Goal: Communication & Community: Share content

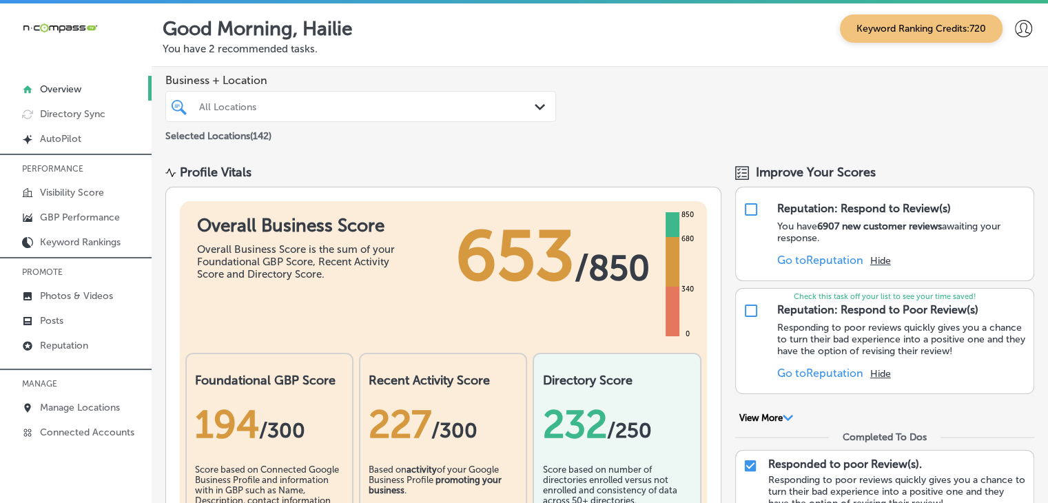
click at [64, 17] on div "iconmonstr-menu-thin copy Created with Sketch. Overview Directory Sync Created …" at bounding box center [76, 226] width 152 height 447
click at [69, 29] on img at bounding box center [60, 27] width 76 height 13
click at [52, 349] on p "Reputation" at bounding box center [64, 346] width 48 height 12
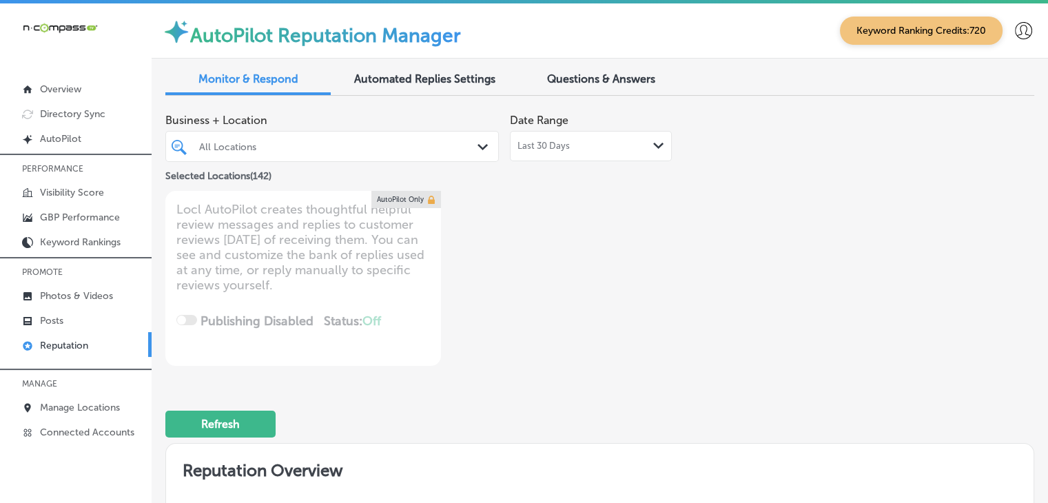
click at [550, 155] on div "Last 30 Days Path Created with Sketch." at bounding box center [591, 146] width 162 height 30
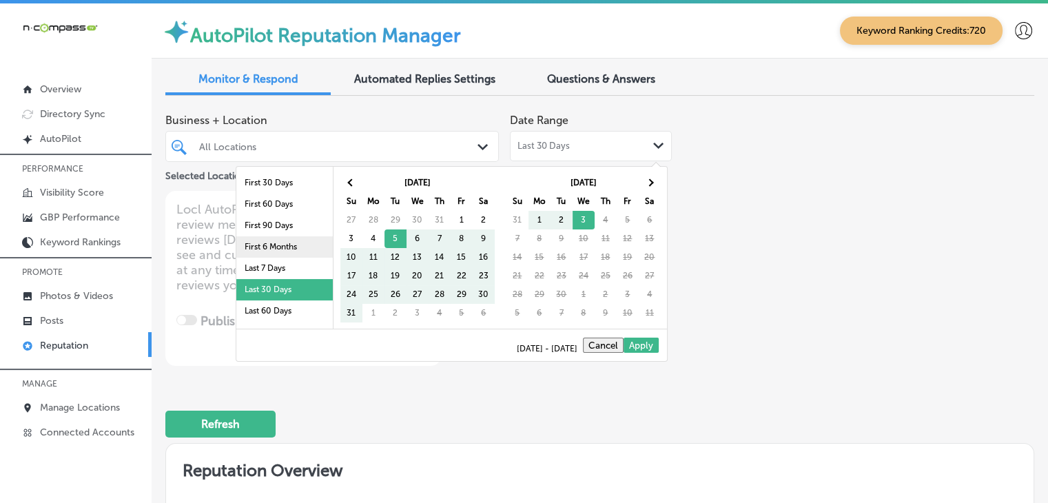
click at [306, 250] on li "First 6 Months" at bounding box center [284, 246] width 96 height 21
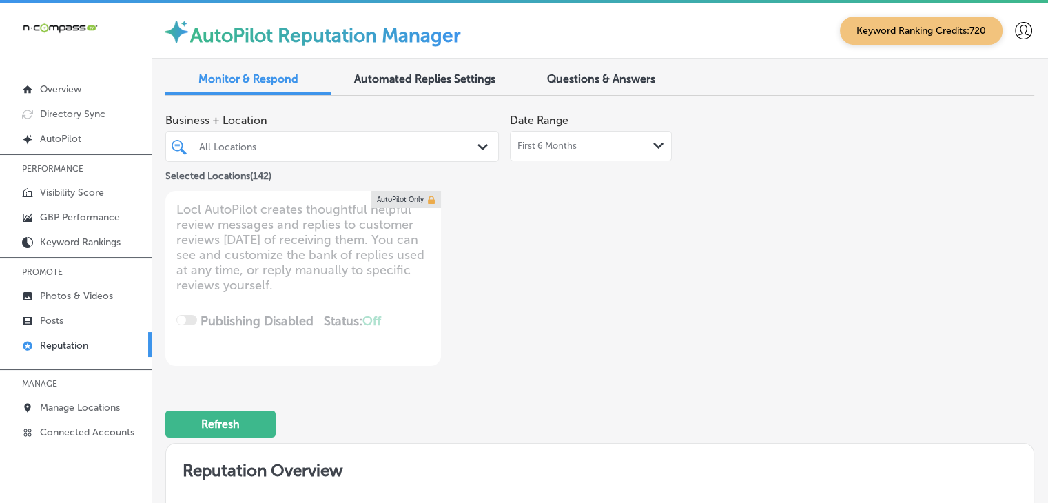
click at [537, 160] on div "First 6 Months Path Created with Sketch." at bounding box center [591, 146] width 162 height 30
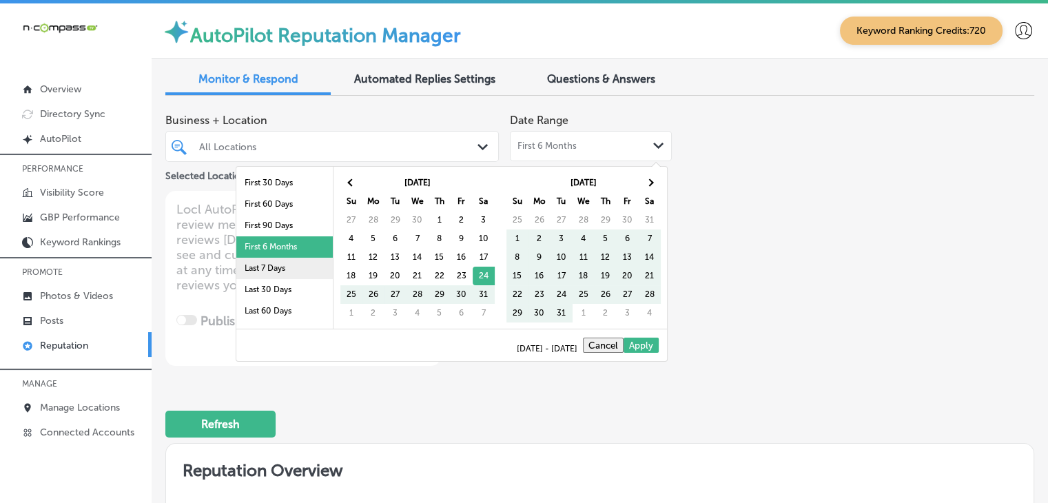
click at [262, 262] on li "Last 7 Days" at bounding box center [284, 268] width 96 height 21
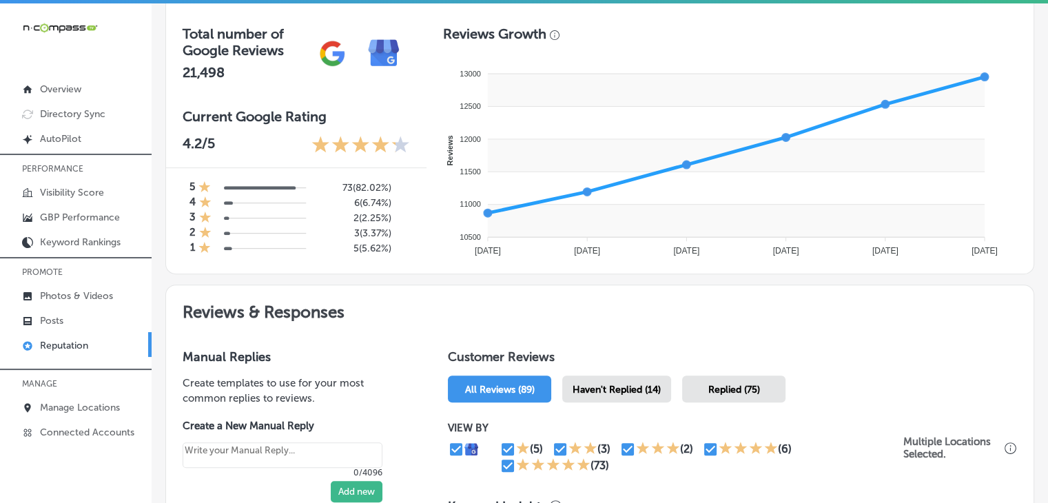
click at [662, 380] on div "Haven't Replied (14)" at bounding box center [616, 388] width 109 height 27
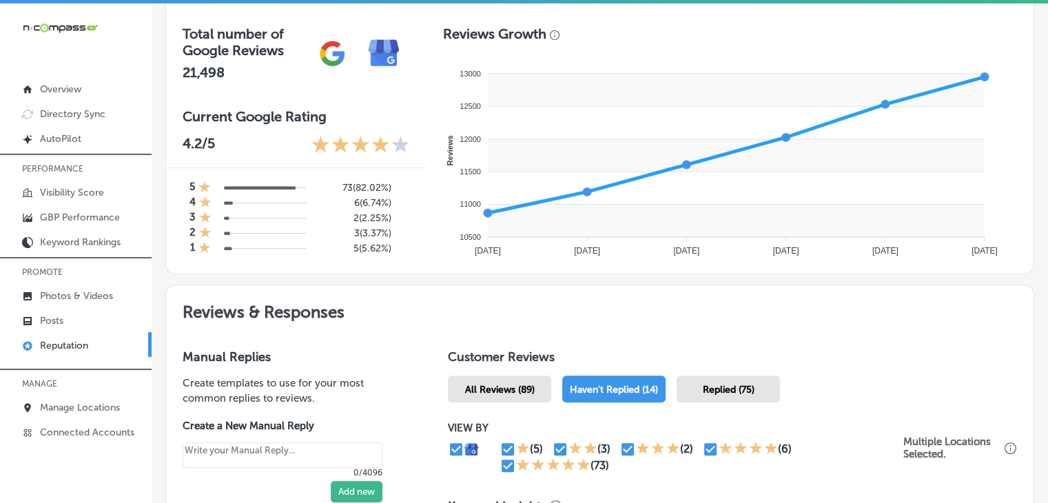
scroll to position [729, 0]
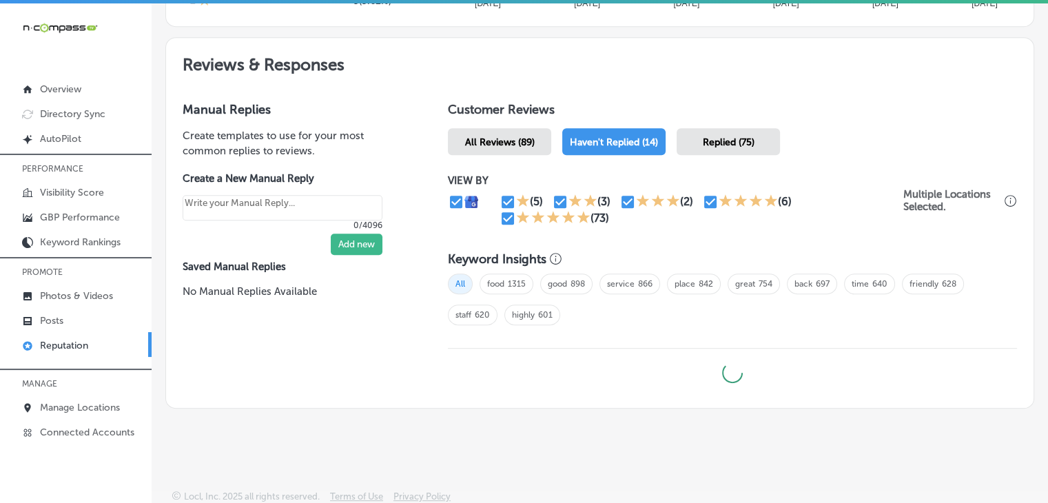
type textarea "x"
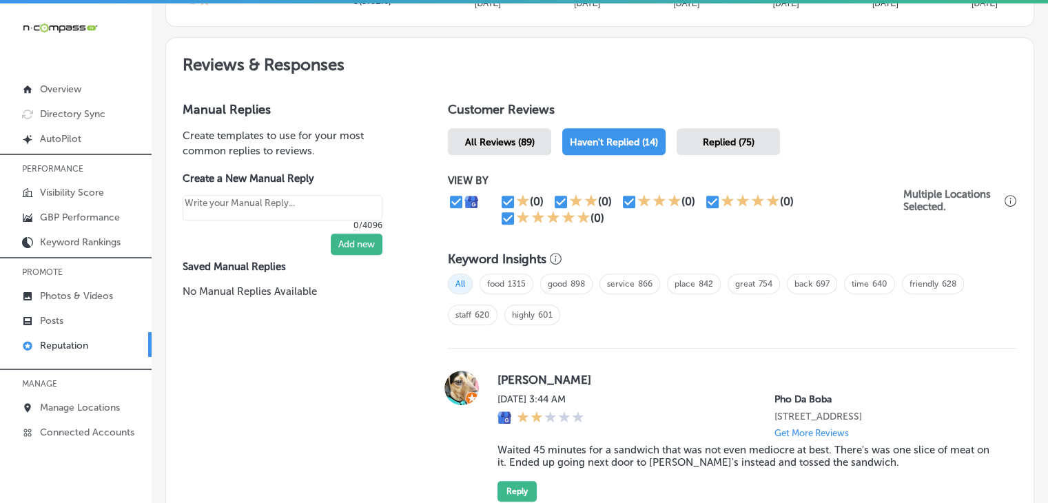
click at [501, 195] on input "checkbox" at bounding box center [507, 202] width 17 height 17
checkbox input "false"
type textarea "x"
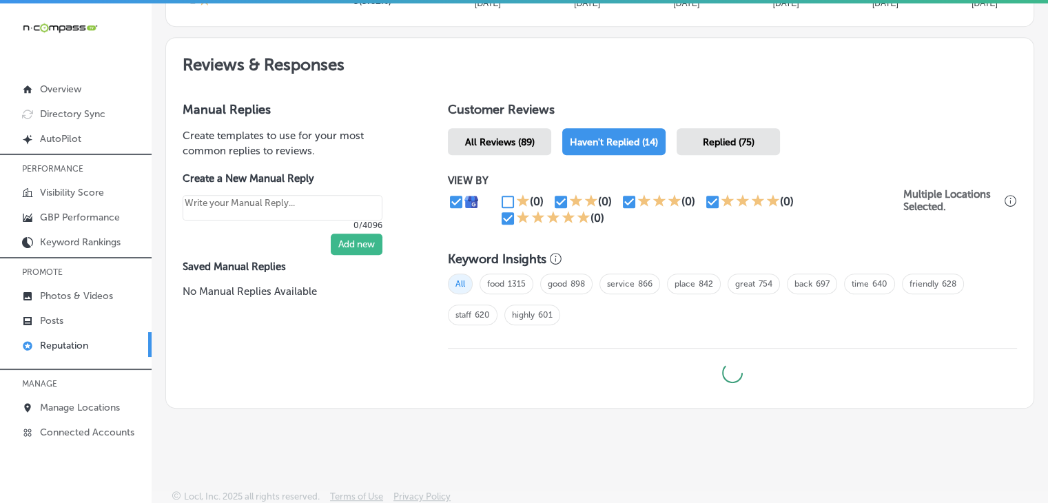
drag, startPoint x: 556, startPoint y: 197, endPoint x: 600, endPoint y: 199, distance: 44.1
click at [556, 198] on input "checkbox" at bounding box center [560, 202] width 17 height 17
checkbox input "false"
click at [637, 198] on icon at bounding box center [643, 200] width 13 height 12
click at [637, 198] on icon at bounding box center [644, 201] width 14 height 14
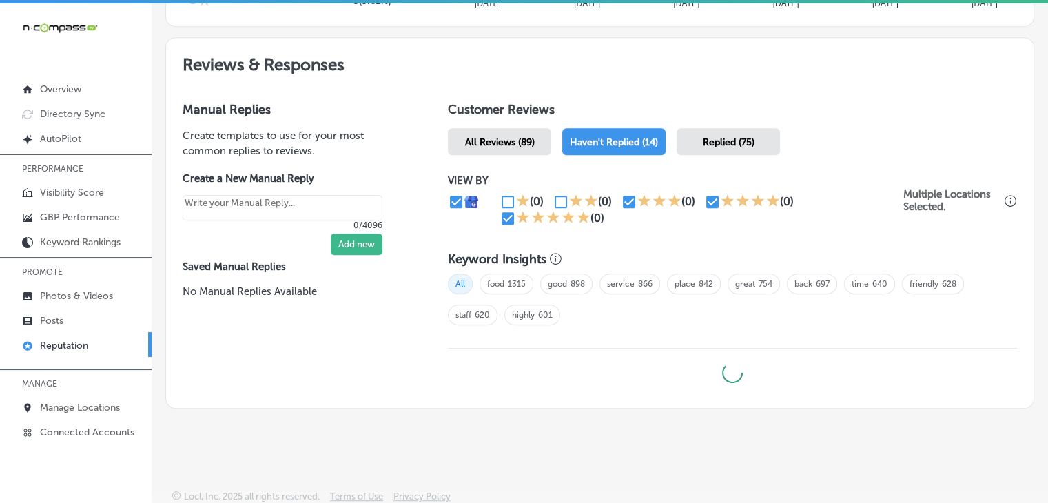
type textarea "x"
click at [637, 198] on icon at bounding box center [644, 201] width 14 height 14
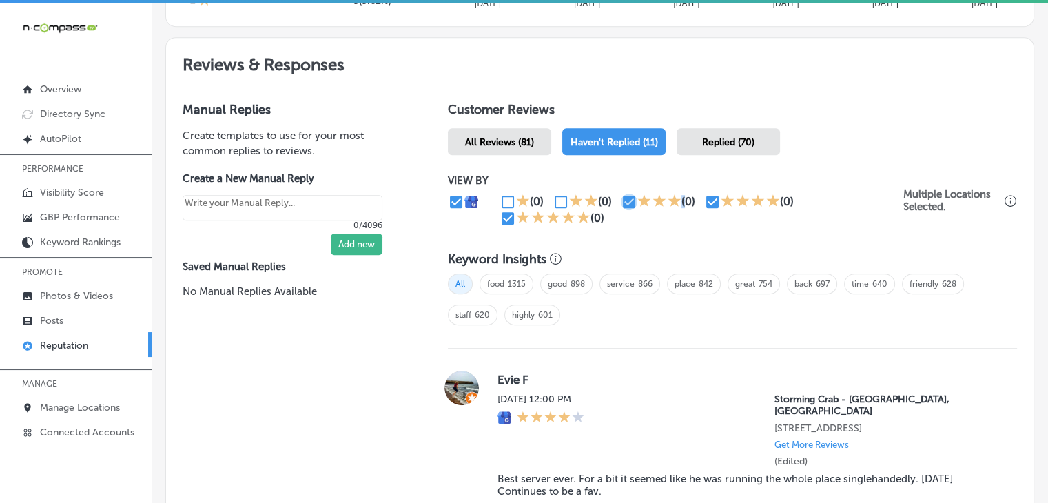
click at [632, 202] on input "checkbox" at bounding box center [629, 202] width 17 height 17
checkbox input "false"
type textarea "x"
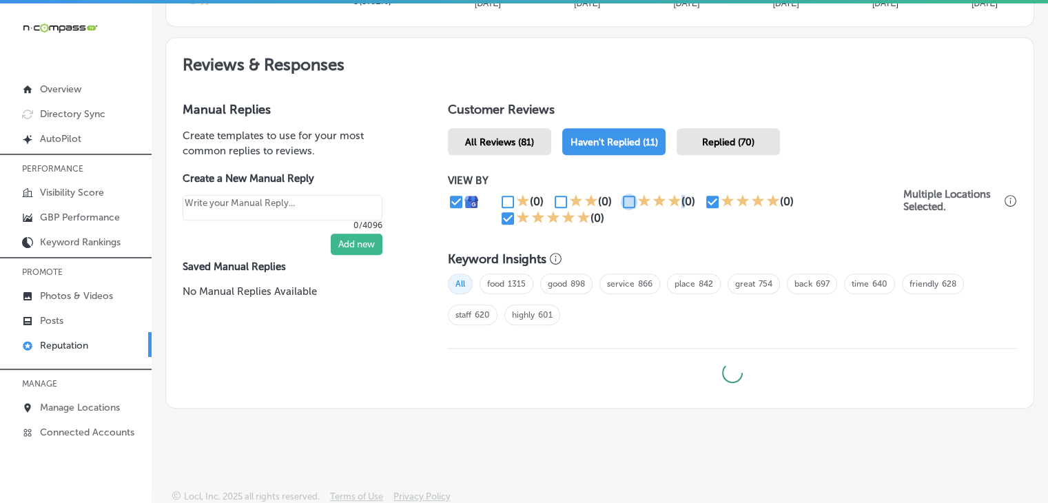
click at [628, 202] on input "checkbox" at bounding box center [629, 202] width 17 height 17
checkbox input "true"
type textarea "x"
click at [630, 205] on input "checkbox" at bounding box center [629, 202] width 17 height 17
checkbox input "false"
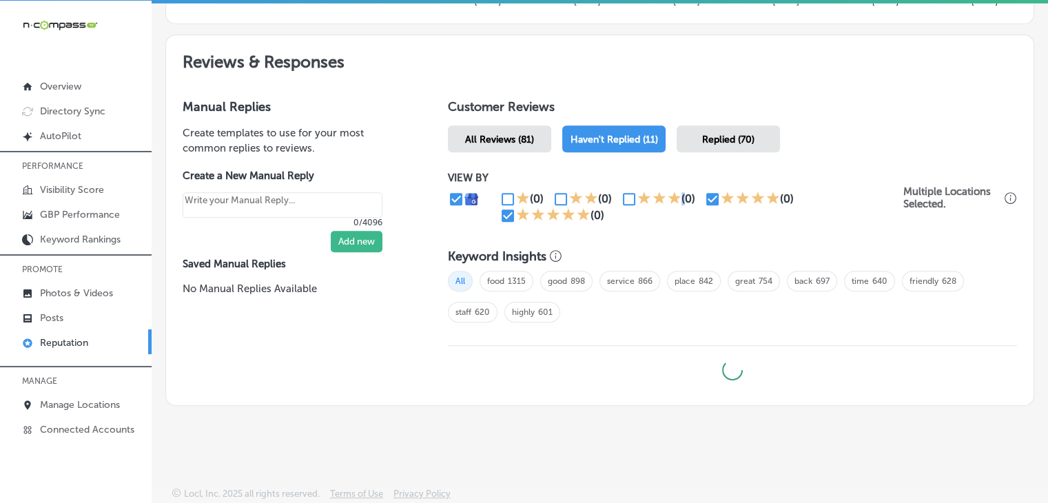
scroll to position [3, 0]
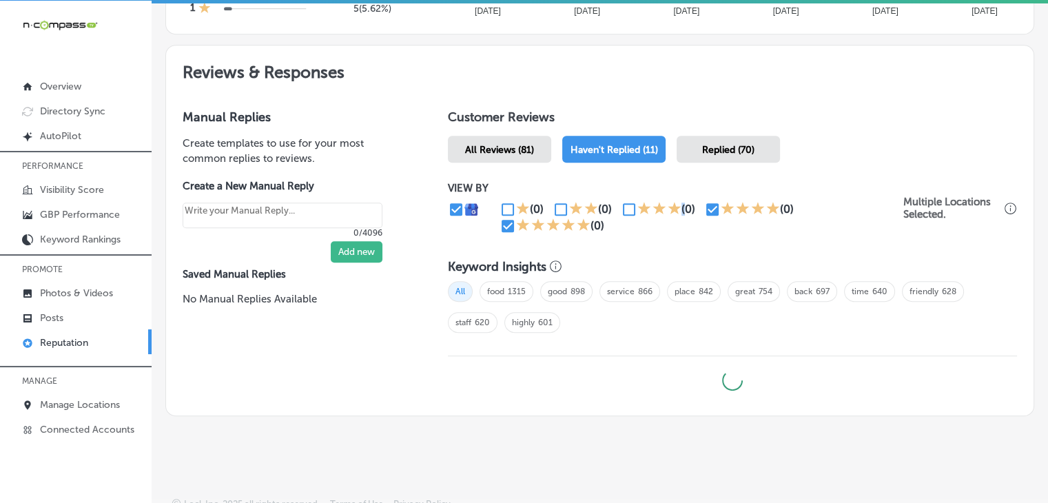
type textarea "x"
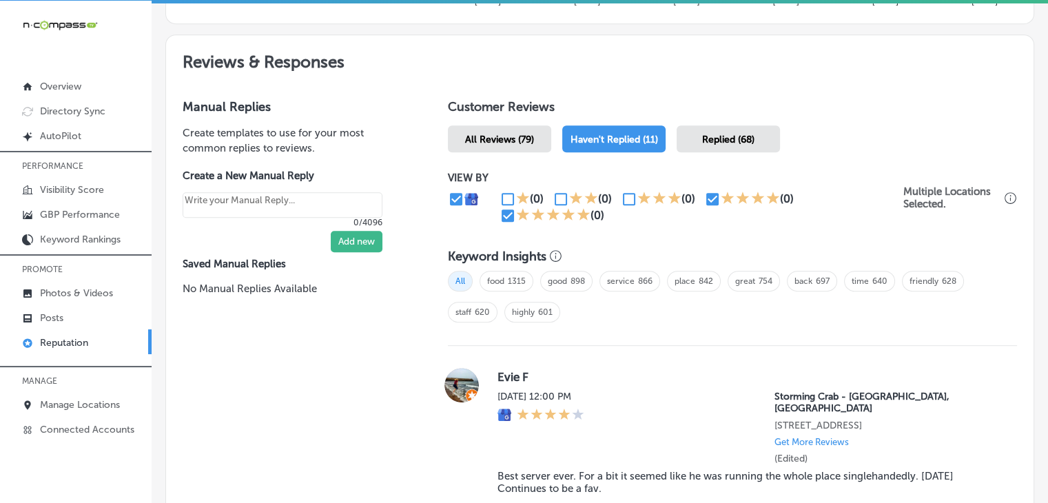
click at [837, 202] on div "(0) (0) (0) (0) (0)" at bounding box center [701, 207] width 404 height 33
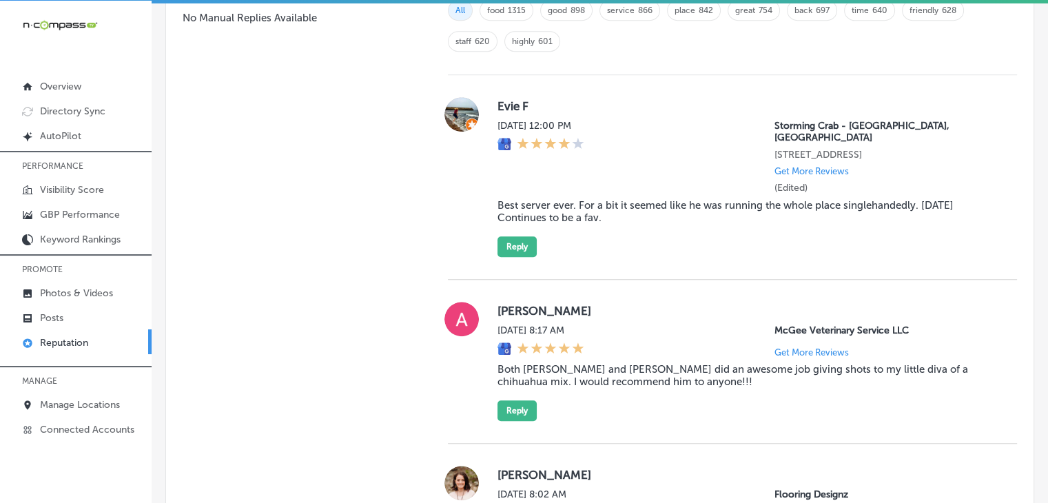
scroll to position [1211, 0]
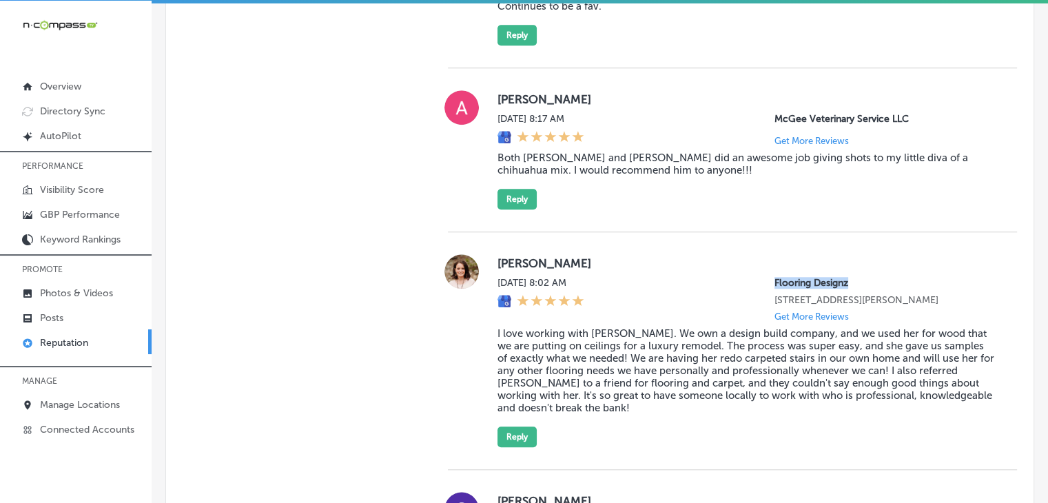
drag, startPoint x: 840, startPoint y: 271, endPoint x: 732, endPoint y: 270, distance: 107.4
click at [732, 277] on div "Sat, Aug 30, 2025 8:02 AM Flooring Designz 316 Mt Evans Blvd Suite B Pine, CO 8…" at bounding box center [745, 299] width 497 height 45
copy p "Flooring Designz"
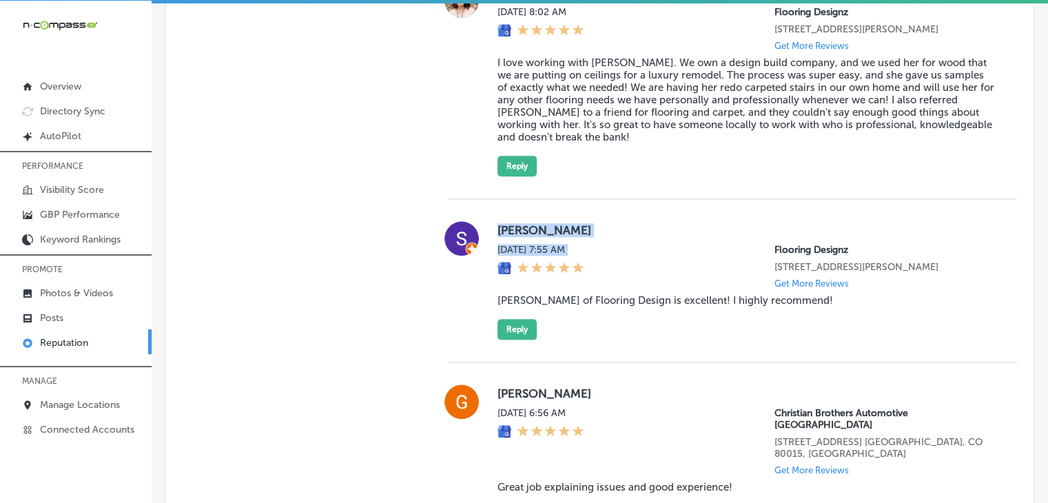
drag, startPoint x: 488, startPoint y: 229, endPoint x: 658, endPoint y: 95, distance: 217.3
click at [686, 255] on div "Stephanie Freadhoff Sat, Aug 30, 2025 7:55 AM Flooring Designz 316 Mt Evans Blv…" at bounding box center [732, 280] width 569 height 118
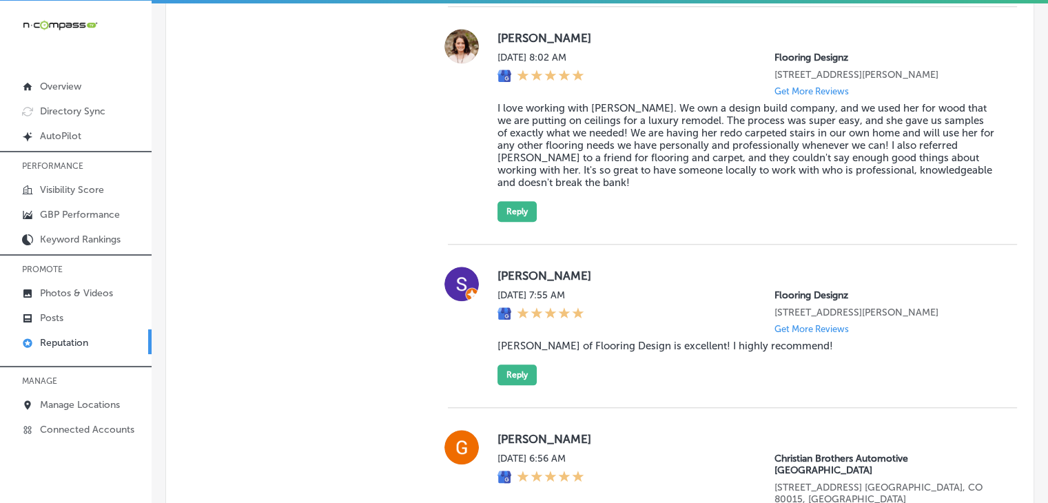
scroll to position [1406, 0]
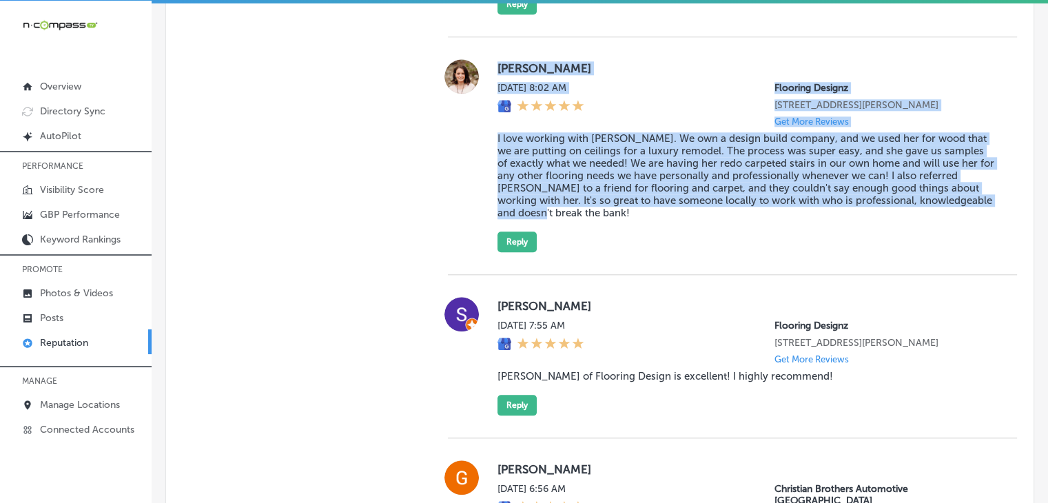
drag, startPoint x: 603, startPoint y: 197, endPoint x: 494, endPoint y: 50, distance: 183.1
click at [497, 59] on div "Jacqui Angelo Sat, Aug 30, 2025 8:02 AM Flooring Designz 316 Mt Evans Blvd Suit…" at bounding box center [745, 155] width 497 height 193
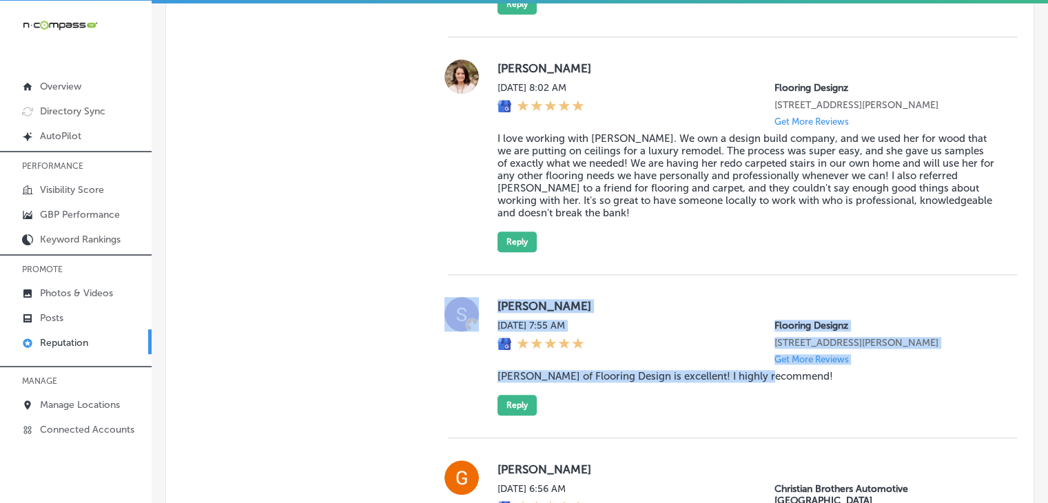
drag, startPoint x: 481, startPoint y: 304, endPoint x: 775, endPoint y: 384, distance: 304.6
click at [775, 384] on div "Stephanie Freadhoff Sat, Aug 30, 2025 7:55 AM Flooring Designz 316 Mt Evans Blv…" at bounding box center [732, 356] width 569 height 118
copy div "Stephanie Freadhoff Sat, Aug 30, 2025 7:55 AM Flooring Designz 316 Mt Evans Blv…"
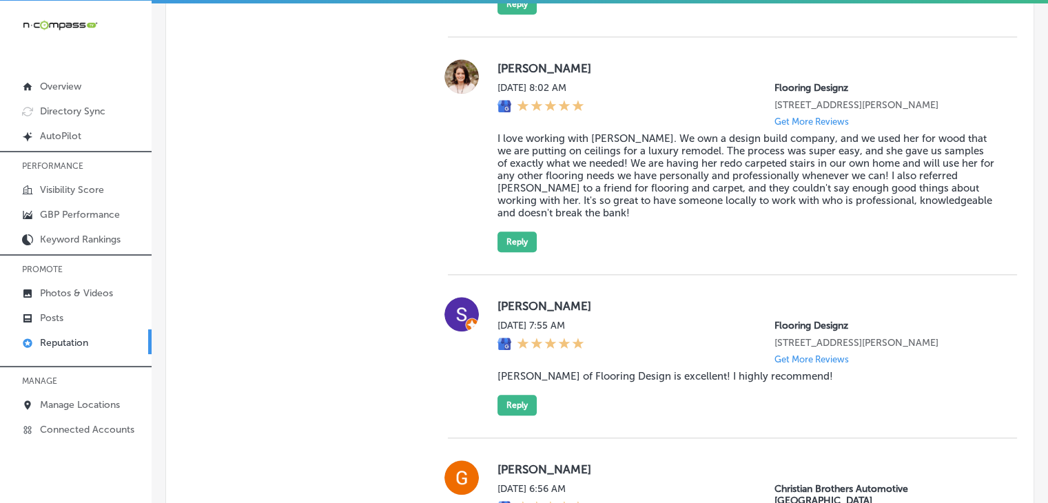
scroll to position [1822, 0]
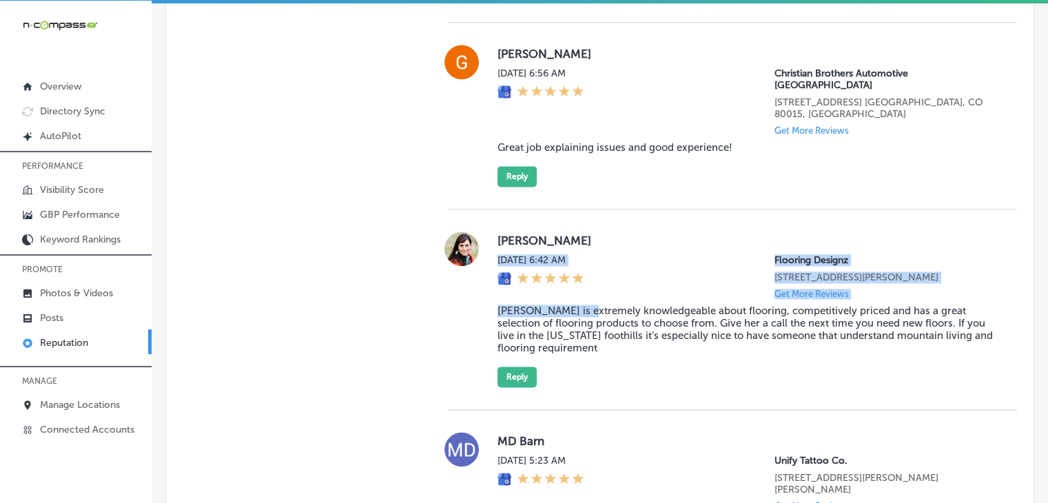
drag, startPoint x: 488, startPoint y: 244, endPoint x: 561, endPoint y: 284, distance: 83.8
click at [581, 312] on div "Desiree Stephenson Sat, Aug 30, 2025 6:42 AM Flooring Designz 316 Mt Evans Blvd…" at bounding box center [732, 309] width 569 height 156
click at [490, 243] on div "Desiree Stephenson Sat, Aug 30, 2025 6:42 AM Flooring Designz 316 Mt Evans Blvd…" at bounding box center [732, 309] width 569 height 156
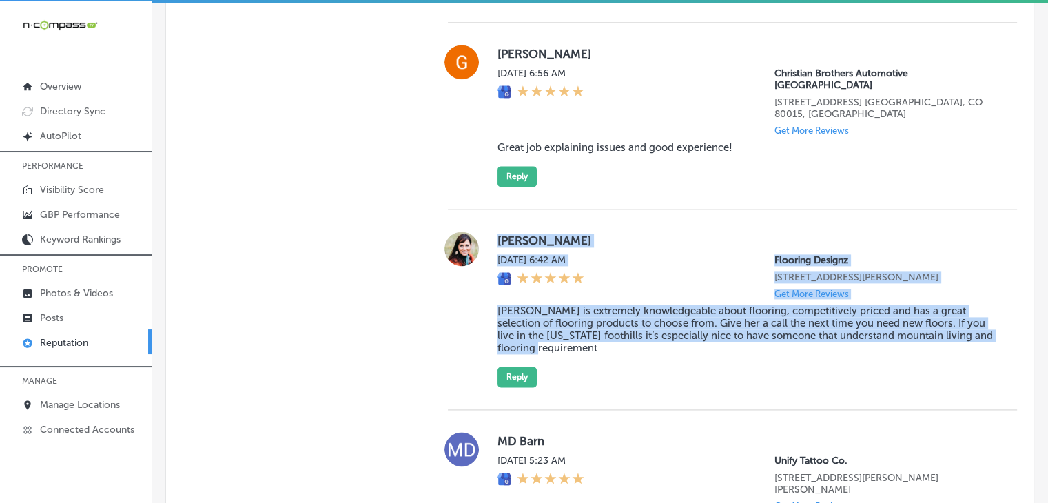
drag, startPoint x: 494, startPoint y: 229, endPoint x: 567, endPoint y: 349, distance: 140.3
click at [567, 349] on div "Desiree Stephenson Sat, Aug 30, 2025 6:42 AM Flooring Designz 316 Mt Evans Blvd…" at bounding box center [745, 309] width 497 height 156
copy div "Desiree Stephenson Sat, Aug 30, 2025 6:42 AM Flooring Designz 316 Mt Evans Blvd…"
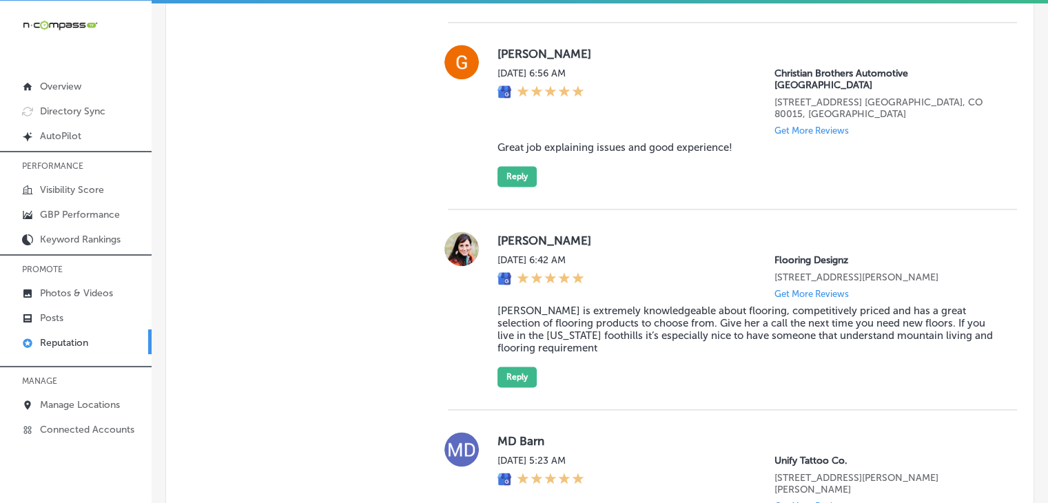
scroll to position [2603, 0]
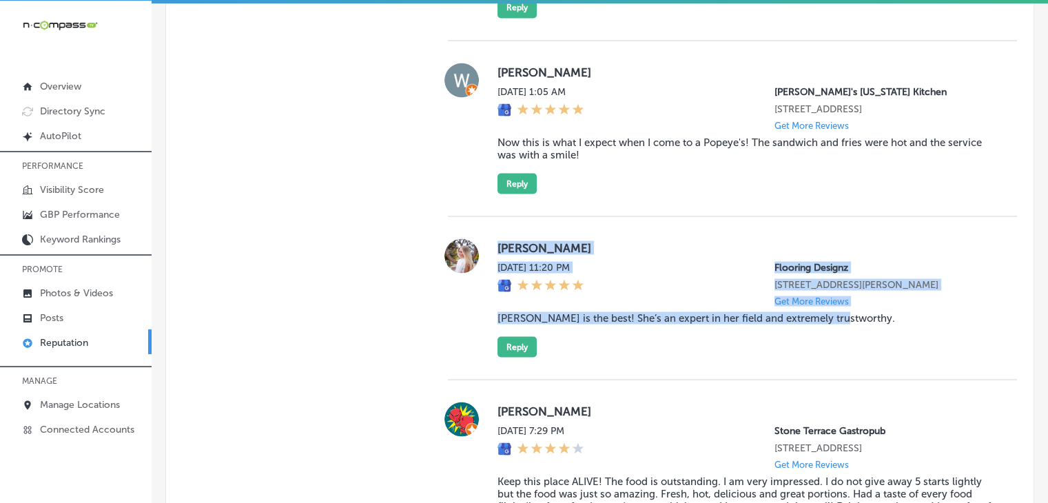
drag, startPoint x: 496, startPoint y: 233, endPoint x: 837, endPoint y: 313, distance: 350.1
click at [837, 313] on div "Abigail Southall Fri, Aug 29, 2025 11:20 PM Flooring Designz 316 Mt Evans Blvd …" at bounding box center [745, 297] width 497 height 118
copy div "Abigail Southall Fri, Aug 29, 2025 11:20 PM Flooring Designz 316 Mt Evans Blvd …"
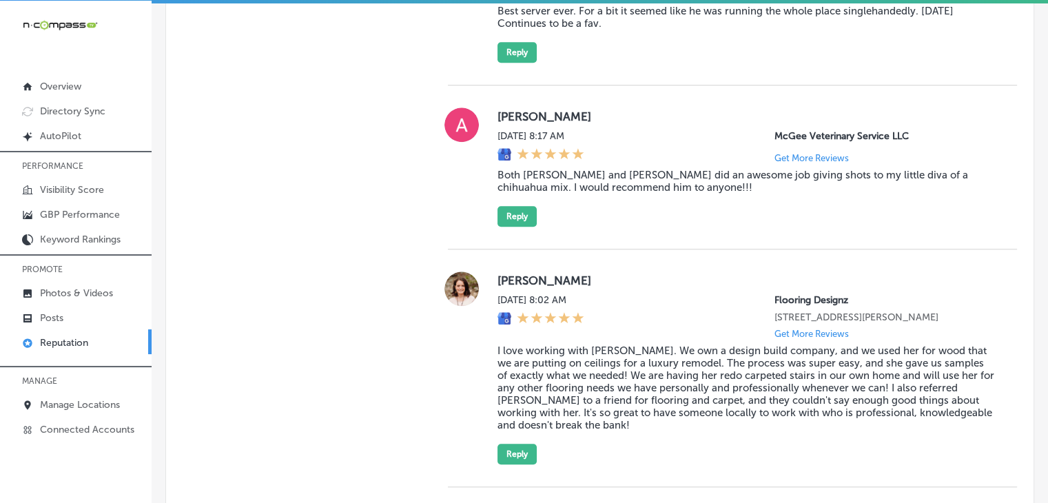
scroll to position [1294, 0]
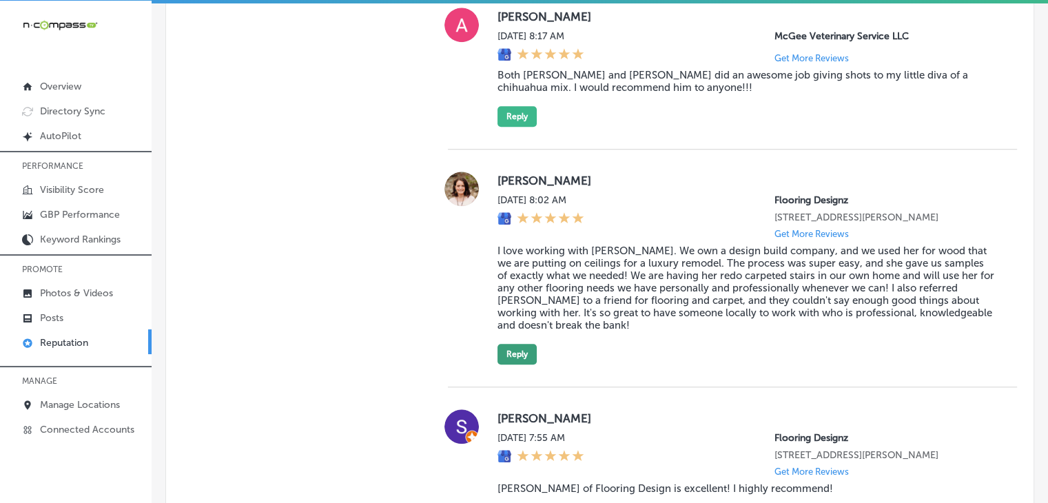
click at [512, 363] on button "Reply" at bounding box center [516, 354] width 39 height 21
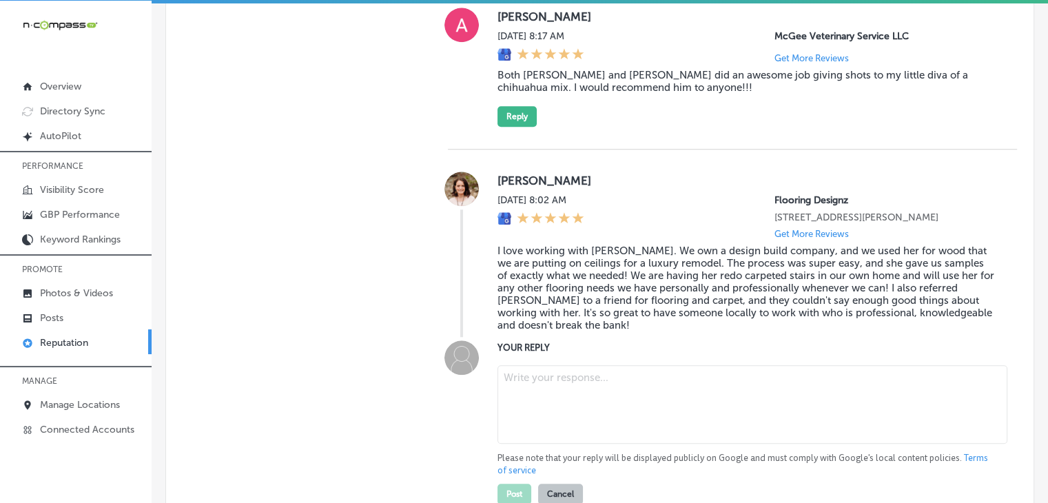
click at [535, 408] on textarea at bounding box center [752, 404] width 510 height 79
paste textarea "Jacqui, we’re thrilled that Kory could make the process so seamless for your lu…"
type textarea "Jacqui, we’re thrilled that Kory could make the process so seamless for your lu…"
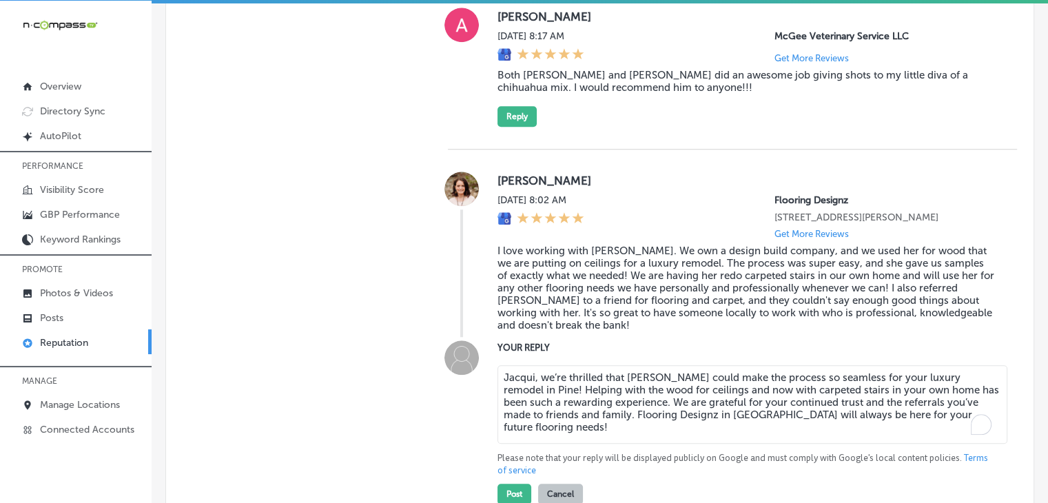
type textarea "x"
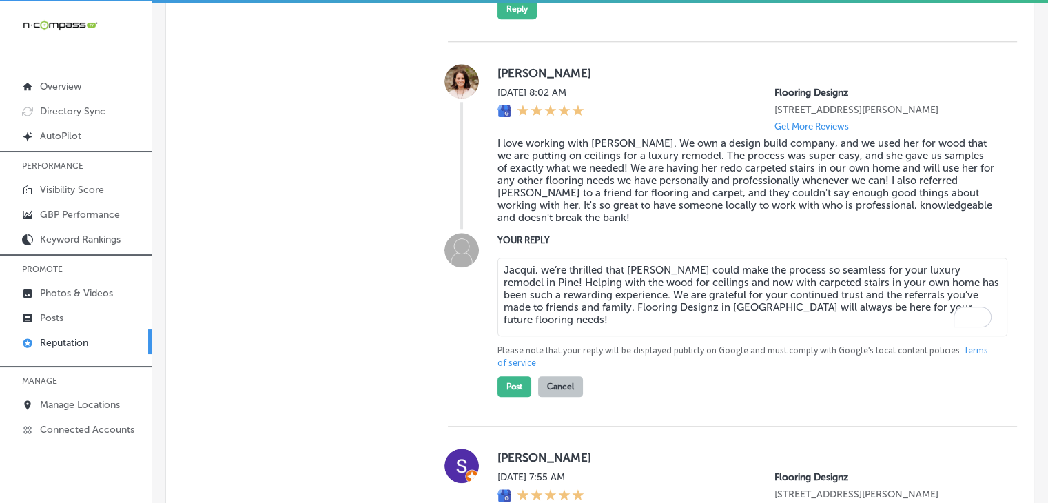
scroll to position [1432, 0]
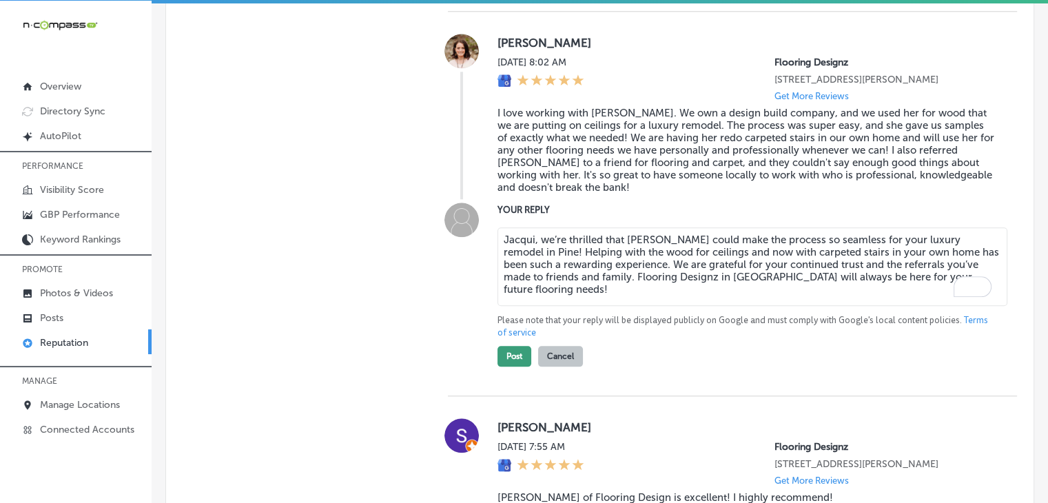
type textarea "Jacqui, we’re thrilled that Kory could make the process so seamless for your lu…"
click at [512, 364] on button "Post" at bounding box center [514, 356] width 34 height 21
type textarea "x"
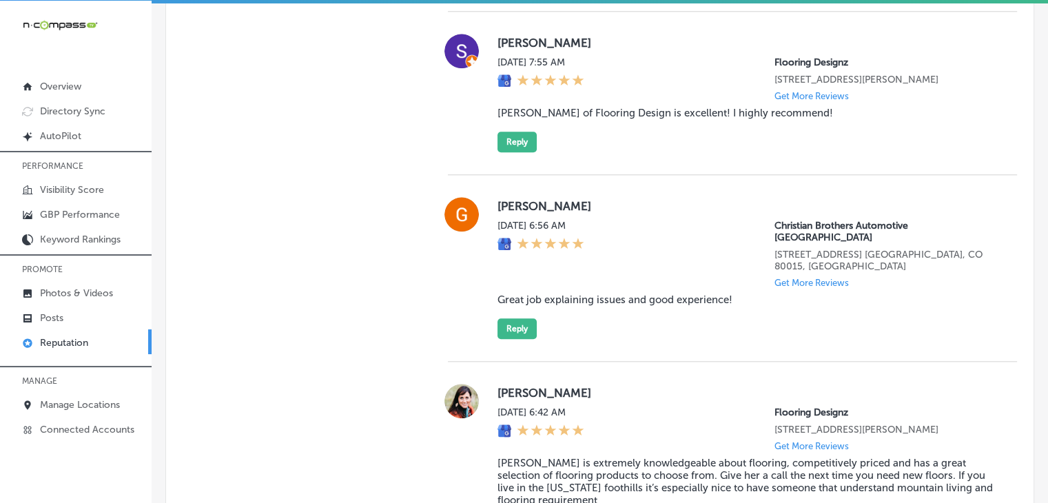
click at [528, 154] on div "Stephanie Freadhoff Sat, Aug 30, 2025 7:55 AM Flooring Designz 316 Mt Evans Blv…" at bounding box center [732, 93] width 569 height 163
click at [525, 149] on button "Reply" at bounding box center [516, 142] width 39 height 21
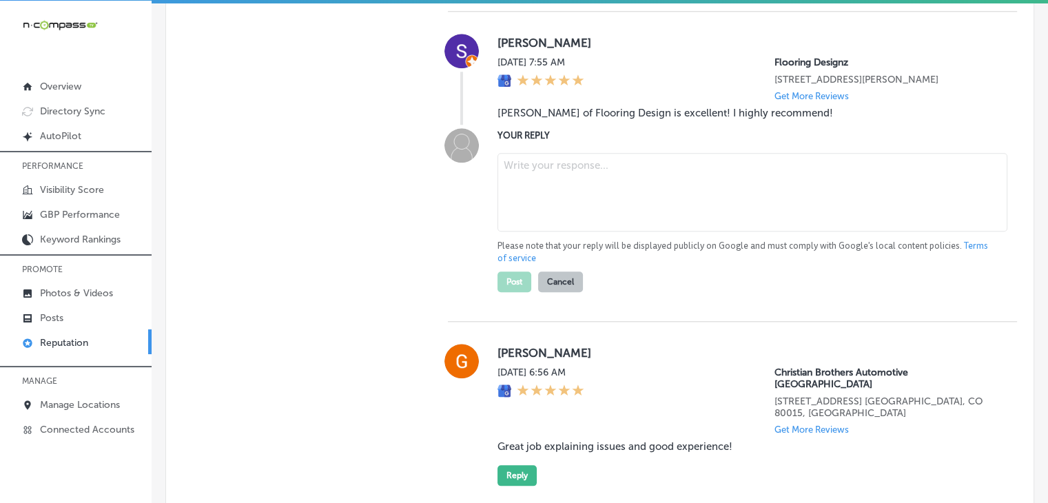
click at [539, 200] on textarea at bounding box center [752, 192] width 510 height 79
paste textarea "Stephanie, thank you for the great feedback! We’re so glad Kory was able to pro…"
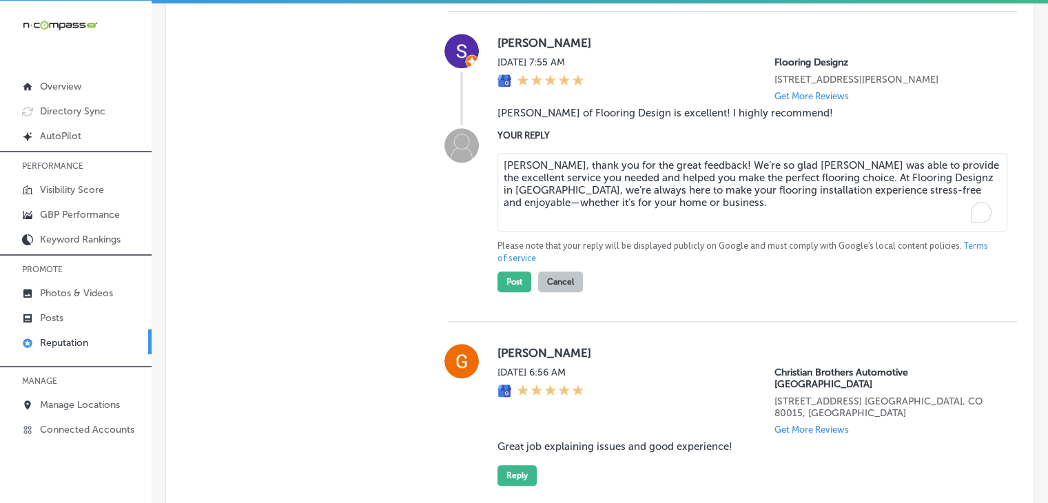
type textarea "Stephanie, thank you for the great feedback! We’re so glad Kory was able to pro…"
click at [521, 279] on button "Post" at bounding box center [514, 281] width 34 height 21
type textarea "x"
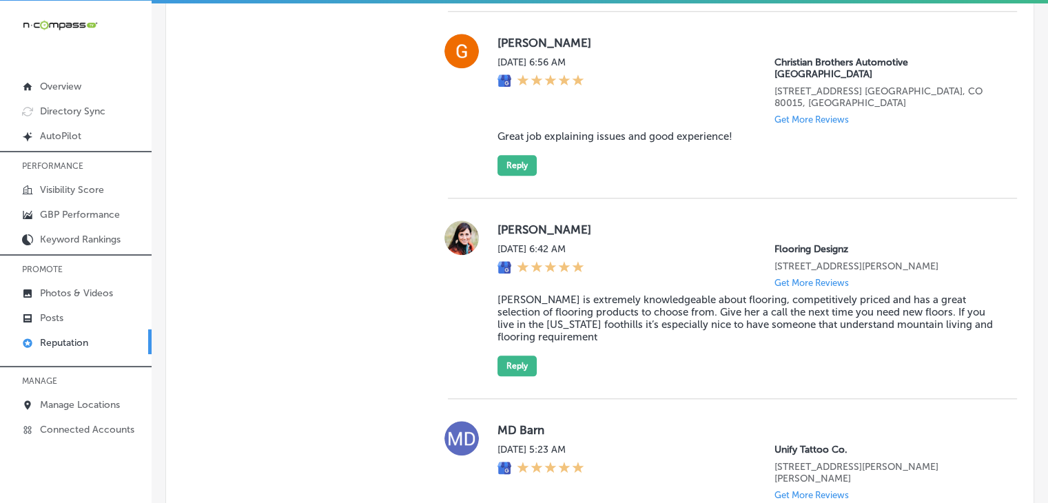
click at [490, 399] on div "MD Barn Sat, Aug 30, 2025 5:23 AM Unify Tattoo Co. 314 S Ponce De Leon Blvd Uni…" at bounding box center [732, 499] width 569 height 200
click at [507, 355] on button "Reply" at bounding box center [516, 365] width 39 height 21
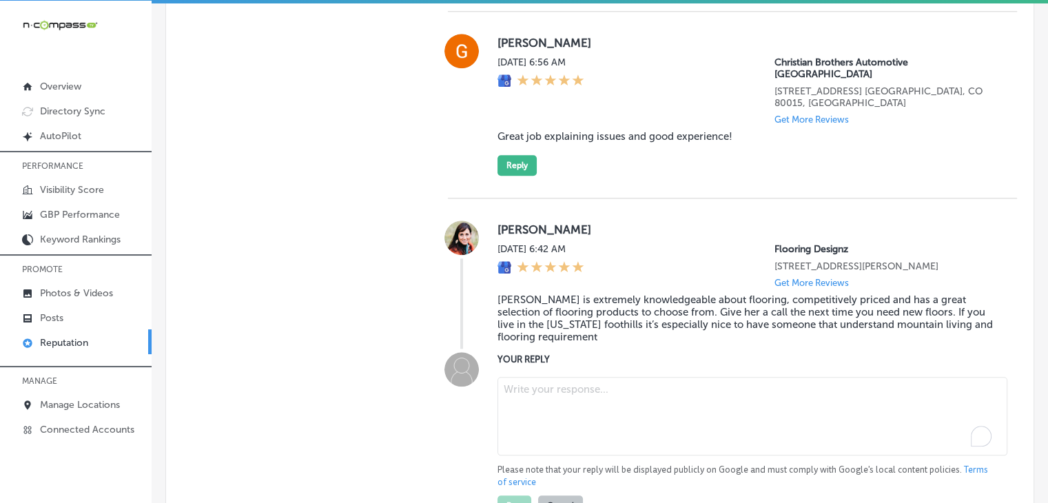
click at [509, 395] on textarea "To enrich screen reader interactions, please activate Accessibility in Grammarl…" at bounding box center [752, 416] width 510 height 79
paste textarea "Desiree, we truly appreciate your kind words about Kory’s knowledge and our flo…"
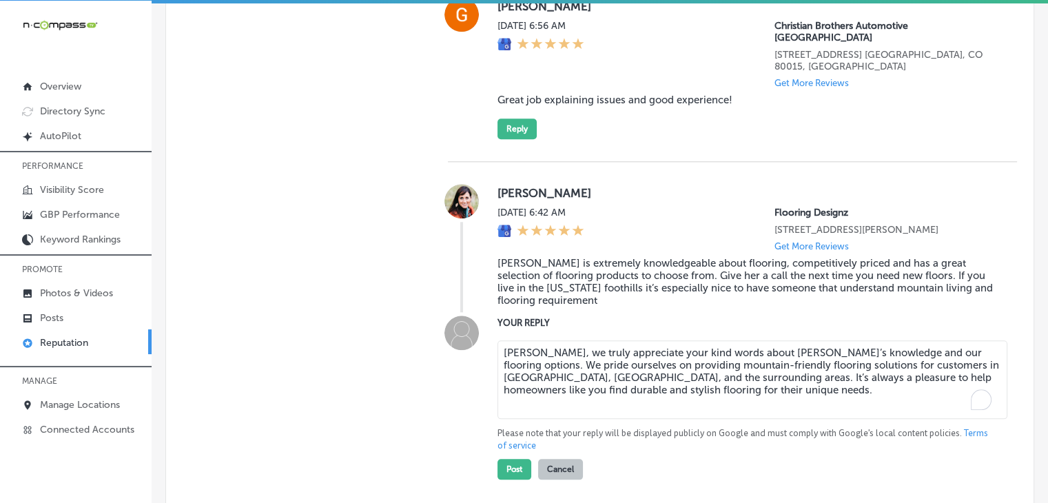
scroll to position [1501, 0]
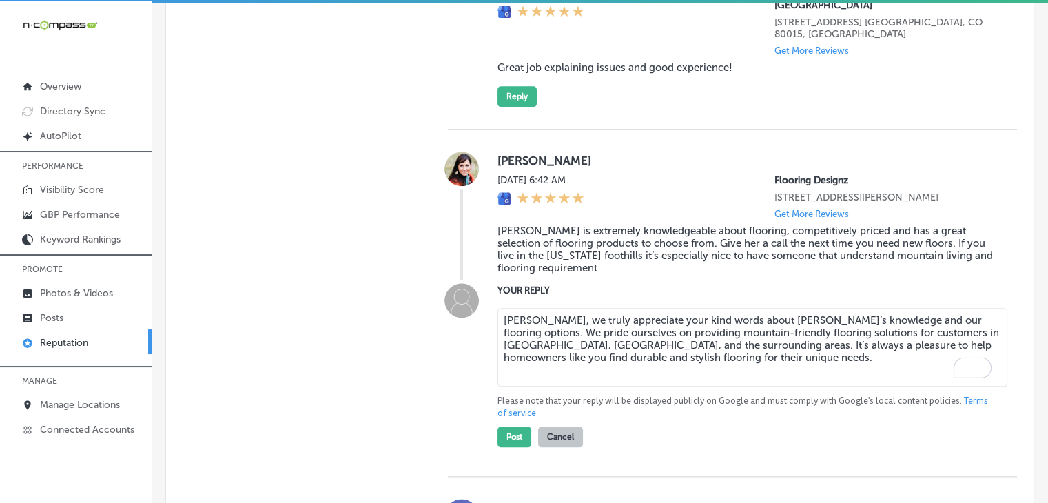
click at [512, 426] on div "Desiree Stephenson Sat, Aug 30, 2025 6:42 AM Flooring Designz 316 Mt Evans Blvd…" at bounding box center [732, 302] width 569 height 347
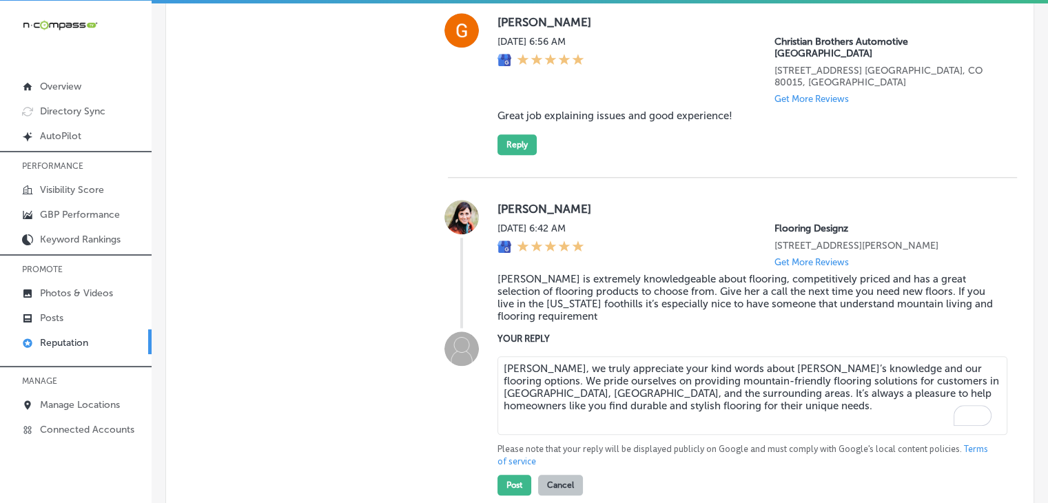
scroll to position [1432, 0]
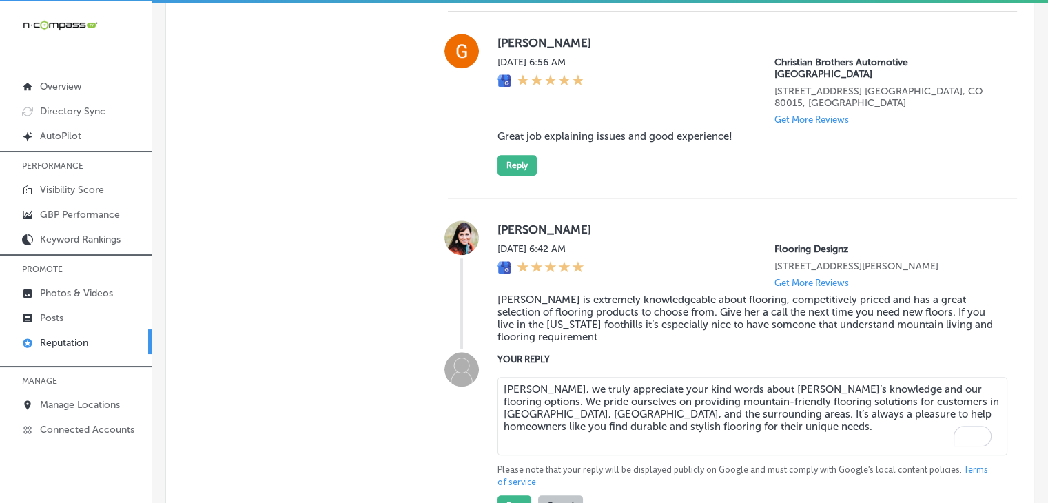
click at [638, 463] on p "Please note that your reply will be displayed publicly on Google and must compl…" at bounding box center [745, 475] width 497 height 25
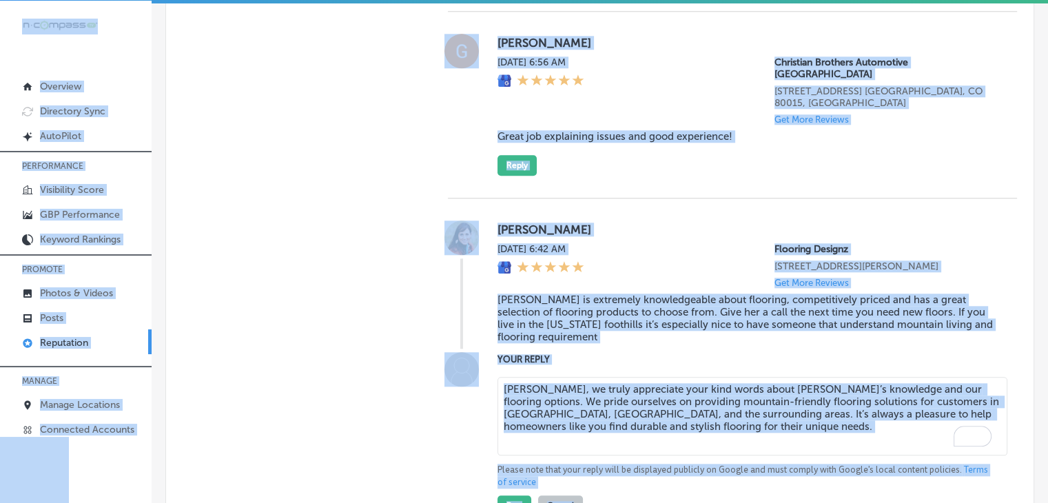
click at [631, 410] on textarea "Desiree, we truly appreciate your kind words about Kory’s knowledge and our flo…" at bounding box center [752, 416] width 510 height 79
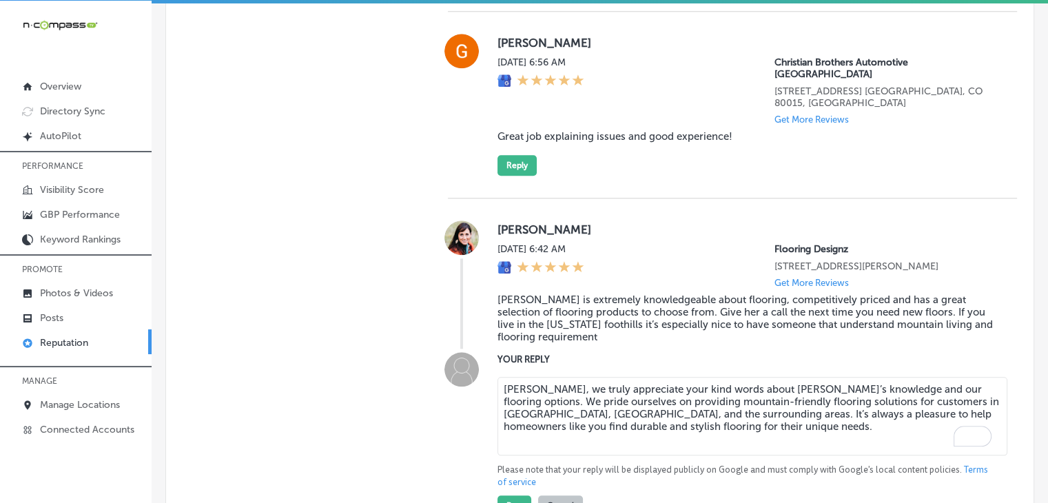
paste textarea "At Flooring Designz in Pine, we take pride in providing mountain-friendly floor…"
type textarea "Desiree, we truly appreciate your kind words about Kory’s knowledge and our flo…"
click at [512, 495] on button "Post" at bounding box center [514, 505] width 34 height 21
type textarea "x"
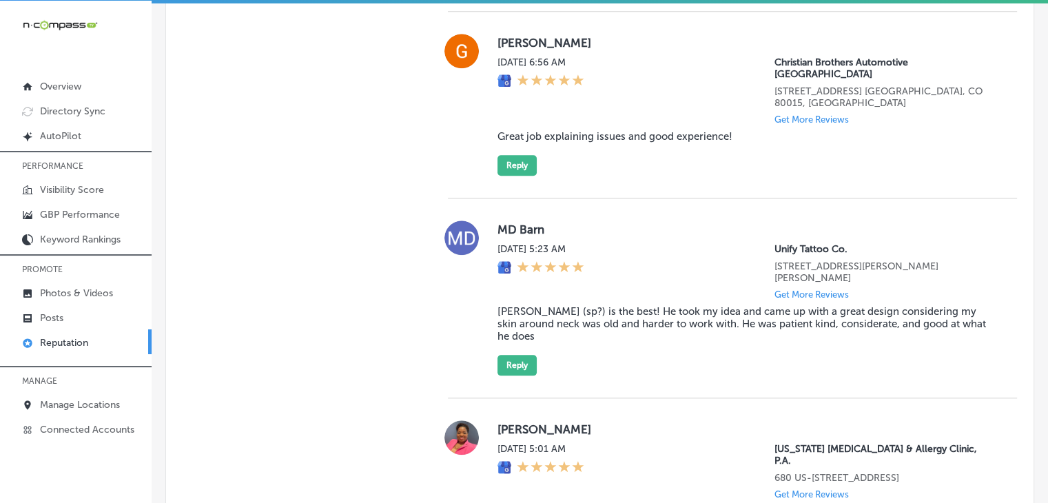
scroll to position [1961, 0]
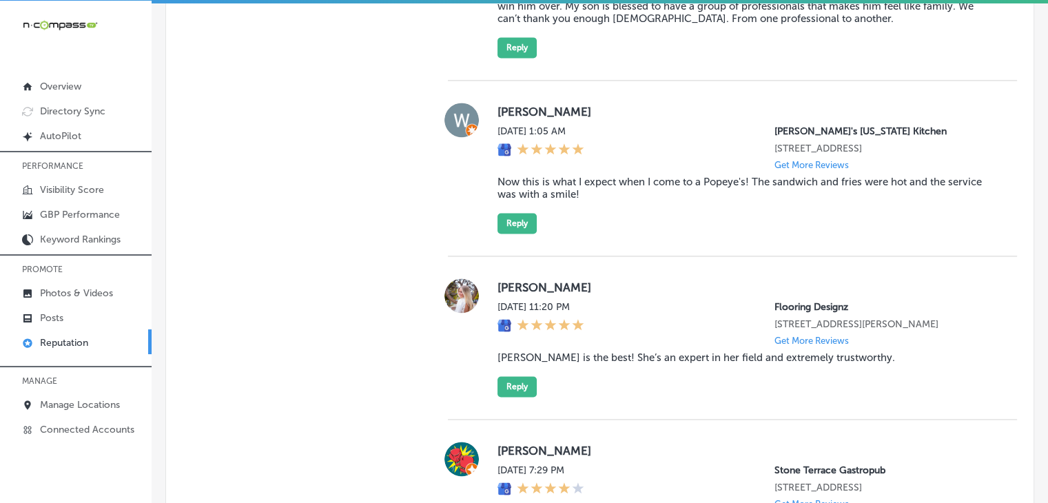
click at [539, 331] on div "Abigail Southall Fri, Aug 29, 2025 11:20 PM Flooring Designz 316 Mt Evans Blvd …" at bounding box center [745, 337] width 497 height 118
click at [533, 340] on div "Abigail Southall Fri, Aug 29, 2025 11:20 PM Flooring Designz 316 Mt Evans Blvd …" at bounding box center [745, 337] width 497 height 118
click at [526, 376] on button "Reply" at bounding box center [516, 386] width 39 height 21
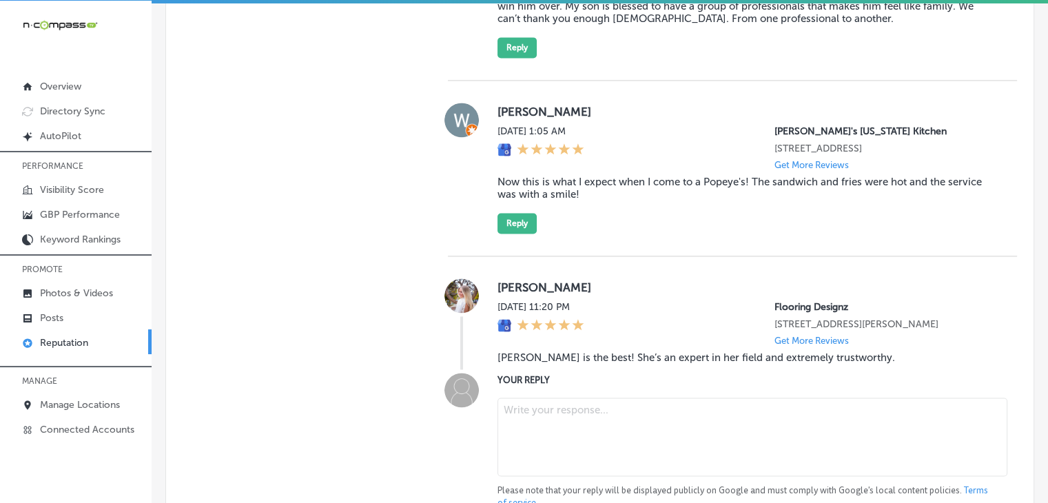
click at [529, 397] on textarea at bounding box center [752, 436] width 510 height 79
paste textarea "Abigail, thank you so much for the fantastic review! It’s great to hear that Ko…"
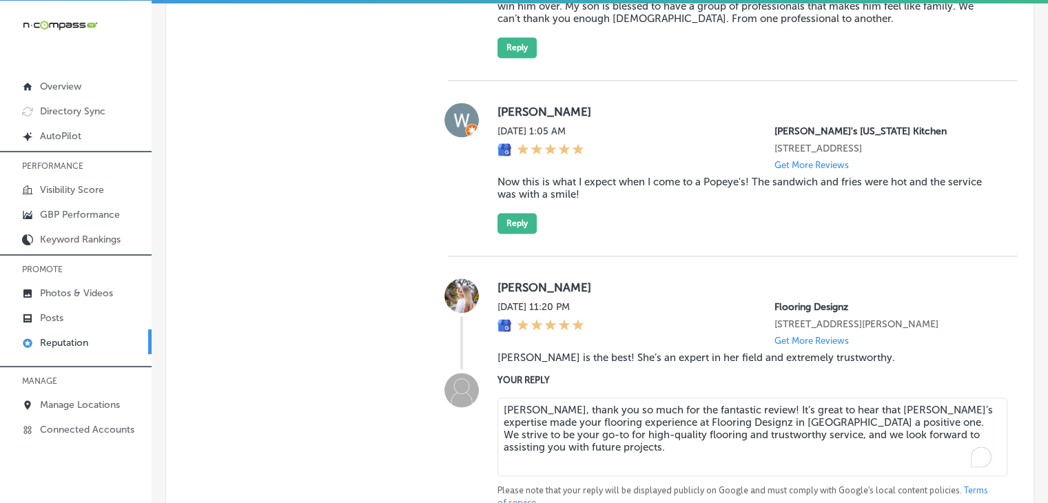
type textarea "Abigail, thank you so much for the fantastic review! It’s great to hear that Ko…"
click at [503, 499] on div "Abigail Southall Fri, Aug 29, 2025 11:20 PM Flooring Designz 316 Mt Evans Blvd …" at bounding box center [732, 411] width 569 height 310
click at [504, 496] on div "Abigail Southall Fri, Aug 29, 2025 11:20 PM Flooring Designz 316 Mt Evans Blvd …" at bounding box center [732, 411] width 569 height 310
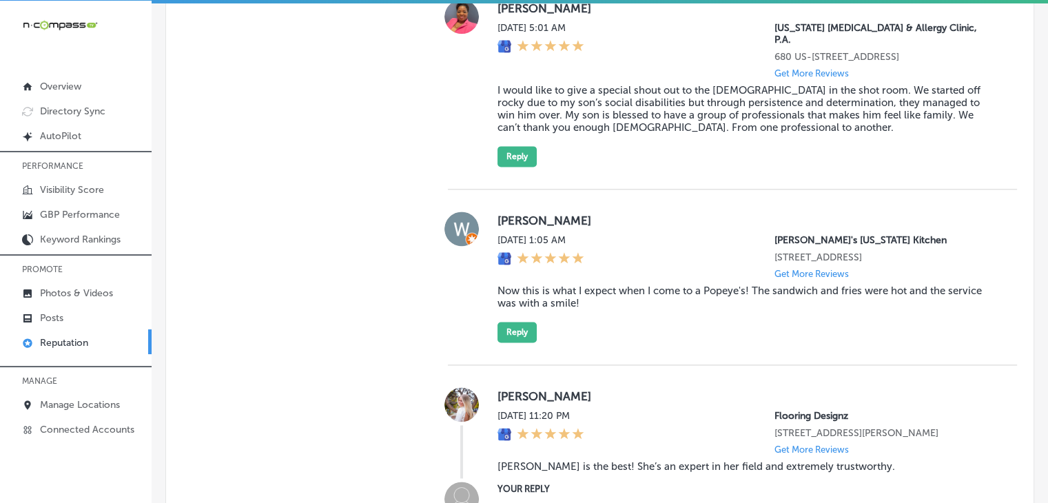
type textarea "x"
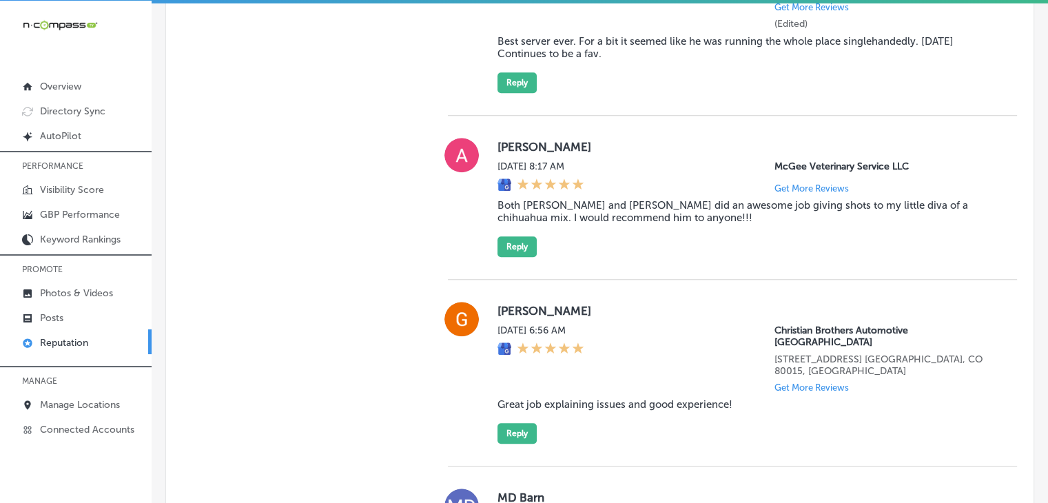
scroll to position [1233, 0]
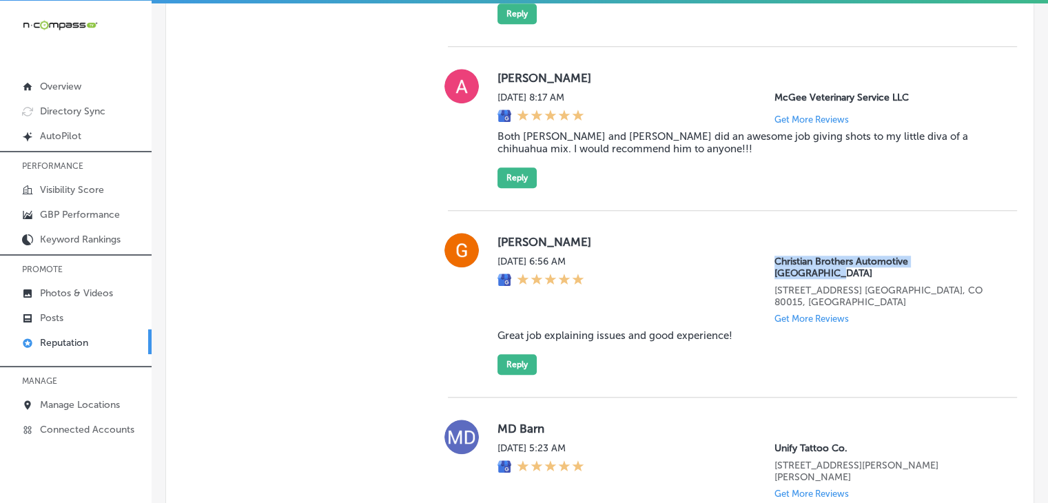
drag, startPoint x: 756, startPoint y: 251, endPoint x: 961, endPoint y: 240, distance: 206.2
click at [961, 240] on div "Gabriel Prince Sat, Aug 30, 2025 6:56 AM Christian Brothers Automotive South Au…" at bounding box center [745, 304] width 497 height 142
copy p "Christian Brothers Automotive [GEOGRAPHIC_DATA]"
click at [549, 273] on icon at bounding box center [550, 279] width 12 height 12
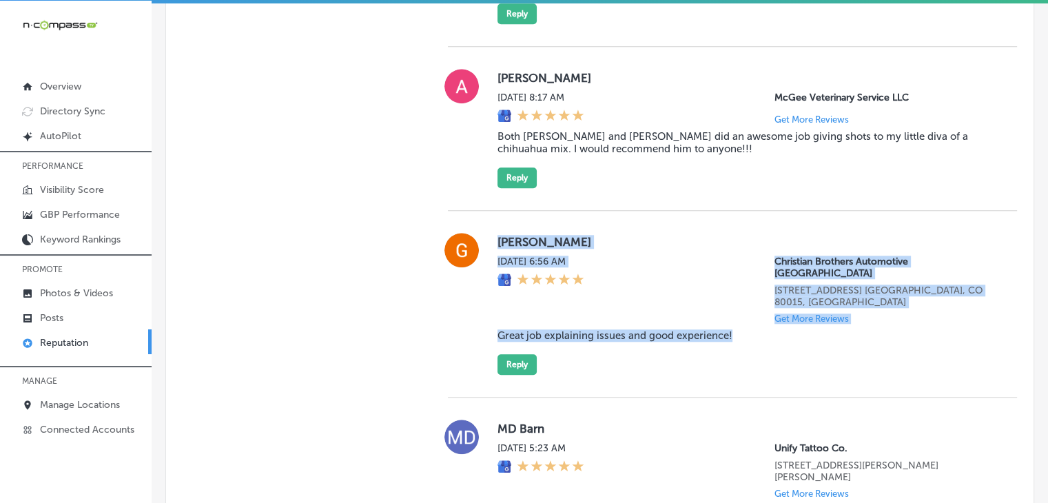
drag, startPoint x: 490, startPoint y: 222, endPoint x: 764, endPoint y: 298, distance: 283.7
click at [764, 298] on div "Gabriel Prince Sat, Aug 30, 2025 6:56 AM Christian Brothers Automotive South Au…" at bounding box center [732, 304] width 569 height 142
copy div "Gabriel Prince Sat, Aug 30, 2025 6:56 AM Christian Brothers Automotive South Au…"
click at [526, 354] on button "Reply" at bounding box center [516, 364] width 39 height 21
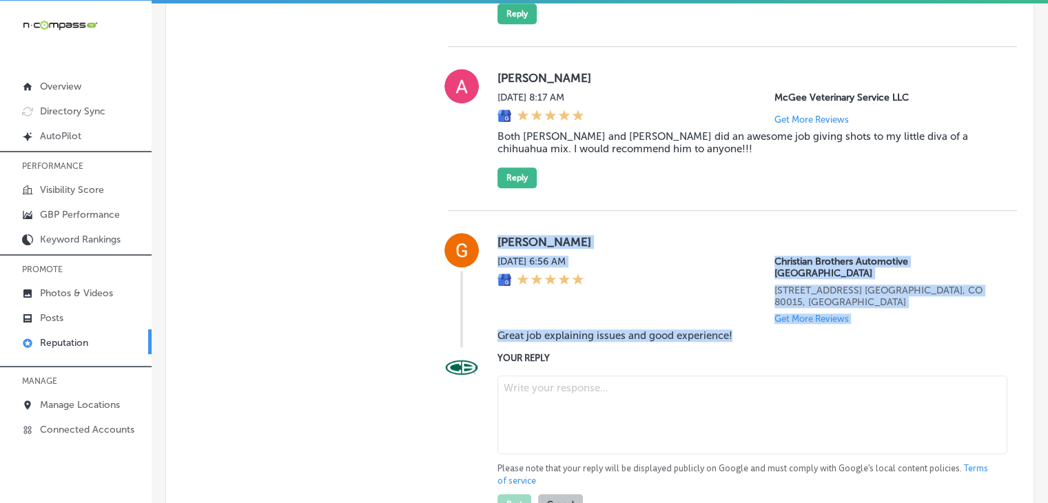
click at [534, 375] on textarea at bounding box center [752, 414] width 510 height 79
paste textarea "We’re glad to hear you had a positive experience, Gabriel! Providing clear expl…"
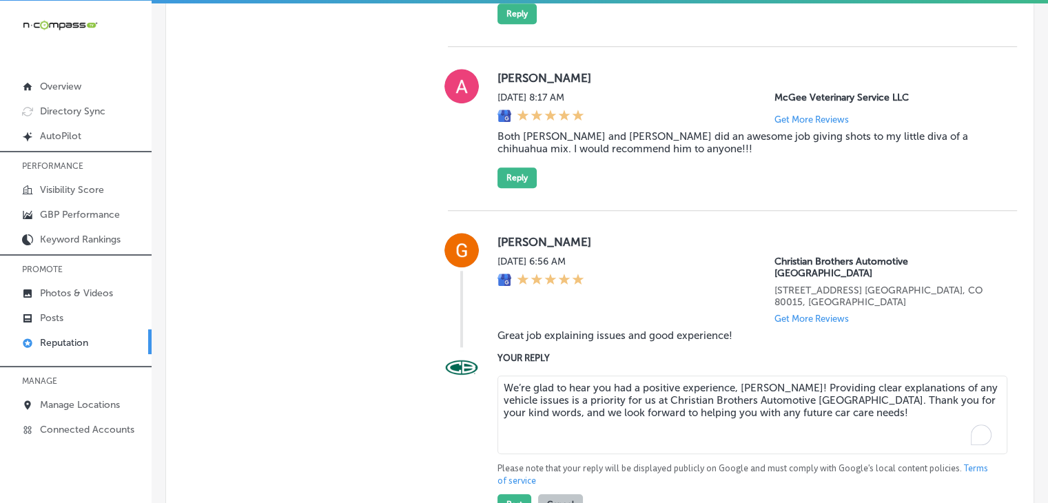
type textarea "We’re glad to hear you had a positive experience, Gabriel! Providing clear expl…"
click at [649, 284] on div "Sat, Aug 30, 2025 6:56 AM Christian Brothers Automotive South Aurora 21550 E Qu…" at bounding box center [745, 290] width 497 height 68
drag, startPoint x: 495, startPoint y: 480, endPoint x: 499, endPoint y: 471, distance: 9.6
click at [495, 480] on div "Gabriel Prince Sat, Aug 30, 2025 6:56 AM Christian Brothers Automotive South Au…" at bounding box center [732, 377] width 569 height 333
click at [509, 494] on button "Post" at bounding box center [514, 504] width 34 height 21
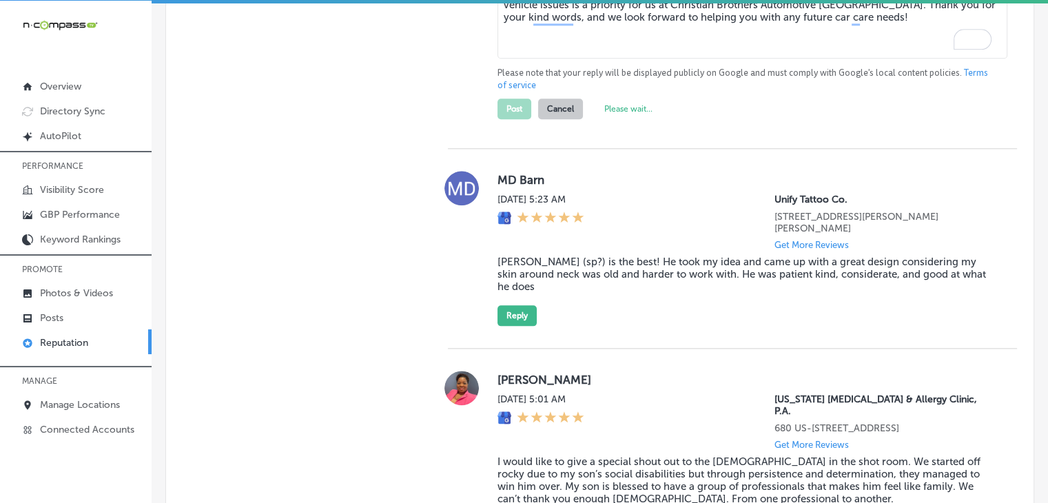
scroll to position [1715, 0]
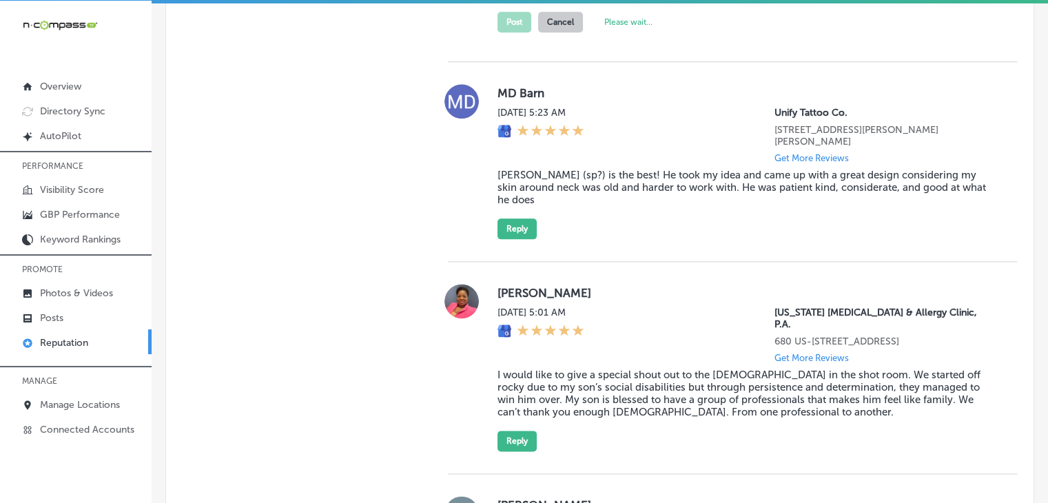
type textarea "x"
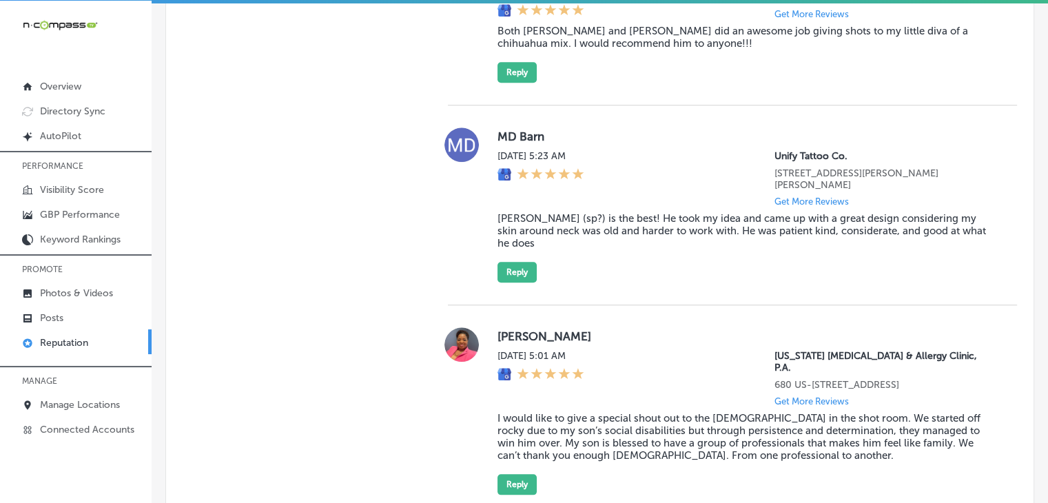
scroll to position [1302, 0]
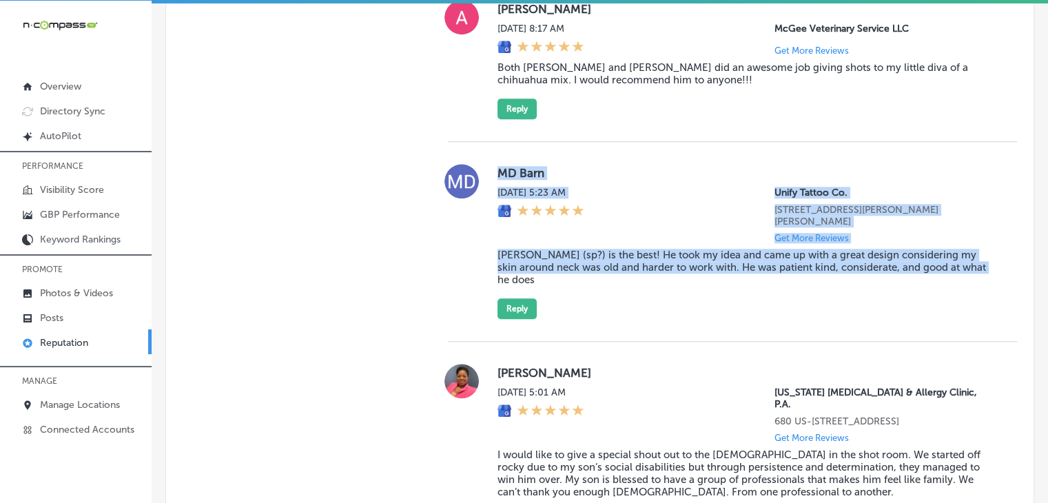
drag, startPoint x: 496, startPoint y: 149, endPoint x: 987, endPoint y: 260, distance: 503.3
click at [987, 260] on div "MD Barn Sat, Aug 30, 2025 5:23 AM Unify Tattoo Co. 314 S Ponce De Leon Blvd Uni…" at bounding box center [732, 242] width 569 height 200
copy div "MD Barn Sat, Aug 30, 2025 5:23 AM Unify Tattoo Co. 314 S Ponce De Leon Blvd Uni…"
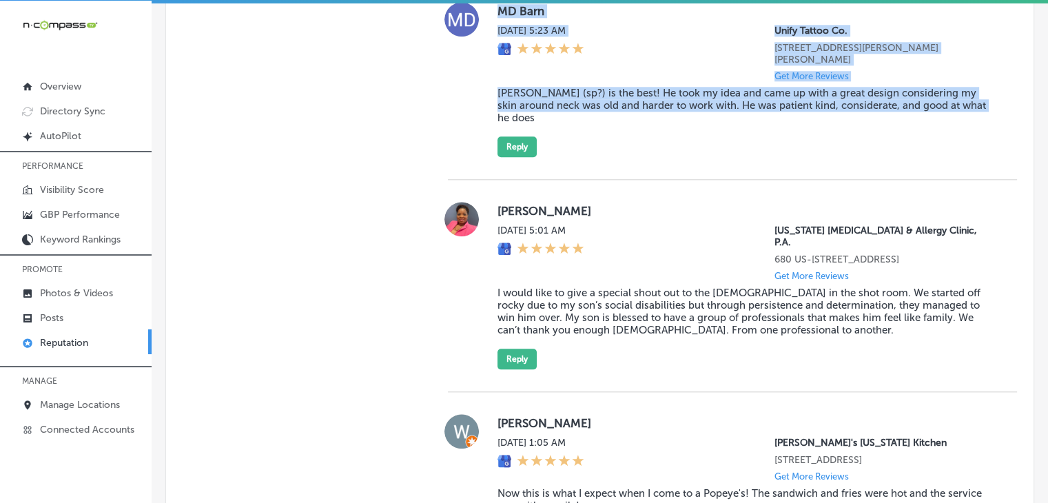
scroll to position [1439, 0]
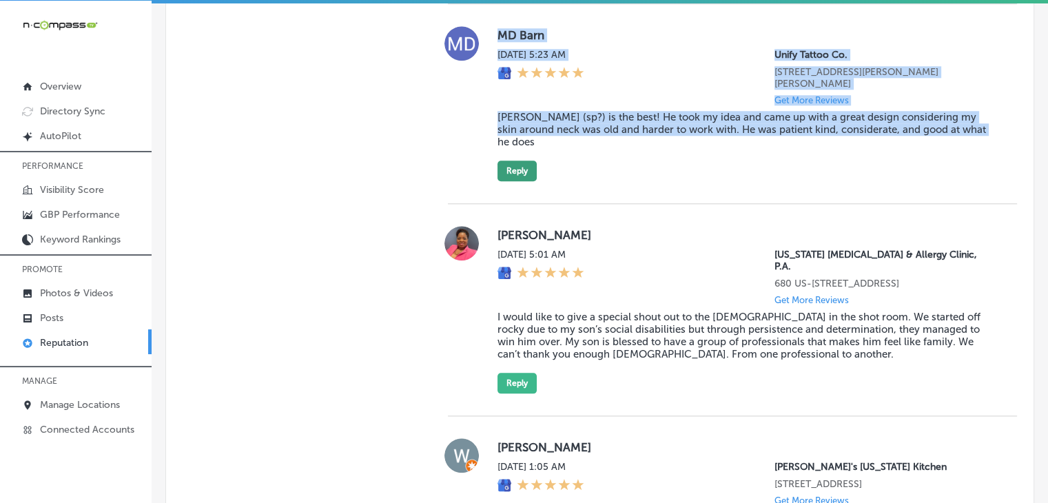
click at [512, 160] on button "Reply" at bounding box center [516, 170] width 39 height 21
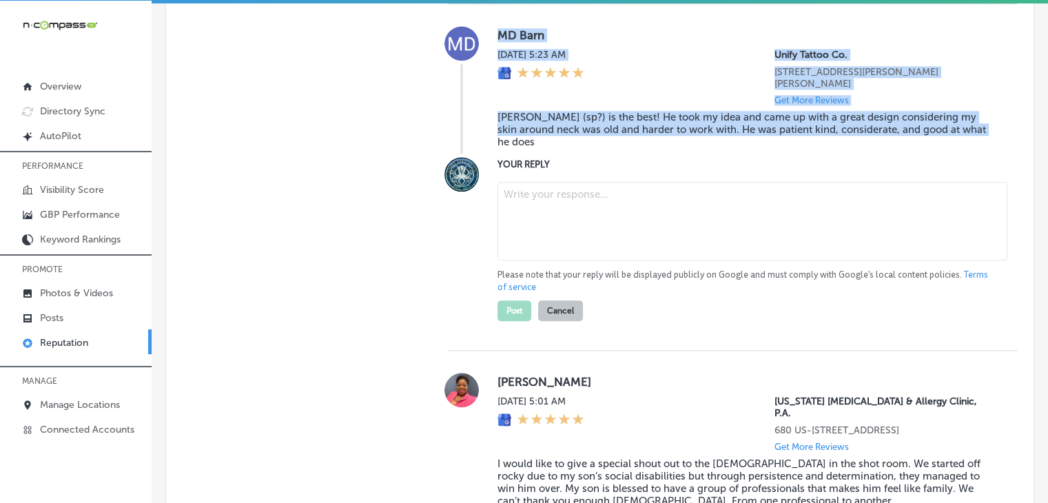
click at [526, 199] on textarea at bounding box center [752, 221] width 510 height 79
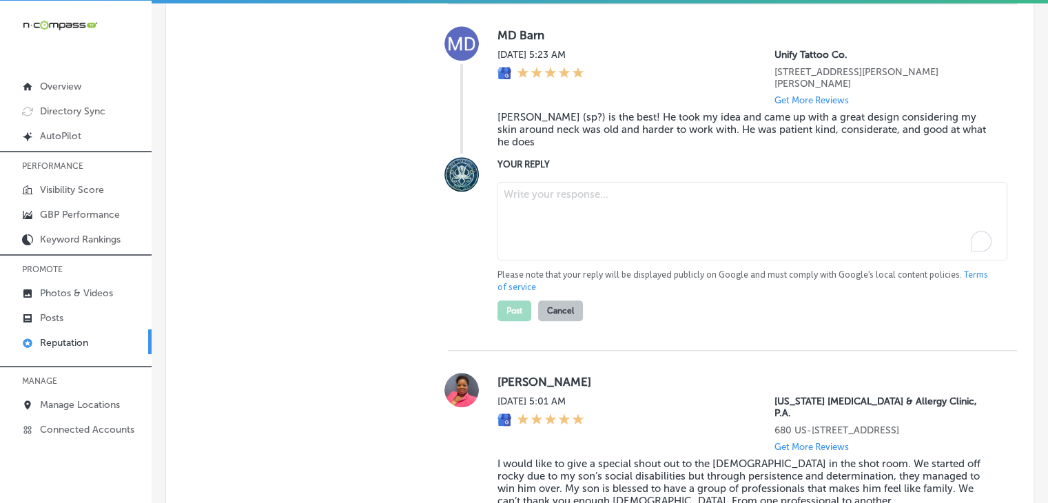
paste textarea "Thank you for the great review, MD Barn! We’re so glad Kenell was able to bring…"
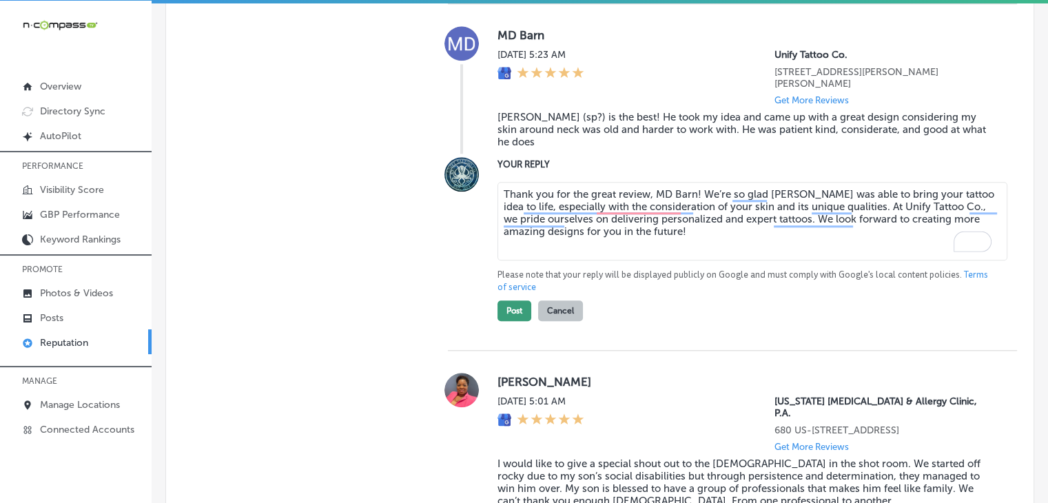
type textarea "Thank you for the great review, MD Barn! We’re so glad Kenell was able to bring…"
click at [507, 300] on button "Post" at bounding box center [514, 310] width 34 height 21
type textarea "x"
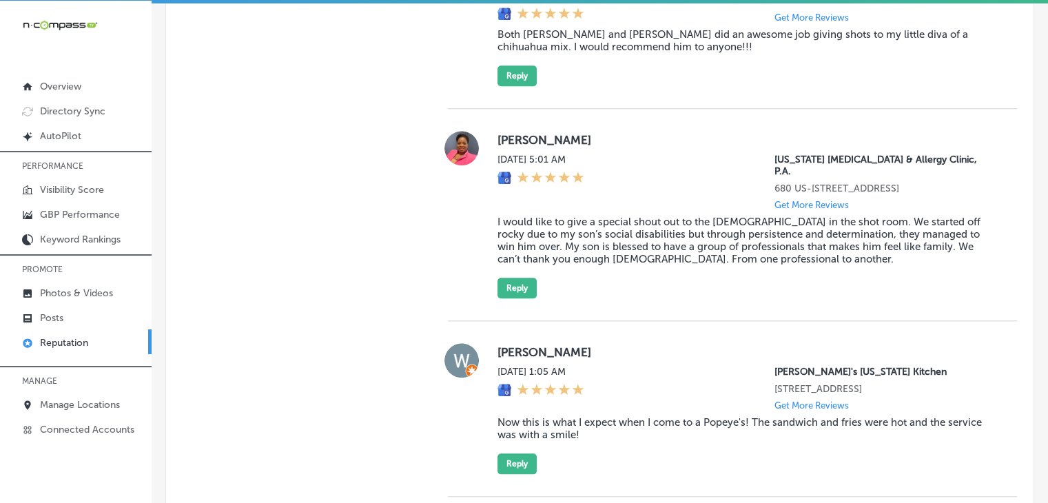
scroll to position [1302, 0]
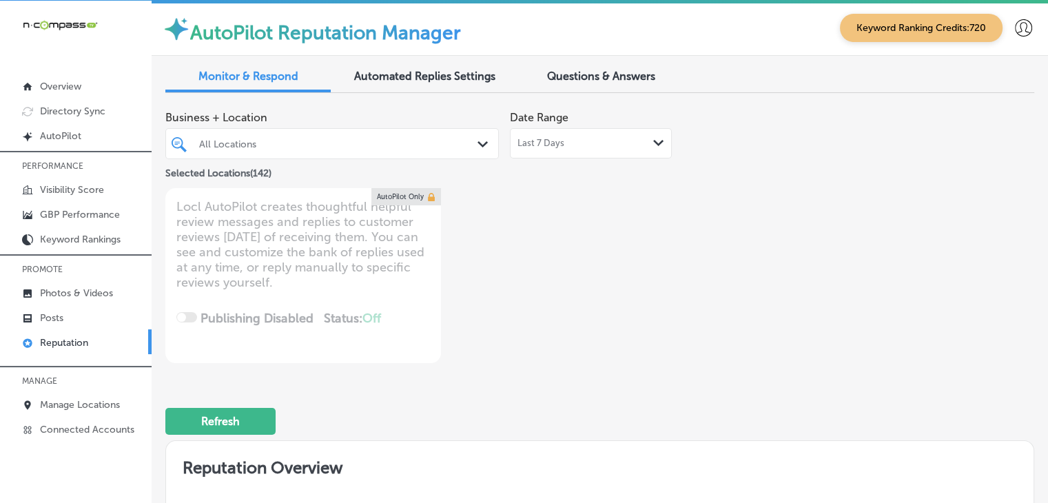
scroll to position [1302, 0]
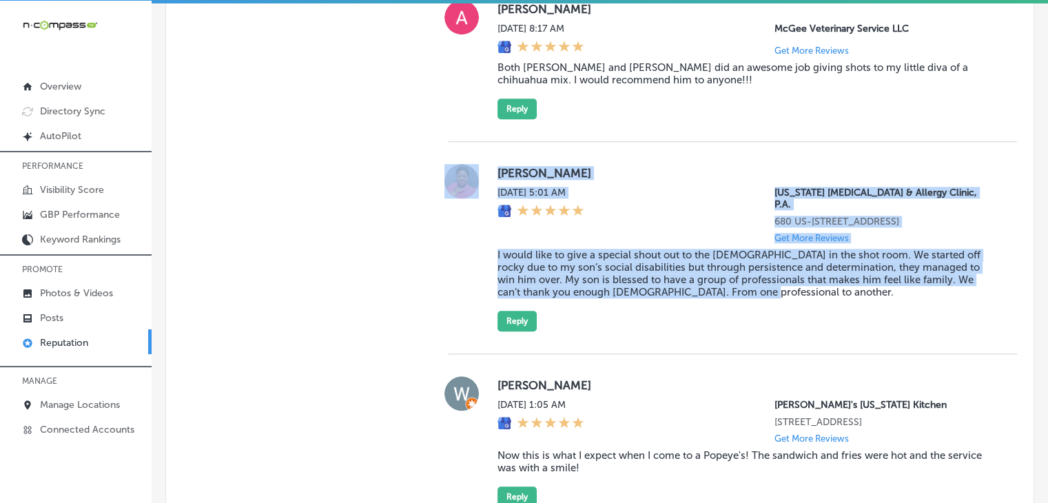
drag, startPoint x: 809, startPoint y: 271, endPoint x: 474, endPoint y: 168, distance: 350.1
click at [474, 168] on div "Larkale Jackson Sat, Aug 30, 2025 5:01 AM Mississippi Asthma & Allergy Clinic, …" at bounding box center [732, 247] width 569 height 167
copy div "Larkale Jackson Sat, Aug 30, 2025 5:01 AM Mississippi Asthma & Allergy Clinic, …"
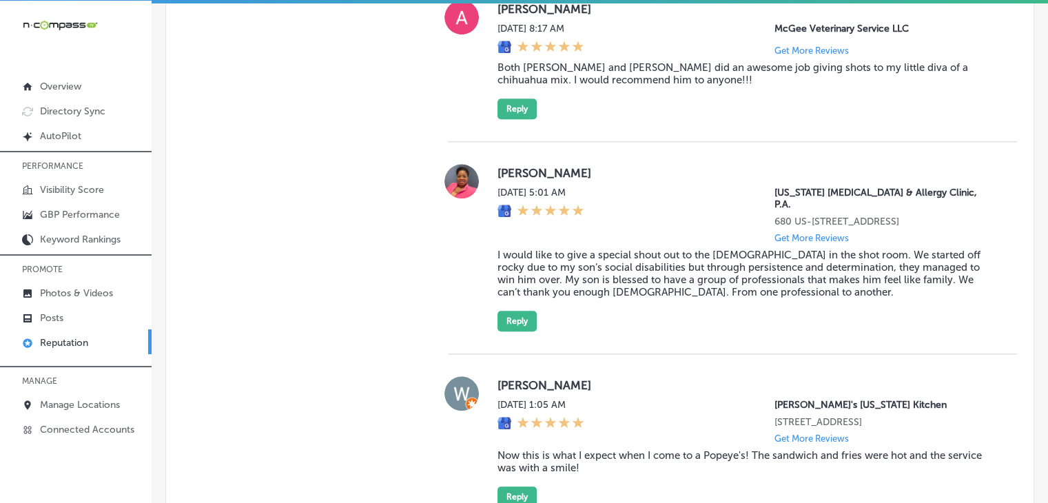
click at [492, 286] on div "Larkale Jackson Sat, Aug 30, 2025 5:01 AM Mississippi Asthma & Allergy Clinic, …" at bounding box center [732, 247] width 569 height 167
click at [498, 311] on button "Reply" at bounding box center [516, 321] width 39 height 21
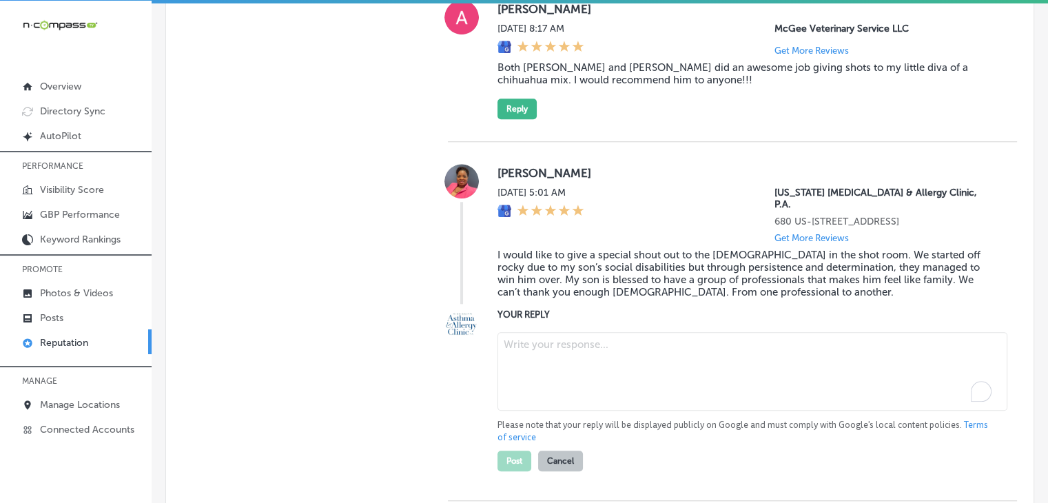
click at [524, 332] on textarea "To enrich screen reader interactions, please activate Accessibility in Grammarl…" at bounding box center [752, 371] width 510 height 79
paste textarea "Thank you for your heartfelt review, Larkale! We’re so glad to hear that our te…"
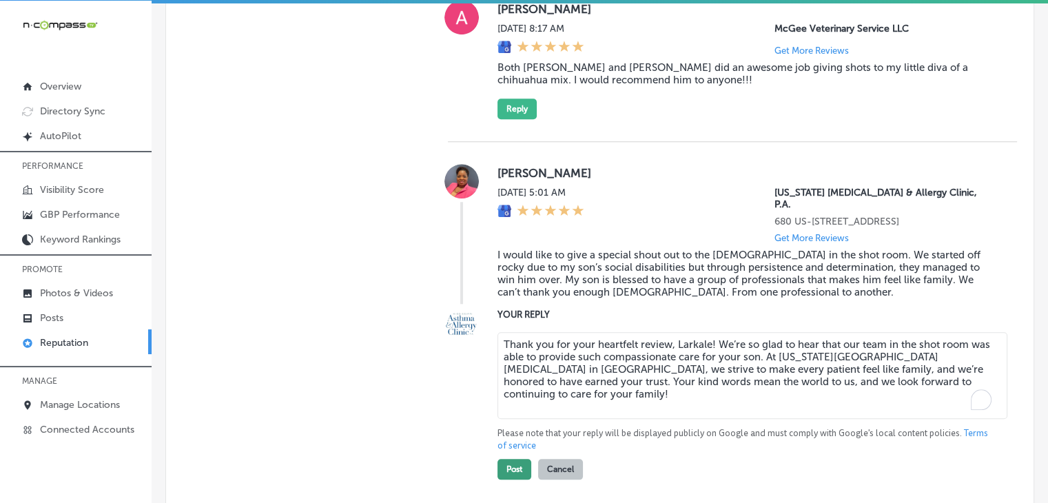
type textarea "Thank you for your heartfelt review, Larkale! We’re so glad to hear that our te…"
drag, startPoint x: 507, startPoint y: 443, endPoint x: 512, endPoint y: 430, distance: 13.9
click at [507, 459] on button "Post" at bounding box center [514, 469] width 34 height 21
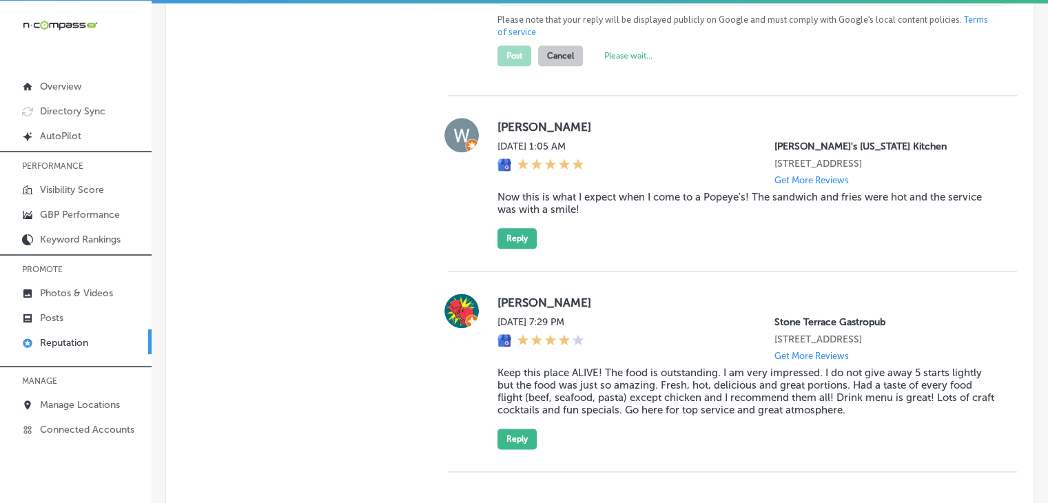
type textarea "x"
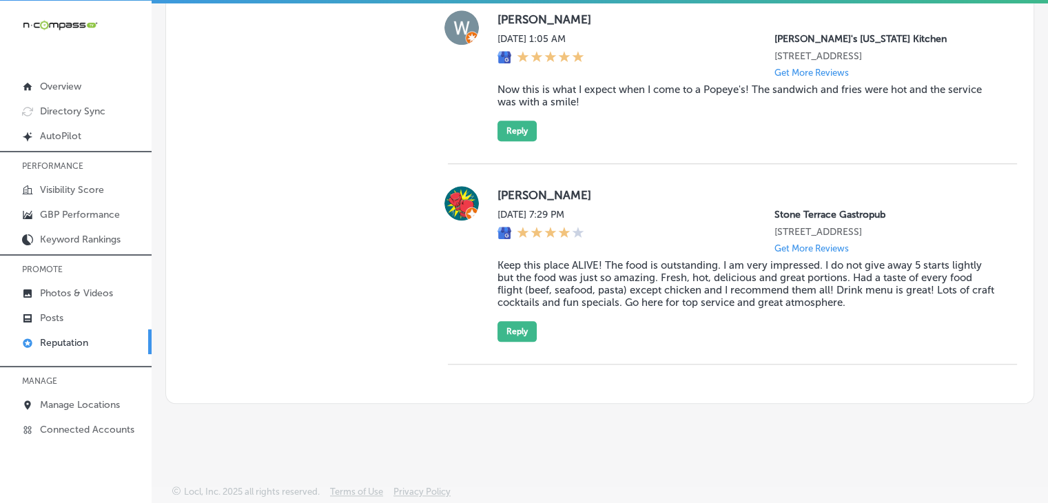
scroll to position [1388, 0]
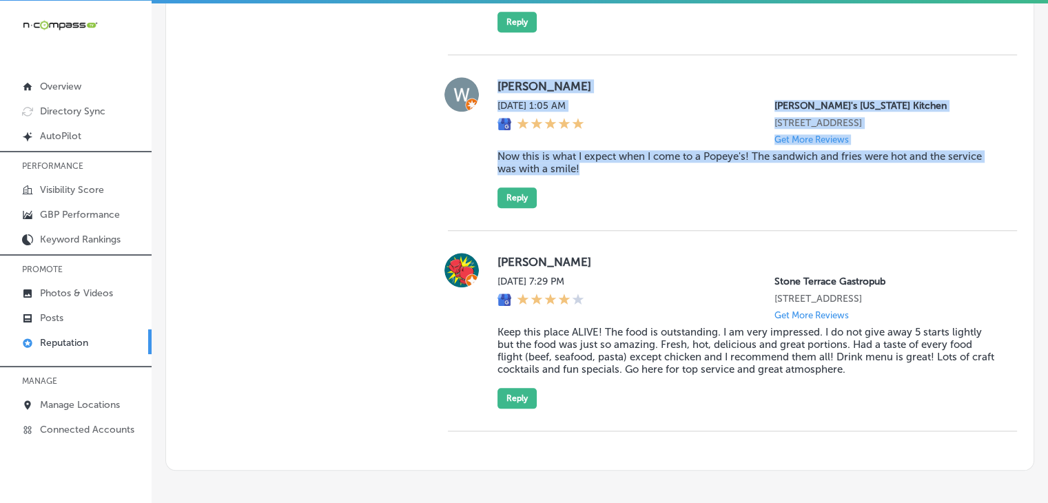
drag, startPoint x: 594, startPoint y: 158, endPoint x: 497, endPoint y: 81, distance: 124.0
click at [497, 81] on div "Wesley Thompson Sat, Aug 30, 2025 1:05 AM Popeye's Louisiana Kitchen 461 Wester…" at bounding box center [745, 142] width 497 height 131
copy div "Wesley Thompson Sat, Aug 30, 2025 1:05 AM Popeye's Louisiana Kitchen 461 Wester…"
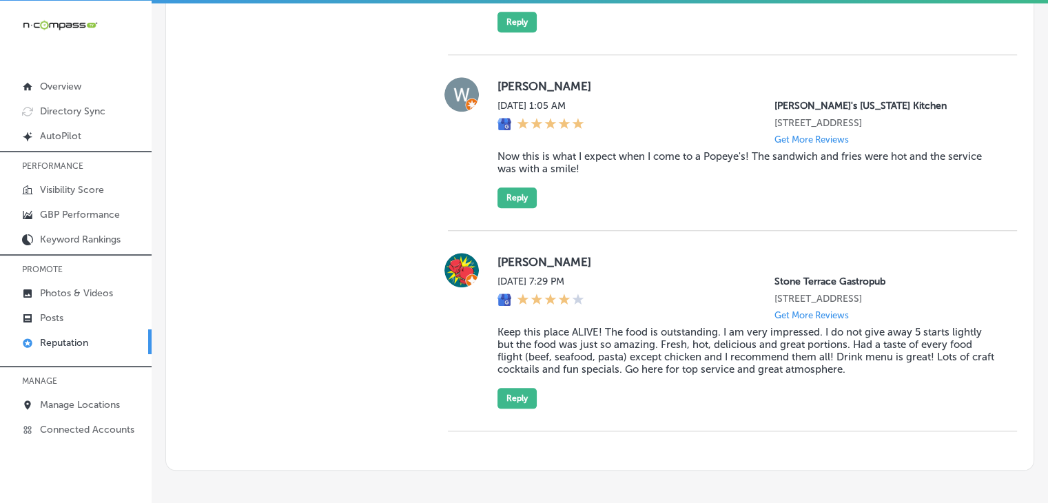
click at [533, 203] on div "Wesley Thompson Sat, Aug 30, 2025 1:05 AM Popeye's Louisiana Kitchen 461 Wester…" at bounding box center [732, 143] width 569 height 176
click at [526, 190] on button "Reply" at bounding box center [516, 197] width 39 height 21
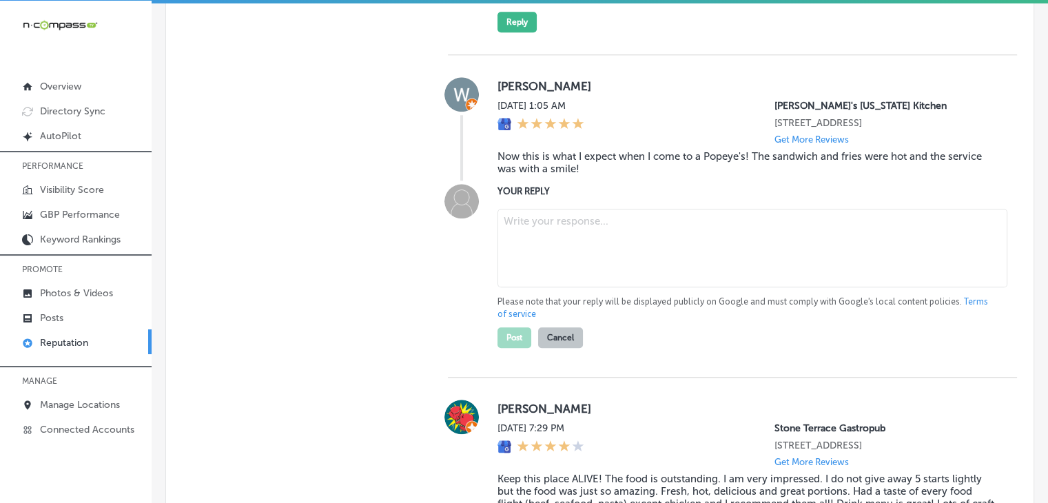
click at [524, 223] on textarea at bounding box center [752, 248] width 510 height 79
paste textarea "We’re thrilled to hear you had a great experience at Popeyes Louisiana Kitchen …"
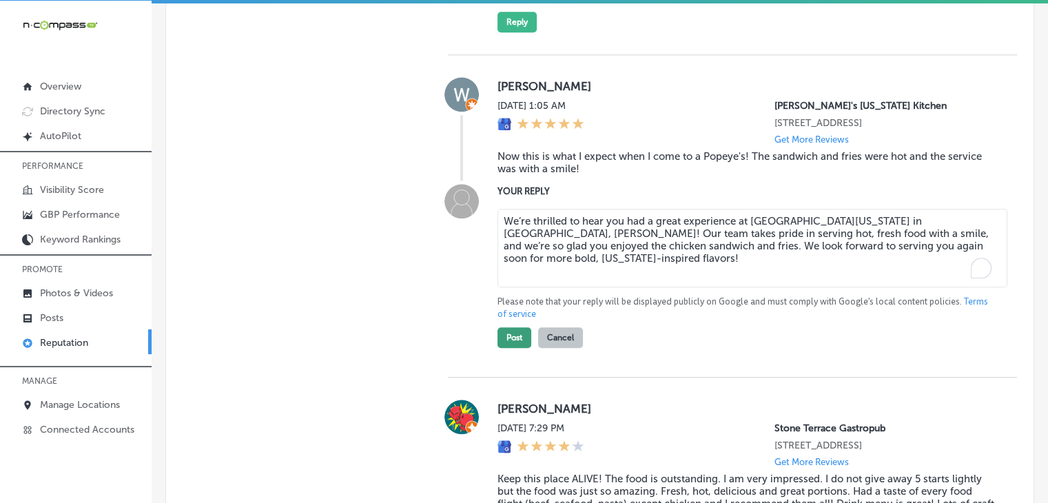
type textarea "We’re thrilled to hear you had a great experience at Popeyes Louisiana Kitchen …"
click at [499, 327] on button "Post" at bounding box center [514, 337] width 34 height 21
type textarea "x"
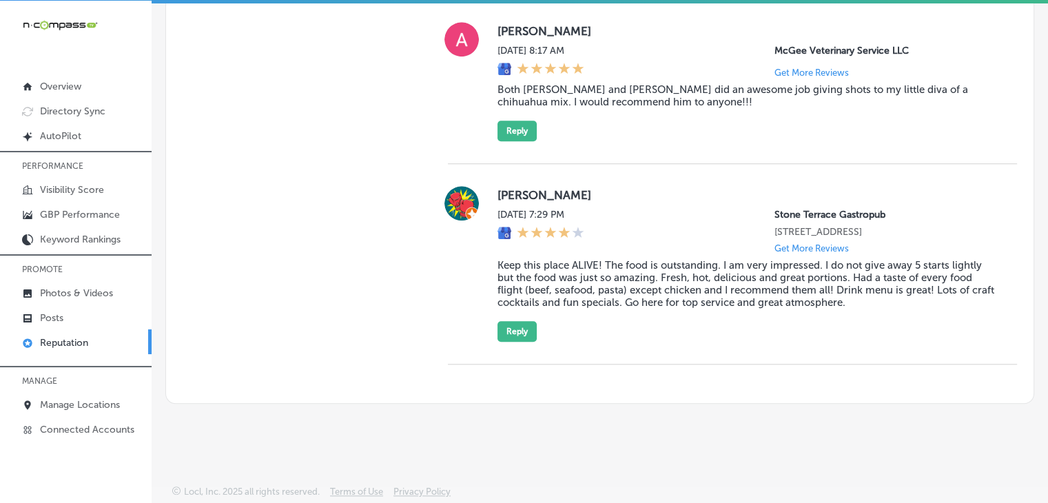
scroll to position [1281, 0]
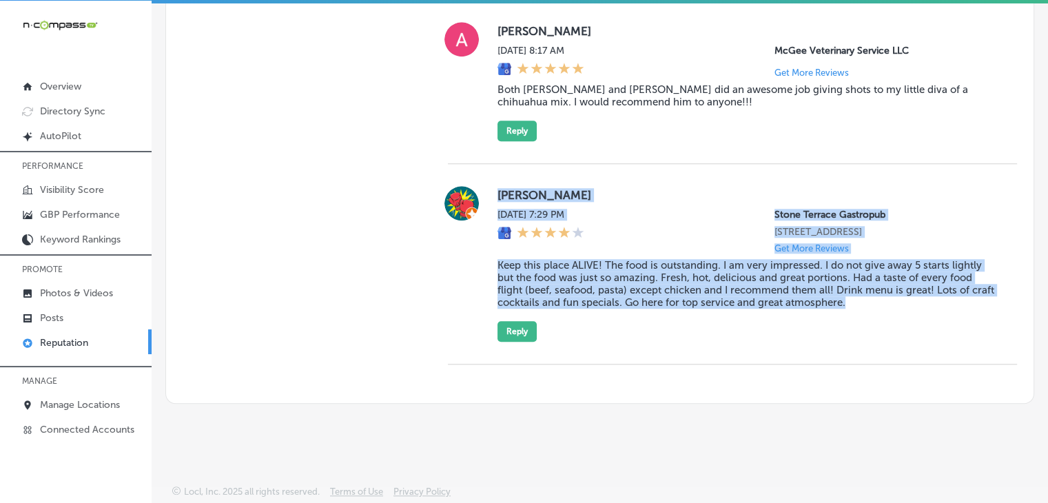
drag, startPoint x: 941, startPoint y: 306, endPoint x: 494, endPoint y: 189, distance: 462.2
click at [497, 189] on div "Jason H Fri, Aug 29, 2025 7:29 PM Stone Terrace Gastropub 20626 Stone Oak Pkwy …" at bounding box center [745, 264] width 497 height 156
copy div "Jason H Fri, Aug 29, 2025 7:29 PM Stone Terrace Gastropub 20626 Stone Oak Pkwy …"
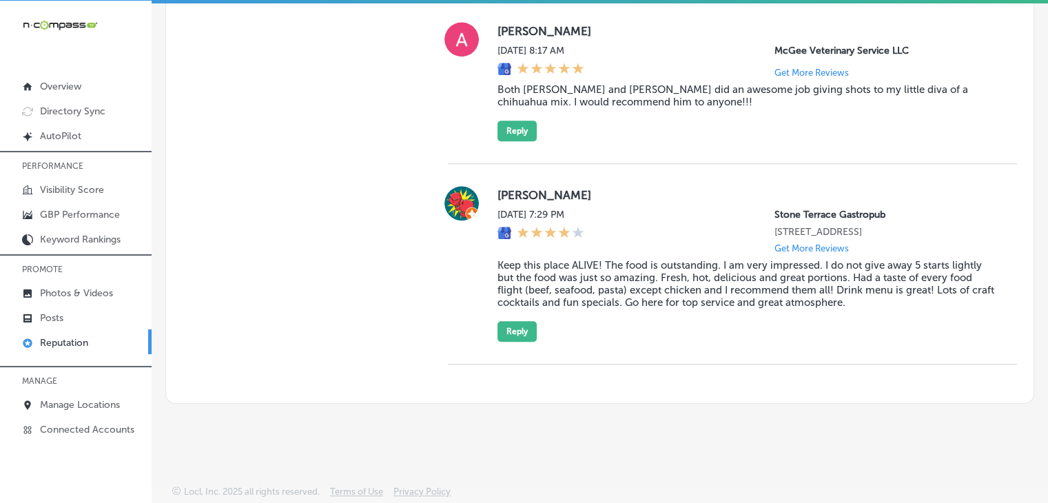
click at [489, 317] on div "Jason H Fri, Aug 29, 2025 7:29 PM Stone Terrace Gastropub 20626 Stone Oak Pkwy …" at bounding box center [732, 264] width 569 height 156
click at [501, 334] on button "Reply" at bounding box center [516, 331] width 39 height 21
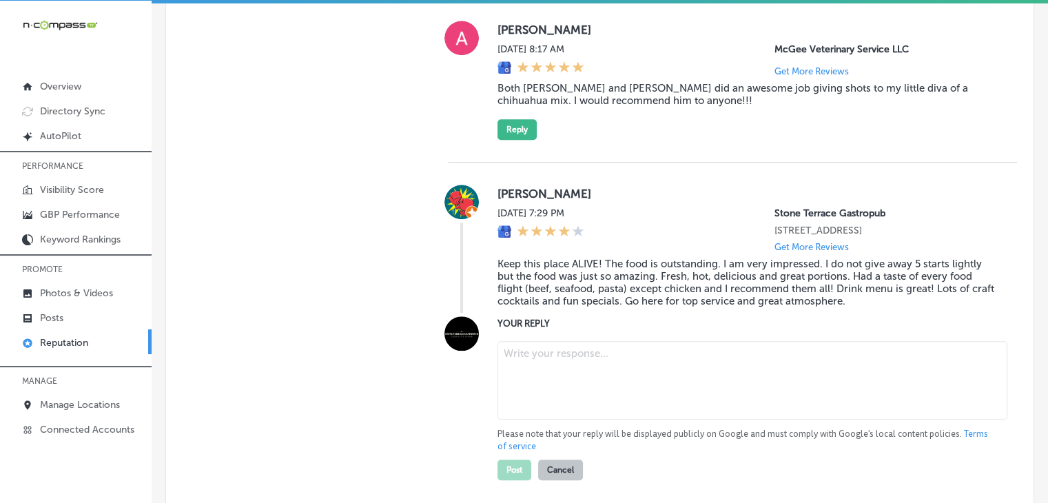
click at [533, 394] on textarea at bounding box center [752, 380] width 510 height 79
paste textarea "Jason, we’re so grateful for your amazing feedback! We’re thrilled you enjoyed …"
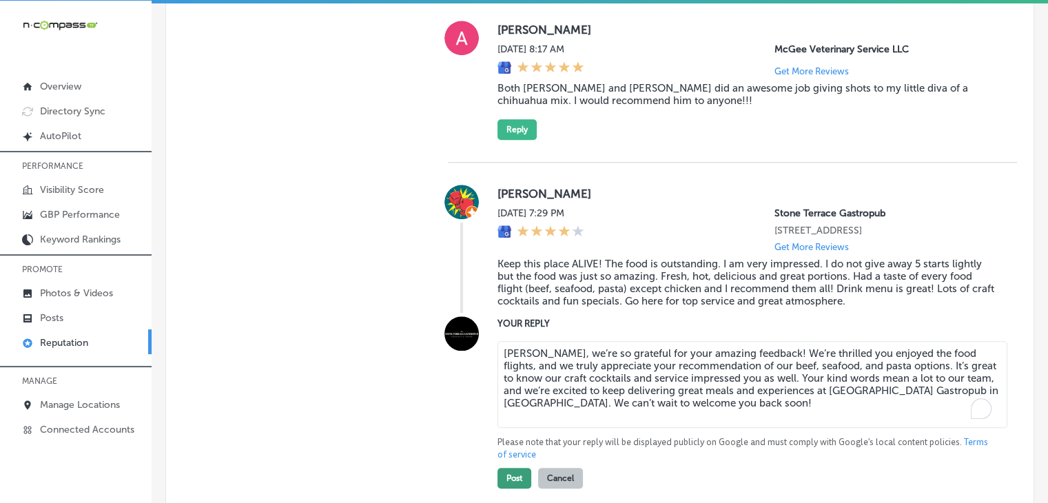
type textarea "Jason, we’re so grateful for your amazing feedback! We’re thrilled you enjoyed …"
click at [520, 477] on button "Post" at bounding box center [514, 478] width 34 height 21
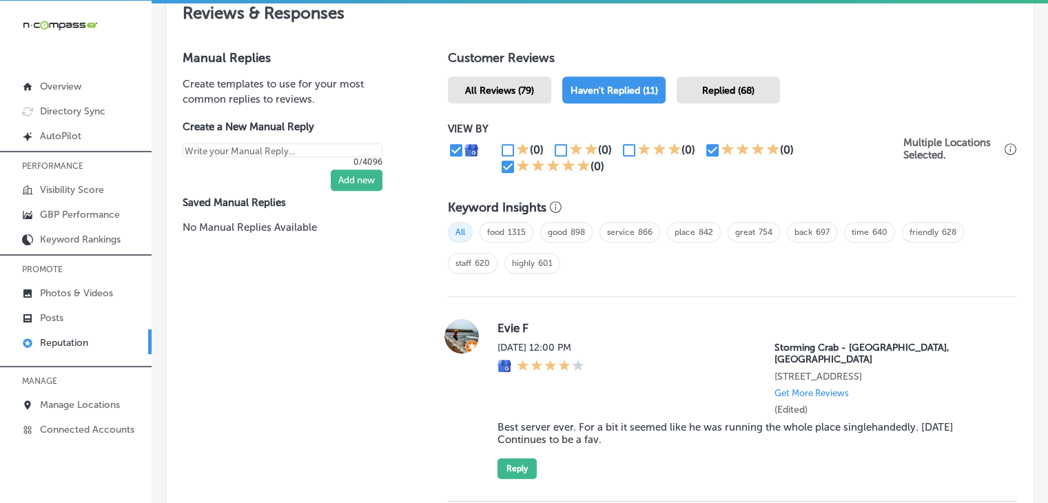
type textarea "x"
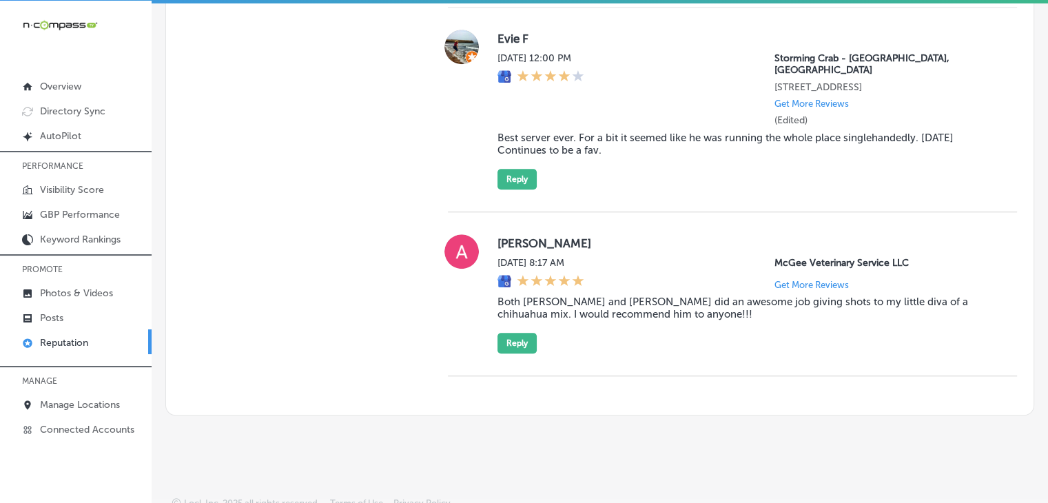
scroll to position [654, 0]
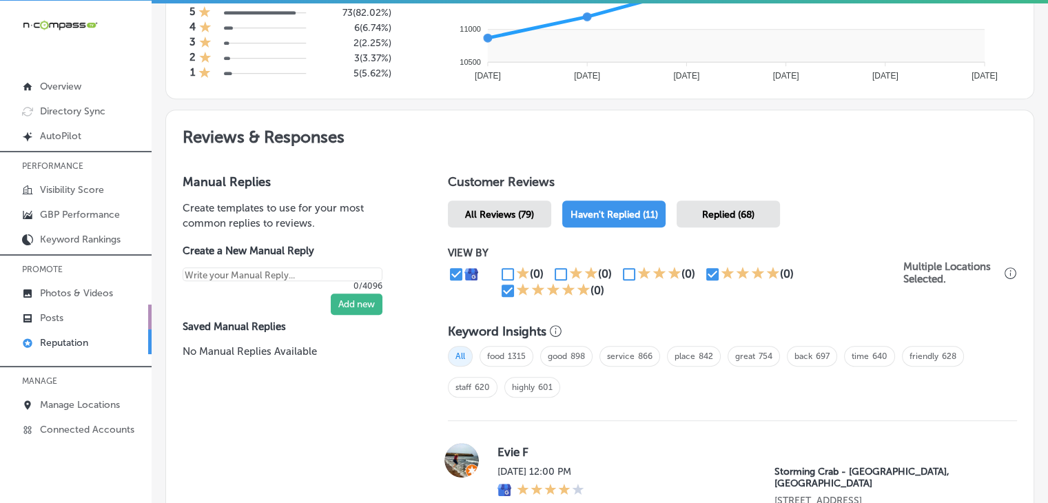
click at [103, 312] on link "Posts" at bounding box center [76, 316] width 152 height 25
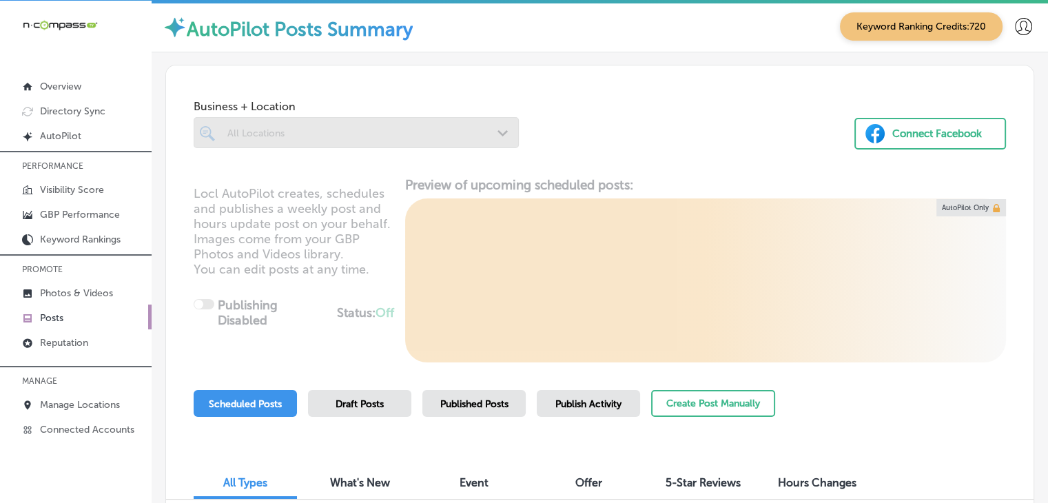
click at [585, 398] on span "Publish Activity" at bounding box center [588, 404] width 66 height 12
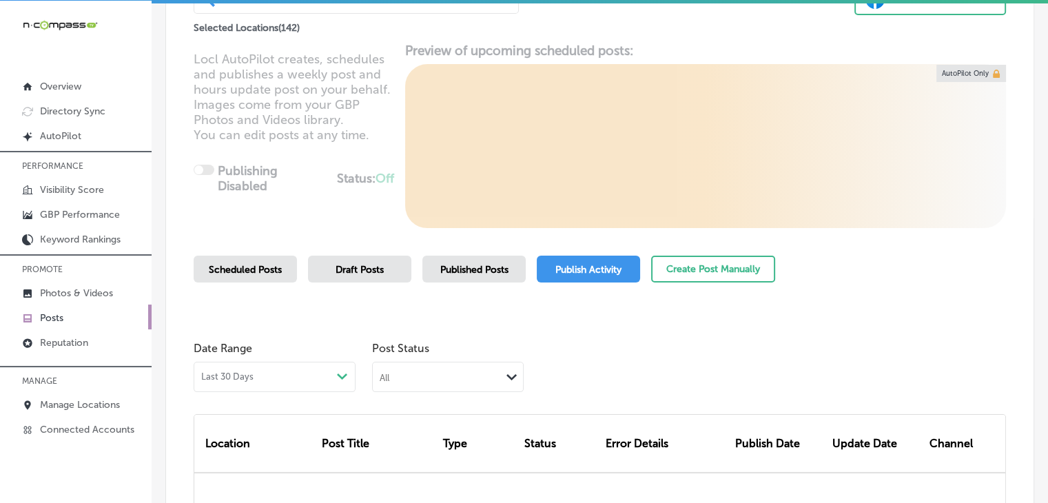
scroll to position [138, 0]
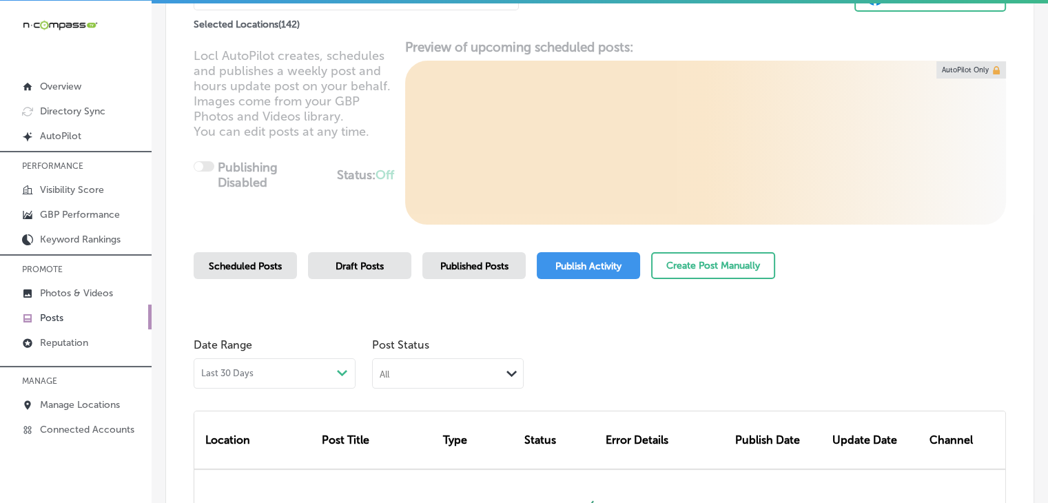
click at [460, 384] on div "All Path Created with Sketch." at bounding box center [448, 373] width 152 height 30
click at [419, 376] on div "All" at bounding box center [437, 372] width 128 height 13
click at [419, 439] on div "Failed" at bounding box center [448, 441] width 150 height 20
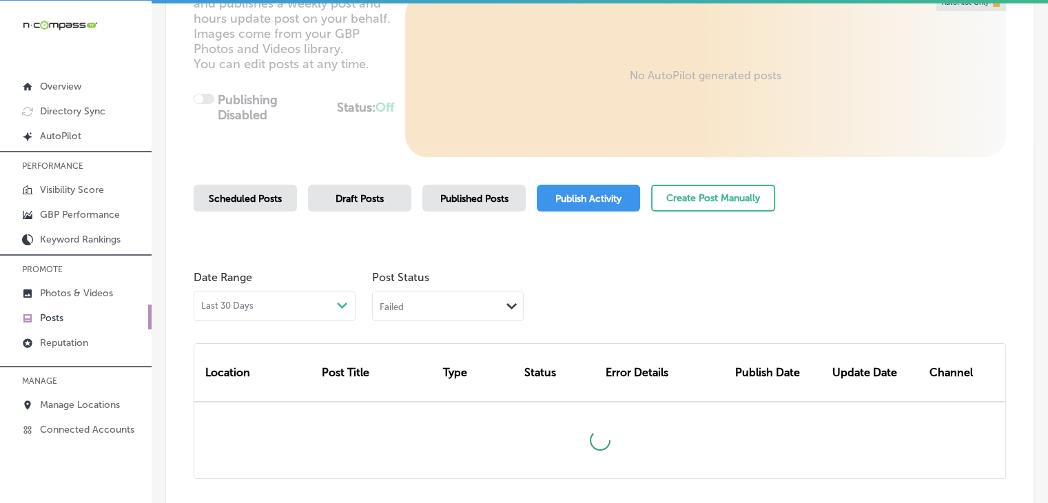
scroll to position [207, 0]
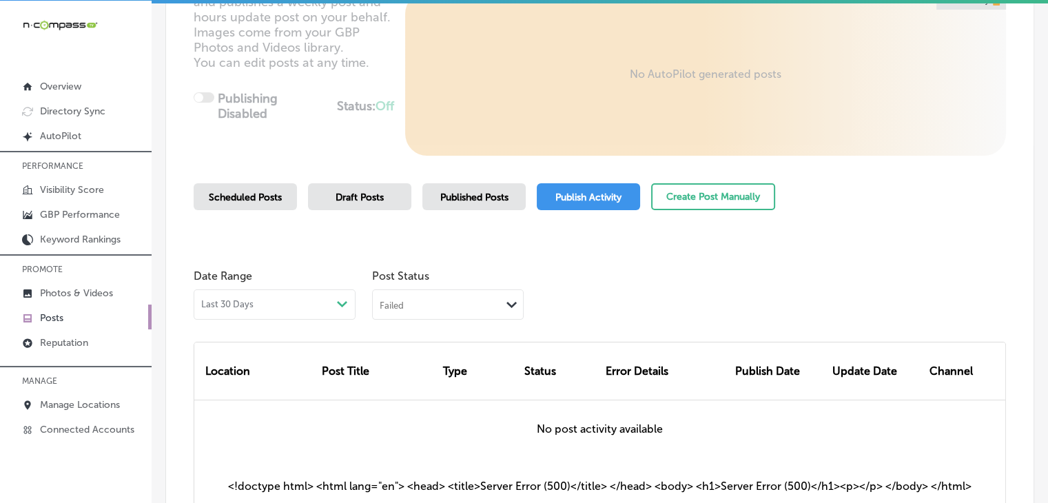
click at [411, 295] on div "Failed Path Created with Sketch." at bounding box center [448, 303] width 150 height 26
click at [446, 388] on label "Rejected By Google" at bounding box center [428, 390] width 94 height 12
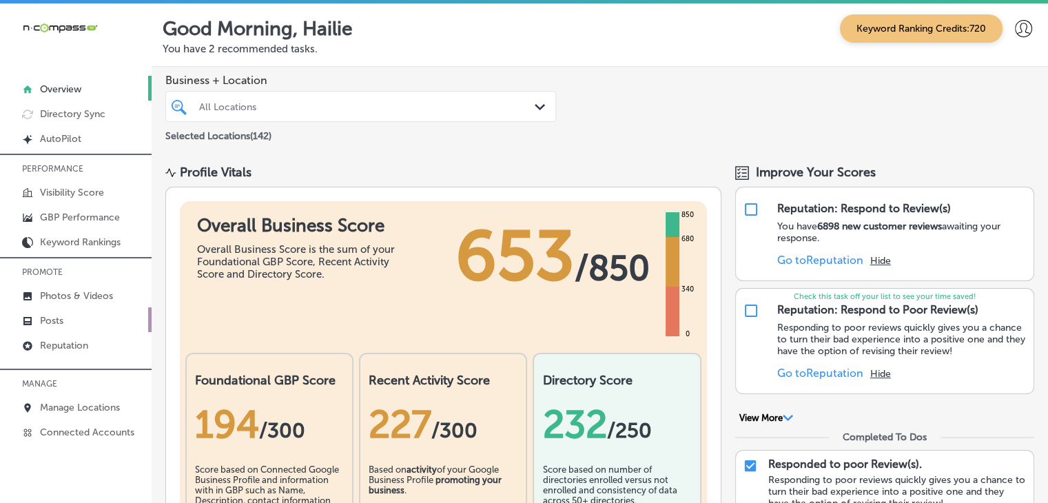
click at [43, 309] on link "Posts" at bounding box center [76, 319] width 152 height 25
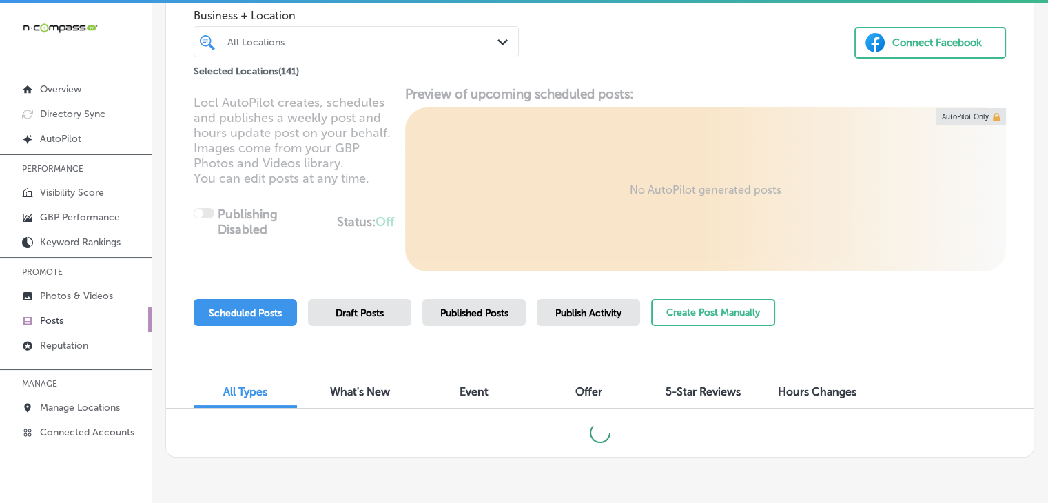
scroll to position [135, 0]
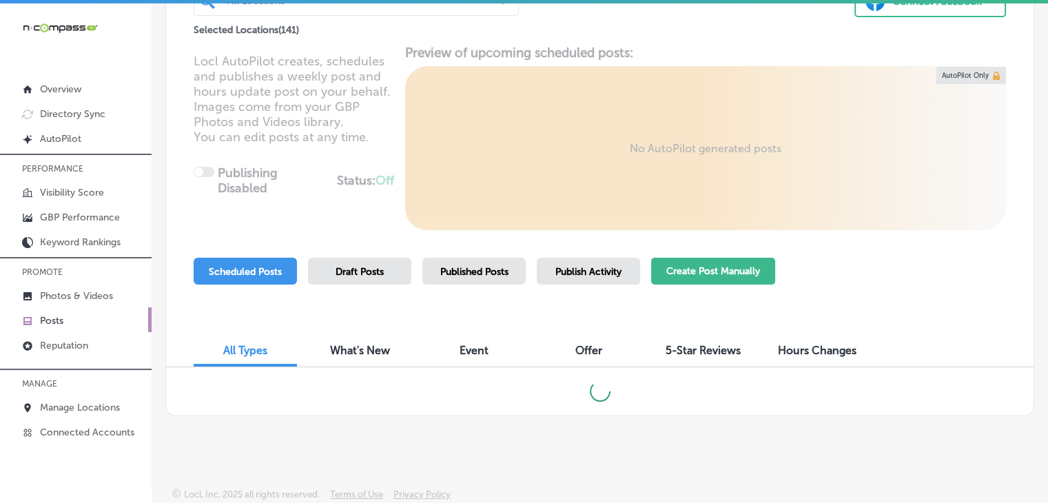
click at [749, 271] on button "Create Post Manually" at bounding box center [713, 271] width 124 height 27
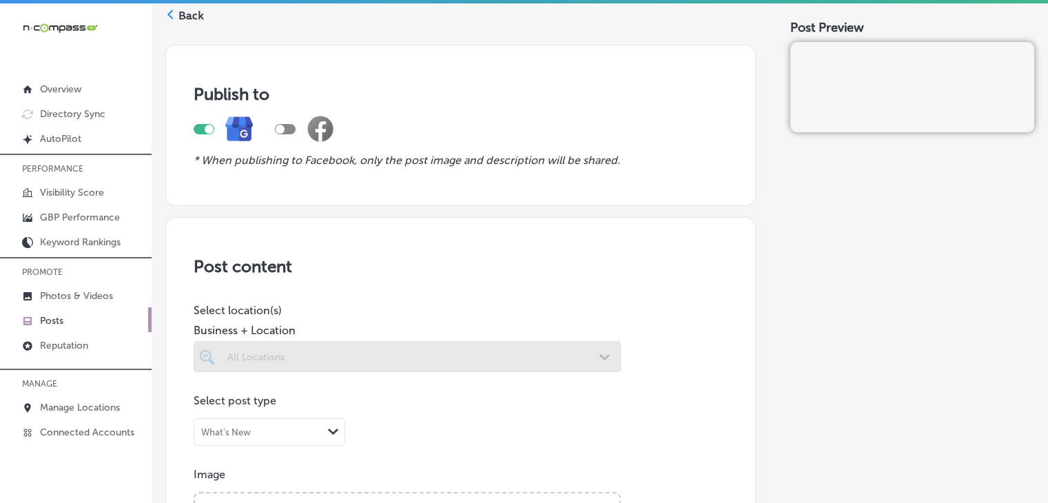
scroll to position [138, 0]
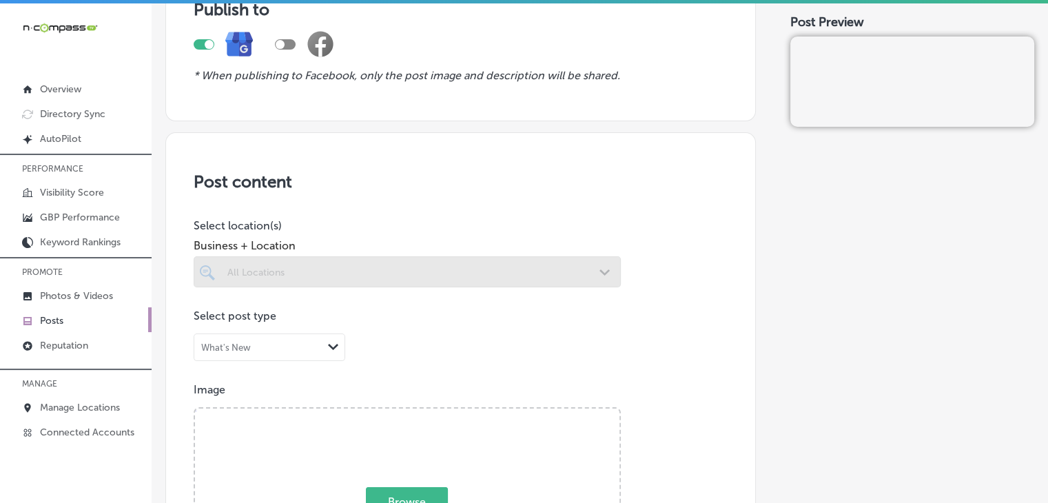
click at [395, 258] on div at bounding box center [407, 271] width 427 height 31
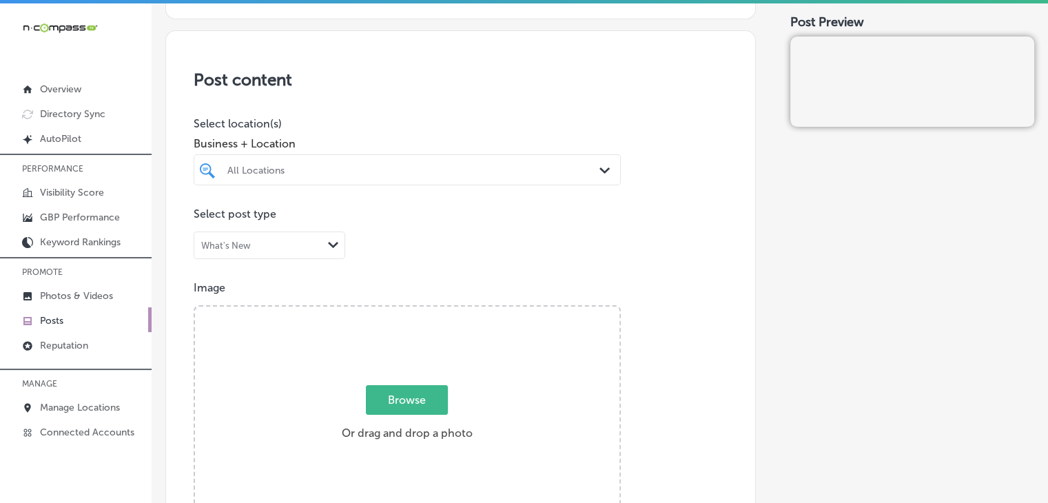
scroll to position [207, 0]
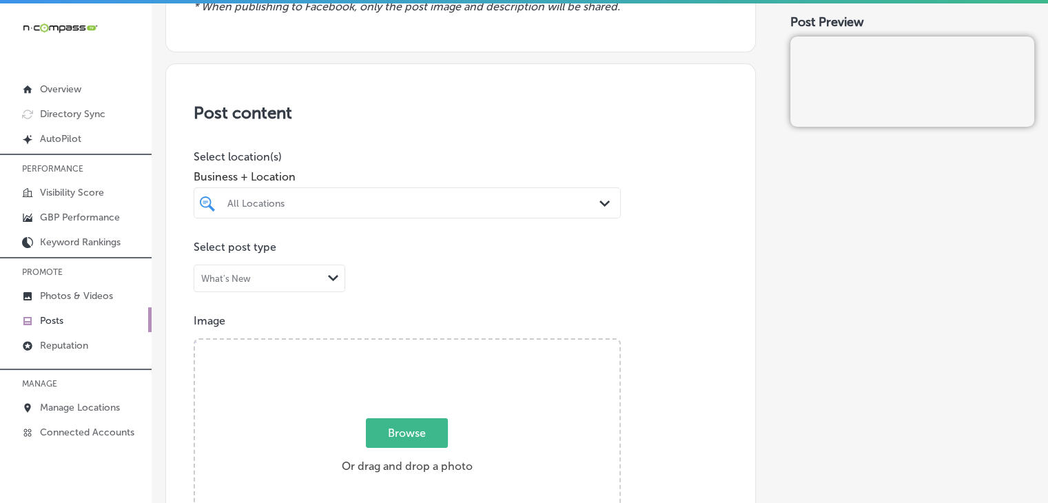
click at [416, 210] on div at bounding box center [389, 203] width 326 height 19
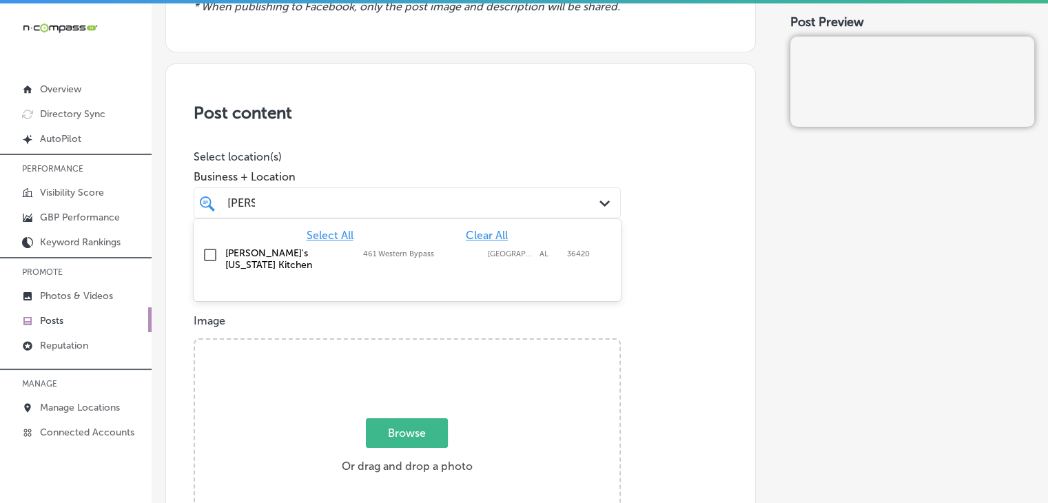
click at [426, 279] on div at bounding box center [407, 290] width 427 height 22
click at [430, 254] on label "461 Western Bypass" at bounding box center [422, 253] width 118 height 9
type input "pope"
click at [468, 183] on div "Business + Location option 461 Western Bypass, selected. option 461 Western Byp…" at bounding box center [407, 190] width 427 height 55
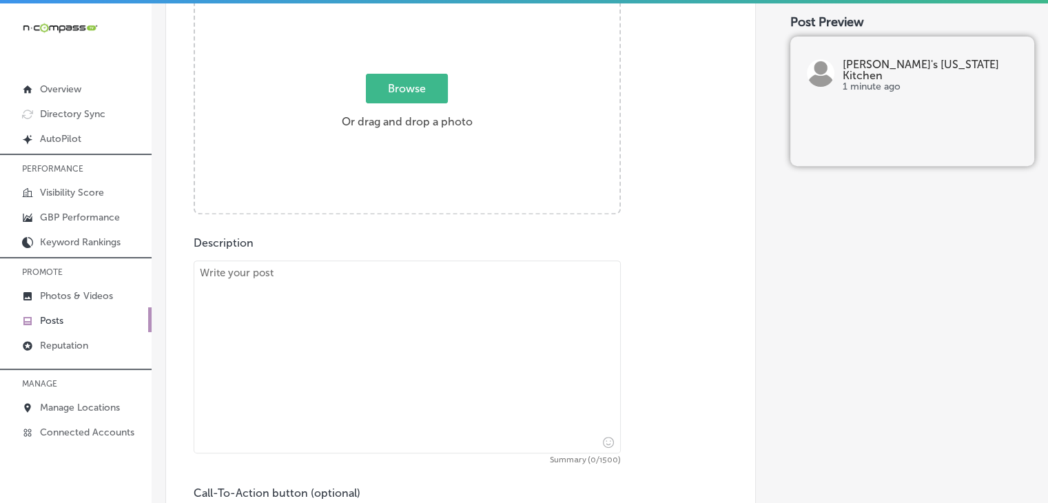
click at [223, 386] on textarea at bounding box center [407, 356] width 427 height 193
paste textarea "Looking for crispy, flavorful chicken? Popeyes Louisiana Kitchen serves up Clas…"
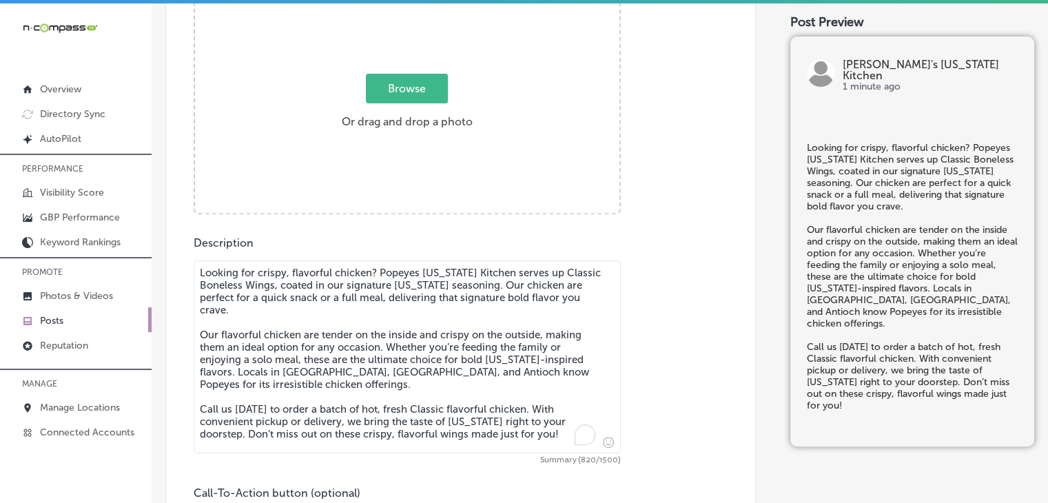
type textarea "Looking for crispy, flavorful chicken? Popeyes Louisiana Kitchen serves up Clas…"
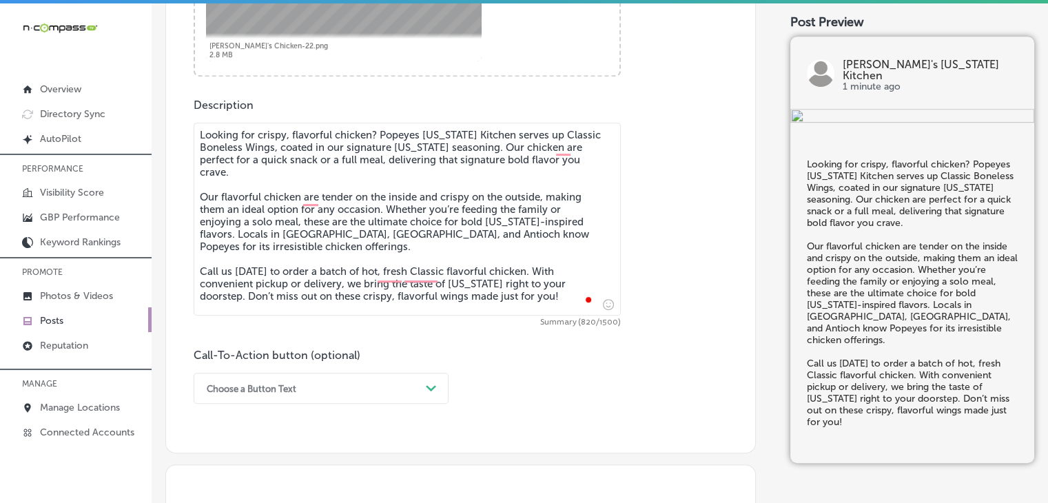
click at [280, 397] on div "Choose a Button Text Path Created with Sketch." at bounding box center [321, 388] width 255 height 31
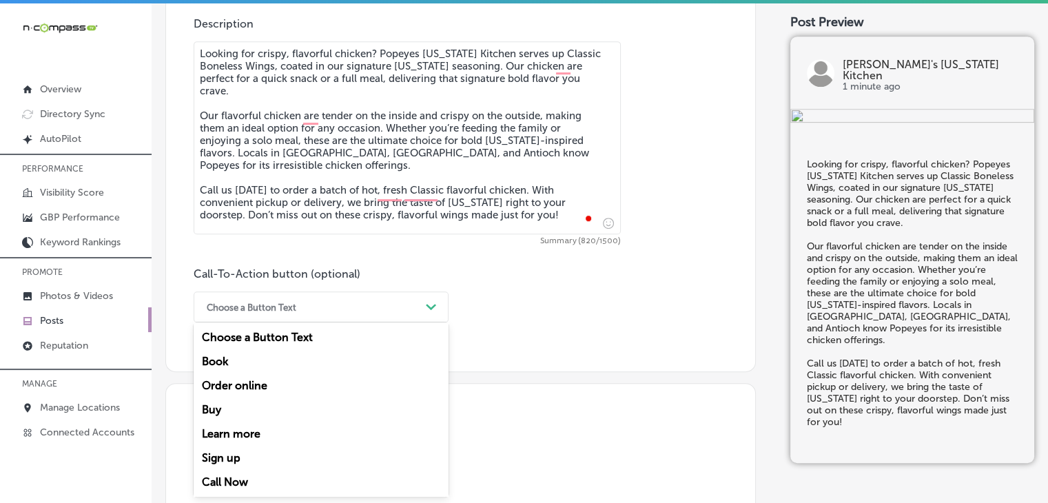
click at [240, 485] on div "Call Now" at bounding box center [321, 482] width 255 height 24
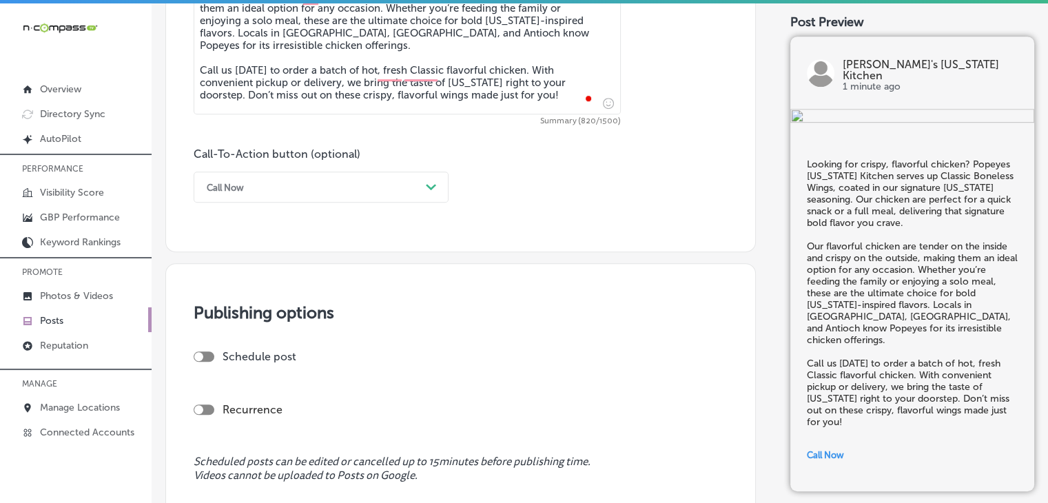
scroll to position [977, 0]
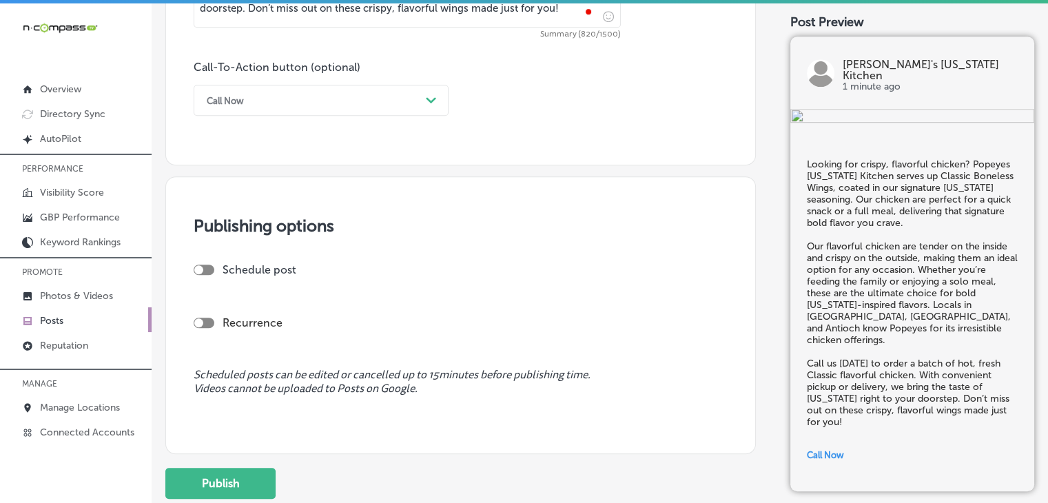
click at [214, 276] on div "Schedule post" at bounding box center [455, 275] width 523 height 24
click at [212, 263] on div "Schedule post" at bounding box center [455, 269] width 523 height 13
click at [211, 263] on div "Schedule post" at bounding box center [455, 269] width 523 height 13
drag, startPoint x: 214, startPoint y: 267, endPoint x: 206, endPoint y: 269, distance: 8.5
click at [213, 267] on div "Schedule post" at bounding box center [455, 269] width 523 height 13
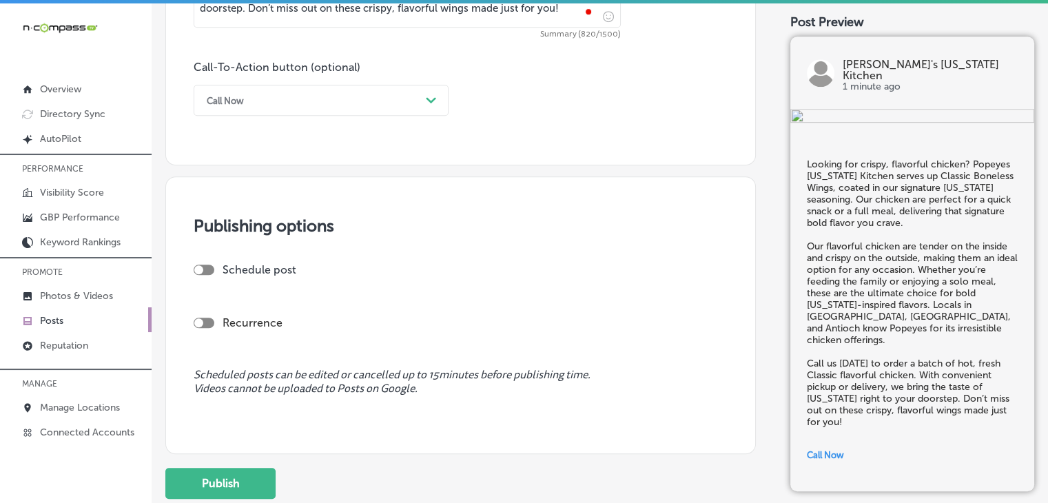
click at [198, 270] on div at bounding box center [198, 269] width 9 height 9
checkbox input "true"
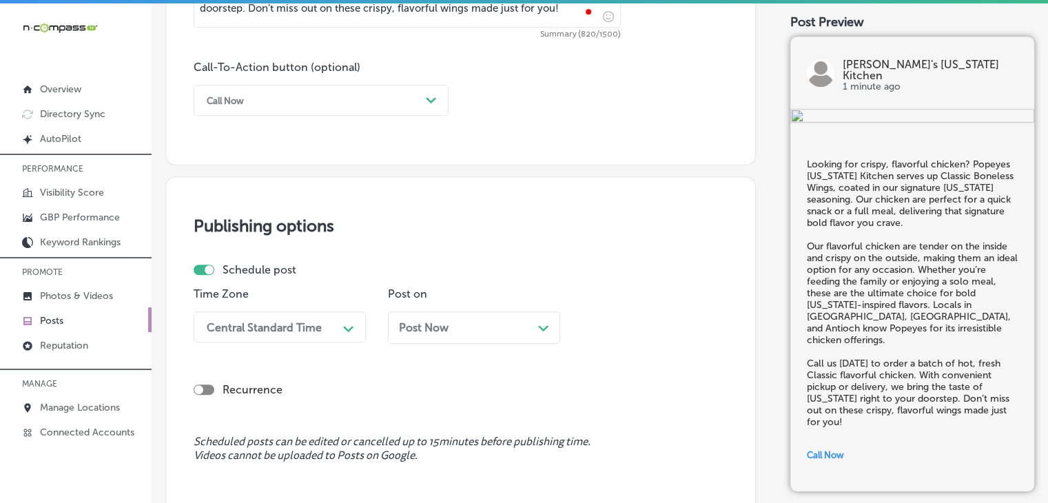
click at [298, 334] on div "Central Standard Time Path Created with Sketch." at bounding box center [280, 326] width 172 height 31
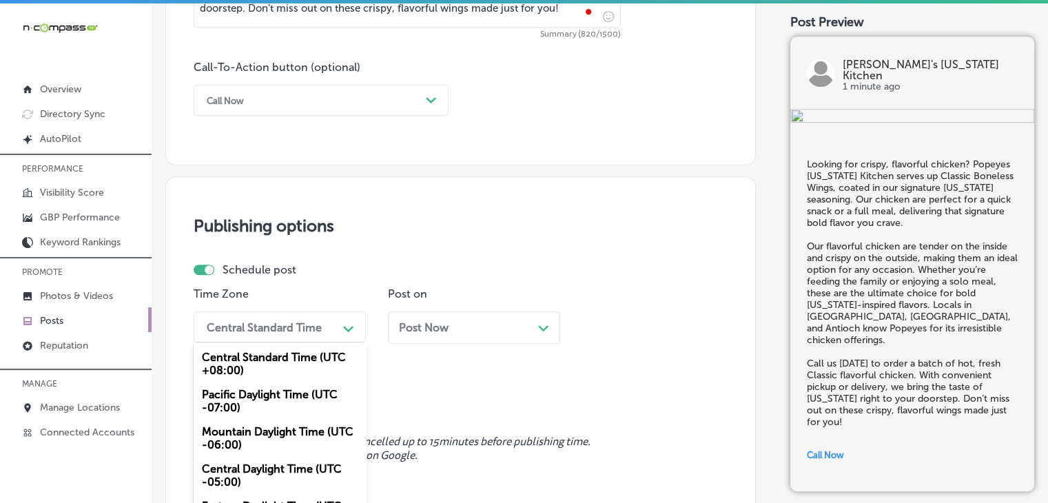
scroll to position [1028, 0]
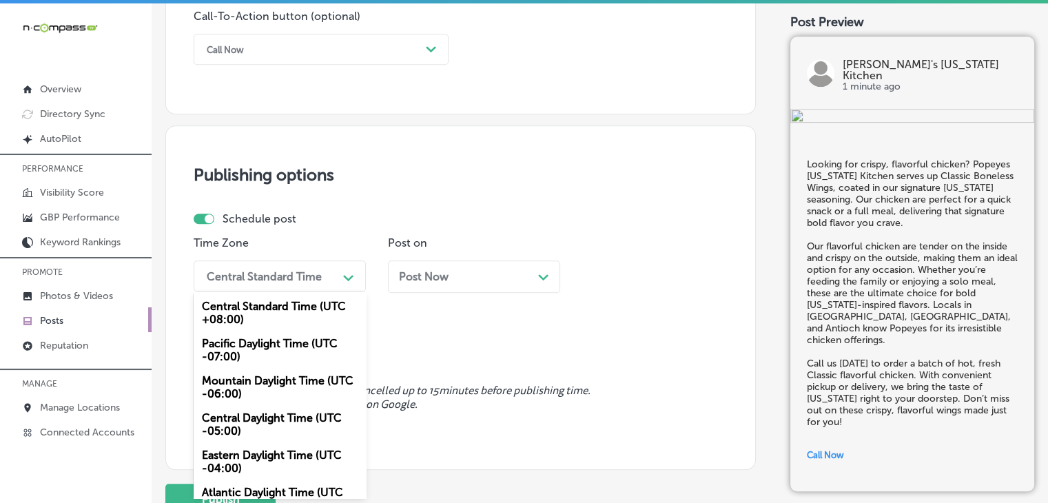
click at [249, 381] on div "Mountain Daylight Time (UTC -06:00)" at bounding box center [280, 386] width 172 height 37
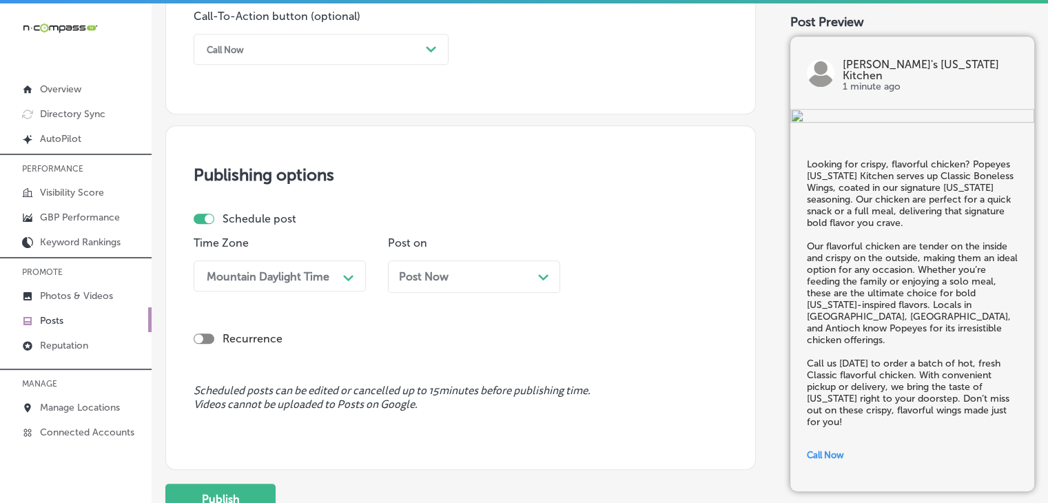
click at [405, 273] on span "Post Now" at bounding box center [424, 276] width 50 height 13
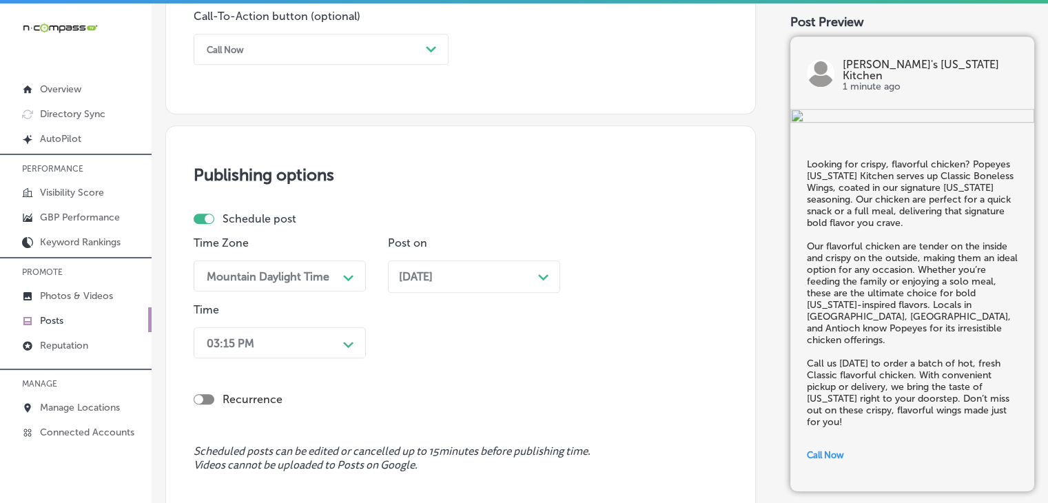
click at [248, 365] on div "Recurrence" at bounding box center [461, 388] width 534 height 49
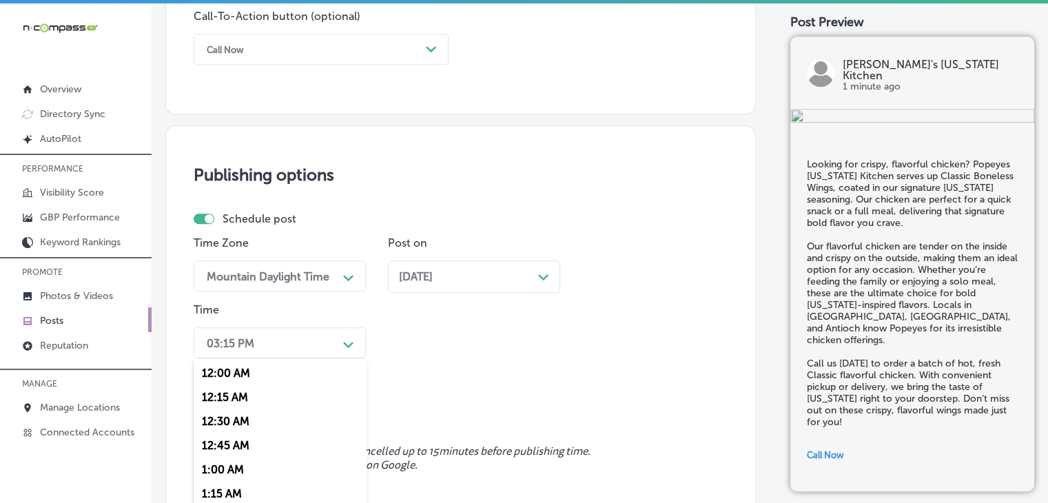
click at [258, 351] on div "option 12:30 AM focused, 3 of 96. 96 results available. Use Up and Down to choo…" at bounding box center [280, 342] width 172 height 31
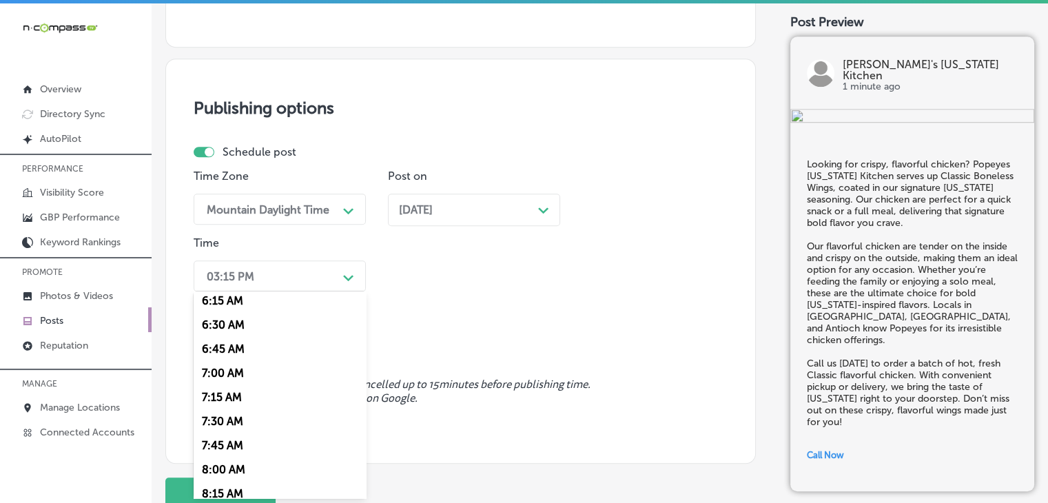
scroll to position [689, 0]
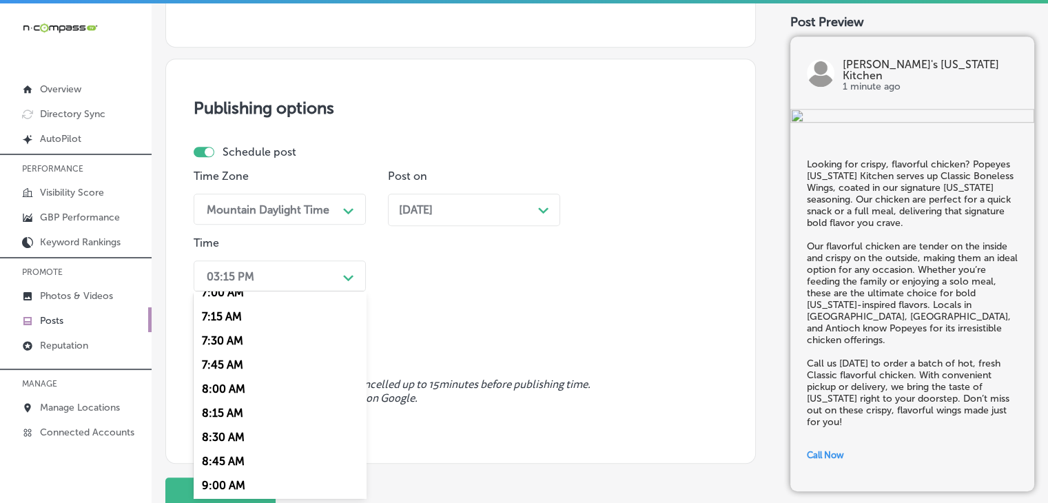
click at [433, 209] on span "Oct 05, 2025" at bounding box center [416, 209] width 34 height 13
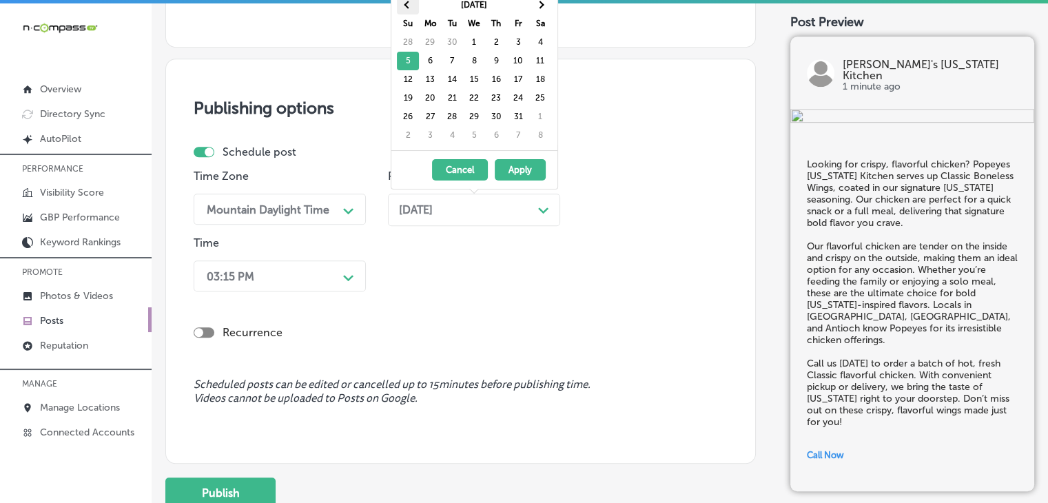
click at [413, 1] on th at bounding box center [408, 5] width 22 height 19
click at [623, 98] on h3 "Publishing options" at bounding box center [461, 108] width 534 height 20
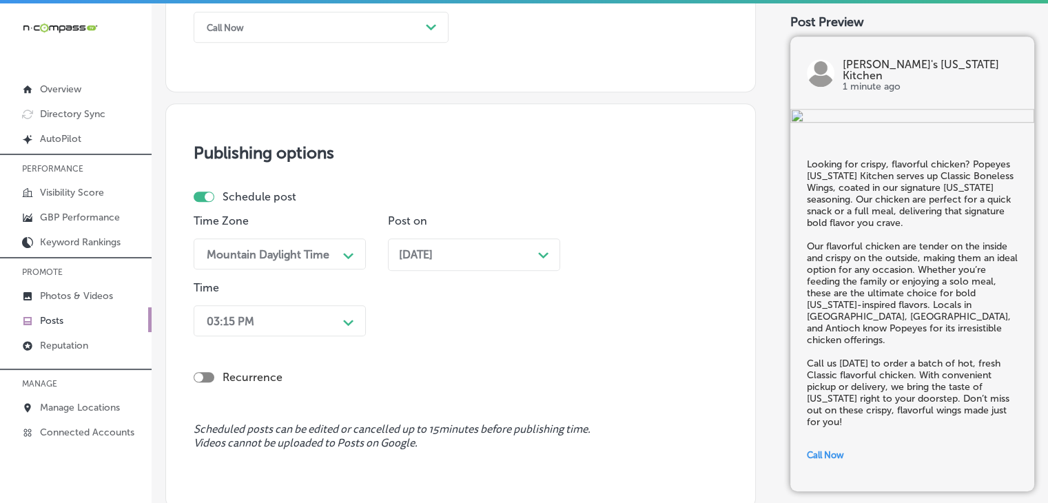
scroll to position [1025, 0]
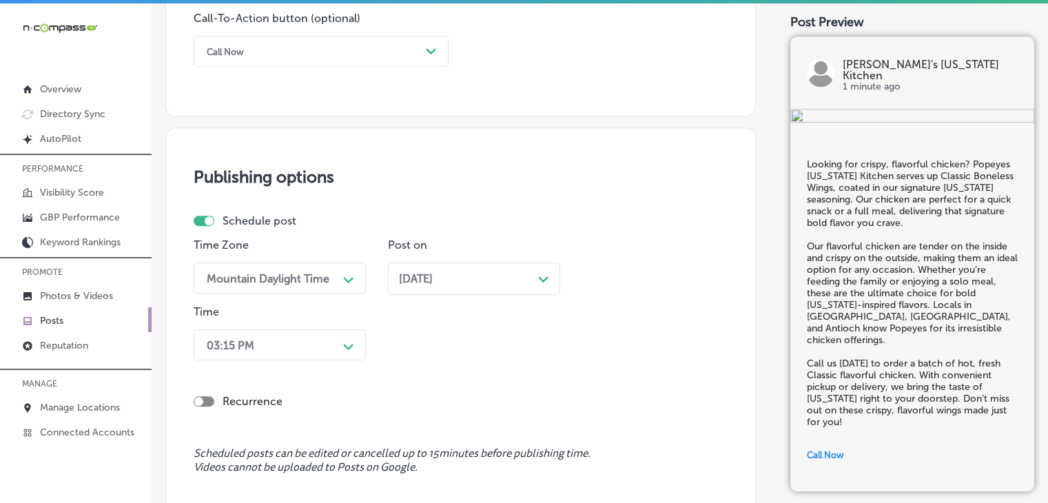
drag, startPoint x: 502, startPoint y: 293, endPoint x: 502, endPoint y: 279, distance: 13.8
click at [502, 292] on div "Oct 05, 2025 Path Created with Sketch." at bounding box center [474, 278] width 172 height 32
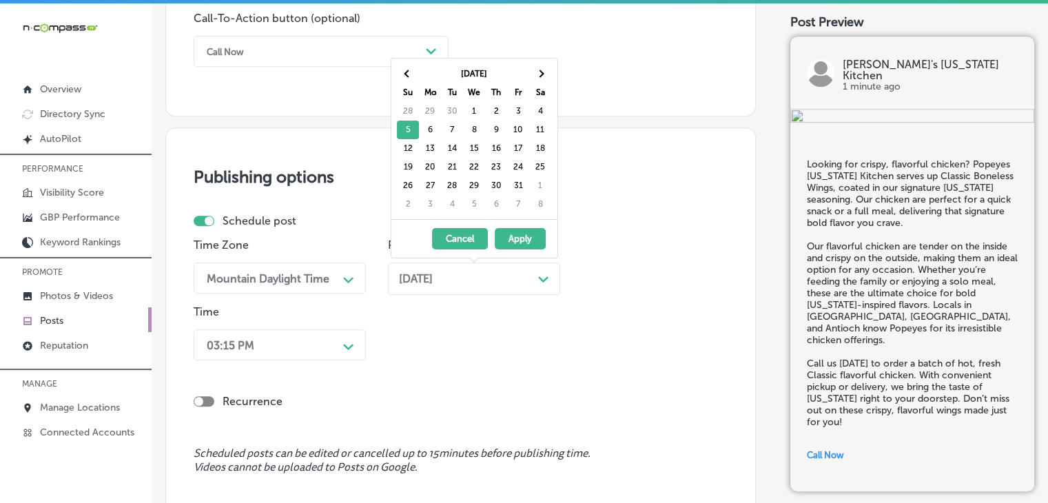
click at [502, 279] on div "Oct 05, 2025 Path Created with Sketch." at bounding box center [474, 278] width 150 height 13
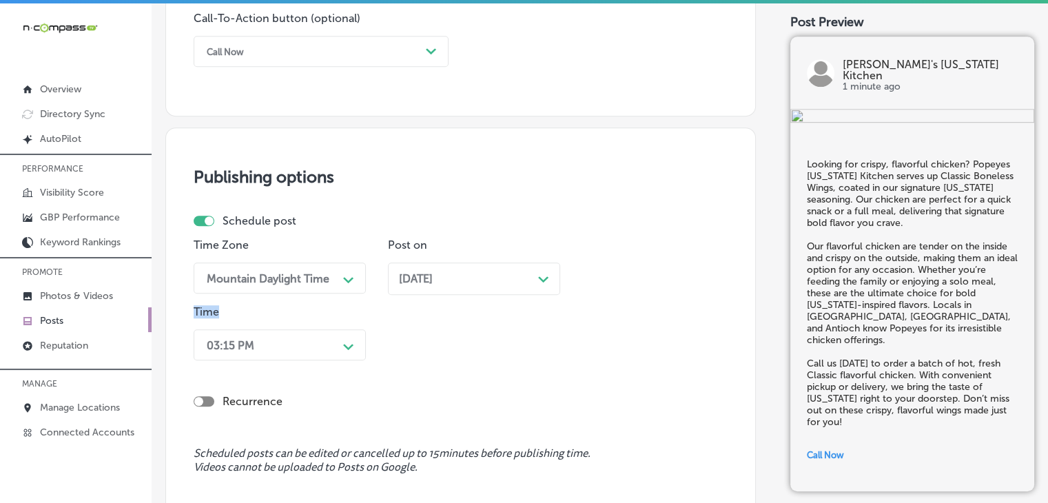
click at [502, 279] on div "Oct 05, 2025 Path Created with Sketch." at bounding box center [474, 278] width 150 height 13
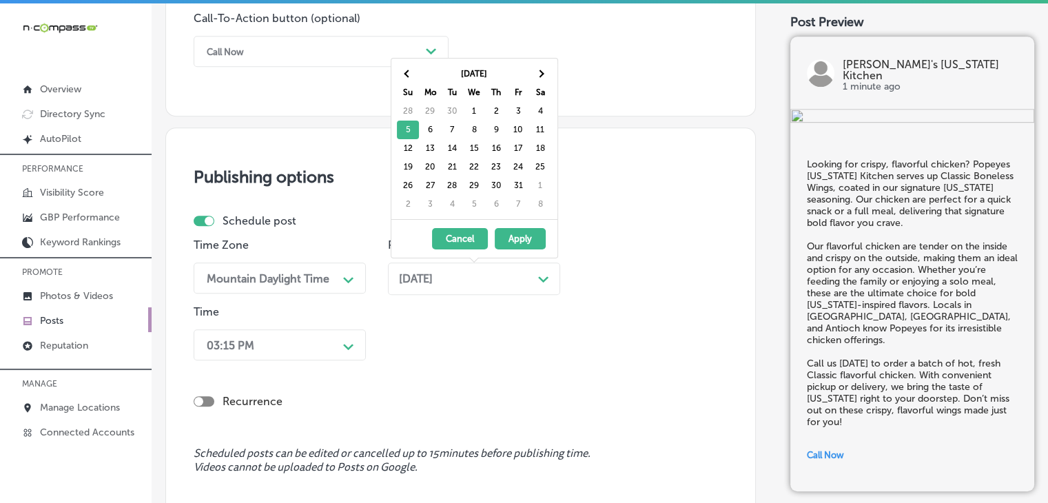
click at [402, 83] on th "Su" at bounding box center [408, 92] width 22 height 19
click at [407, 66] on th at bounding box center [408, 74] width 22 height 19
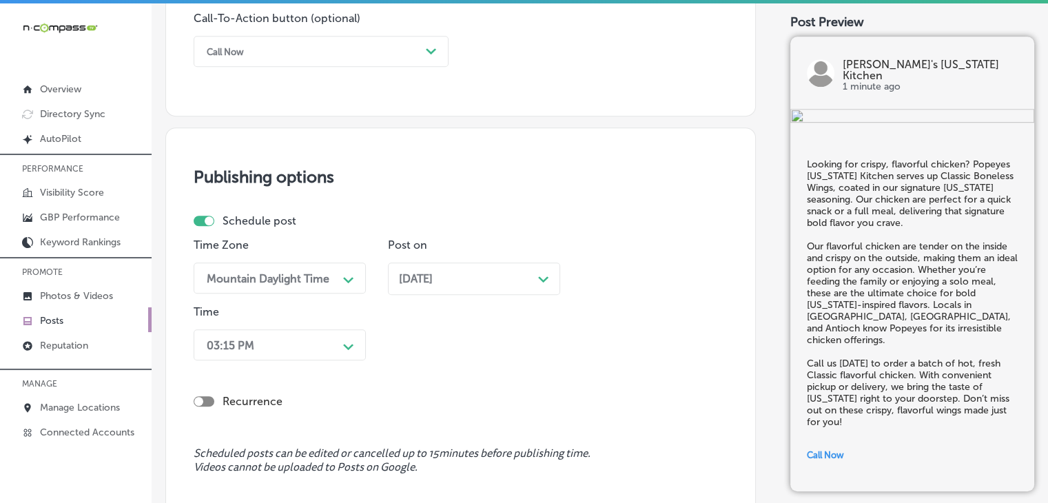
click at [318, 332] on div "03:15 PM Path Created with Sketch." at bounding box center [280, 344] width 172 height 31
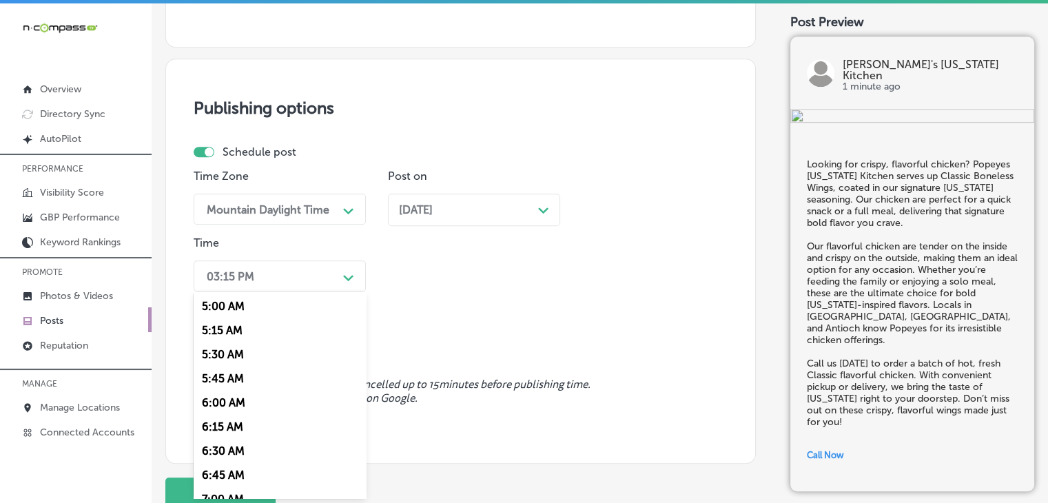
scroll to position [551, 0]
click at [223, 441] on div "7:00 AM" at bounding box center [280, 430] width 172 height 24
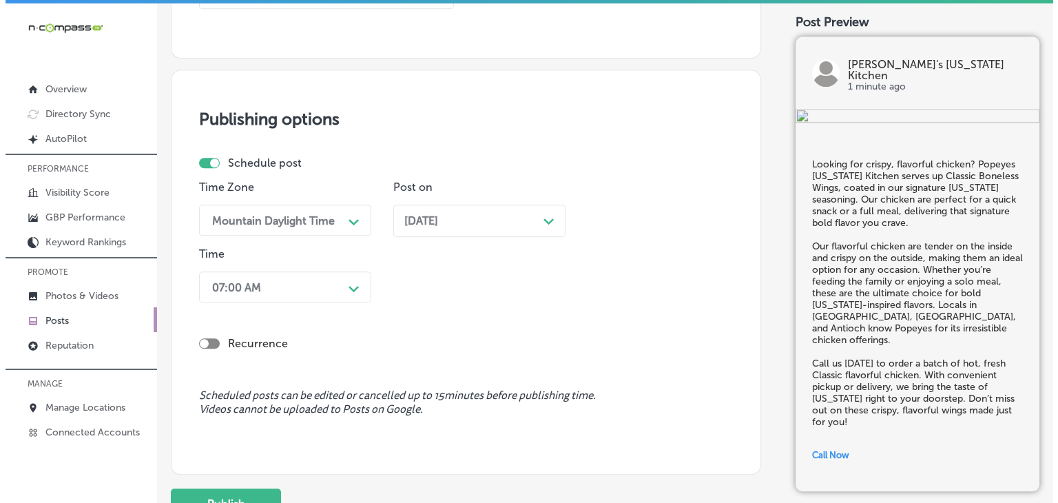
scroll to position [1200, 0]
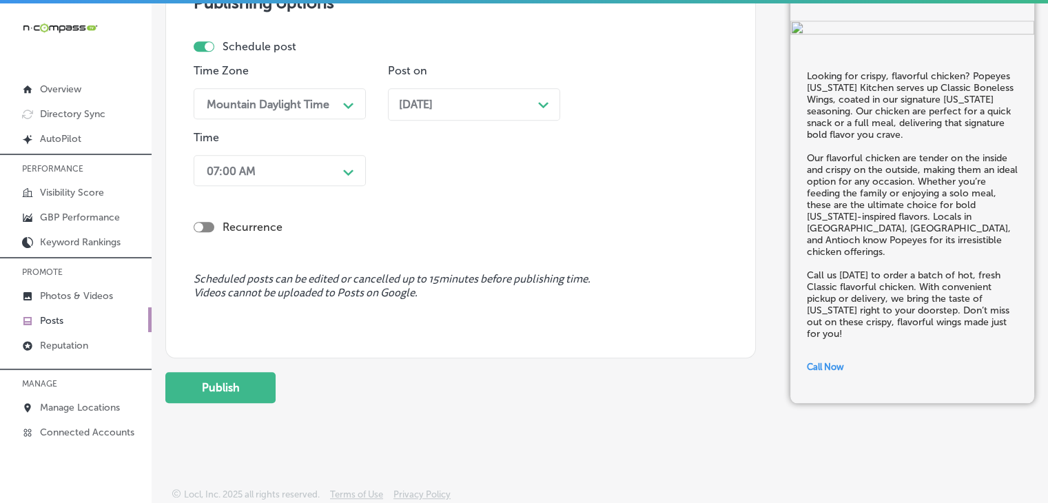
click at [227, 397] on button "Publish" at bounding box center [220, 387] width 110 height 31
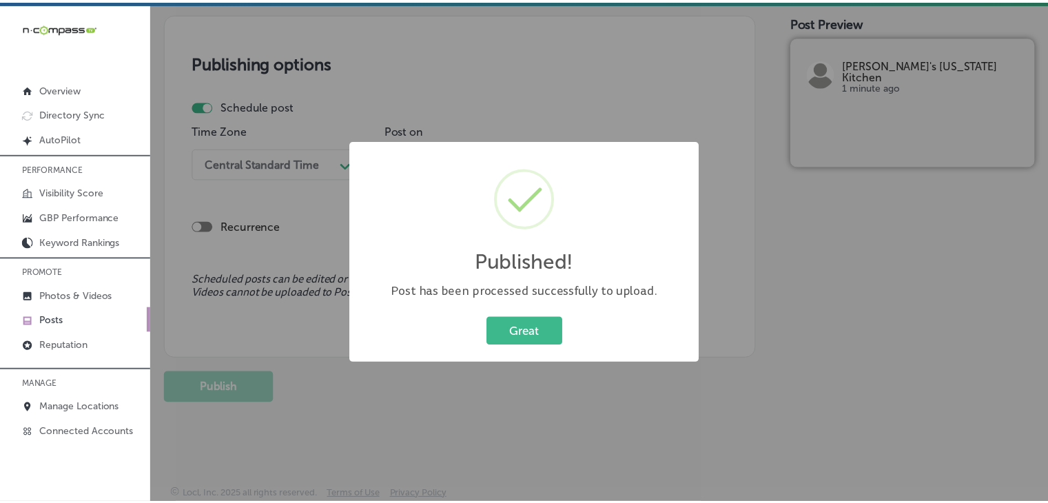
scroll to position [1139, 0]
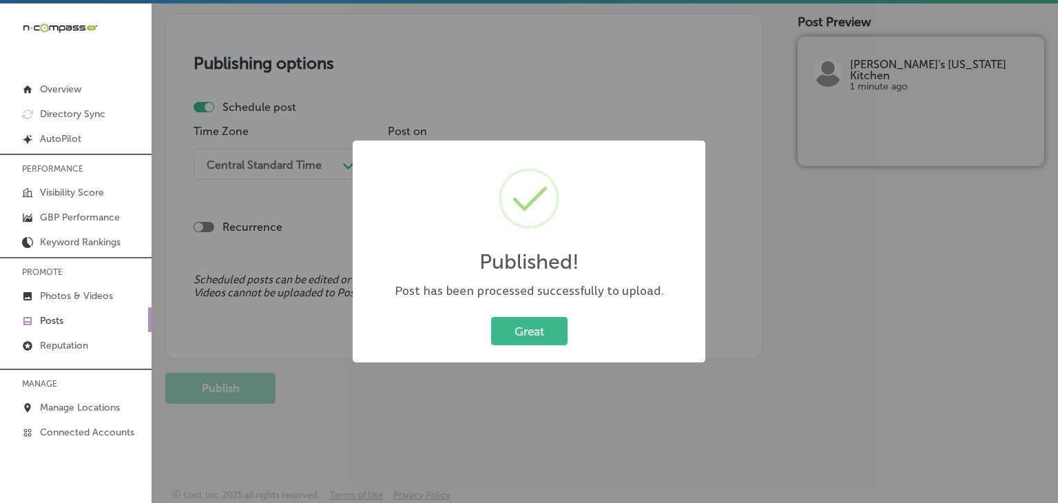
click at [673, 25] on div "Published! × Post has been processed successfully to upload. Great Cancel" at bounding box center [529, 251] width 1058 height 503
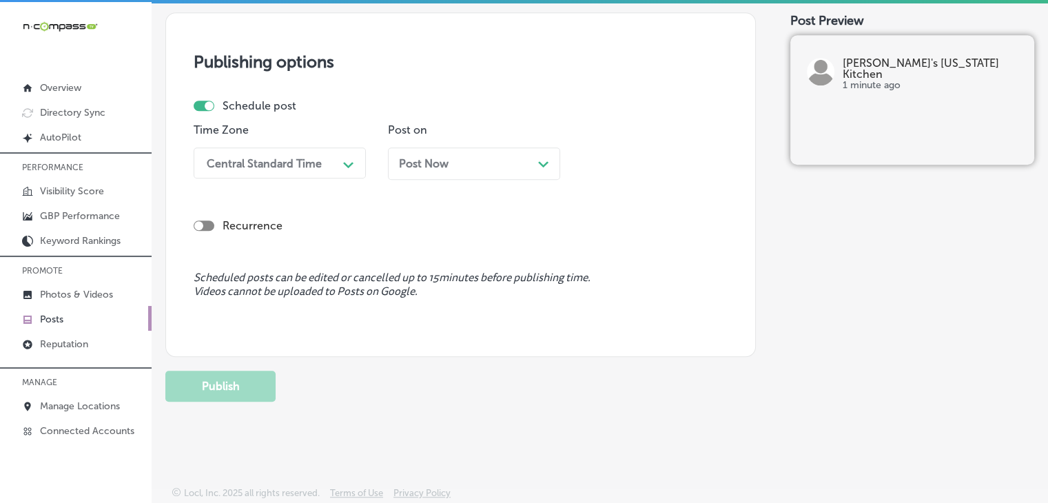
scroll to position [0, 0]
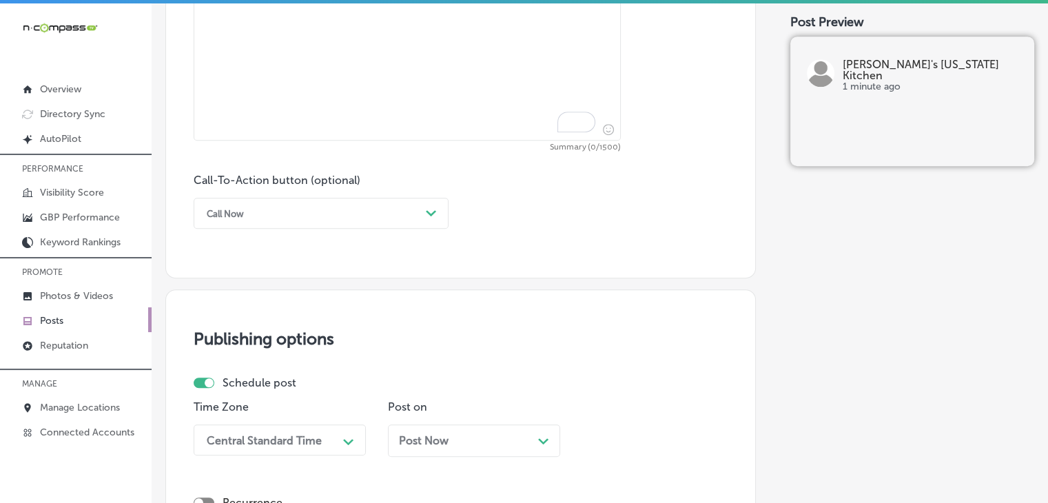
click at [446, 134] on textarea "To enrich screen reader interactions, please activate Accessibility in Grammarl…" at bounding box center [407, 44] width 427 height 193
paste textarea "Popeyes Louisiana Kitchen in Andalusia offers Tender Family Meals that are perf…"
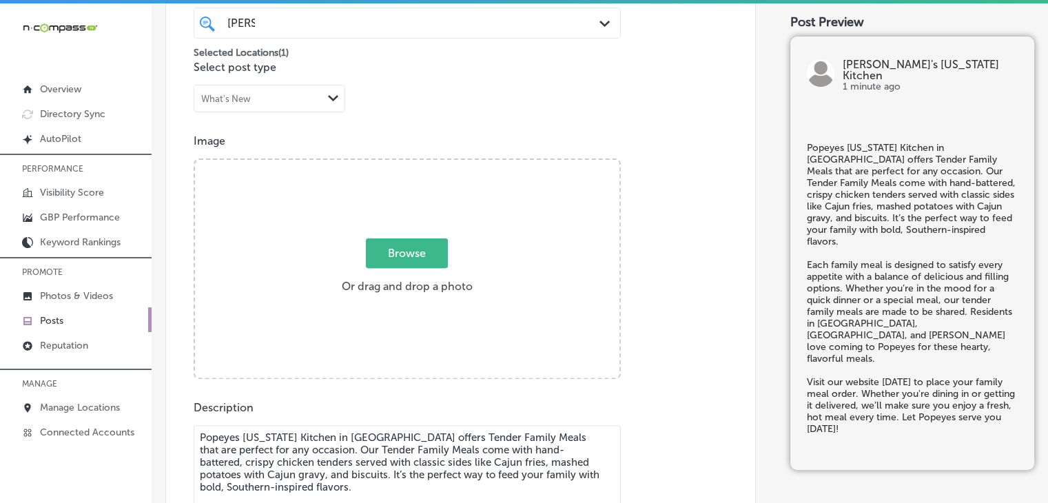
scroll to position [382, 0]
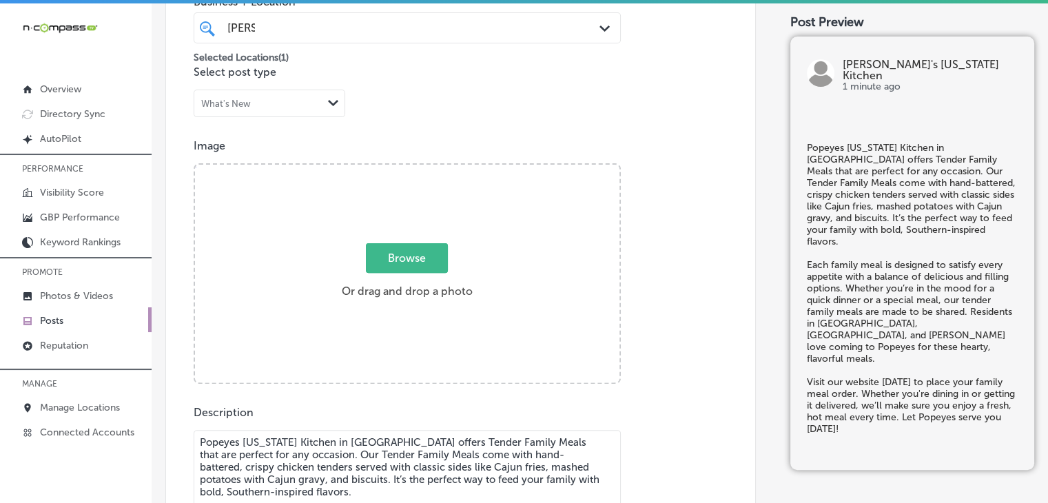
type textarea "Popeyes Louisiana Kitchen in Andalusia offers Tender Family Meals that are perf…"
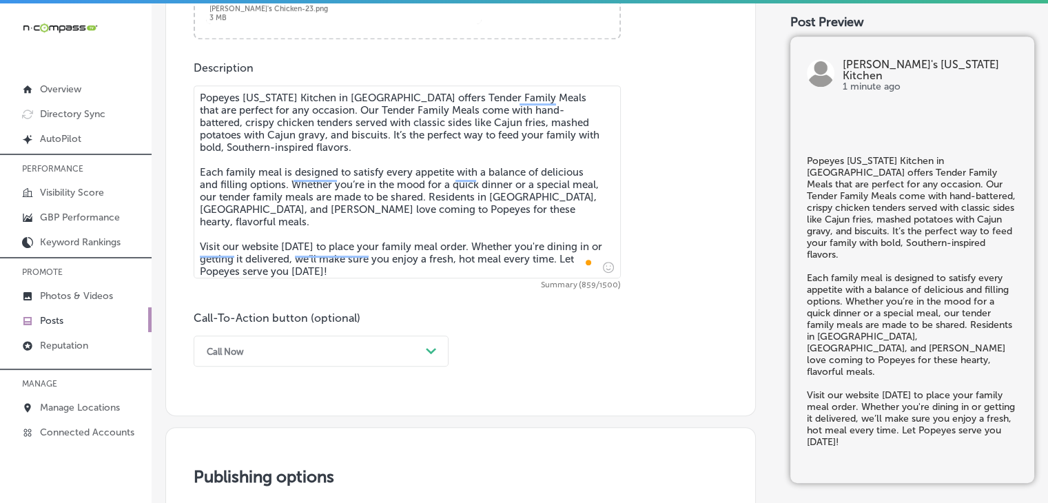
click at [283, 364] on div "Call Now Path Created with Sketch." at bounding box center [321, 350] width 255 height 31
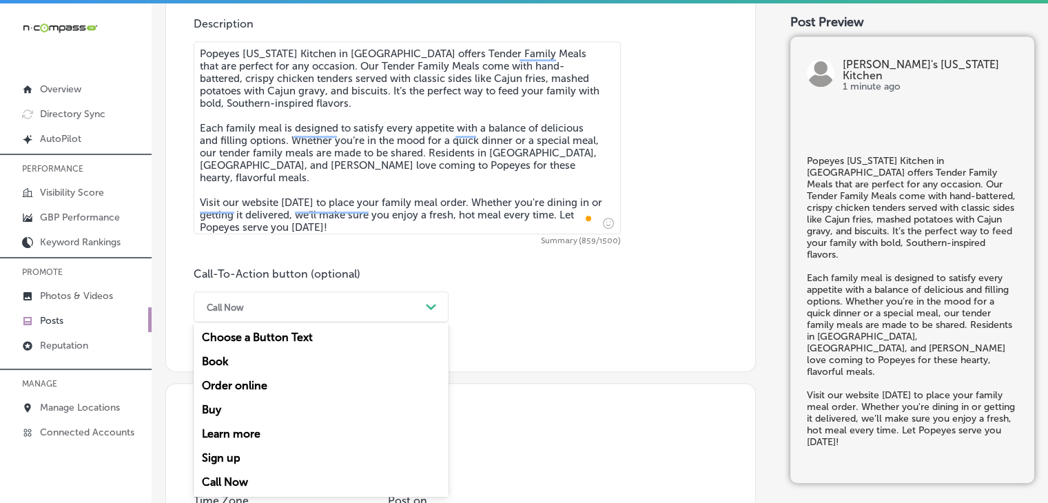
click at [270, 387] on div "Order online" at bounding box center [321, 385] width 255 height 24
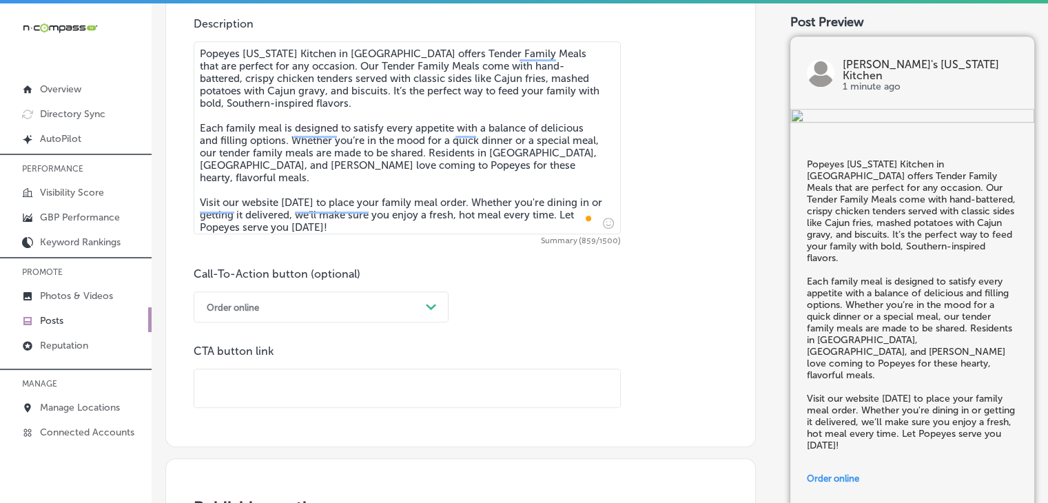
click at [477, 386] on input "text" at bounding box center [407, 388] width 426 height 38
paste input "https://www.popeyes.com/menu"
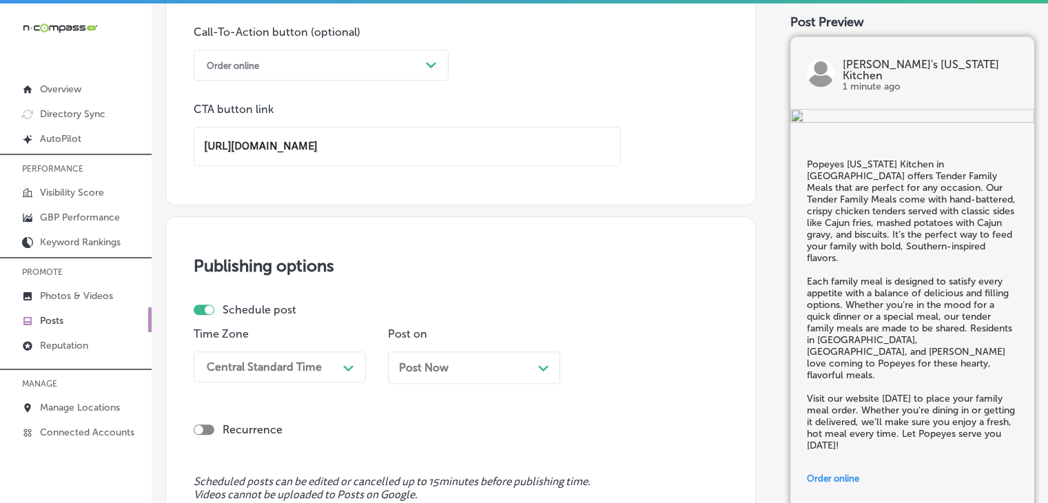
scroll to position [1183, 0]
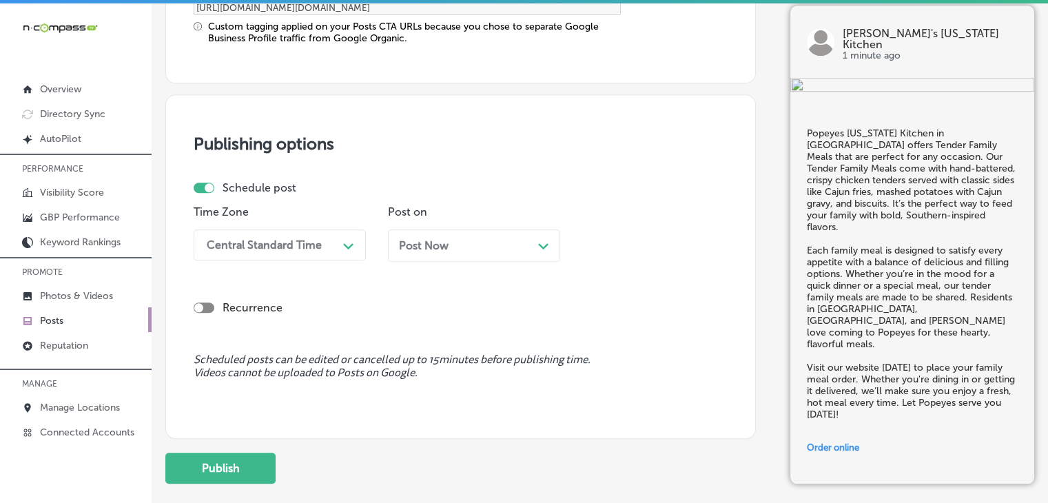
type input "https://www.popeyes.com/menu"
click at [303, 198] on div "Schedule post Time Zone Central Standard Time Path Created with Sketch. Post on…" at bounding box center [455, 226] width 523 height 91
click at [299, 233] on div "Central Standard Time" at bounding box center [269, 245] width 138 height 24
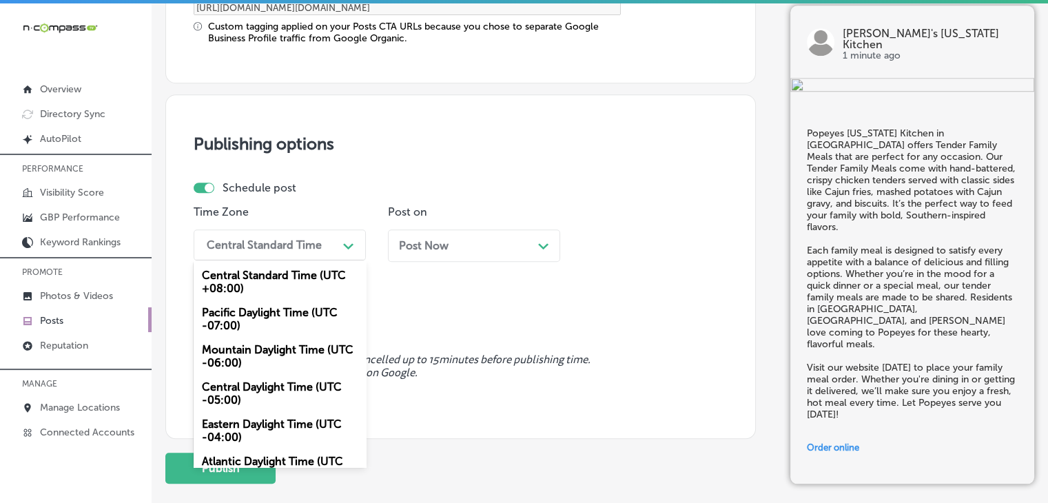
click at [285, 342] on div "Mountain Daylight Time (UTC -06:00)" at bounding box center [280, 355] width 172 height 37
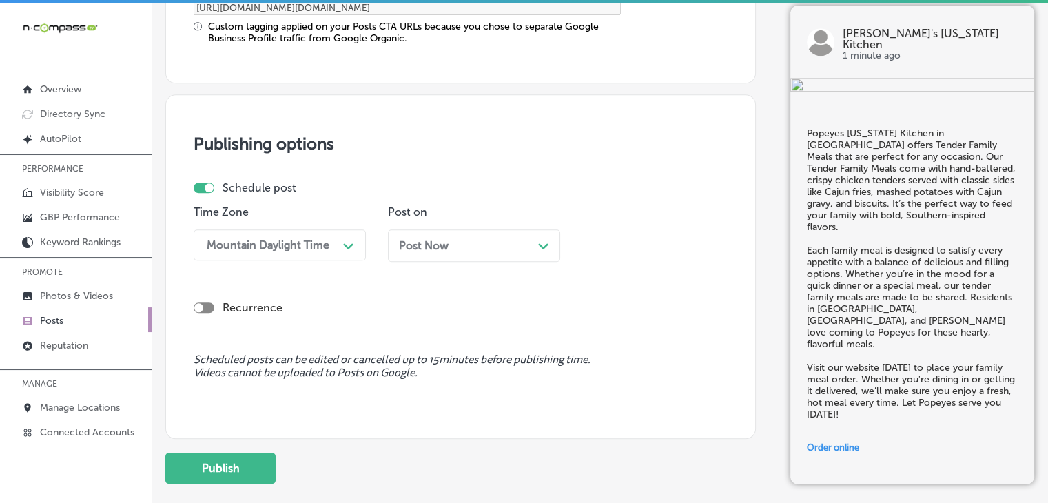
click at [495, 246] on div "Post Now Path Created with Sketch." at bounding box center [474, 245] width 150 height 13
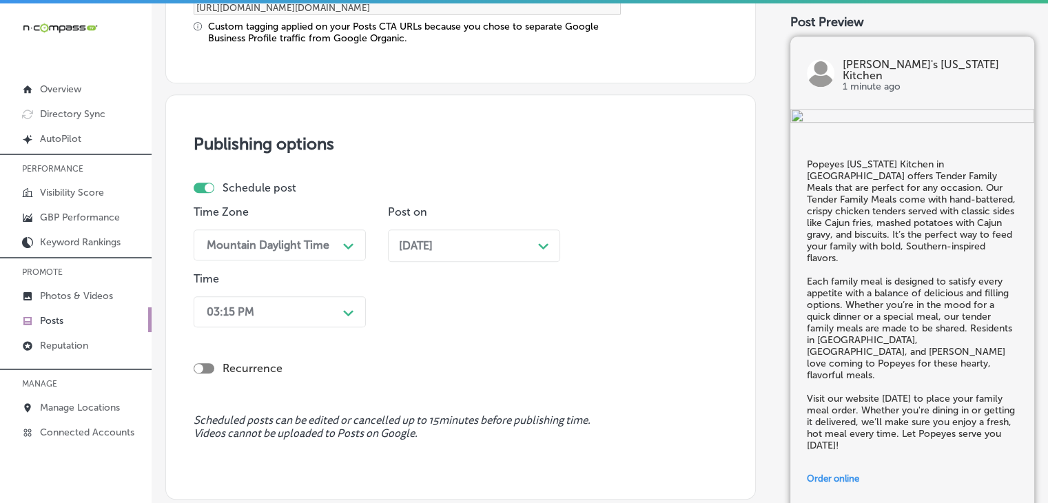
click at [328, 301] on div "03:15 PM Path Created with Sketch." at bounding box center [280, 311] width 172 height 31
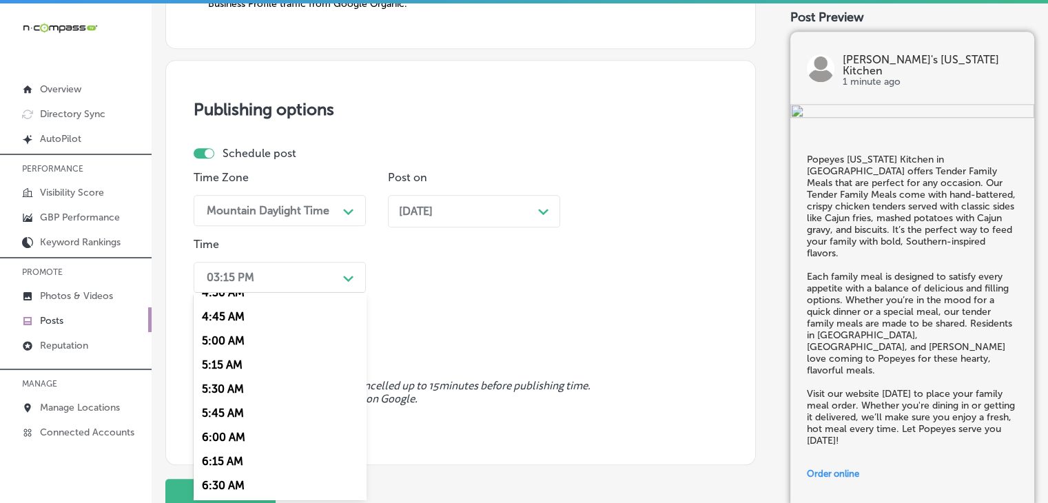
scroll to position [551, 0]
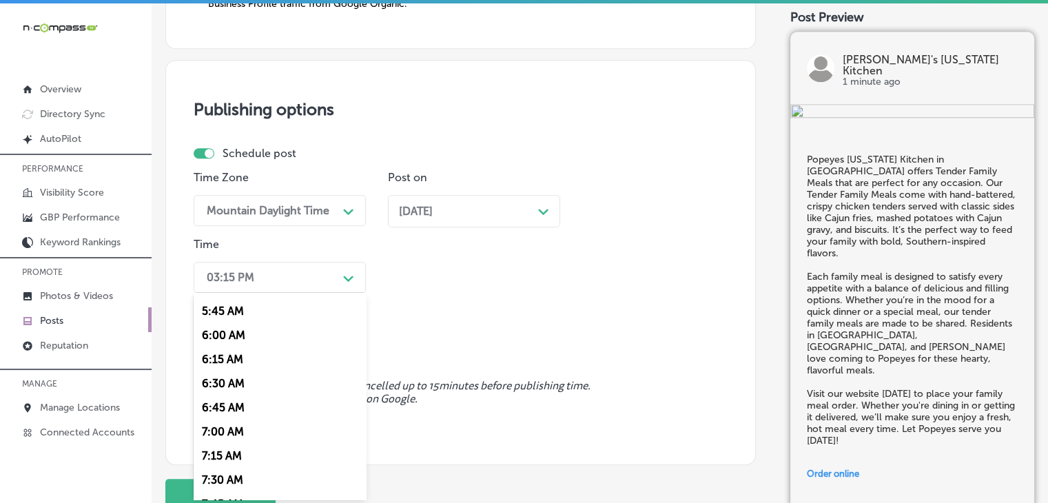
drag, startPoint x: 264, startPoint y: 428, endPoint x: 278, endPoint y: 413, distance: 20.0
click at [264, 428] on div "7:00 AM" at bounding box center [280, 431] width 172 height 24
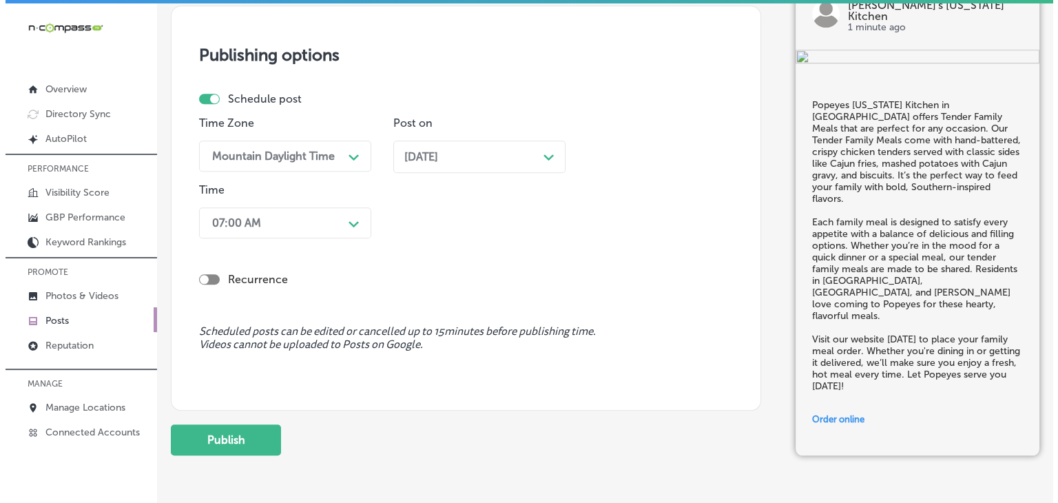
scroll to position [1323, 0]
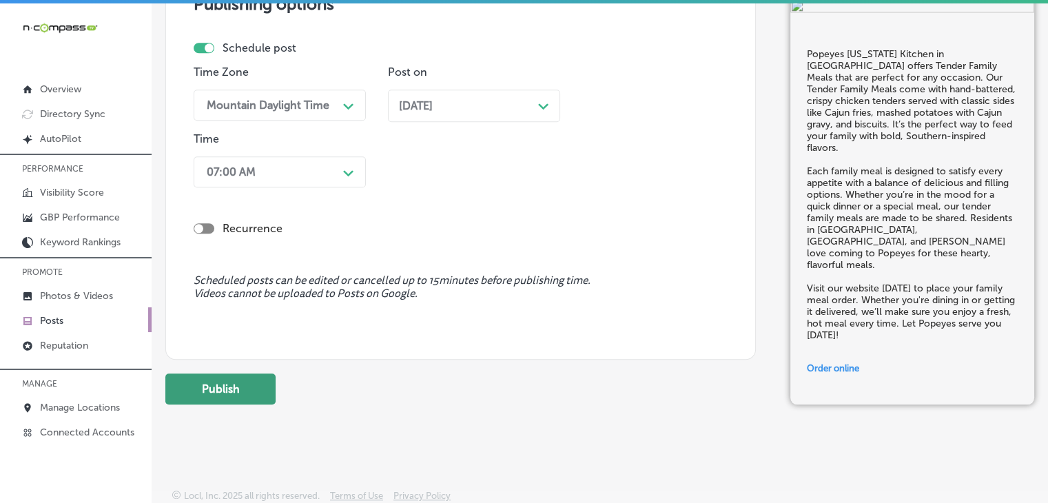
click at [256, 375] on button "Publish" at bounding box center [220, 388] width 110 height 31
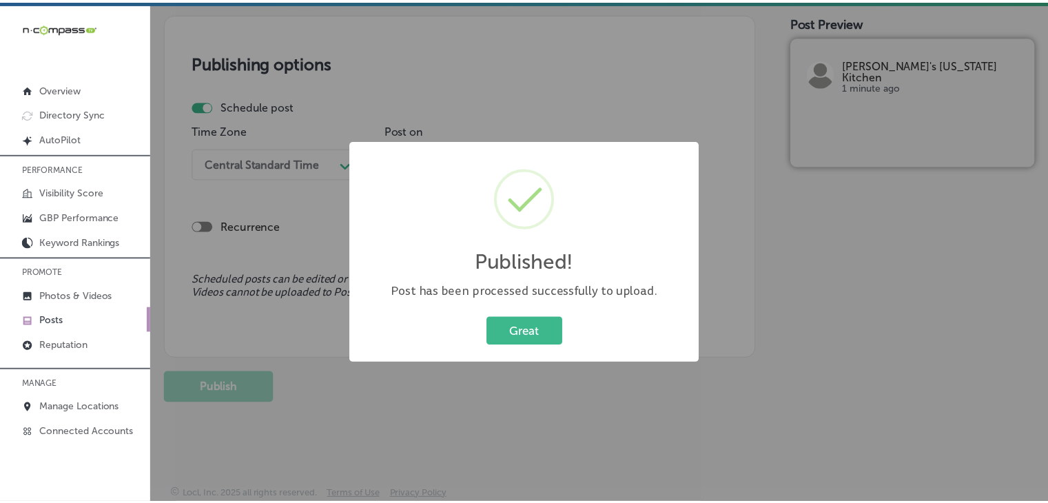
scroll to position [1139, 0]
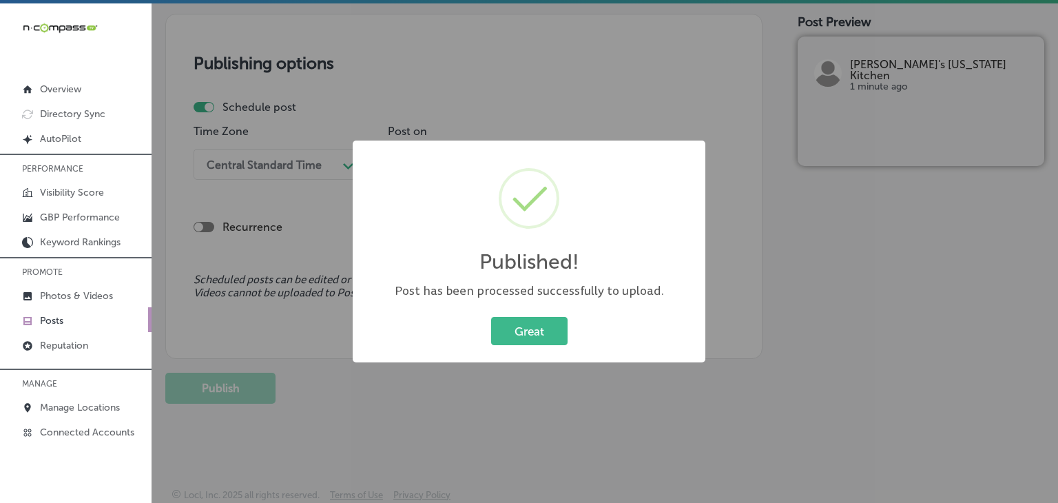
click at [587, 92] on div "Published! × Post has been processed successfully to upload. Great Cancel" at bounding box center [529, 251] width 1058 height 503
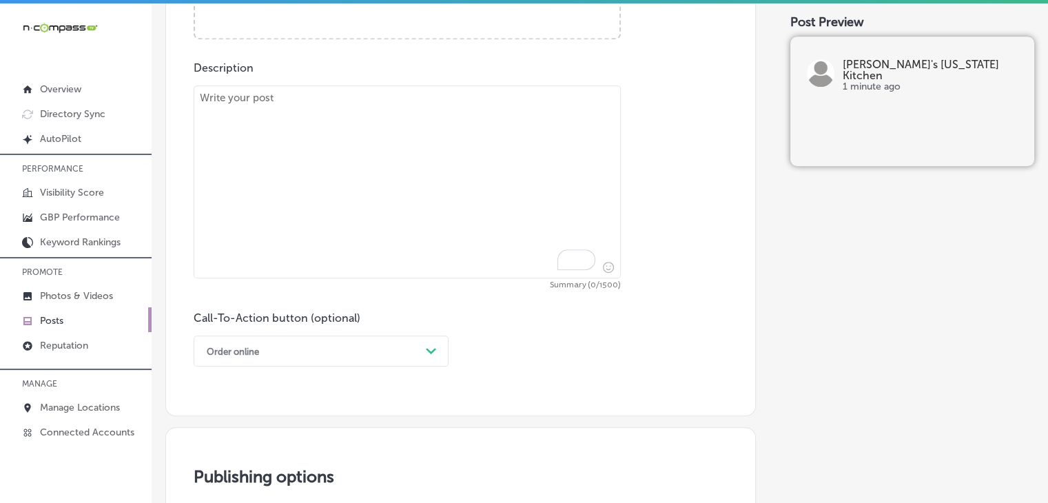
click at [550, 143] on textarea "To enrich screen reader interactions, please activate Accessibility in Grammarl…" at bounding box center [407, 181] width 427 height 193
paste textarea "Craving something sweet to go with your meal? Popeyes Louisiana Kitchen in Anda…"
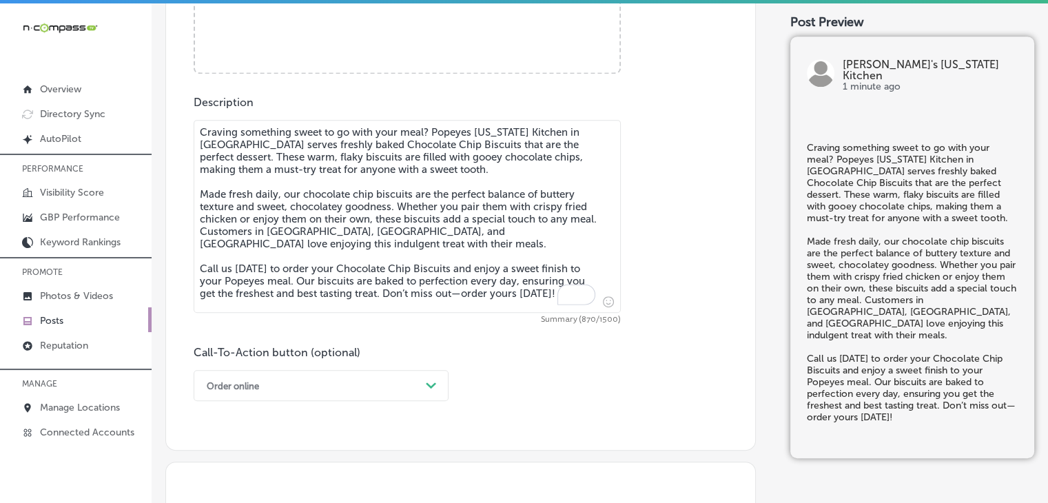
type textarea "Craving something sweet to go with your meal? Popeyes Louisiana Kitchen in Anda…"
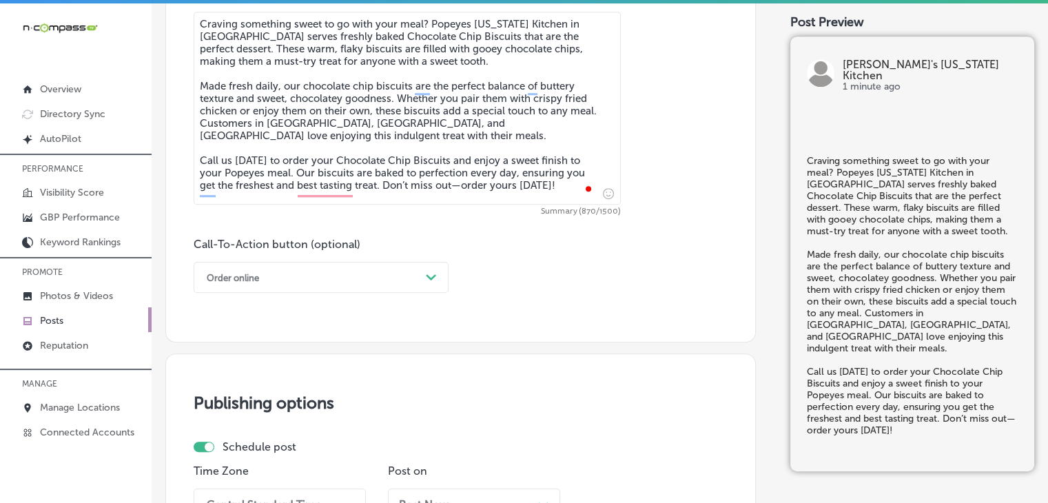
scroll to position [864, 0]
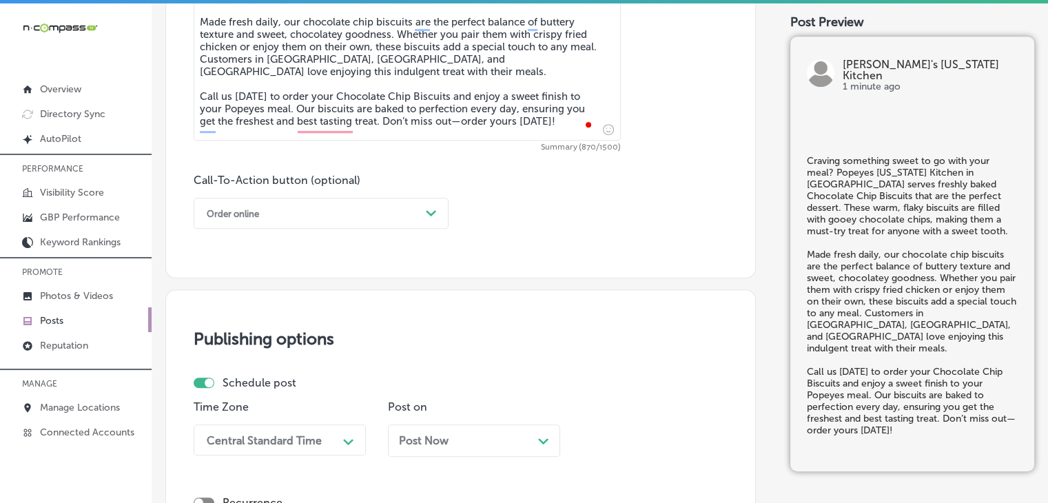
click at [340, 216] on div "Order online" at bounding box center [310, 212] width 220 height 21
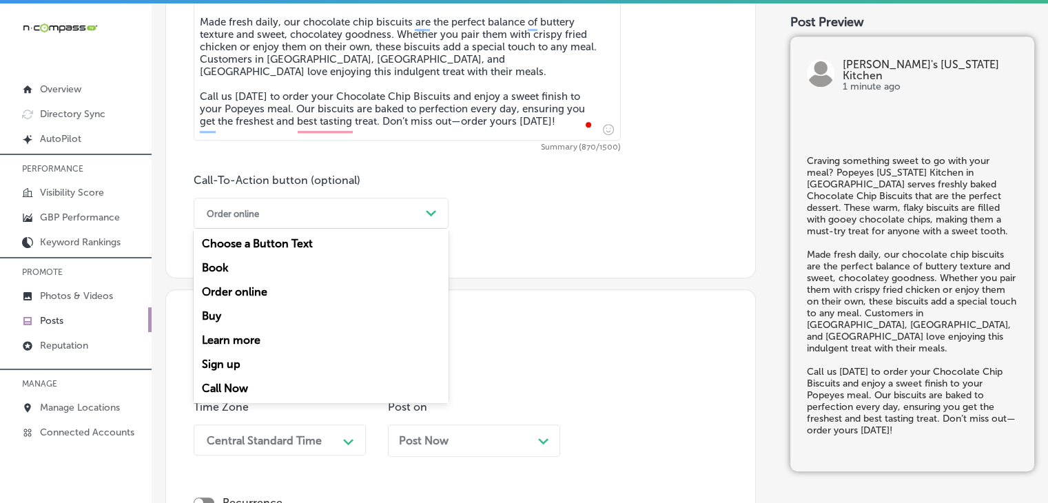
click at [283, 381] on div "Call Now" at bounding box center [321, 388] width 255 height 24
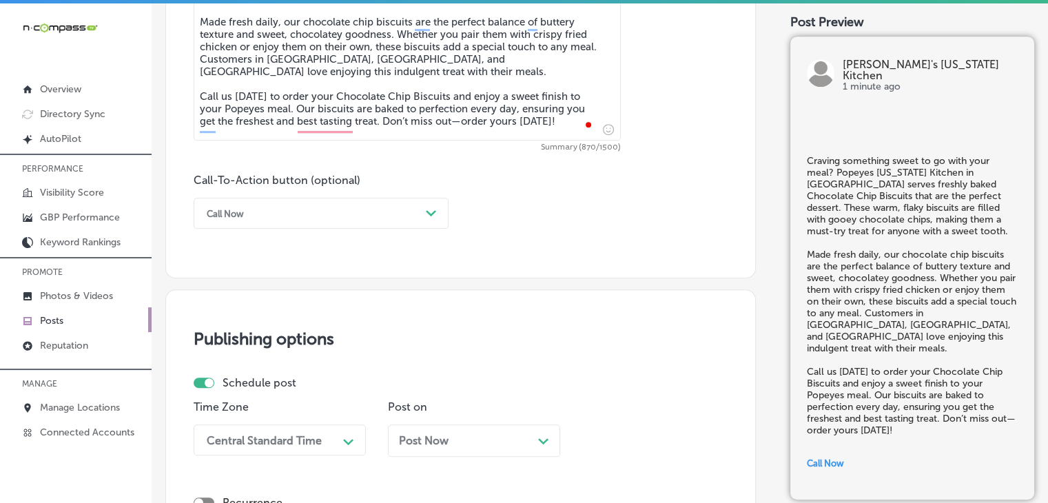
click at [350, 469] on div "Recurrence" at bounding box center [461, 491] width 534 height 49
click at [338, 439] on div "Central Standard Time Path Created with Sketch." at bounding box center [280, 439] width 172 height 31
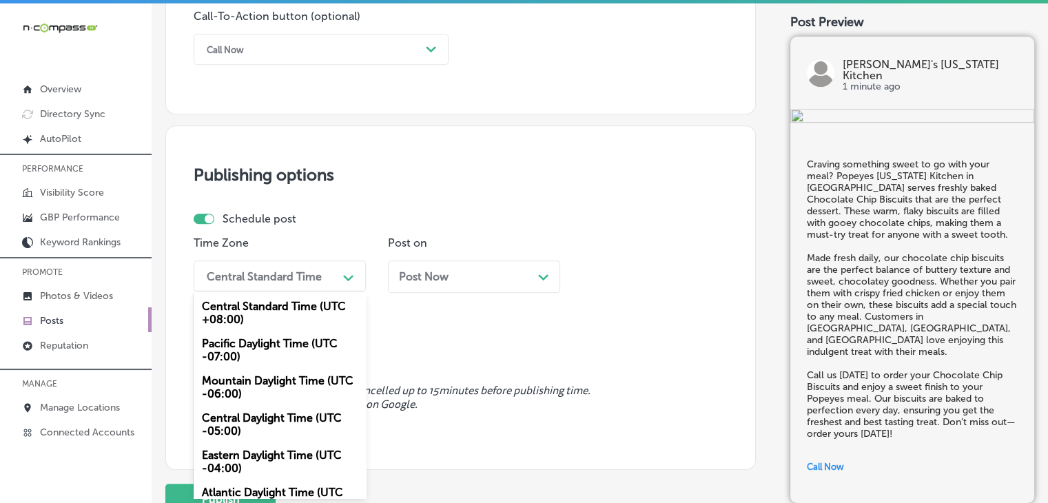
click at [291, 384] on div "Mountain Daylight Time (UTC -06:00)" at bounding box center [280, 386] width 172 height 37
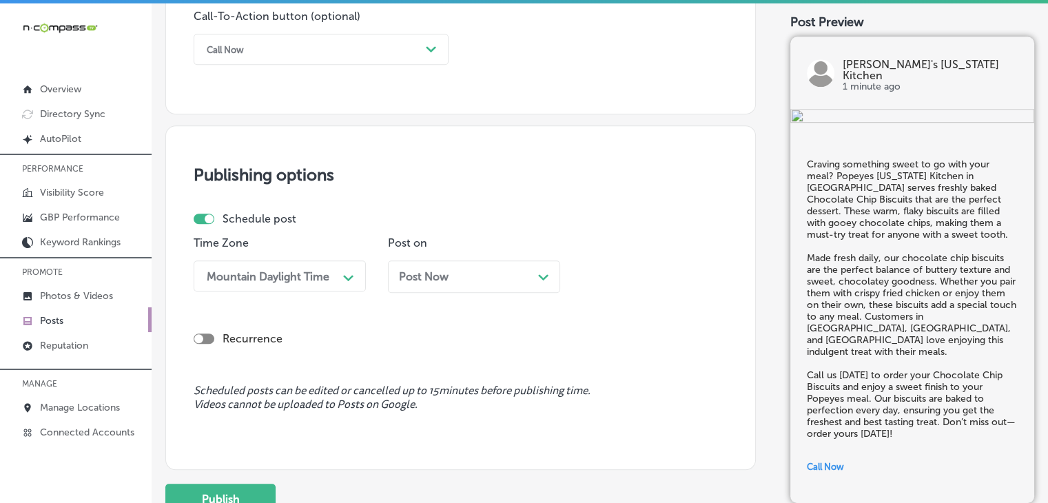
click at [497, 268] on div "Post Now Path Created with Sketch." at bounding box center [474, 276] width 172 height 32
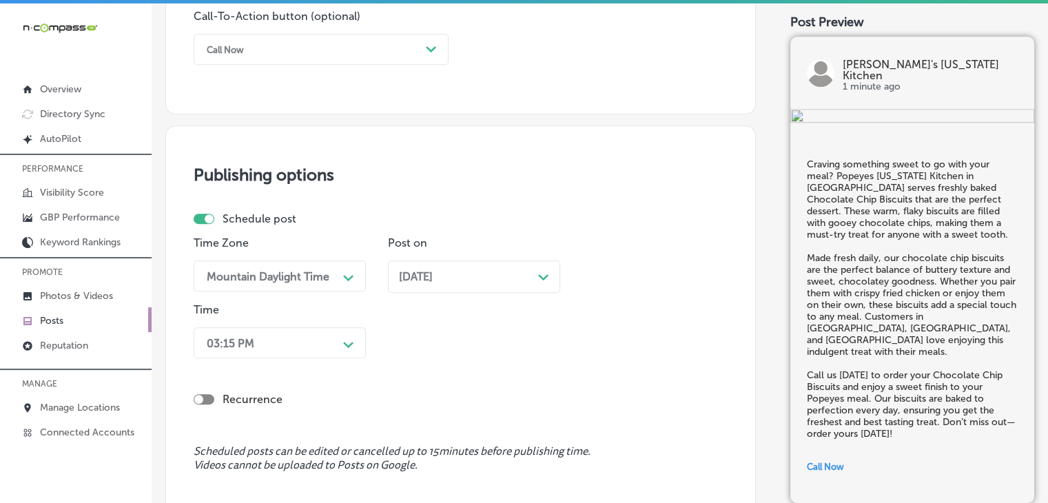
click at [330, 324] on div "Time 03:15 PM Path Created with Sketch." at bounding box center [280, 333] width 172 height 61
click at [323, 346] on div "03:15 PM Path Created with Sketch." at bounding box center [280, 342] width 172 height 31
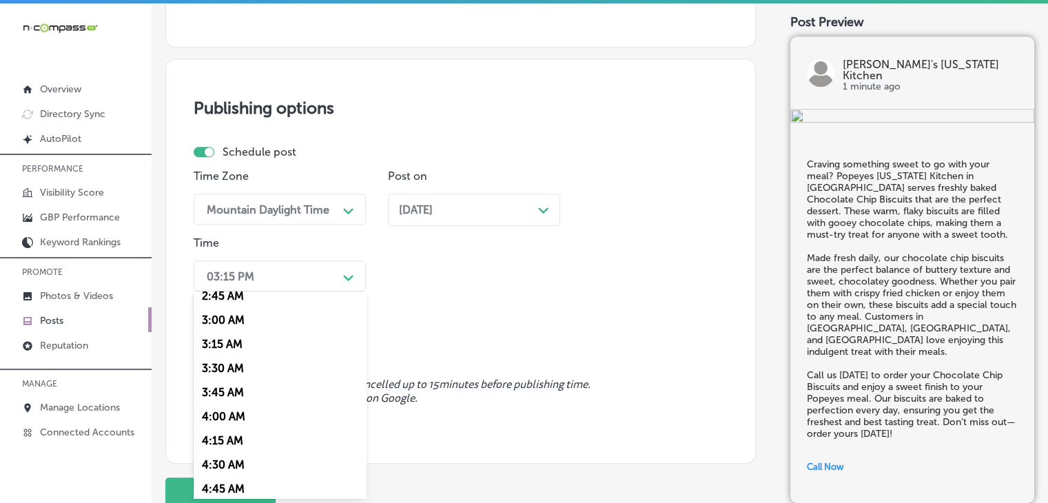
scroll to position [551, 0]
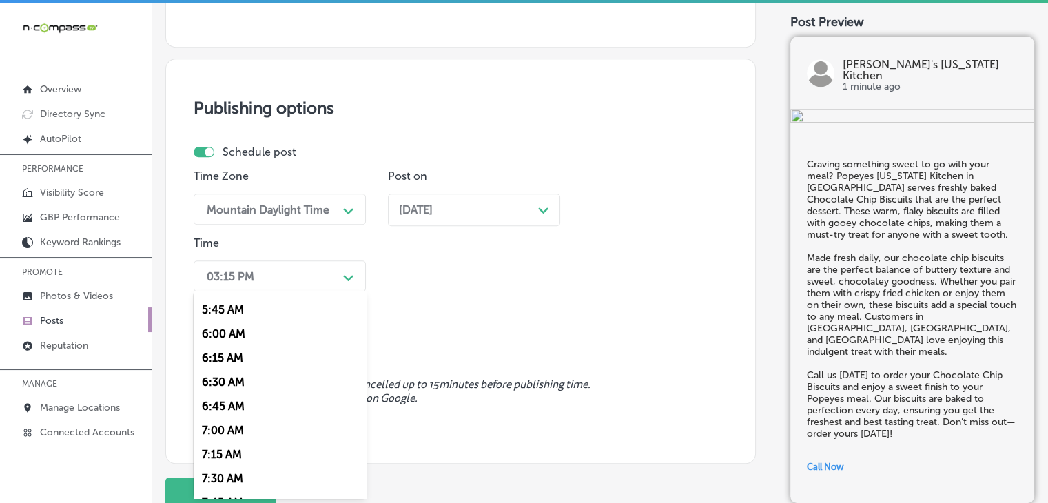
drag, startPoint x: 239, startPoint y: 433, endPoint x: 259, endPoint y: 419, distance: 24.3
click at [238, 432] on div "7:00 AM" at bounding box center [280, 430] width 172 height 24
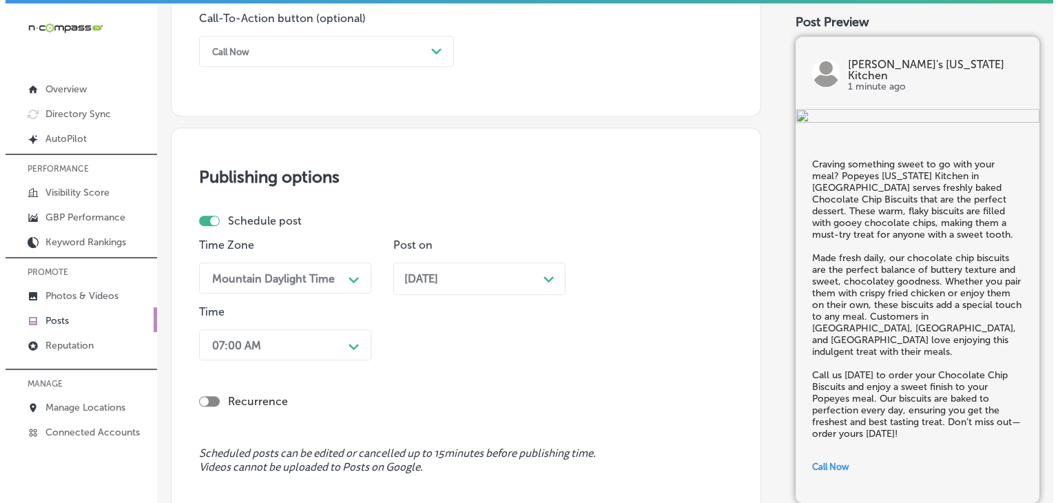
scroll to position [1200, 0]
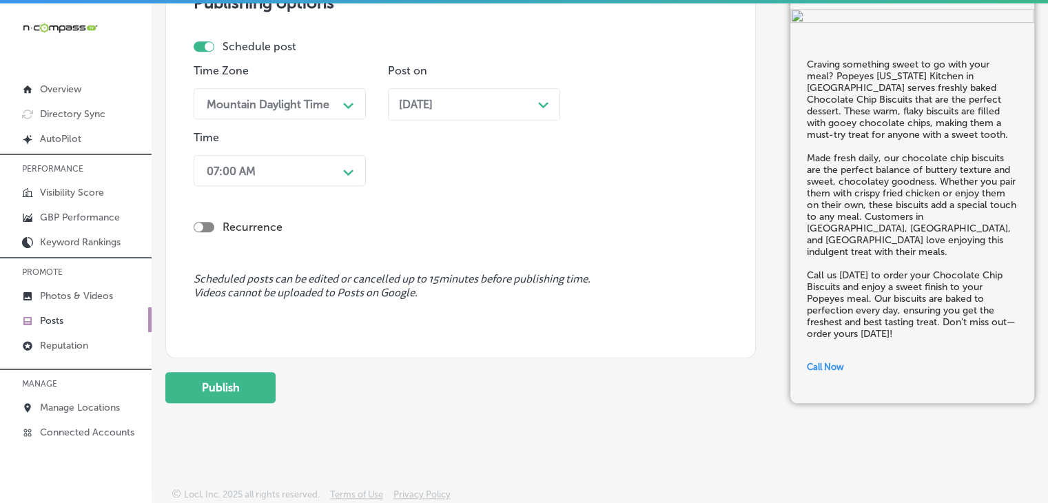
click at [276, 384] on div "Publish" at bounding box center [460, 387] width 590 height 31
click at [274, 386] on button "Publish" at bounding box center [220, 387] width 110 height 31
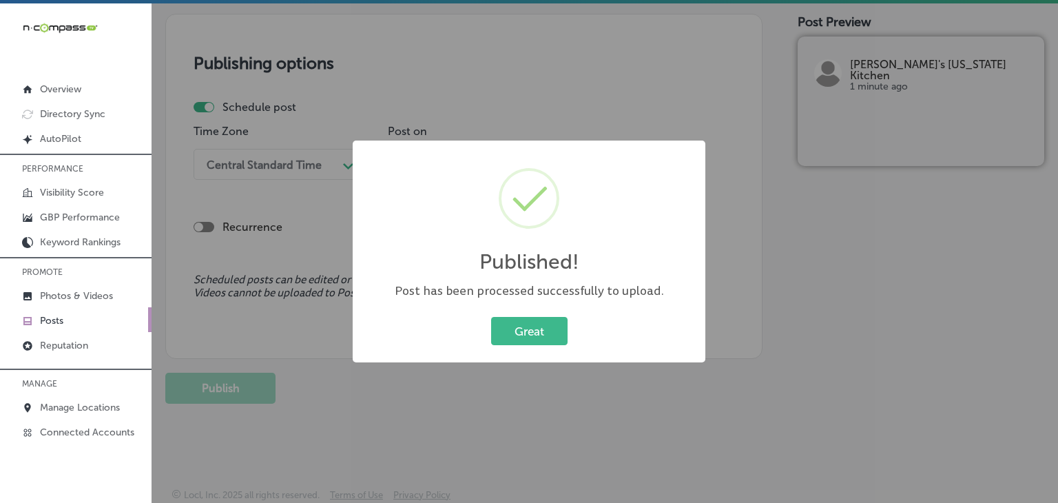
click at [667, 89] on div "Published! × Post has been processed successfully to upload. Great Cancel" at bounding box center [529, 251] width 1058 height 503
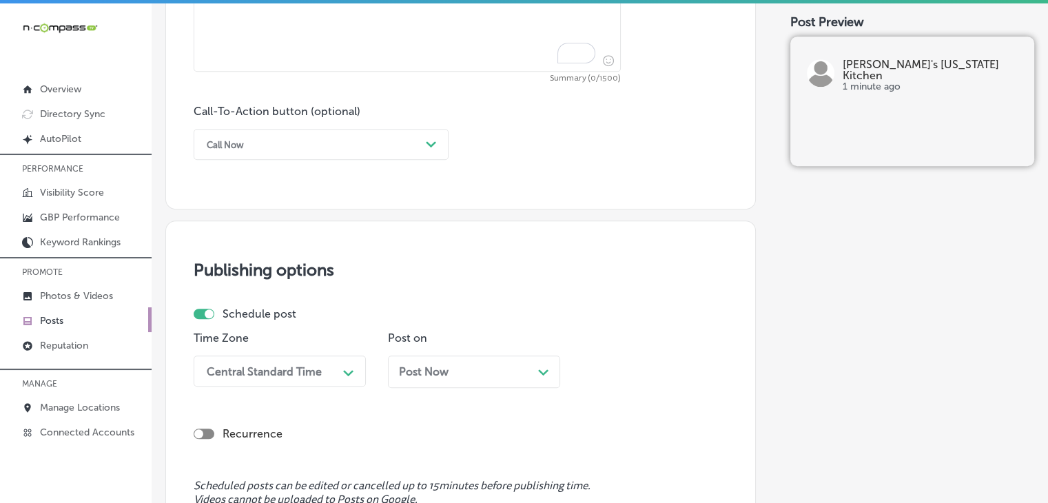
paste textarea "For those who love a bit of heat, Popeyes Louisiana Kitchen in Andalusia offers…"
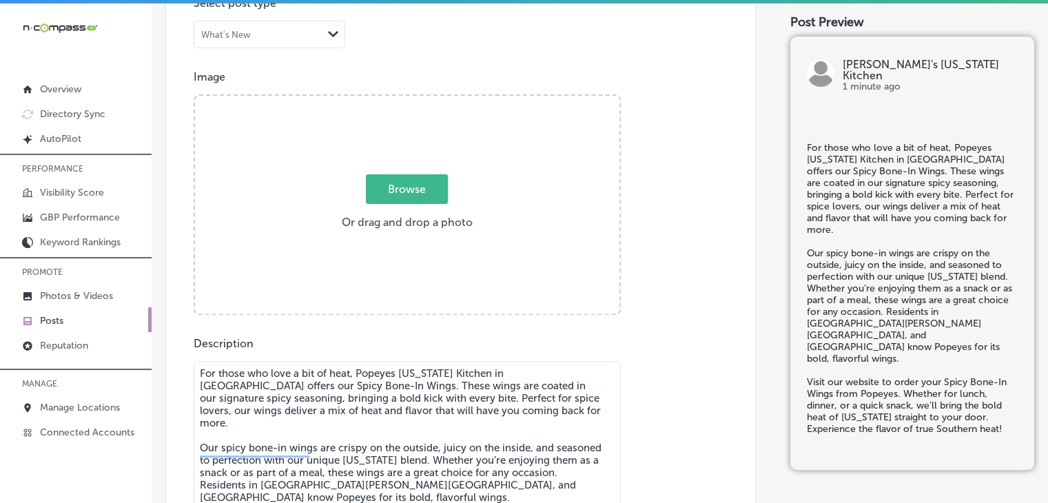
scroll to position [313, 0]
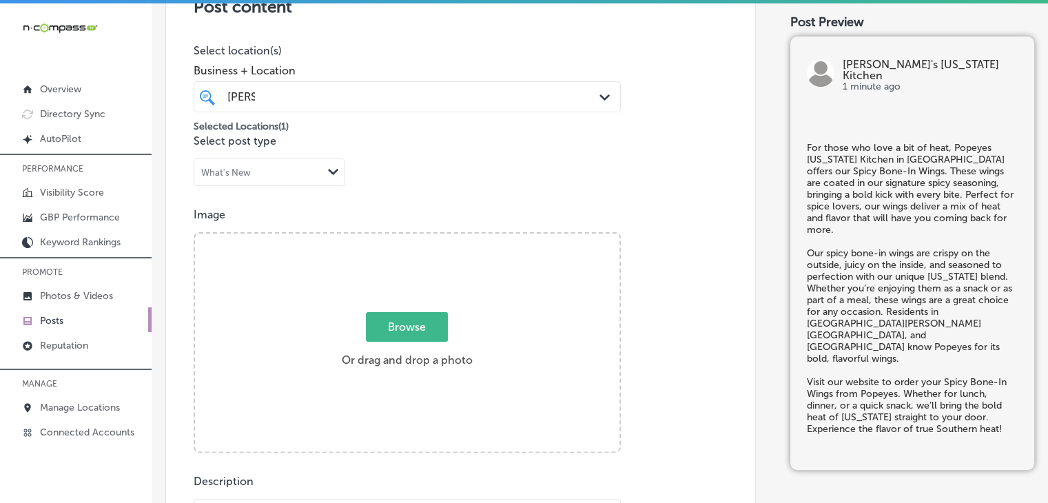
type textarea "For those who love a bit of heat, Popeyes Louisiana Kitchen in Andalusia offers…"
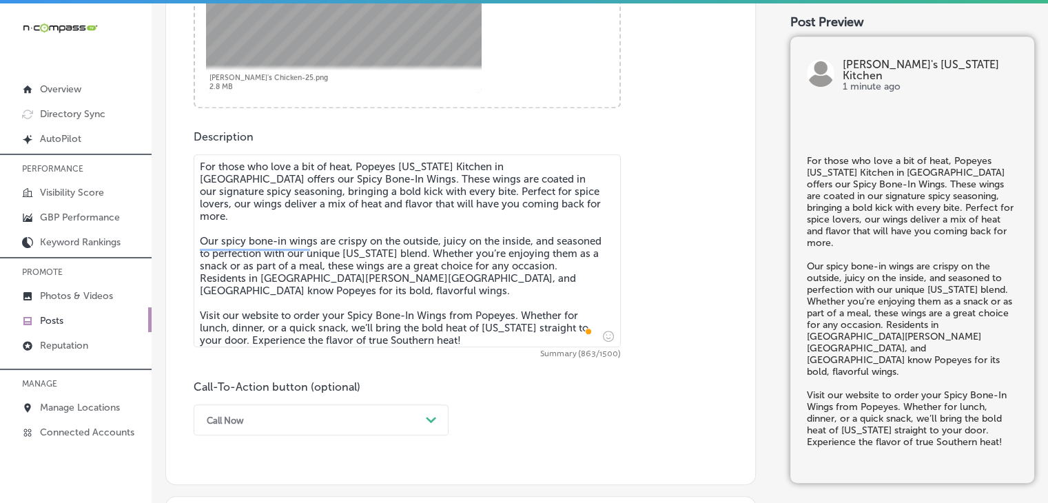
click at [267, 400] on div "Call-To-Action button (optional) Call Now Path Created with Sketch." at bounding box center [321, 407] width 255 height 55
click at [265, 417] on div "Call Now Path Created with Sketch." at bounding box center [321, 419] width 255 height 31
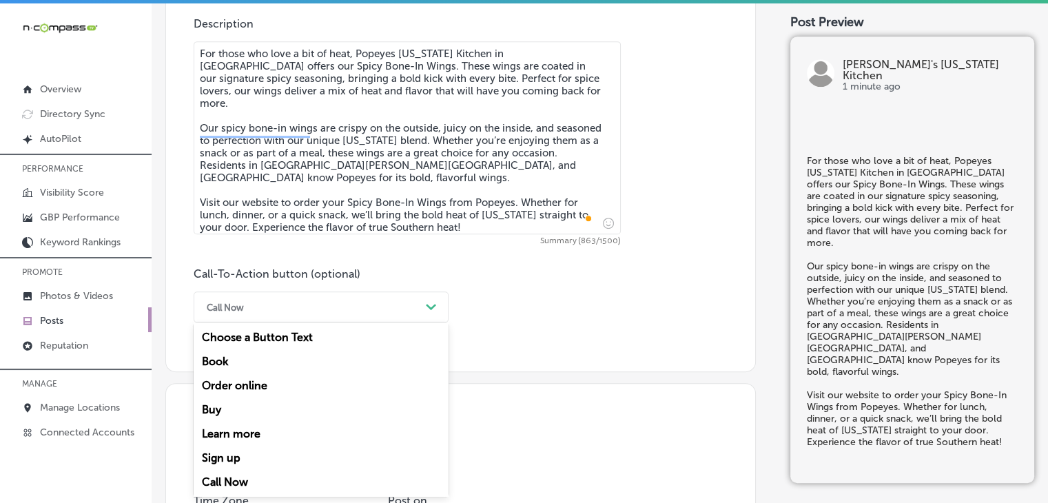
click at [235, 384] on div "Order online" at bounding box center [321, 385] width 255 height 24
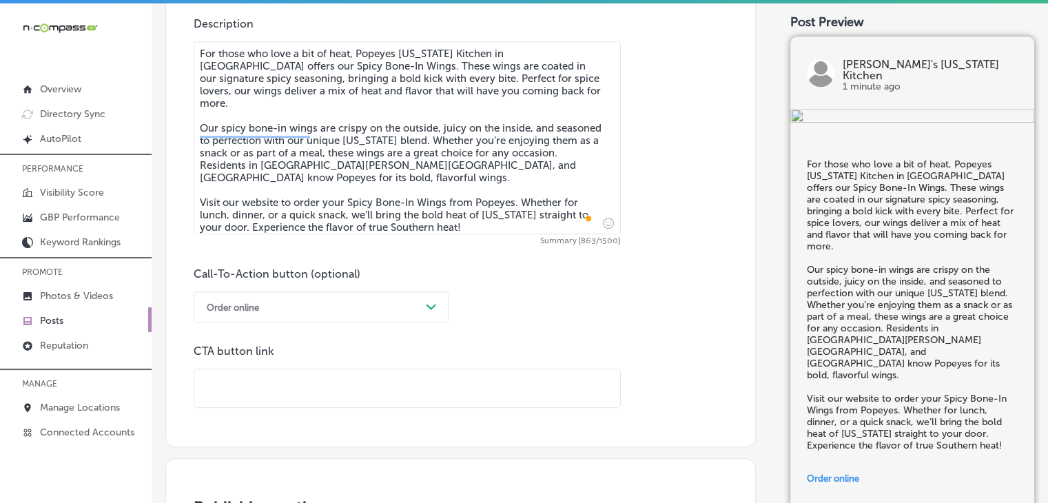
click at [516, 381] on input "text" at bounding box center [407, 388] width 426 height 38
paste input "https://www.popeyes.com/menu"
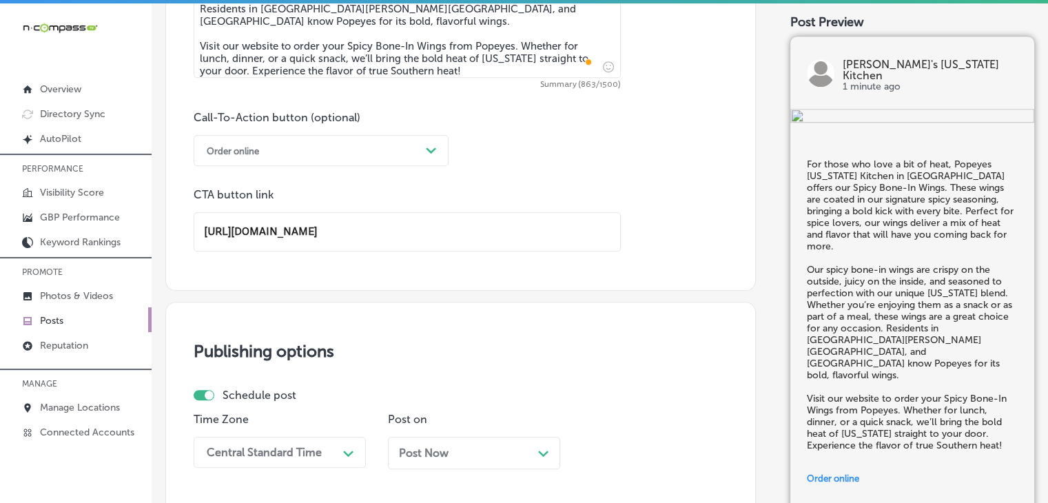
scroll to position [1183, 0]
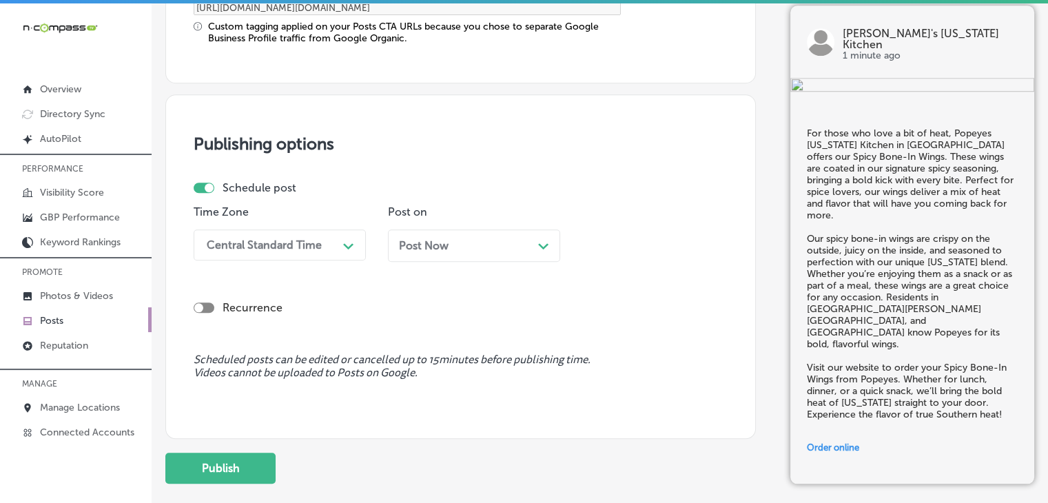
type input "https://www.popeyes.com/menu"
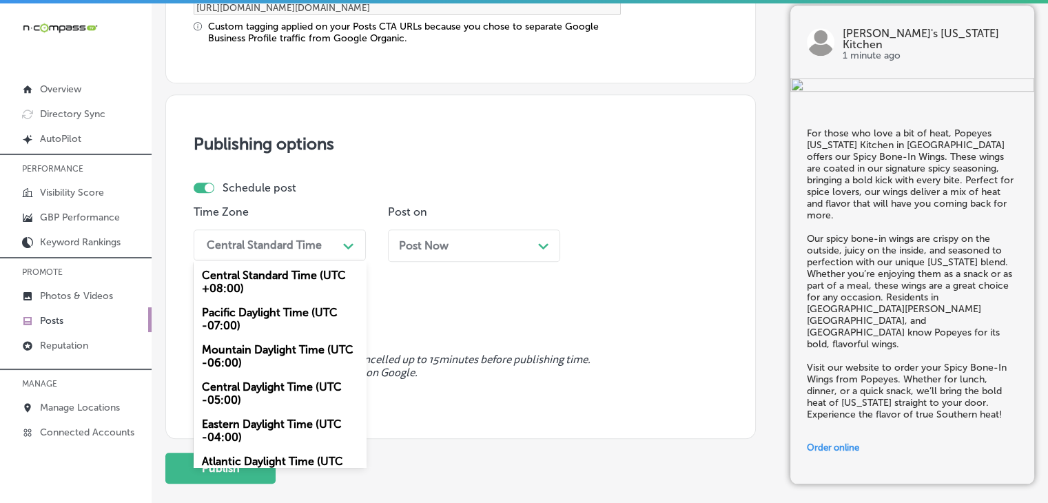
click at [291, 244] on div "Central Standard Time" at bounding box center [264, 244] width 115 height 13
click at [281, 353] on div "Mountain Daylight Time (UTC -06:00)" at bounding box center [280, 355] width 172 height 37
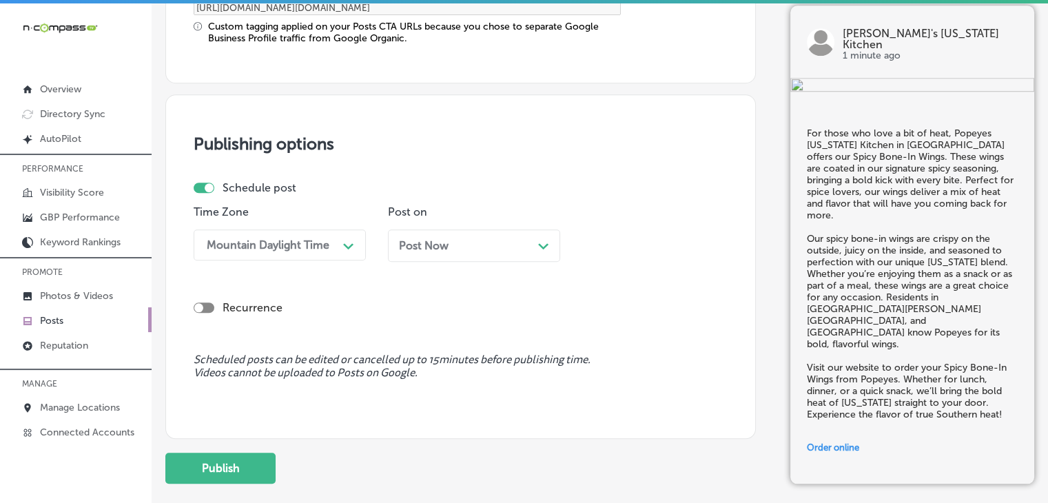
click at [445, 257] on div "Post Now Path Created with Sketch." at bounding box center [474, 245] width 172 height 32
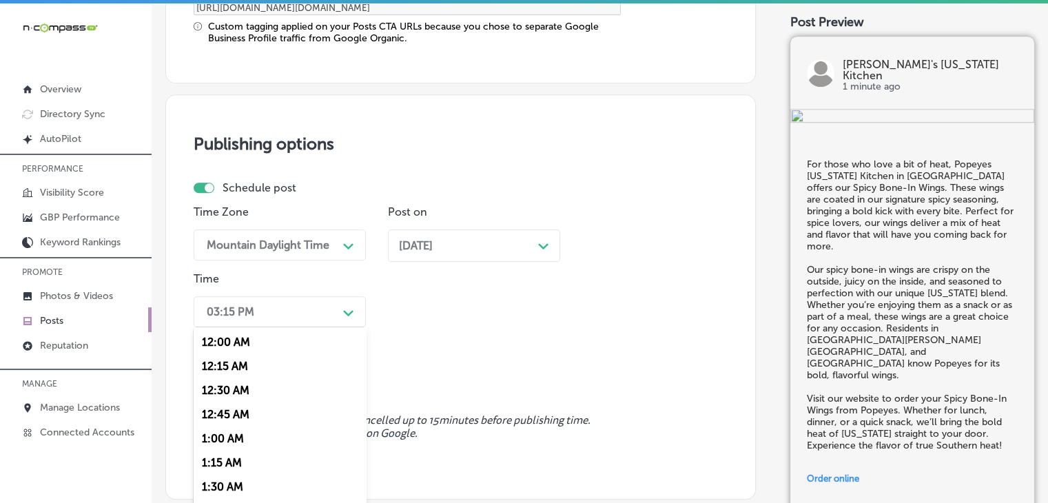
click at [348, 312] on div "option 7:00 AM, selected. option 12:00 AM focused, 1 of 96. 96 results availabl…" at bounding box center [280, 311] width 172 height 31
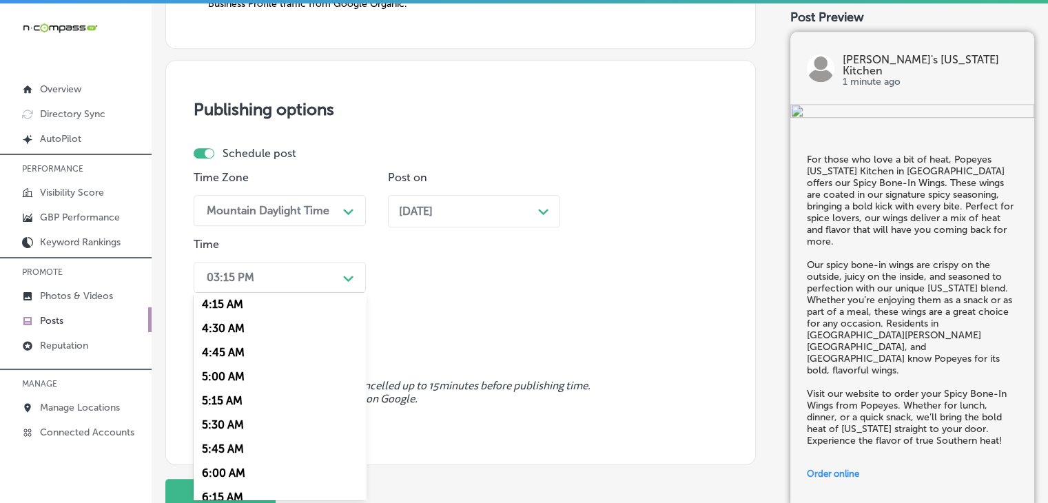
scroll to position [551, 0]
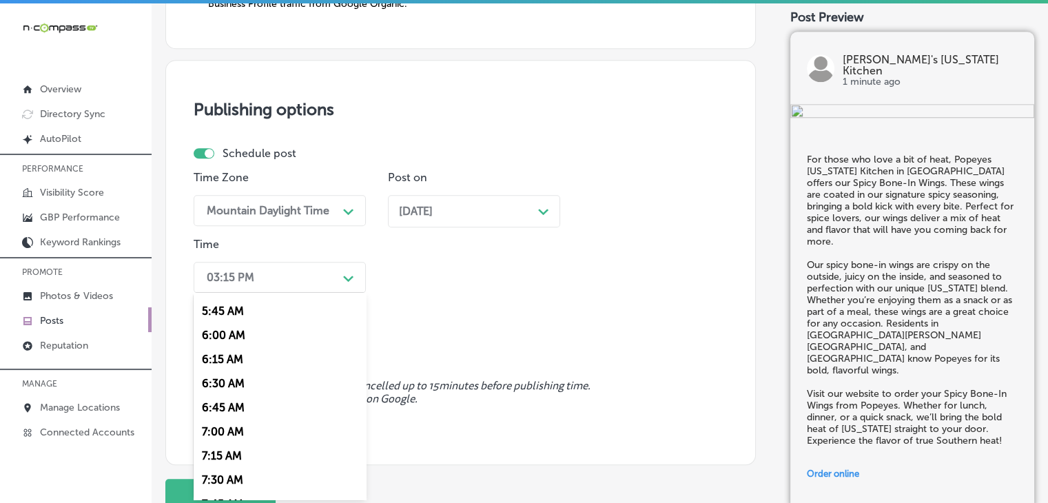
click at [224, 425] on div "7:00 AM" at bounding box center [280, 431] width 172 height 24
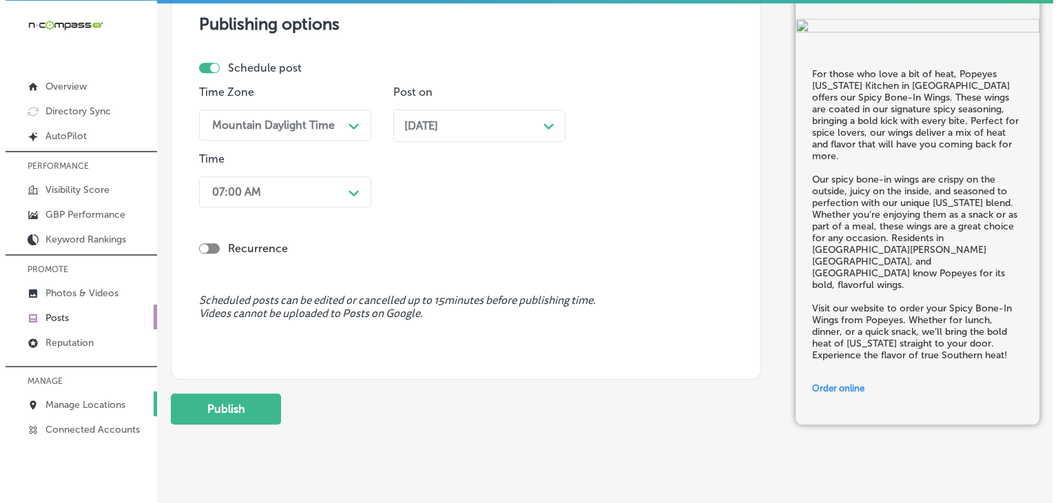
scroll to position [1323, 0]
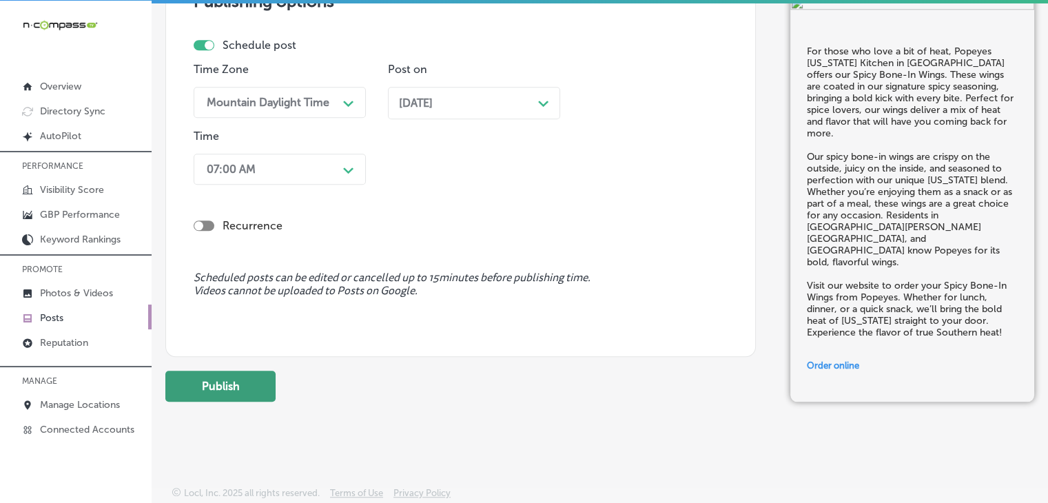
click at [197, 371] on button "Publish" at bounding box center [220, 386] width 110 height 31
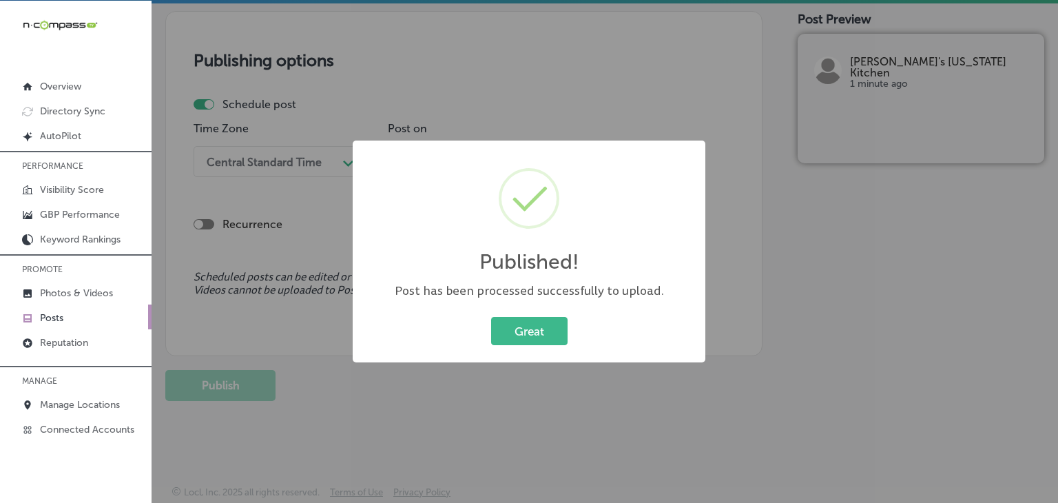
click at [647, 57] on div "Published! × Post has been processed successfully to upload. Great Cancel" at bounding box center [529, 251] width 1058 height 503
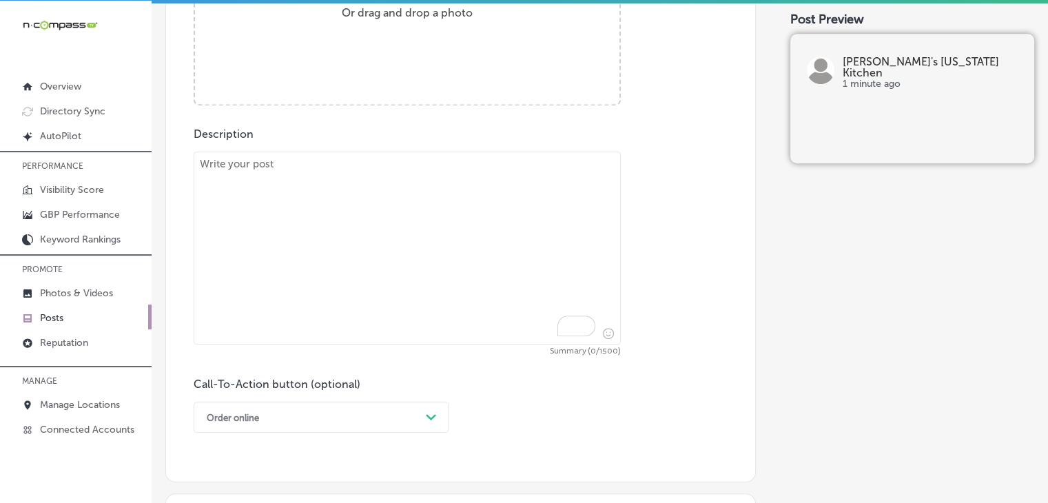
click at [493, 196] on textarea "To enrich screen reader interactions, please activate Accessibility in Grammarl…" at bounding box center [407, 248] width 427 height 193
paste textarea "If you’re looking for a Southern side that’s full of flavor, Popeyes Louisiana …"
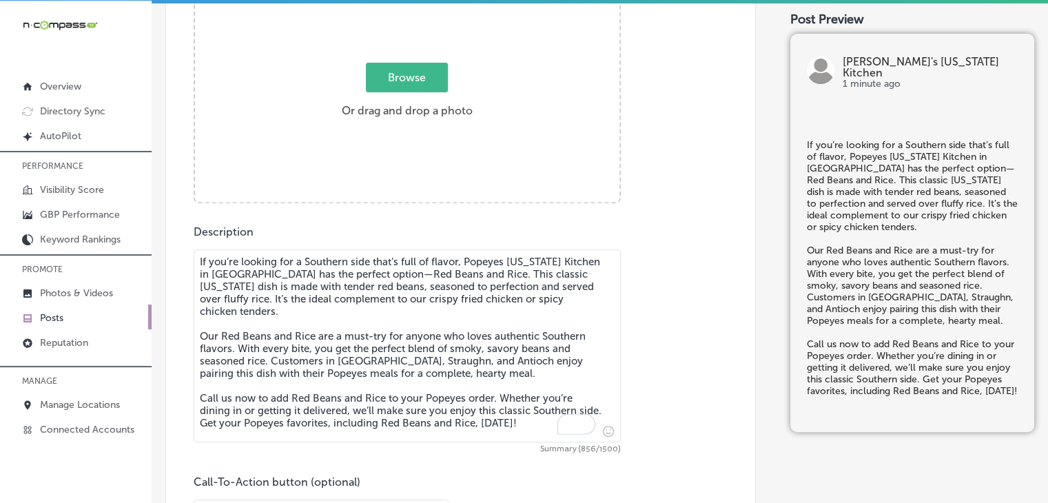
scroll to position [450, 0]
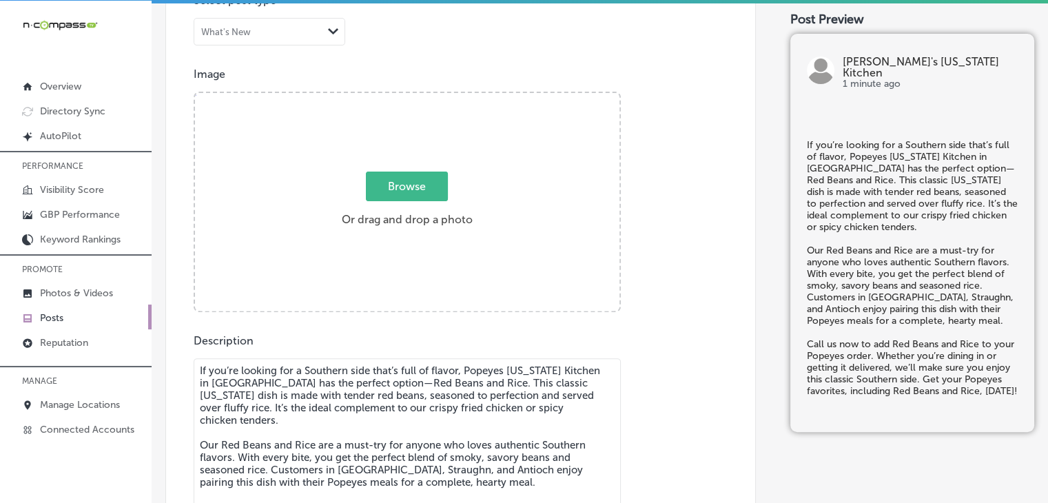
type textarea "If you’re looking for a Southern side that’s full of flavor, Popeyes Louisiana …"
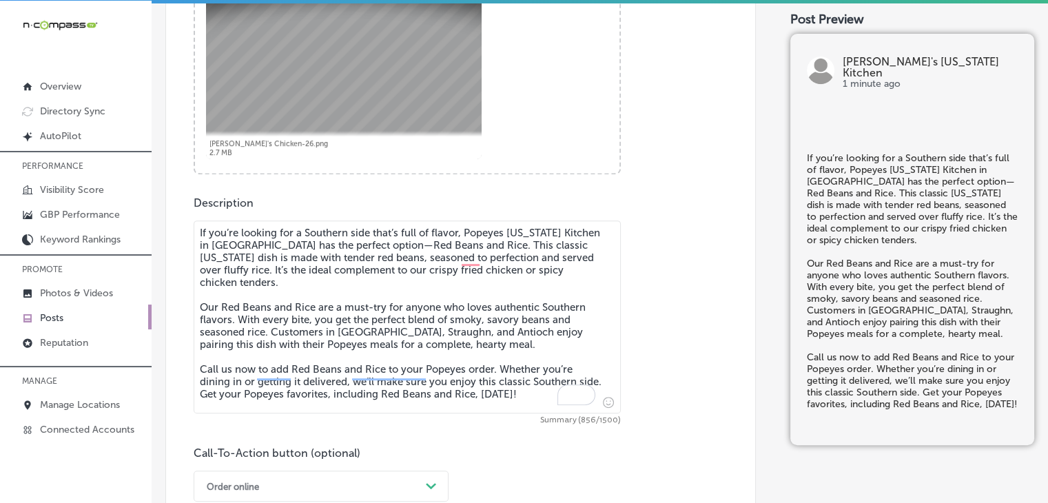
click at [250, 473] on div "Order online Path Created with Sketch." at bounding box center [321, 485] width 255 height 31
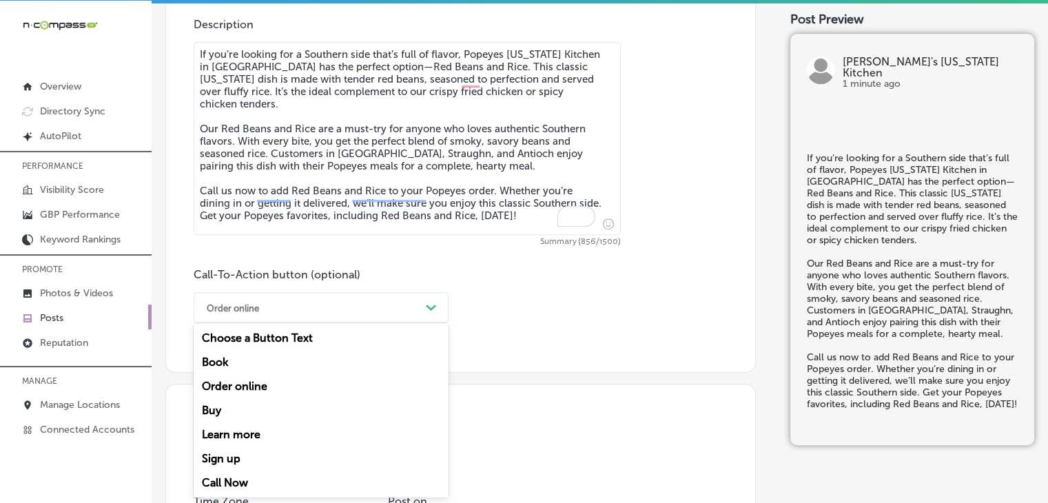
click at [248, 478] on div "Call Now" at bounding box center [321, 482] width 255 height 24
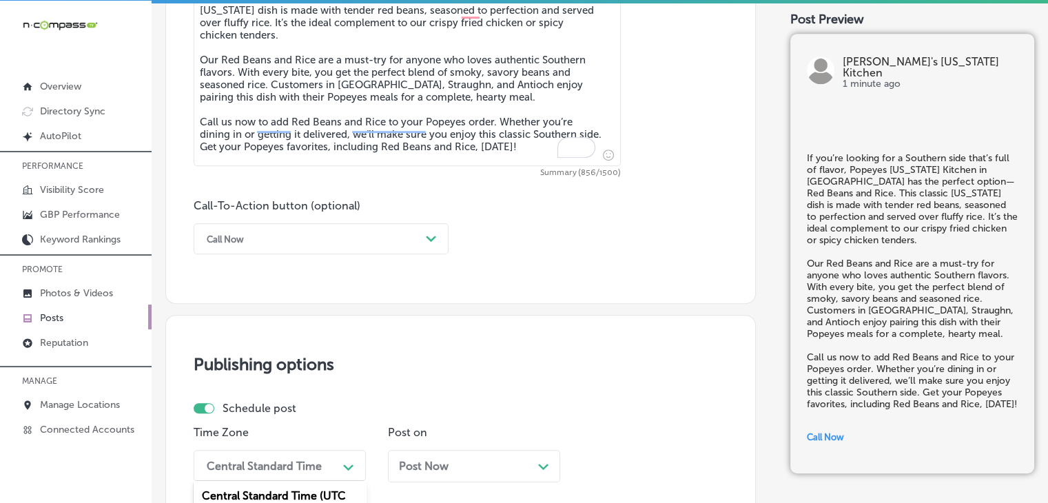
click at [331, 463] on div "option Mountain Daylight Time (UTC -06:00), selected. option Eastern Daylight T…" at bounding box center [280, 465] width 172 height 31
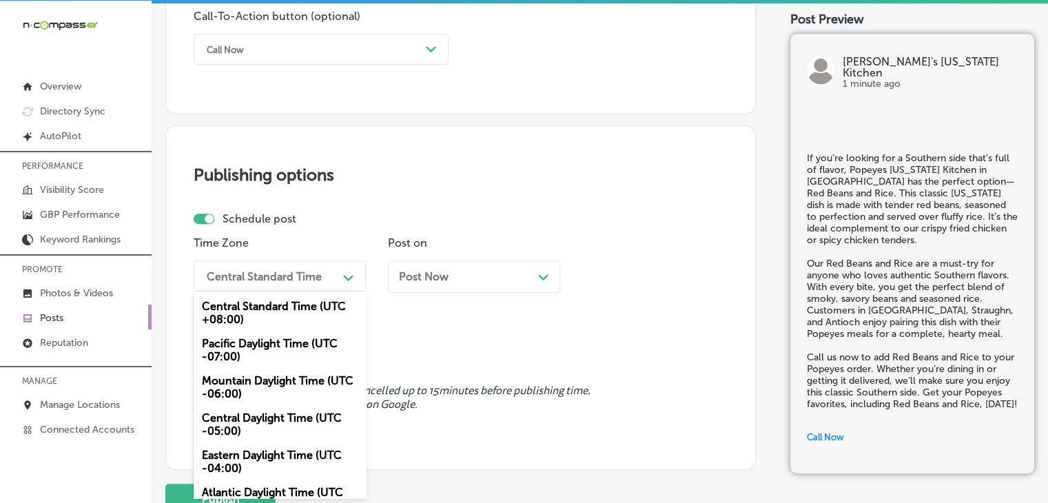
click at [303, 400] on div "Mountain Daylight Time (UTC -06:00)" at bounding box center [280, 386] width 172 height 37
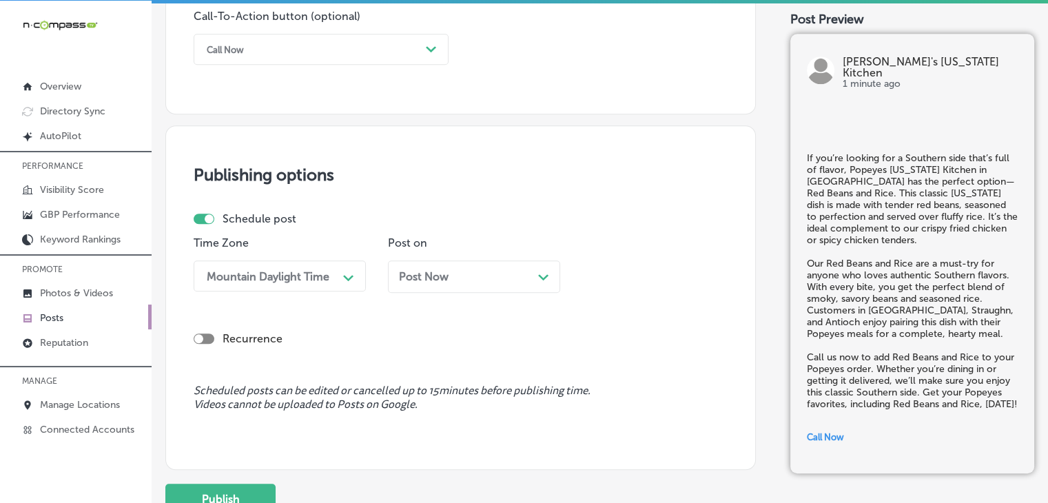
click at [433, 295] on div "Post Now Path Created with Sketch." at bounding box center [474, 281] width 172 height 43
click at [444, 286] on div "Post Now Path Created with Sketch." at bounding box center [474, 276] width 172 height 32
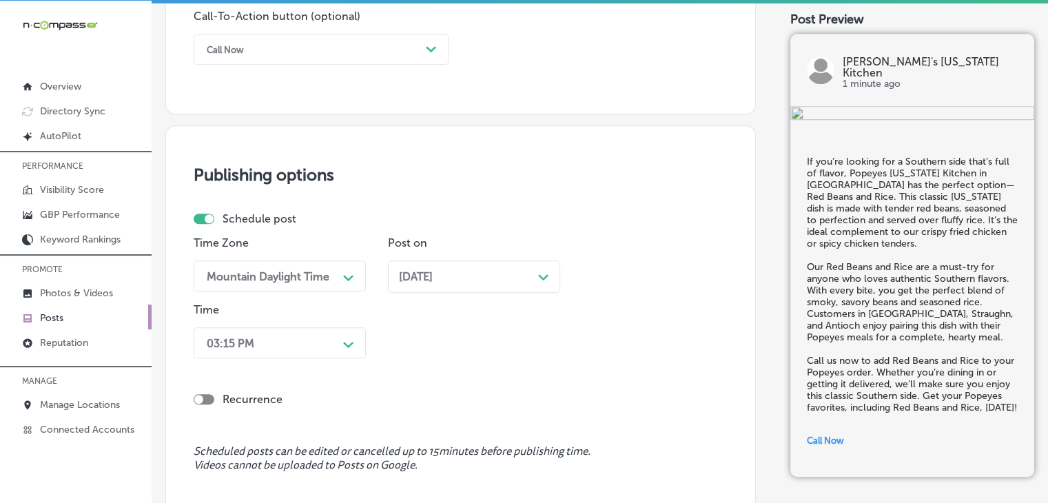
click at [286, 345] on div "03:15 PM Path Created with Sketch." at bounding box center [280, 342] width 172 height 31
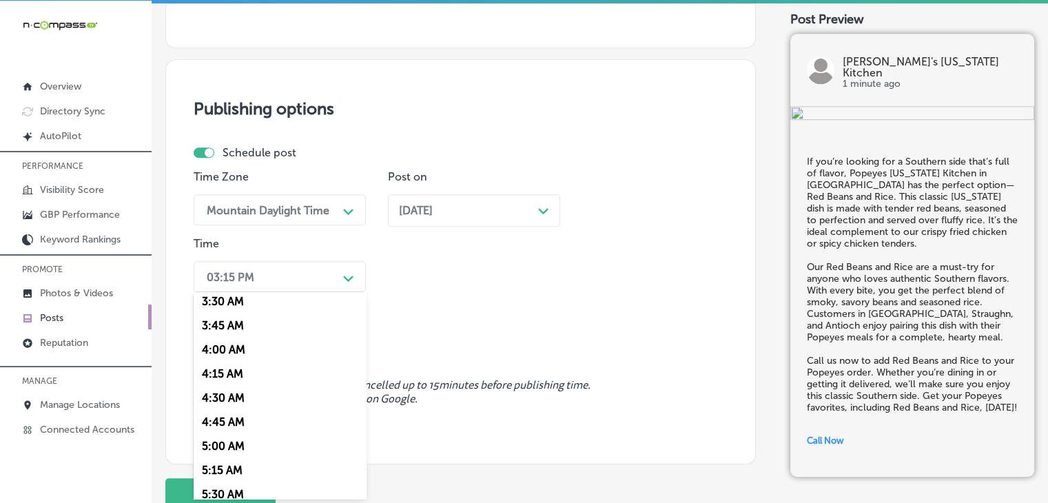
scroll to position [618, 0]
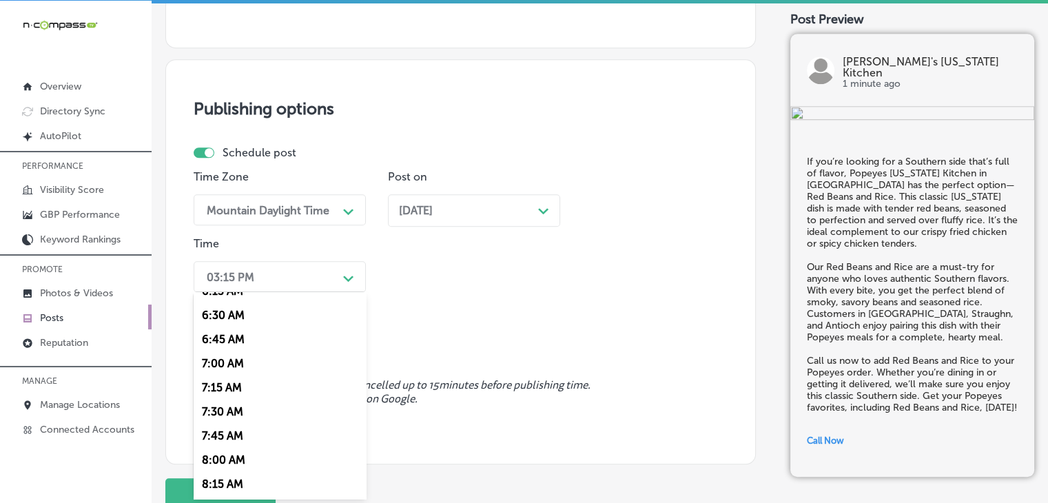
click at [229, 356] on div "7:00 AM" at bounding box center [280, 363] width 172 height 24
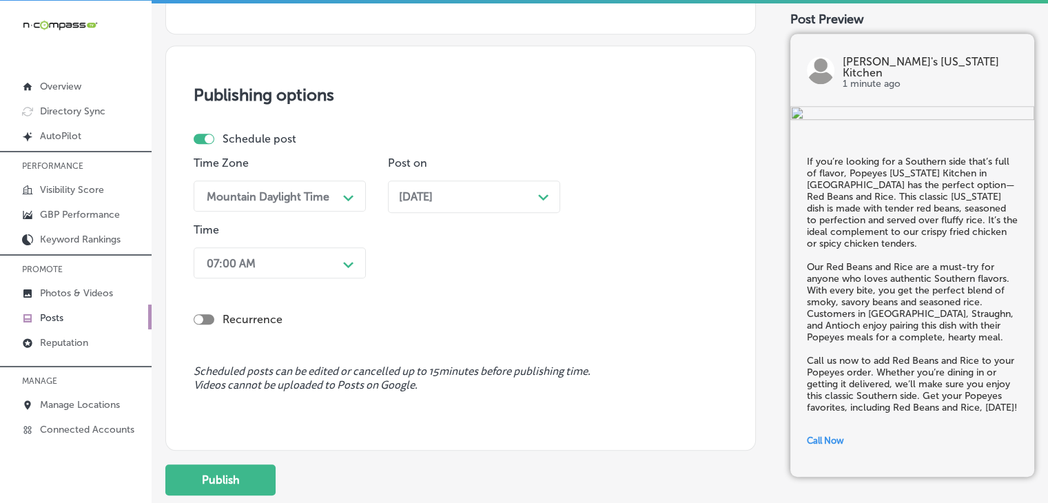
scroll to position [1200, 0]
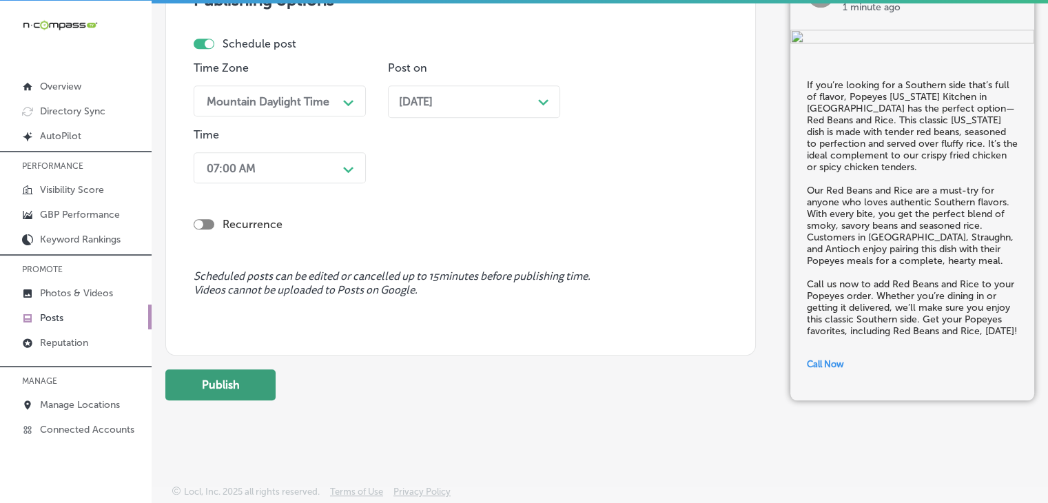
click at [242, 392] on button "Publish" at bounding box center [220, 384] width 110 height 31
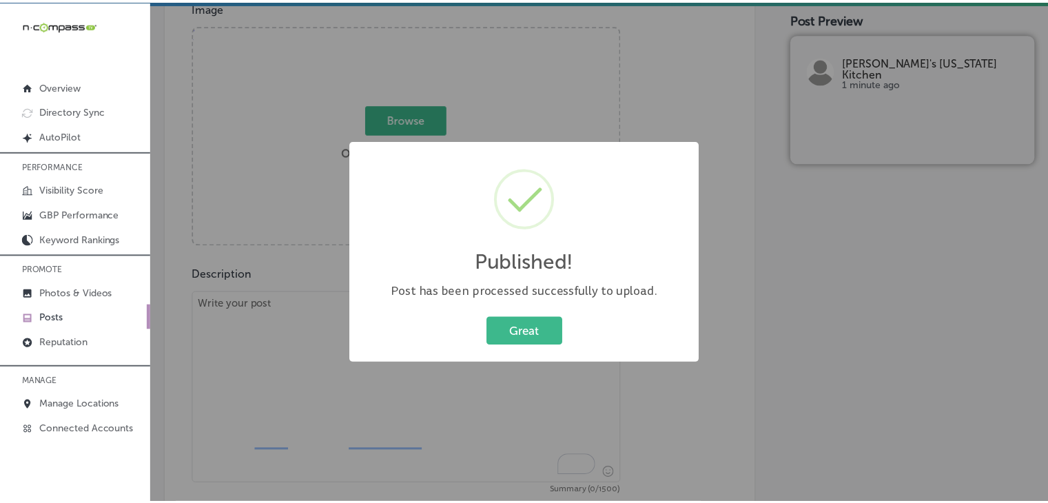
scroll to position [511, 0]
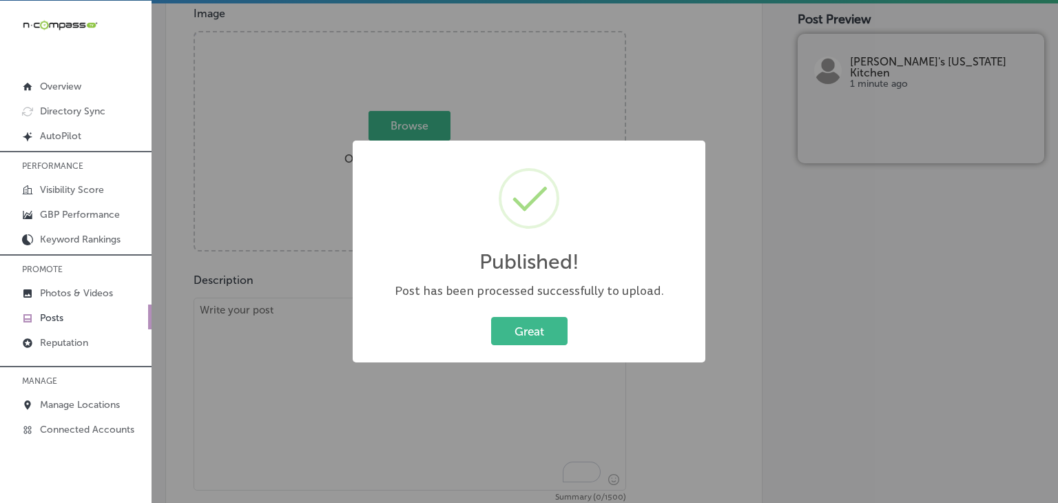
click at [253, 312] on div "Published! × Post has been processed successfully to upload. Great Cancel" at bounding box center [529, 251] width 1058 height 503
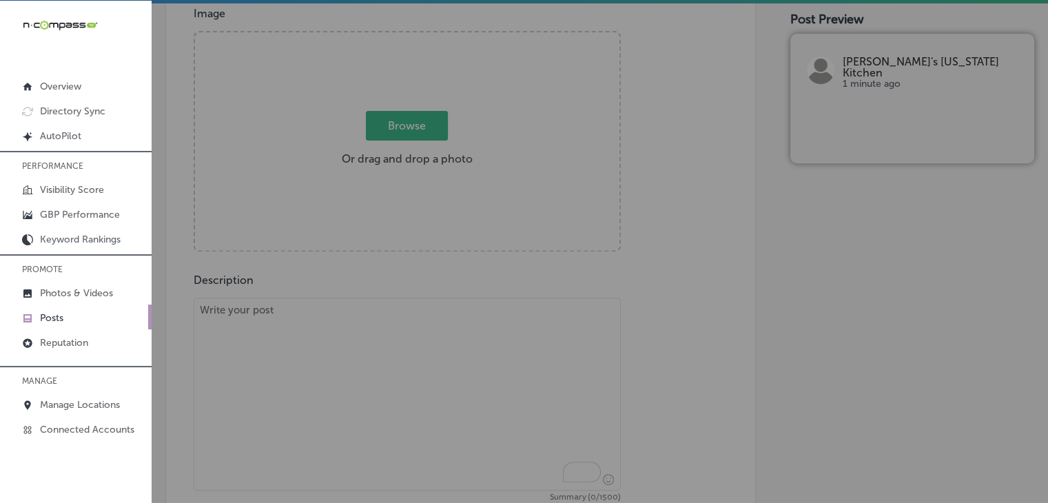
click at [273, 362] on textarea "To enrich screen reader interactions, please activate Accessibility in Grammarl…" at bounding box center [407, 394] width 427 height 193
paste textarea "Popeyes Louisiana Kitchen in Andalusia is the place to go for our Signature Chi…"
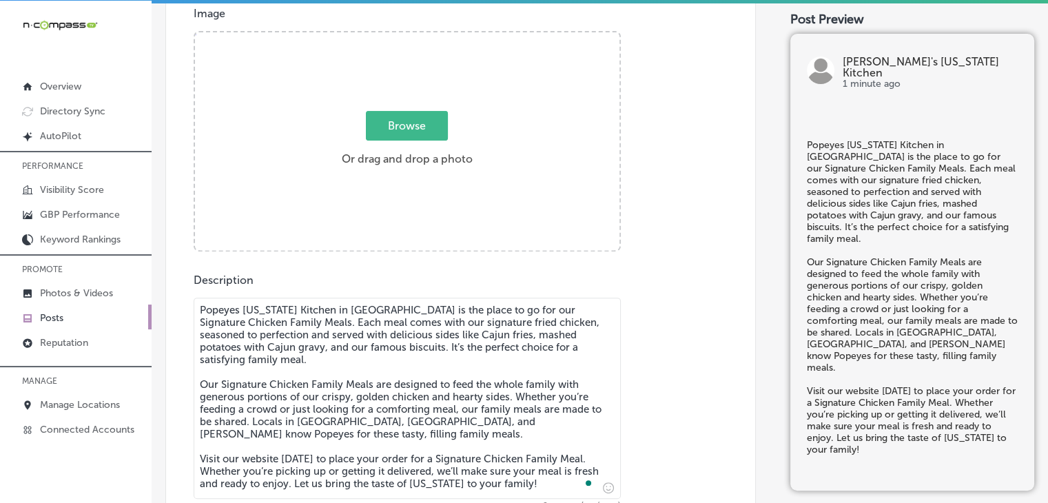
type textarea "Popeyes Louisiana Kitchen in Andalusia is the place to go for our Signature Chi…"
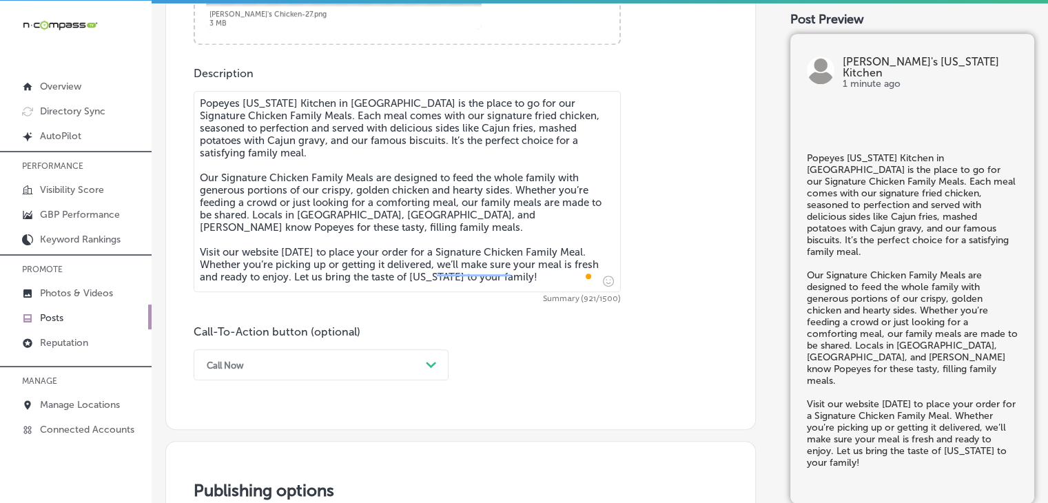
drag, startPoint x: 269, startPoint y: 320, endPoint x: 269, endPoint y: 348, distance: 27.5
click at [269, 322] on div "Description Popeyes Louisiana Kitchen in Andalusia is the place to go for our S…" at bounding box center [461, 223] width 534 height 313
click at [270, 353] on div "Call Now Path Created with Sketch." at bounding box center [321, 364] width 255 height 31
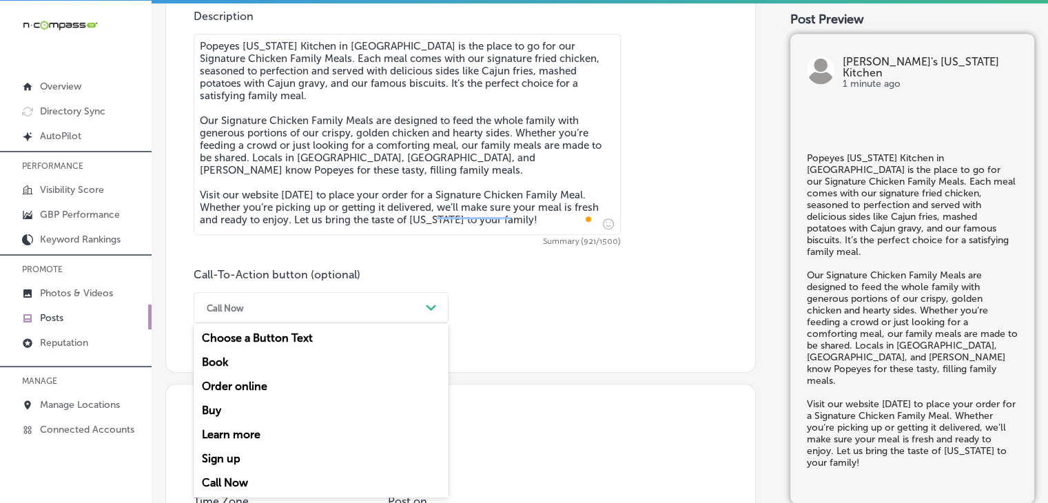
click at [214, 434] on div "Learn more" at bounding box center [321, 434] width 255 height 24
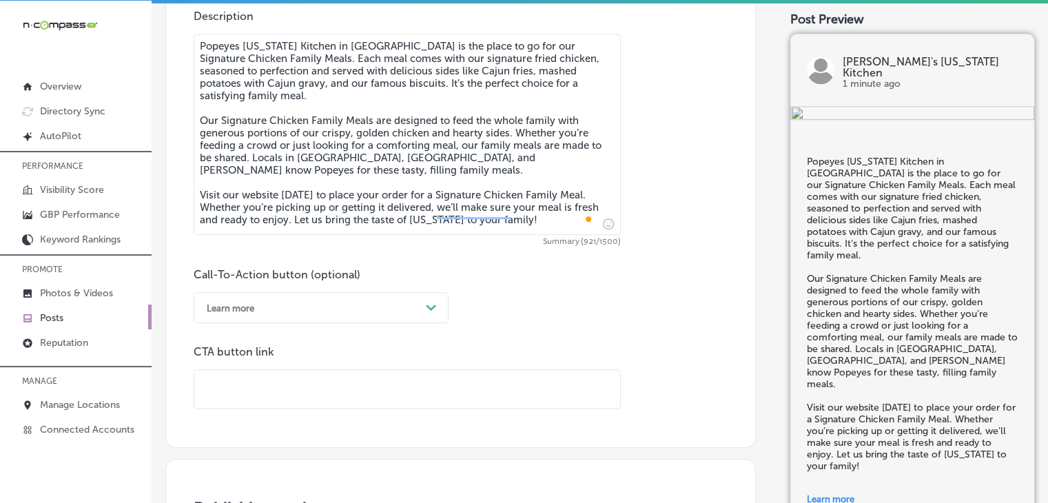
click at [427, 289] on div "Call-To-Action button (optional) Learn more Path Created with Sketch." at bounding box center [321, 295] width 255 height 55
click at [322, 310] on div "Learn more" at bounding box center [310, 307] width 220 height 21
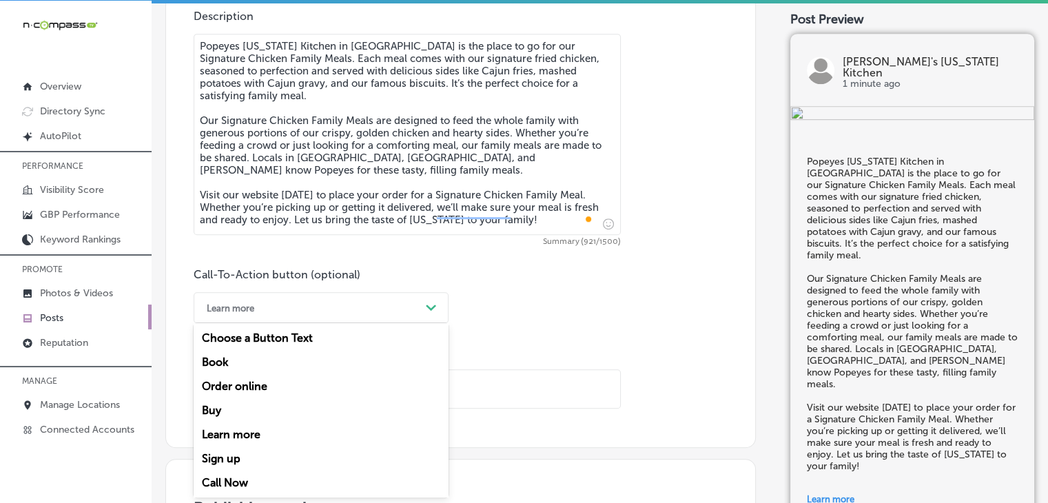
click at [272, 379] on div "Order online" at bounding box center [321, 386] width 255 height 24
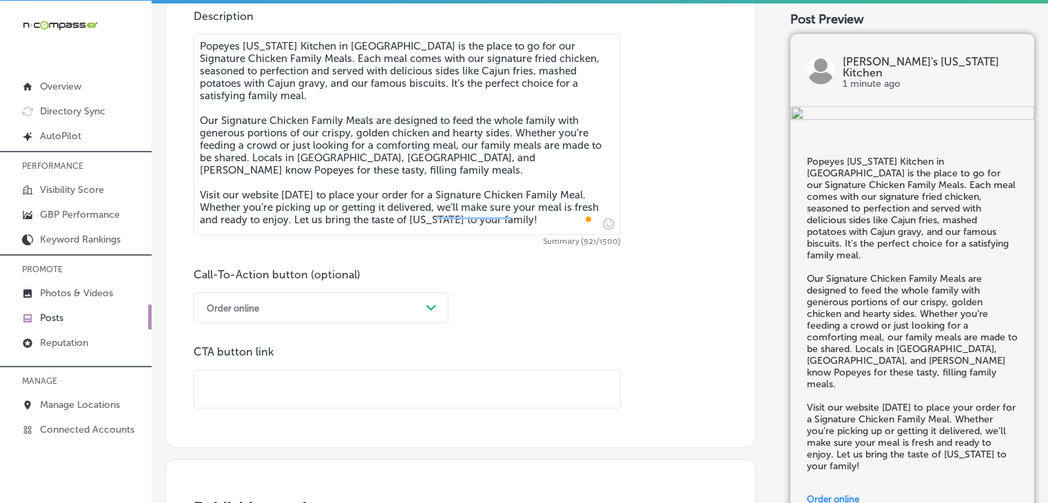
drag, startPoint x: 303, startPoint y: 394, endPoint x: 312, endPoint y: 390, distance: 9.9
click at [304, 395] on input "text" at bounding box center [407, 389] width 426 height 38
paste input "https://www.popeyes.com/menu"
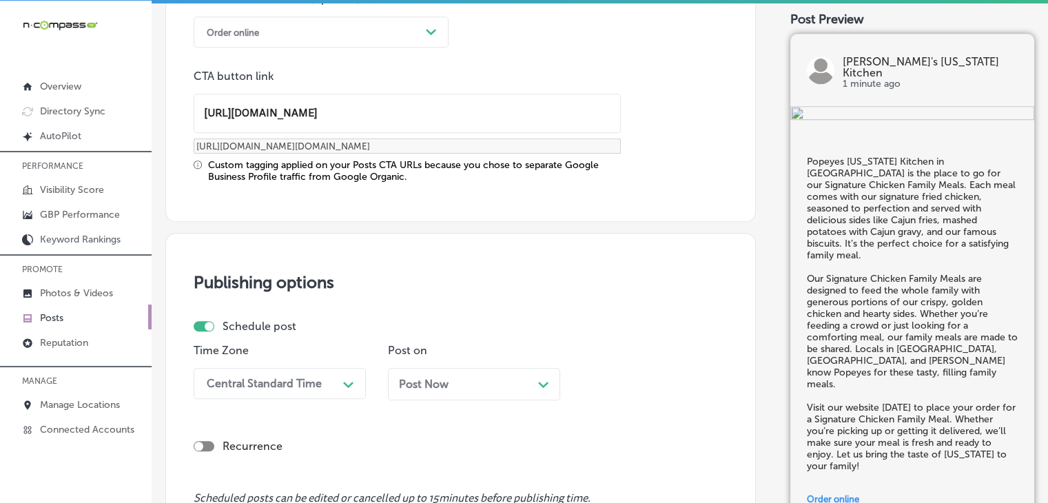
type input "https://www.popeyes.com/menu"
drag, startPoint x: 543, startPoint y: 330, endPoint x: 475, endPoint y: 342, distance: 70.0
click at [543, 331] on div "Schedule post Time Zone Central Standard Time Path Created with Sketch. Post on…" at bounding box center [455, 365] width 523 height 91
click at [335, 368] on div "Central Standard Time Path Created with Sketch." at bounding box center [280, 383] width 172 height 31
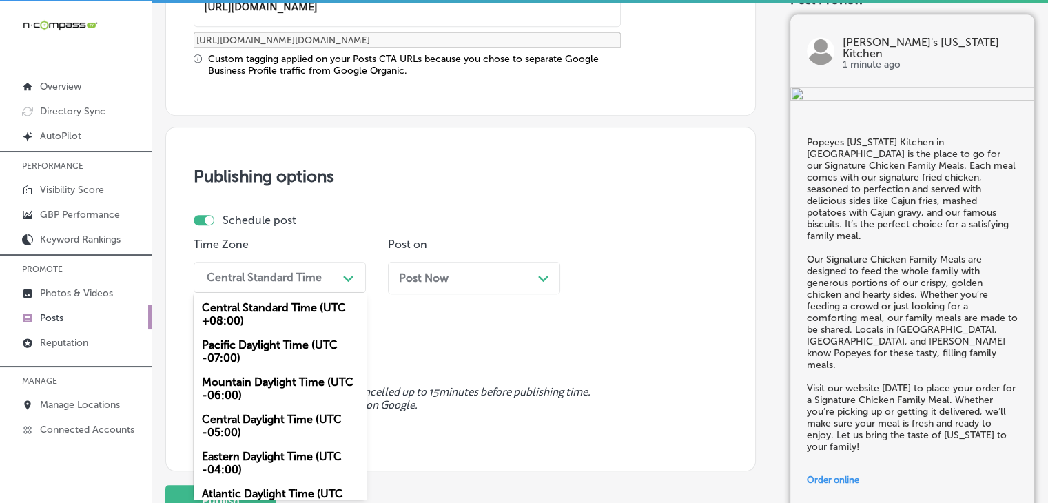
click at [314, 378] on div "Mountain Daylight Time (UTC -06:00)" at bounding box center [280, 388] width 172 height 37
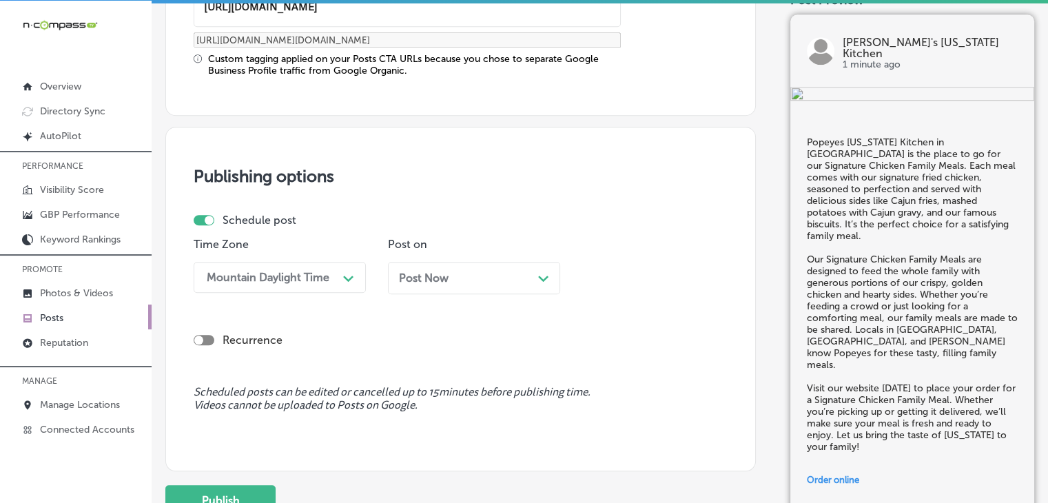
click at [419, 293] on div "Post Now Path Created with Sketch." at bounding box center [474, 283] width 172 height 43
click at [437, 278] on span "Post Now" at bounding box center [424, 277] width 50 height 13
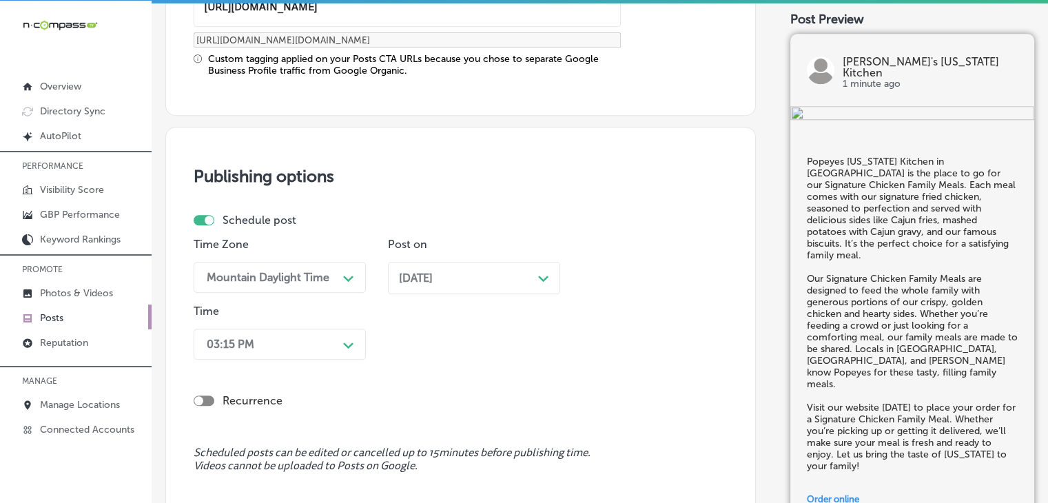
drag, startPoint x: 340, startPoint y: 314, endPoint x: 338, endPoint y: 324, distance: 9.9
click at [340, 320] on div "Time 03:15 PM Path Created with Sketch." at bounding box center [280, 334] width 172 height 61
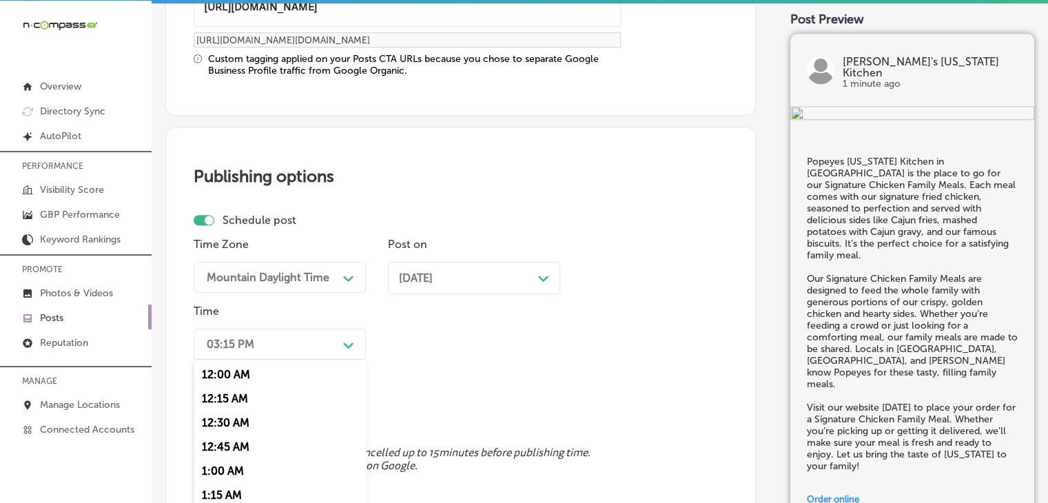
click at [336, 334] on div "option 7:00 AM, selected. option 12:15 AM focused, 2 of 96. 96 results availabl…" at bounding box center [280, 344] width 172 height 31
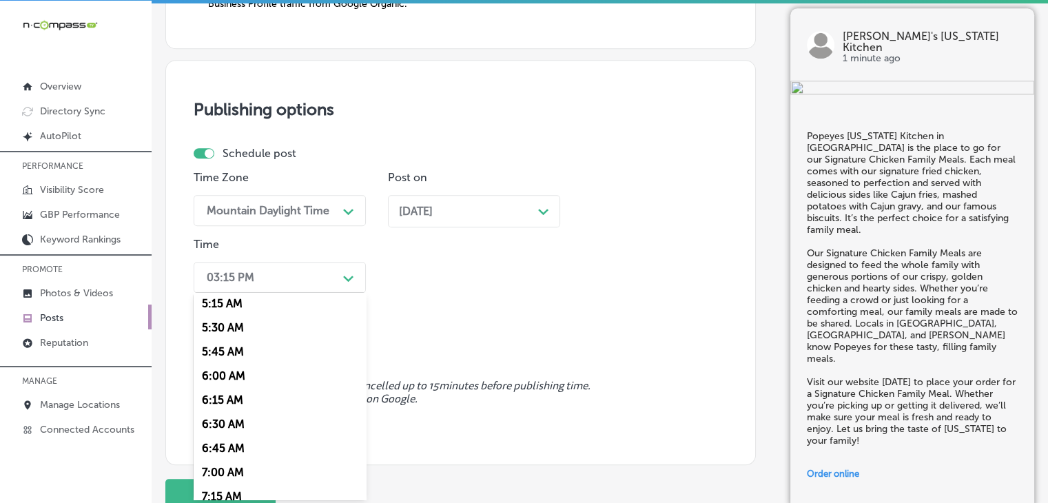
scroll to position [551, 0]
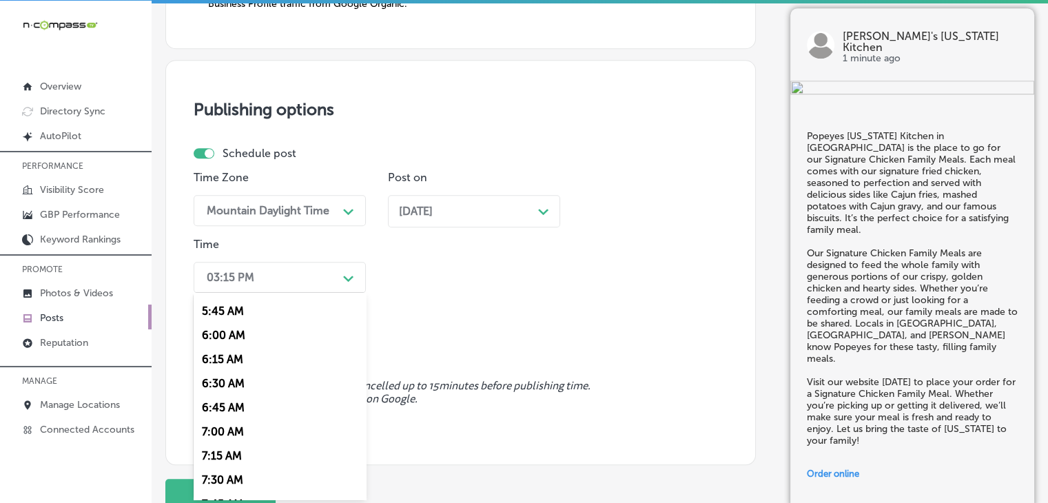
drag, startPoint x: 237, startPoint y: 425, endPoint x: 242, endPoint y: 415, distance: 11.1
click at [236, 425] on div "7:00 AM" at bounding box center [280, 431] width 172 height 24
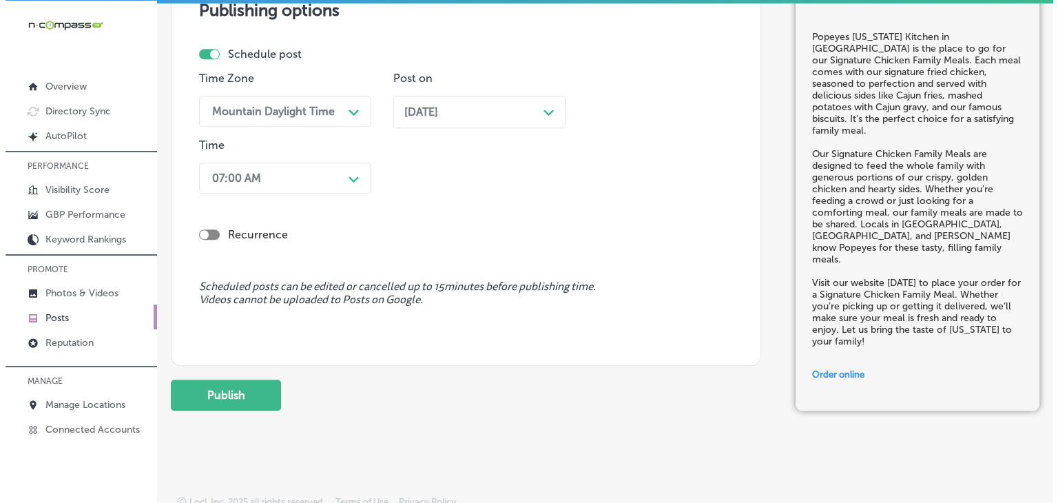
scroll to position [1331, 0]
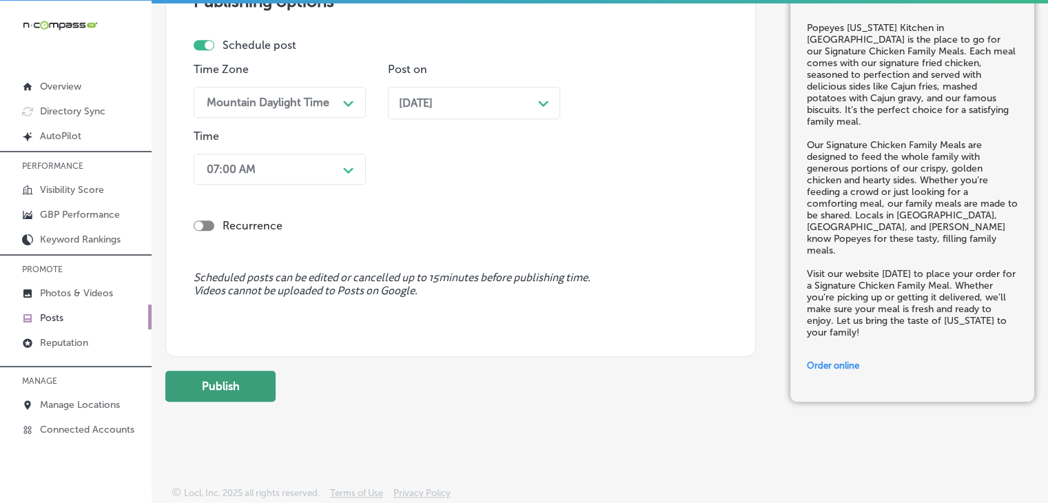
click at [218, 377] on button "Publish" at bounding box center [220, 386] width 110 height 31
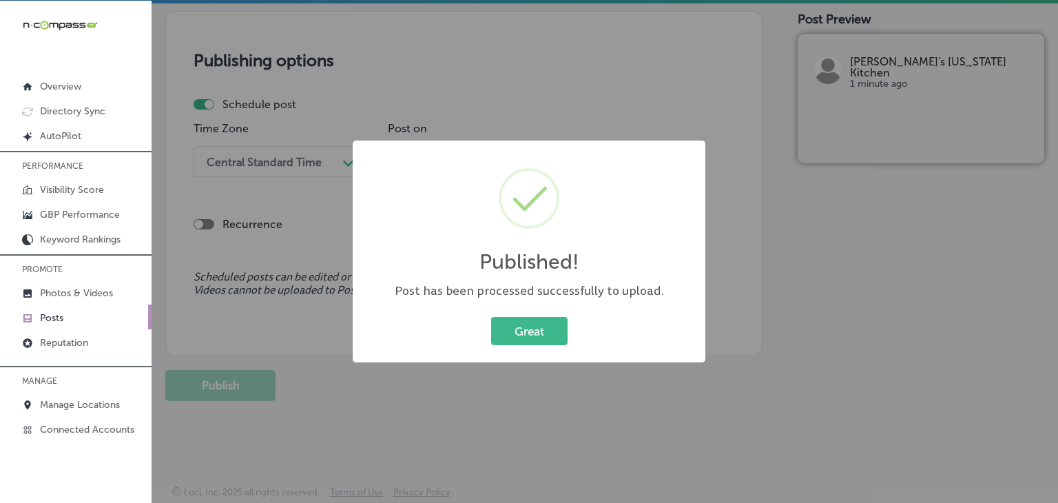
click at [702, 14] on div "Published! × Post has been processed successfully to upload. Great Cancel" at bounding box center [529, 251] width 1058 height 503
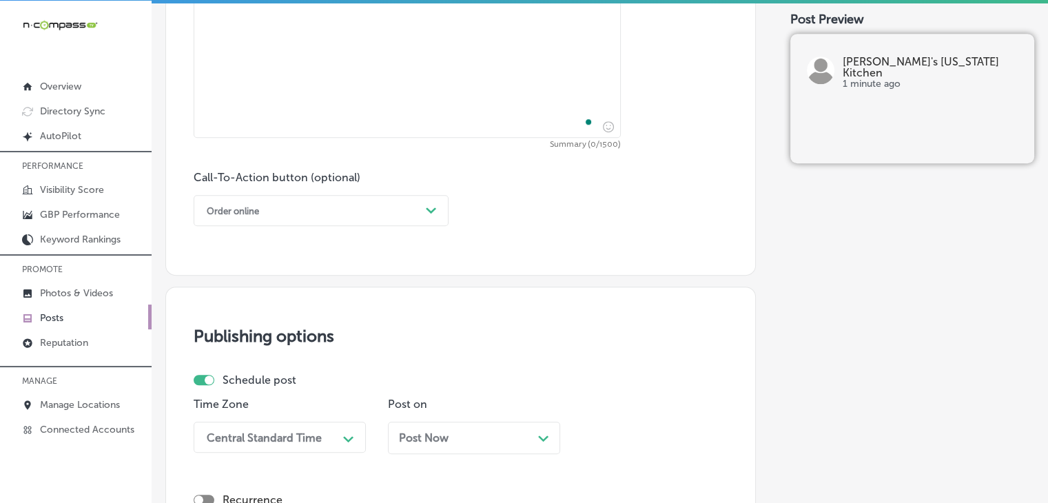
click at [544, 103] on textarea "To enrich screen reader interactions, please activate Accessibility in Grammarl…" at bounding box center [407, 37] width 427 height 201
paste textarea "End your meal on a sweet note with Popeyes Louisiana Kitchen’s Apple Pie. Our c…"
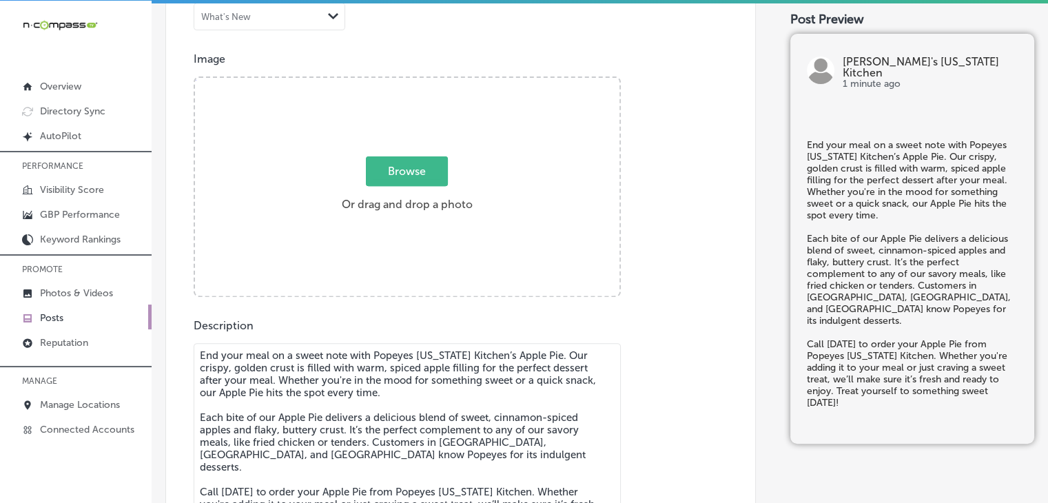
type textarea "End your meal on a sweet note with Popeyes Louisiana Kitchen’s Apple Pie. Our c…"
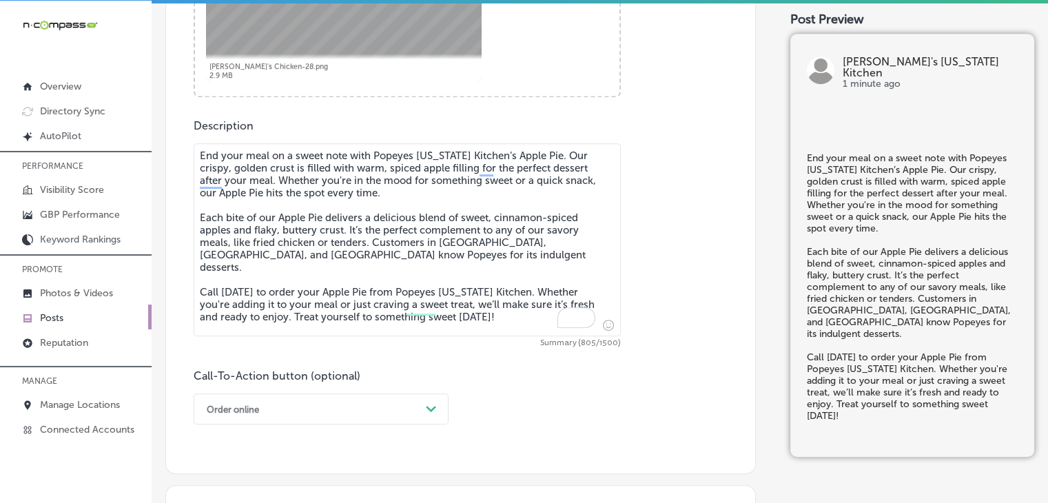
click at [261, 406] on div "Order online Path Created with Sketch." at bounding box center [321, 408] width 255 height 31
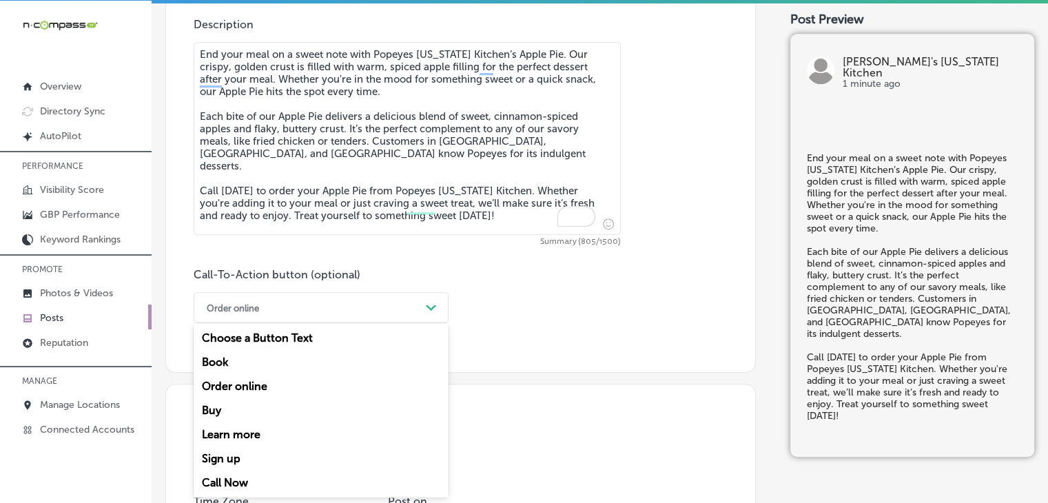
click at [245, 485] on div "Call Now" at bounding box center [321, 482] width 255 height 24
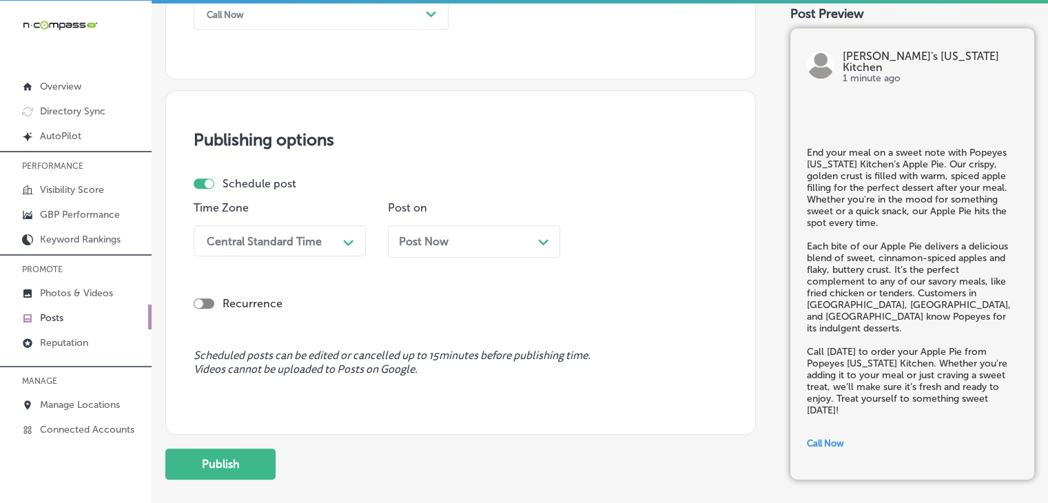
scroll to position [1111, 0]
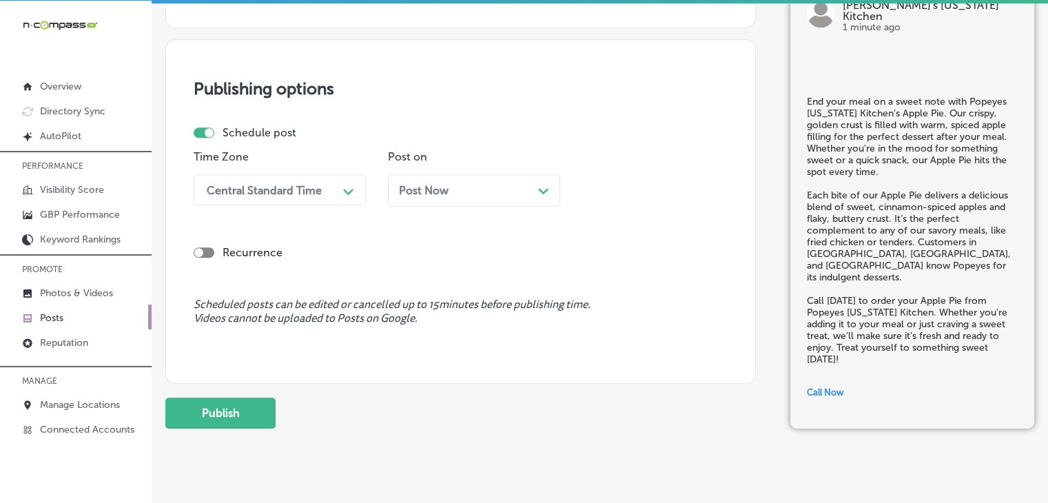
click at [278, 189] on div "Central Standard Time" at bounding box center [264, 189] width 115 height 13
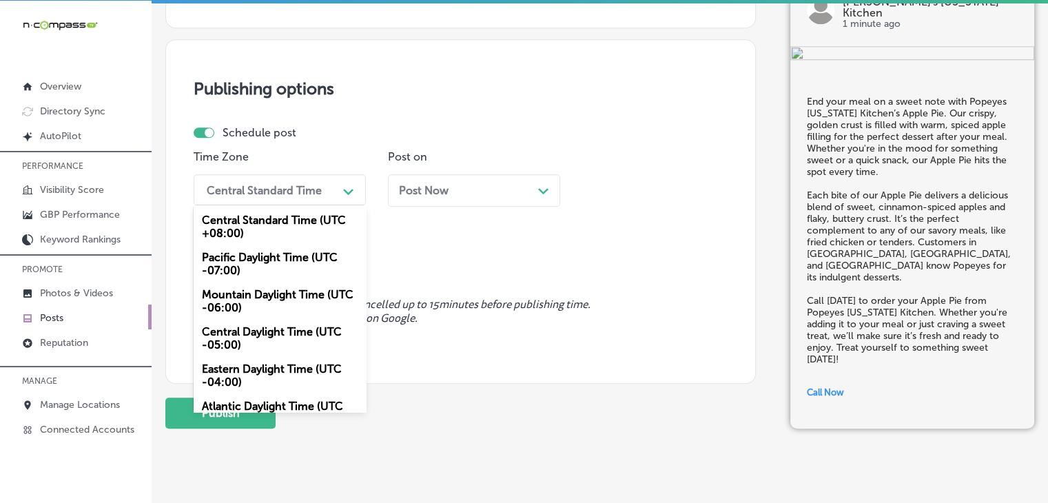
drag, startPoint x: 275, startPoint y: 284, endPoint x: 309, endPoint y: 265, distance: 38.9
click at [275, 286] on div "Mountain Daylight Time (UTC -06:00)" at bounding box center [280, 300] width 172 height 37
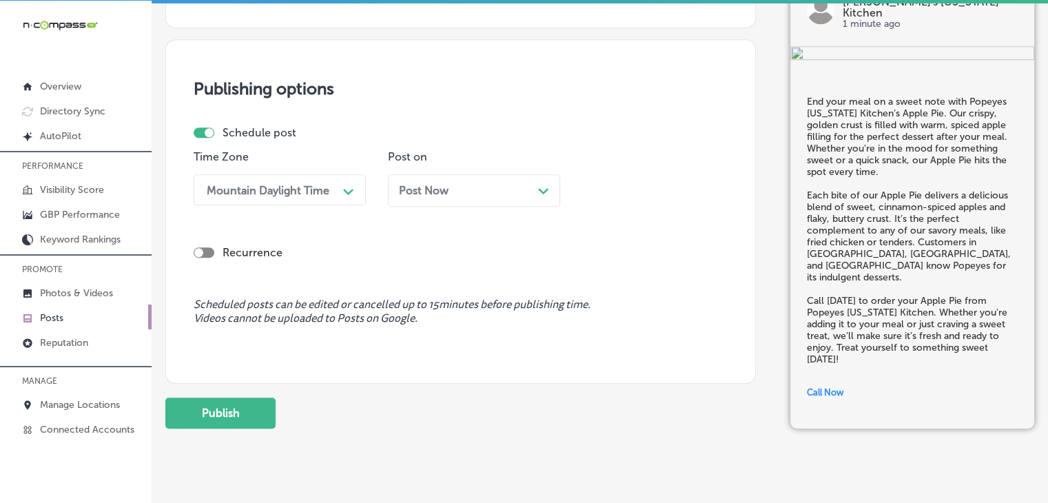
click at [453, 194] on div "Post Now Path Created with Sketch." at bounding box center [474, 190] width 150 height 13
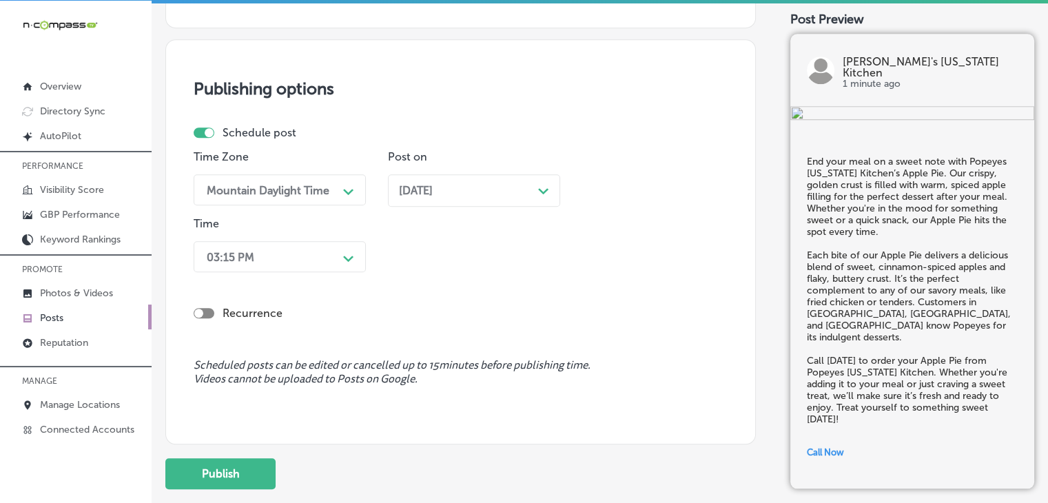
click at [310, 251] on div "03:15 PM" at bounding box center [269, 256] width 138 height 24
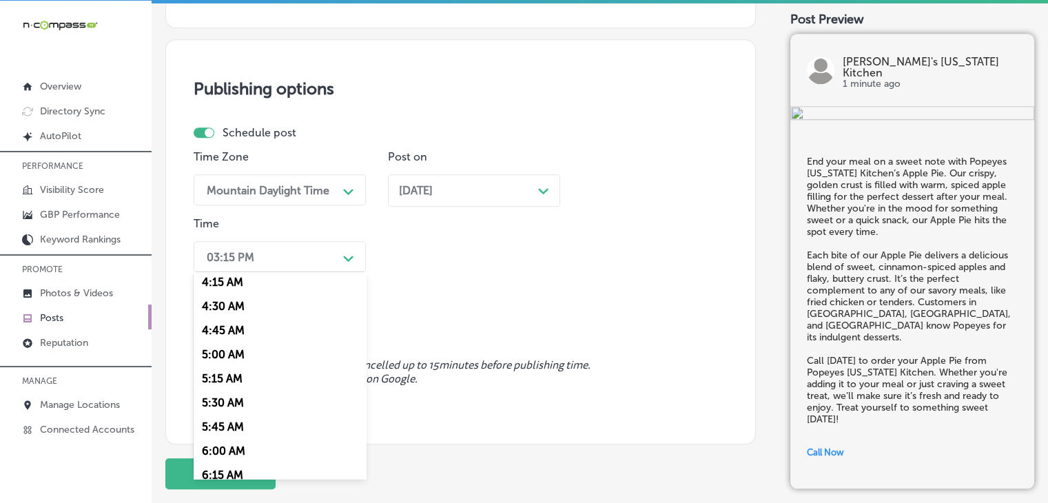
scroll to position [550, 0]
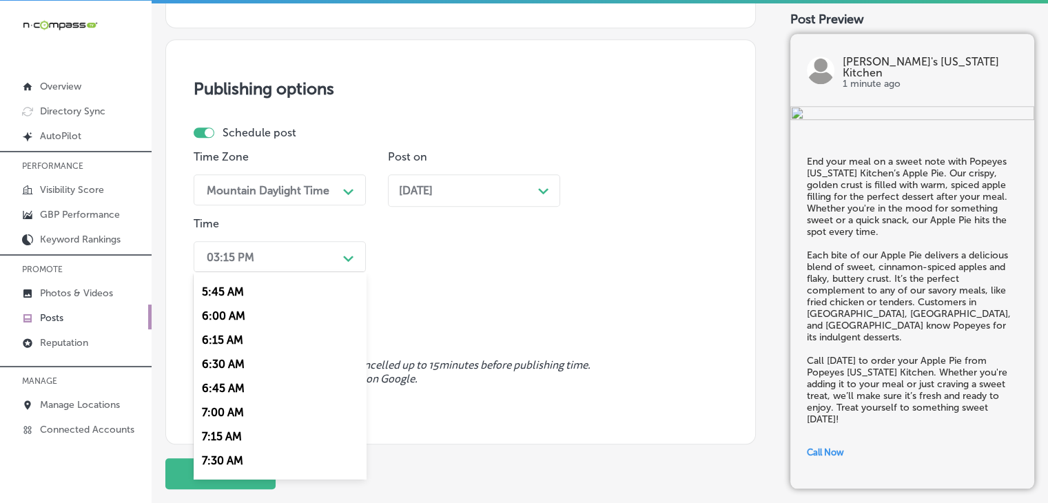
click at [262, 407] on div "7:00 AM" at bounding box center [280, 412] width 172 height 24
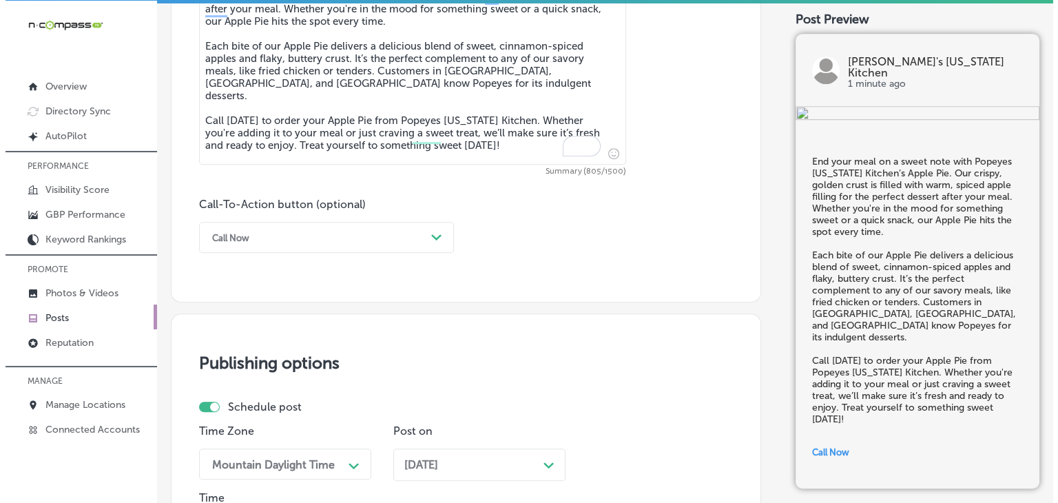
scroll to position [1200, 0]
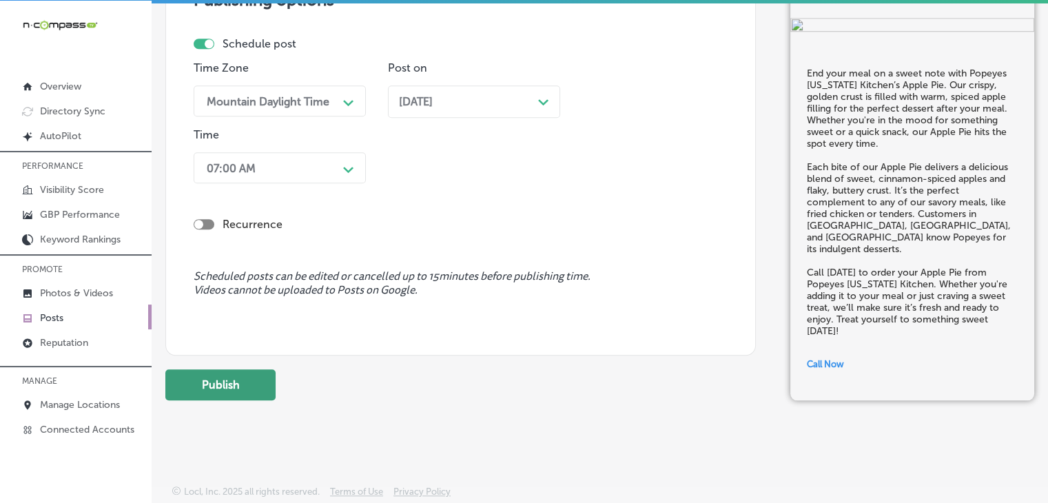
click at [242, 392] on button "Publish" at bounding box center [220, 384] width 110 height 31
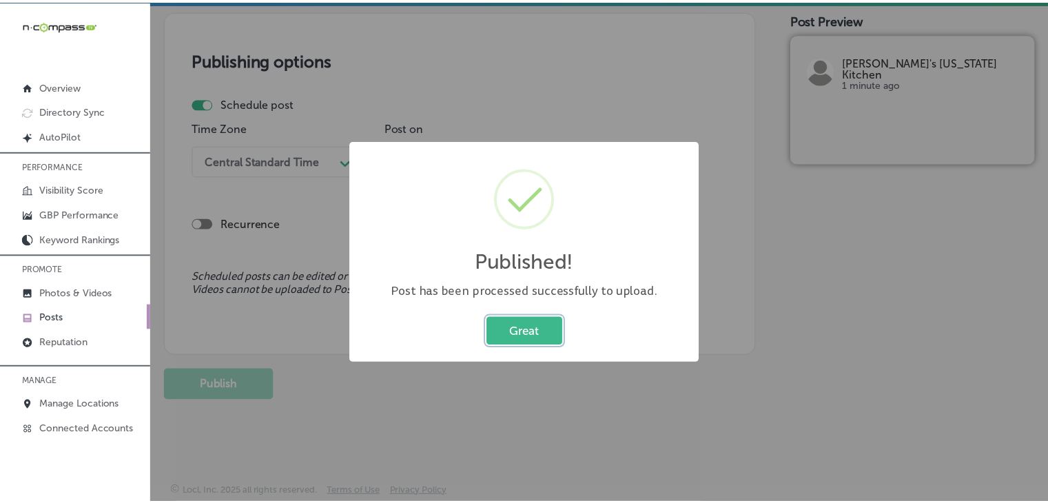
scroll to position [1139, 0]
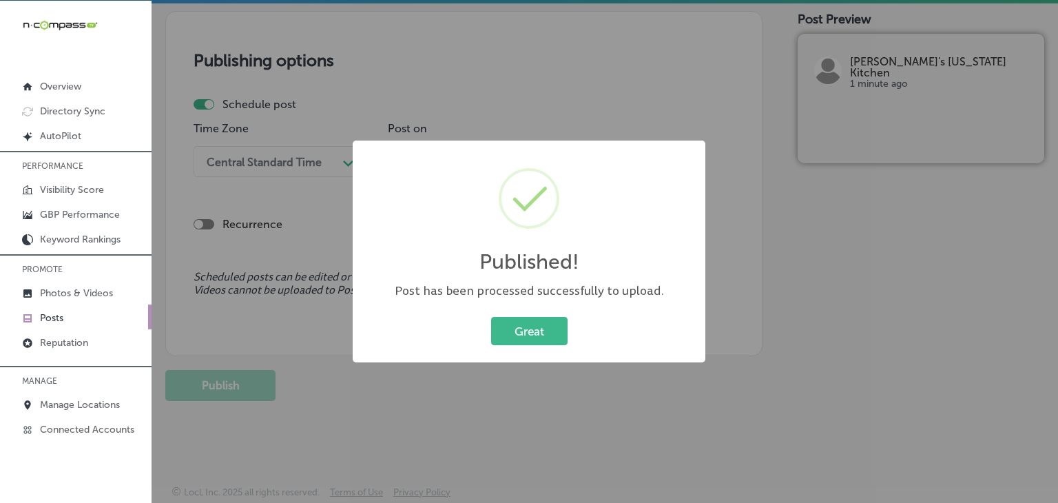
click at [198, 326] on div "Published! × Post has been processed successfully to upload. Great Cancel" at bounding box center [529, 251] width 1058 height 503
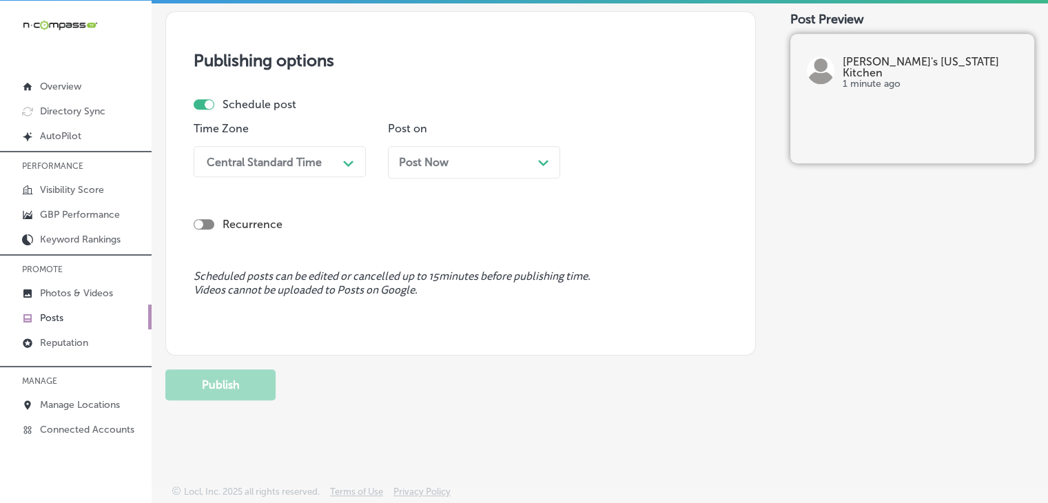
click at [32, 317] on icon at bounding box center [27, 318] width 11 height 11
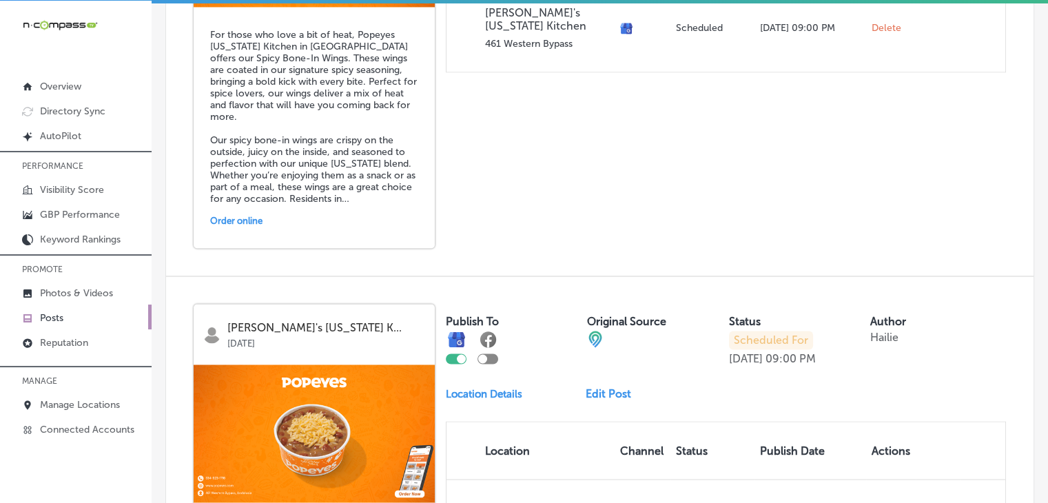
scroll to position [2342, 0]
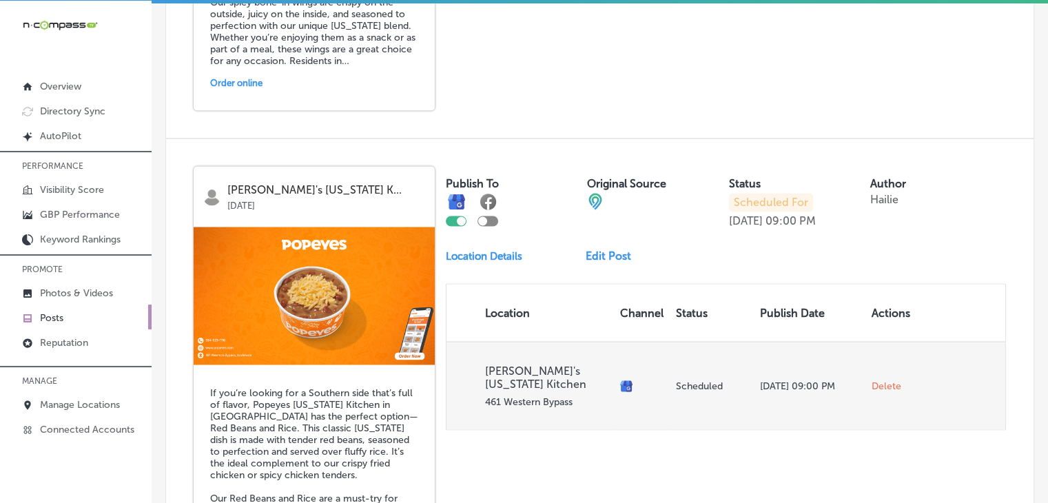
click at [886, 390] on td "Delete" at bounding box center [891, 385] width 50 height 88
click at [886, 381] on span "Delete" at bounding box center [886, 385] width 30 height 12
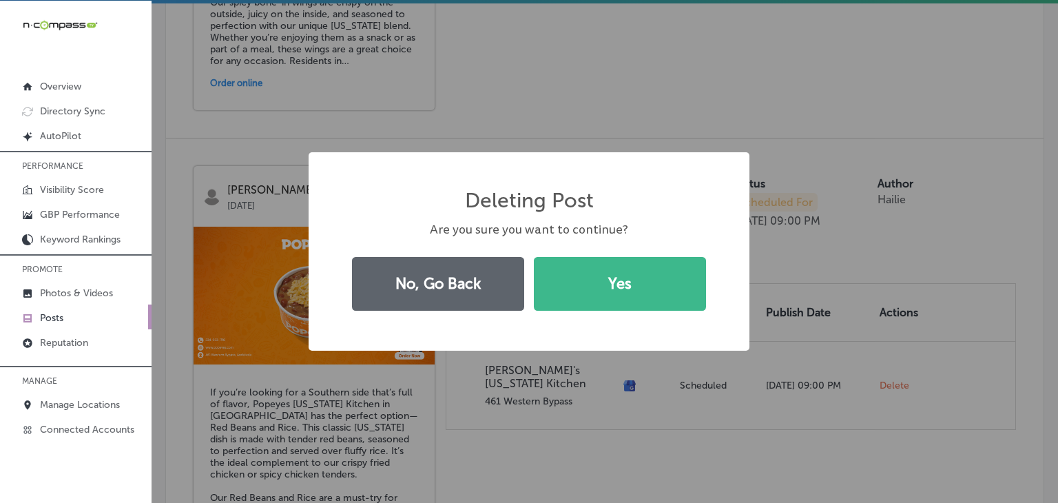
click at [716, 298] on div "Deleting Post × Are you sure you want to continue? No, Go Back Yes" at bounding box center [529, 251] width 441 height 199
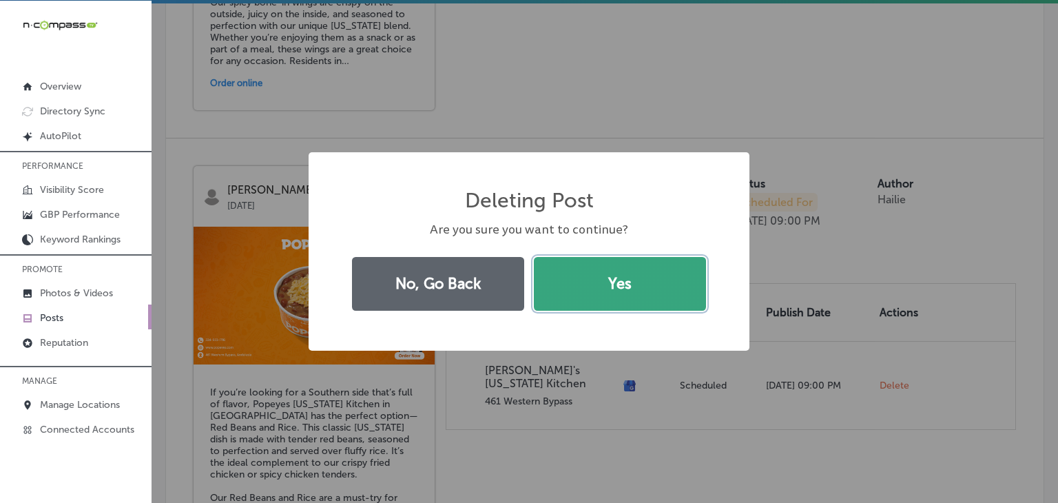
click at [694, 297] on button "Yes" at bounding box center [620, 284] width 172 height 54
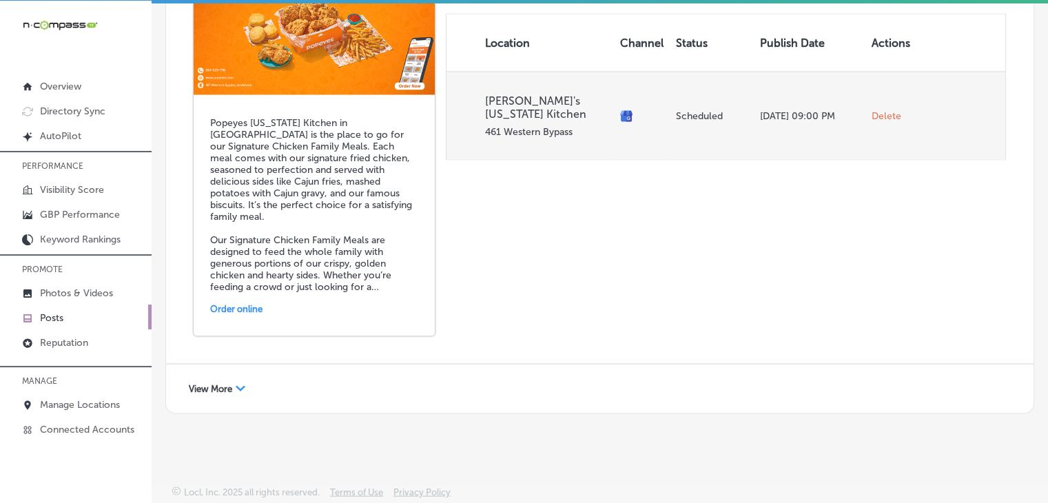
scroll to position [2399, 0]
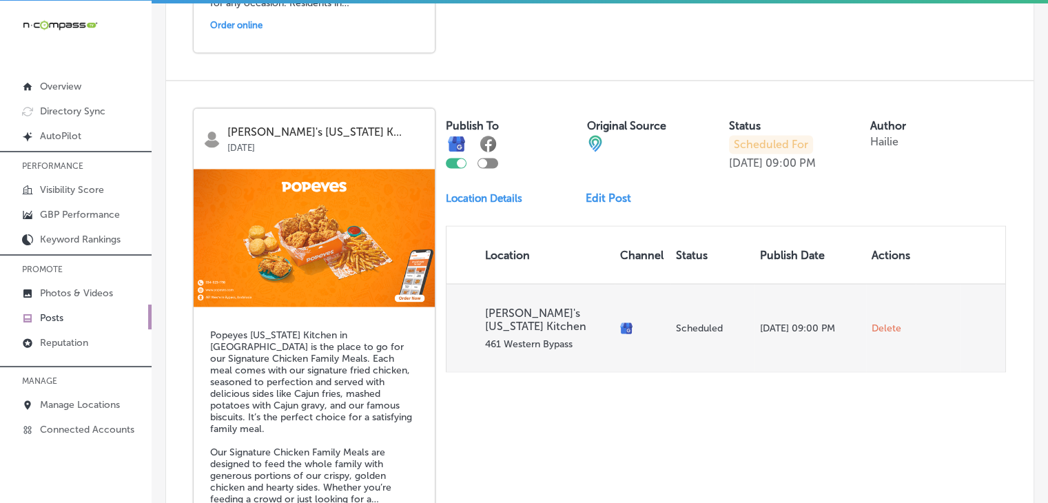
click at [879, 323] on span "Delete" at bounding box center [886, 328] width 30 height 12
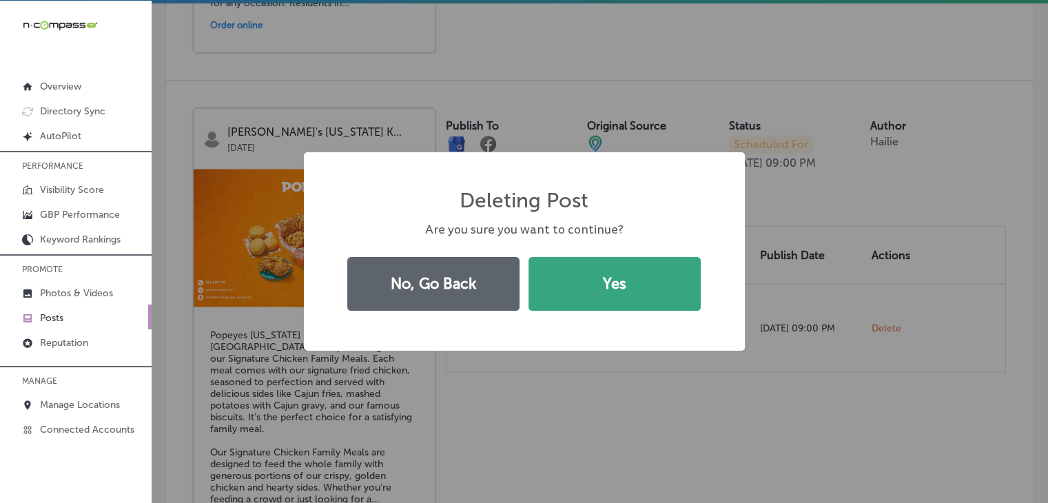
click at [685, 275] on button "Yes" at bounding box center [614, 284] width 172 height 54
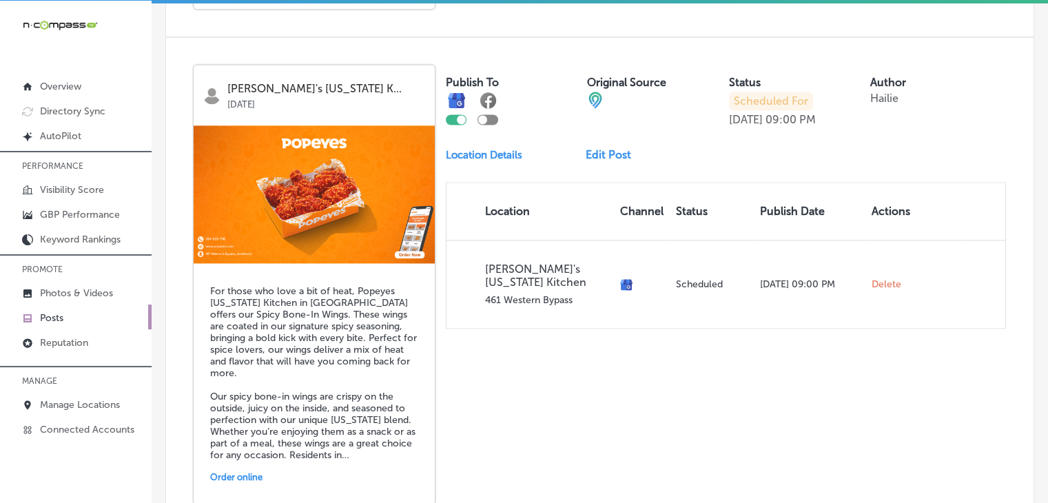
scroll to position [2039, 0]
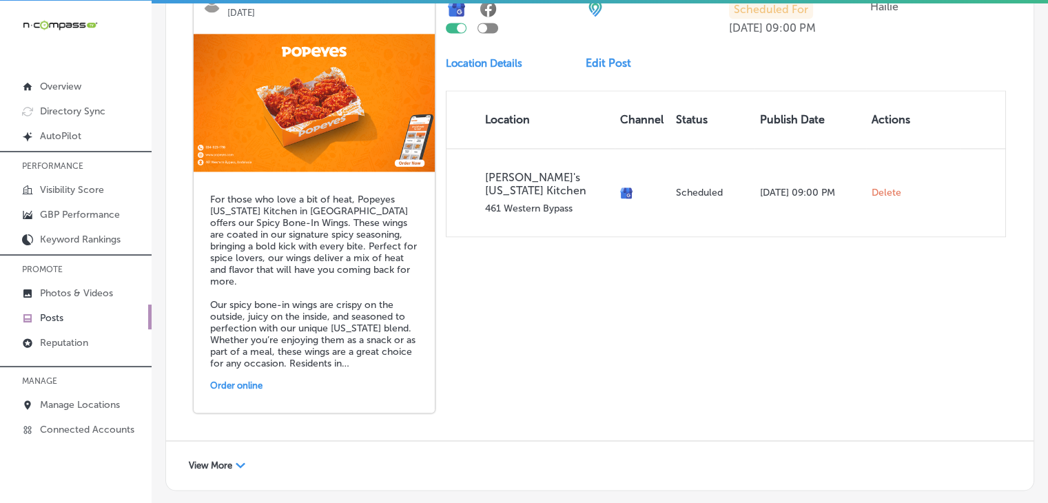
click at [240, 461] on div "View More Path Created with Sketch." at bounding box center [217, 465] width 74 height 21
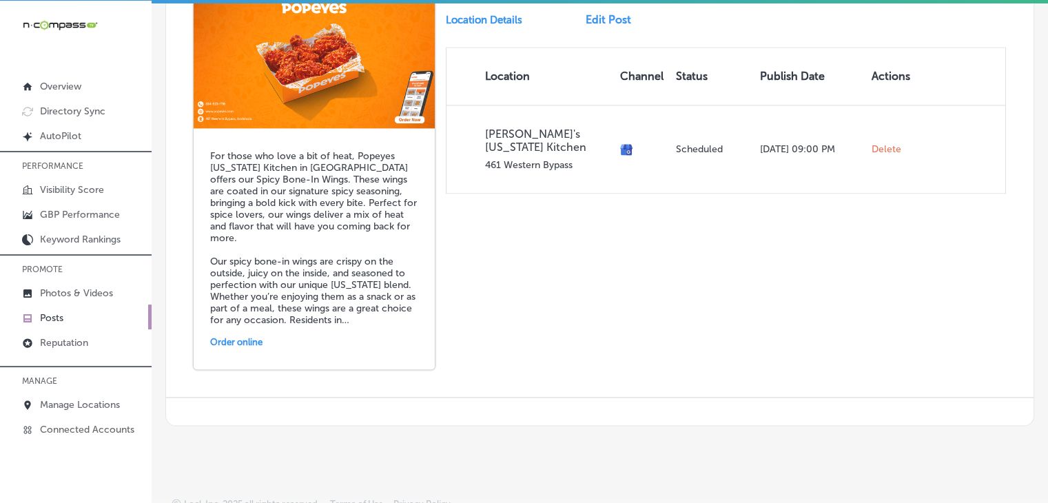
scroll to position [2087, 0]
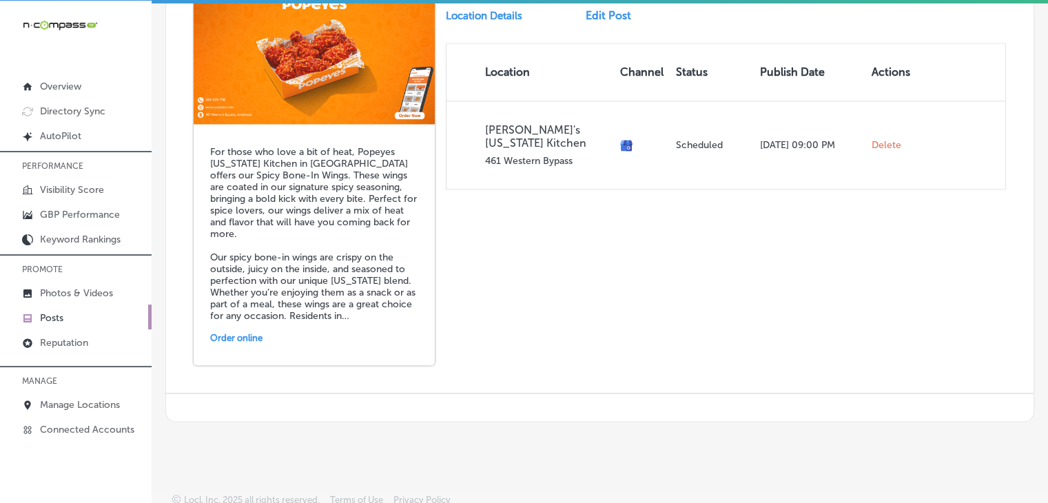
click at [116, 309] on link "Posts" at bounding box center [76, 316] width 152 height 25
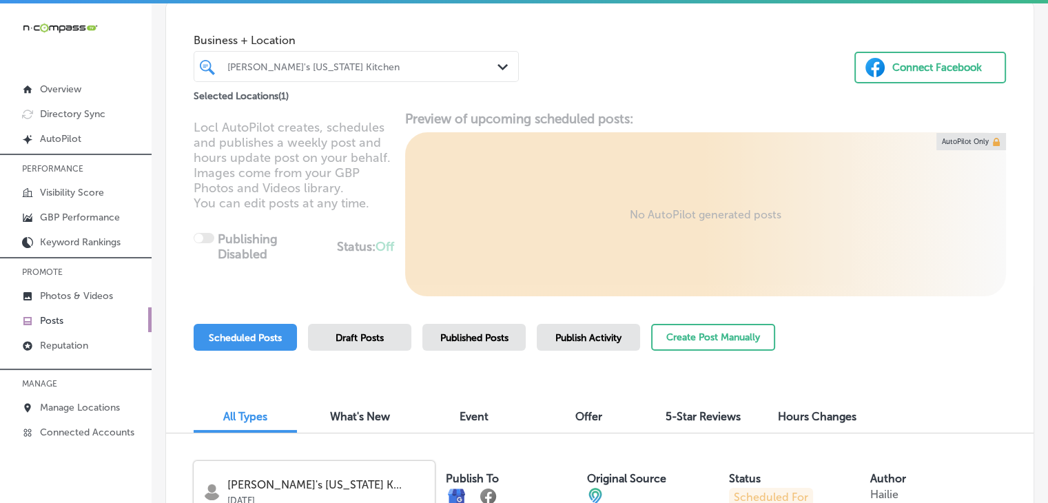
scroll to position [0, 0]
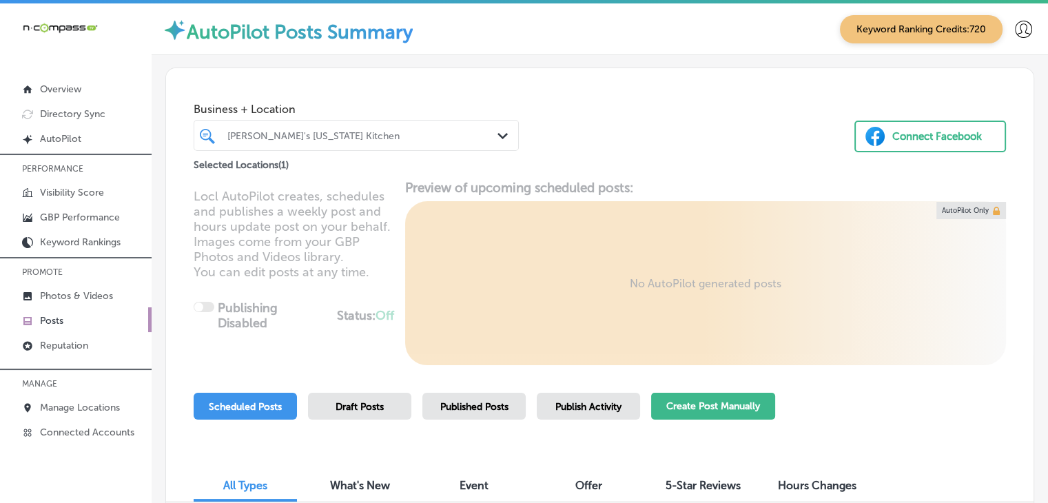
click at [759, 402] on button "Create Post Manually" at bounding box center [713, 406] width 124 height 27
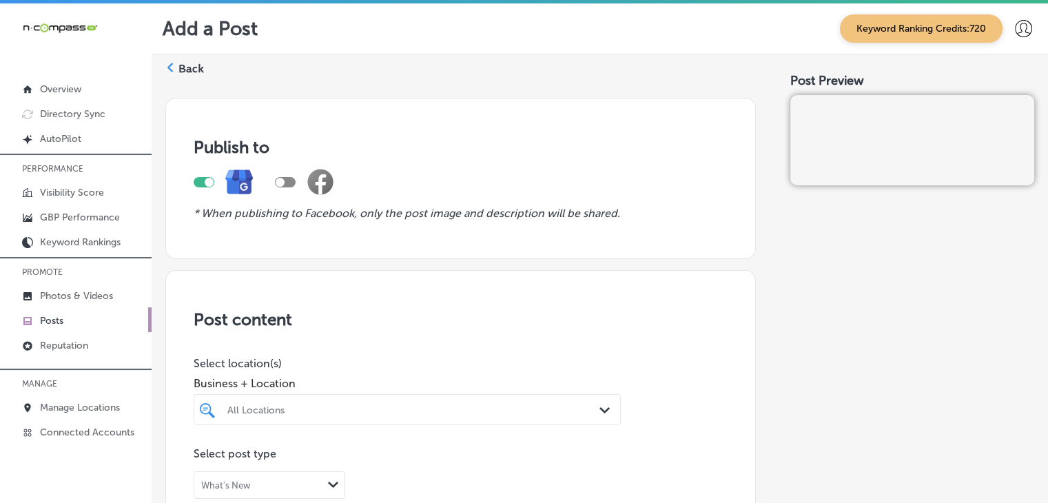
click at [288, 408] on div "All Locations Path Created with Sketch." at bounding box center [407, 409] width 427 height 31
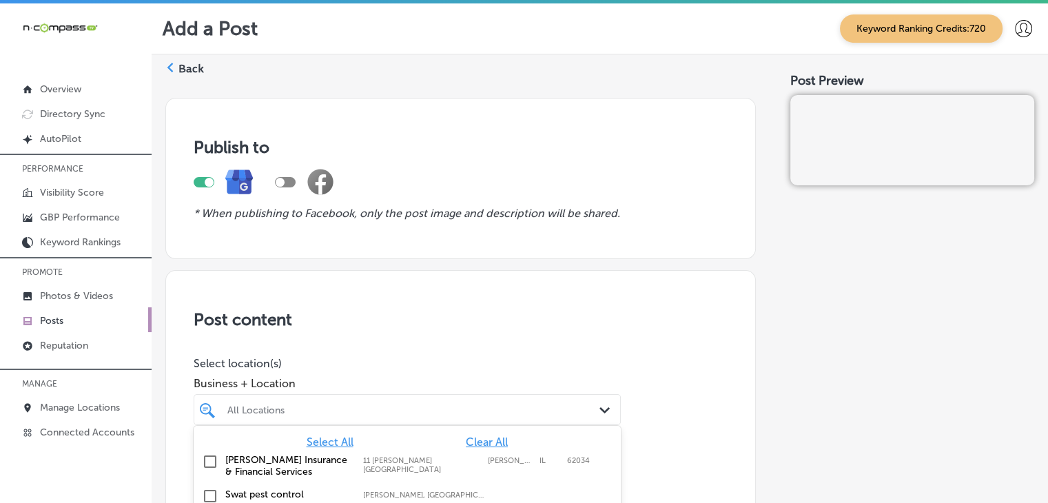
scroll to position [156, 0]
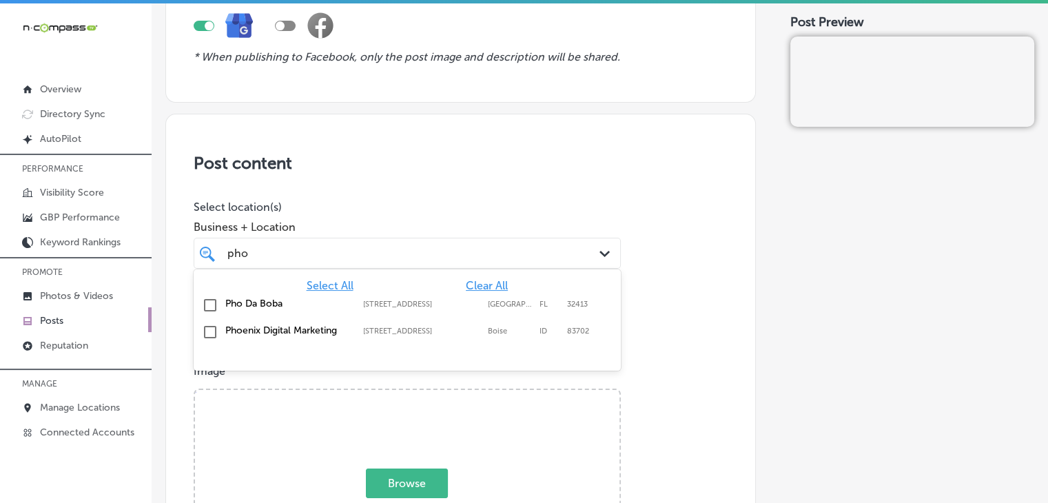
click at [377, 300] on label "[STREET_ADDRESS]" at bounding box center [422, 304] width 118 height 9
type input "pho"
click at [415, 229] on span "Business + Location" at bounding box center [407, 226] width 427 height 13
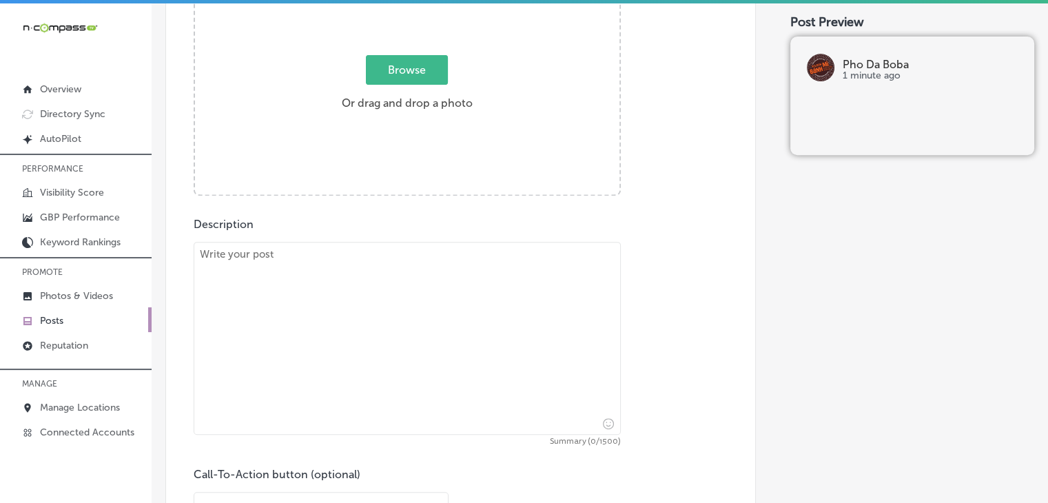
click at [384, 329] on textarea at bounding box center [407, 338] width 427 height 193
paste textarea "Looking for a flavorful and satisfying meal? Pho Da Boba offers a variety of Vi…"
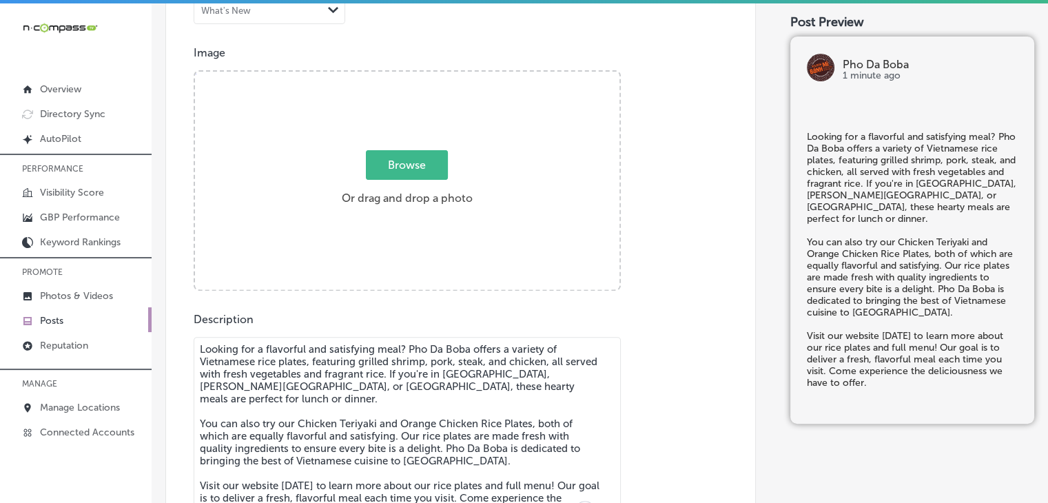
type textarea "Looking for a flavorful and satisfying meal? Pho Da Boba offers a variety of Vi…"
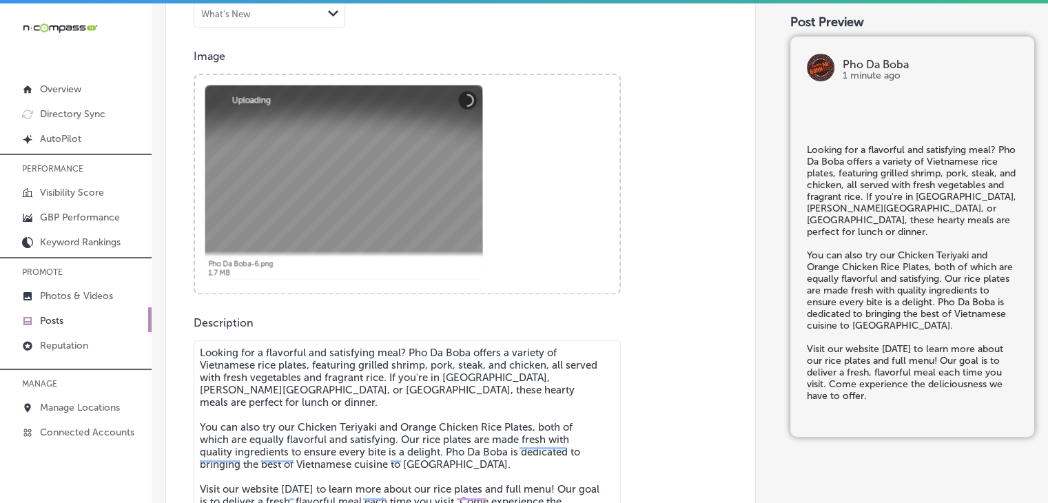
scroll to position [570, 0]
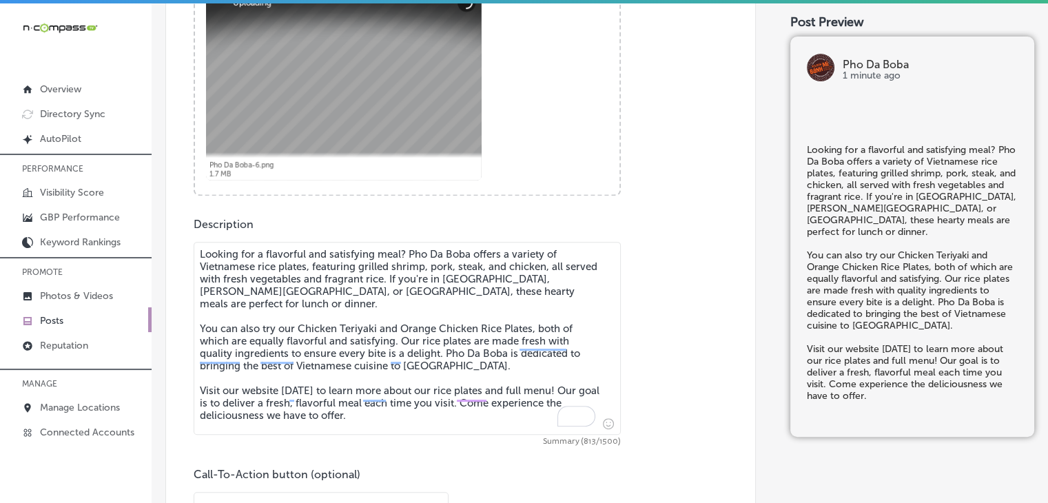
click at [234, 485] on div "Call-To-Action button (optional) Choose a Button Text Path Created with Sketch." at bounding box center [321, 495] width 255 height 55
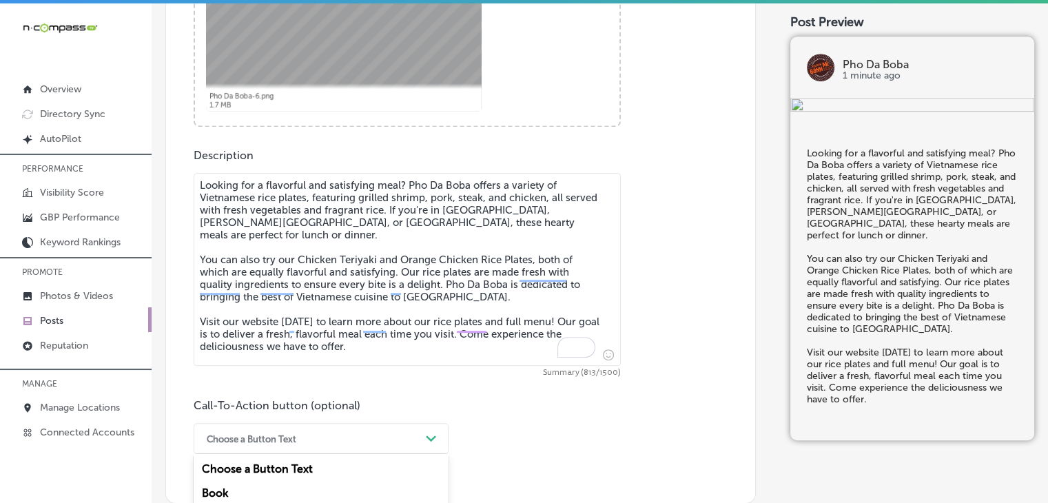
click at [277, 441] on div "option Learn more focused, 5 of 7. 7 results available. Use Up and Down to choo…" at bounding box center [321, 438] width 255 height 31
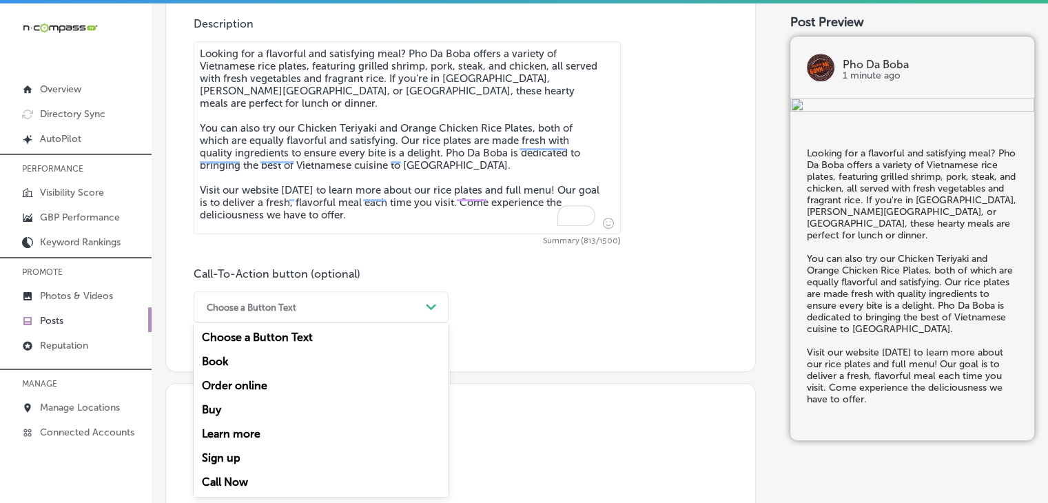
click at [270, 434] on div "Learn more" at bounding box center [321, 433] width 255 height 24
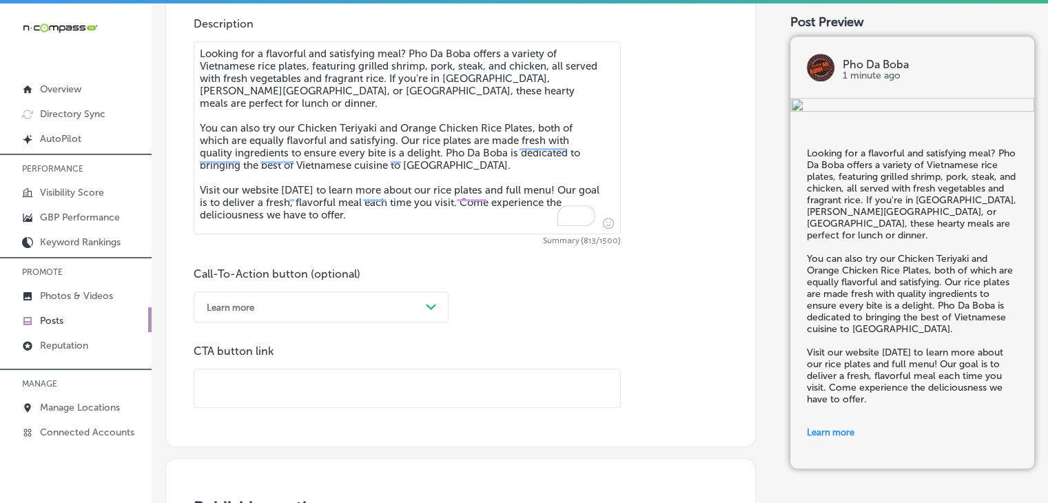
drag, startPoint x: 270, startPoint y: 404, endPoint x: 275, endPoint y: 397, distance: 9.4
click at [270, 404] on input "text" at bounding box center [407, 388] width 426 height 38
paste input "https://phodaboba.com/"
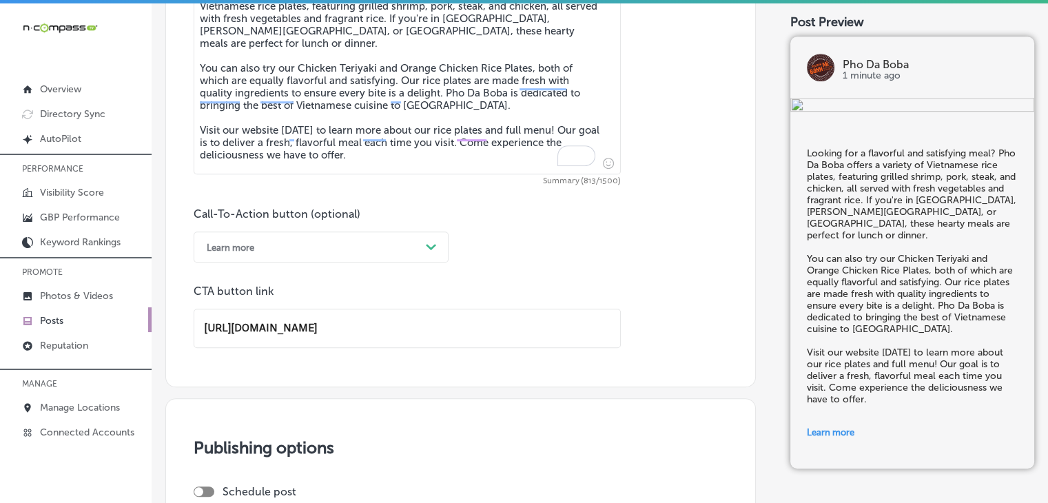
scroll to position [1045, 0]
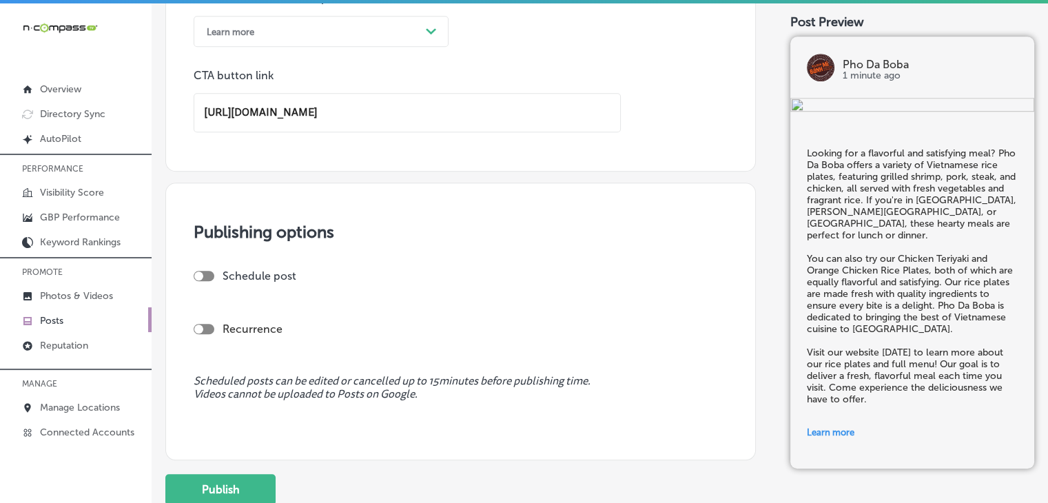
type input "https://phodaboba.com/"
click at [196, 279] on div "Schedule post" at bounding box center [455, 275] width 523 height 13
click at [196, 278] on div at bounding box center [198, 275] width 9 height 9
checkbox input "true"
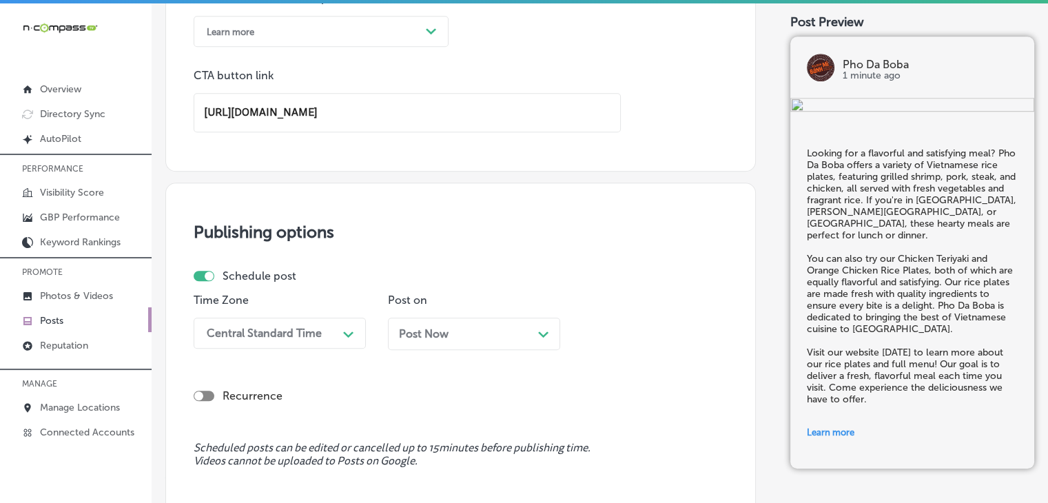
click at [279, 311] on div "Time Zone Central Standard Time Path Created with Sketch." at bounding box center [280, 326] width 172 height 67
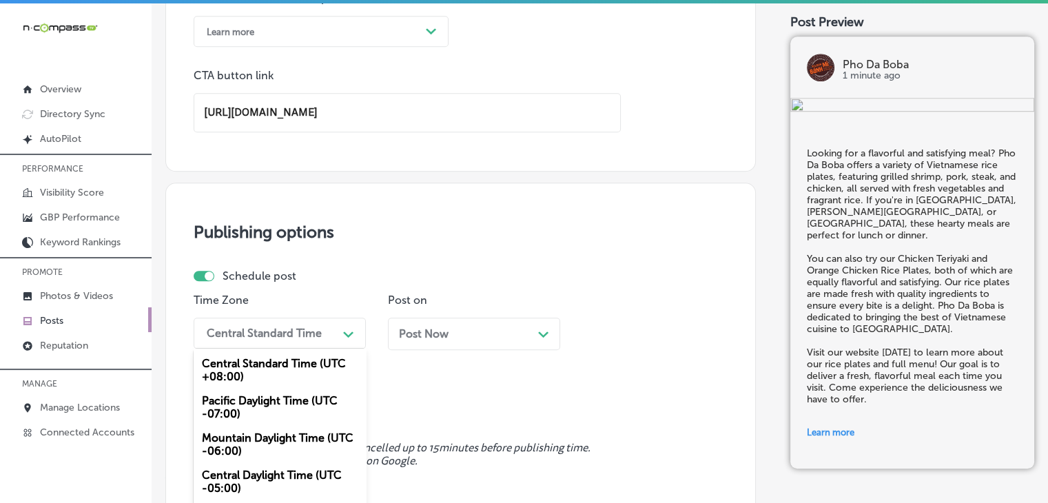
scroll to position [1103, 0]
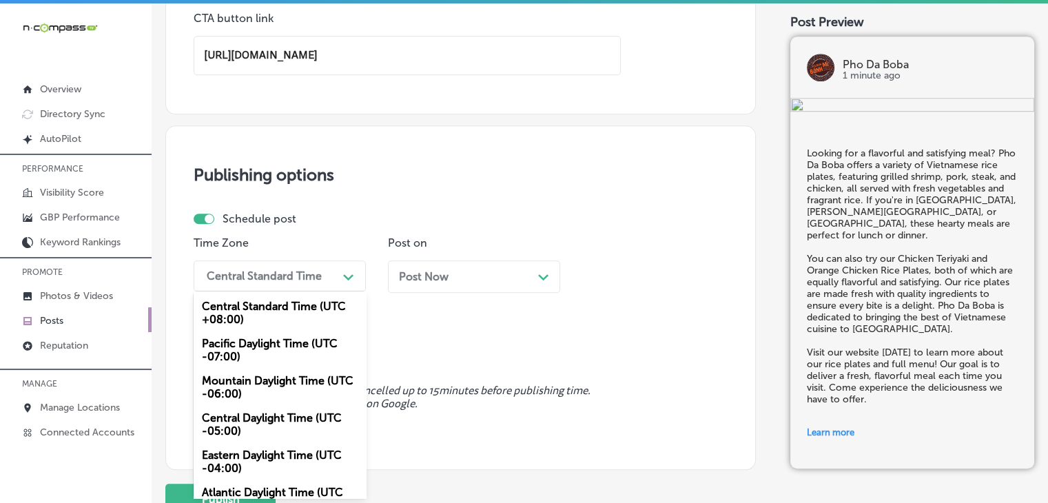
click at [281, 291] on div "option Central Standard Time (UTC +08:00) focused, 1 of 6. 6 results available.…" at bounding box center [280, 275] width 172 height 31
click at [268, 331] on div "Central Standard Time (UTC +08:00)" at bounding box center [280, 312] width 172 height 37
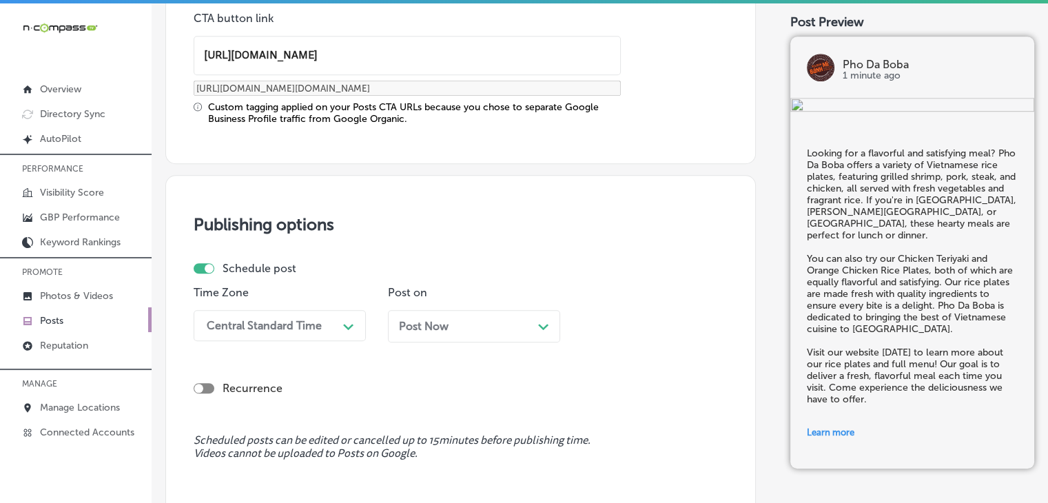
click at [333, 320] on div "option Central Standard Time (UTC +08:00), selected. 0 results available. Selec…" at bounding box center [280, 325] width 172 height 31
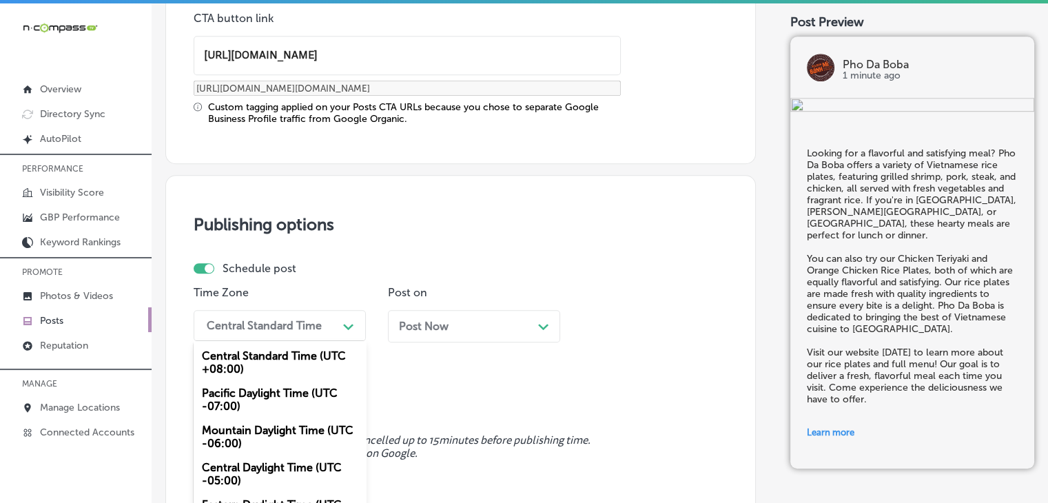
scroll to position [1152, 0]
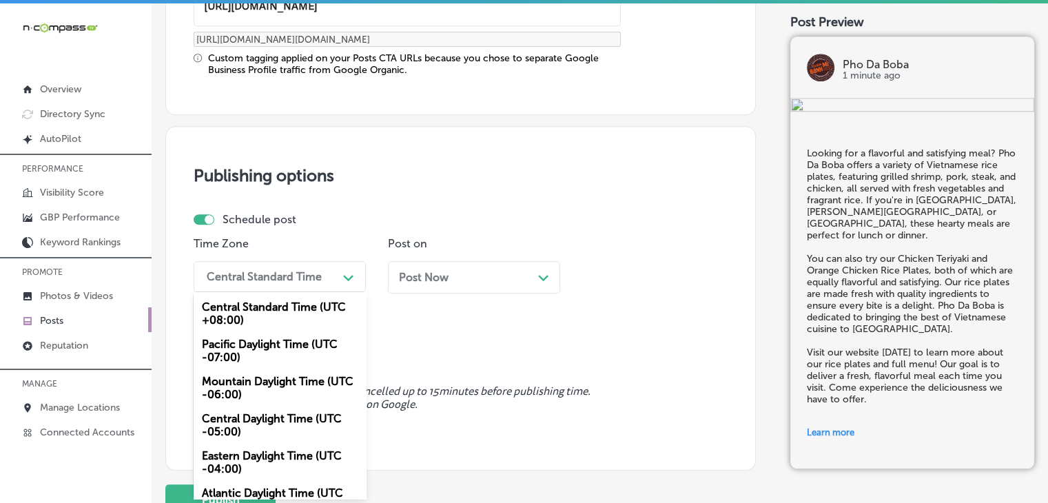
click at [271, 378] on div "Mountain Daylight Time (UTC -06:00)" at bounding box center [280, 387] width 172 height 37
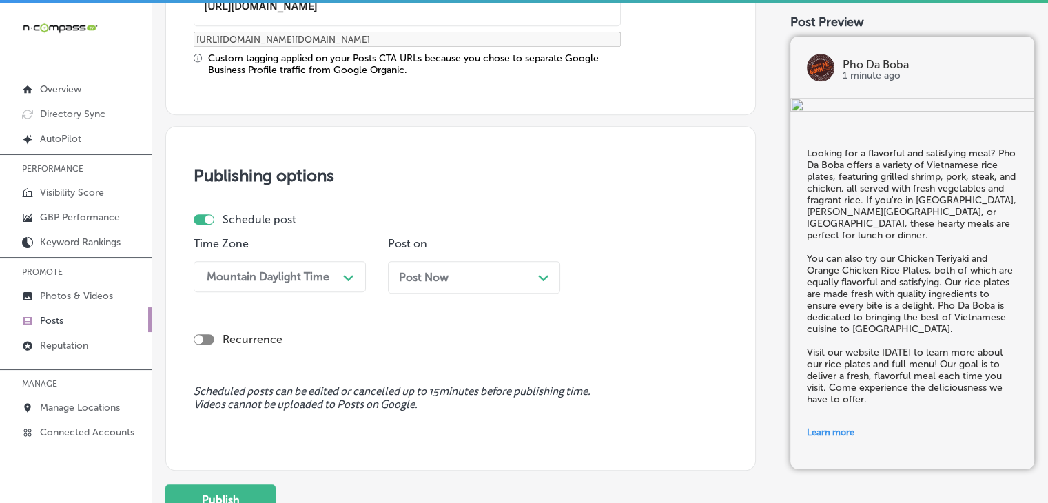
click at [474, 293] on div "Post Now Path Created with Sketch." at bounding box center [474, 282] width 172 height 43
click at [495, 275] on div "Post Now Path Created with Sketch." at bounding box center [474, 277] width 150 height 13
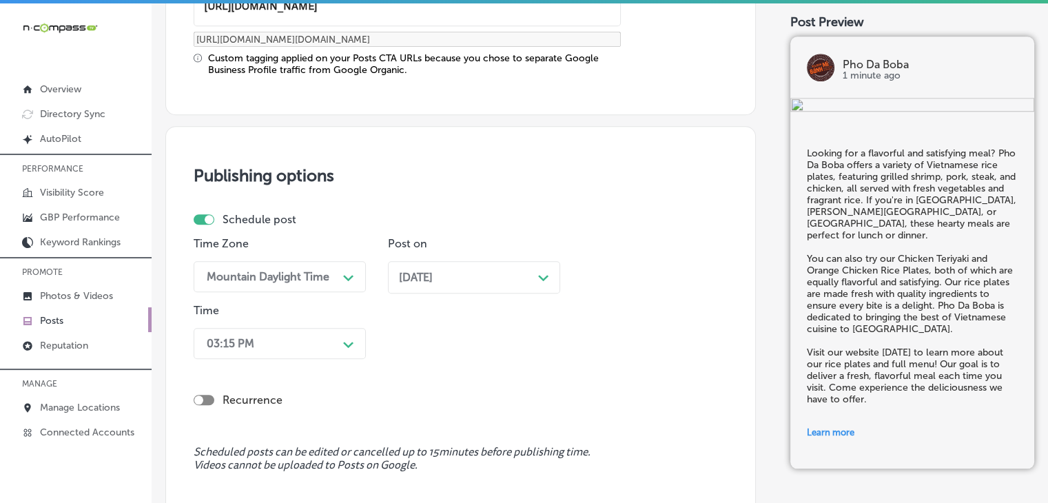
click at [300, 329] on div "03:15 PM Path Created with Sketch." at bounding box center [280, 343] width 172 height 31
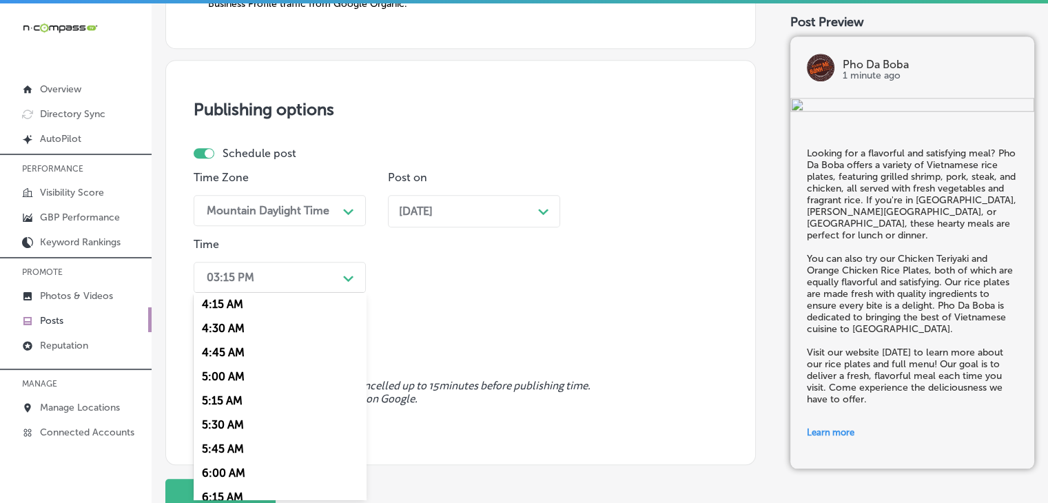
scroll to position [620, 0]
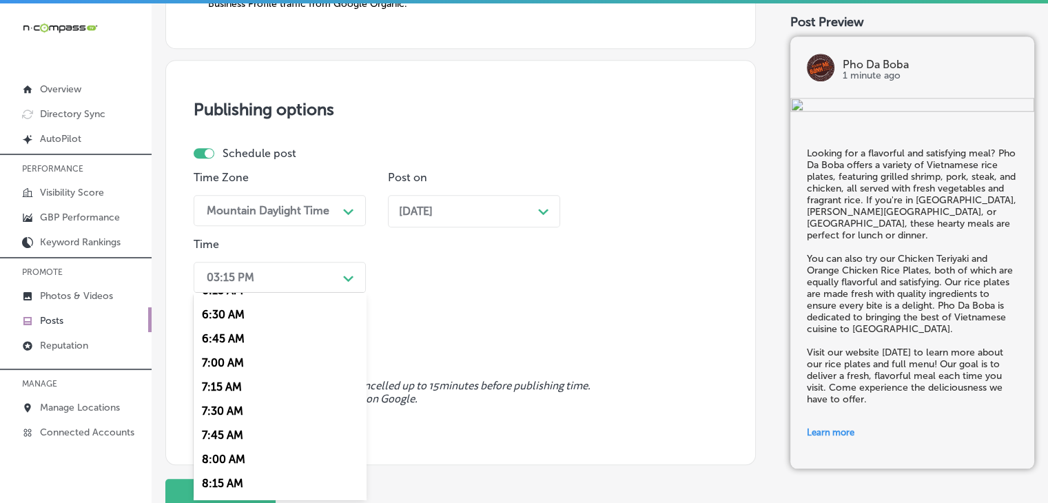
click at [231, 353] on div "7:00 AM" at bounding box center [280, 363] width 172 height 24
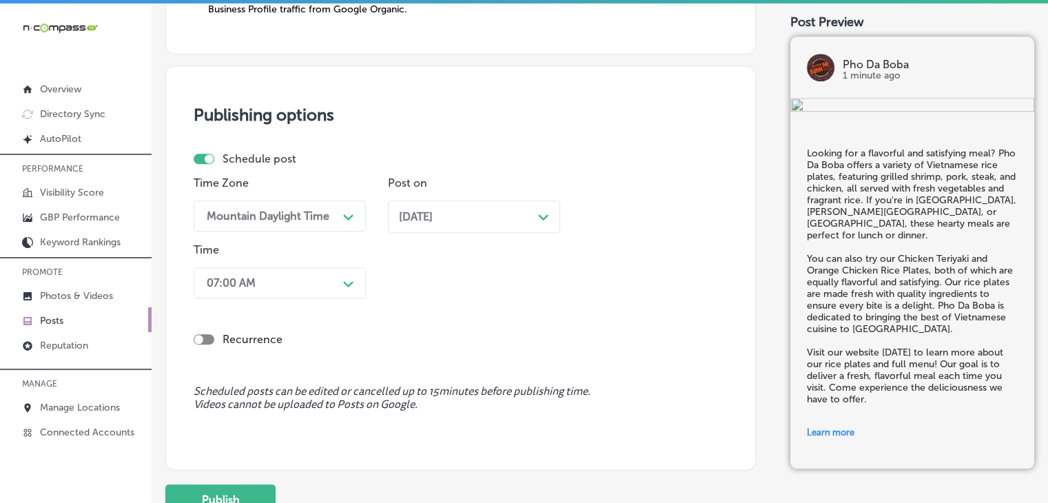
scroll to position [1323, 0]
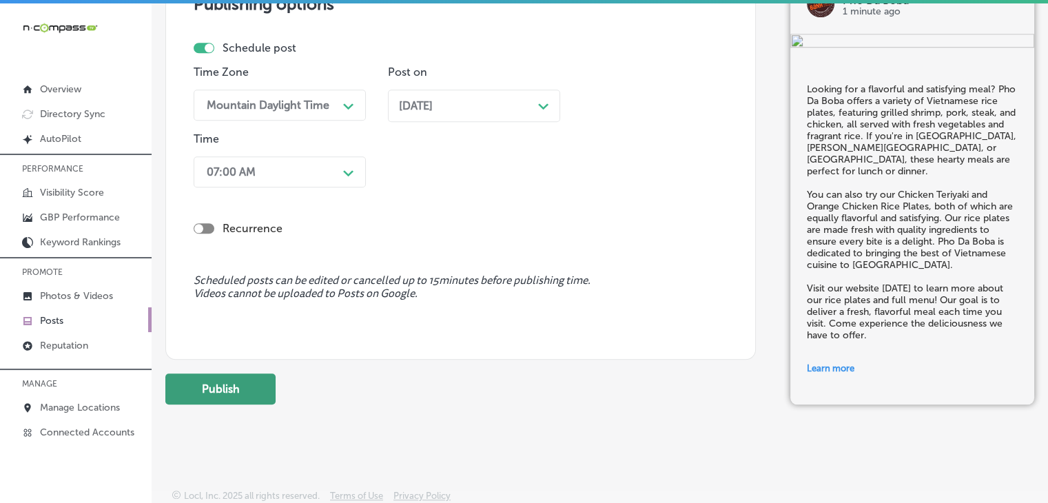
click at [227, 378] on button "Publish" at bounding box center [220, 388] width 110 height 31
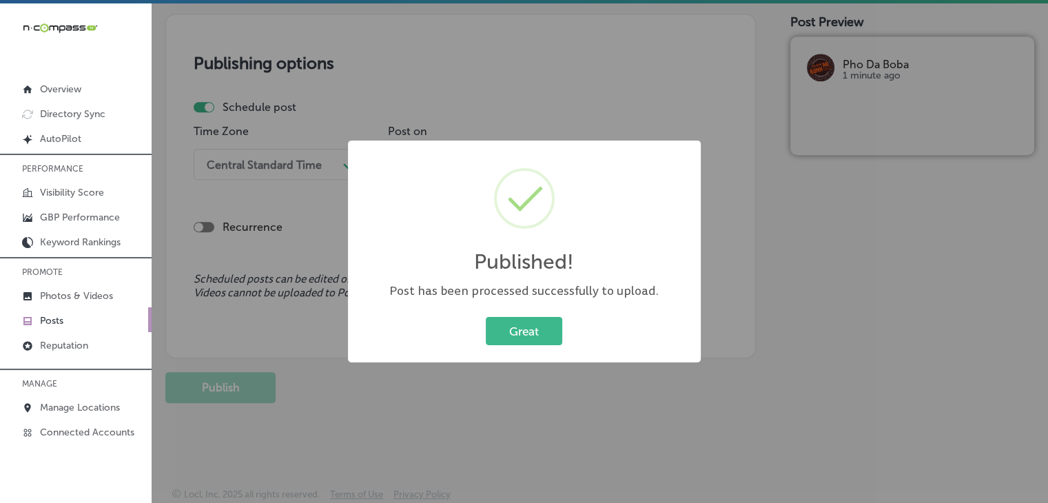
click at [664, 66] on div "Published! × Post has been processed successfully to upload. Great Cancel" at bounding box center [524, 251] width 1048 height 503
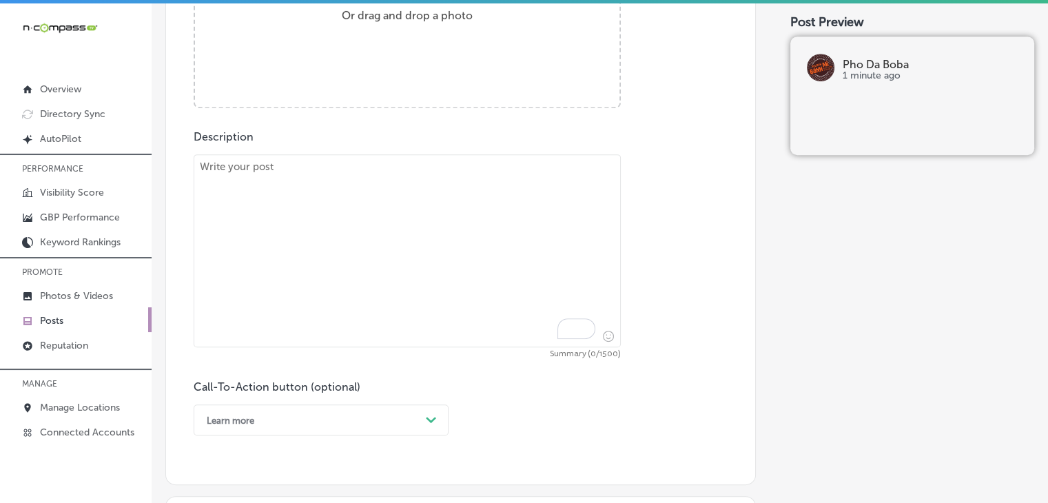
click at [457, 226] on textarea "To enrich screen reader interactions, please activate Accessibility in Grammarl…" at bounding box center [407, 250] width 427 height 193
paste textarea "Start your meal at Pho Da Boba with something delicious from our appetizer menu…"
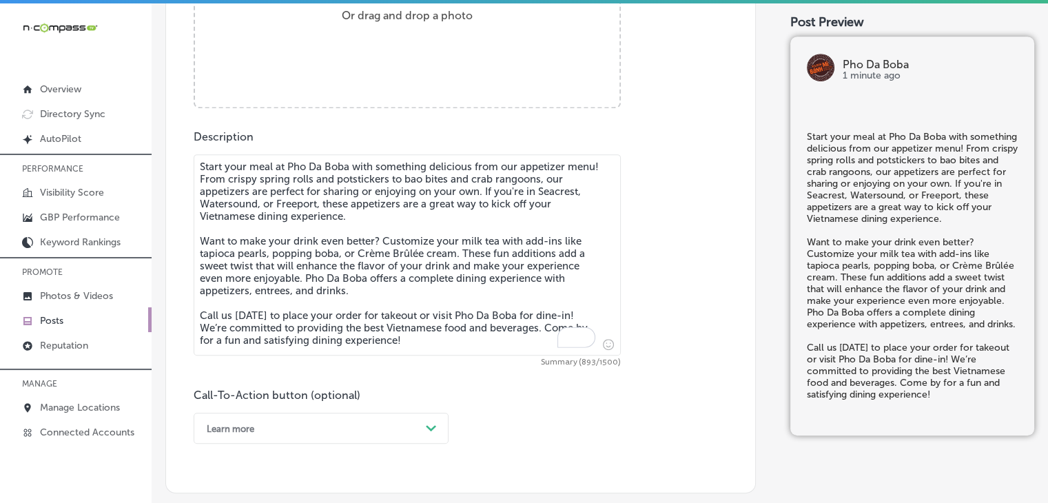
type textarea "Start your meal at Pho Da Boba with something delicious from our appetizer menu…"
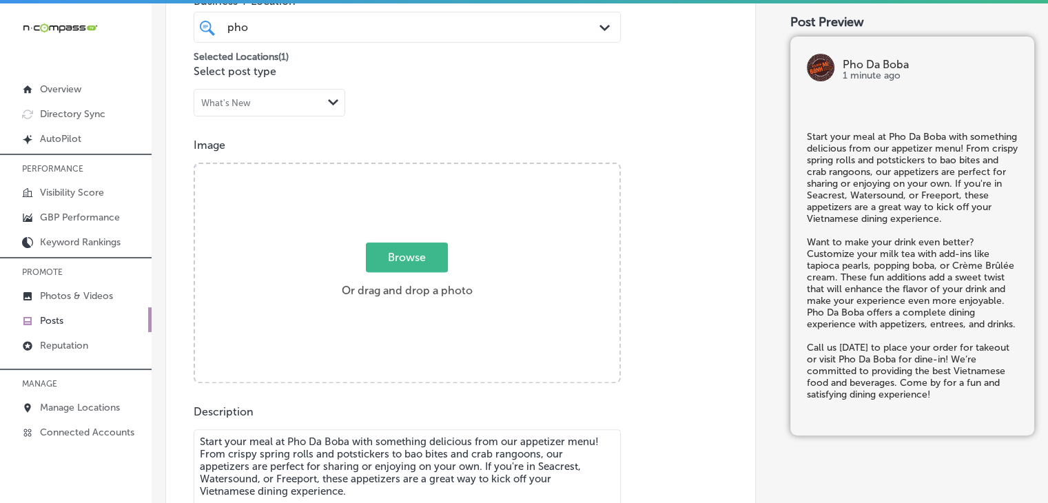
scroll to position [382, 0]
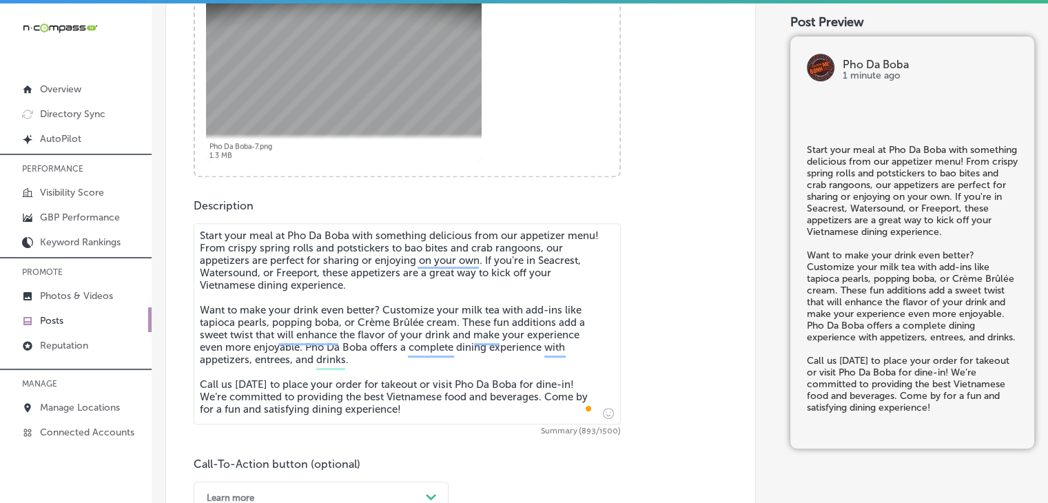
click at [262, 481] on div "Learn more Path Created with Sketch." at bounding box center [321, 496] width 255 height 31
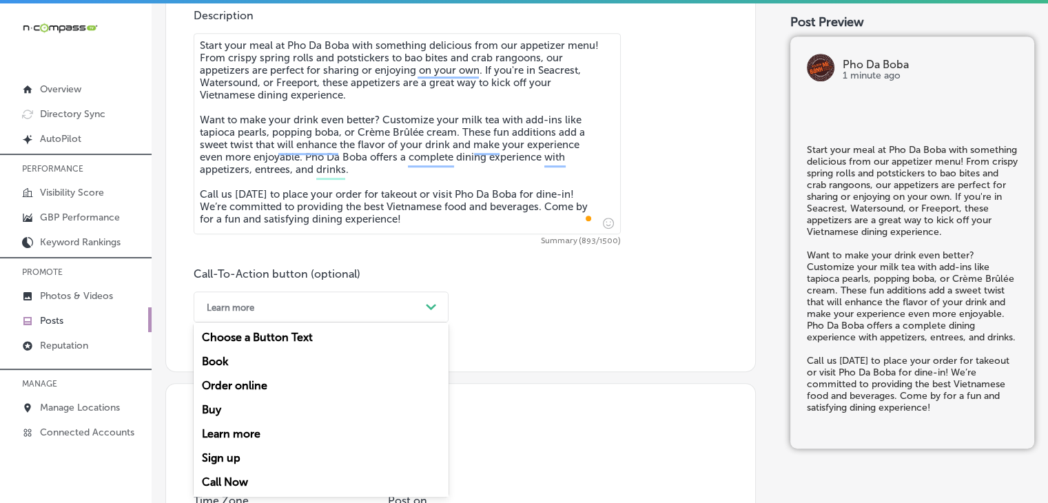
click at [262, 487] on div "Call Now" at bounding box center [321, 482] width 255 height 24
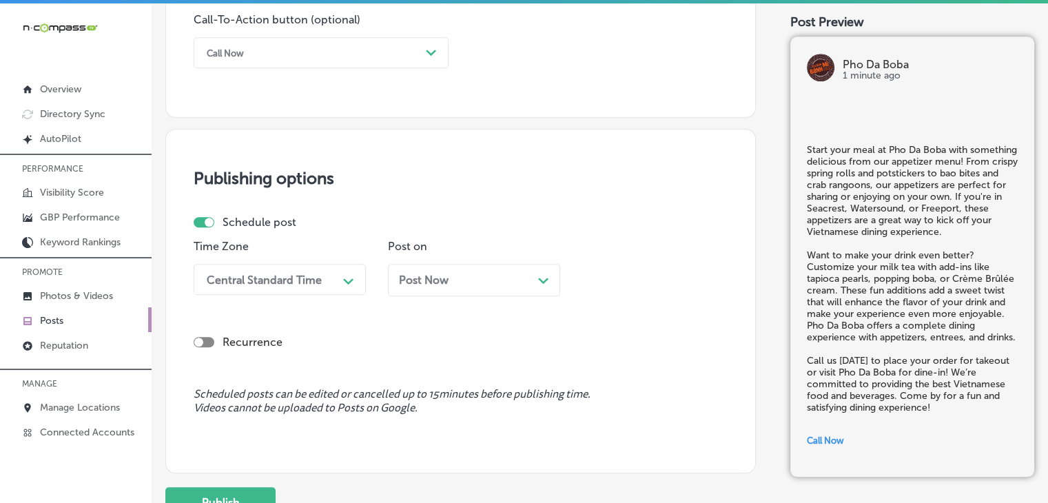
scroll to position [1054, 0]
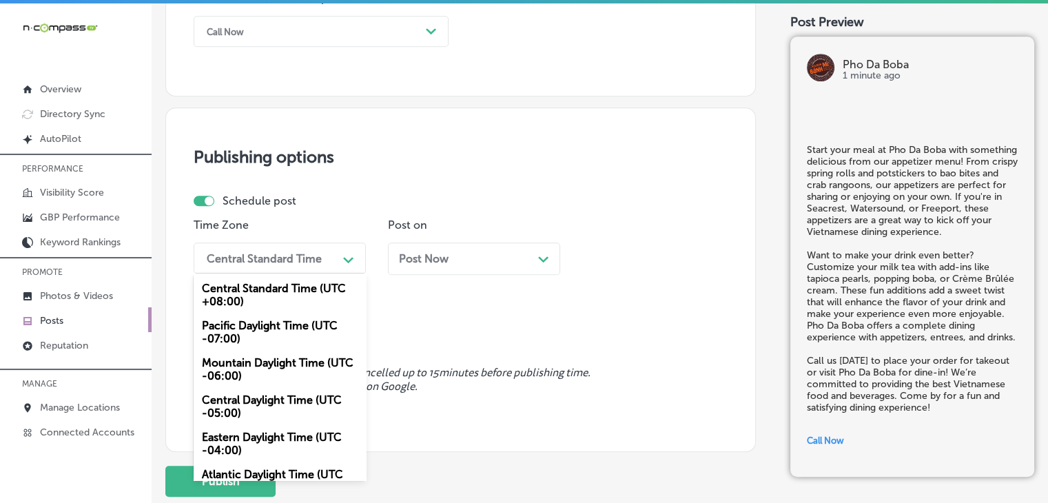
click at [264, 262] on div "Central Standard Time" at bounding box center [264, 257] width 115 height 13
click at [286, 364] on div "Mountain Daylight Time (UTC -06:00)" at bounding box center [280, 369] width 172 height 37
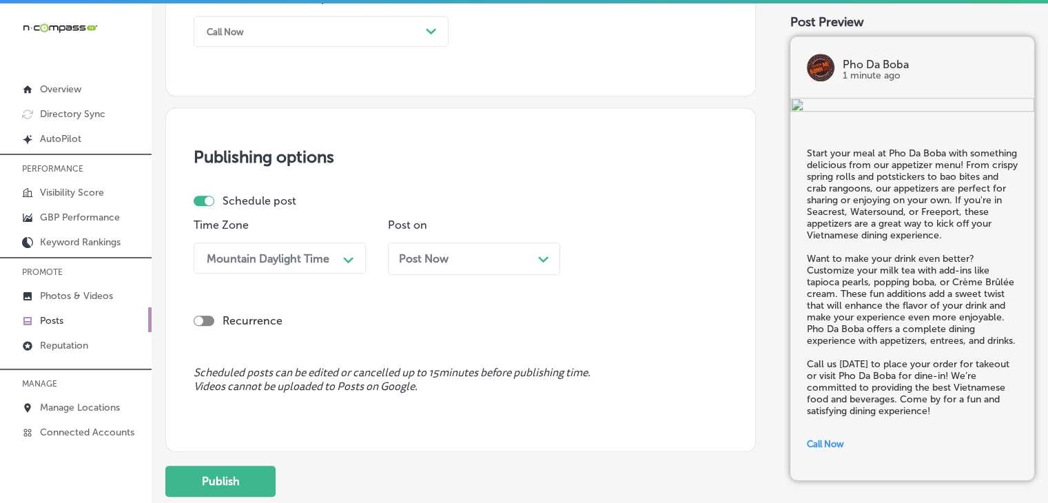
click at [477, 269] on div "Post Now Path Created with Sketch." at bounding box center [474, 258] width 172 height 32
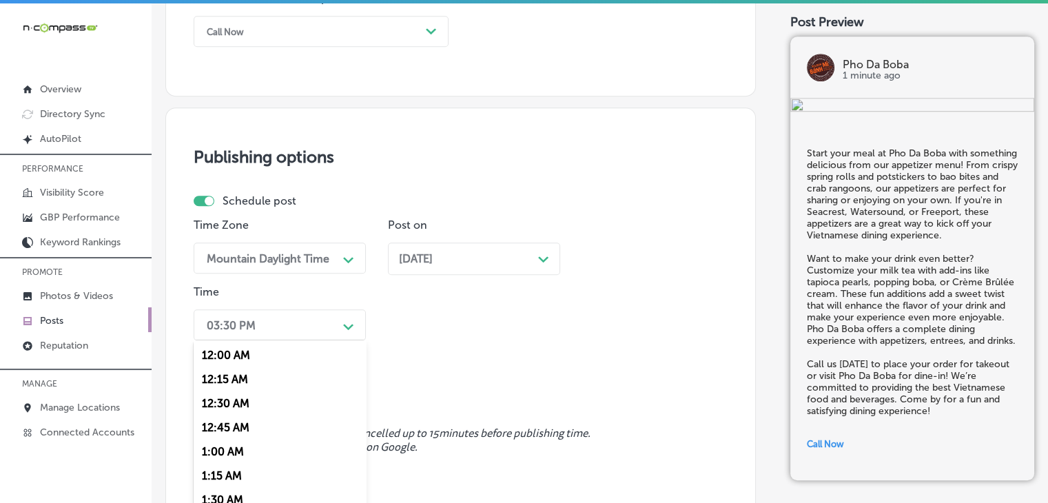
click at [320, 328] on div "option 7:00 AM, selected. option 12:15 AM focused, 2 of 96. 96 results availabl…" at bounding box center [280, 324] width 172 height 31
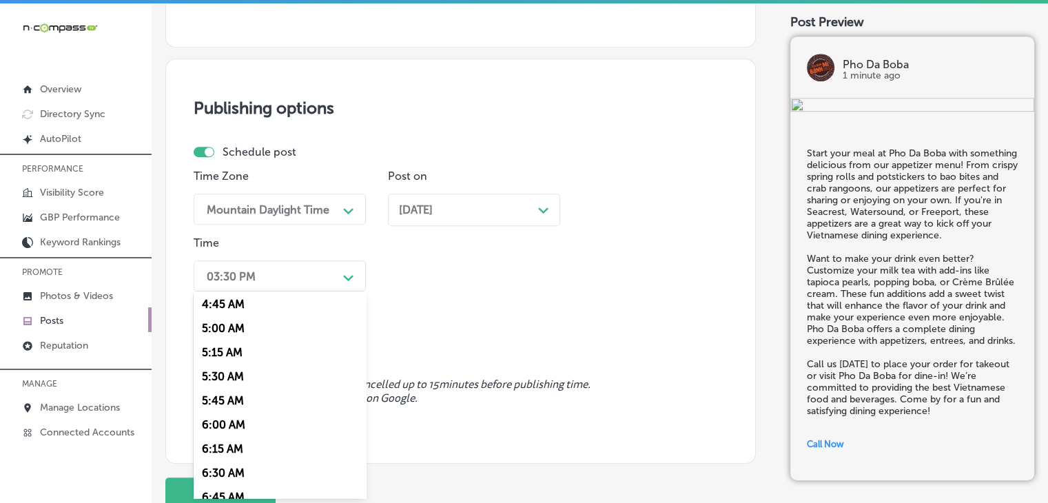
scroll to position [620, 0]
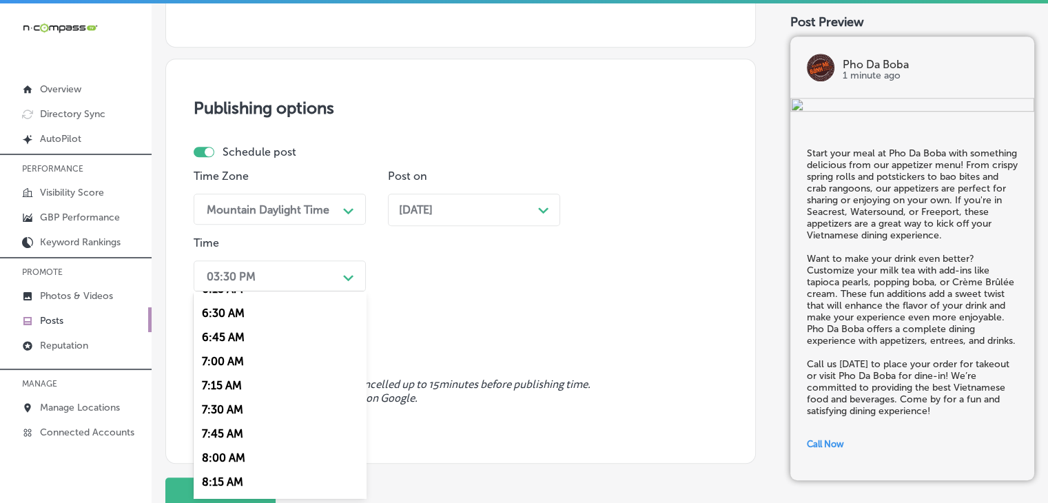
click at [233, 368] on div "7:00 AM" at bounding box center [280, 361] width 172 height 24
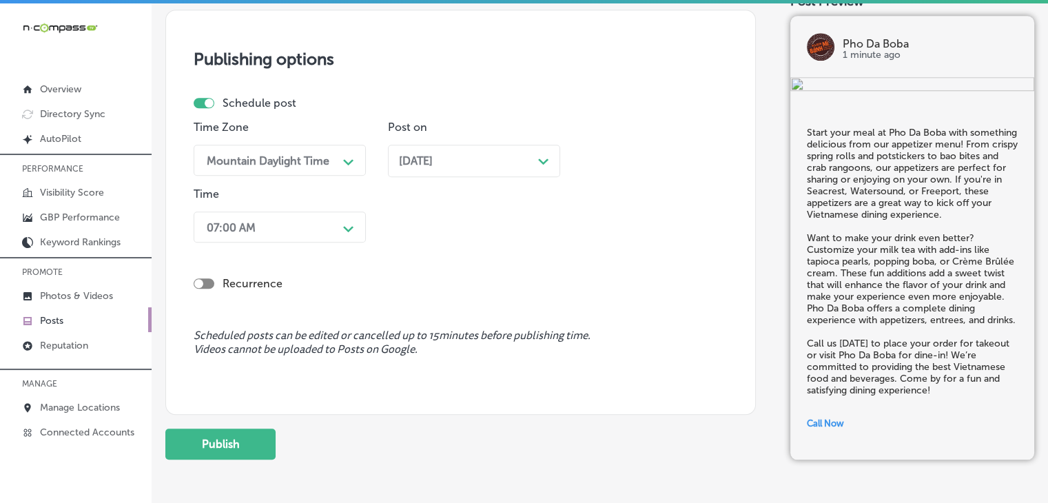
scroll to position [1208, 0]
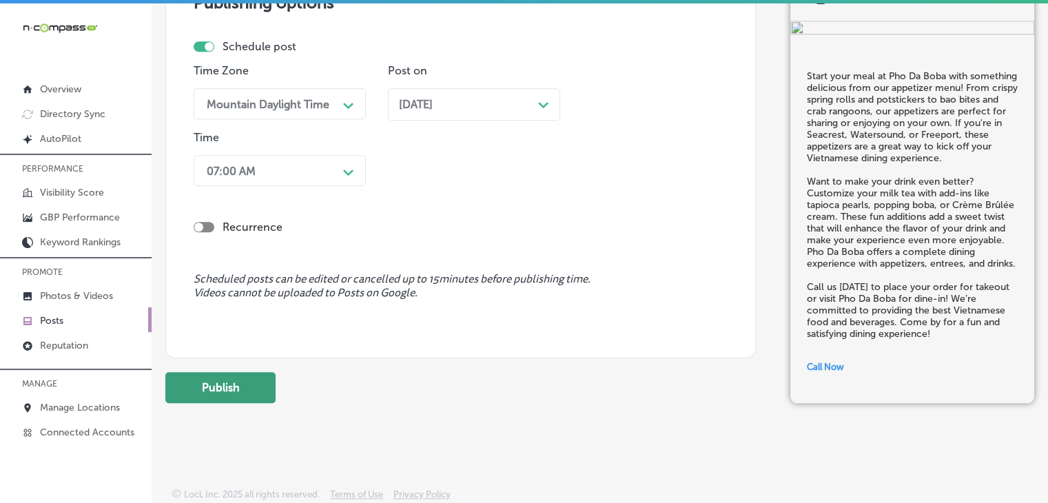
click at [248, 379] on button "Publish" at bounding box center [220, 387] width 110 height 31
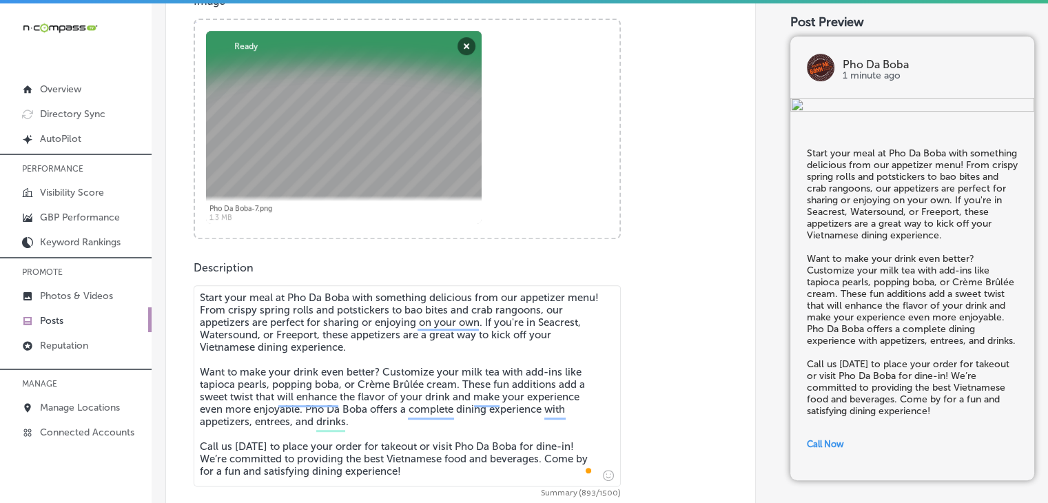
scroll to position [519, 0]
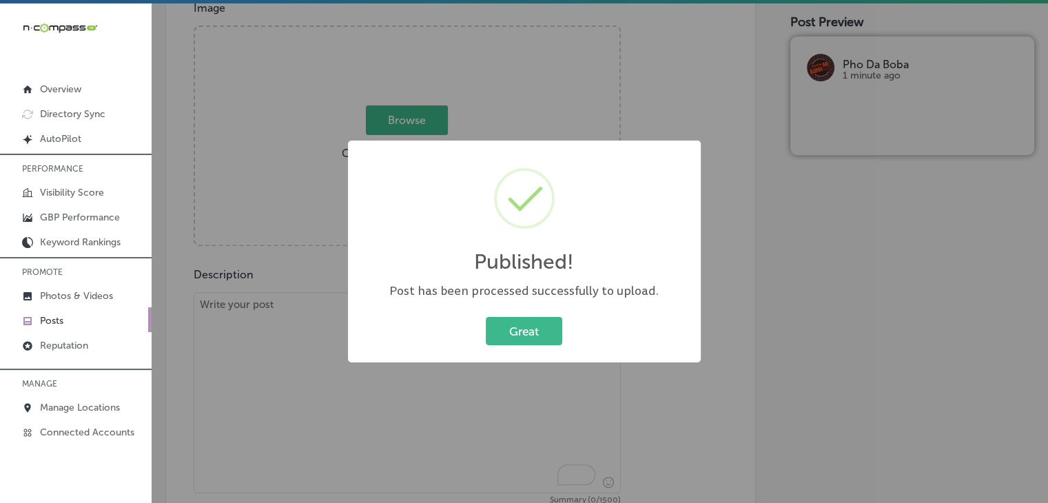
click at [561, 125] on div "Published! × Post has been processed successfully to upload. Great Cancel" at bounding box center [524, 251] width 1048 height 503
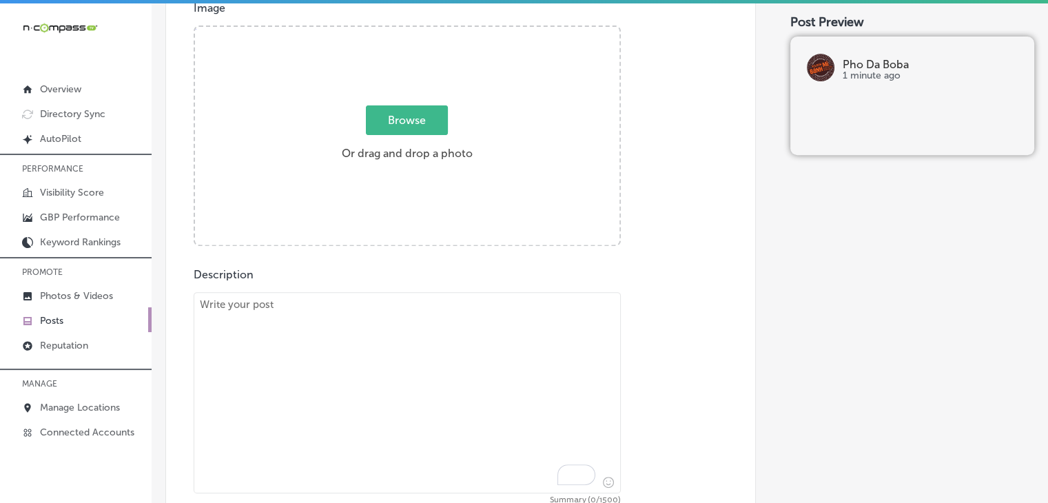
click at [452, 360] on textarea "To enrich screen reader interactions, please activate Accessibility in Grammarl…" at bounding box center [407, 392] width 427 height 201
paste textarea "Ever wondered where to get the best Vietnamese sandwiches in town? Pho Da Boba …"
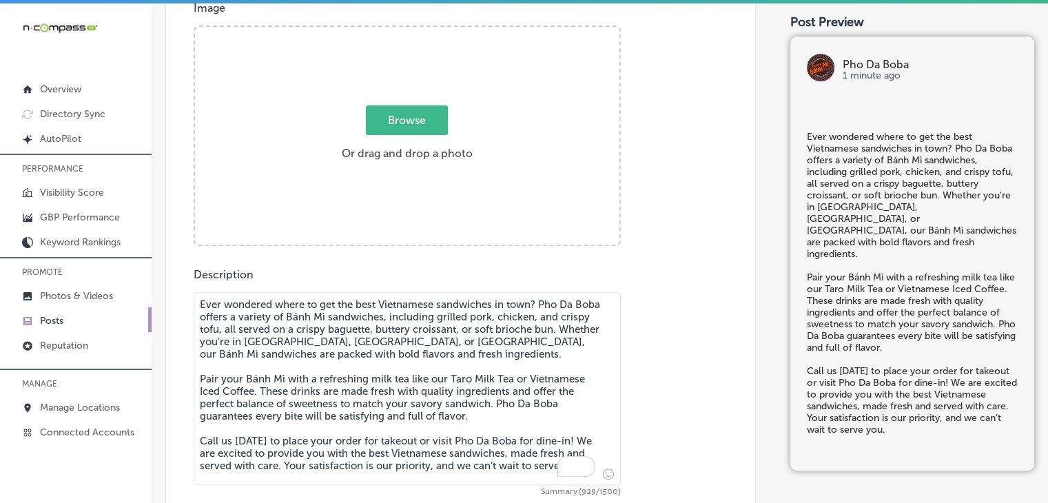
type textarea "Ever wondered where to get the best Vietnamese sandwiches in town? Pho Da Boba …"
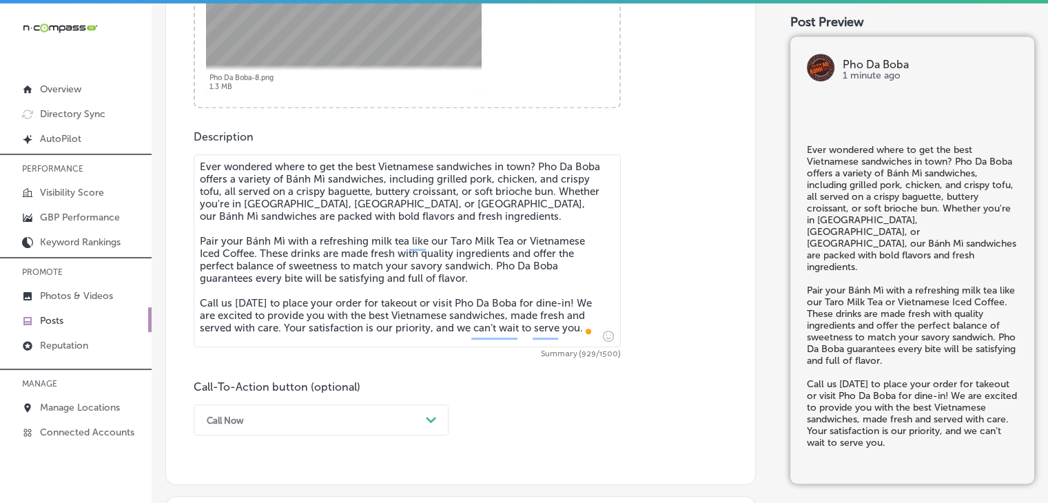
click at [264, 415] on div "Call Now Path Created with Sketch." at bounding box center [321, 419] width 255 height 31
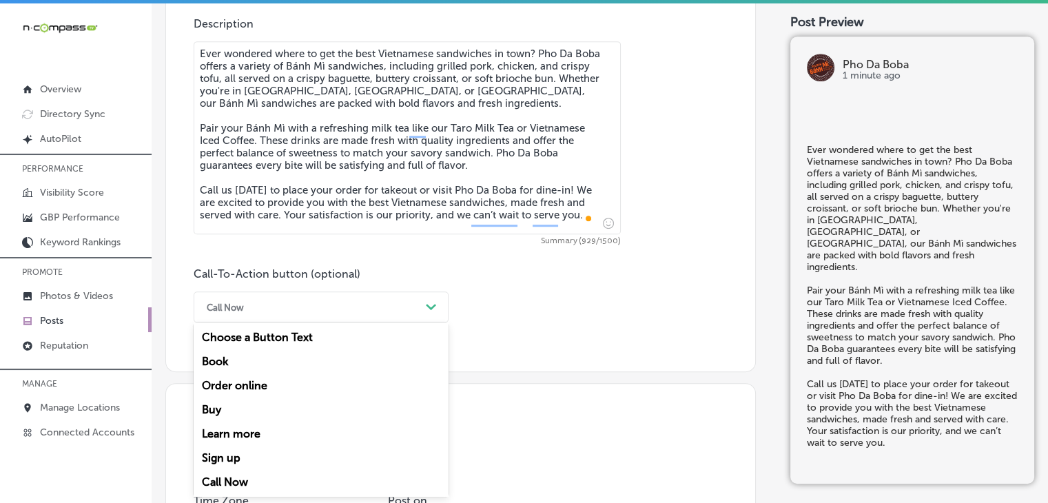
click at [238, 479] on div "Call Now" at bounding box center [321, 482] width 255 height 24
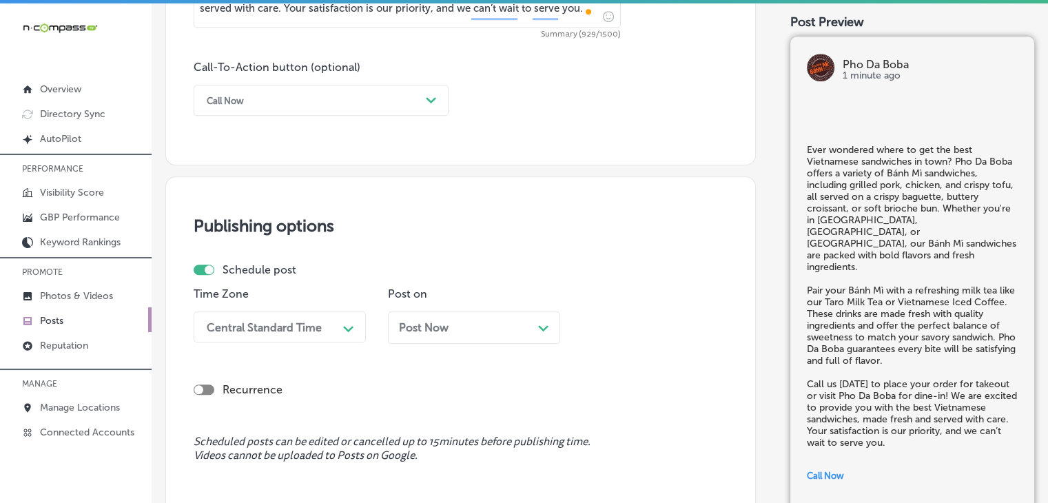
click at [305, 309] on div "Time Zone Central Standard Time Path Created with Sketch." at bounding box center [280, 320] width 172 height 67
click at [305, 337] on div "Central Standard Time Path Created with Sketch." at bounding box center [280, 326] width 172 height 31
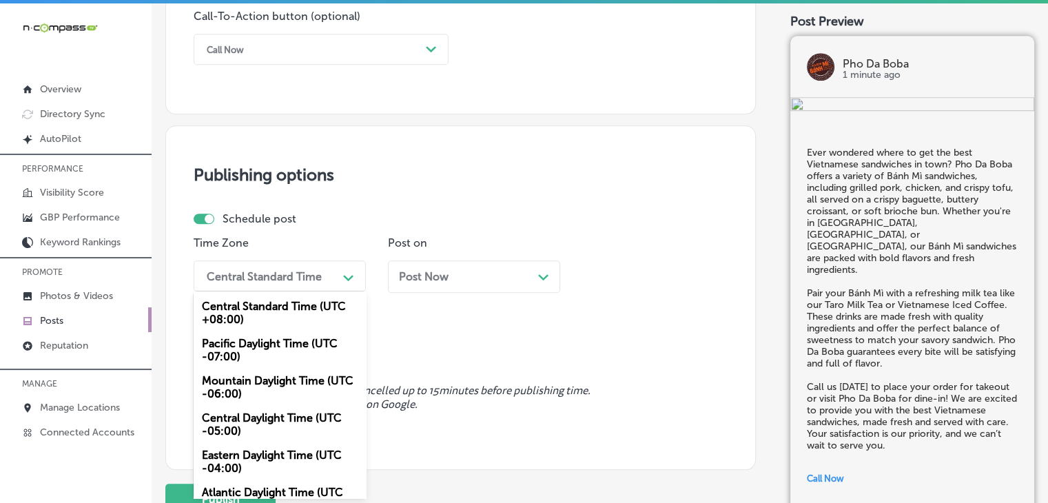
click at [278, 389] on div "Mountain Daylight Time (UTC -06:00)" at bounding box center [280, 386] width 172 height 37
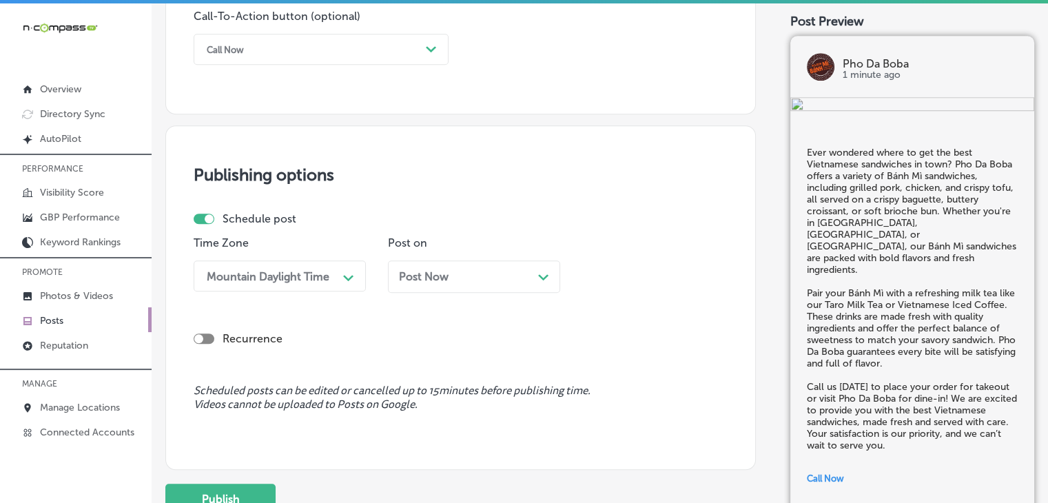
click at [437, 289] on div "Post Now Path Created with Sketch." at bounding box center [474, 276] width 172 height 32
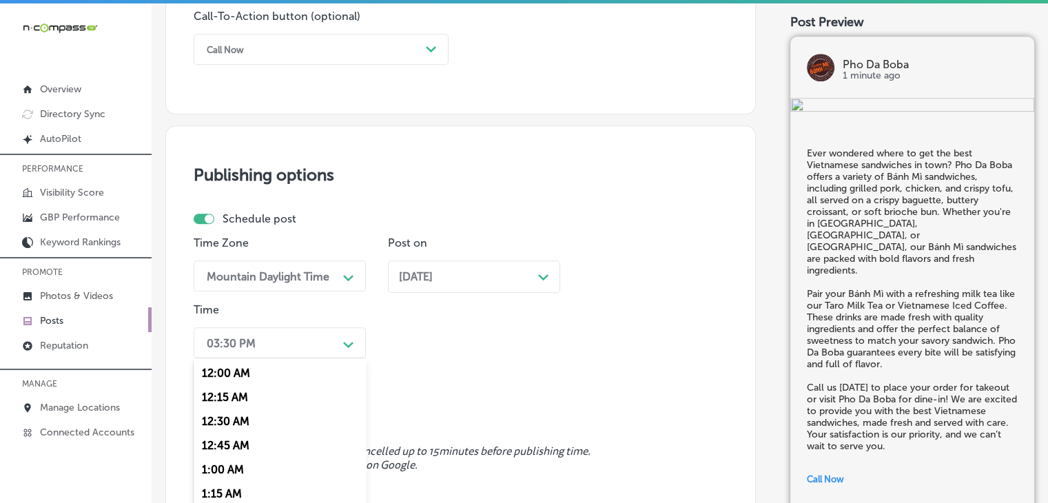
click at [264, 353] on div "option 7:00 AM, selected. option 12:30 AM focused, 3 of 96. 96 results availabl…" at bounding box center [280, 342] width 172 height 31
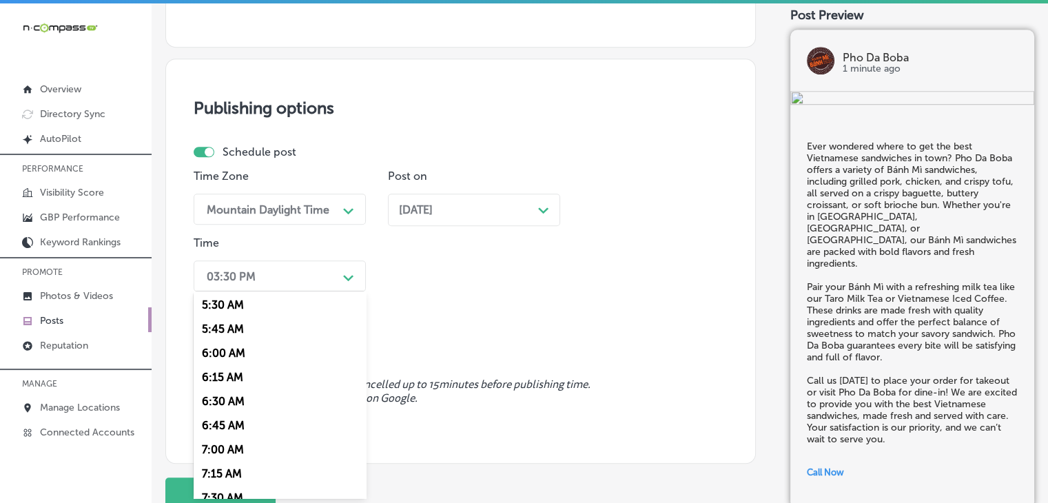
scroll to position [551, 0]
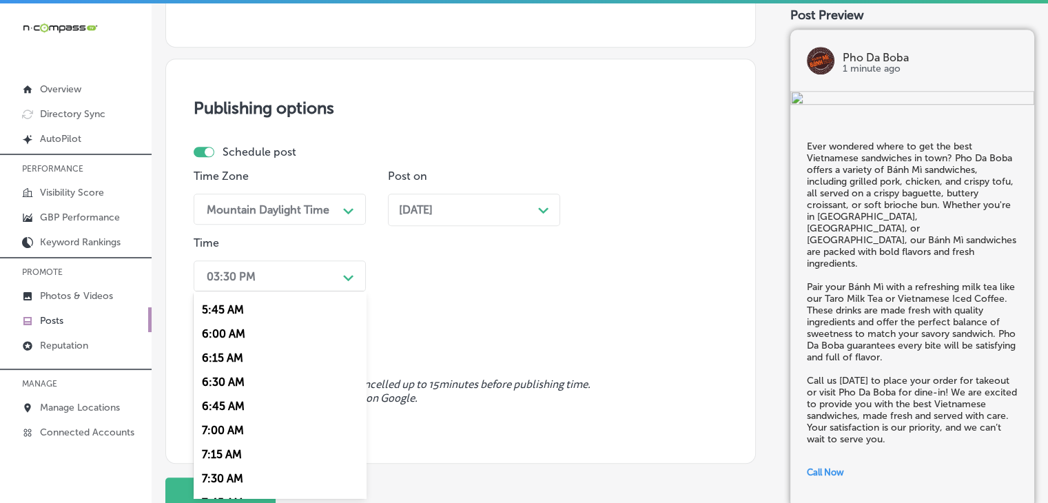
click at [234, 439] on div "7:00 AM" at bounding box center [280, 430] width 172 height 24
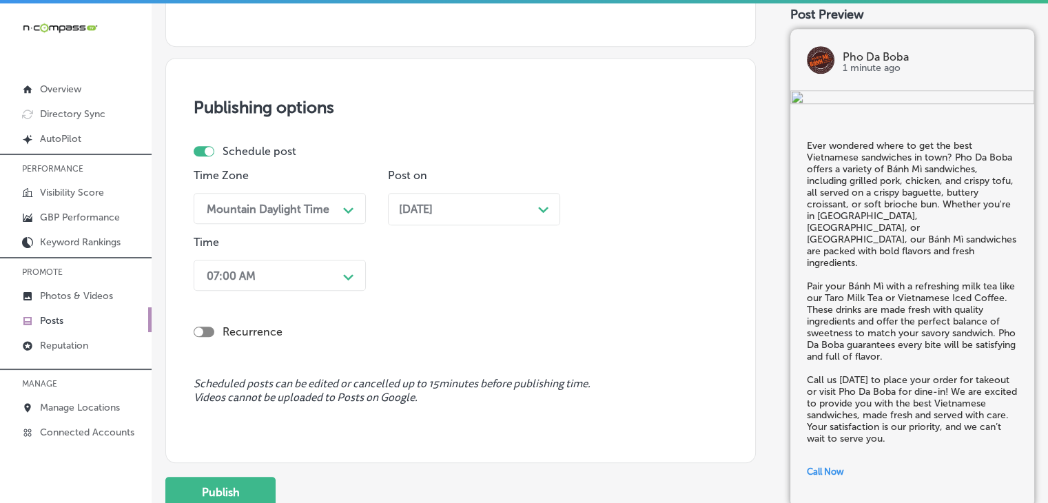
scroll to position [1163, 0]
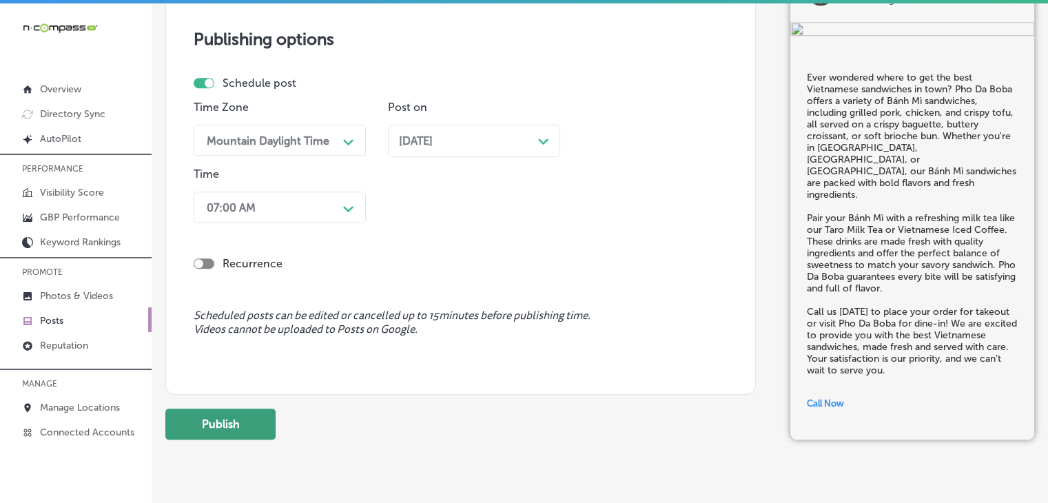
click at [260, 430] on button "Publish" at bounding box center [220, 423] width 110 height 31
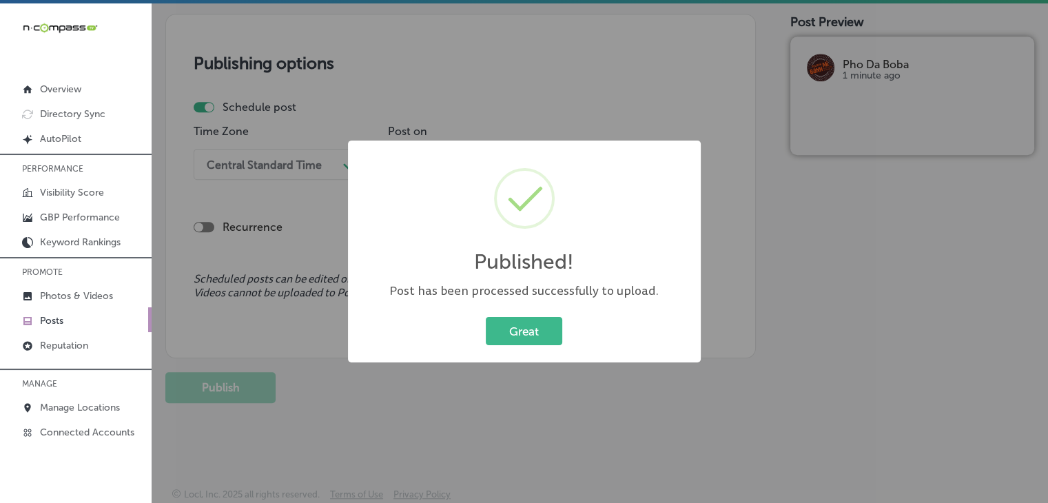
scroll to position [1139, 0]
click at [642, 80] on div "Published! × Post has been processed successfully to upload. Great Cancel" at bounding box center [524, 251] width 1048 height 503
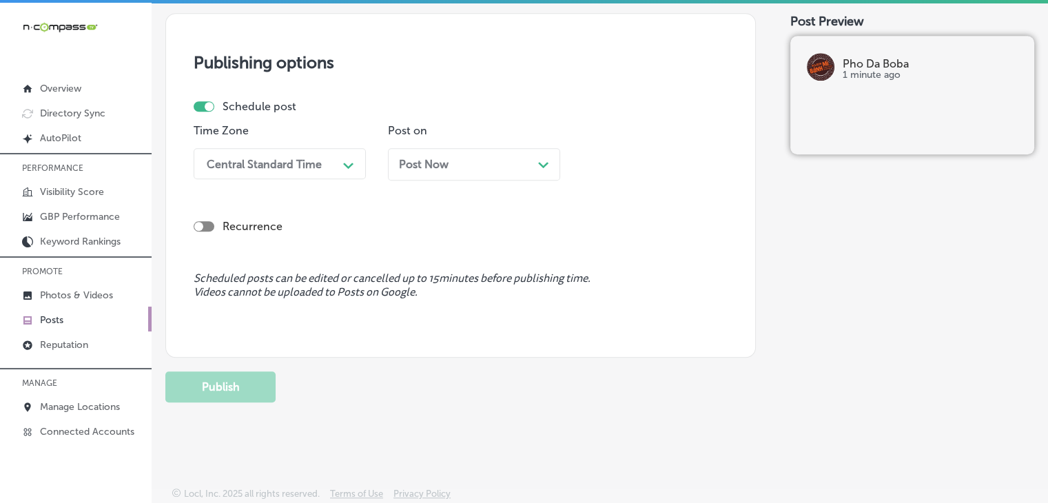
scroll to position [0, 0]
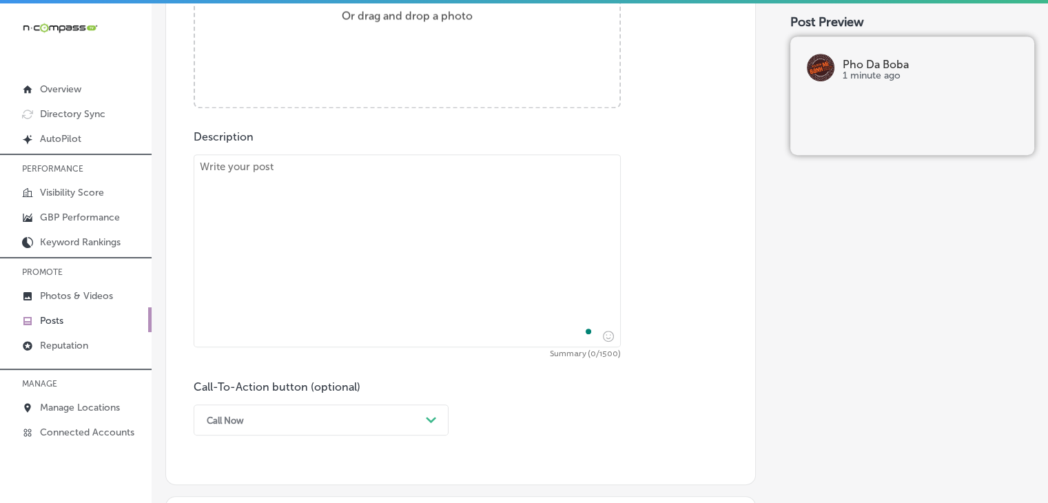
click at [501, 194] on textarea "To enrich screen reader interactions, please activate Accessibility in Grammarl…" at bounding box center [407, 250] width 427 height 193
paste textarea "Pho Da Boba serves the best pho in Panama City Beach! Our pho is made with a ri…"
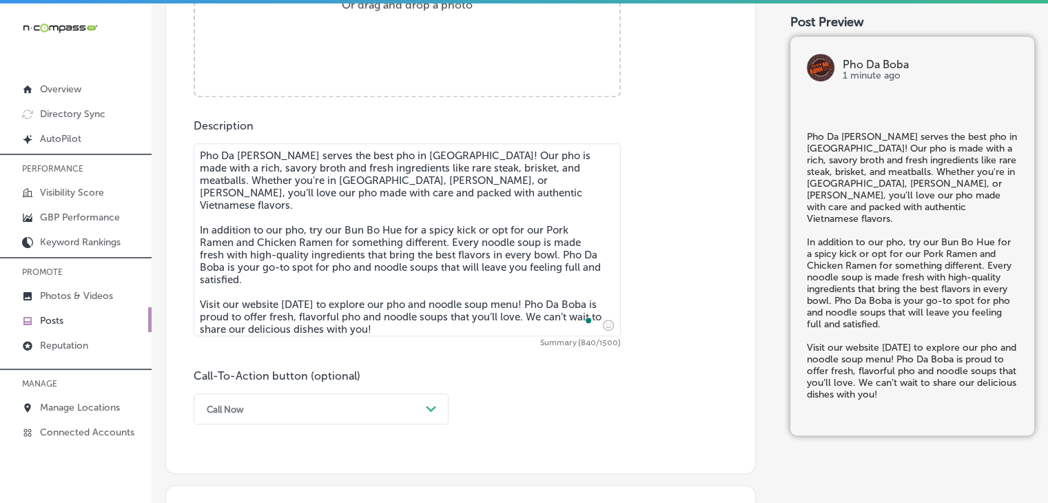
type textarea "Pho Da Boba serves the best pho in Panama City Beach! Our pho is made with a ri…"
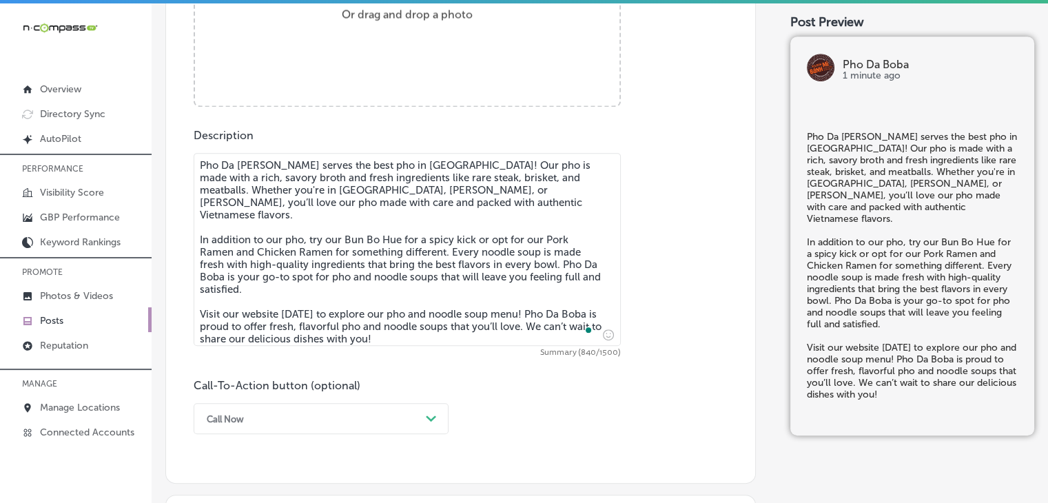
scroll to position [657, 0]
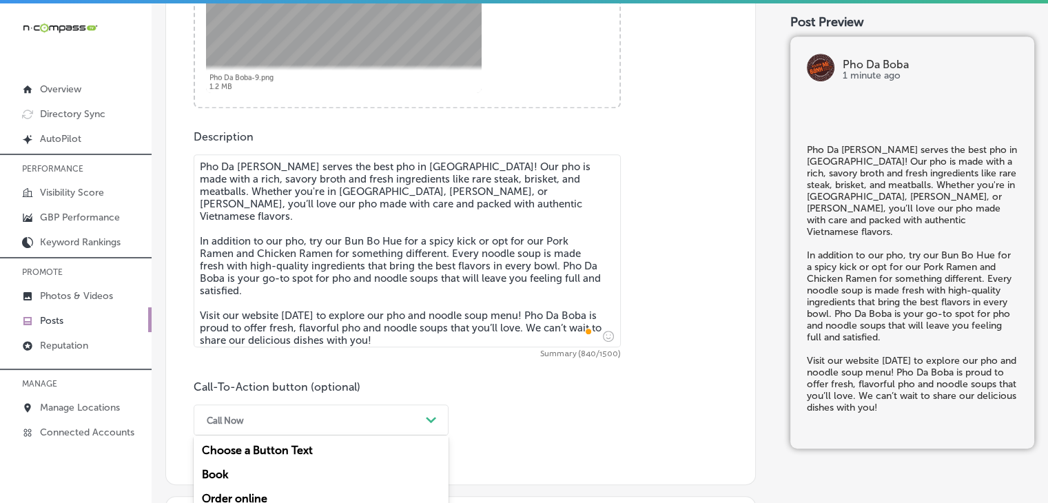
click at [284, 406] on div "option Call Now, selected. option Buy focused, 4 of 7. 7 results available. Use…" at bounding box center [321, 419] width 255 height 31
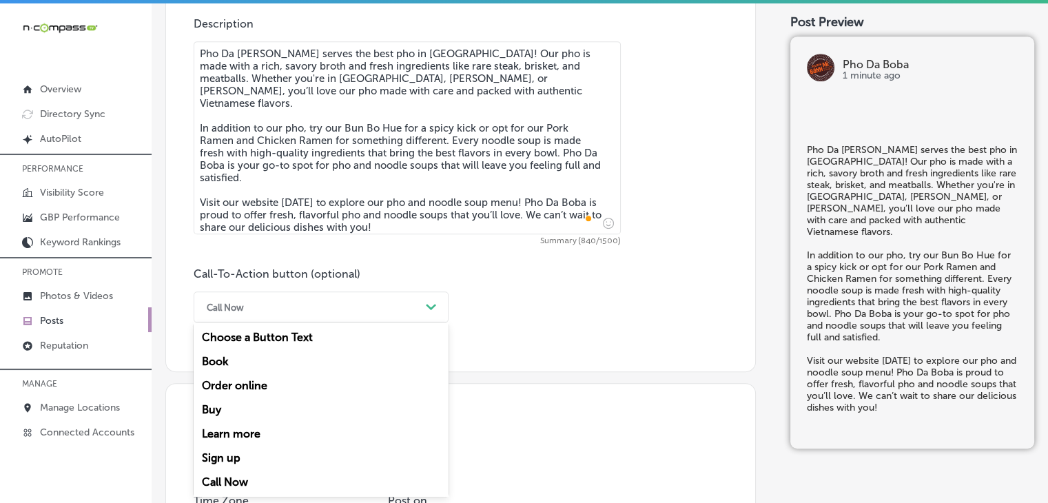
click at [273, 435] on div "Learn more" at bounding box center [321, 433] width 255 height 24
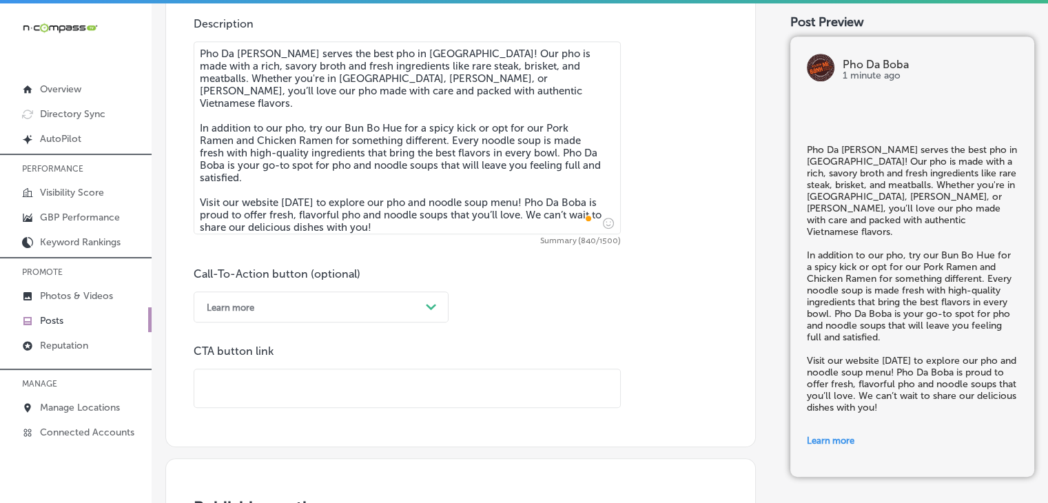
click at [390, 379] on input "text" at bounding box center [407, 388] width 426 height 38
paste input "https://phodaboba.com/"
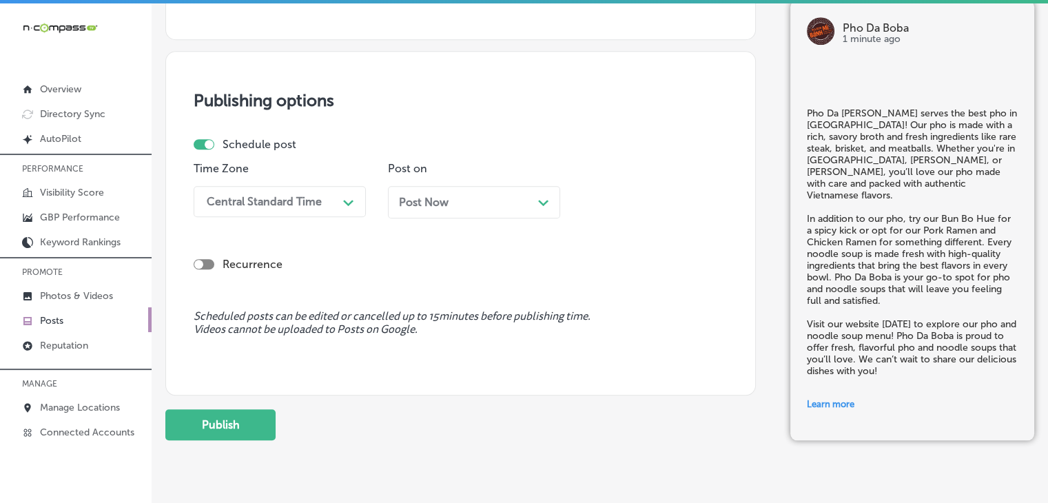
scroll to position [1214, 0]
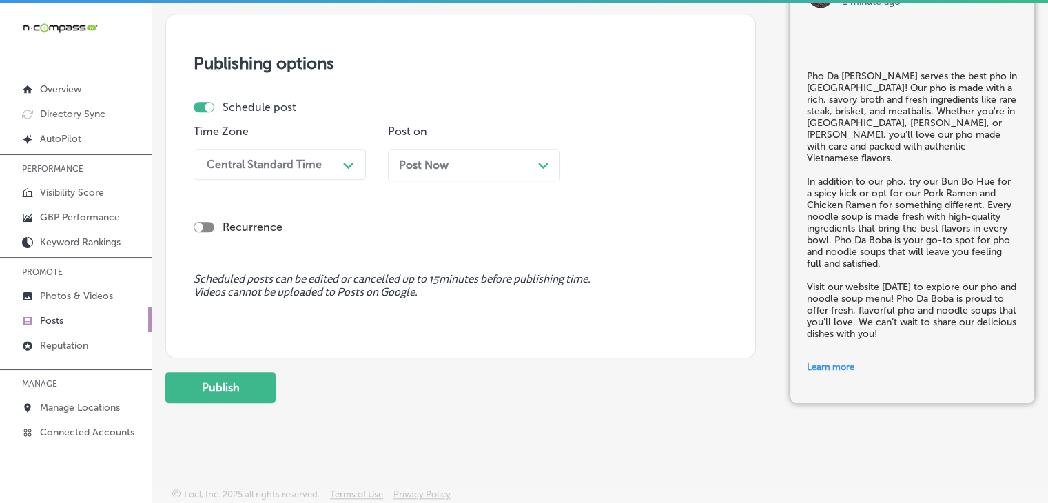
type input "https://phodaboba.com/"
click at [275, 170] on div "Central Standard Time" at bounding box center [269, 164] width 138 height 24
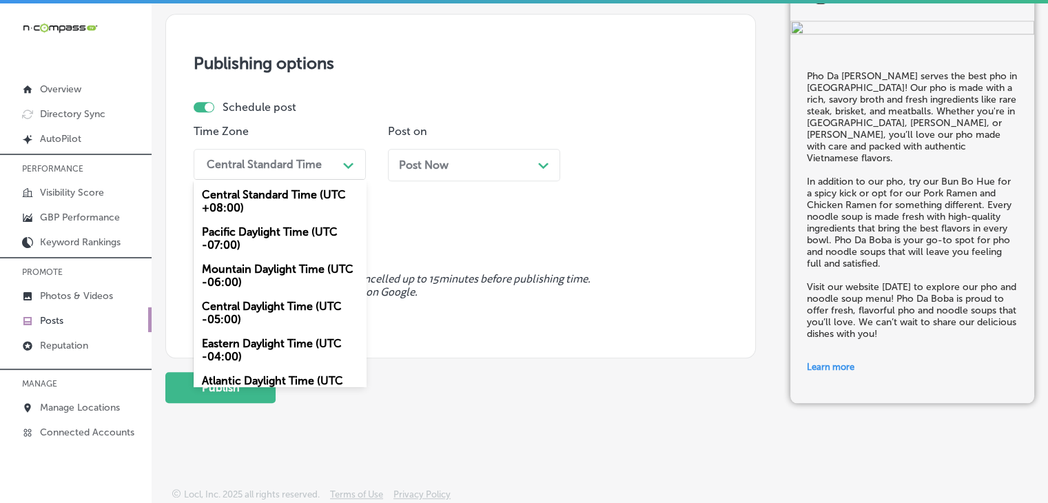
click at [289, 272] on div "Mountain Daylight Time (UTC -06:00)" at bounding box center [280, 275] width 172 height 37
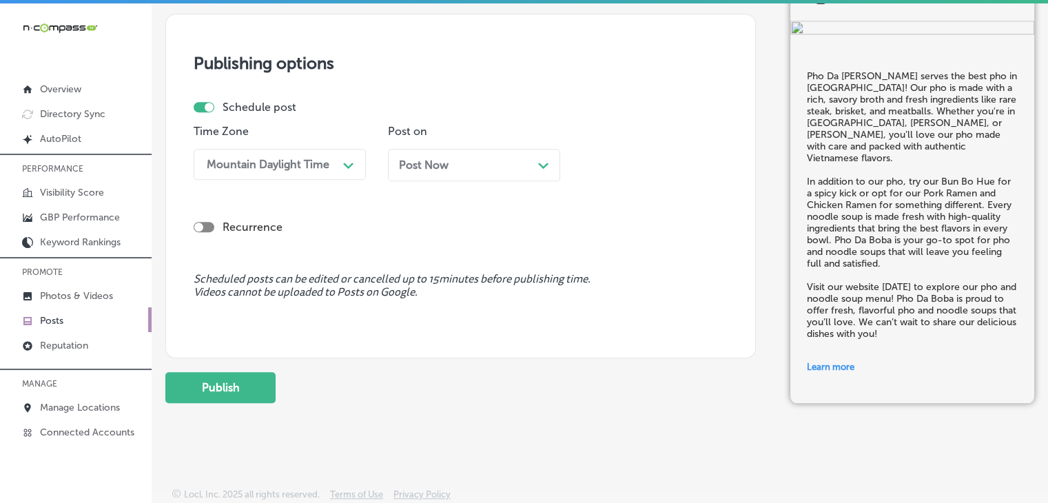
click at [433, 153] on div "Post Now Path Created with Sketch." at bounding box center [474, 165] width 172 height 32
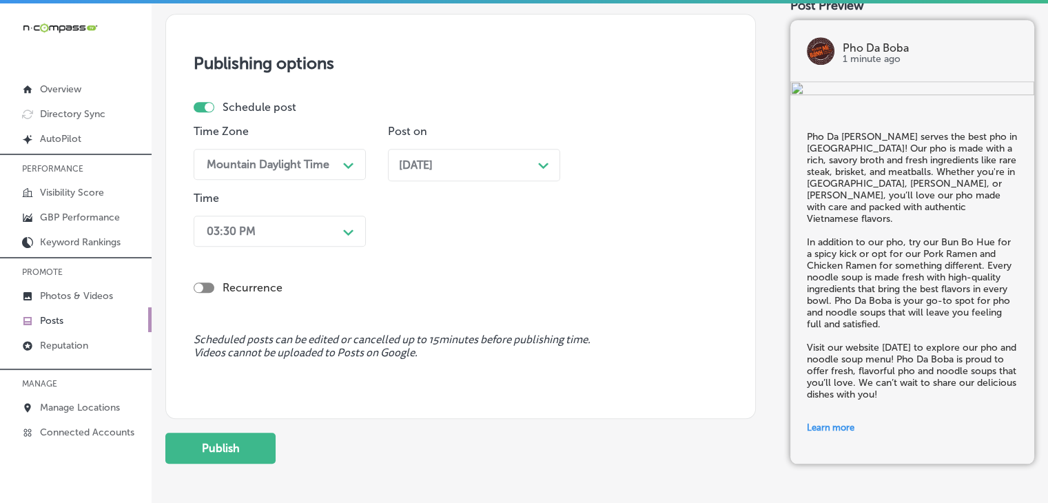
click at [238, 229] on div "03:30 PM" at bounding box center [231, 231] width 49 height 13
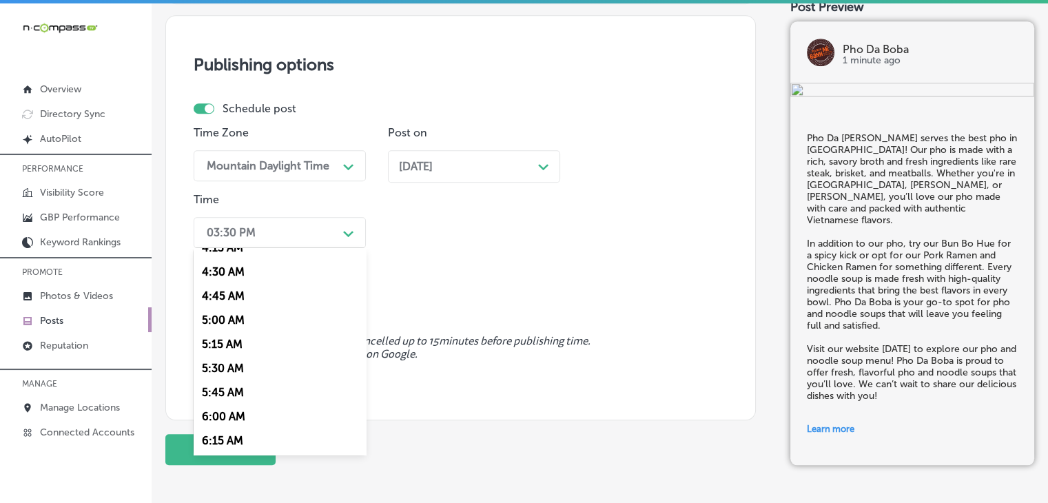
scroll to position [620, 0]
click at [233, 309] on div "7:00 AM" at bounding box center [280, 318] width 172 height 24
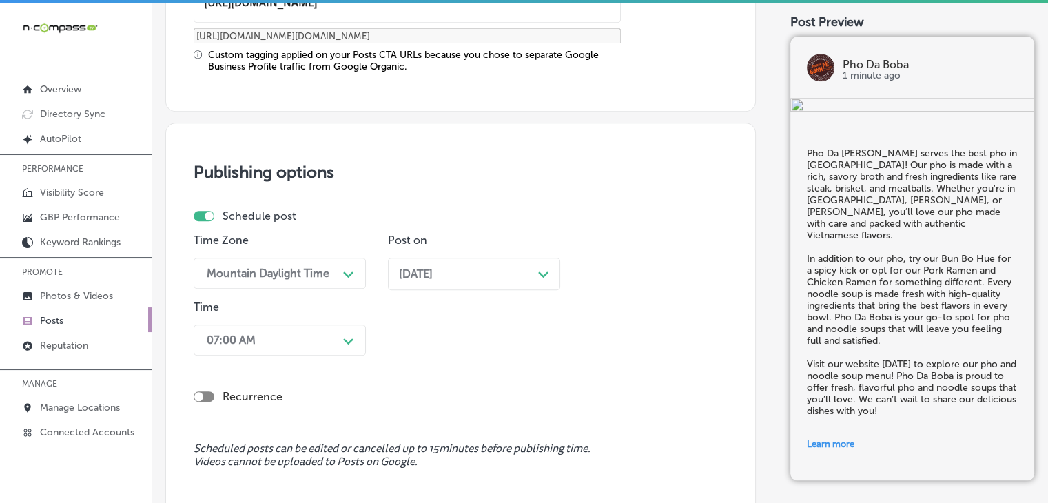
scroll to position [1262, 0]
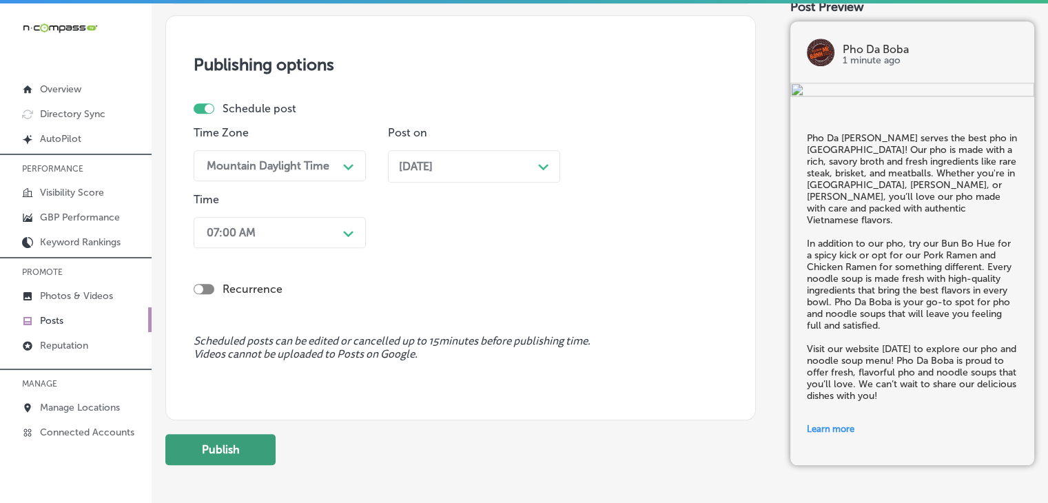
click at [254, 450] on button "Publish" at bounding box center [220, 449] width 110 height 31
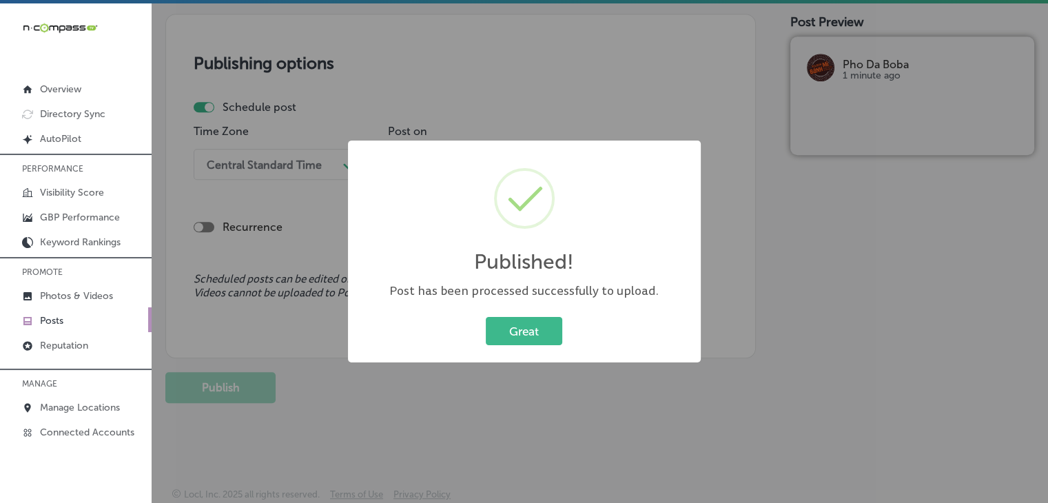
scroll to position [1139, 0]
click at [468, 116] on div "Published! × Post has been processed successfully to upload. Great Cancel" at bounding box center [524, 251] width 1048 height 503
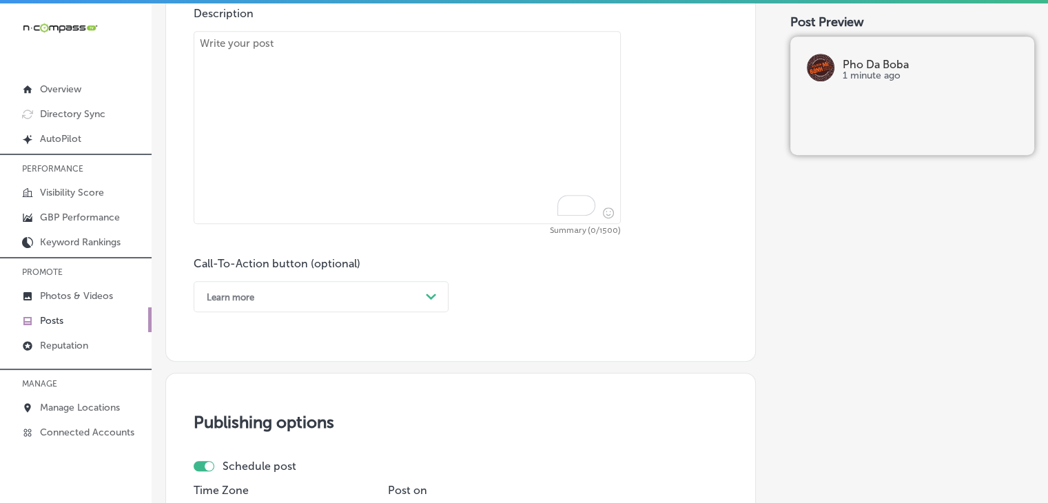
scroll to position [519, 0]
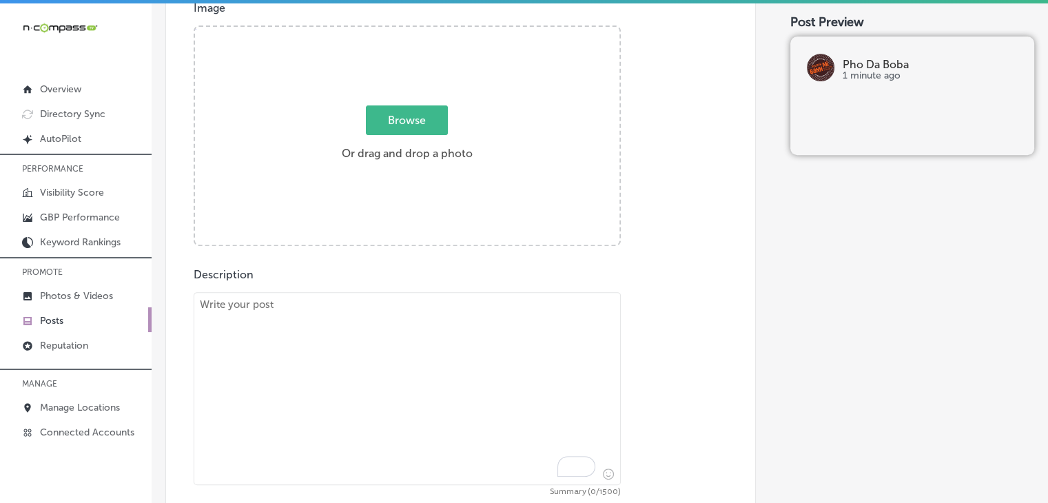
click at [510, 300] on textarea "To enrich screen reader interactions, please activate Accessibility in Grammarl…" at bounding box center [407, 388] width 427 height 193
paste textarea "Pho Da Boba’s rice plates and lo mein dishes are a must-try! Choose from a vari…"
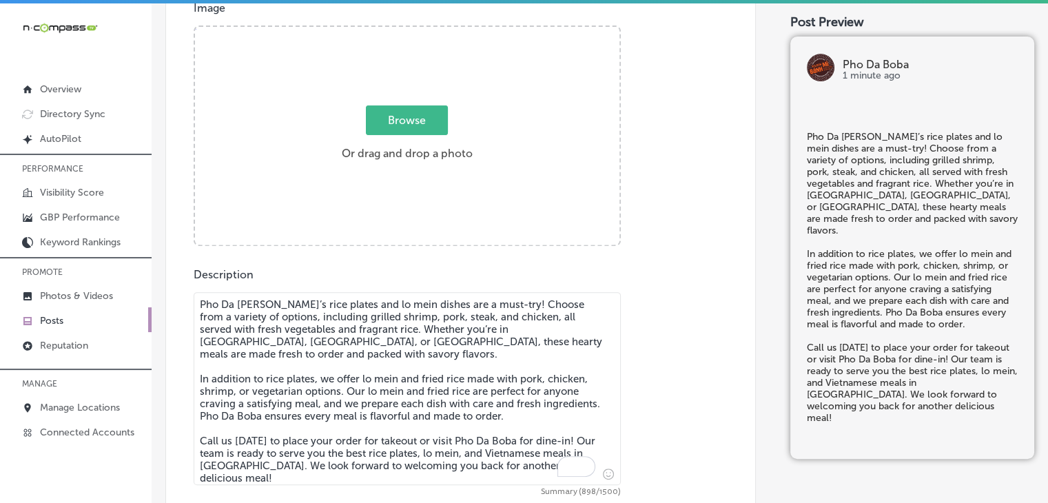
type textarea "Pho Da Boba’s rice plates and lo mein dishes are a must-try! Choose from a vari…"
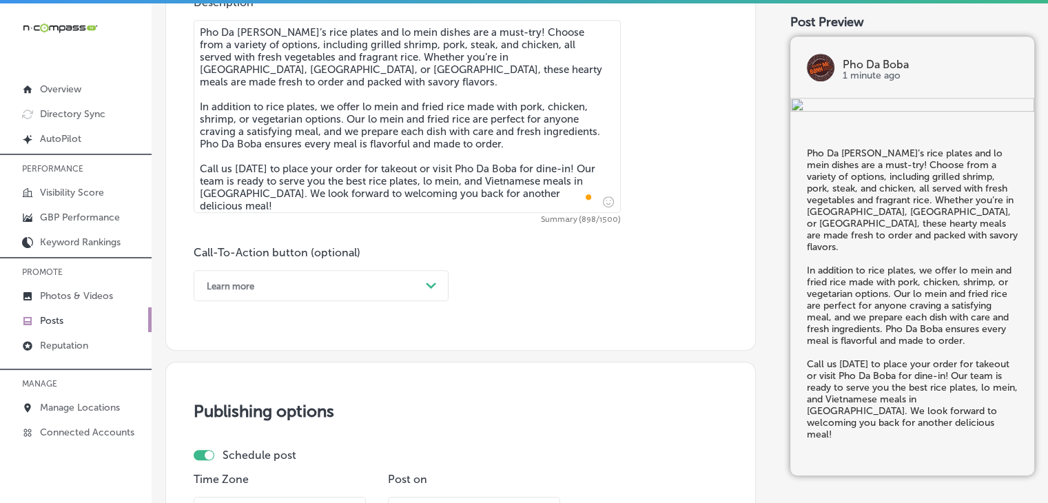
scroll to position [795, 0]
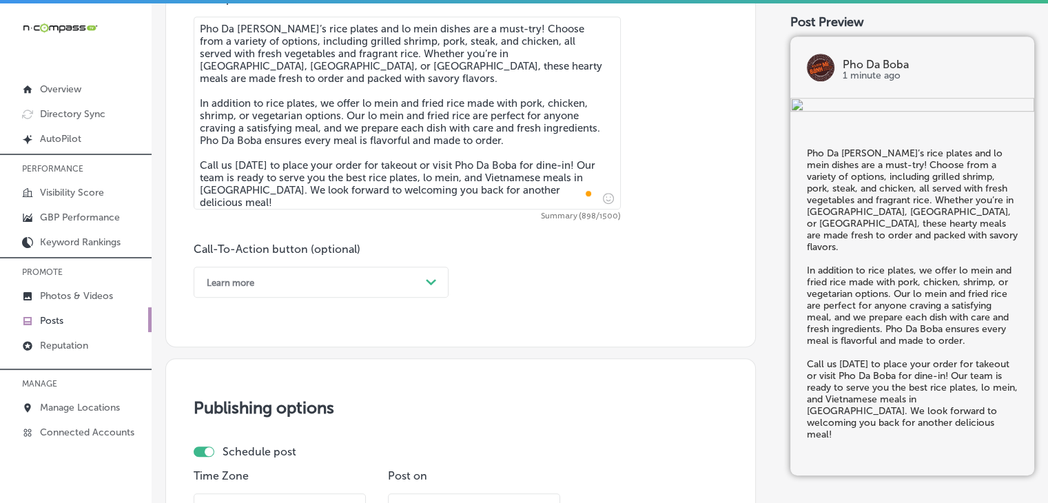
click at [264, 283] on div "Learn more" at bounding box center [310, 281] width 220 height 21
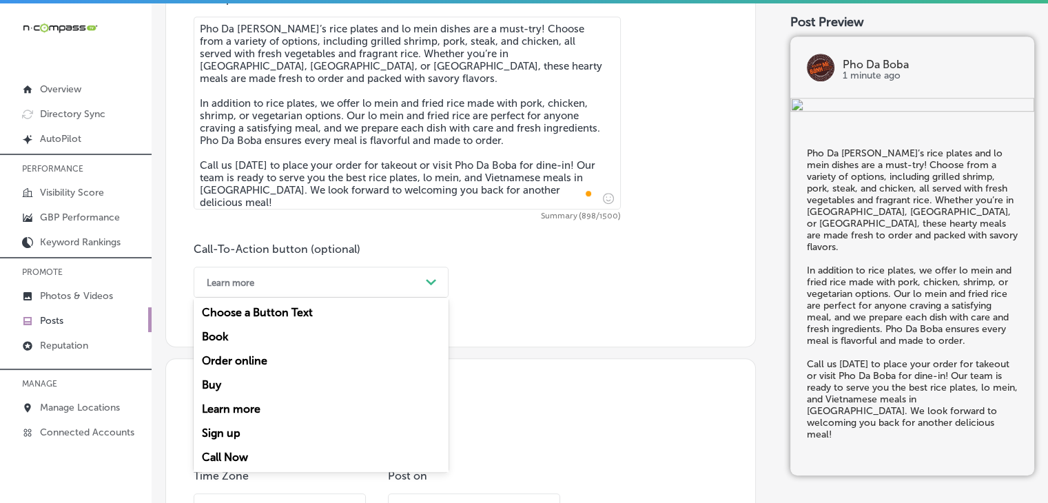
click at [248, 455] on div "Call Now" at bounding box center [321, 457] width 255 height 24
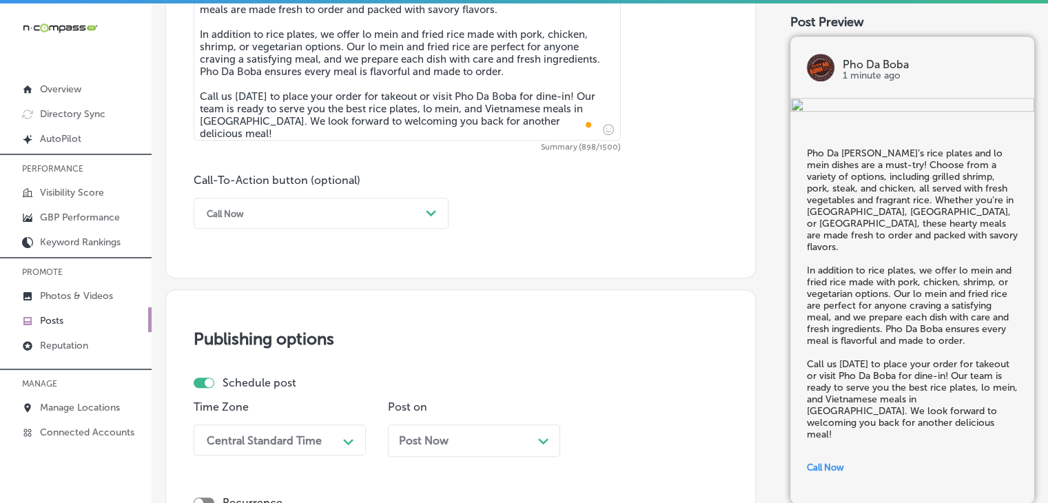
click at [443, 450] on div "Post Now Path Created with Sketch." at bounding box center [474, 440] width 172 height 32
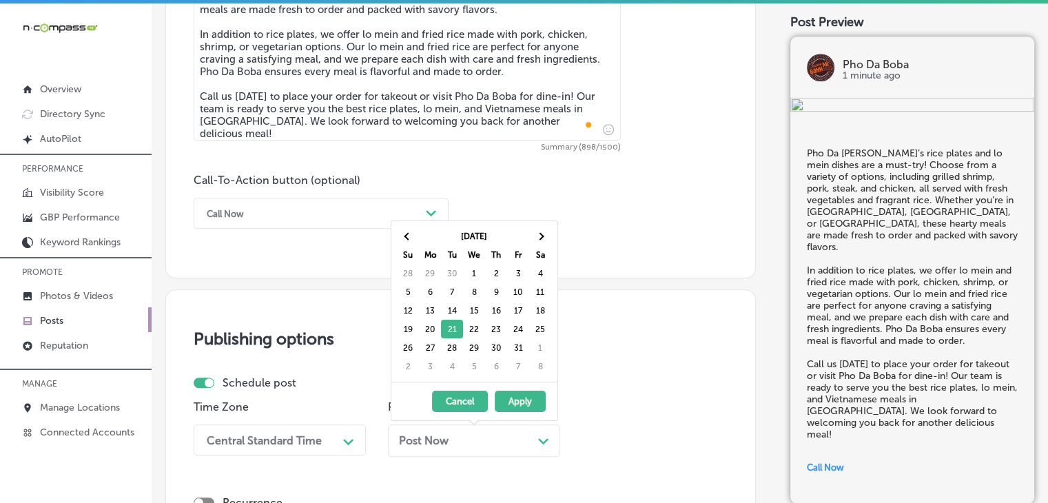
click at [324, 442] on div "Central Standard Time Path Created with Sketch." at bounding box center [280, 439] width 172 height 31
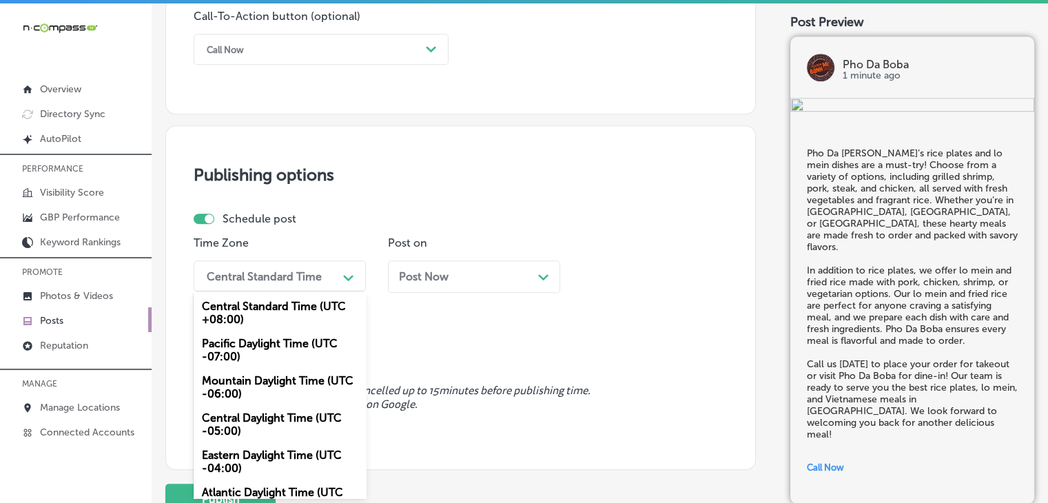
click at [292, 375] on div "Mountain Daylight Time (UTC -06:00)" at bounding box center [280, 386] width 172 height 37
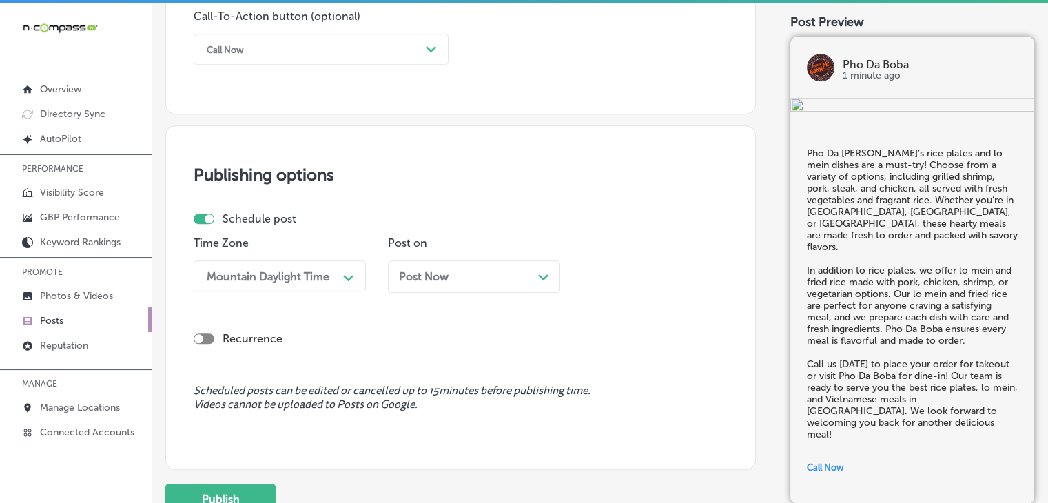
drag, startPoint x: 441, startPoint y: 295, endPoint x: 454, endPoint y: 275, distance: 23.9
click at [441, 295] on div "Post Now Path Created with Sketch." at bounding box center [474, 281] width 172 height 43
click at [452, 275] on div "Post Now Path Created with Sketch." at bounding box center [474, 276] width 150 height 13
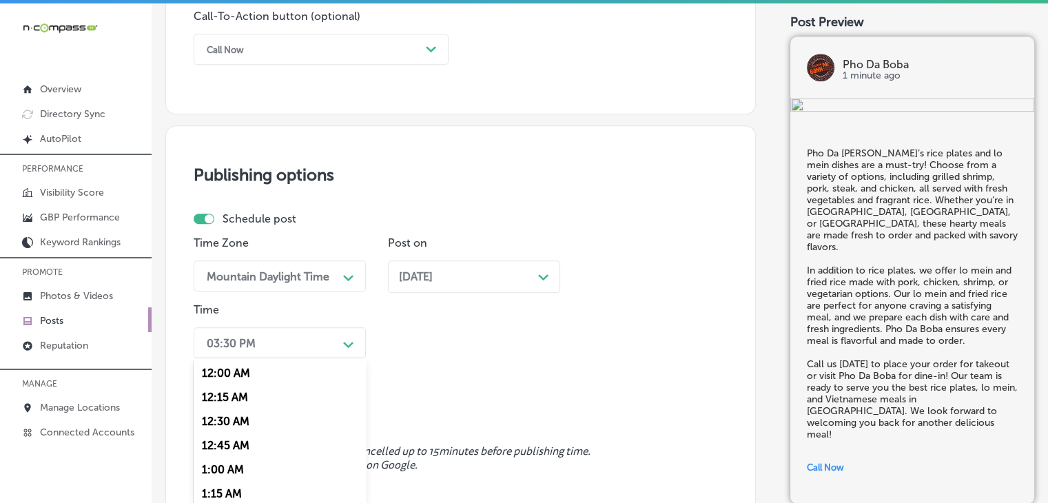
click at [296, 345] on div "option 7:00 AM, selected. option 12:30 AM focused, 3 of 96. 96 results availabl…" at bounding box center [280, 342] width 172 height 31
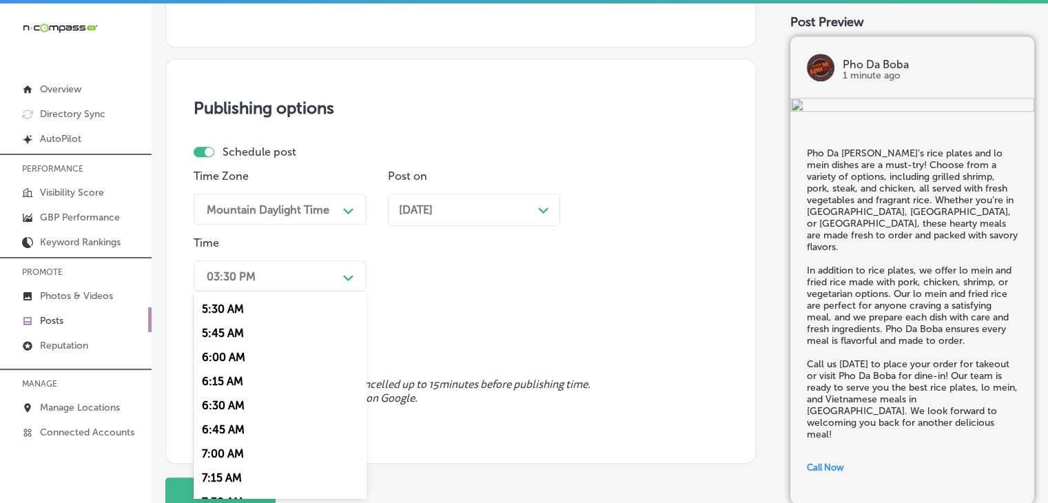
scroll to position [551, 0]
click at [233, 425] on div "7:00 AM" at bounding box center [280, 430] width 172 height 24
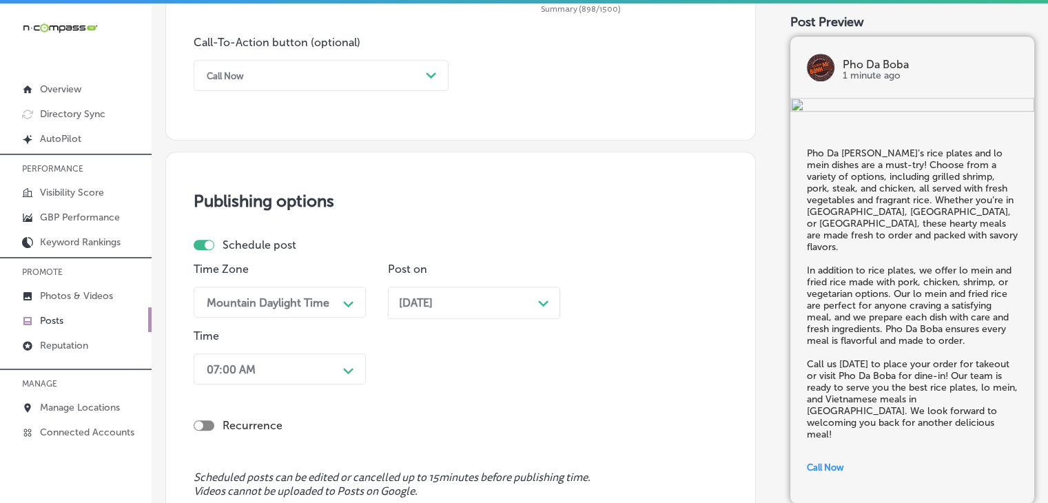
scroll to position [1200, 0]
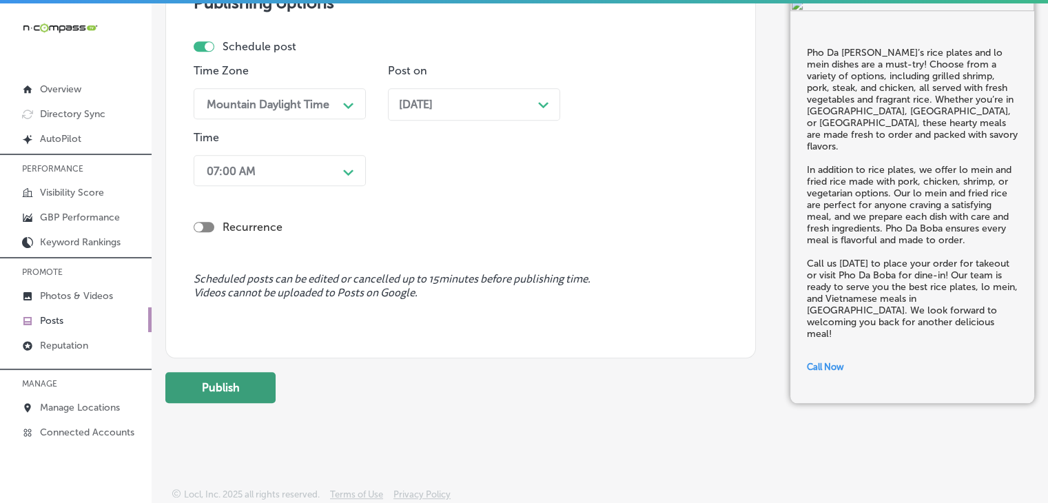
click at [255, 386] on button "Publish" at bounding box center [220, 387] width 110 height 31
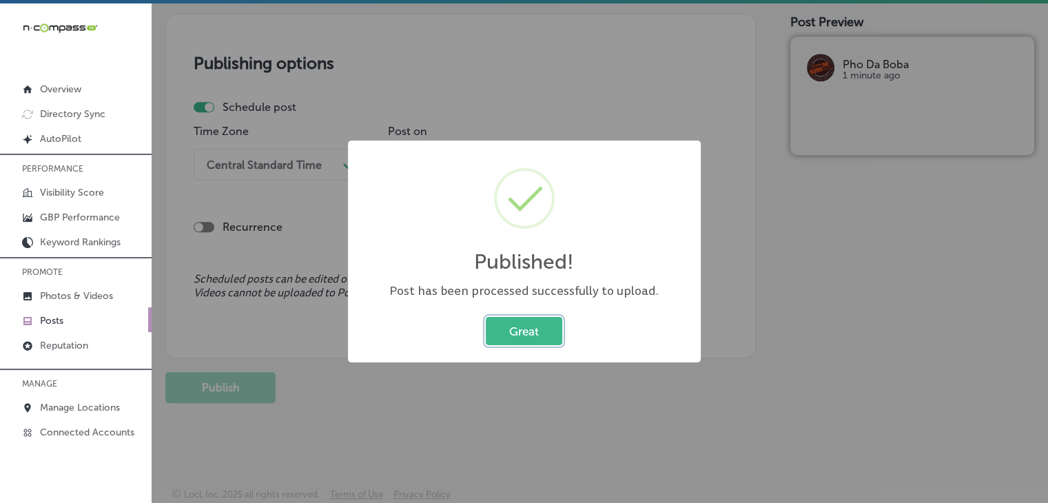
scroll to position [1139, 0]
click at [475, 31] on div "Published! × Post has been processed successfully to upload. Great Cancel" at bounding box center [524, 251] width 1048 height 503
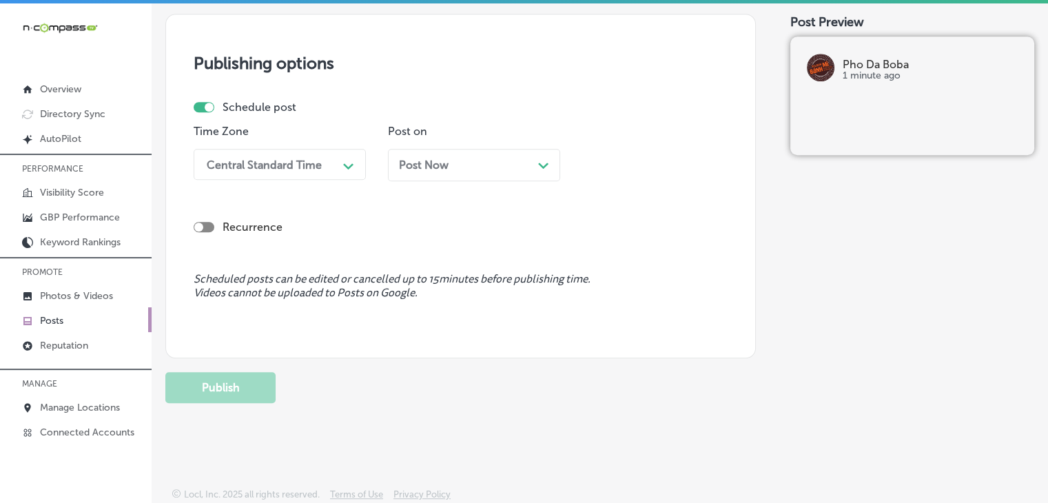
drag, startPoint x: 419, startPoint y: 196, endPoint x: 424, endPoint y: 183, distance: 14.6
click at [419, 198] on div "Recurrence" at bounding box center [461, 215] width 534 height 49
click at [430, 176] on div "Post Now Path Created with Sketch." at bounding box center [474, 165] width 172 height 32
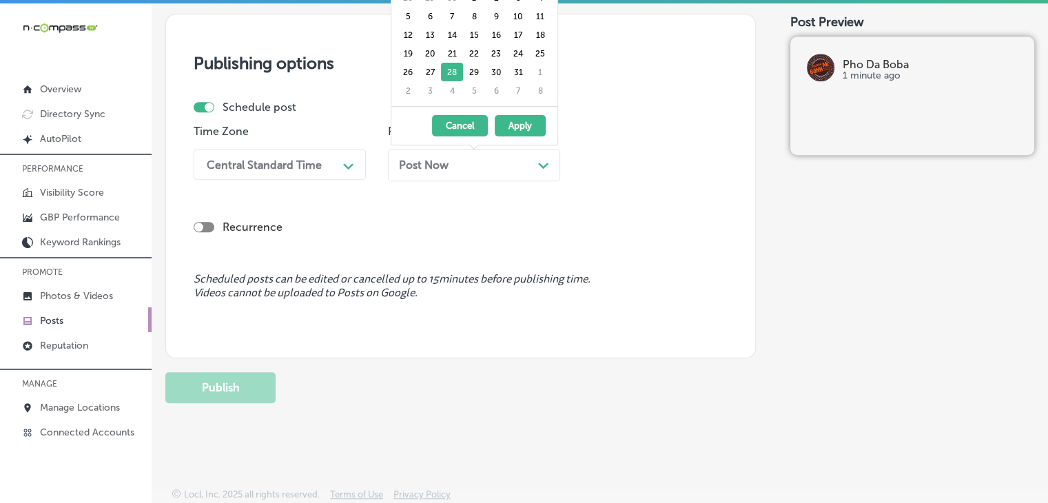
drag, startPoint x: 655, startPoint y: 169, endPoint x: 616, endPoint y: 64, distance: 112.2
click at [655, 170] on div "Time Zone Central Standard Time Path Created with Sketch. Post on Post Now Path…" at bounding box center [455, 158] width 523 height 67
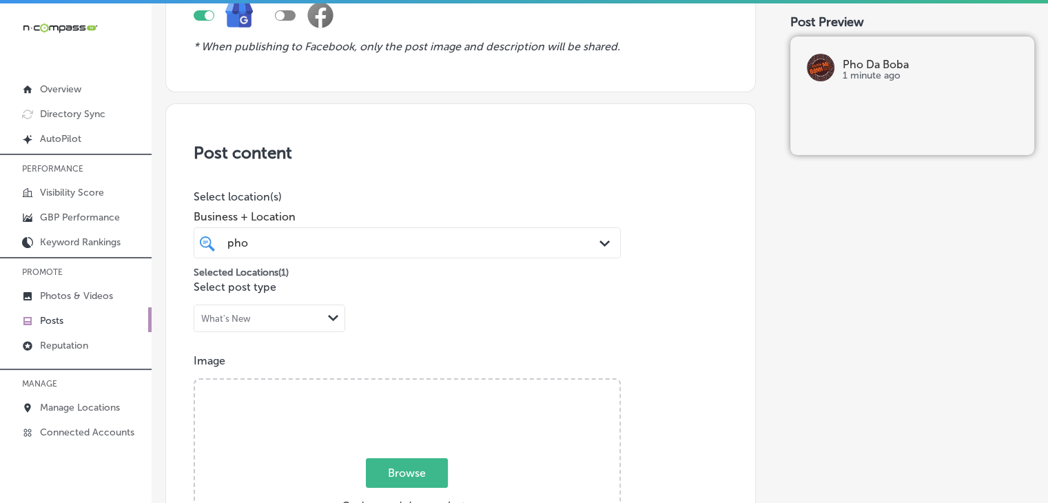
scroll to position [138, 0]
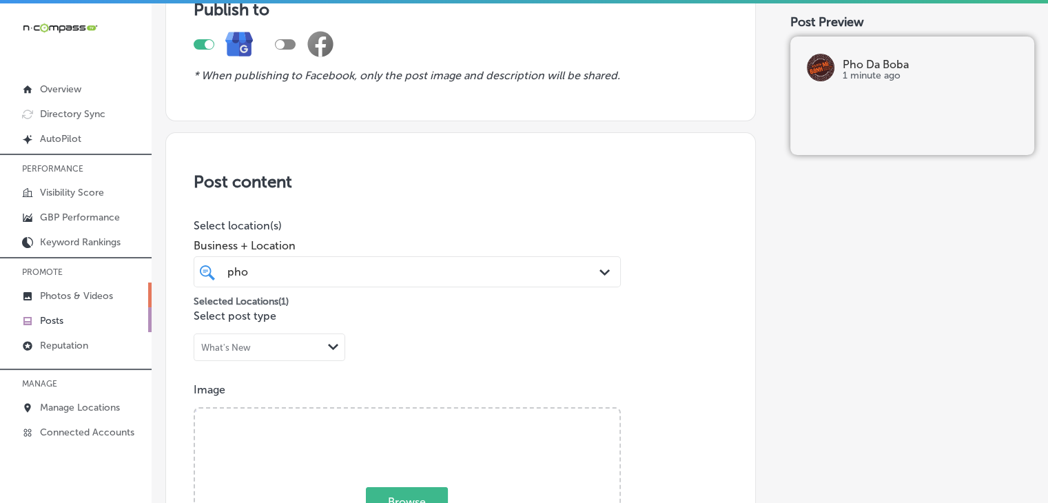
click at [102, 284] on link "Photos & Videos" at bounding box center [76, 294] width 152 height 25
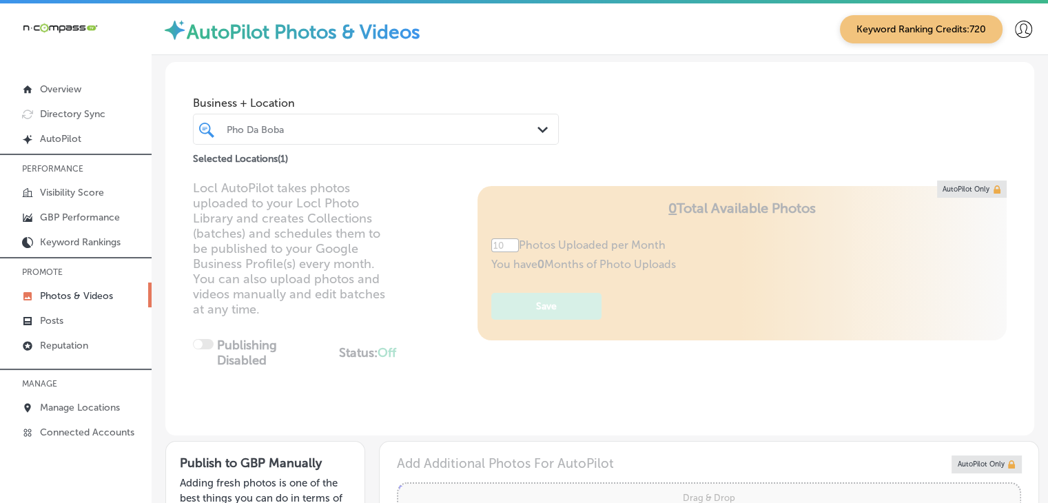
type input "5"
click at [107, 287] on link "Photos & Videos" at bounding box center [76, 294] width 152 height 25
click at [284, 141] on div "Pho Da Boba Path Created with Sketch." at bounding box center [376, 129] width 366 height 31
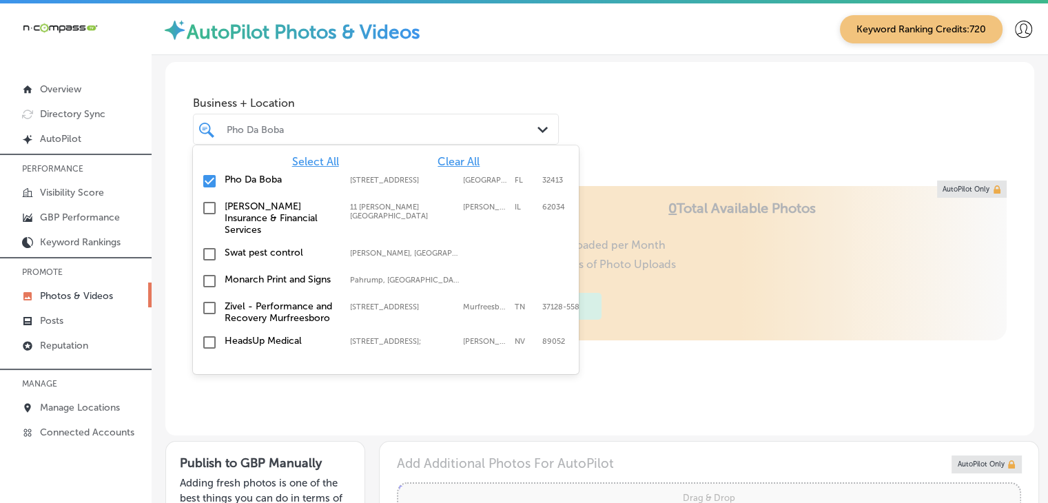
click at [463, 160] on span "Clear All" at bounding box center [458, 161] width 42 height 13
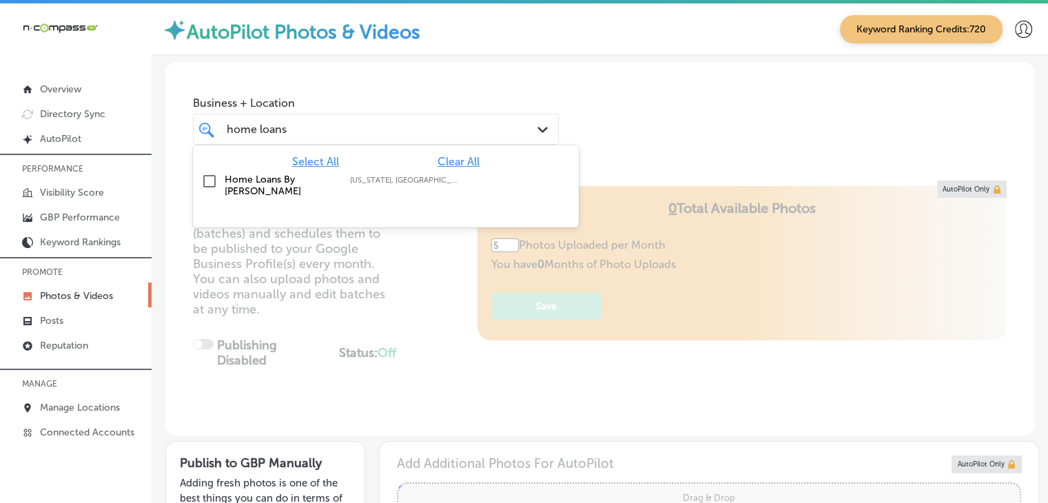
click at [417, 191] on div "Home Loans By Cherie Texas, USA | Lubbock, TX, USA | Fort Wor ..." at bounding box center [385, 185] width 375 height 29
type input "home loans"
click at [426, 103] on span "Business + Location" at bounding box center [376, 102] width 366 height 13
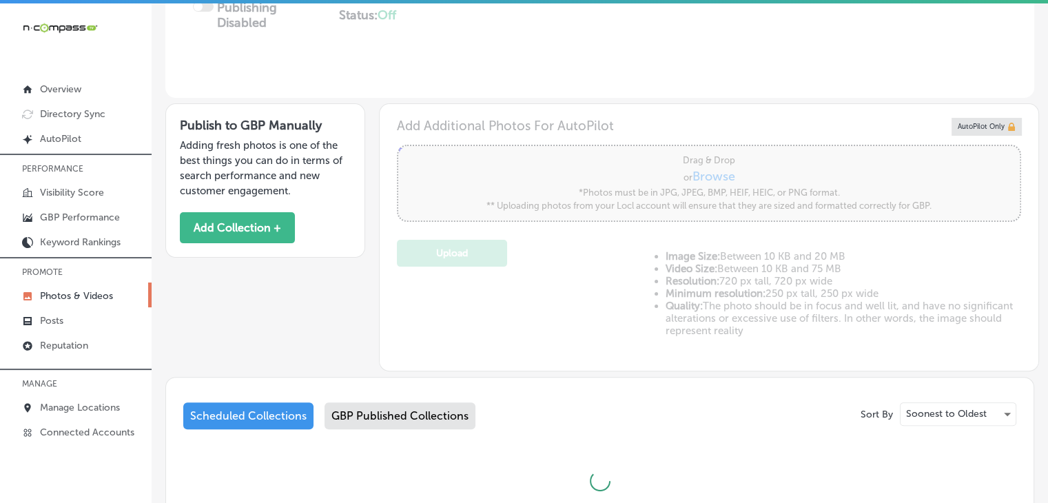
scroll to position [438, 0]
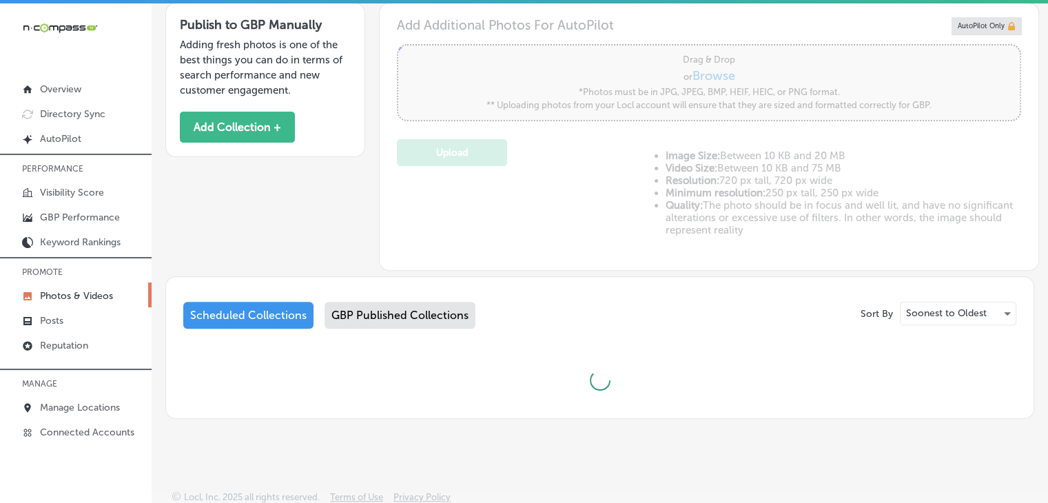
click at [430, 329] on div "Scheduled Collections GBP Published Collections" at bounding box center [599, 318] width 833 height 32
click at [430, 321] on div "GBP Published Collections" at bounding box center [399, 315] width 151 height 27
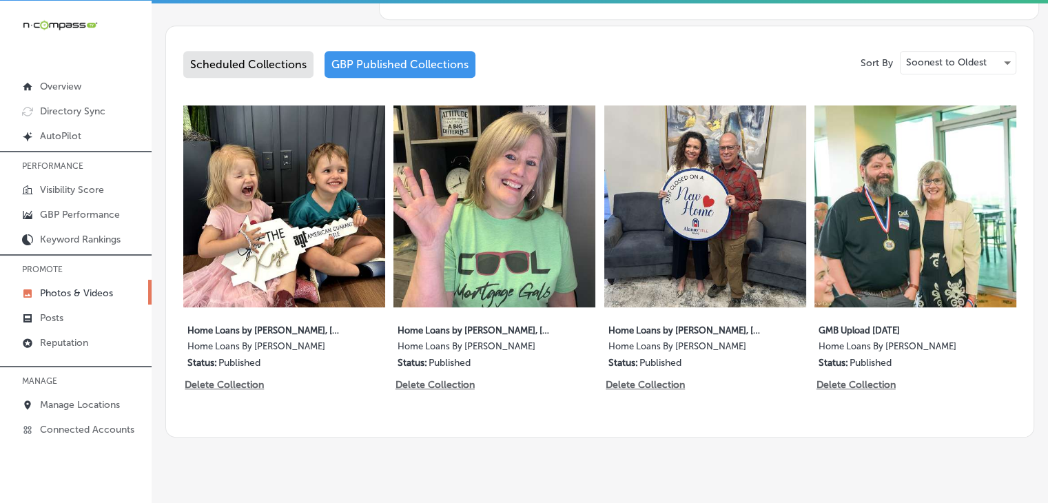
scroll to position [705, 0]
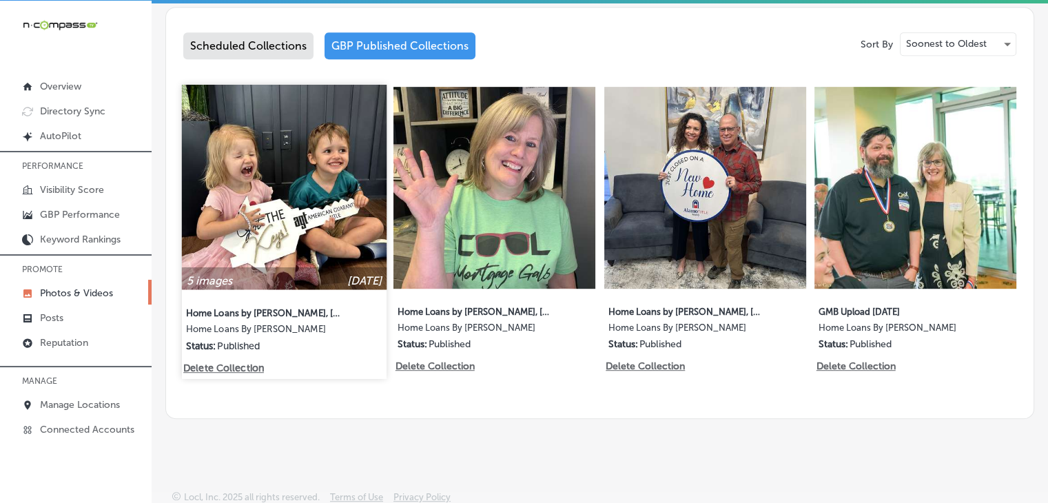
click at [259, 229] on img at bounding box center [284, 187] width 205 height 205
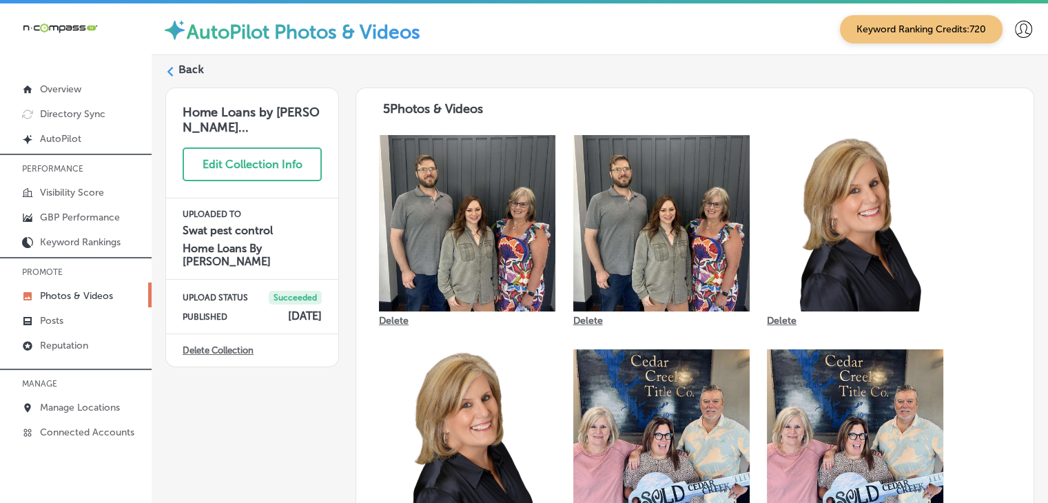
click at [176, 64] on div "Back" at bounding box center [599, 74] width 868 height 25
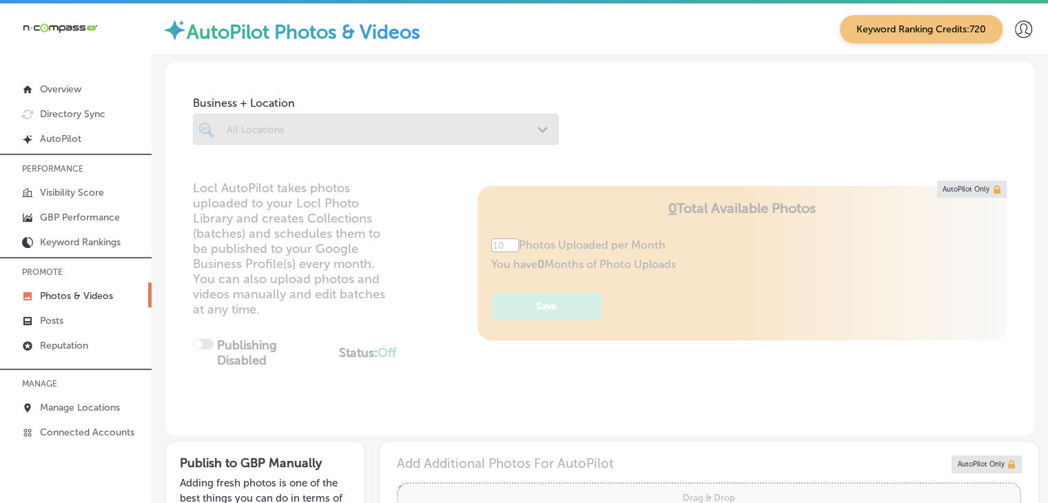
type input "5"
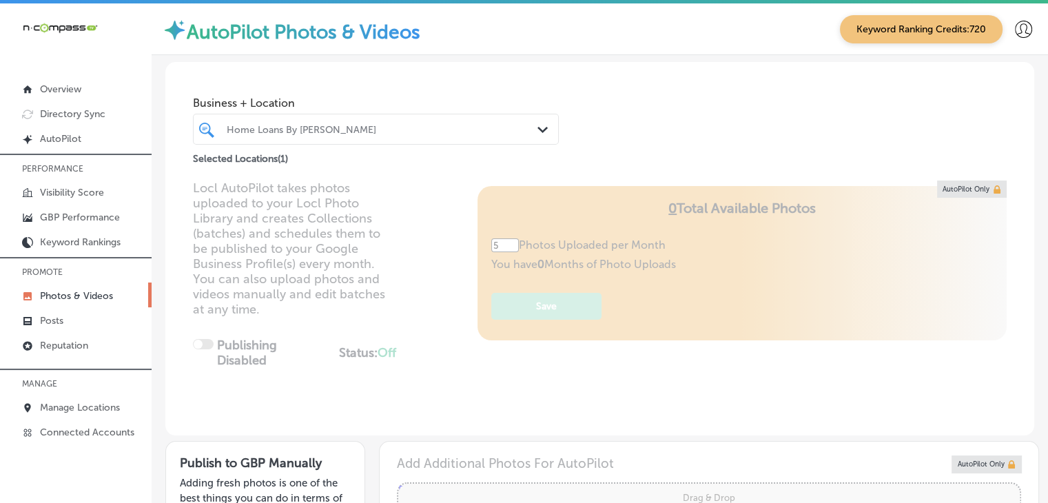
scroll to position [275, 0]
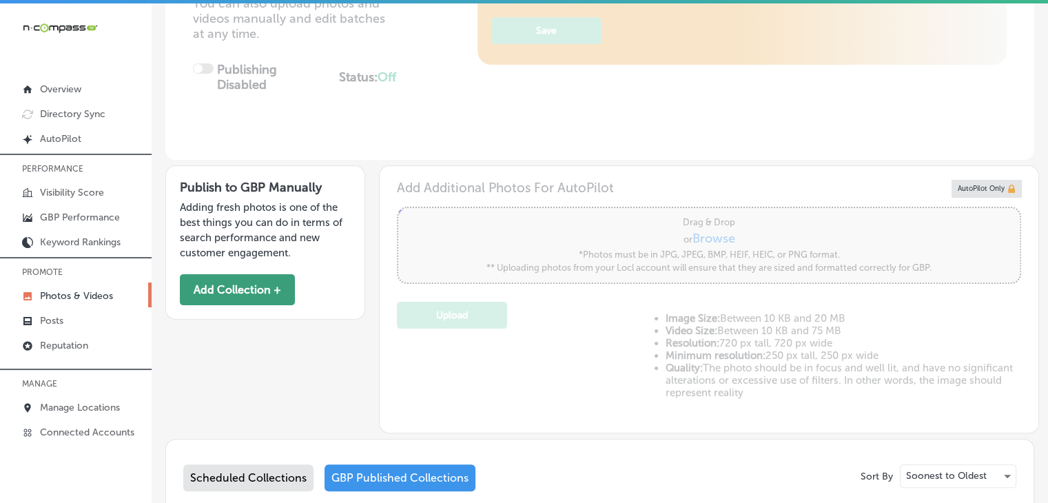
click at [262, 275] on button "Add Collection +" at bounding box center [237, 289] width 115 height 31
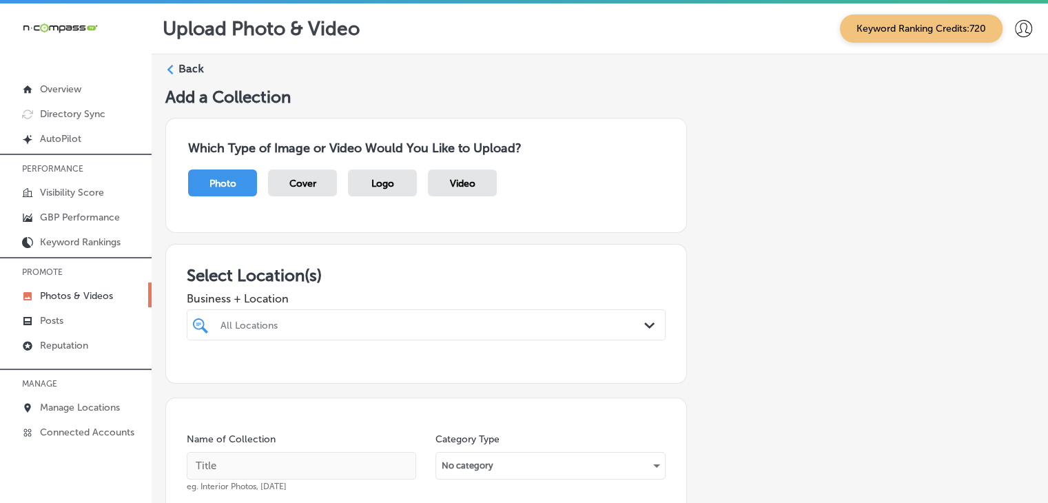
click at [339, 321] on div "All Locations" at bounding box center [425, 324] width 425 height 21
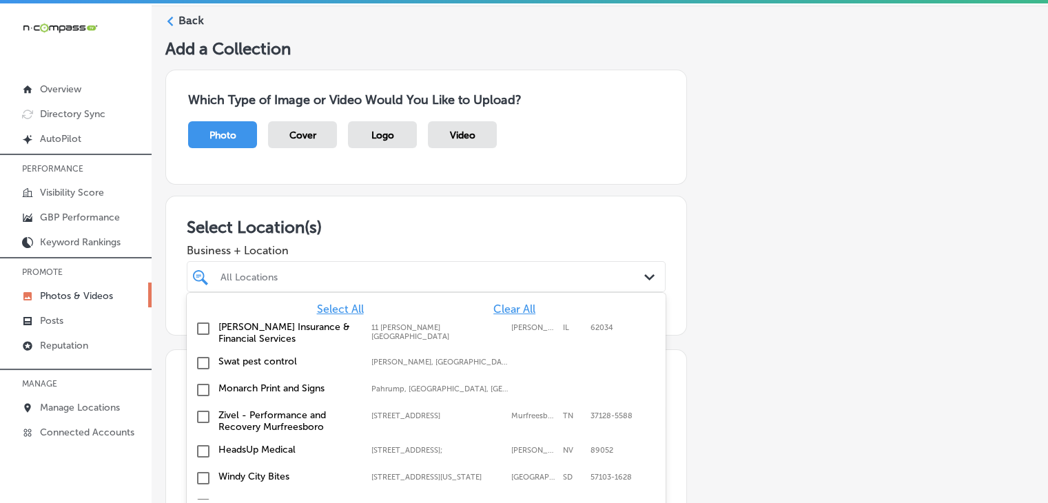
scroll to position [72, 0]
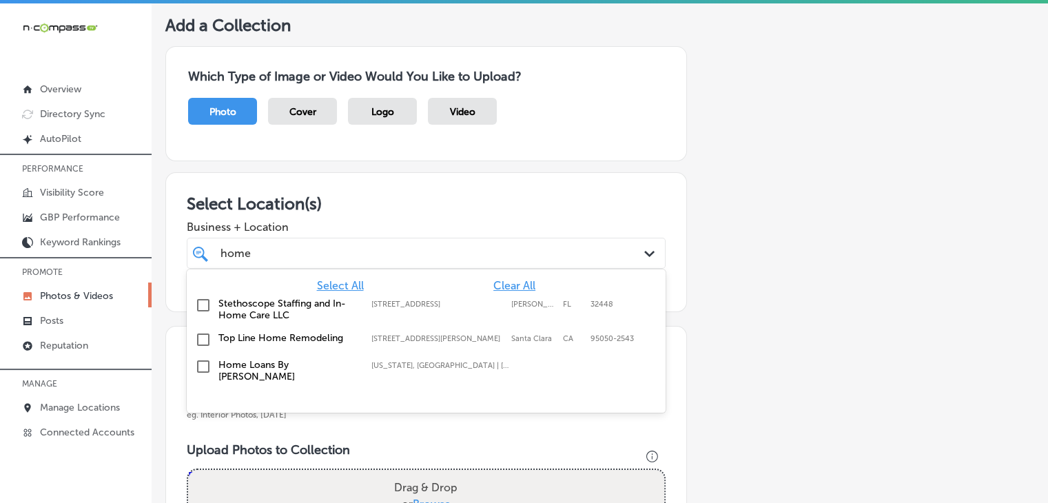
click at [295, 359] on label "Home Loans By [PERSON_NAME]" at bounding box center [287, 370] width 139 height 23
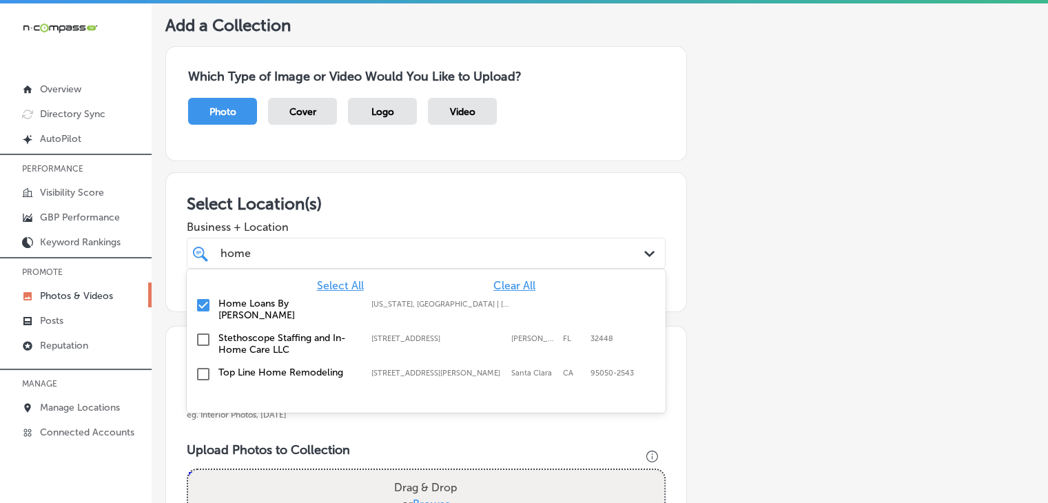
click at [379, 240] on div "home home Path Created with Sketch." at bounding box center [426, 253] width 479 height 31
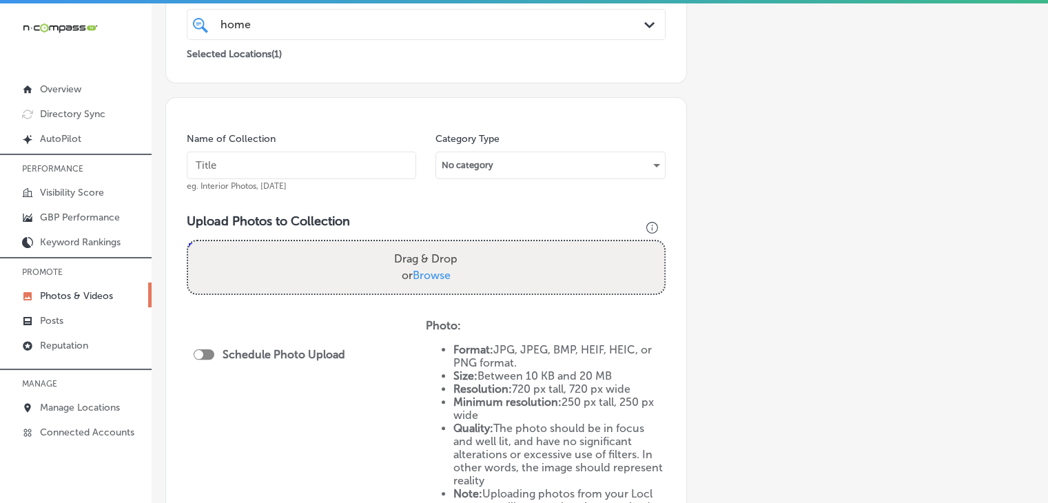
scroll to position [347, 0]
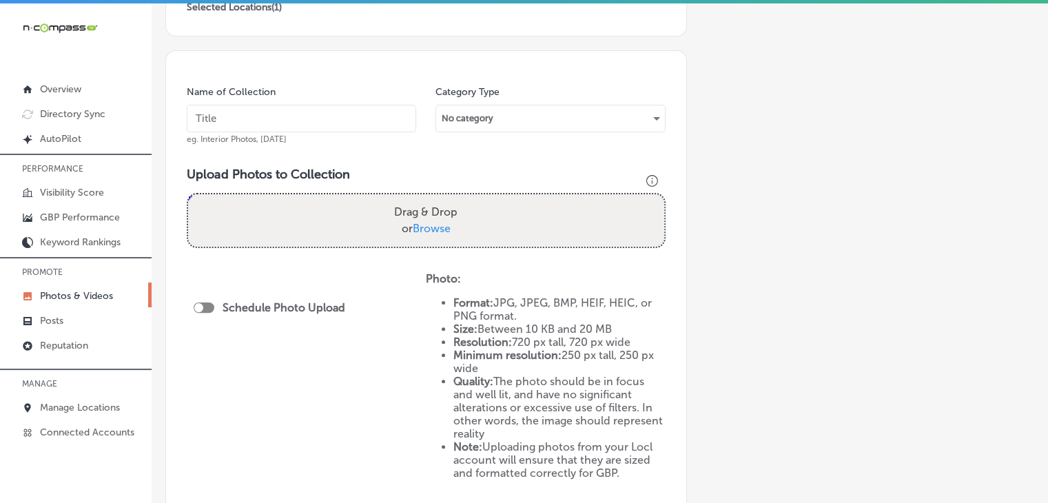
type input "home"
click at [292, 122] on input "text" at bounding box center [301, 119] width 229 height 28
type input "Home Loans by Cherie, Sep 2025, Week 2"
drag, startPoint x: 333, startPoint y: 83, endPoint x: 350, endPoint y: 111, distance: 32.1
click at [333, 85] on div "Name of Collection Home Loans by Cherie, Sep 2025, Week 2 eg. Interior Photos, …" at bounding box center [301, 114] width 229 height 59
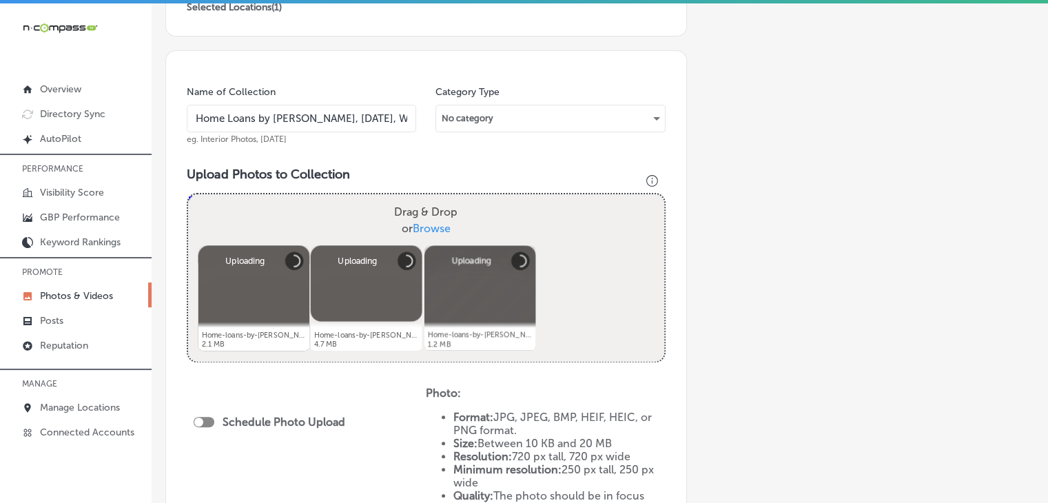
scroll to position [642, 0]
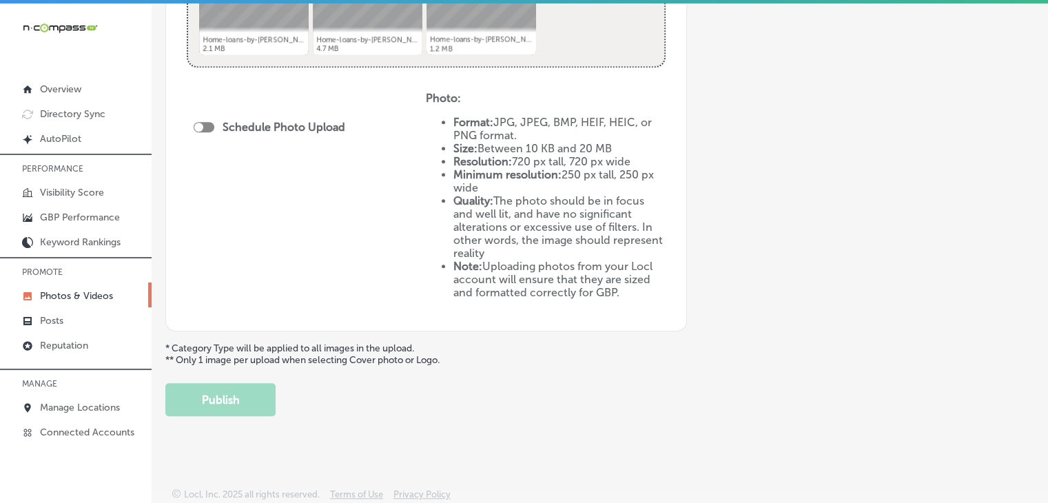
click at [211, 127] on div at bounding box center [204, 127] width 21 height 10
checkbox input "true"
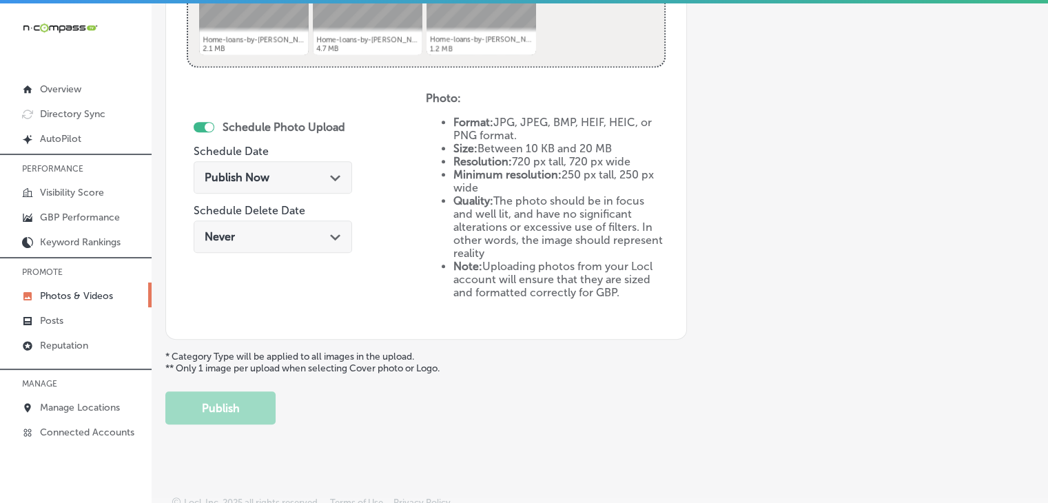
click at [229, 166] on div "Publish Now Path Created with Sketch." at bounding box center [273, 177] width 158 height 32
click at [593, 169] on li "Minimum resolution: 250 px tall, 250 px wide" at bounding box center [558, 181] width 211 height 26
click at [320, 152] on div "Schedule Photo Upload Schedule Date Sep 3, 2025 05:30 AM Path Created with Sket…" at bounding box center [273, 188] width 158 height 149
click at [317, 180] on div "Sep 3, 2025 05:30 AM Path Created with Sketch." at bounding box center [273, 177] width 136 height 13
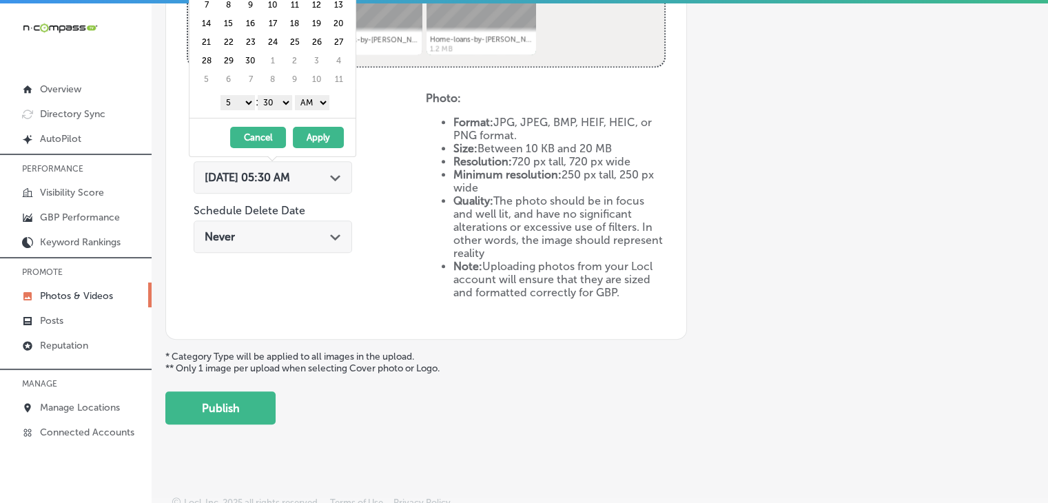
click at [460, 247] on li "Quality: The photo should be in focus and well lit, and have no significant alt…" at bounding box center [558, 226] width 211 height 65
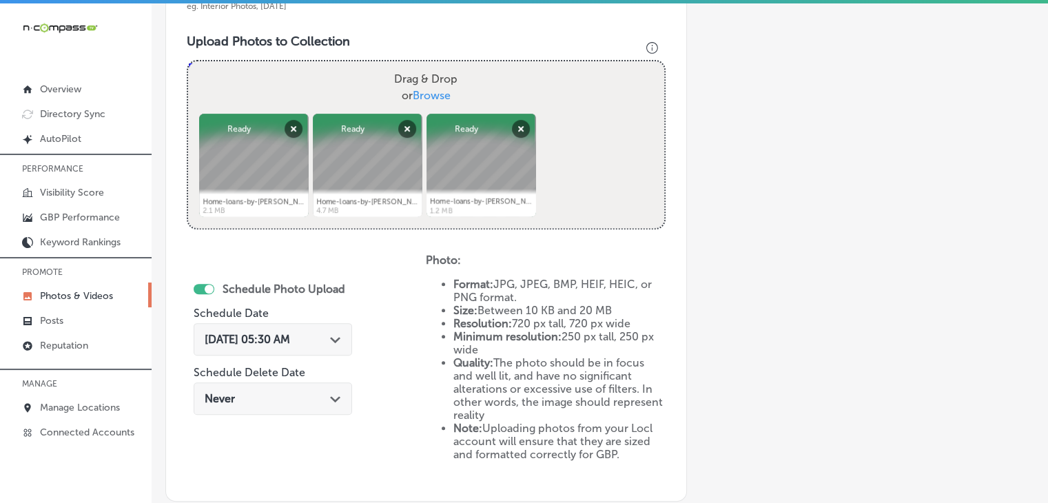
scroll to position [366, 0]
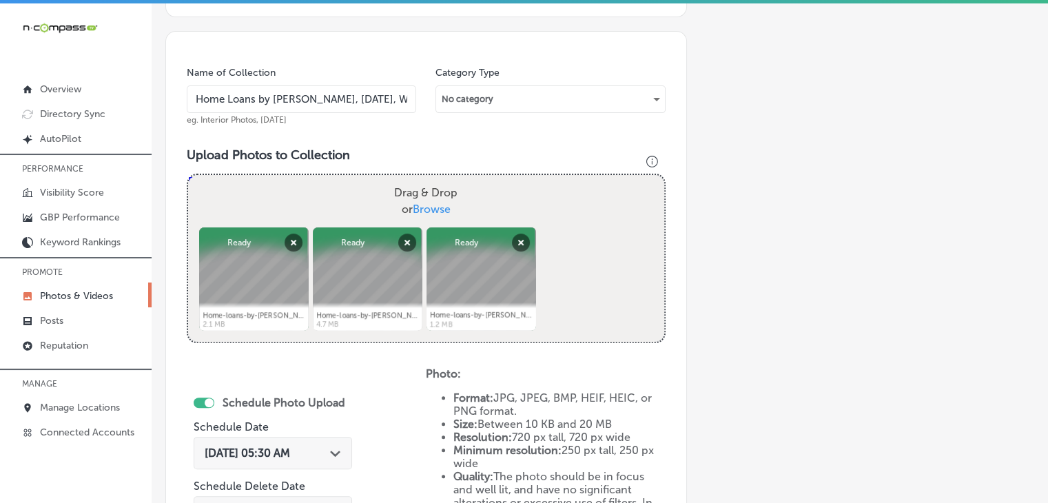
click at [312, 430] on div "Schedule Photo Upload Schedule Date Sep 3, 2025 05:30 AM Path Created with Sket…" at bounding box center [273, 463] width 158 height 149
click at [313, 439] on div "Sep 3, 2025 05:30 AM Path Created with Sketch." at bounding box center [273, 453] width 158 height 32
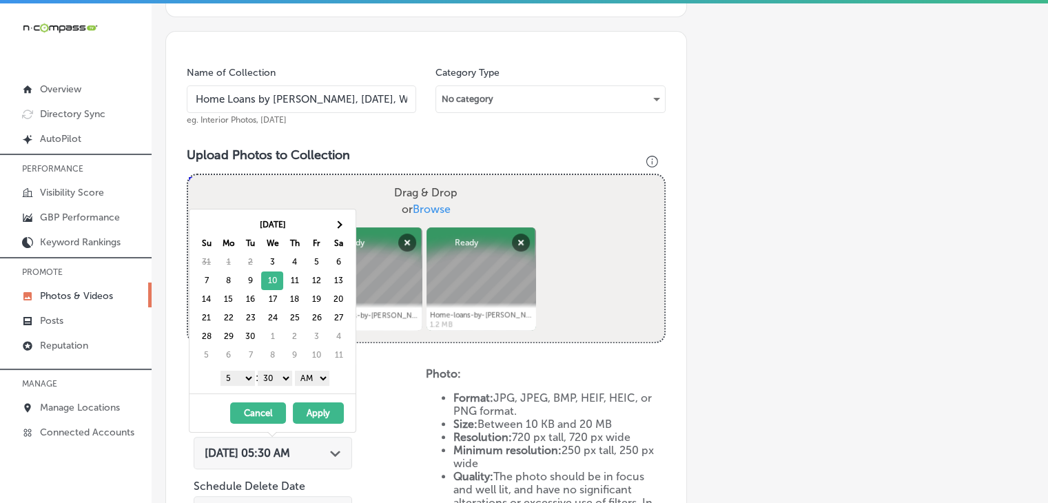
click at [244, 377] on select "1 2 3 4 5 6 7 8 9 10 11 12" at bounding box center [237, 378] width 34 height 15
click at [244, 379] on select "1 2 3 4 5 6 7 8 9 10 11 12" at bounding box center [237, 378] width 34 height 15
click at [274, 386] on div "1 2 3 4 5 6 7 8 9 10 11 12 : 00 10 20 30 40 50 AM PM" at bounding box center [275, 377] width 160 height 21
click at [282, 375] on select "00 10 20 30 40 50" at bounding box center [275, 378] width 34 height 15
click at [304, 380] on select "AM PM" at bounding box center [312, 378] width 34 height 15
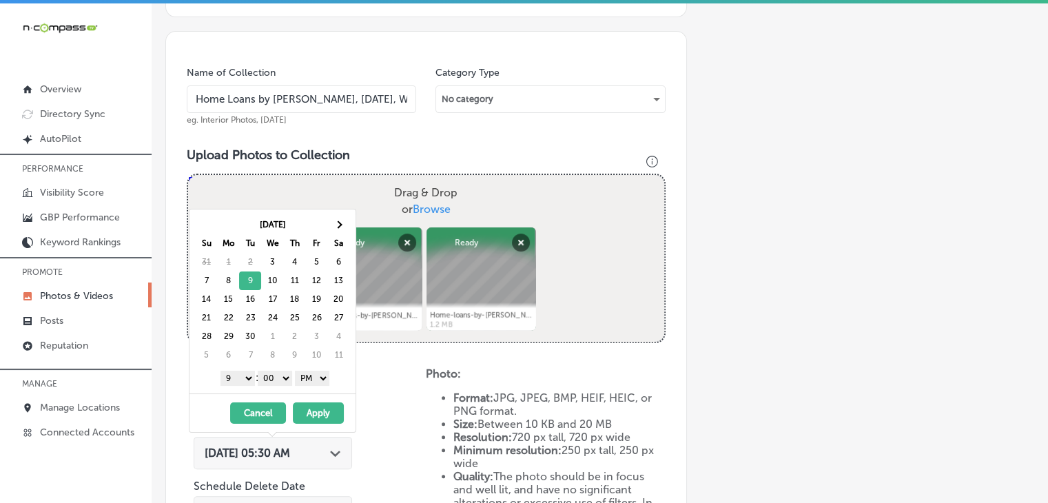
click at [313, 413] on button "Apply" at bounding box center [318, 412] width 51 height 21
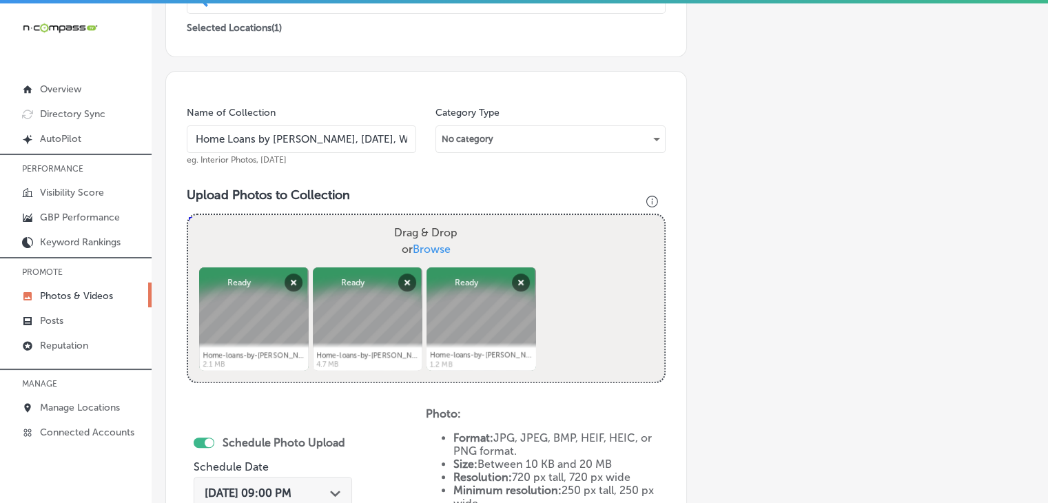
scroll to position [647, 0]
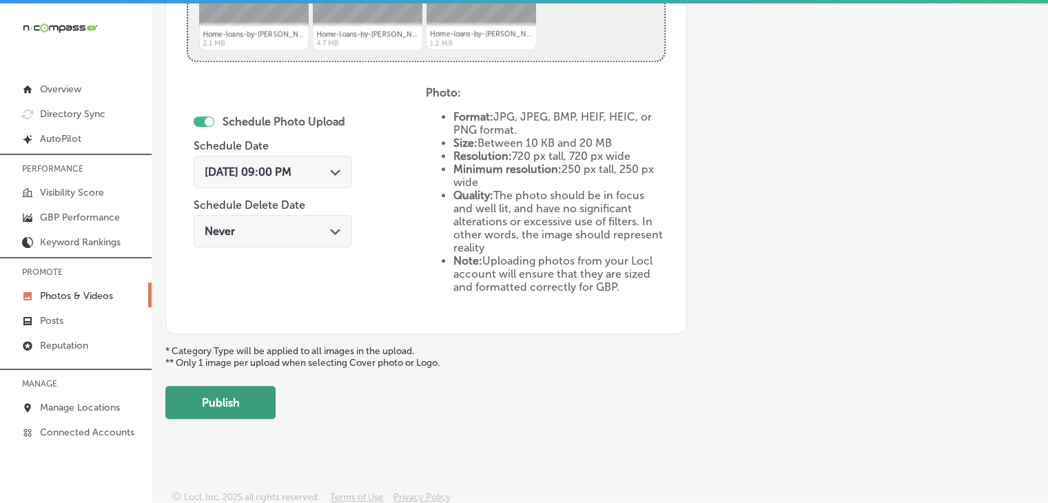
click at [268, 402] on button "Publish" at bounding box center [220, 402] width 110 height 33
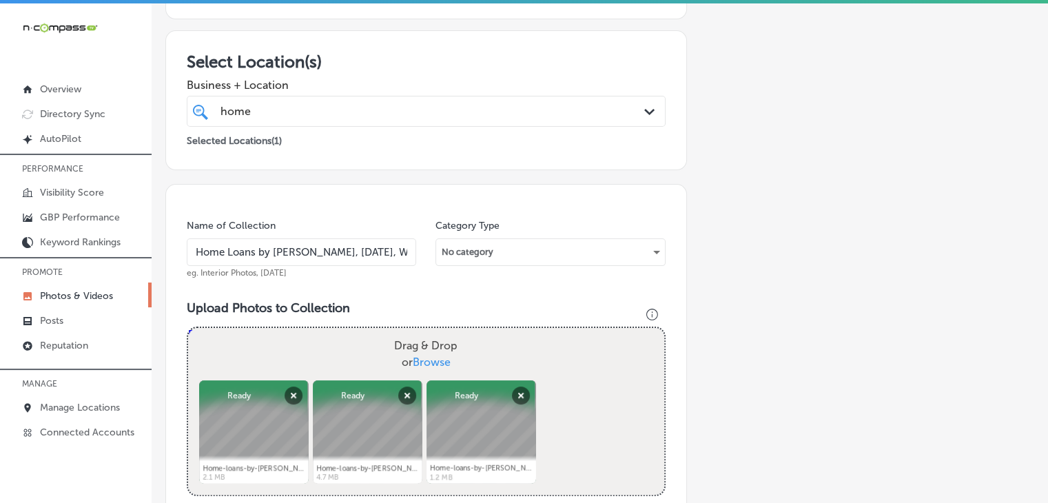
scroll to position [321, 0]
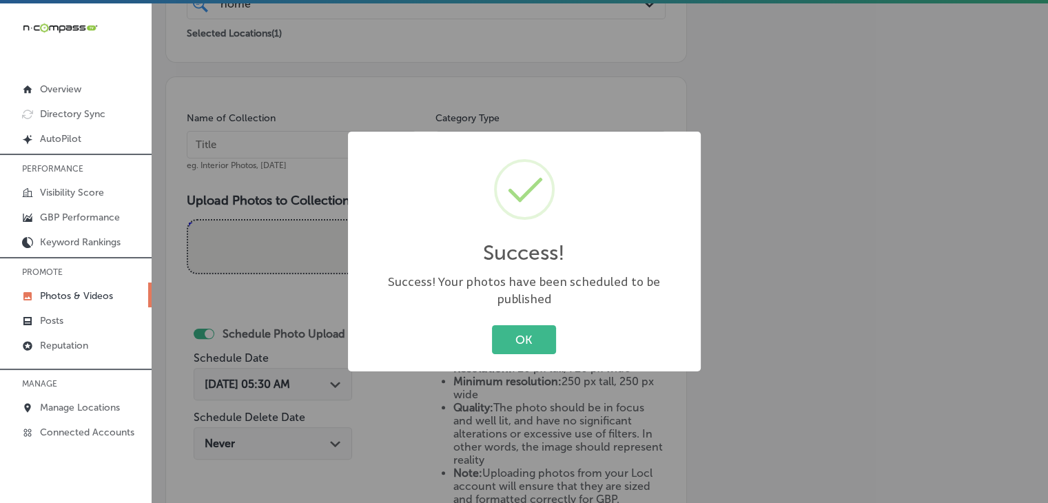
click at [278, 162] on div "Success! × Success! Your photos have been scheduled to be published OK Cancel" at bounding box center [524, 251] width 1048 height 503
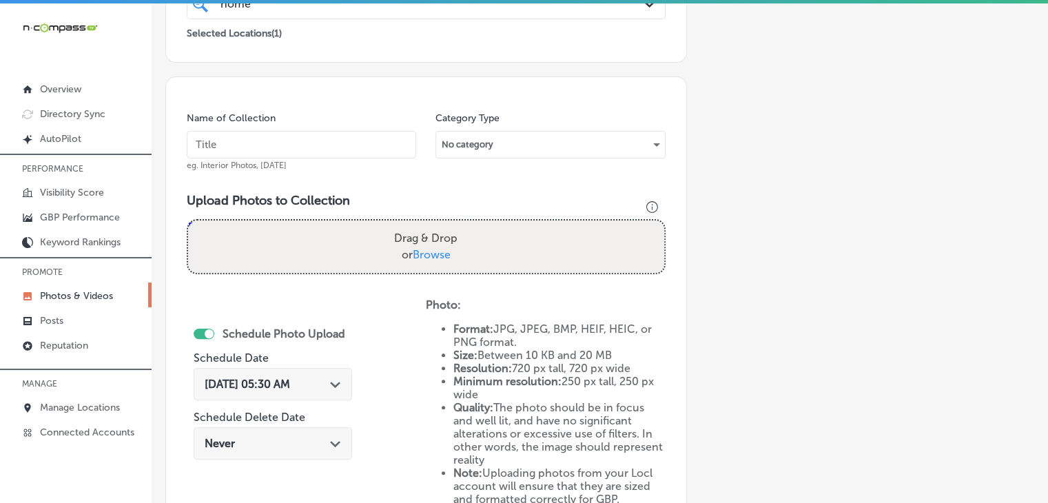
click at [281, 145] on input "text" at bounding box center [301, 145] width 229 height 28
paste input "Home Loans by Cherie, Sep 2025, Week"
type input "Home Loans by Cherie, Sep 2025, Week 3"
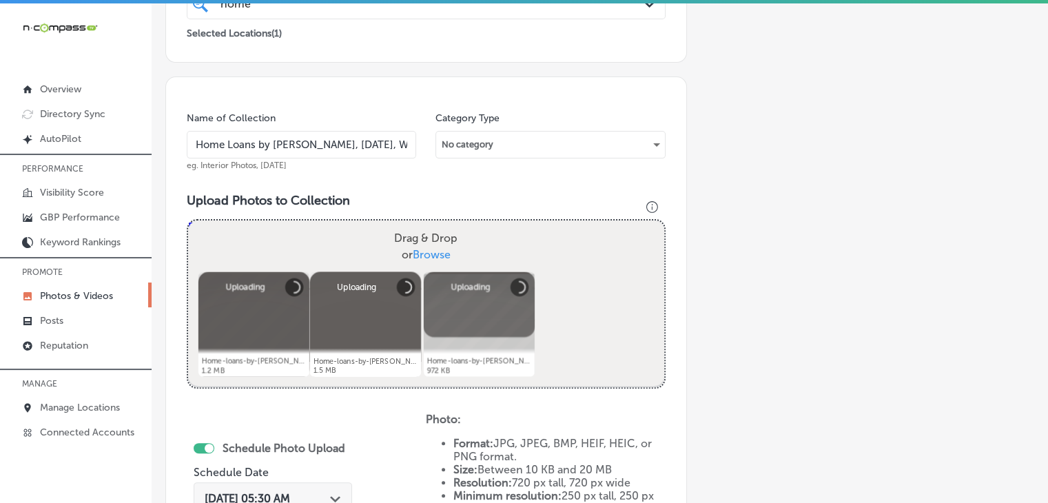
scroll to position [482, 0]
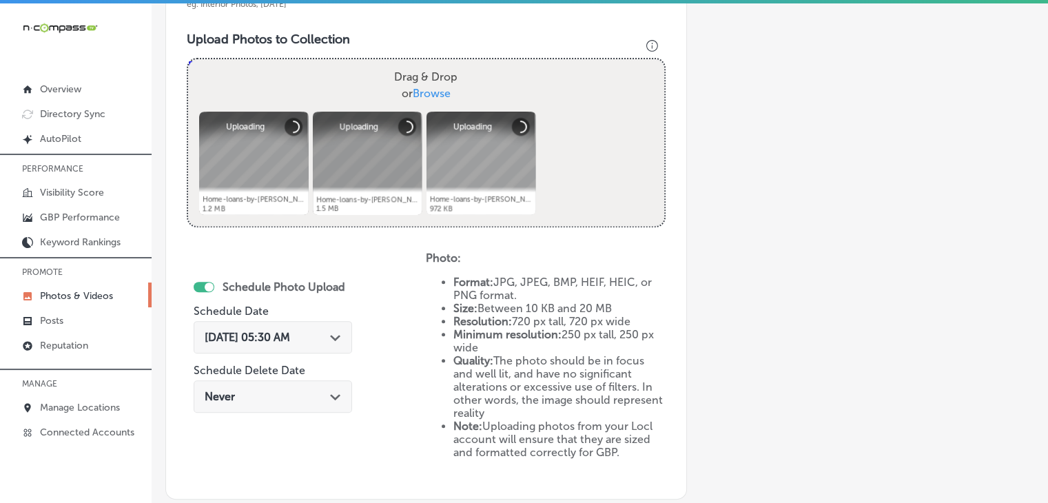
click at [263, 323] on div "Sep 3, 2025 05:30 AM Path Created with Sketch." at bounding box center [273, 337] width 158 height 32
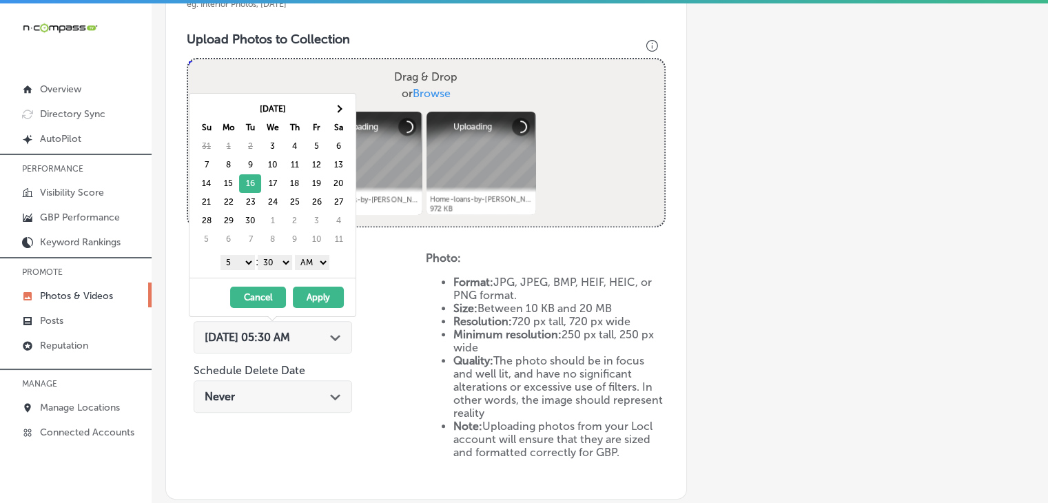
click at [249, 261] on select "1 2 3 4 5 6 7 8 9 10 11 12" at bounding box center [237, 262] width 34 height 15
click at [276, 265] on select "00 10 20 30 40 50" at bounding box center [275, 262] width 34 height 15
click at [306, 258] on select "AM PM" at bounding box center [312, 262] width 34 height 15
click at [312, 291] on button "Apply" at bounding box center [318, 296] width 51 height 21
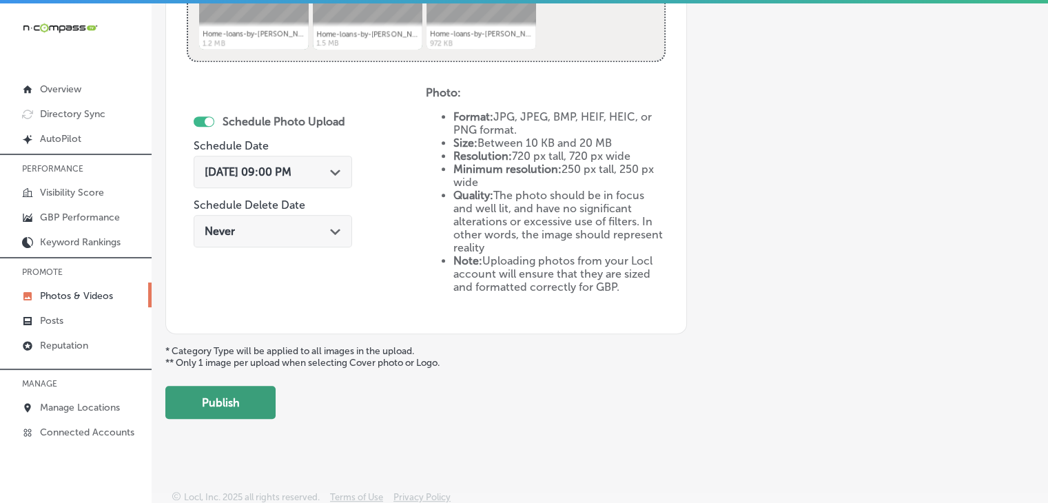
click at [248, 393] on button "Publish" at bounding box center [220, 402] width 110 height 33
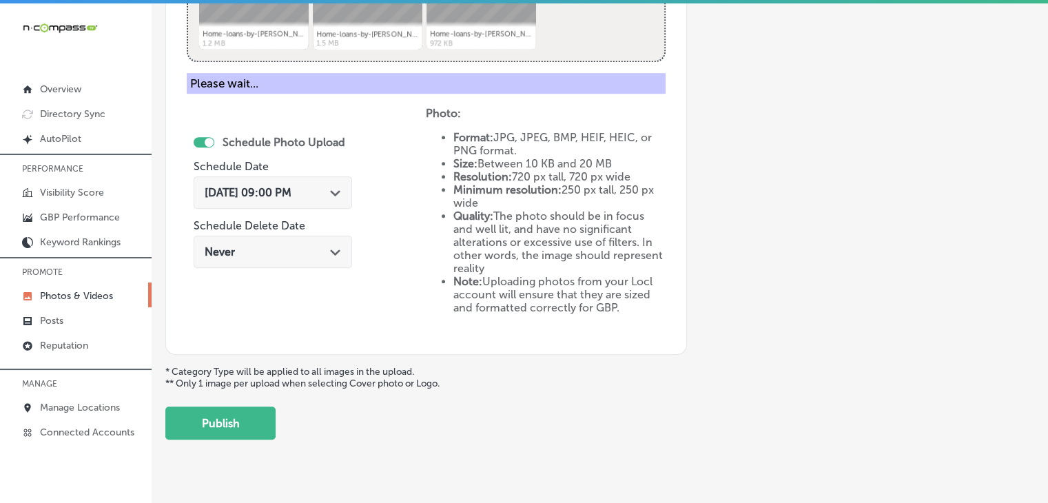
scroll to position [5, 0]
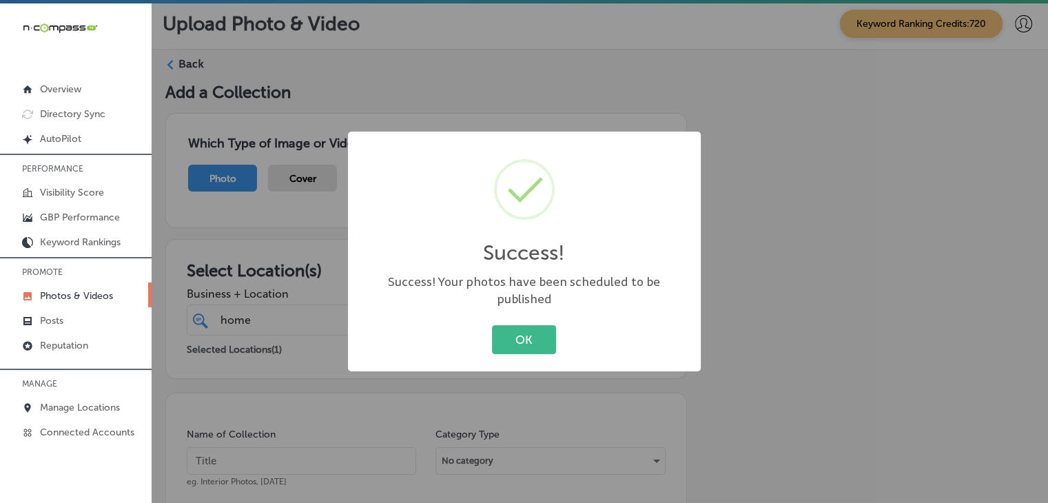
click at [295, 351] on div "Success! × Success! Your photos have been scheduled to be published OK Cancel" at bounding box center [524, 251] width 1048 height 503
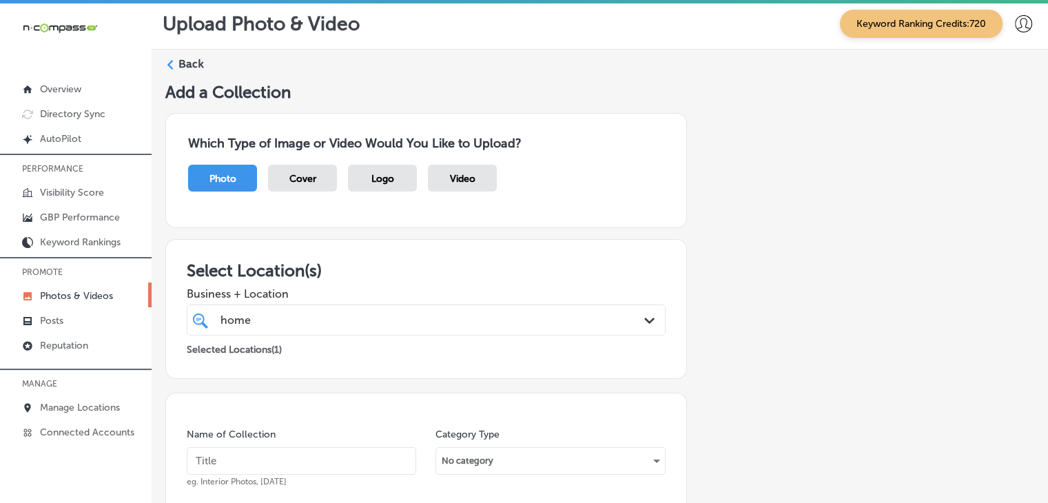
click at [278, 460] on input "text" at bounding box center [301, 461] width 229 height 28
paste input "Home Loans by Cherie, Sep 2025, Week"
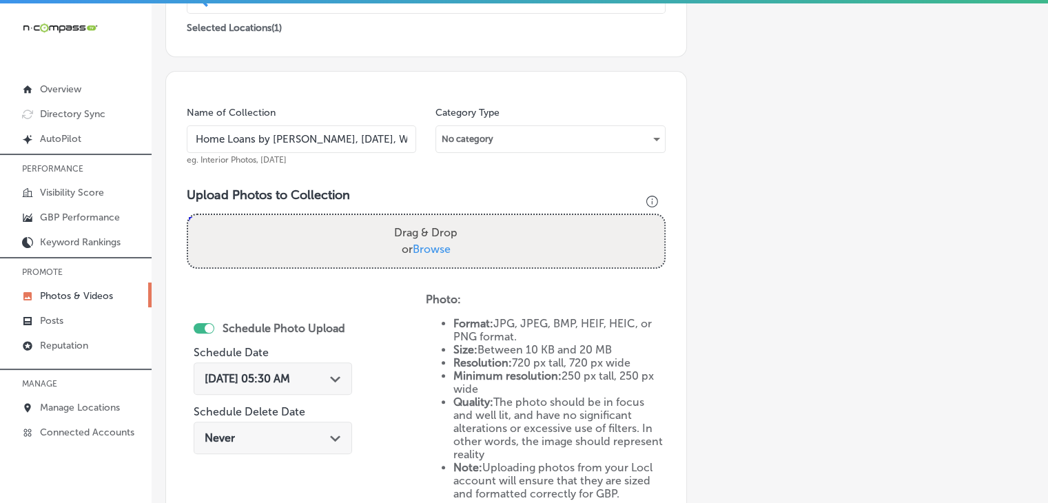
scroll to position [487, 0]
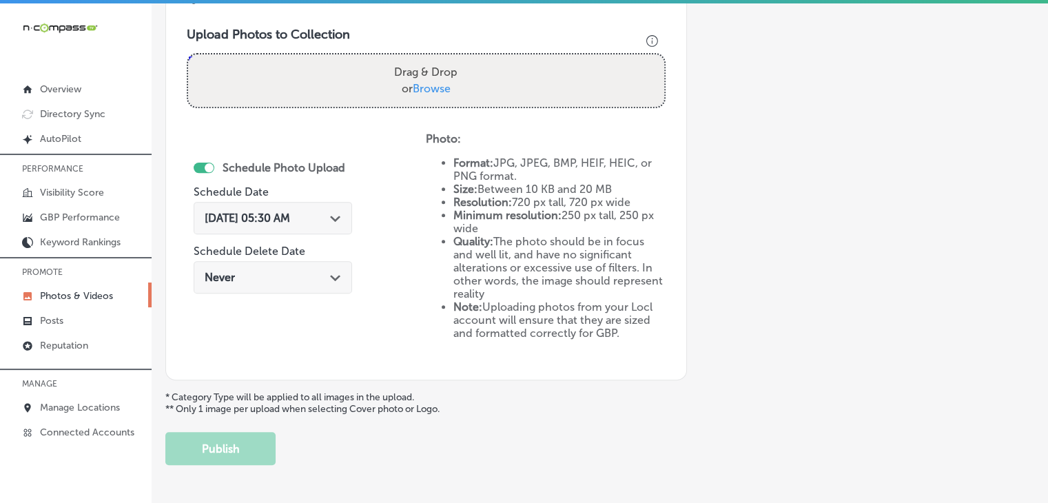
type input "Home Loans by Cherie, Sep 2025, Week 3"
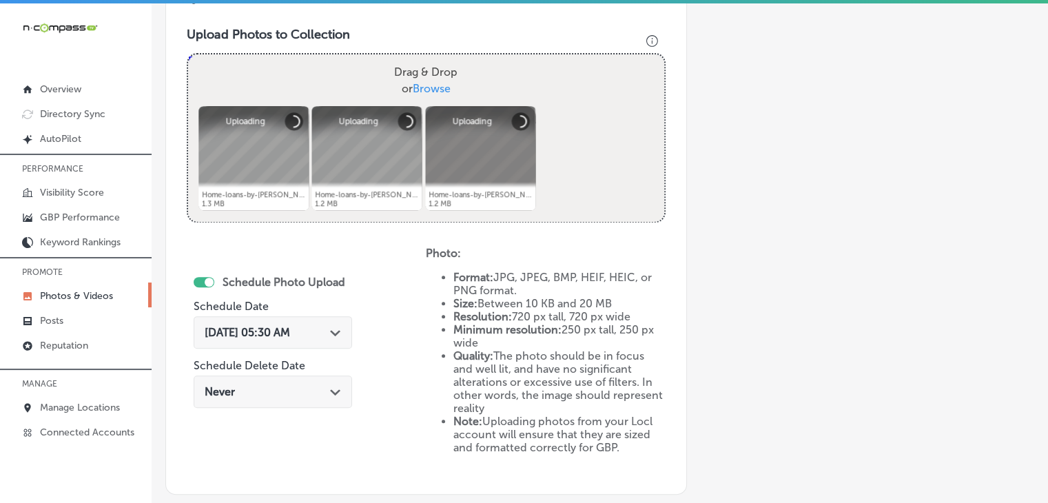
click at [273, 329] on span "Sep 3, 2025 05:30 AM" at bounding box center [247, 332] width 85 height 13
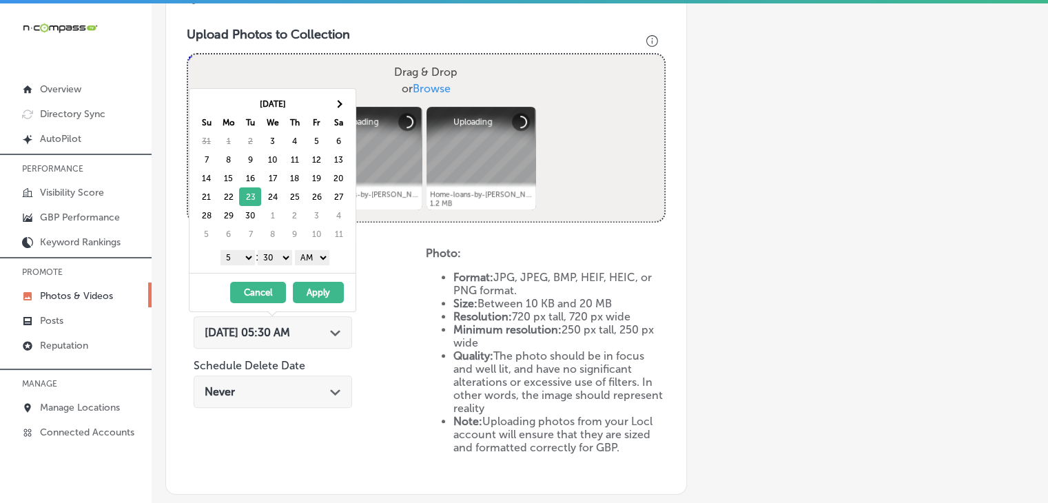
click at [248, 258] on select "1 2 3 4 5 6 7 8 9 10 11 12" at bounding box center [237, 257] width 34 height 15
click at [286, 247] on div "1 2 3 4 5 6 7 8 9 10 11 12 : 00 10 20 30 40 50 AM PM" at bounding box center [275, 257] width 160 height 21
click at [286, 264] on div "1 2 3 4 5 6 7 8 9 10 11 12 : 00 10 20 30 40 50 AM PM" at bounding box center [275, 257] width 160 height 21
click at [286, 257] on select "00 10 20 30 40 50" at bounding box center [275, 257] width 34 height 15
click at [298, 263] on div "1 2 3 4 5 6 7 8 9 10 11 12 : 00 10 20 30 40 50 AM PM" at bounding box center [275, 257] width 160 height 21
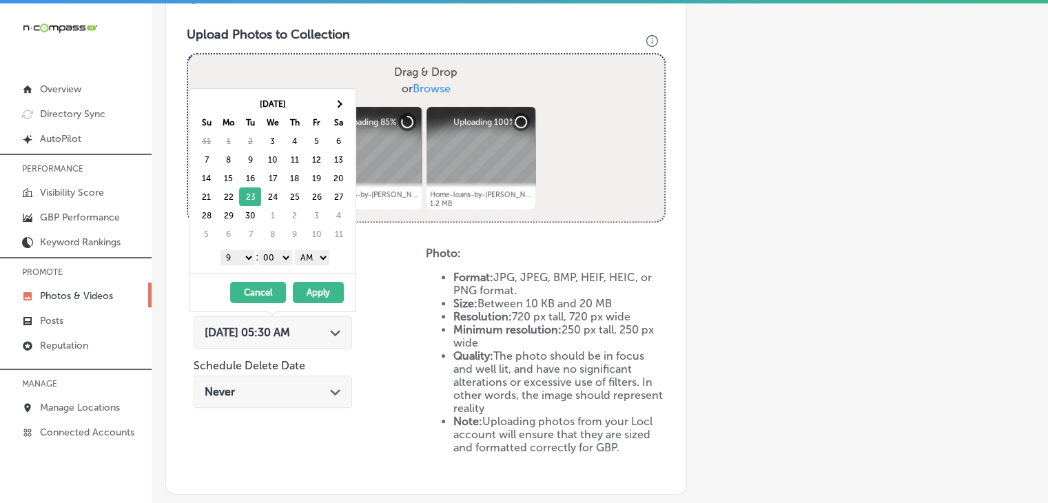
click at [312, 261] on select "AM PM" at bounding box center [312, 257] width 34 height 15
click at [313, 282] on button "Apply" at bounding box center [318, 292] width 51 height 21
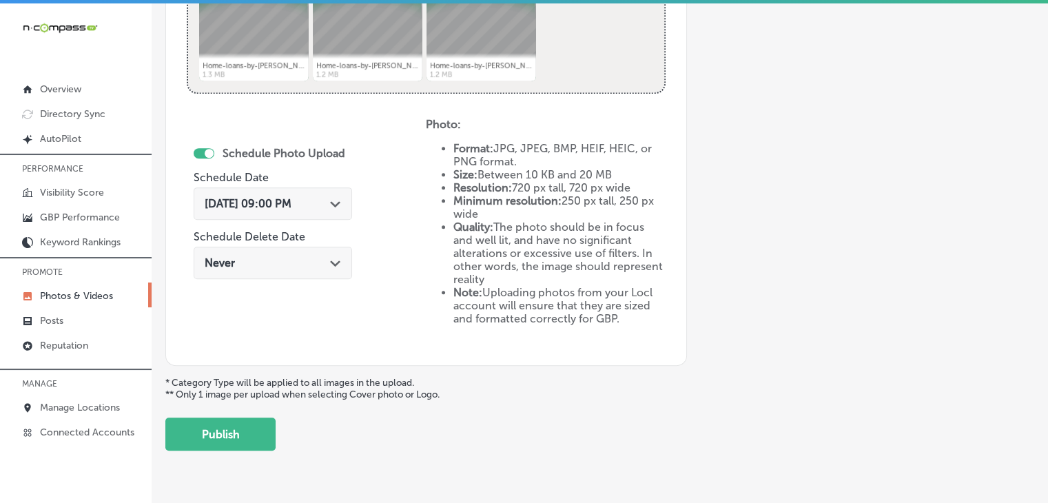
scroll to position [647, 0]
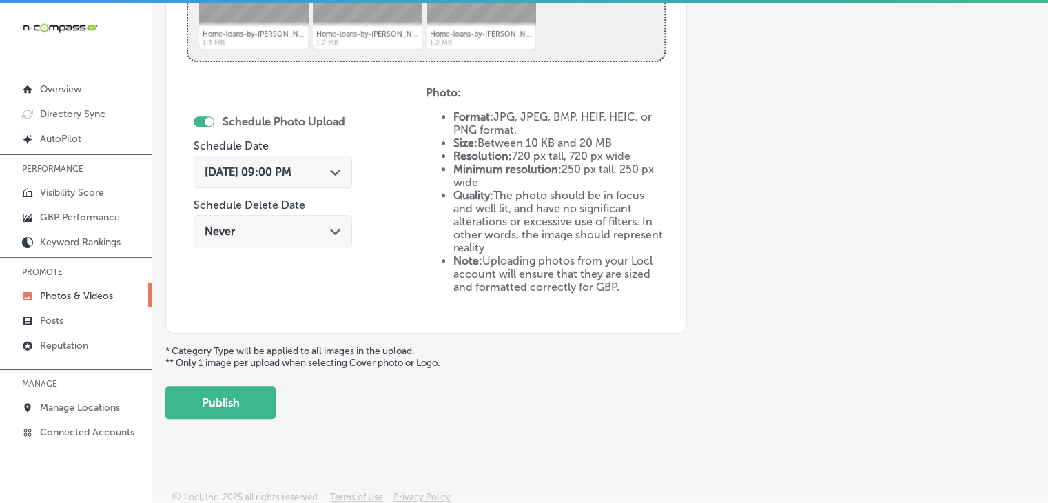
click at [251, 399] on button "Publish" at bounding box center [220, 402] width 110 height 33
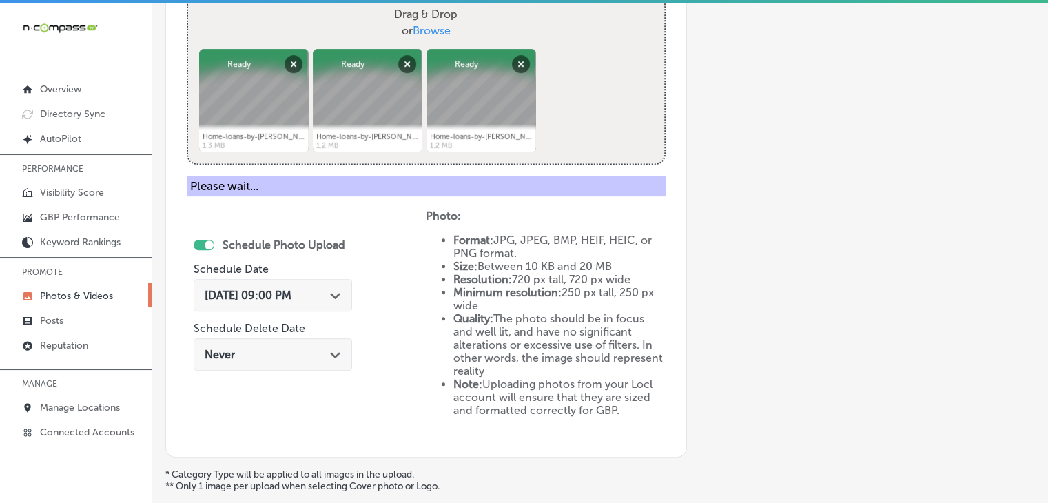
scroll to position [487, 0]
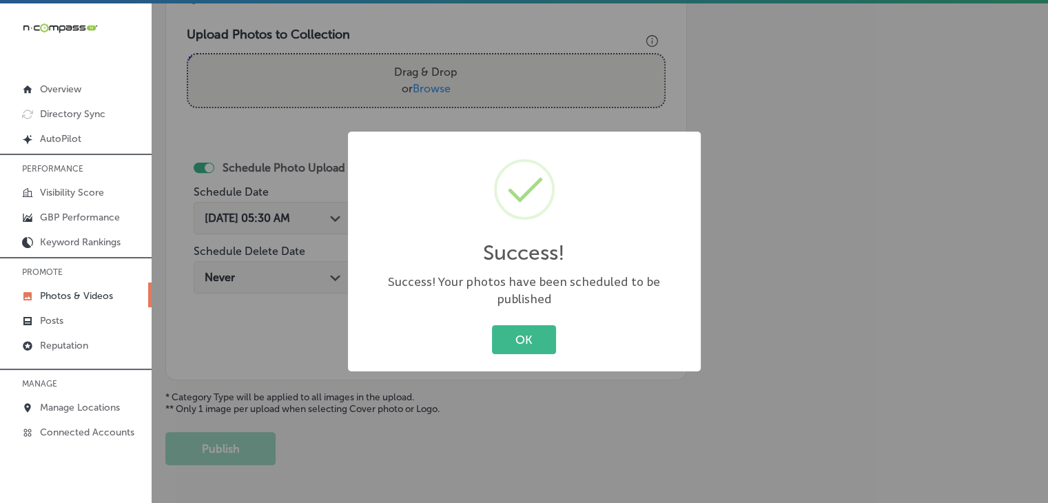
click at [379, 118] on div "Success! × Success! Your photos have been scheduled to be published OK Cancel" at bounding box center [524, 251] width 1048 height 503
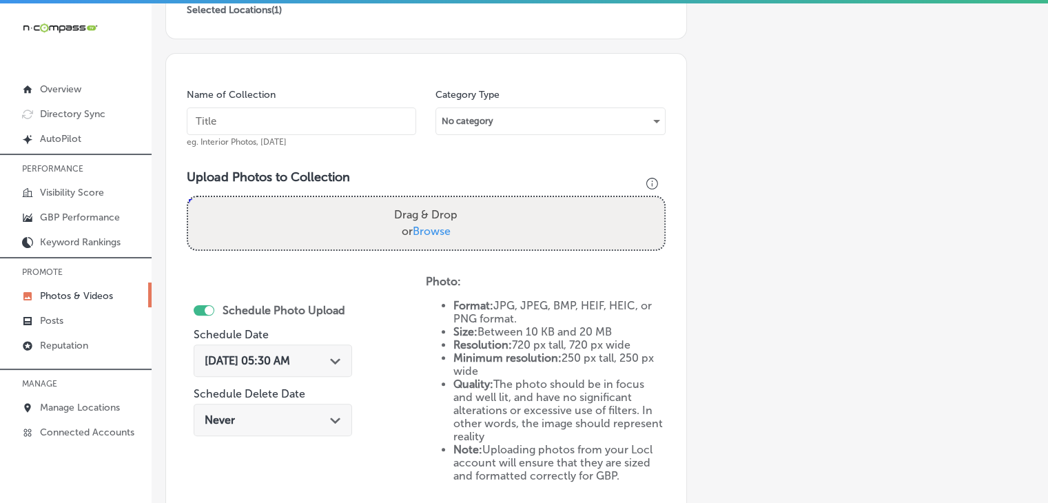
scroll to position [326, 0]
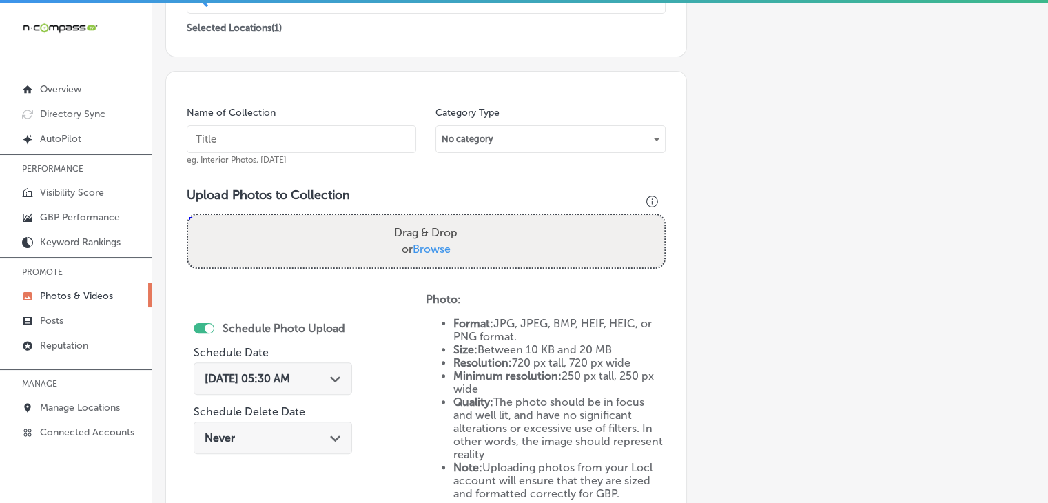
drag, startPoint x: 367, startPoint y: 124, endPoint x: 368, endPoint y: 134, distance: 9.7
click at [367, 125] on input "text" at bounding box center [301, 139] width 229 height 28
paste input "Home Loans by Cherie, Sep 2025, Week"
type input "Home Loans by Cherie, Sep 2025, Week 4"
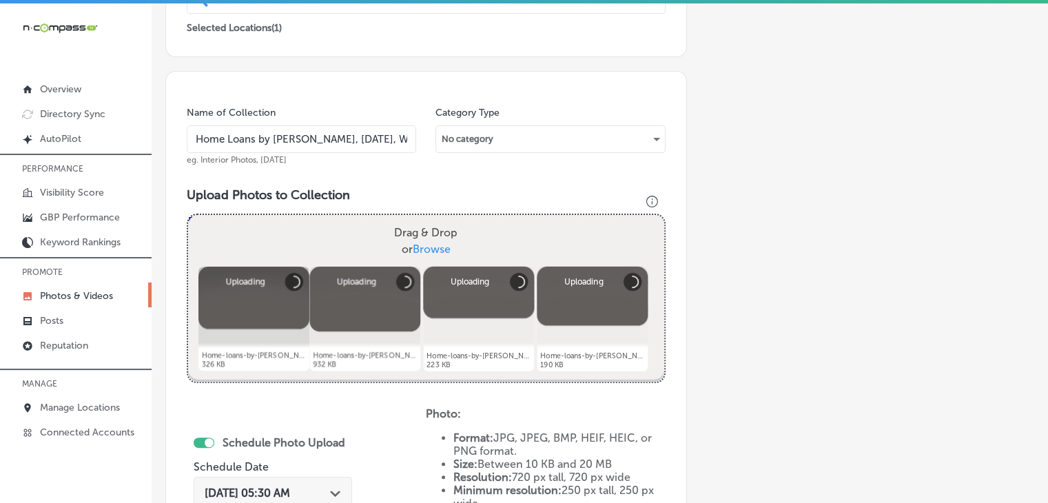
scroll to position [647, 0]
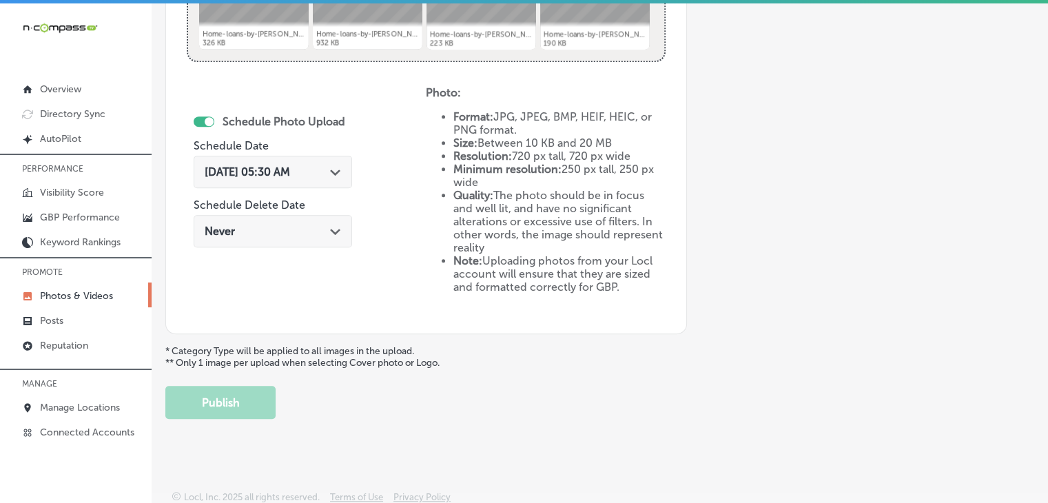
click at [294, 185] on div "Sep 3, 2025 05:30 AM Path Created with Sketch." at bounding box center [273, 172] width 158 height 32
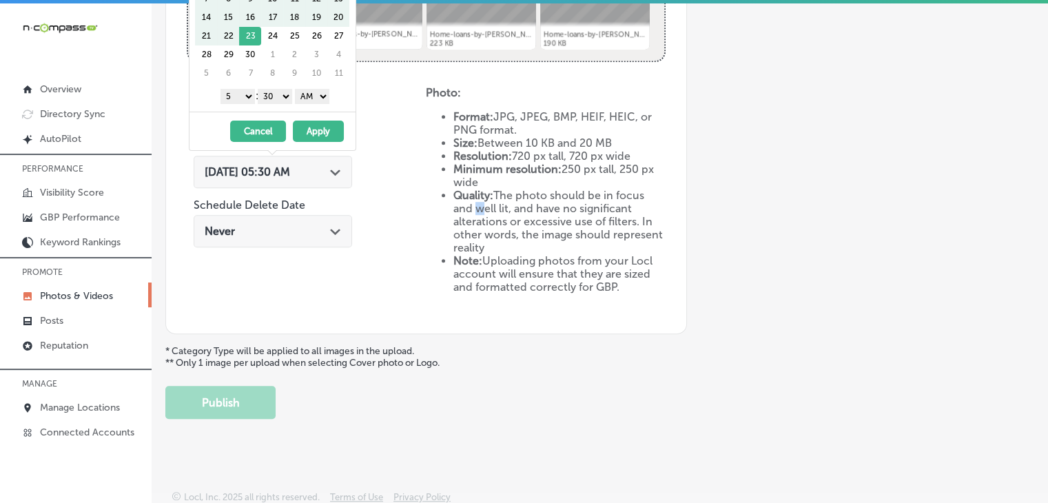
click at [471, 205] on li "Quality: The photo should be in focus and well lit, and have no significant alt…" at bounding box center [558, 221] width 211 height 65
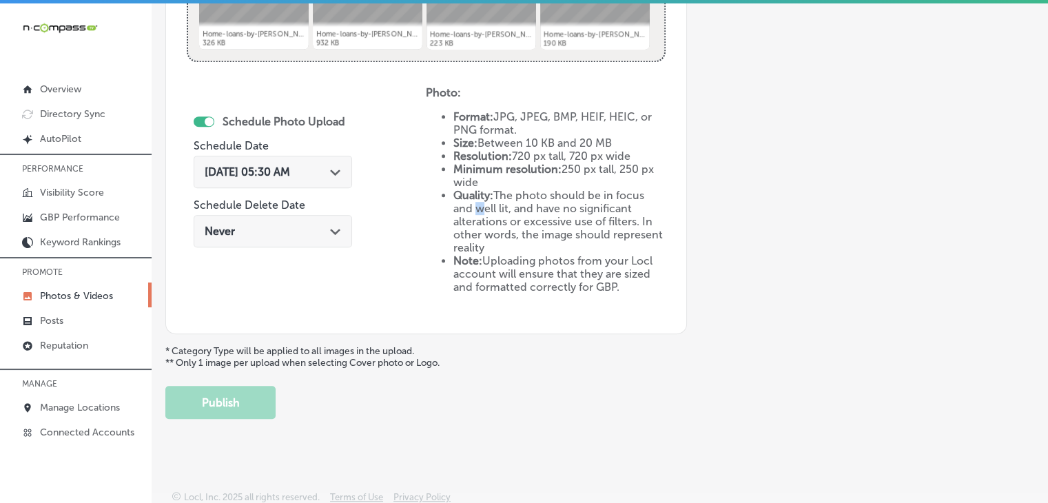
scroll to position [487, 0]
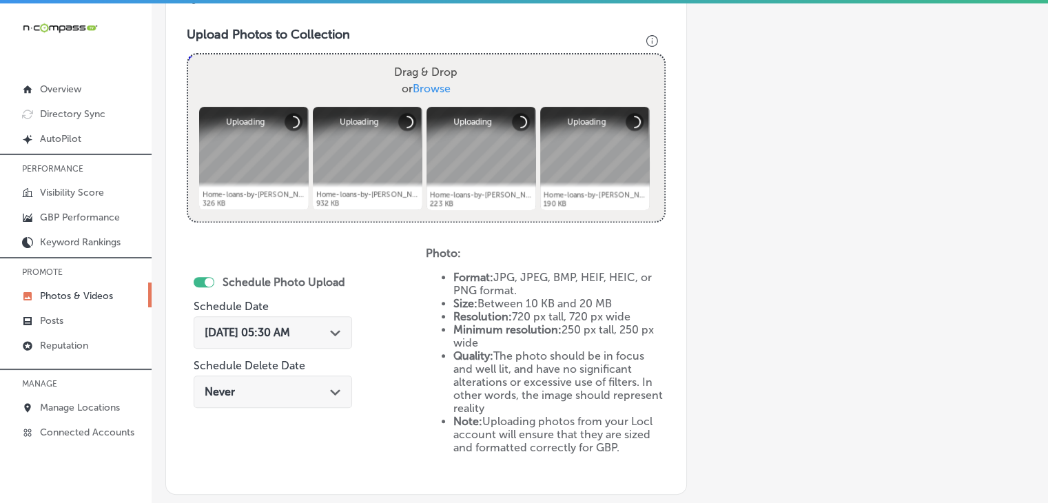
click at [290, 331] on span "Sep 3, 2025 05:30 AM" at bounding box center [247, 332] width 85 height 13
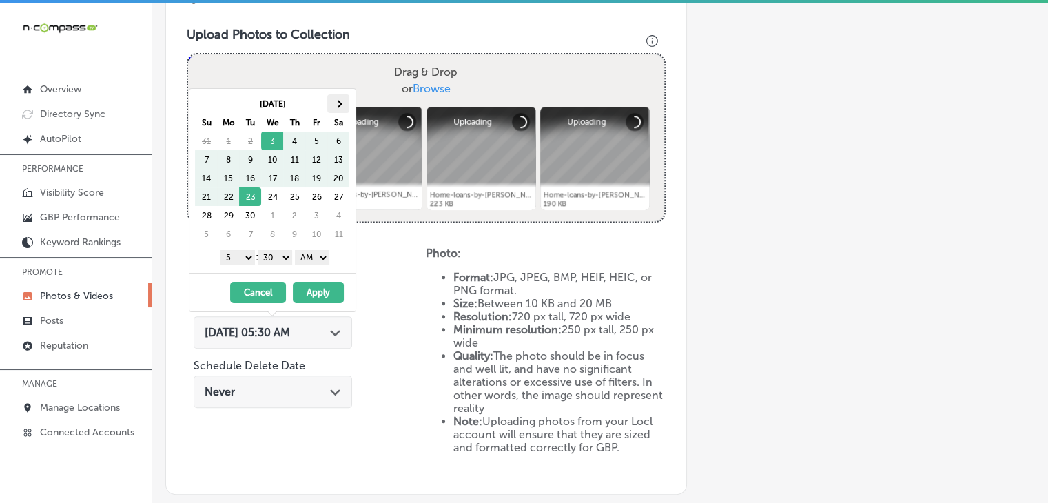
click at [340, 106] on th at bounding box center [338, 103] width 22 height 19
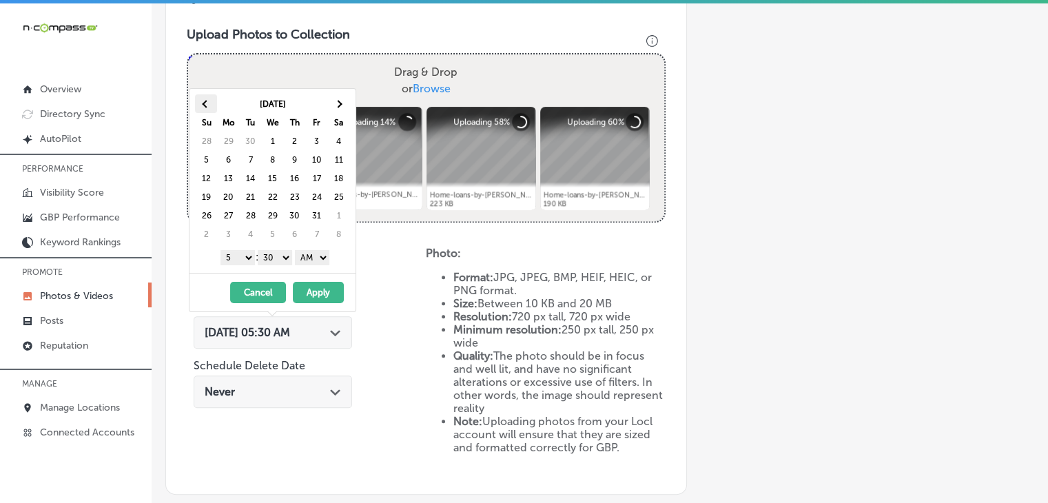
click at [199, 105] on th at bounding box center [206, 103] width 22 height 19
click at [252, 273] on div "09/30/2025 - 09/30/2025 Cancel Apply" at bounding box center [272, 292] width 166 height 39
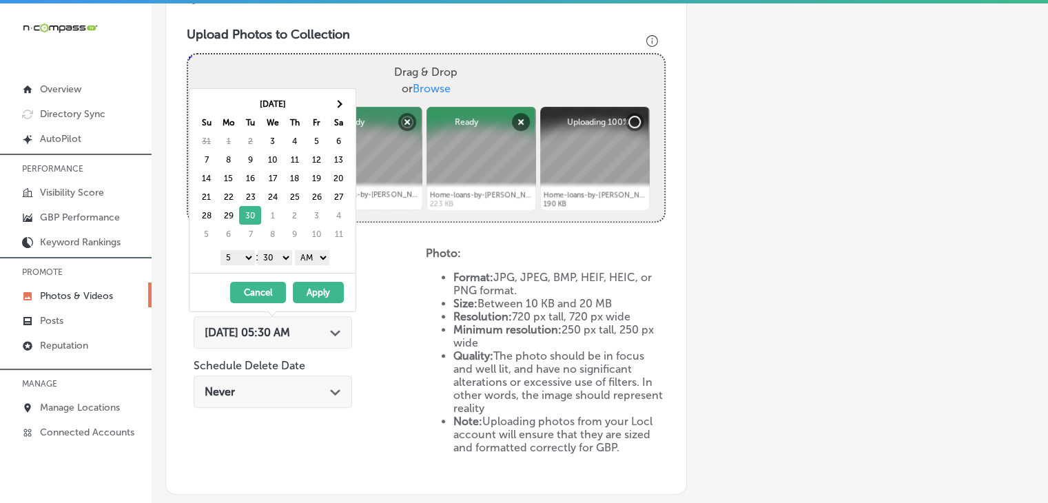
click at [251, 265] on div "Sep 2025 Su Mo Tu We Th Fr Sa 31 1 2 3 4 5 6 7 8 9 10 11 12 13 14 15 16 17 18 1…" at bounding box center [272, 181] width 166 height 184
click at [246, 259] on select "1 2 3 4 5 6 7 8 9 10 11 12" at bounding box center [237, 257] width 34 height 15
click at [276, 258] on select "00 10 20 30 40 50" at bounding box center [275, 257] width 34 height 15
click at [311, 257] on select "AM PM" at bounding box center [312, 257] width 34 height 15
click at [313, 282] on button "Apply" at bounding box center [318, 292] width 51 height 21
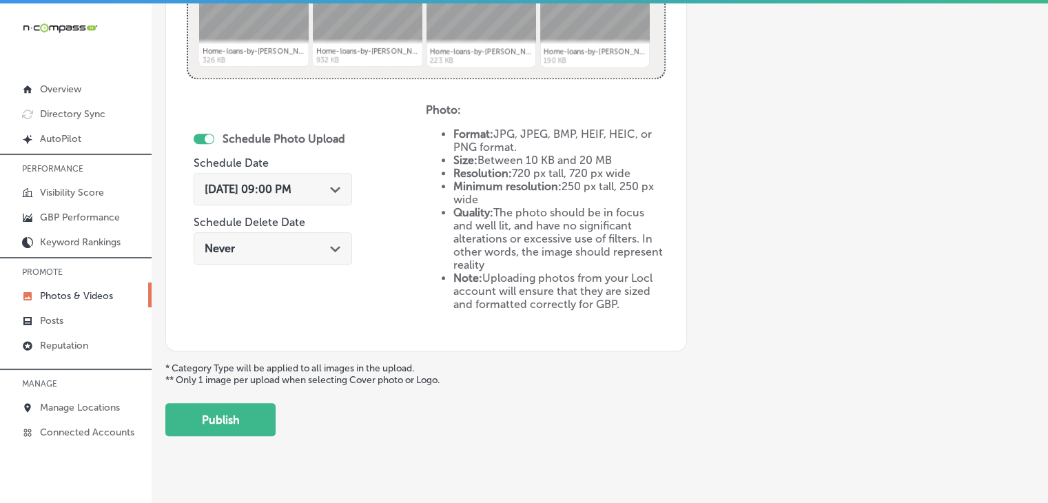
scroll to position [647, 0]
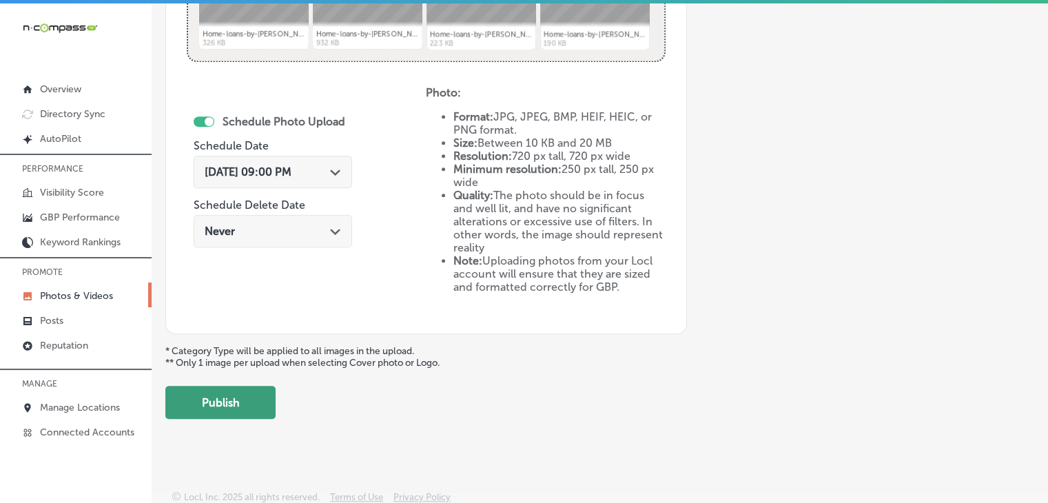
click at [256, 397] on button "Publish" at bounding box center [220, 402] width 110 height 33
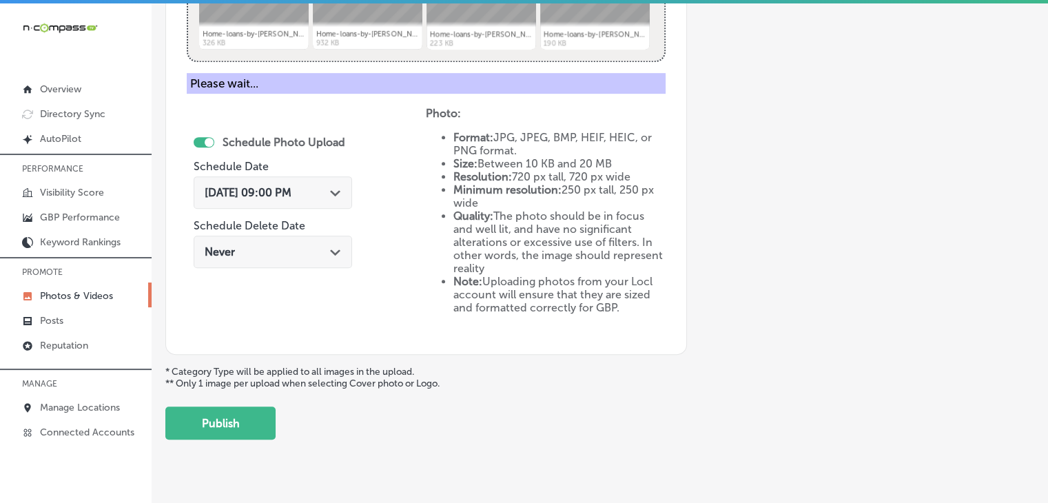
scroll to position [534, 0]
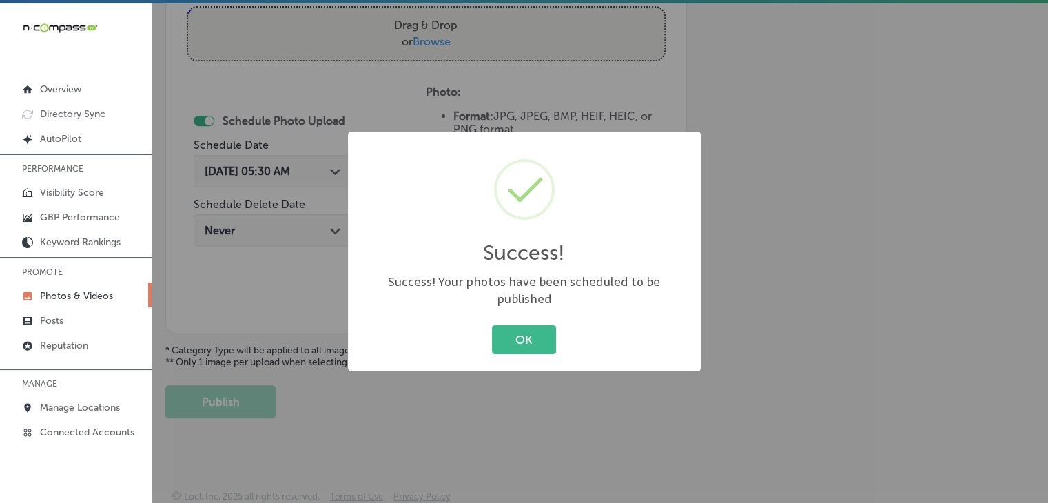
click at [592, 104] on div "Success! × Success! Your photos have been scheduled to be published OK Cancel" at bounding box center [524, 251] width 1048 height 503
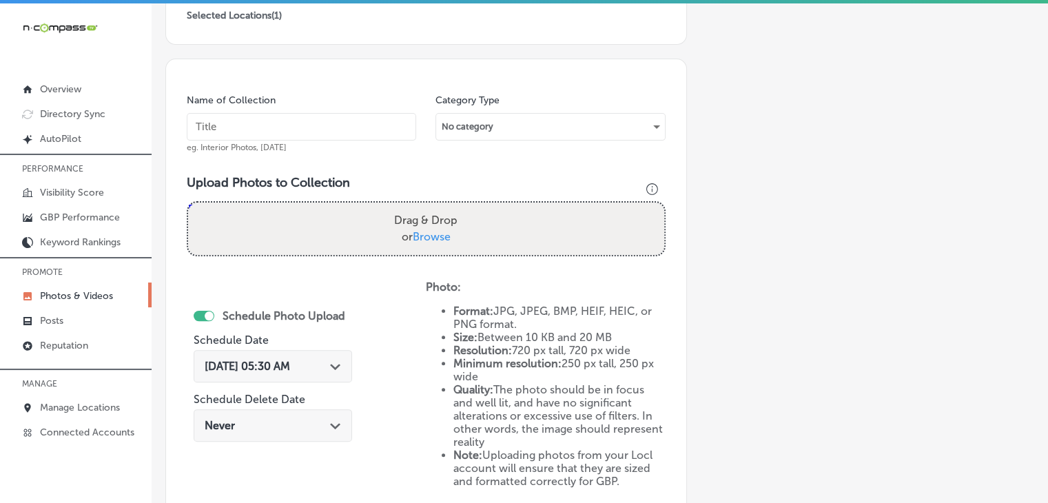
scroll to position [189, 0]
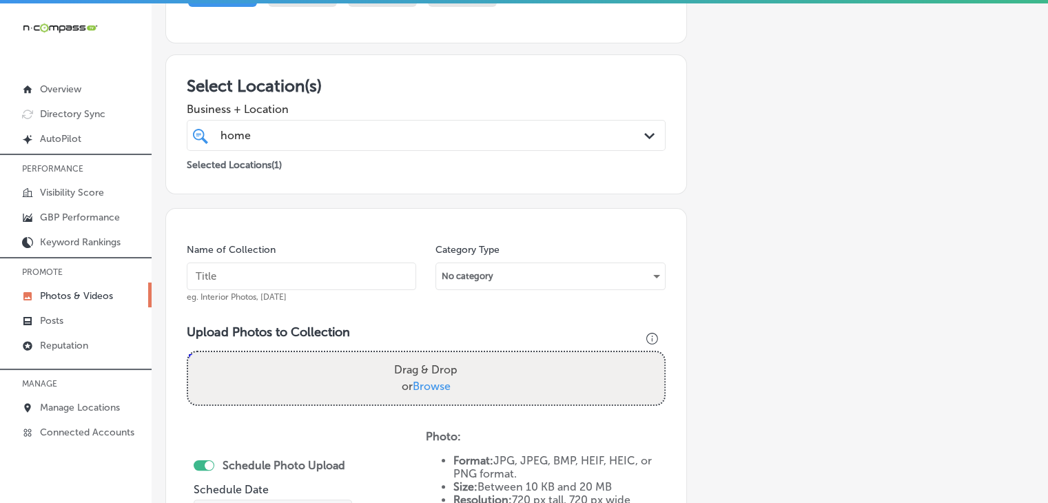
click at [312, 268] on input "text" at bounding box center [301, 276] width 229 height 28
paste input "Home Loans by Cherie, Sep 2025, Week"
click at [320, 275] on input "Home Loans by Cherie, Sep 2025, Week" at bounding box center [301, 276] width 229 height 28
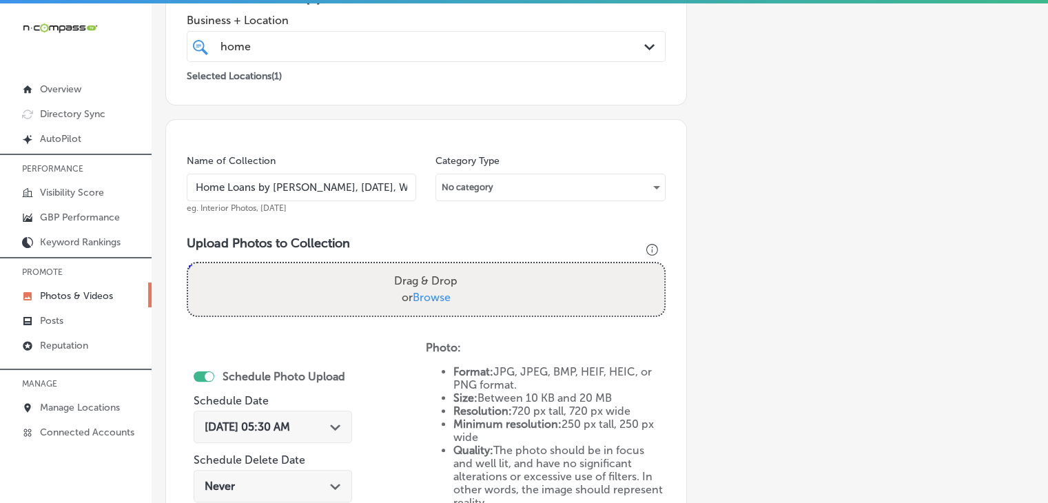
type input "Home Loans by Cherie, Oct 2025, Week 1"
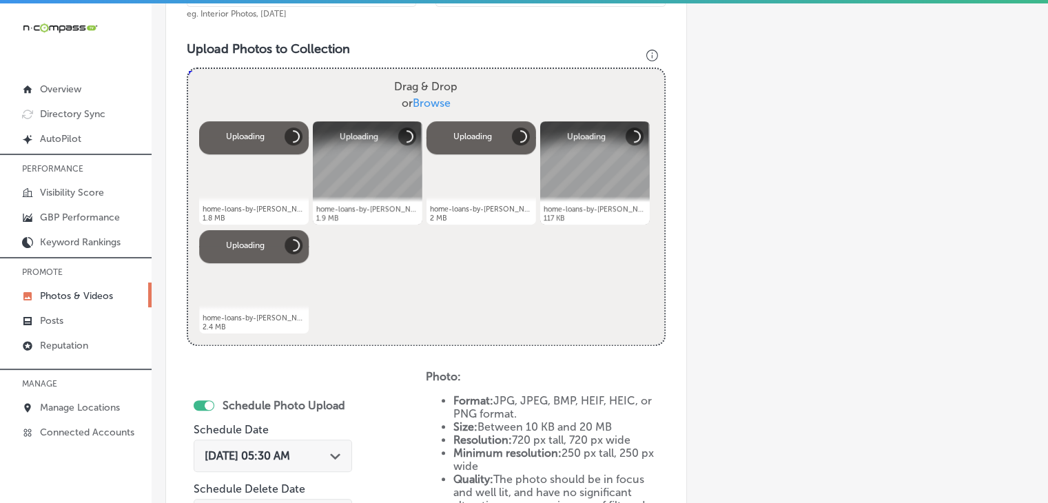
scroll to position [534, 0]
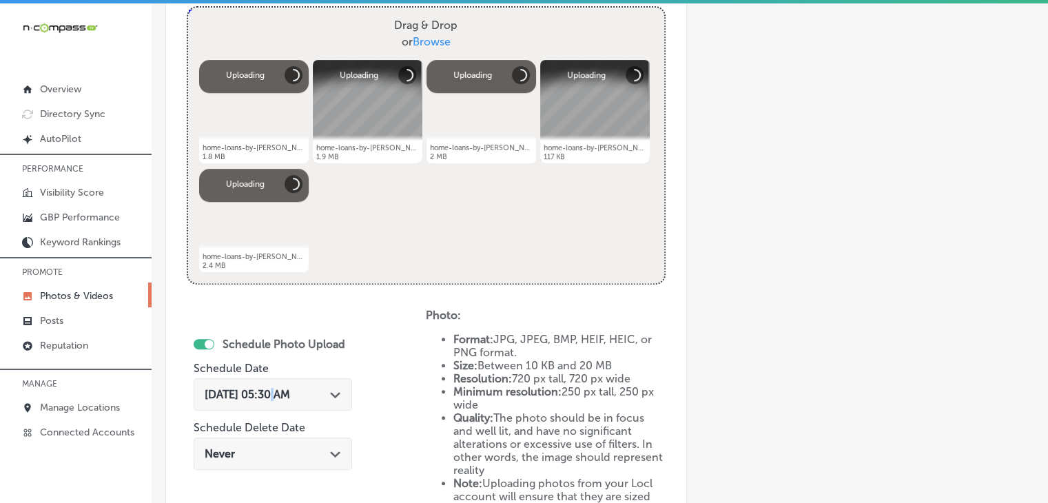
click at [270, 380] on div "Sep 3, 2025 05:30 AM Path Created with Sketch." at bounding box center [273, 394] width 158 height 32
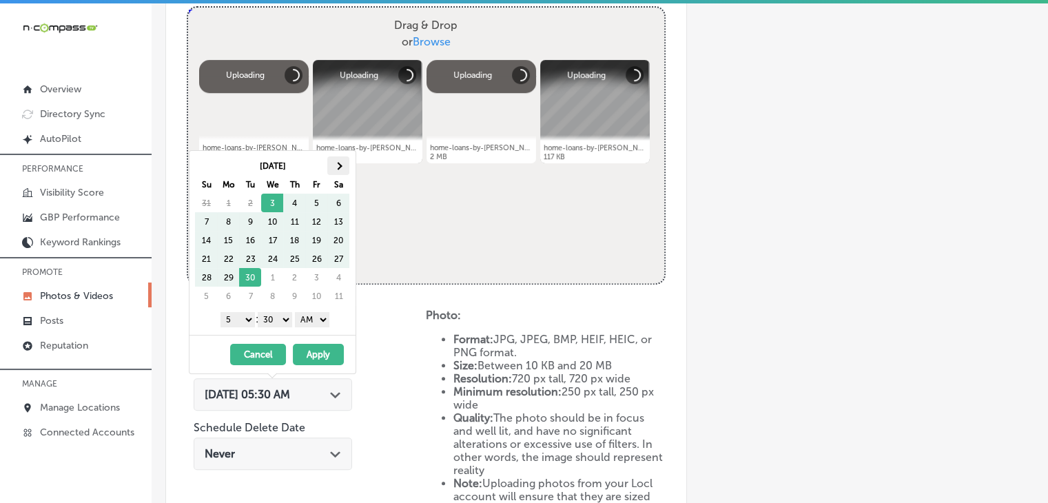
click at [330, 166] on th at bounding box center [338, 165] width 22 height 19
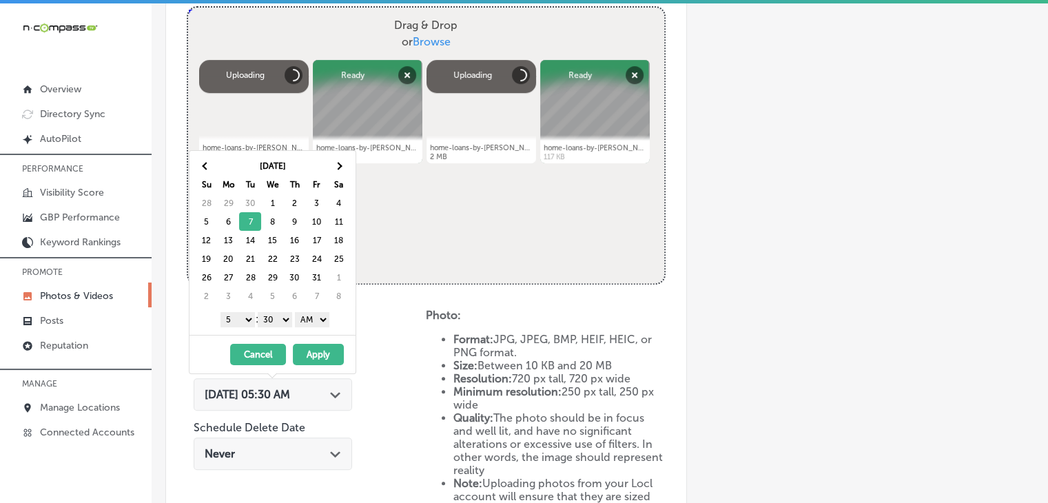
click at [242, 322] on select "1 2 3 4 5 6 7 8 9 10 11 12" at bounding box center [237, 319] width 34 height 15
click at [262, 317] on select "00 10 20 30 40 50" at bounding box center [275, 319] width 34 height 15
click at [314, 323] on select "AM PM" at bounding box center [312, 319] width 34 height 15
click at [319, 348] on button "Apply" at bounding box center [318, 354] width 51 height 21
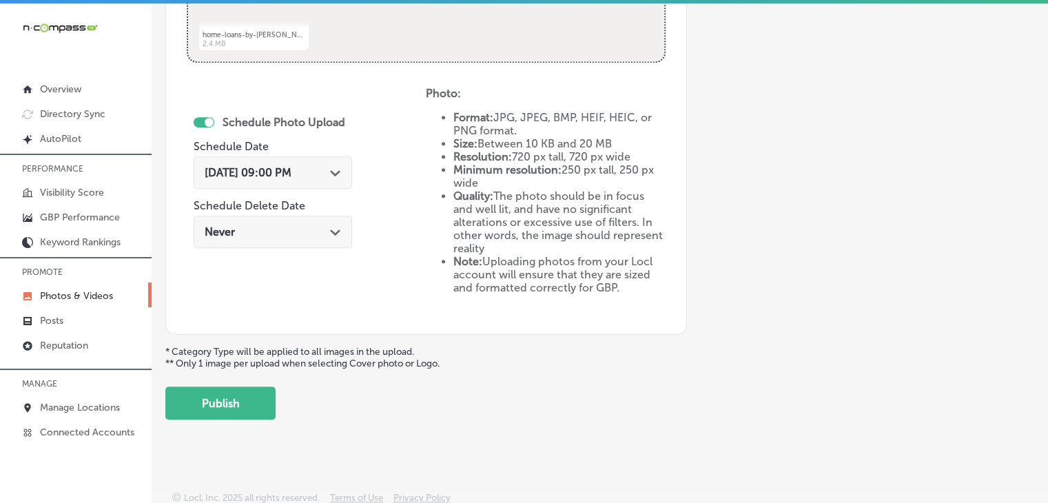
scroll to position [757, 0]
click at [226, 387] on button "Publish" at bounding box center [220, 401] width 110 height 33
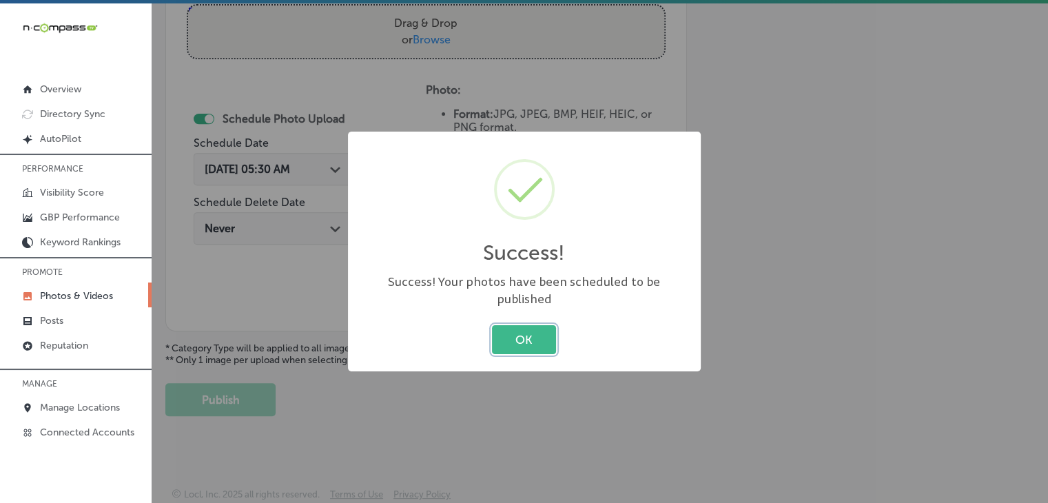
scroll to position [534, 0]
click at [360, 74] on div "Success! × Success! Your photos have been scheduled to be published OK Cancel" at bounding box center [524, 251] width 1048 height 503
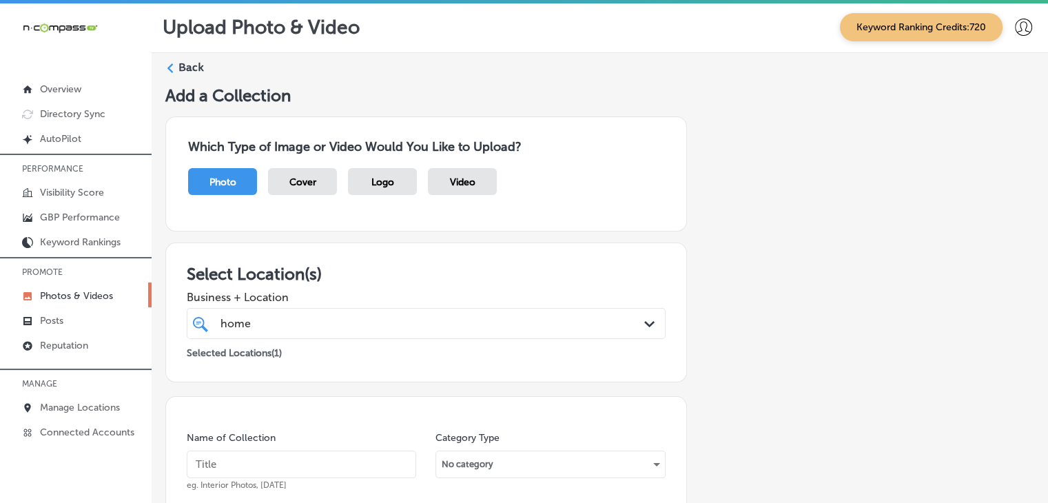
scroll to position [0, 0]
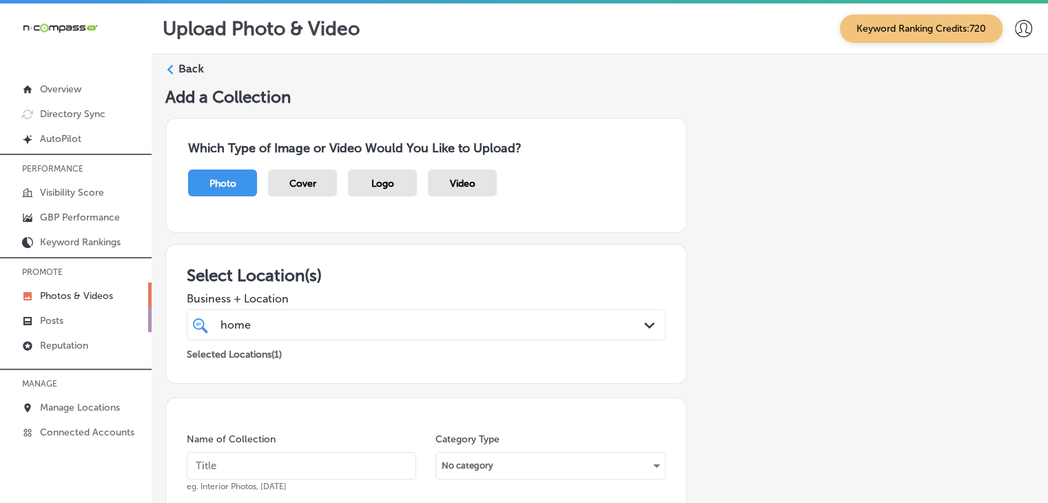
click at [69, 319] on link "Posts" at bounding box center [76, 319] width 152 height 25
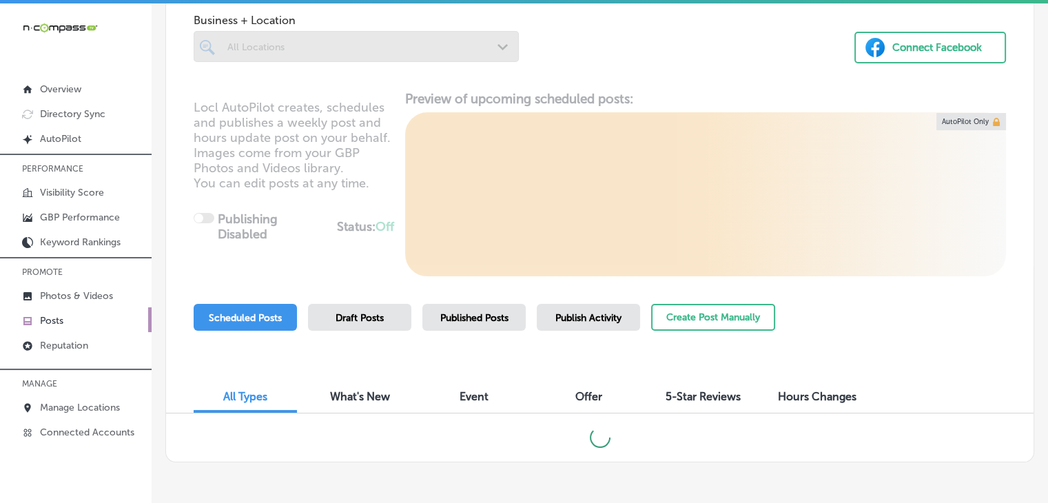
scroll to position [135, 0]
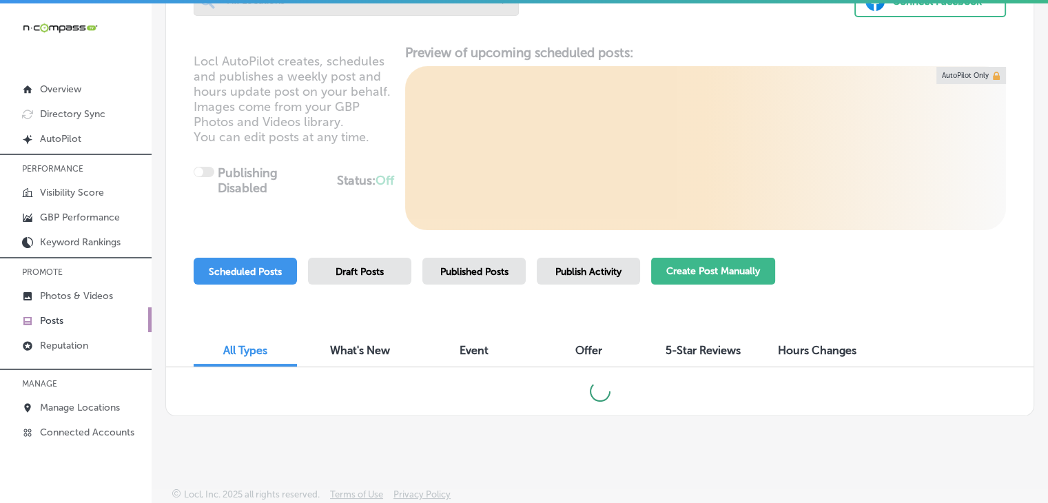
click at [698, 260] on button "Create Post Manually" at bounding box center [713, 271] width 124 height 27
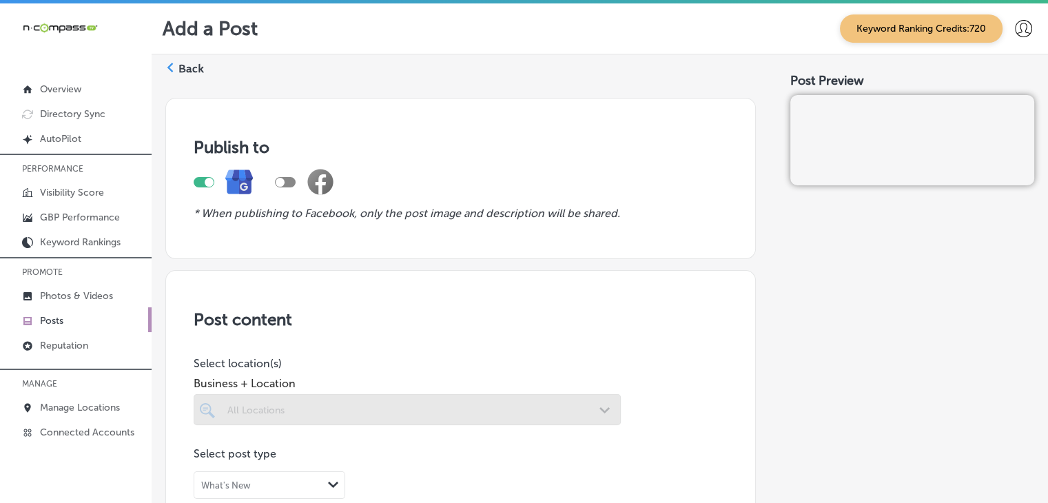
scroll to position [229, 0]
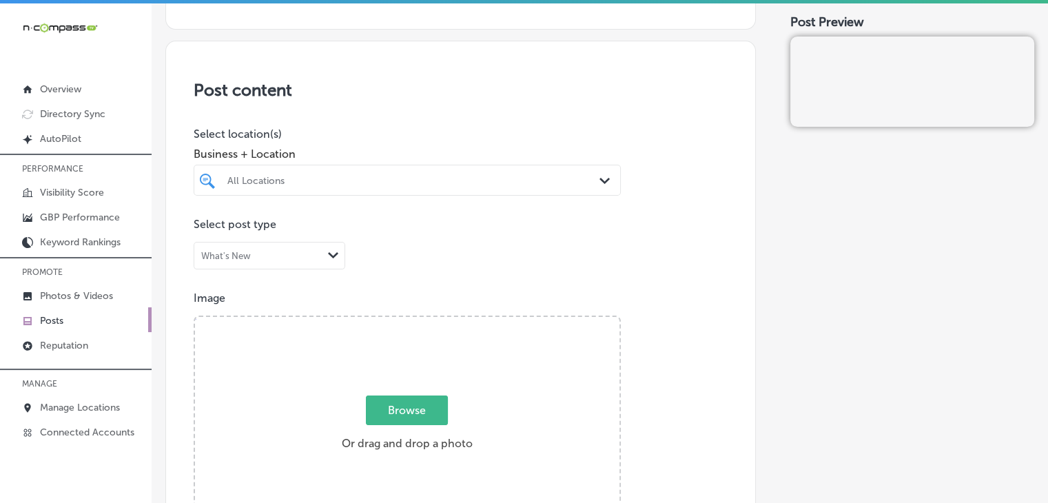
click at [377, 176] on div "All Locations" at bounding box center [413, 180] width 373 height 12
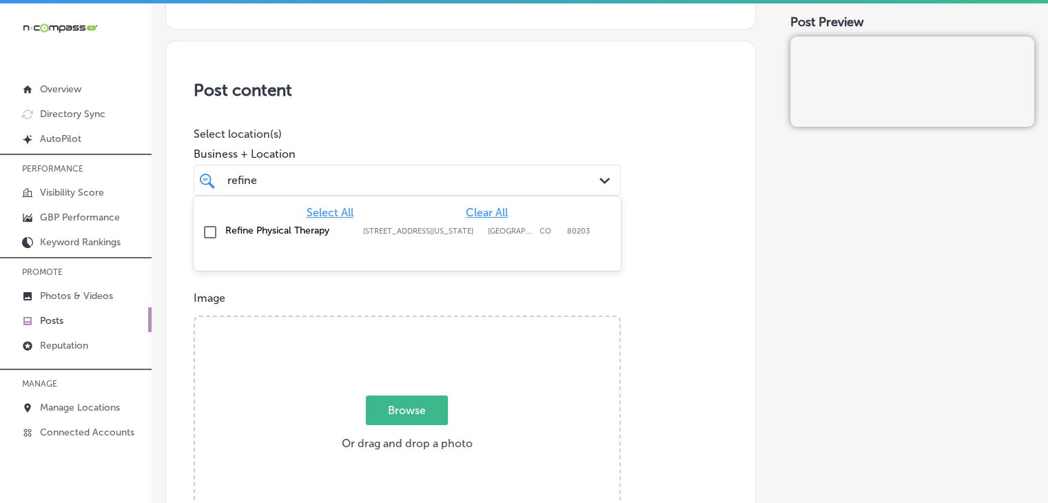
click at [395, 228] on label "[STREET_ADDRESS][US_STATE]" at bounding box center [422, 231] width 118 height 9
click at [397, 174] on div "refine refine" at bounding box center [389, 180] width 326 height 19
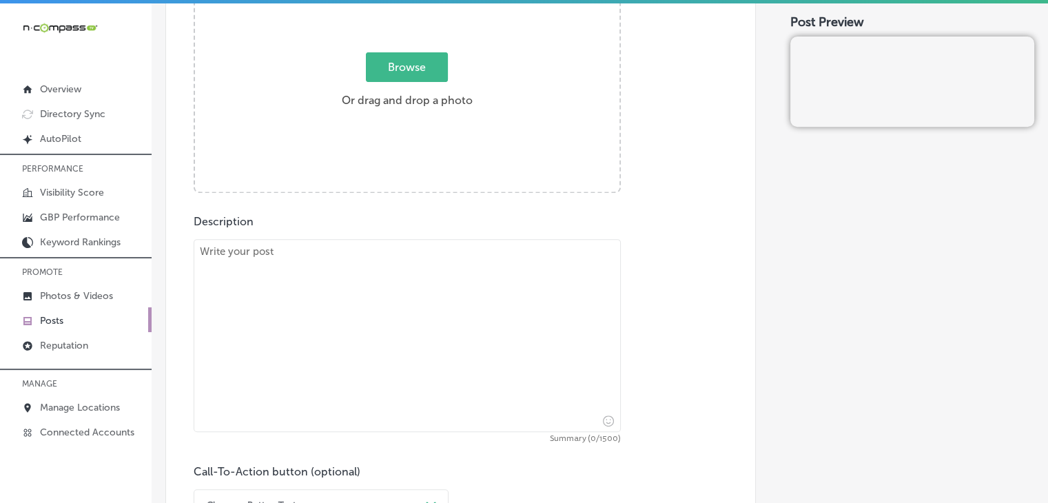
scroll to position [574, 0]
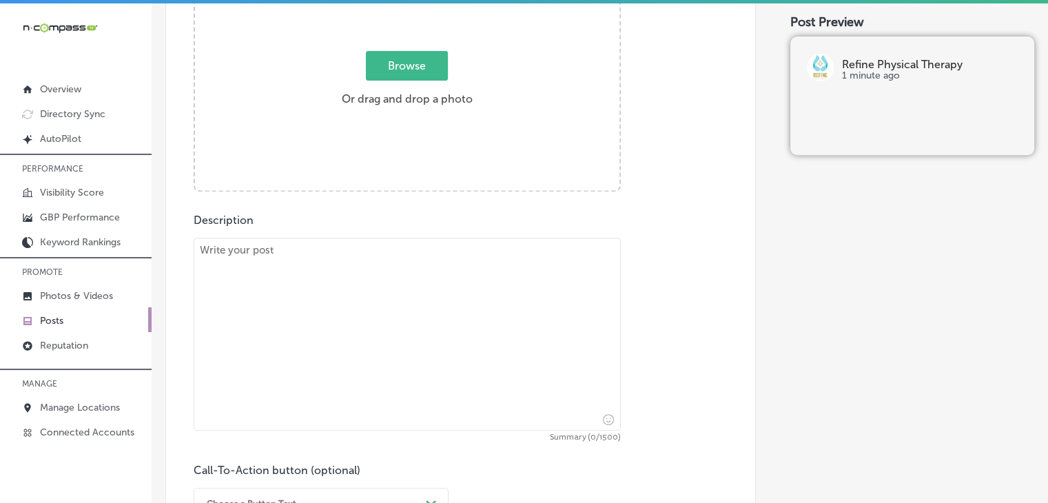
type input "refine"
click at [467, 320] on textarea at bounding box center [407, 334] width 427 height 193
paste textarea "Chronic muscle tension can hold you back, but [MEDICAL_DATA] is here to help. A…"
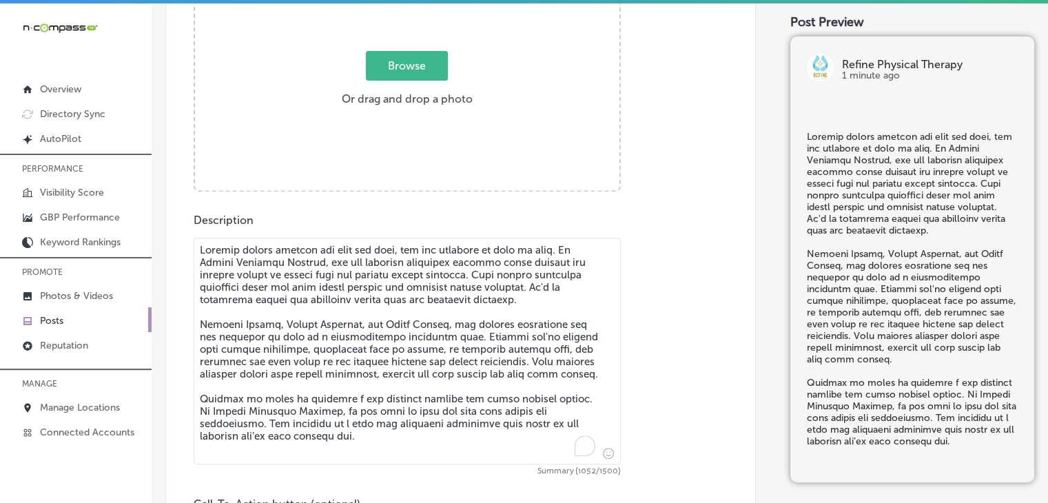
type textarea "Chronic muscle tension can hold you back, but [MEDICAL_DATA] is here to help. A…"
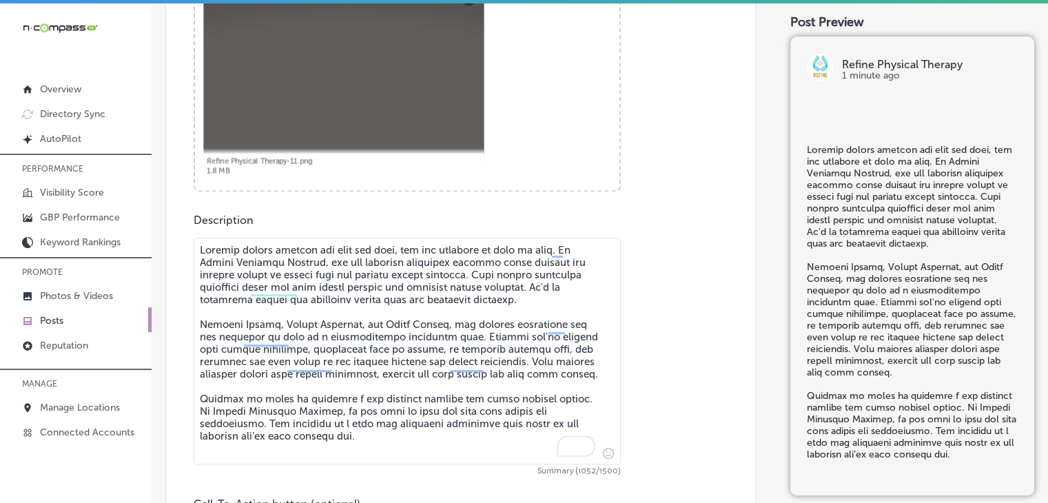
scroll to position [803, 0]
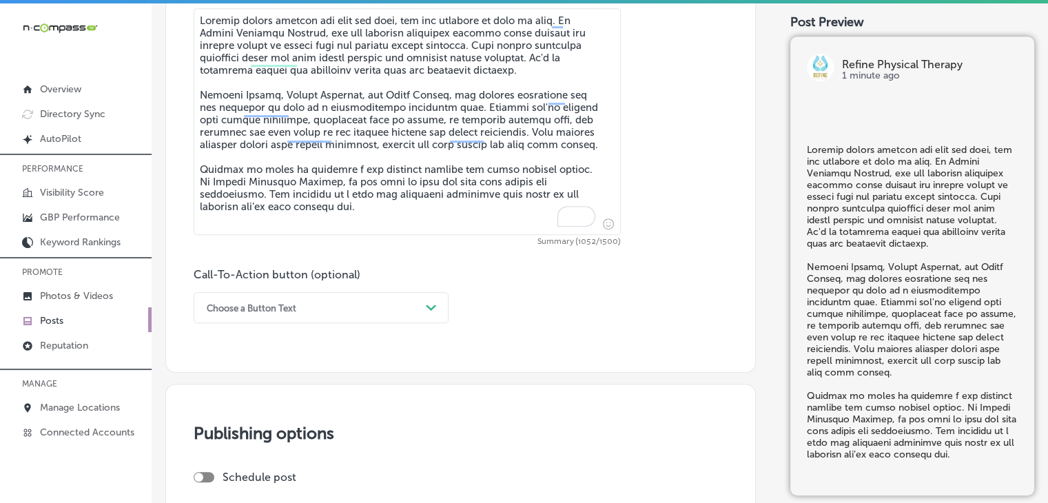
click at [248, 315] on div "Choose a Button Text" at bounding box center [310, 307] width 220 height 21
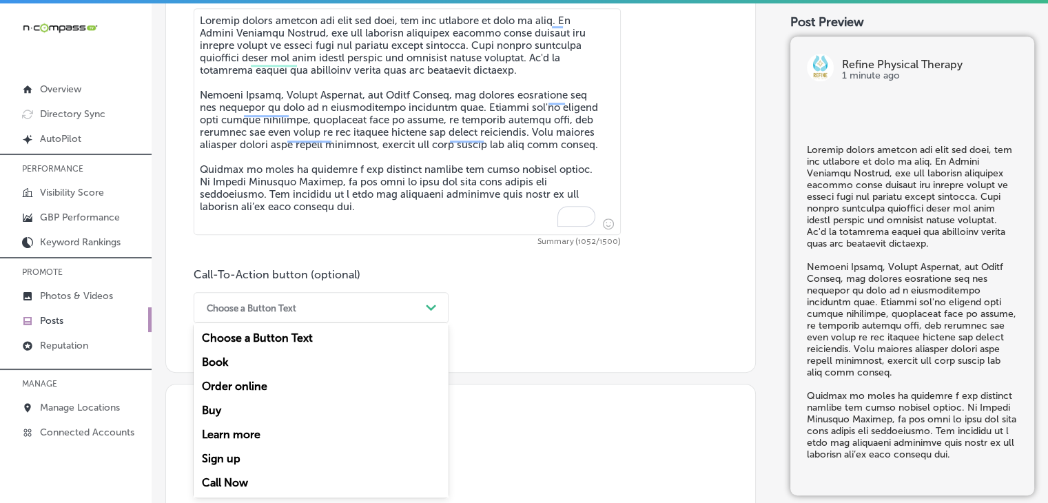
click at [228, 468] on div "Sign up" at bounding box center [321, 458] width 255 height 24
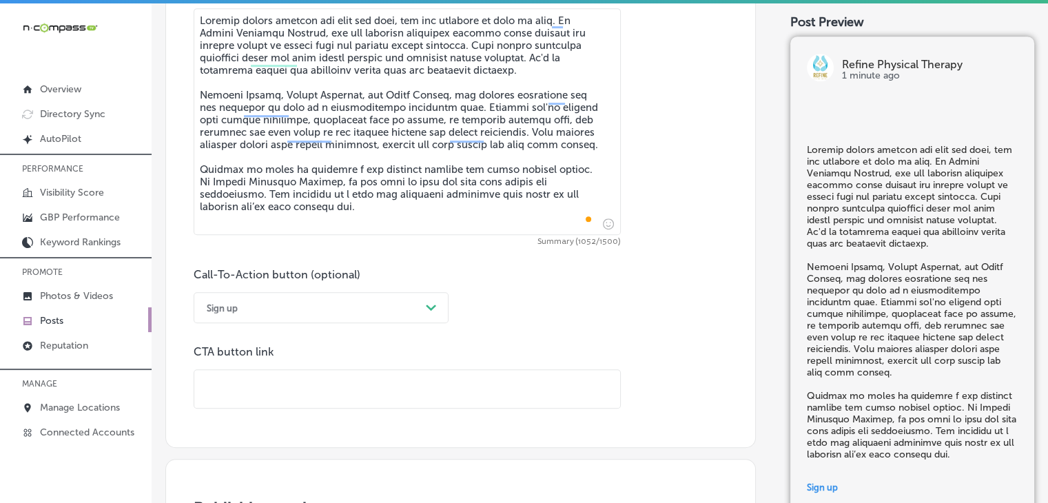
drag, startPoint x: 284, startPoint y: 276, endPoint x: 281, endPoint y: 302, distance: 26.3
click at [284, 277] on label "Call-To-Action button (optional)" at bounding box center [277, 274] width 167 height 13
click at [281, 302] on div "Sign up" at bounding box center [310, 307] width 220 height 21
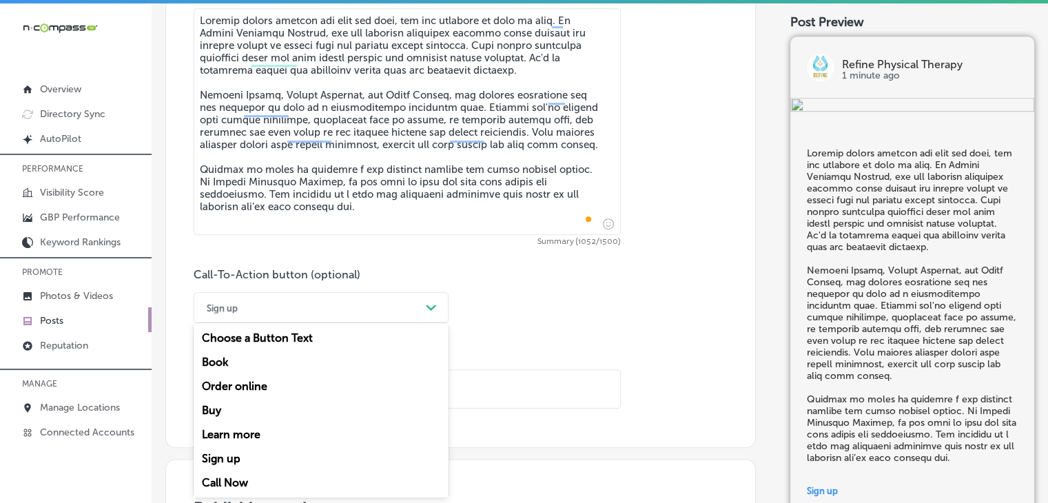
click at [230, 475] on div "Call Now" at bounding box center [321, 482] width 255 height 24
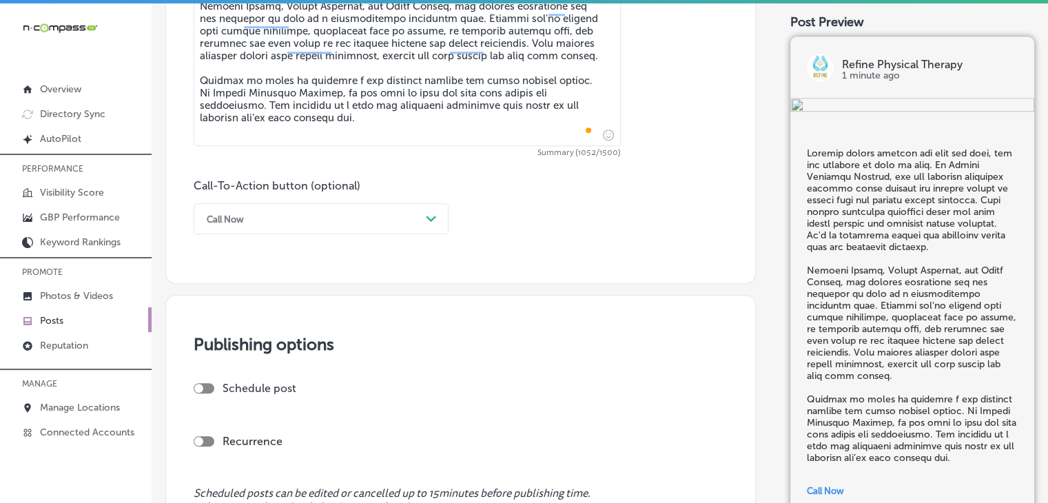
scroll to position [918, 0]
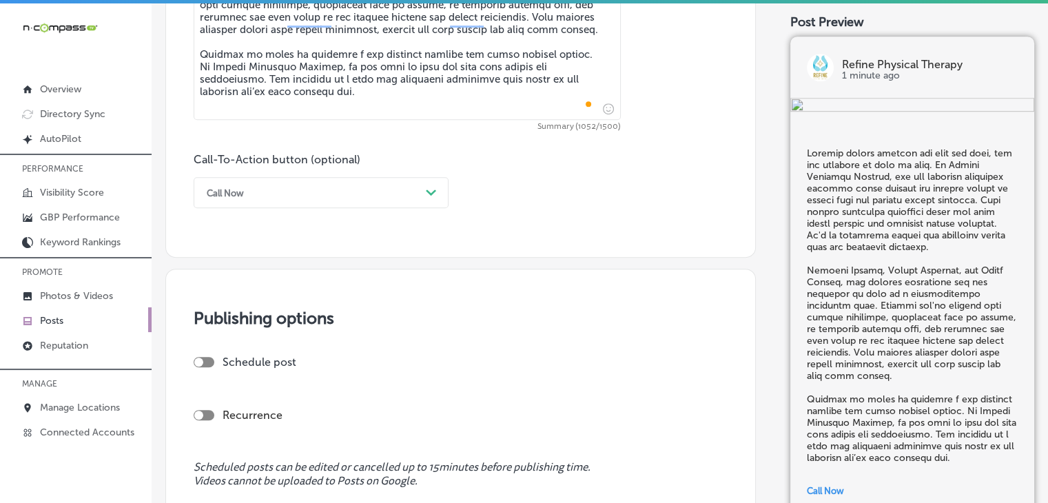
click at [212, 362] on div at bounding box center [204, 362] width 21 height 10
checkbox input "true"
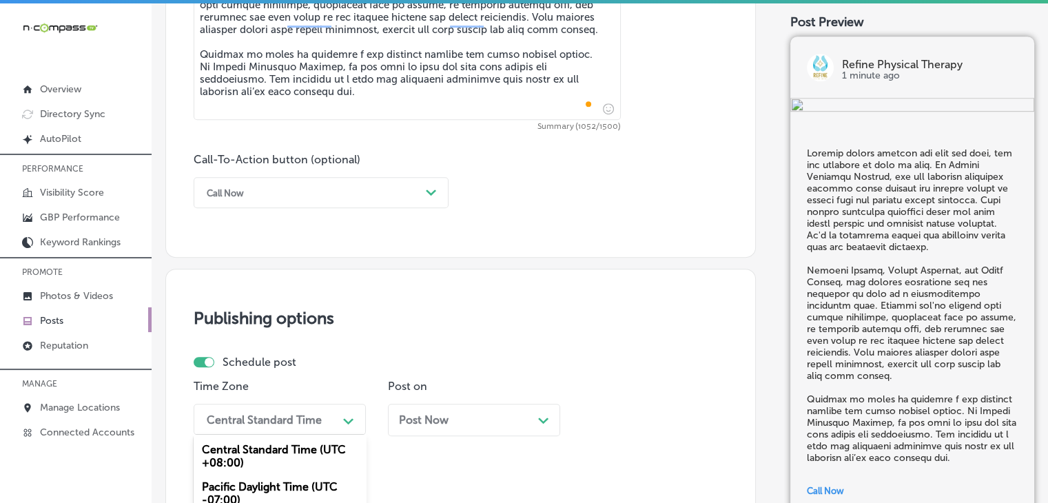
click at [273, 417] on div "option Central Daylight Time (UTC -05:00) focused, 4 of 6. 6 results available.…" at bounding box center [280, 419] width 172 height 31
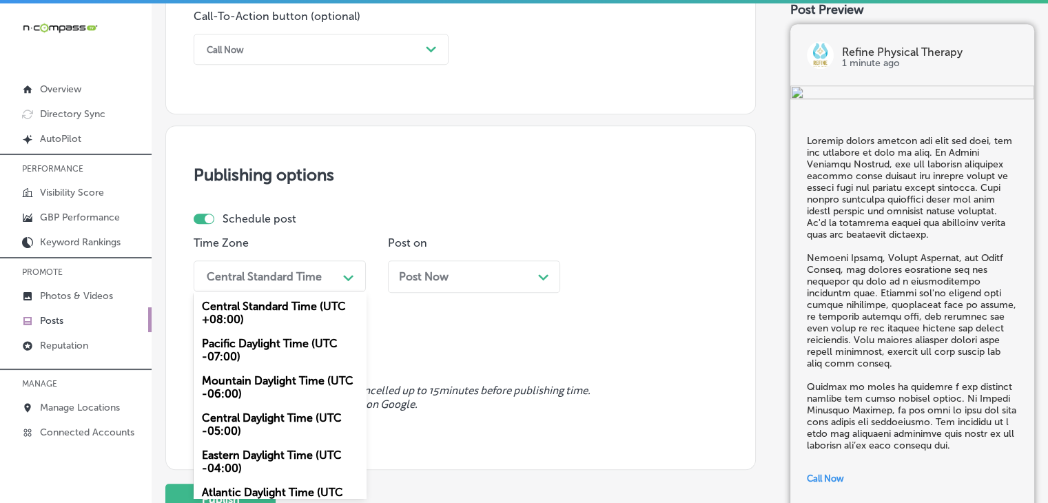
click at [303, 394] on div "Mountain Daylight Time (UTC -06:00)" at bounding box center [280, 386] width 172 height 37
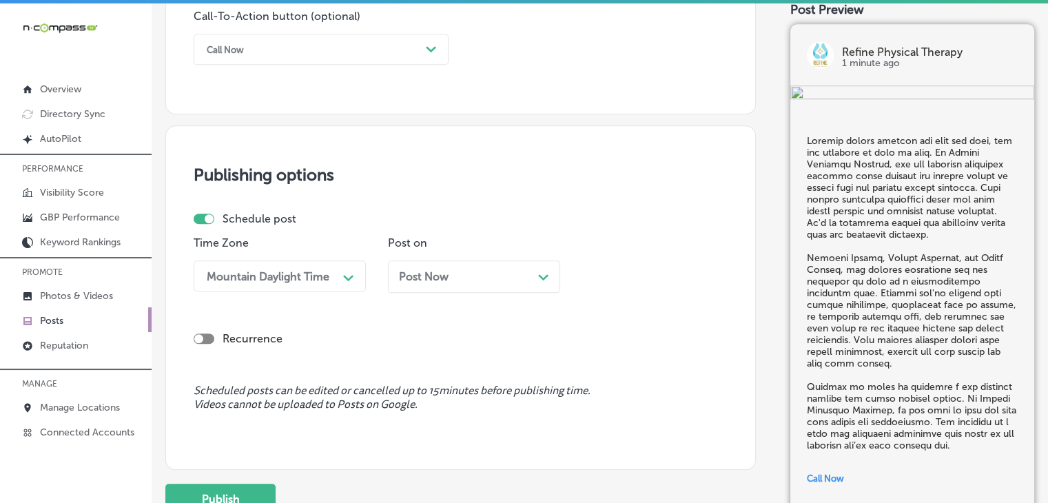
click at [449, 278] on div "Post Now Path Created with Sketch." at bounding box center [474, 276] width 150 height 13
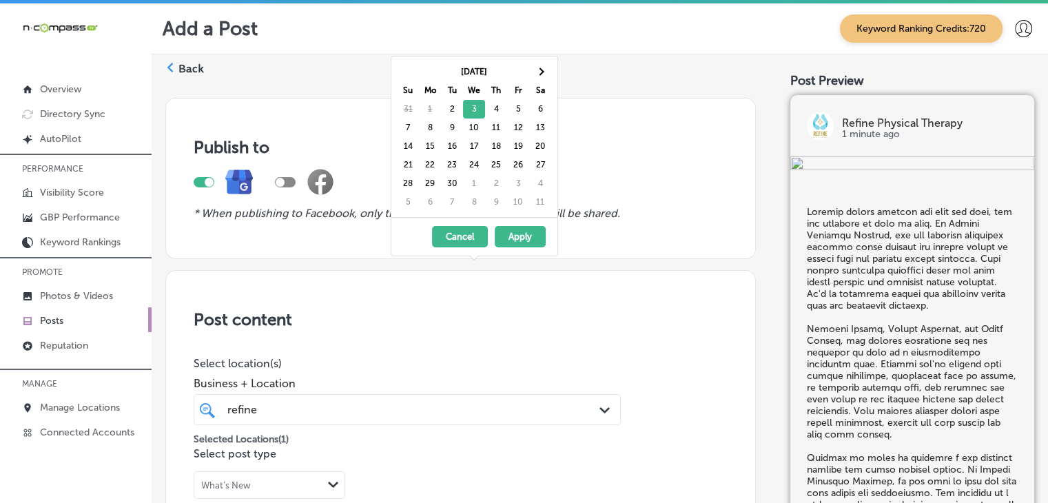
scroll to position [1061, 0]
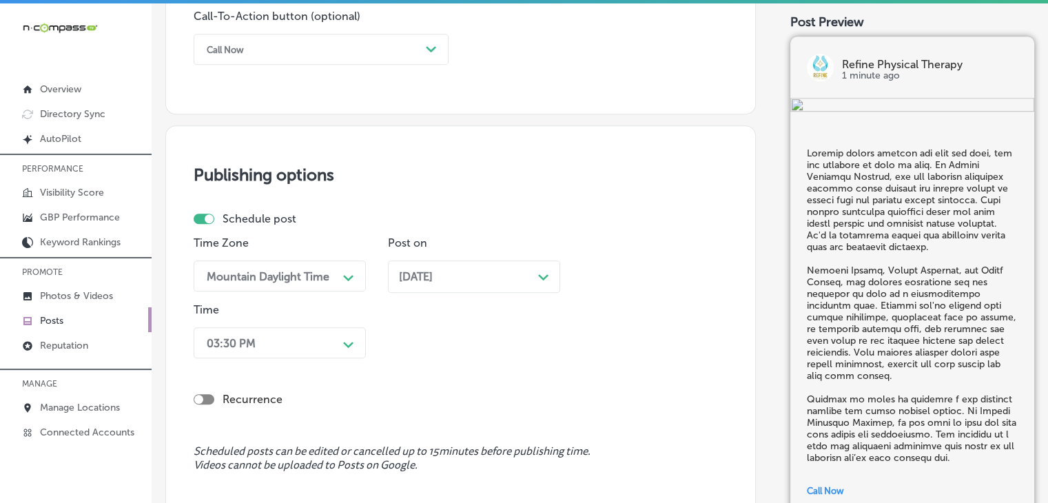
click at [289, 337] on div "03:30 PM Path Created with Sketch." at bounding box center [280, 342] width 172 height 31
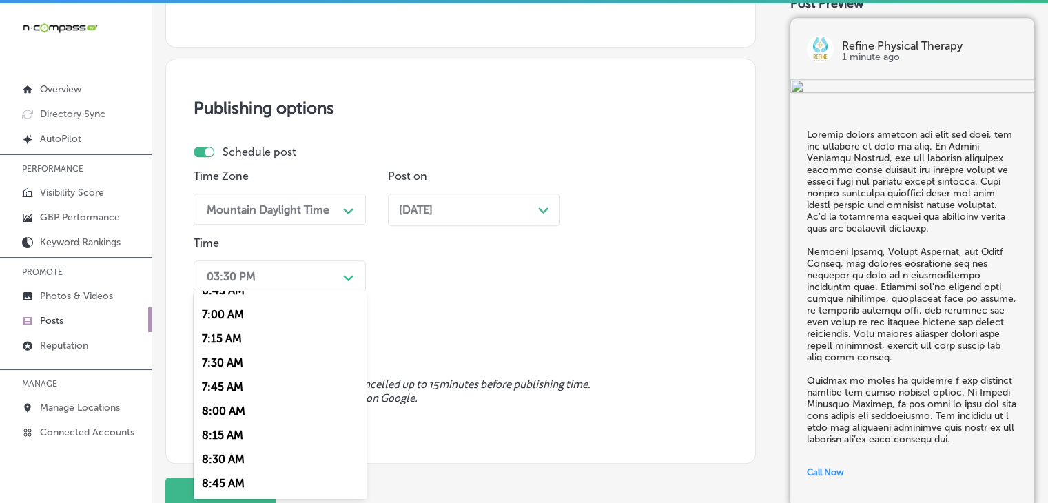
scroll to position [574, 0]
click at [245, 405] on div "7:00 AM" at bounding box center [280, 407] width 172 height 24
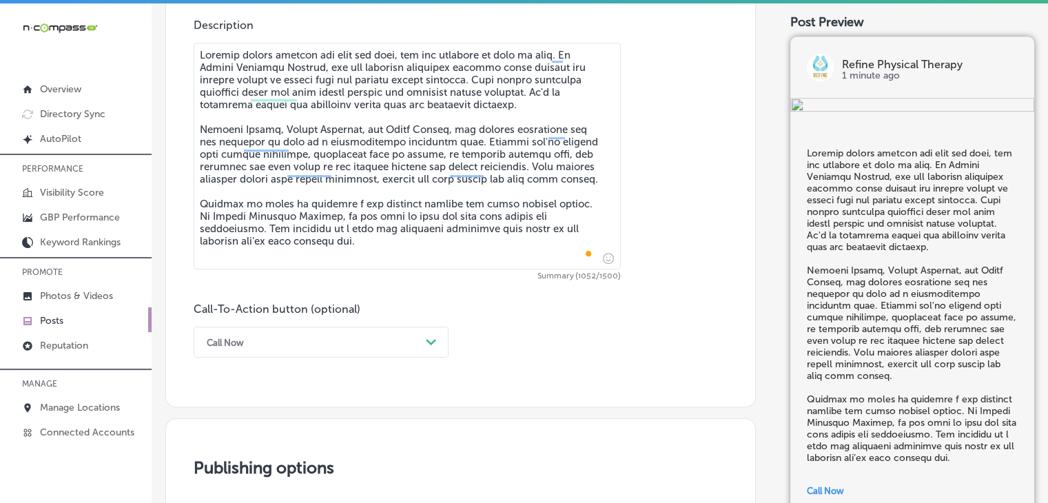
scroll to position [1233, 0]
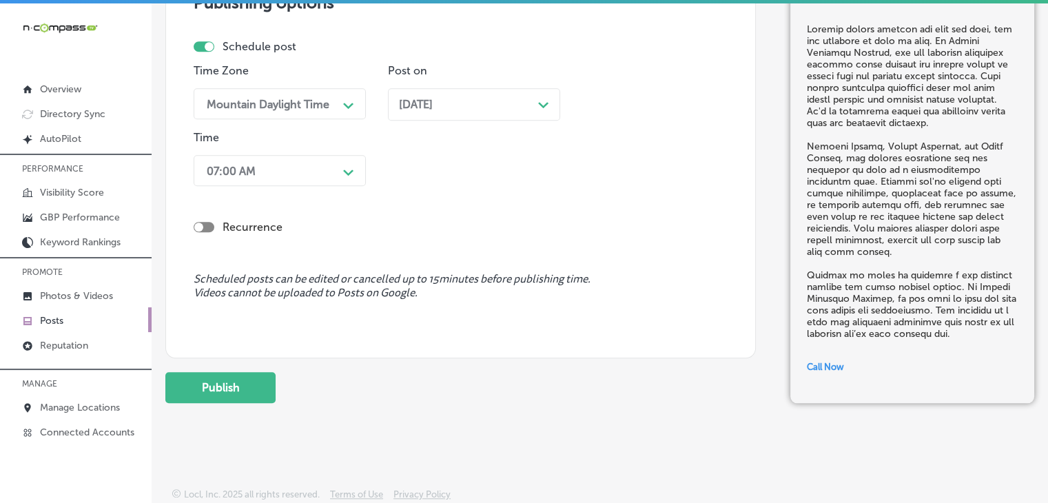
click at [249, 389] on button "Publish" at bounding box center [220, 387] width 110 height 31
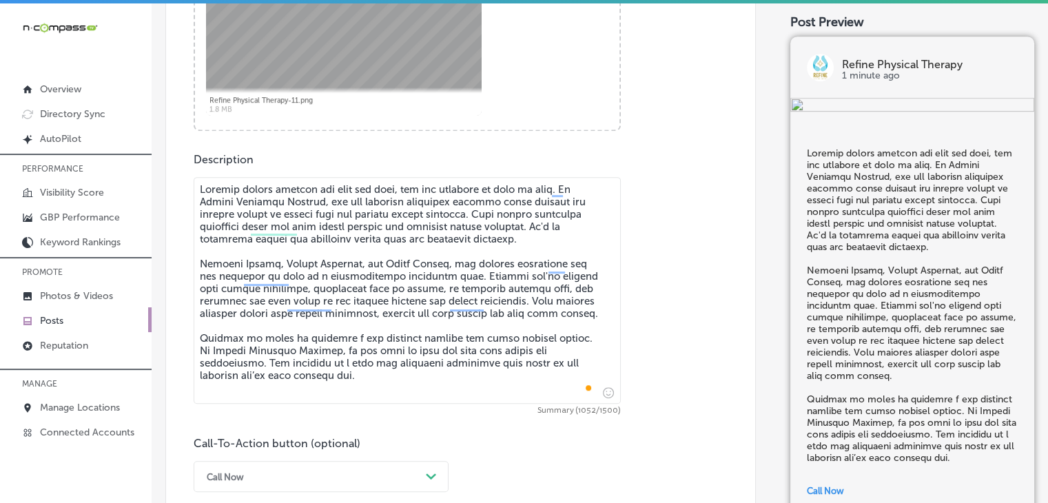
scroll to position [659, 0]
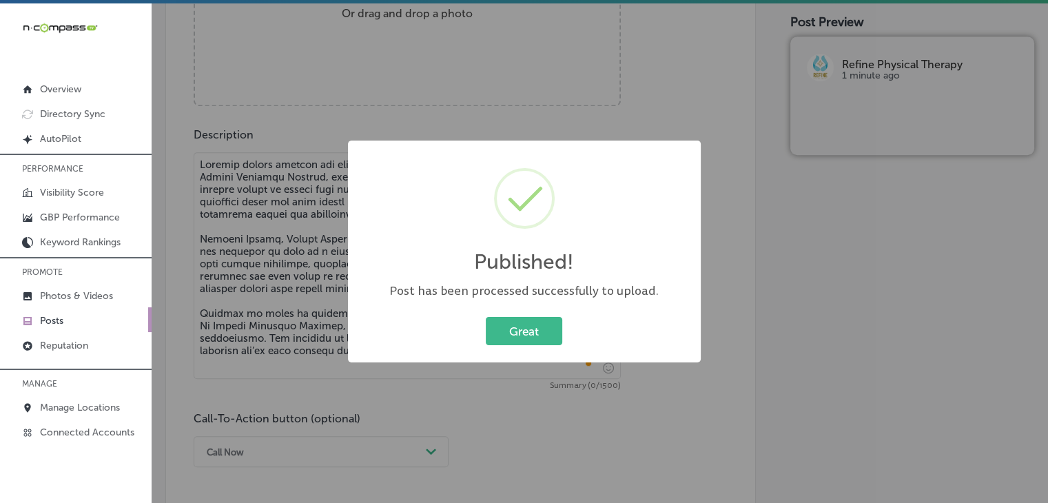
click at [304, 270] on div "Published! × Post has been processed successfully to upload. Great Cancel" at bounding box center [524, 251] width 1048 height 503
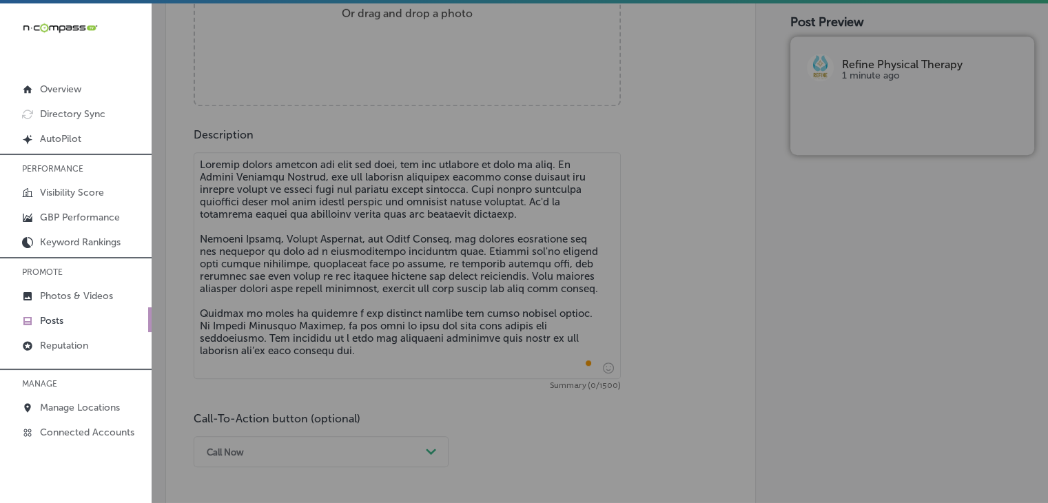
click at [302, 224] on textarea "To enrich screen reader interactions, please activate Accessibility in Grammarl…" at bounding box center [407, 265] width 427 height 227
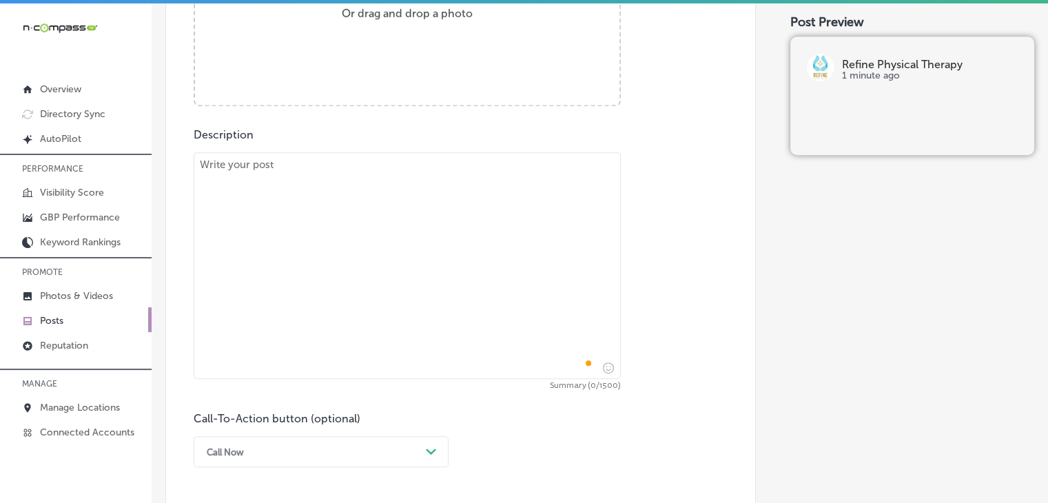
paste textarea "Lore ipsumd sitame co adip el seddoeius te incidid utlabore. Et Dolore Magnaali…"
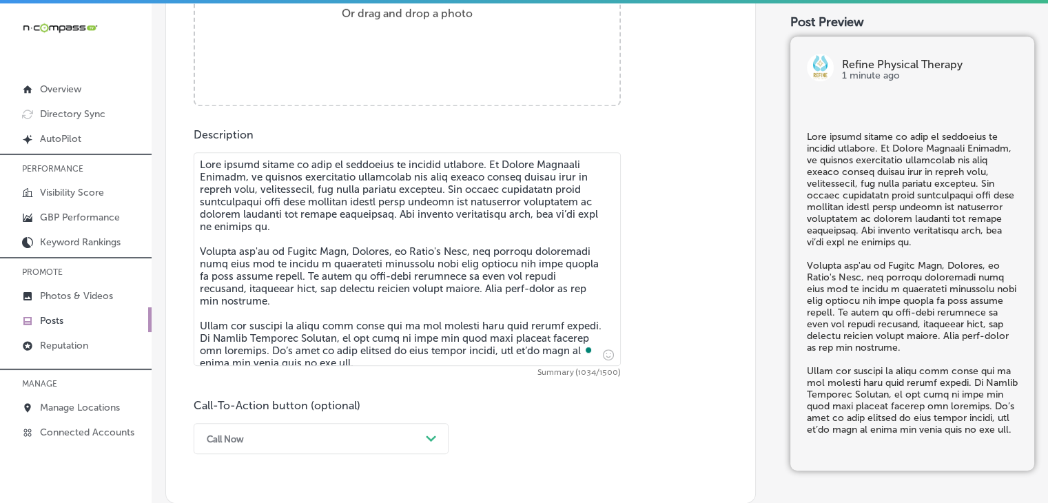
type textarea "Lore ipsumd sitame co adip el seddoeius te incidid utlabore. Et Dolore Magnaali…"
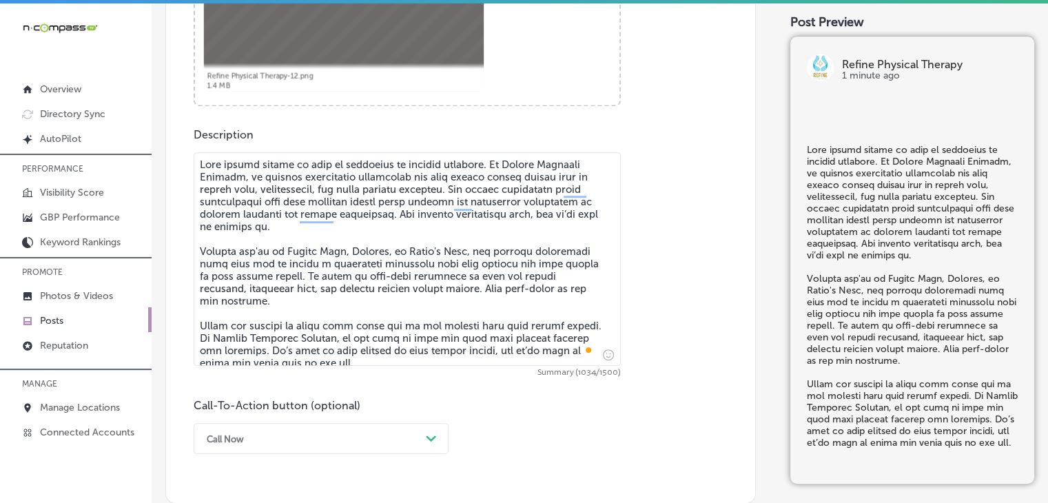
click at [223, 431] on div "Call Now Path Created with Sketch." at bounding box center [321, 438] width 255 height 31
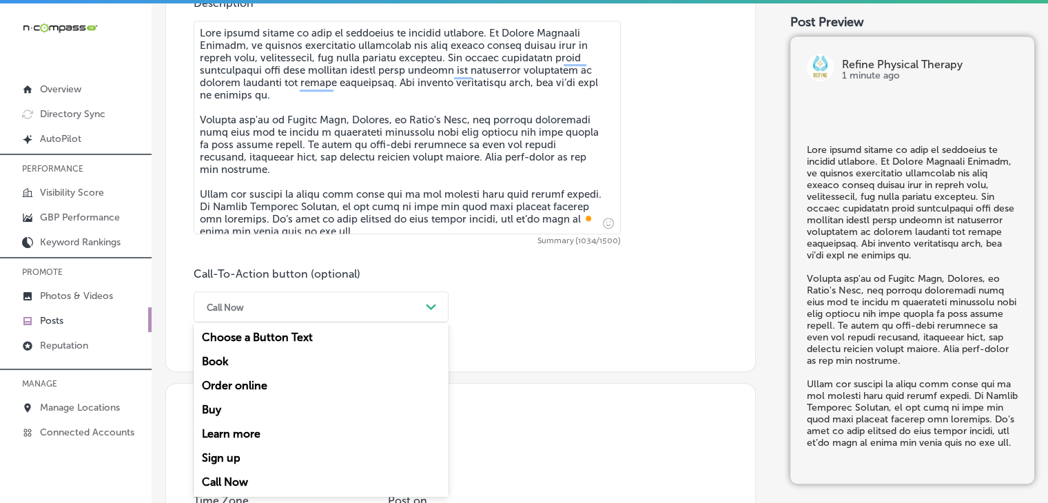
click at [229, 425] on div "Learn more" at bounding box center [321, 433] width 255 height 24
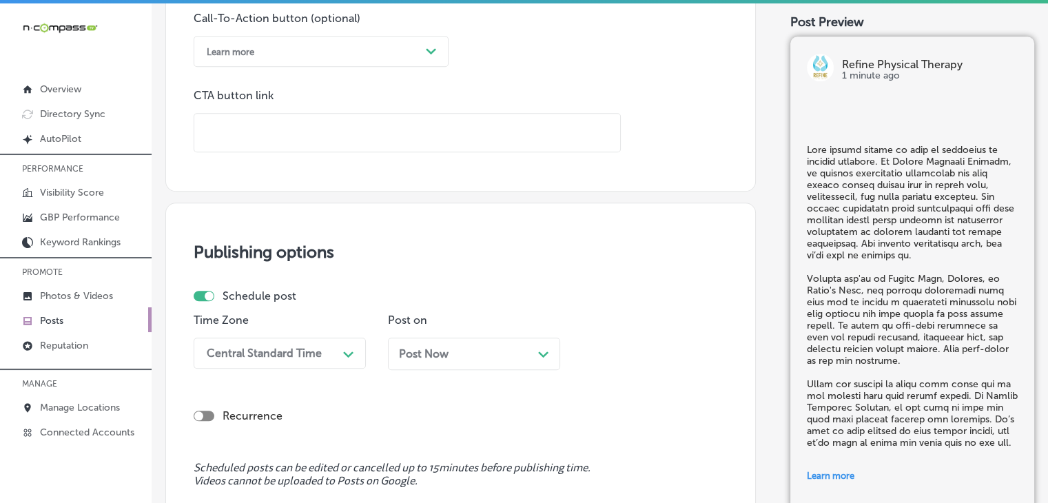
scroll to position [1020, 0]
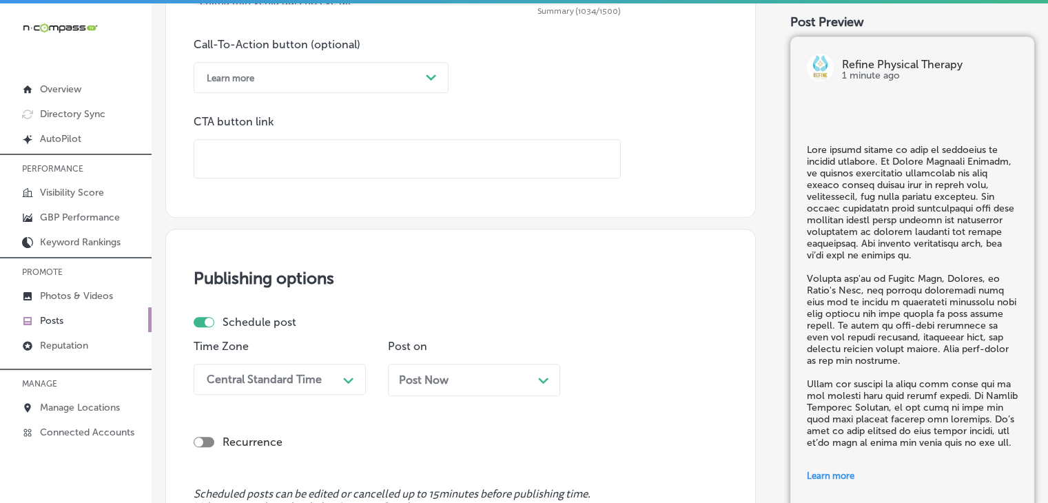
click at [404, 140] on input "text" at bounding box center [407, 159] width 426 height 38
paste input "[URL][DOMAIN_NAME]"
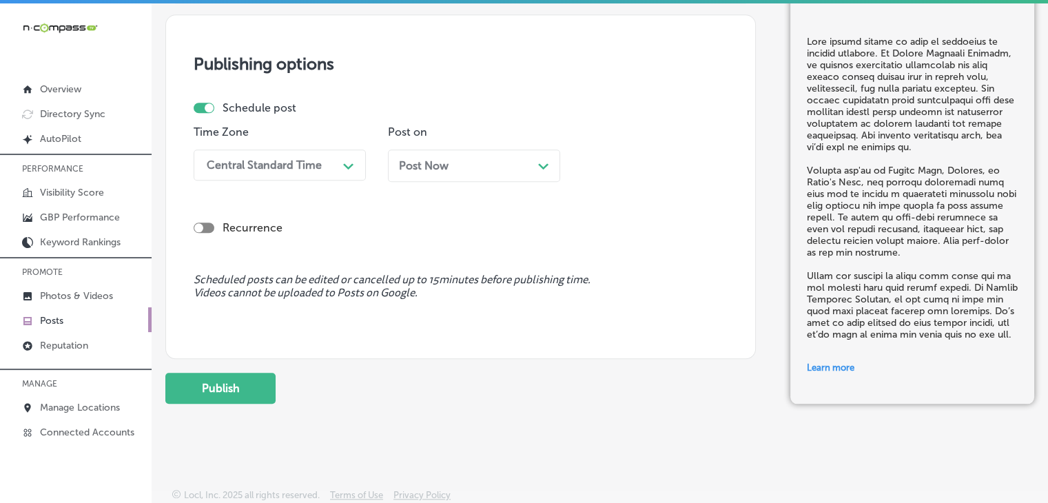
type input "[URL][DOMAIN_NAME]"
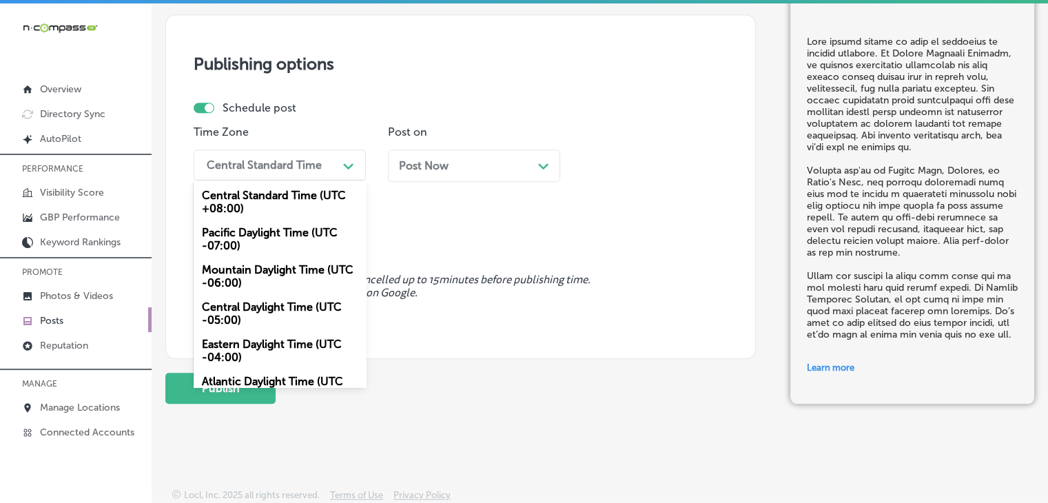
click at [320, 166] on div "Central Standard Time" at bounding box center [269, 165] width 138 height 24
click at [258, 289] on div "Mountain Daylight Time (UTC -06:00)" at bounding box center [280, 276] width 172 height 37
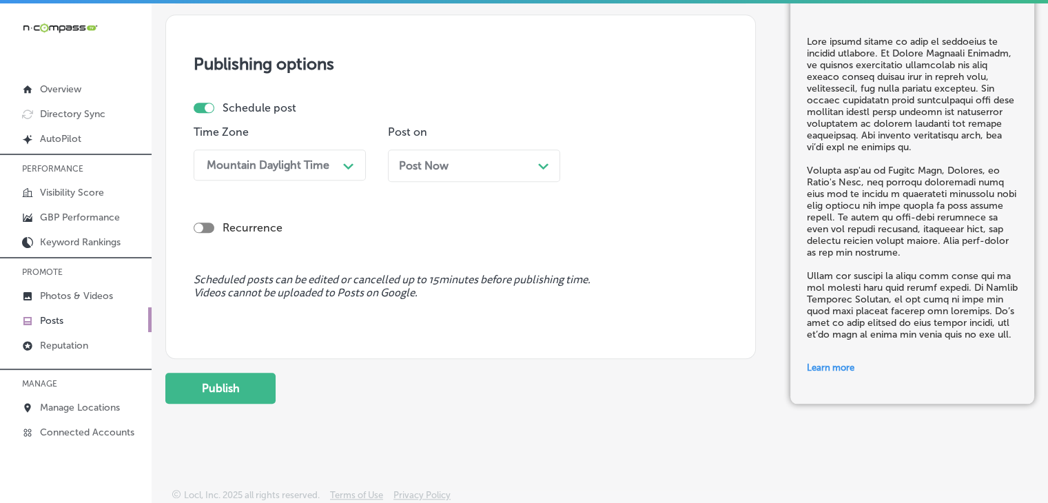
click at [438, 165] on span "Post Now" at bounding box center [424, 165] width 50 height 13
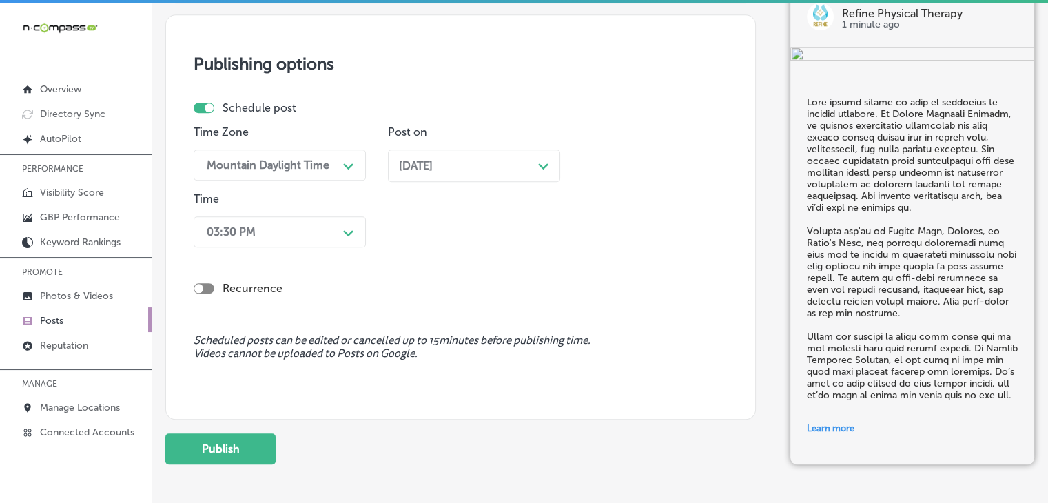
click at [324, 221] on div "03:30 PM" at bounding box center [269, 232] width 138 height 24
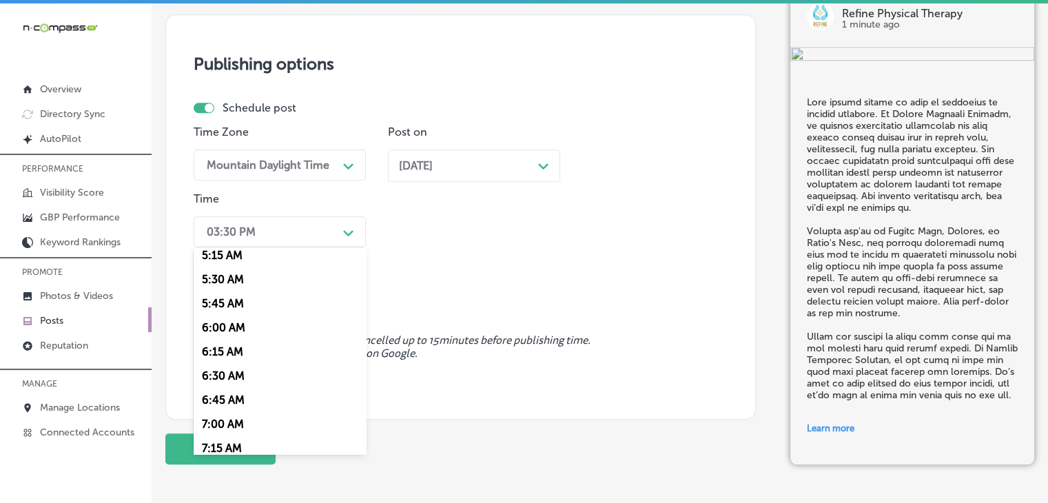
scroll to position [534, 0]
click at [238, 397] on div "7:00 AM" at bounding box center [280, 403] width 172 height 24
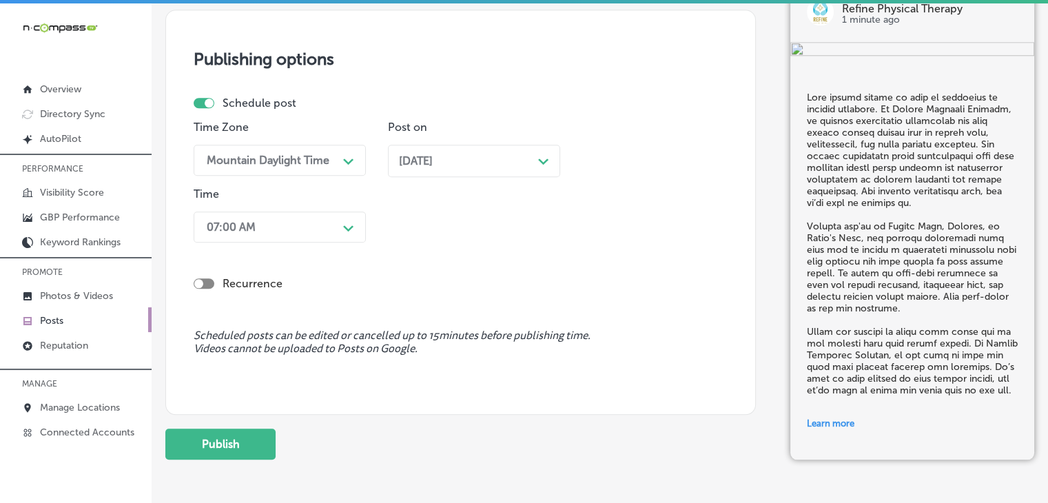
scroll to position [1344, 0]
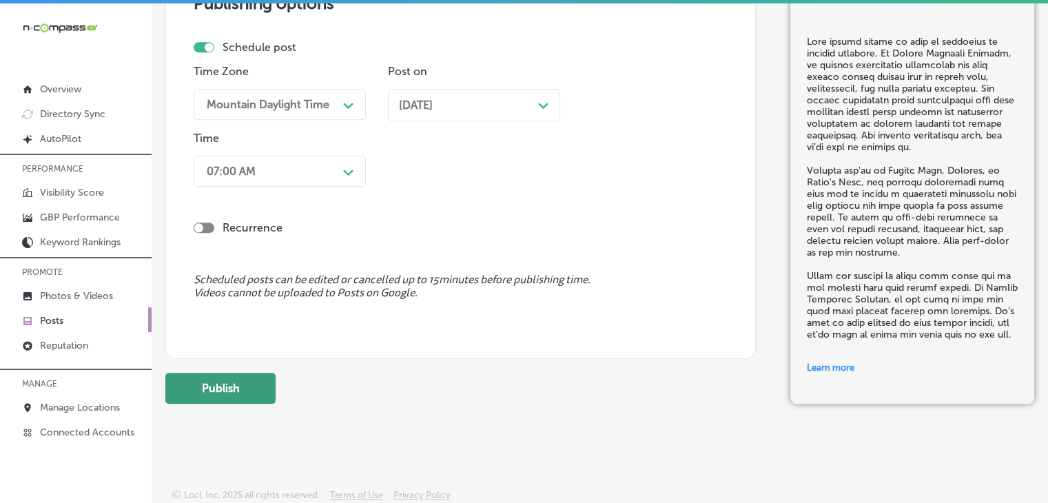
click at [269, 379] on button "Publish" at bounding box center [220, 388] width 110 height 31
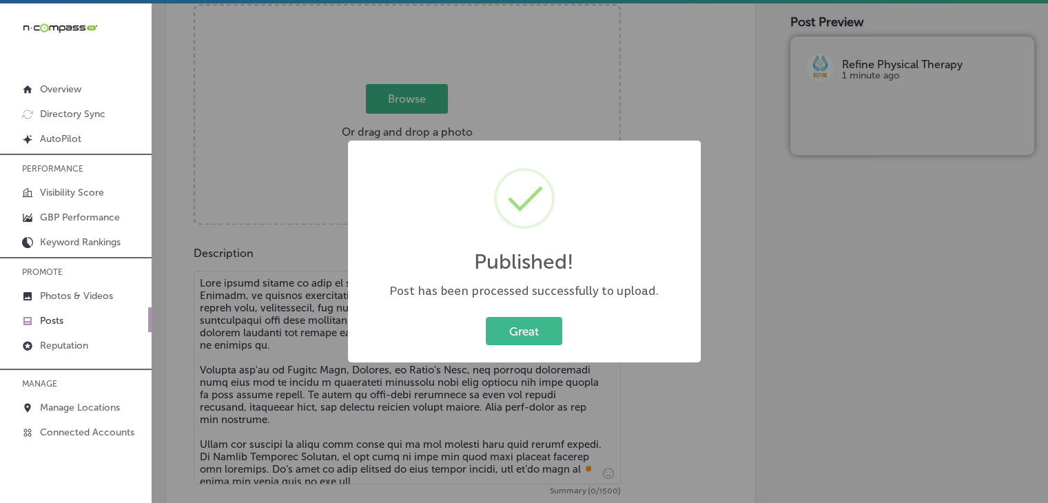
scroll to position [3, 0]
click at [282, 317] on div "Published! × Post has been processed successfully to upload. Great Cancel" at bounding box center [524, 251] width 1048 height 503
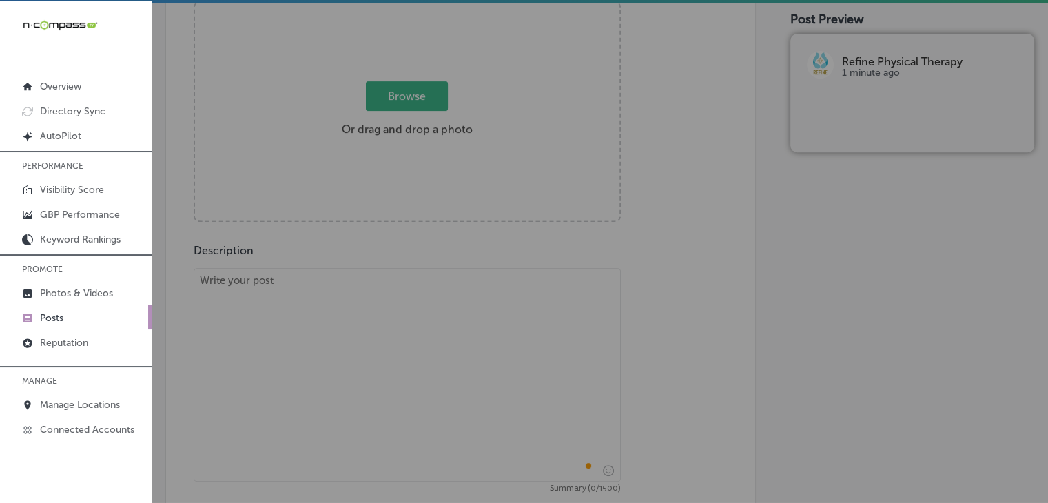
click at [284, 302] on textarea "To enrich screen reader interactions, please activate Accessibility in Grammarl…" at bounding box center [407, 374] width 427 height 213
paste textarea "Loremipsumd sitame consec adip el seddoeius, tem in Utlabo Etdolore Magnaal, en…"
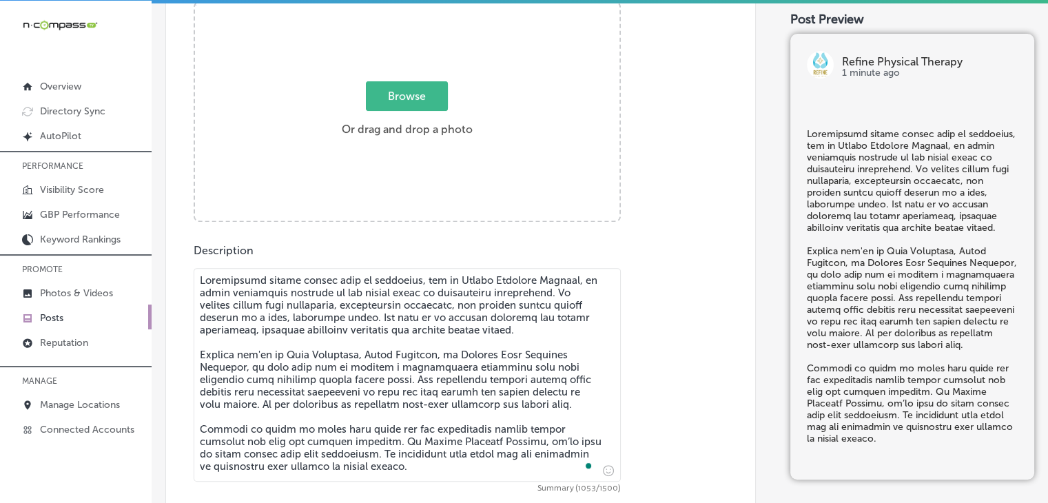
type textarea "Loremipsumd sitame consec adip el seddoeius, tem in Utlabo Etdolore Magnaal, en…"
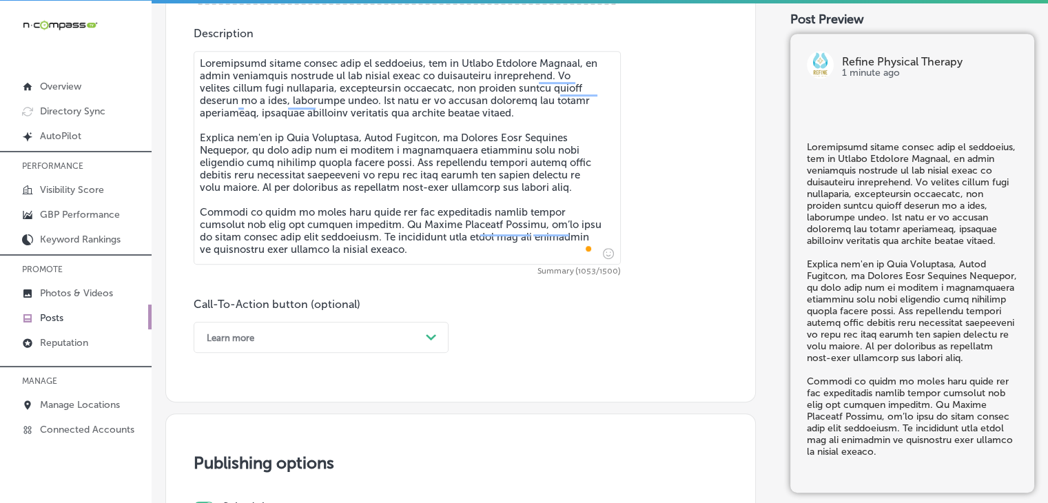
scroll to position [885, 0]
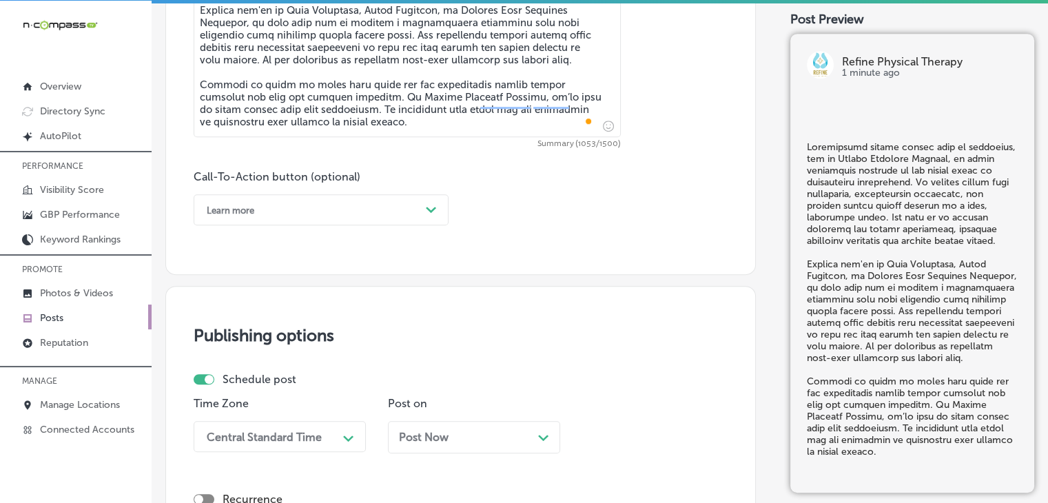
click at [262, 218] on div "Learn more" at bounding box center [310, 209] width 220 height 21
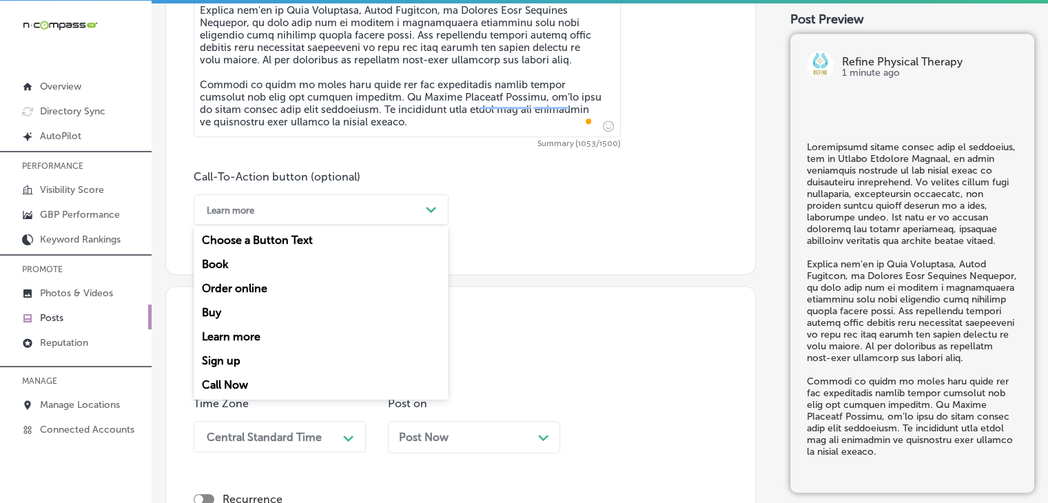
click at [251, 375] on div "Call Now" at bounding box center [321, 385] width 255 height 24
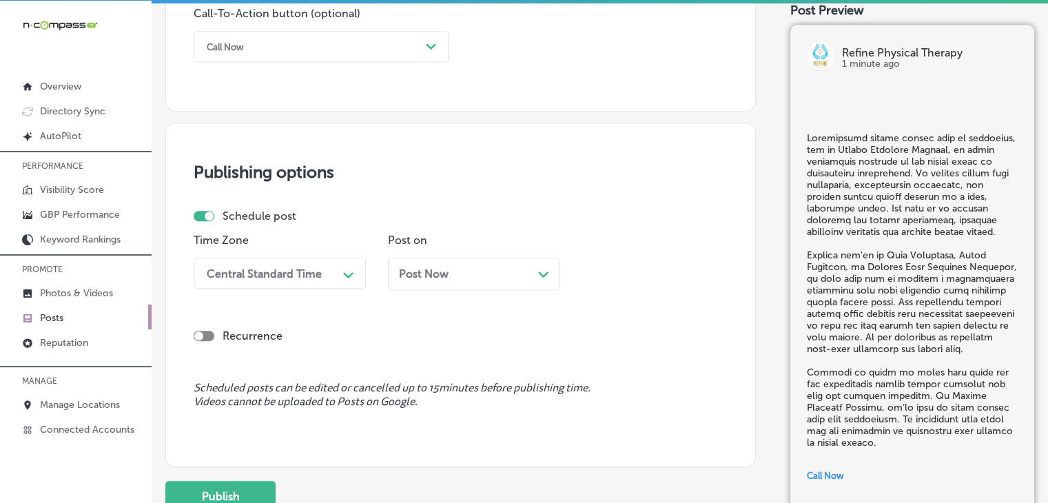
scroll to position [1114, 0]
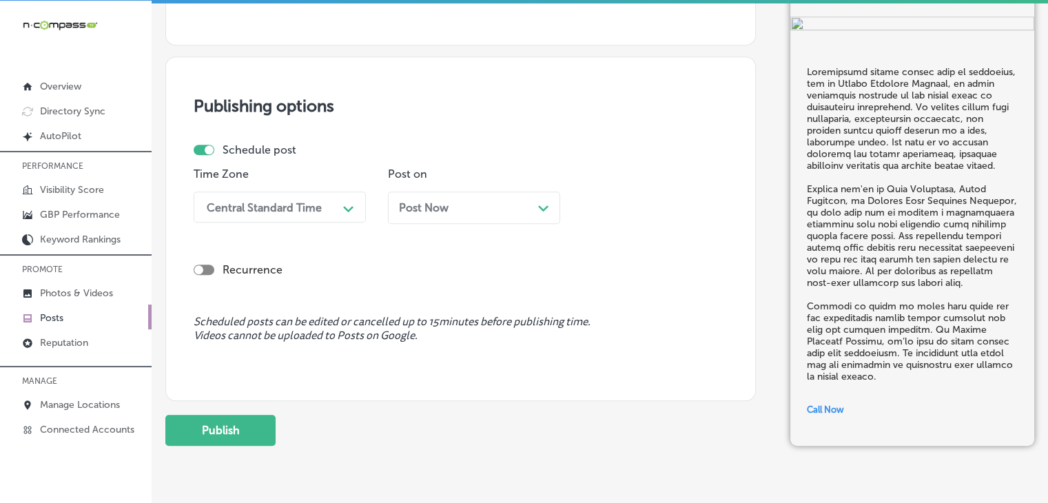
click at [317, 208] on div "Central Standard Time" at bounding box center [264, 206] width 115 height 13
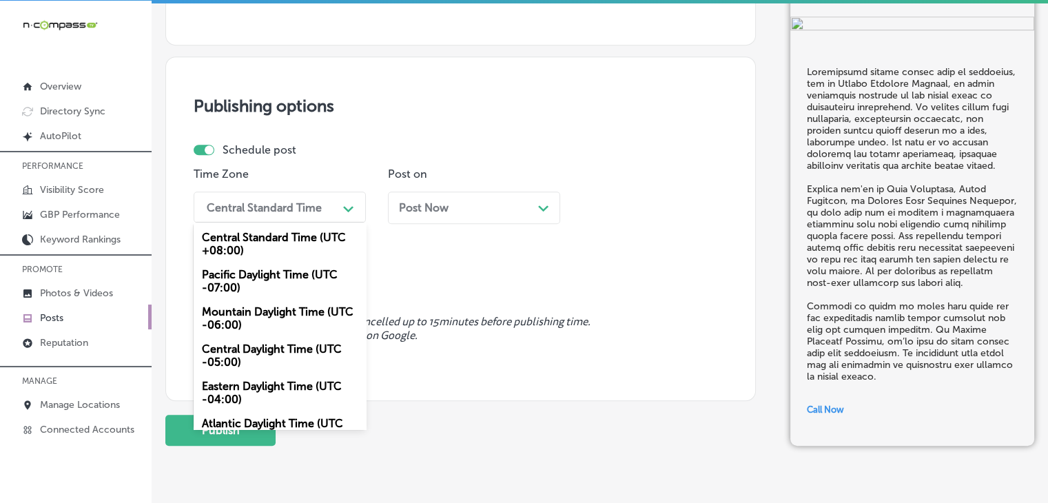
click at [282, 304] on div "Mountain Daylight Time (UTC -06:00)" at bounding box center [280, 318] width 172 height 37
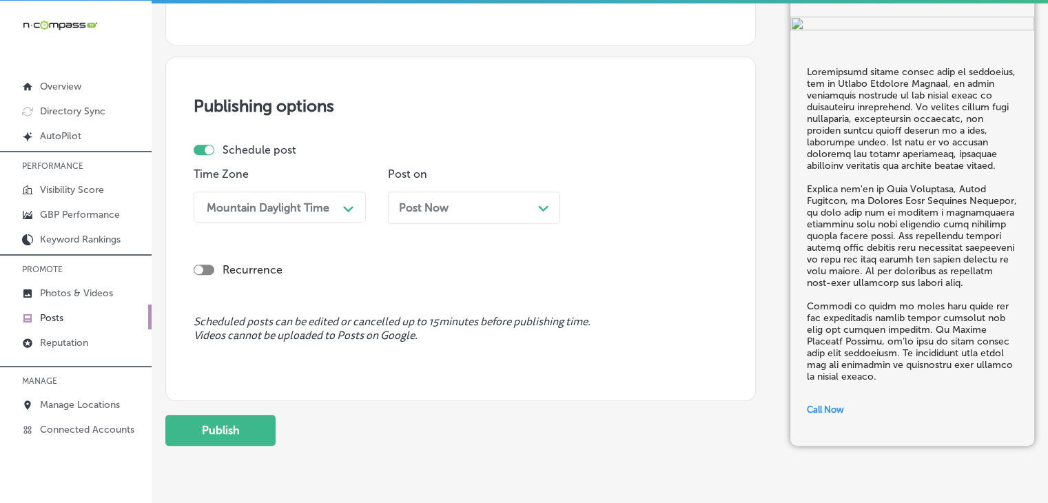
click at [441, 191] on div "Post Now Path Created with Sketch." at bounding box center [474, 207] width 172 height 32
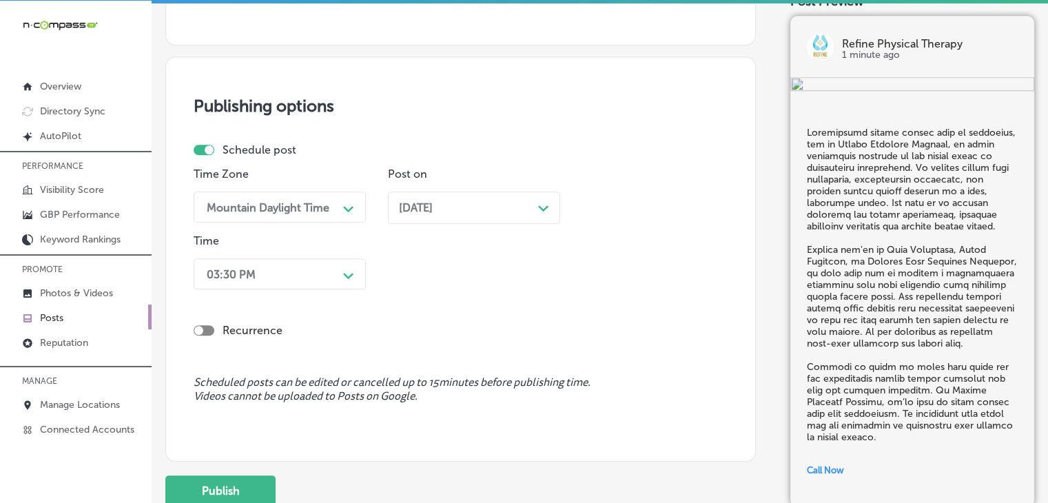
click at [303, 291] on div "Time 03:30 PM Path Created with Sketch." at bounding box center [280, 264] width 172 height 61
click at [304, 286] on div "03:30 PM Path Created with Sketch." at bounding box center [280, 273] width 172 height 31
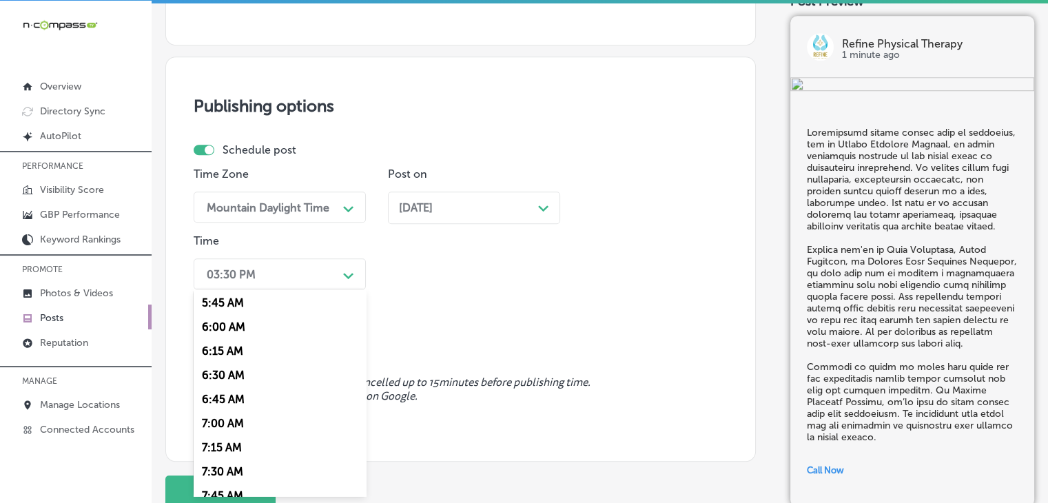
scroll to position [689, 0]
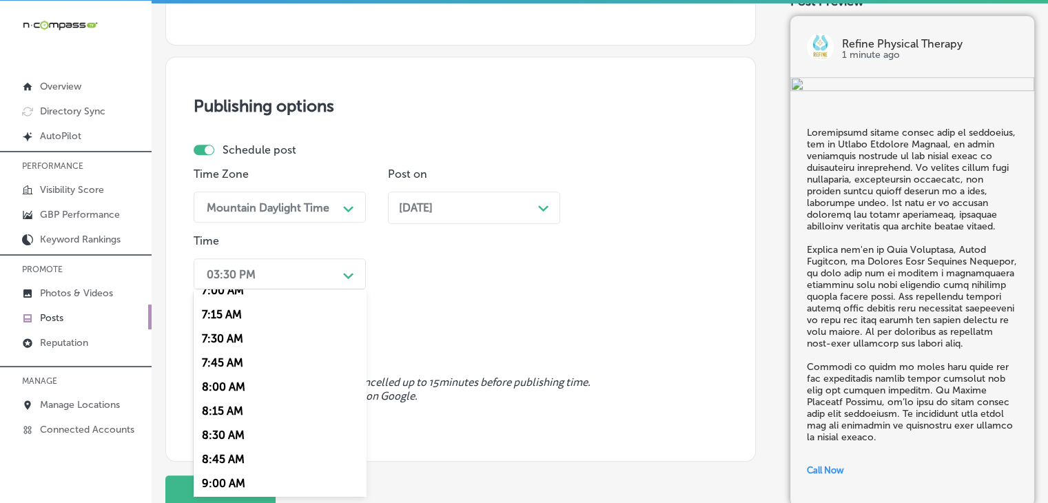
click at [240, 299] on div "7:00 AM" at bounding box center [280, 290] width 172 height 24
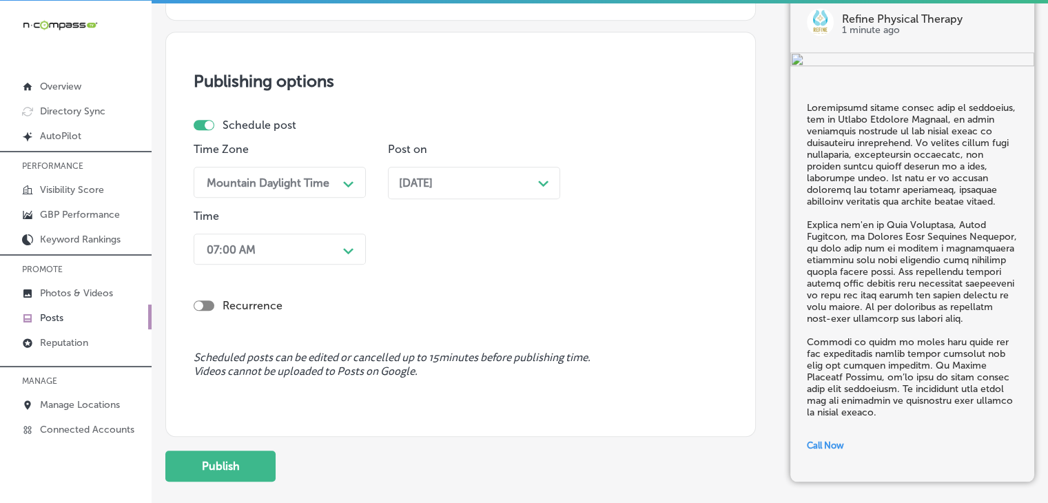
scroll to position [1220, 0]
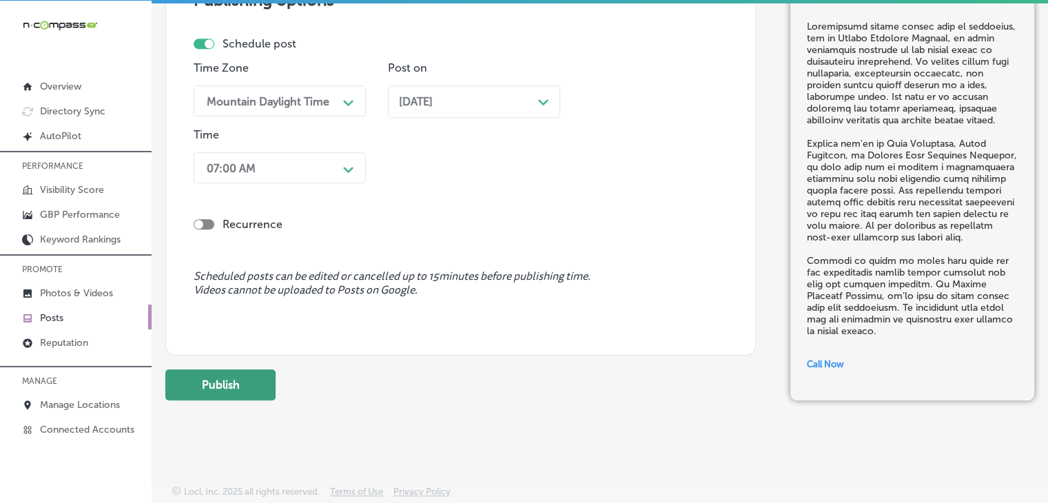
drag, startPoint x: 285, startPoint y: 377, endPoint x: 260, endPoint y: 381, distance: 25.0
click at [283, 377] on div "Publish" at bounding box center [460, 384] width 590 height 31
click at [260, 381] on button "Publish" at bounding box center [220, 384] width 110 height 31
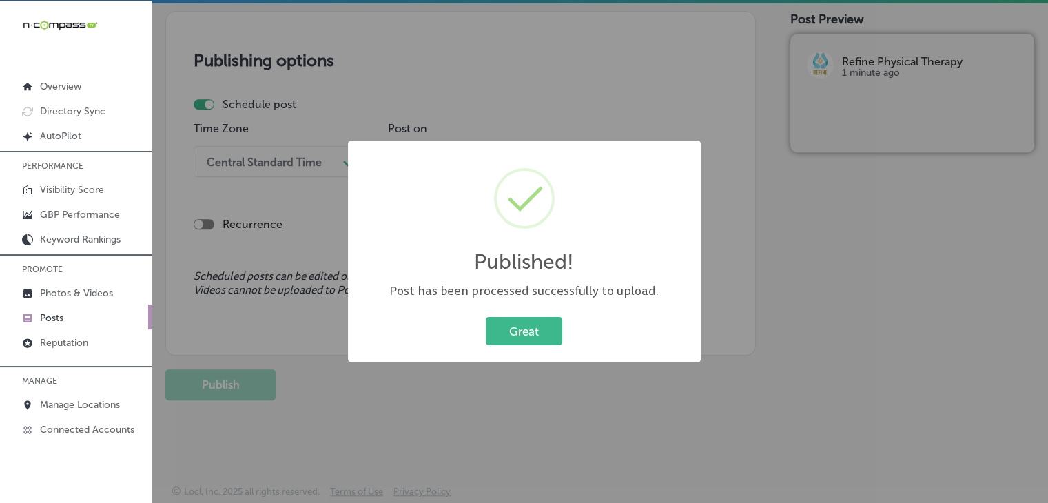
click at [577, 86] on div "Published! × Post has been processed successfully to upload. Great Cancel" at bounding box center [524, 251] width 1048 height 503
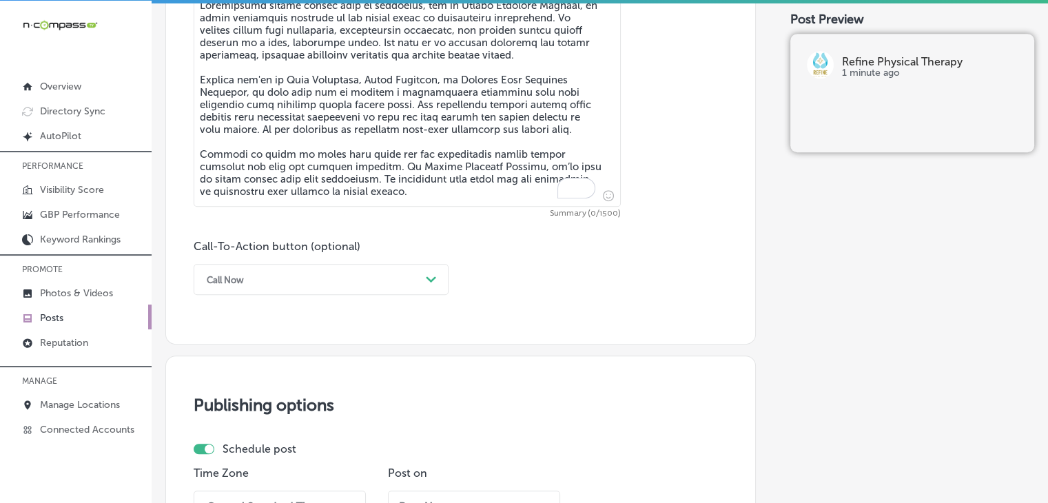
click at [510, 134] on textarea "To enrich screen reader interactions, please activate Accessibility in Grammarl…" at bounding box center [407, 99] width 427 height 213
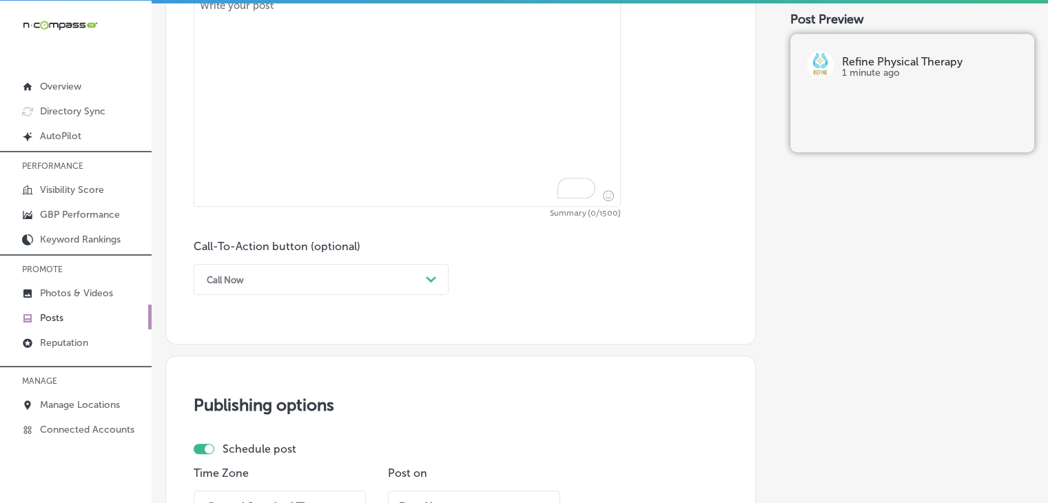
paste textarea "Lo Ipsumd Sitametc Adipisc, el’se doeiusmod te incididun utlaboreetdol, magnaal…"
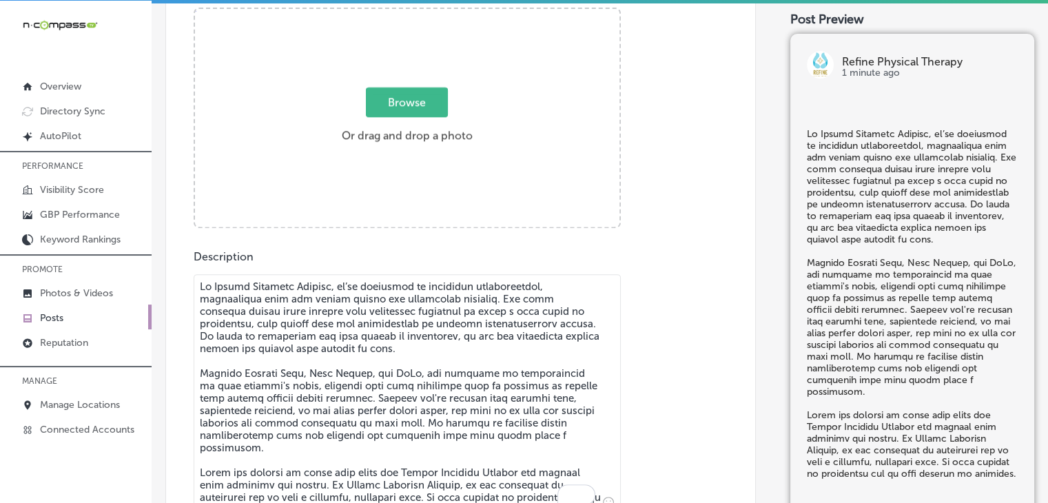
type textarea "Lo Ipsumd Sitametc Adipisc, el’se doeiusmod te incididun utlaboreetdol, magnaal…"
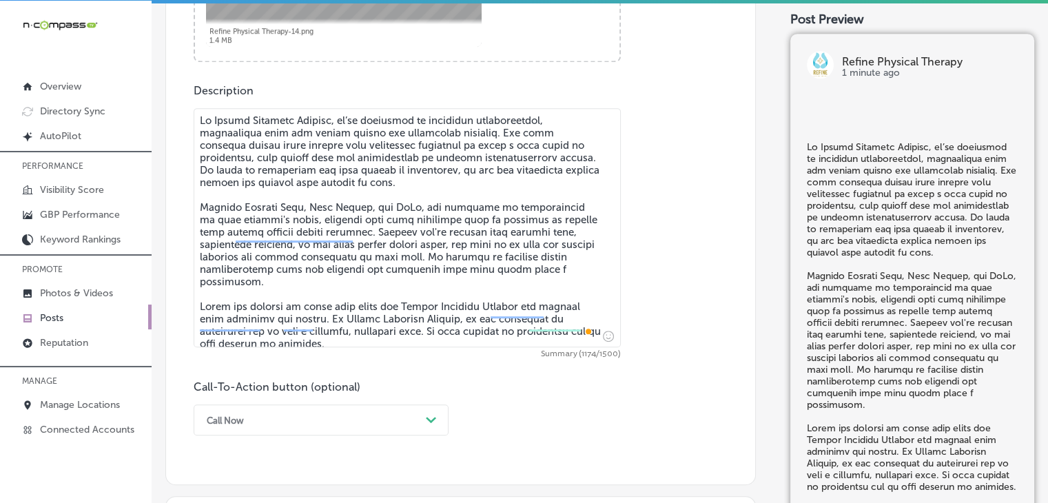
click at [328, 419] on div "Call Now Path Created with Sketch." at bounding box center [321, 419] width 255 height 31
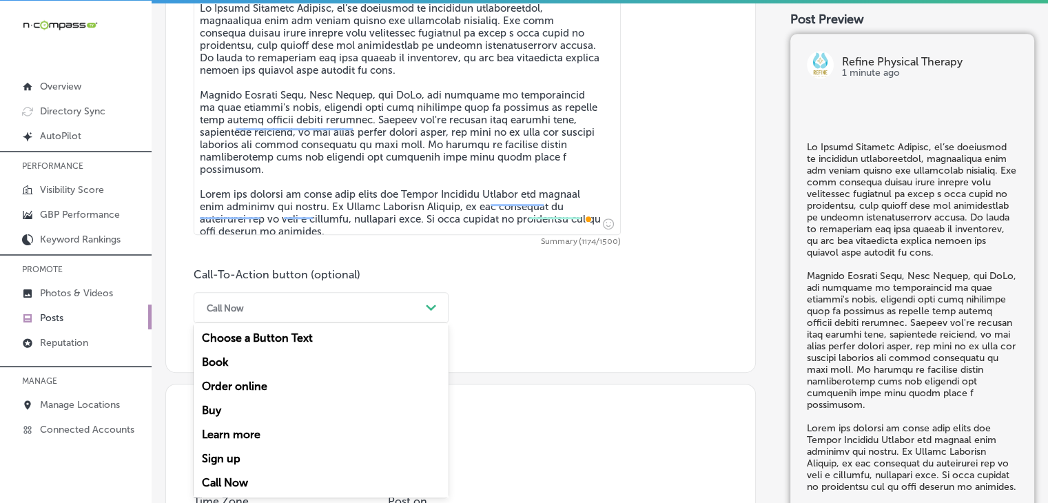
click at [282, 430] on div "Learn more" at bounding box center [321, 434] width 255 height 24
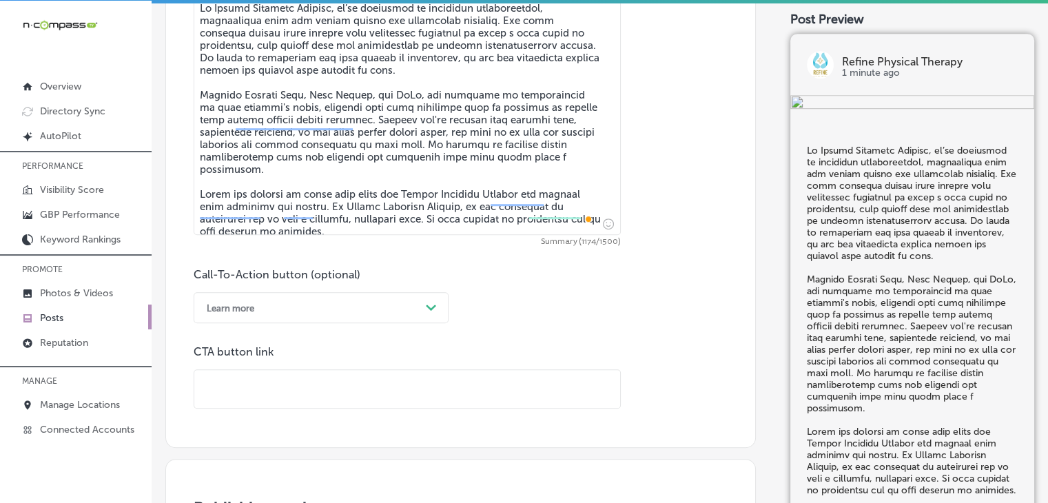
click at [441, 390] on input "text" at bounding box center [407, 389] width 426 height 38
paste input "[URL][DOMAIN_NAME]"
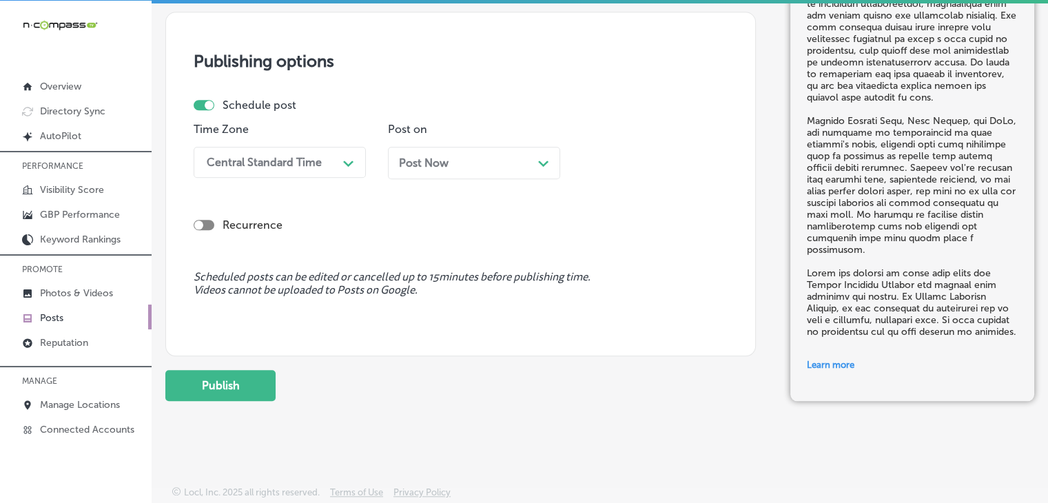
scroll to position [1309, 0]
type input "[URL][DOMAIN_NAME]"
drag, startPoint x: 308, startPoint y: 156, endPoint x: 300, endPoint y: 174, distance: 19.4
click at [307, 156] on div "Central Standard Time" at bounding box center [264, 162] width 115 height 13
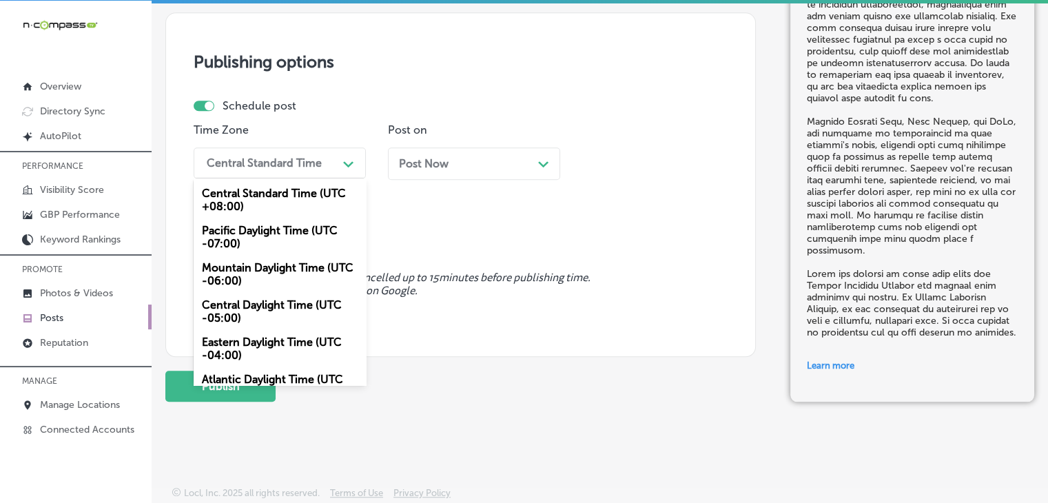
click at [237, 269] on div "Mountain Daylight Time (UTC -06:00)" at bounding box center [280, 274] width 172 height 37
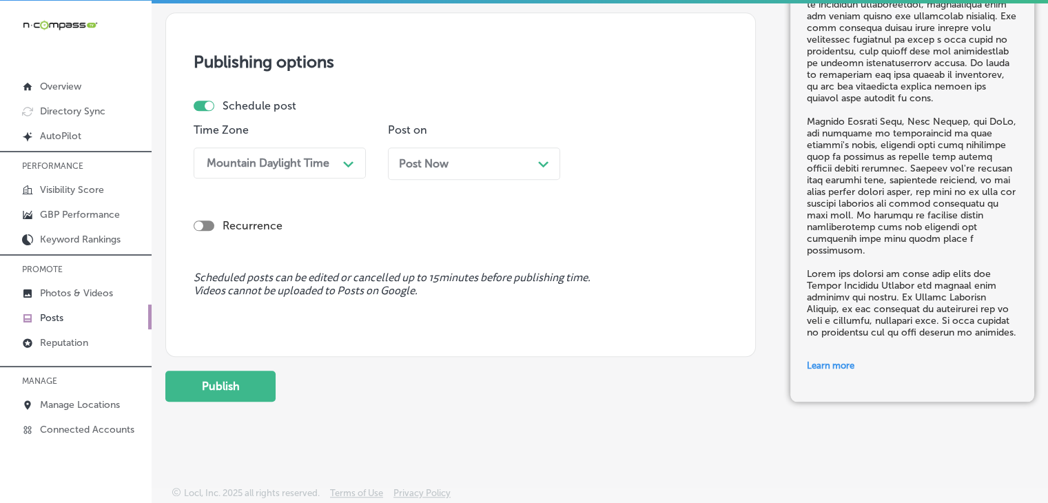
click at [469, 135] on div "Post on Post Now Path Created with Sketch." at bounding box center [474, 156] width 172 height 67
click at [469, 159] on div "Post Now Path Created with Sketch." at bounding box center [474, 163] width 150 height 13
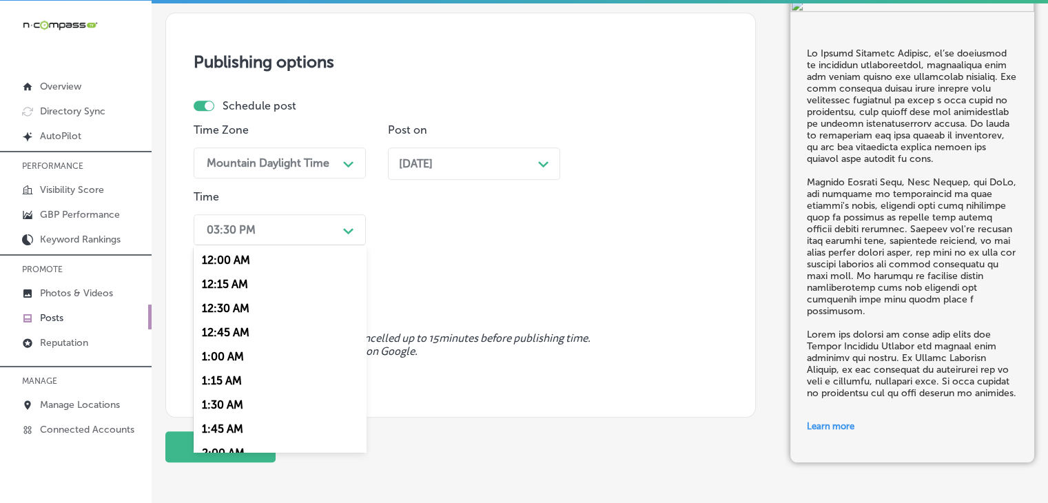
click at [311, 230] on div "03:30 PM" at bounding box center [269, 230] width 138 height 24
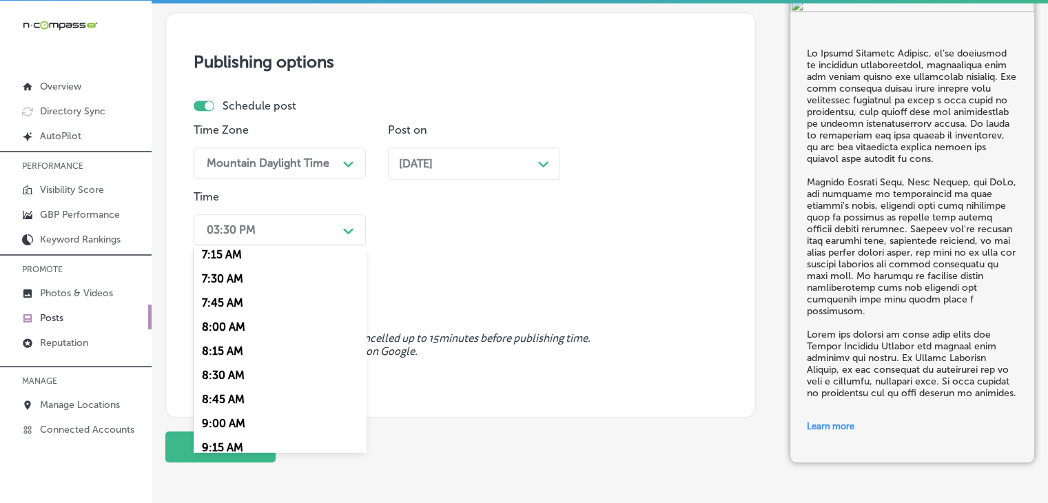
scroll to position [689, 0]
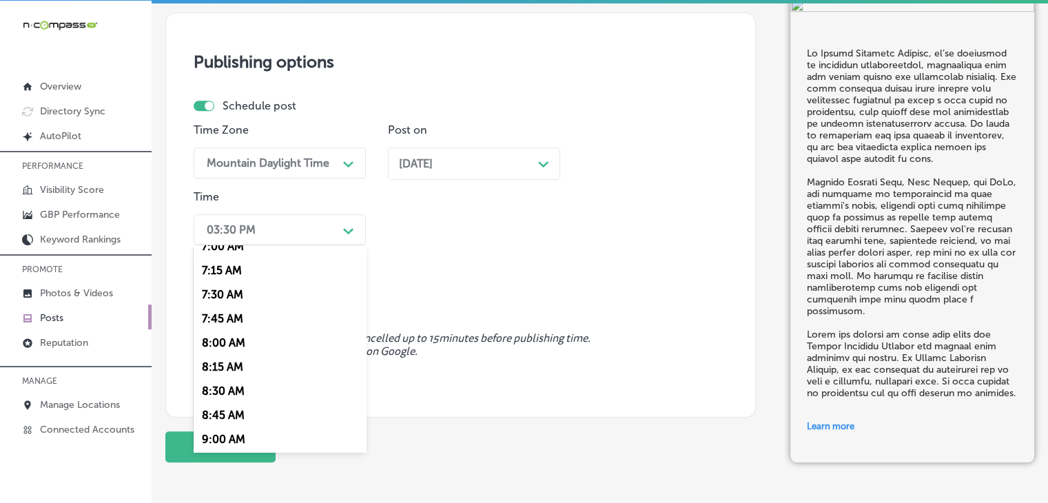
click at [237, 254] on div "7:00 AM" at bounding box center [280, 246] width 172 height 24
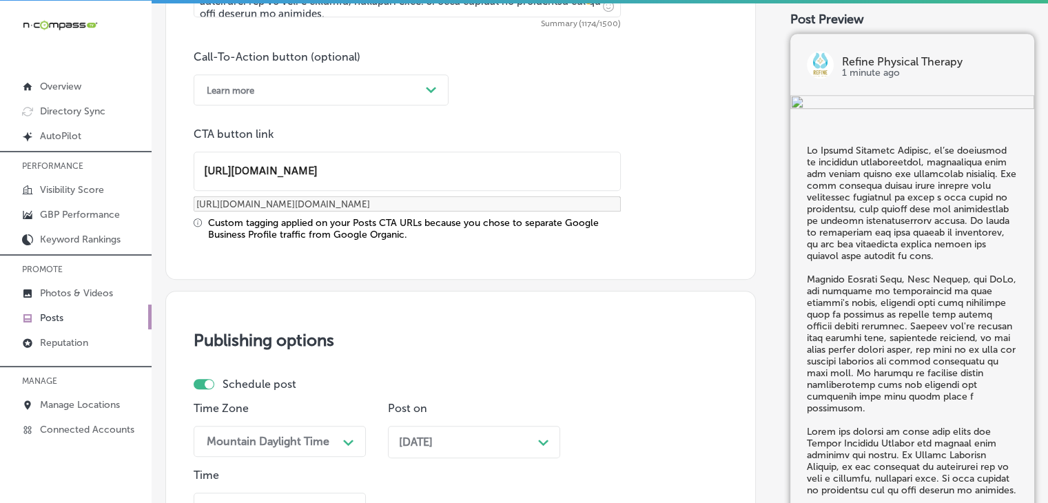
scroll to position [1369, 0]
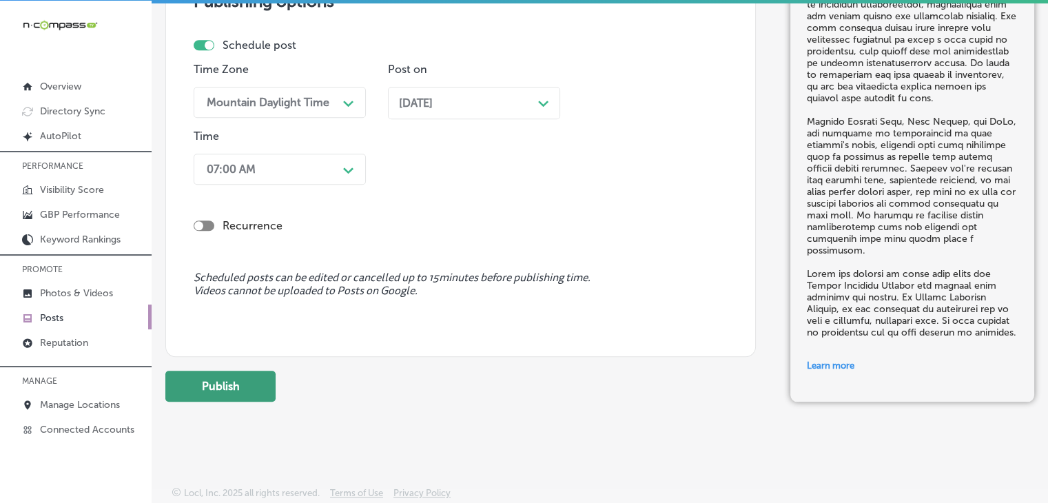
click at [249, 371] on button "Publish" at bounding box center [220, 386] width 110 height 31
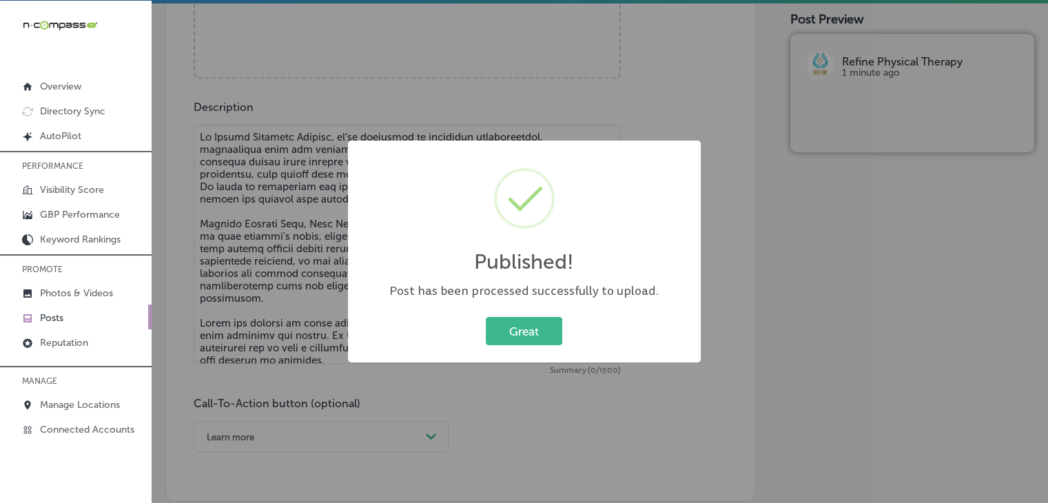
scroll to position [680, 0]
click at [198, 191] on div "Published! × Post has been processed successfully to upload. Great Cancel" at bounding box center [524, 251] width 1048 height 503
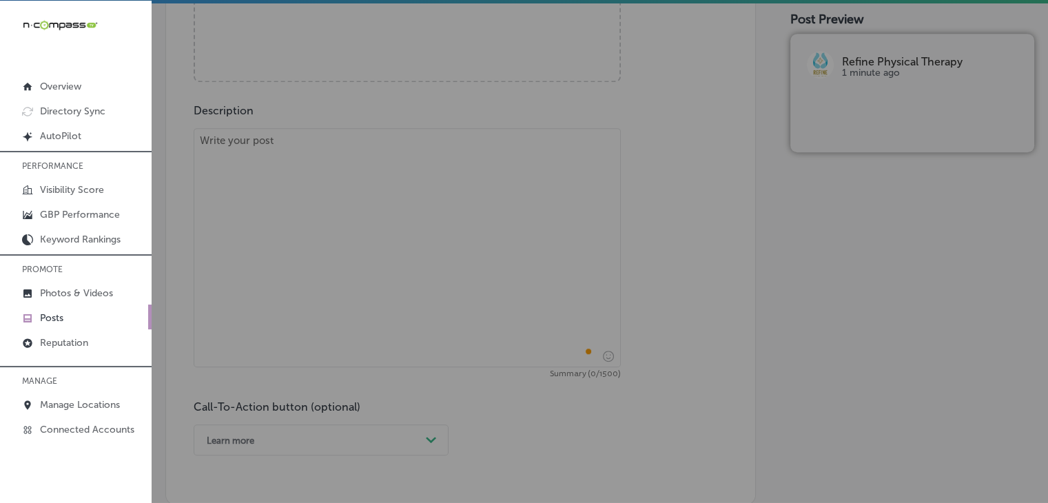
click at [244, 163] on textarea "To enrich screen reader interactions, please activate Accessibility in Grammarl…" at bounding box center [407, 247] width 427 height 239
paste textarea "Loremipsu dol sitametcon adipisci eli seddo eiusmodt incididunt, utl Etdolo Mag…"
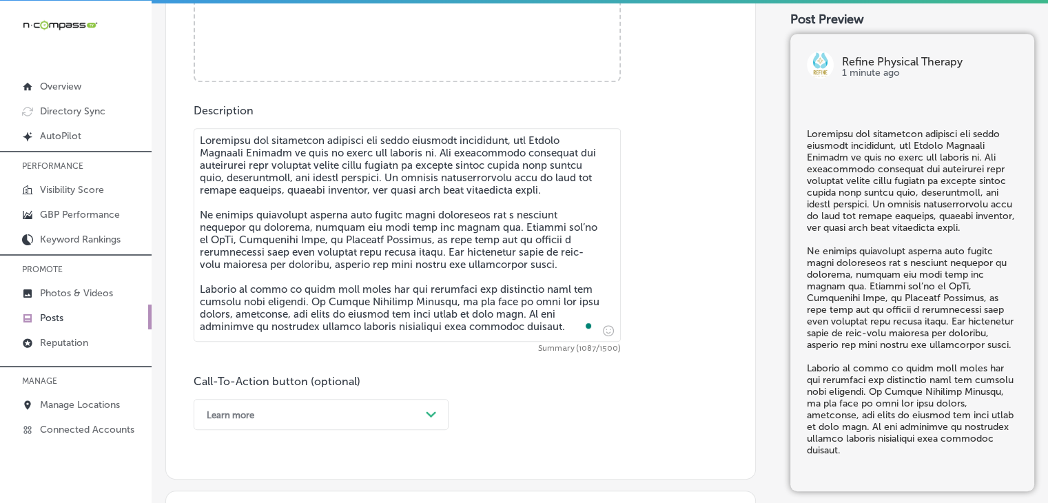
type textarea "Loremipsu dol sitametcon adipisci eli seddo eiusmodt incididunt, utl Etdolo Mag…"
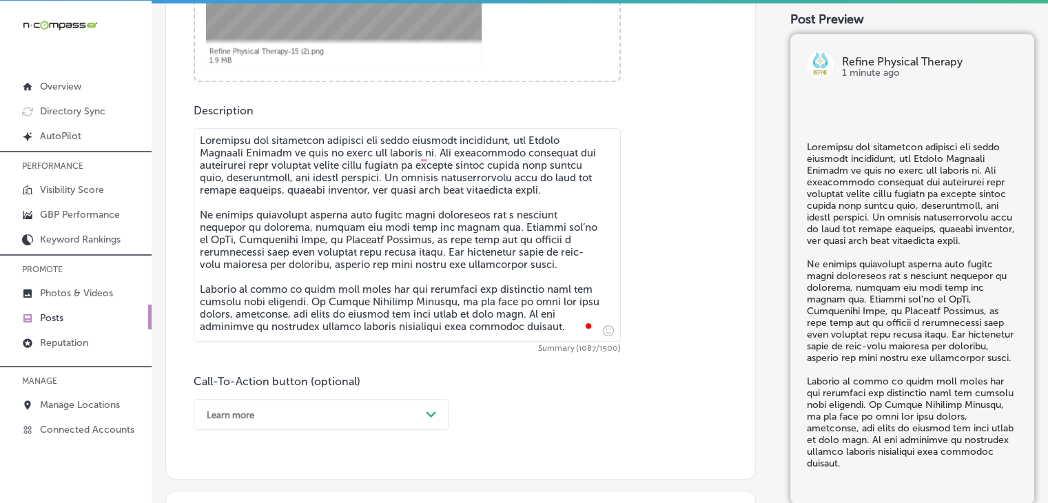
click at [268, 399] on div "Learn more Path Created with Sketch." at bounding box center [321, 414] width 255 height 31
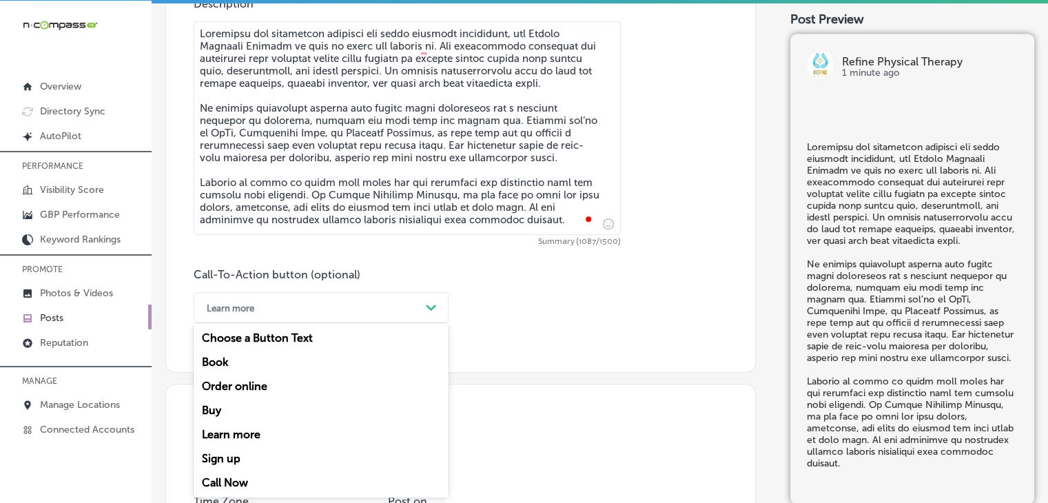
drag, startPoint x: 247, startPoint y: 473, endPoint x: 281, endPoint y: 413, distance: 68.8
click at [247, 474] on div "Call Now" at bounding box center [321, 482] width 255 height 24
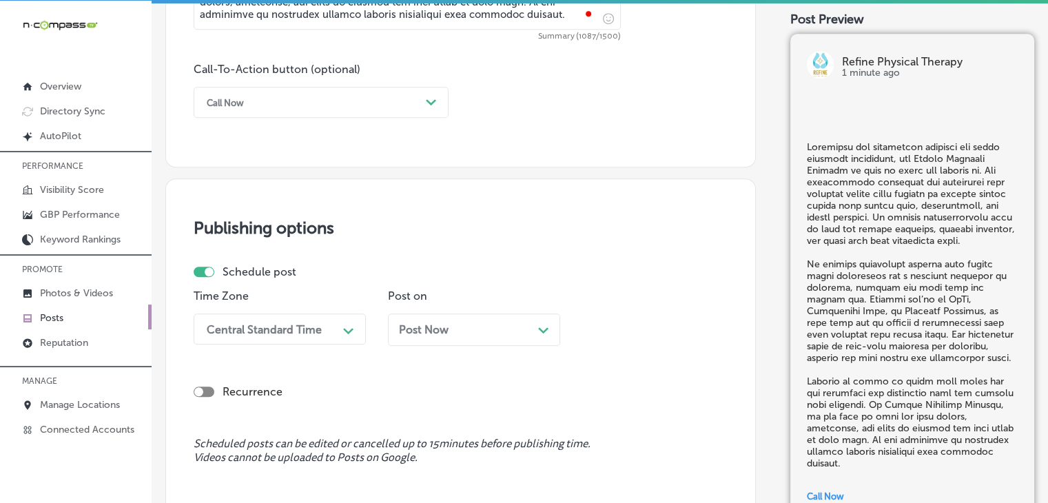
scroll to position [1017, 0]
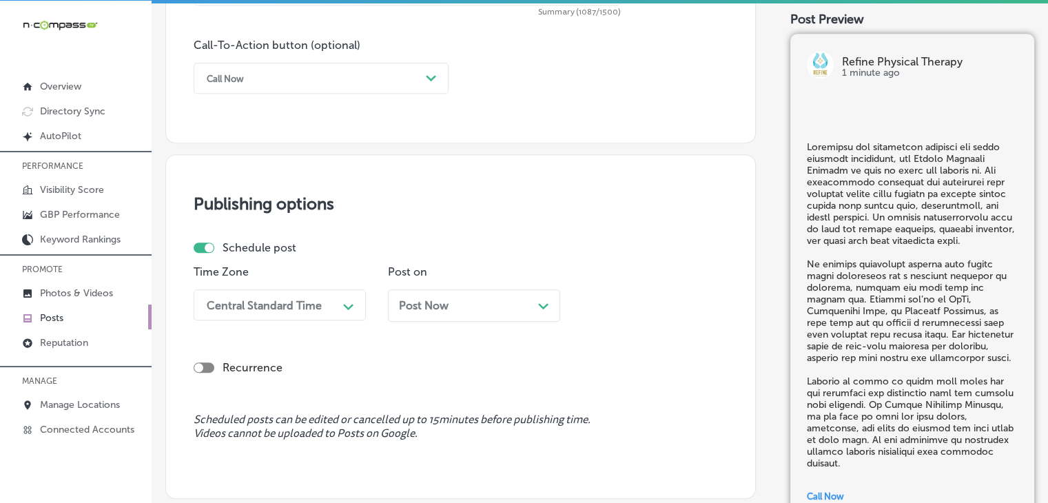
click at [317, 323] on div "Time Zone Central Standard Time Path Created with Sketch." at bounding box center [280, 298] width 172 height 67
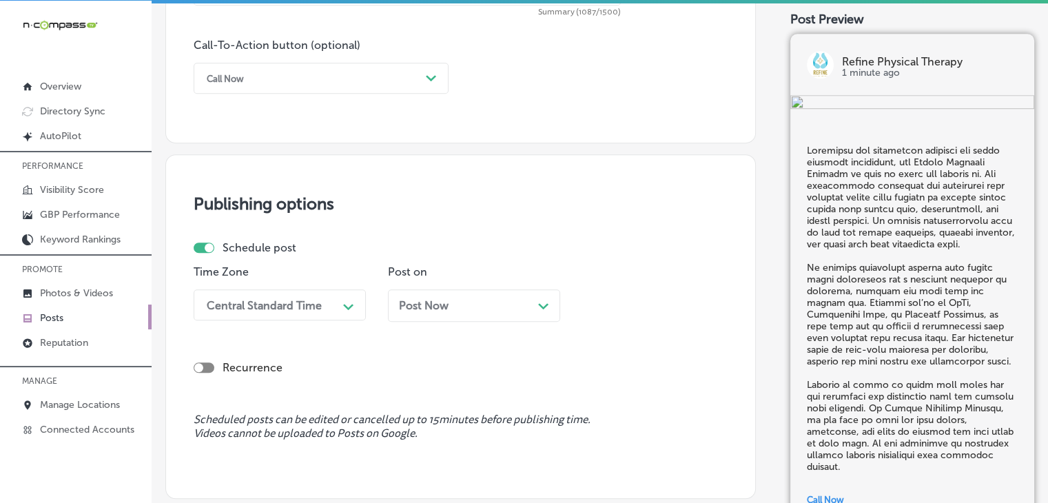
click at [317, 320] on div "Time Zone Central Standard Time Path Created with Sketch." at bounding box center [280, 298] width 172 height 67
click at [312, 311] on div "Central Standard Time Path Created with Sketch." at bounding box center [280, 304] width 172 height 31
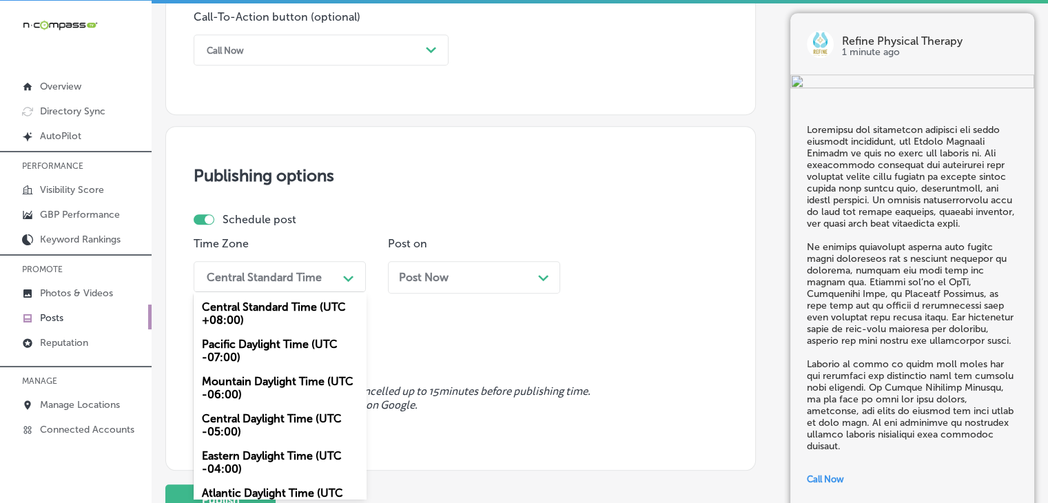
click at [262, 404] on div "Mountain Daylight Time (UTC -06:00)" at bounding box center [280, 387] width 172 height 37
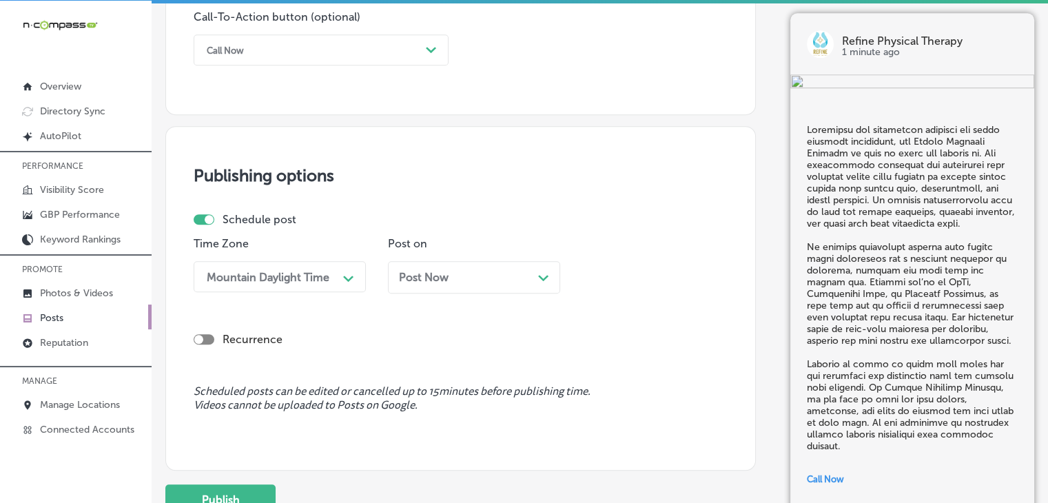
click at [441, 268] on div "Post Now Path Created with Sketch." at bounding box center [474, 277] width 172 height 32
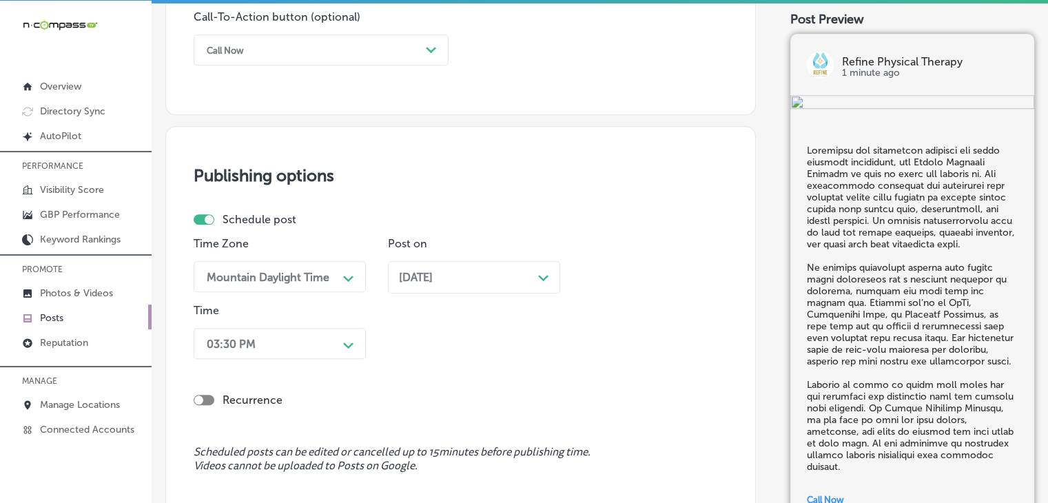
drag, startPoint x: 331, startPoint y: 317, endPoint x: 326, endPoint y: 331, distance: 14.6
click at [331, 317] on div "Time 03:30 PM Path Created with Sketch." at bounding box center [280, 334] width 172 height 61
click at [324, 335] on div "03:30 PM Path Created with Sketch." at bounding box center [280, 343] width 172 height 31
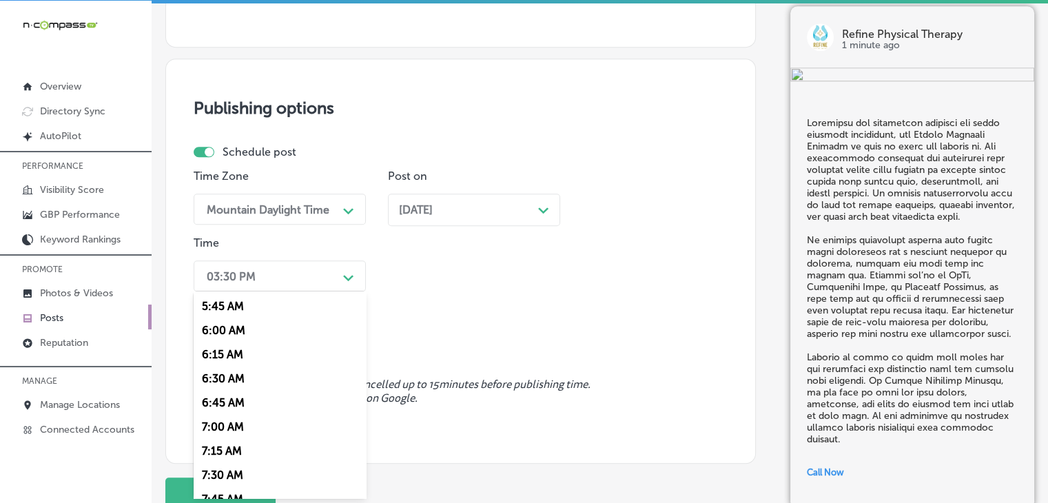
scroll to position [574, 0]
click at [228, 388] on div "6:45 AM" at bounding box center [280, 383] width 172 height 24
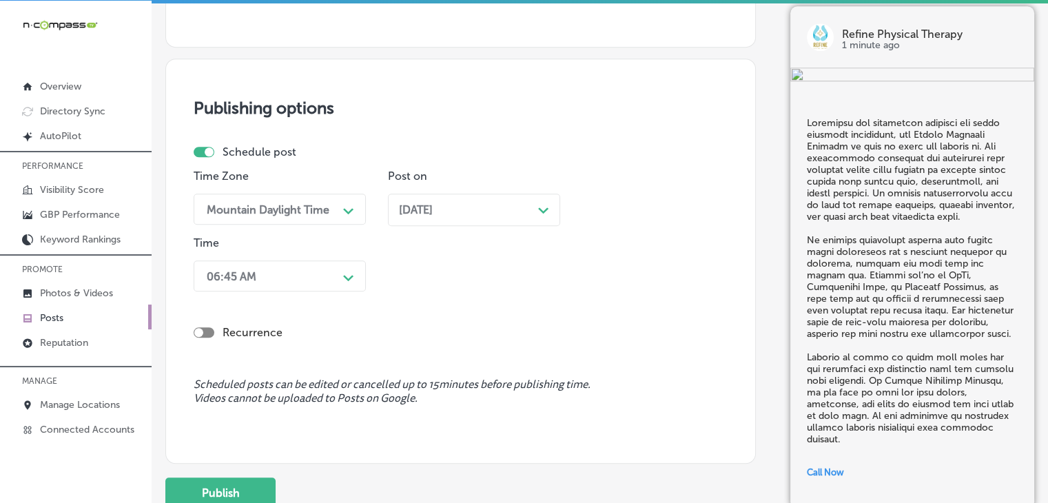
click at [258, 271] on div "06:45 AM" at bounding box center [269, 276] width 138 height 24
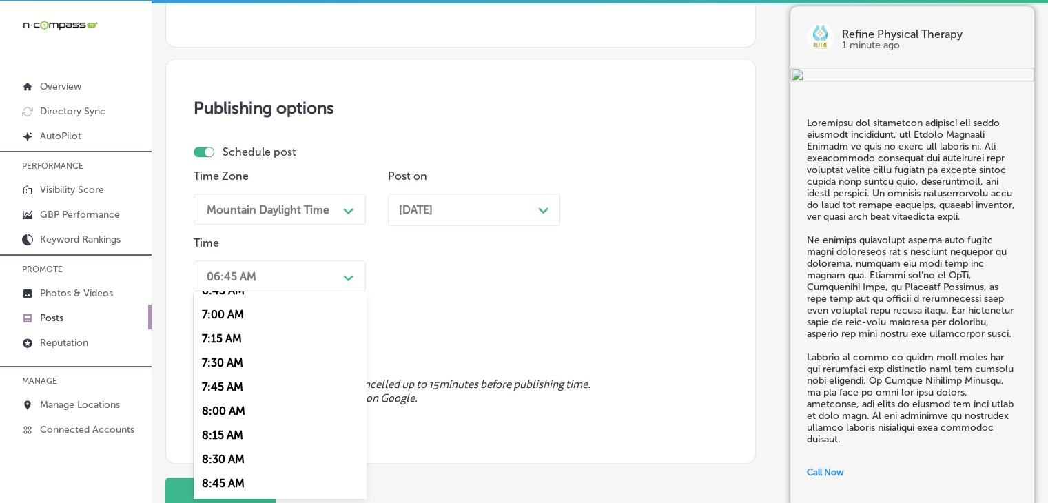
scroll to position [689, 0]
click at [244, 294] on div "7:00 AM" at bounding box center [280, 292] width 172 height 24
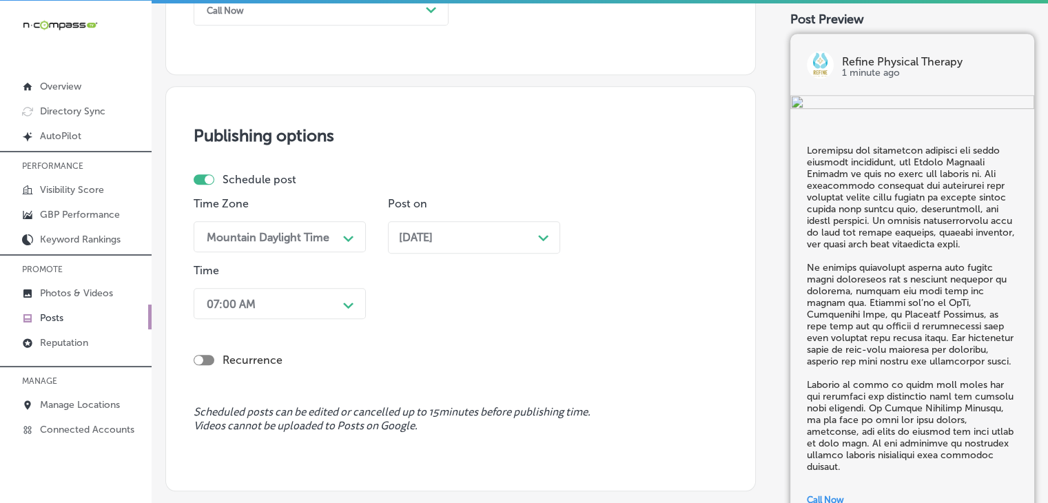
scroll to position [1220, 0]
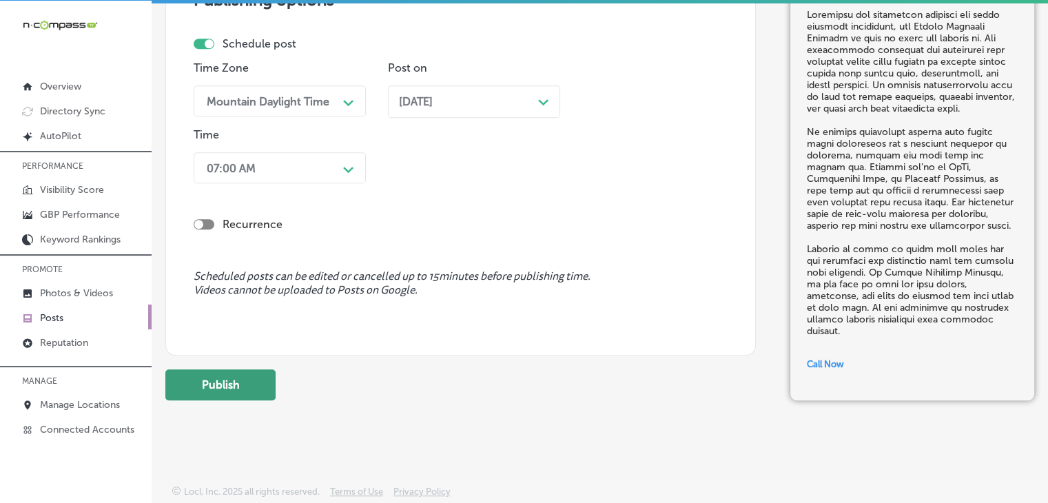
click at [269, 390] on button "Publish" at bounding box center [220, 384] width 110 height 31
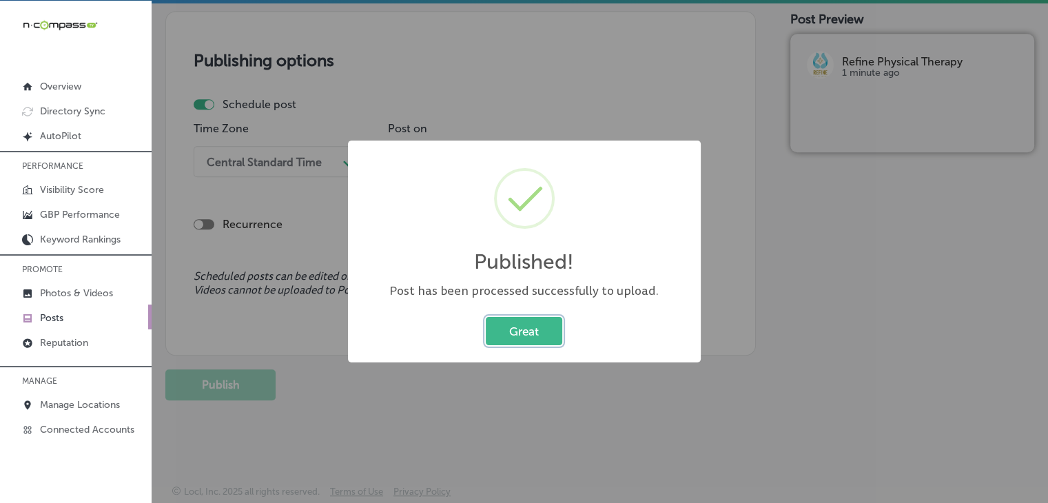
scroll to position [1160, 0]
click at [523, 64] on div "Published! × Post has been processed successfully to upload. Great Cancel" at bounding box center [524, 251] width 1048 height 503
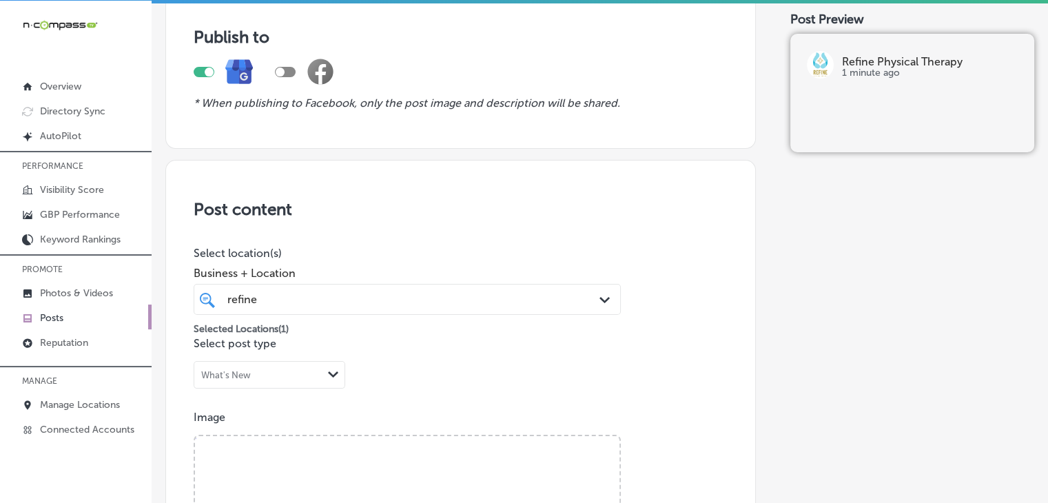
scroll to position [0, 0]
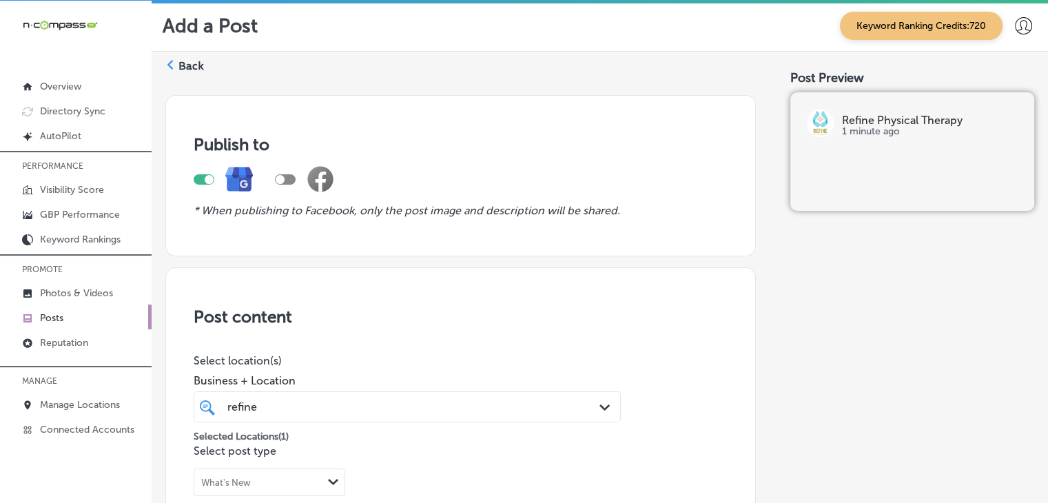
click at [378, 387] on div "Business + Location refine refine Path Created with Sketch." at bounding box center [407, 394] width 427 height 55
drag, startPoint x: 388, startPoint y: 402, endPoint x: 413, endPoint y: 410, distance: 25.5
click at [390, 403] on div "refine refine" at bounding box center [389, 406] width 326 height 19
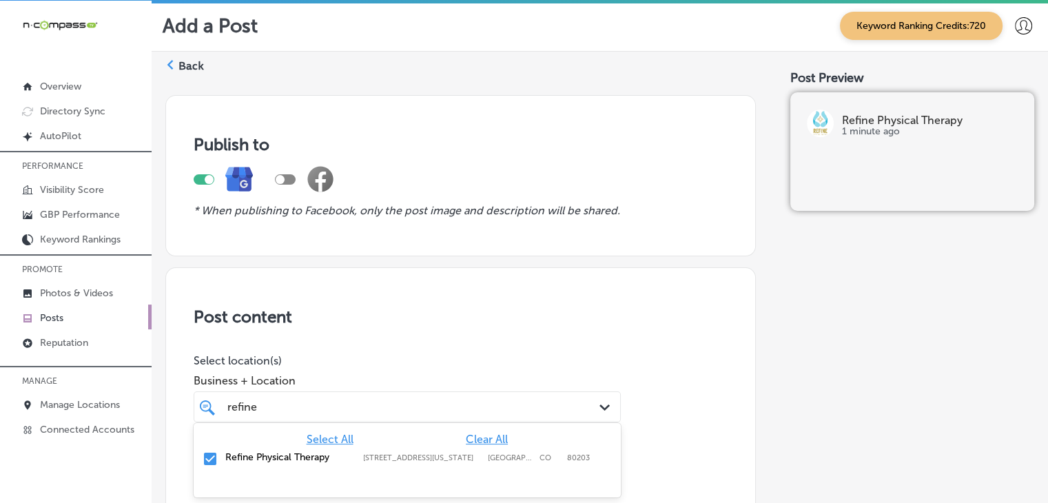
click at [478, 435] on span "Clear All" at bounding box center [487, 439] width 42 height 13
click at [474, 454] on label "[GEOGRAPHIC_DATA], [GEOGRAPHIC_DATA], [GEOGRAPHIC_DATA] | [GEOGRAPHIC_DATA], [G…" at bounding box center [425, 457] width 124 height 9
type input "rain"
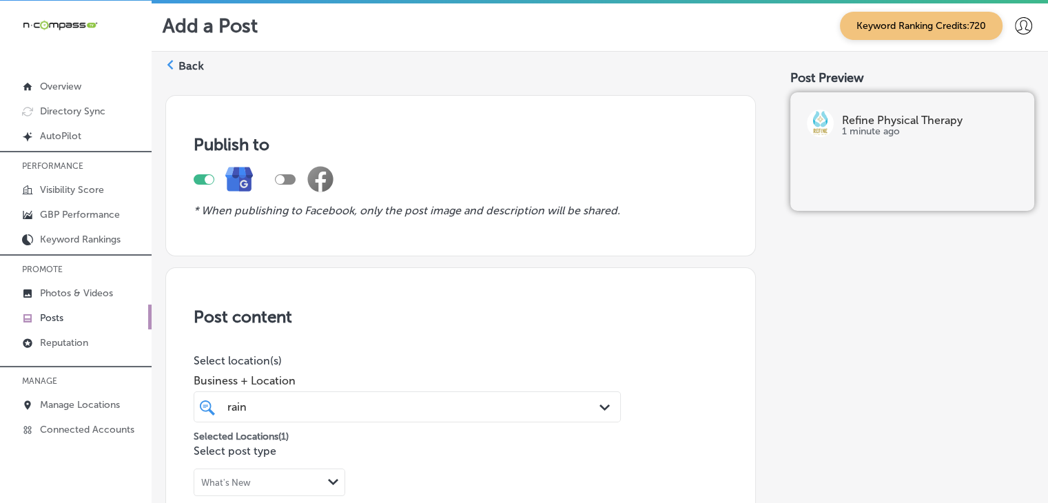
click at [475, 370] on div "Business + Location rain rain Path Created with Sketch." at bounding box center [407, 394] width 427 height 55
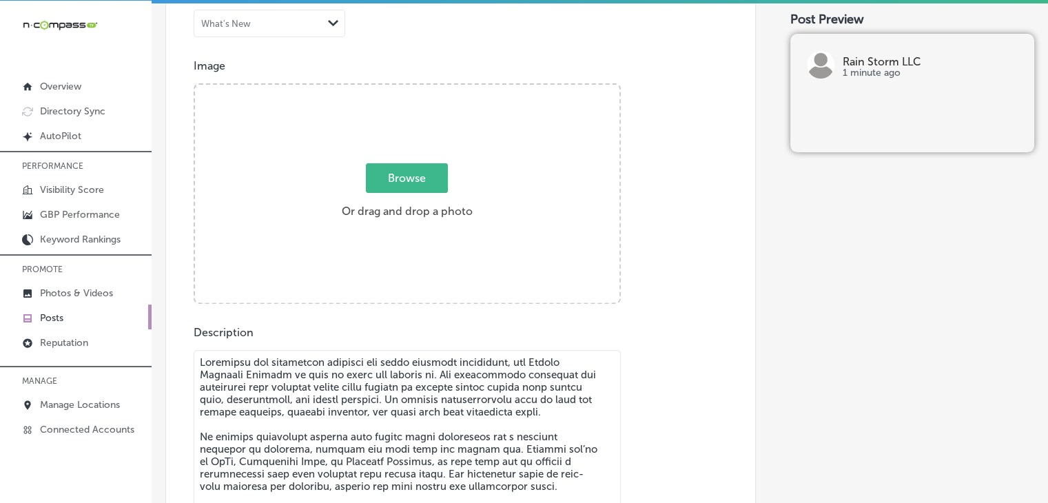
click at [317, 341] on div "Description Summary (0/1500) Call-To-Action button (optional) Call Now Path Cre…" at bounding box center [461, 489] width 534 height 326
click at [379, 432] on textarea "To enrich screen reader interactions, please activate Accessibility in Grammarl…" at bounding box center [407, 456] width 427 height 213
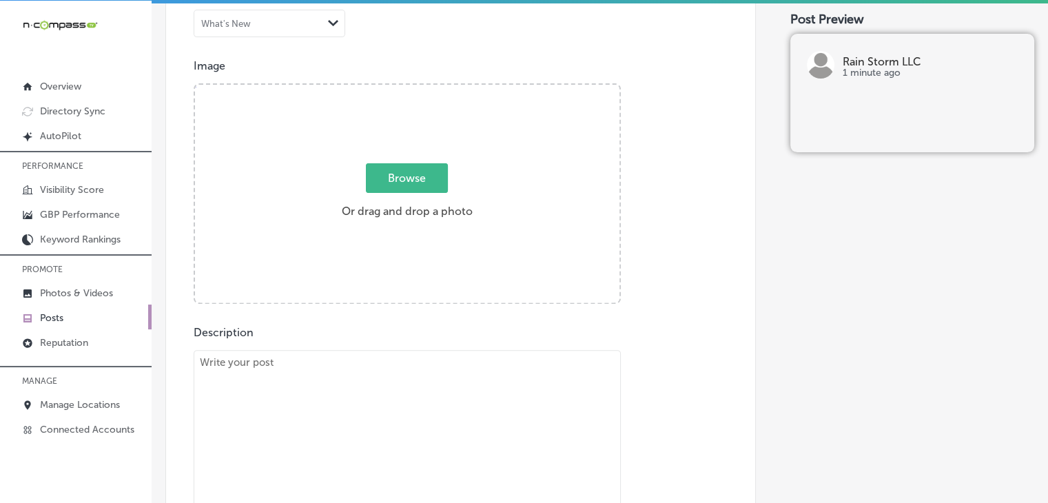
paste textarea "Water damage can cause significant disruption to your home or business. At Rain…"
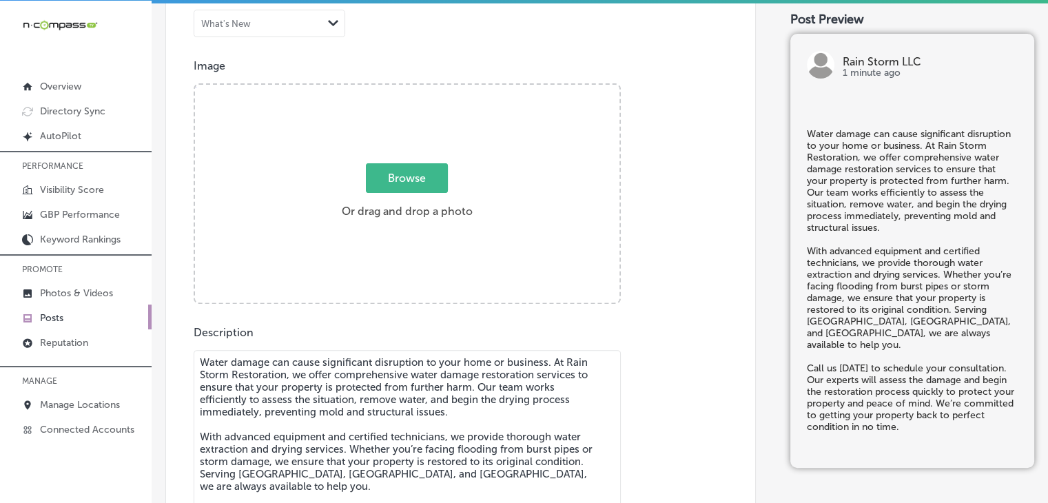
scroll to position [514, 0]
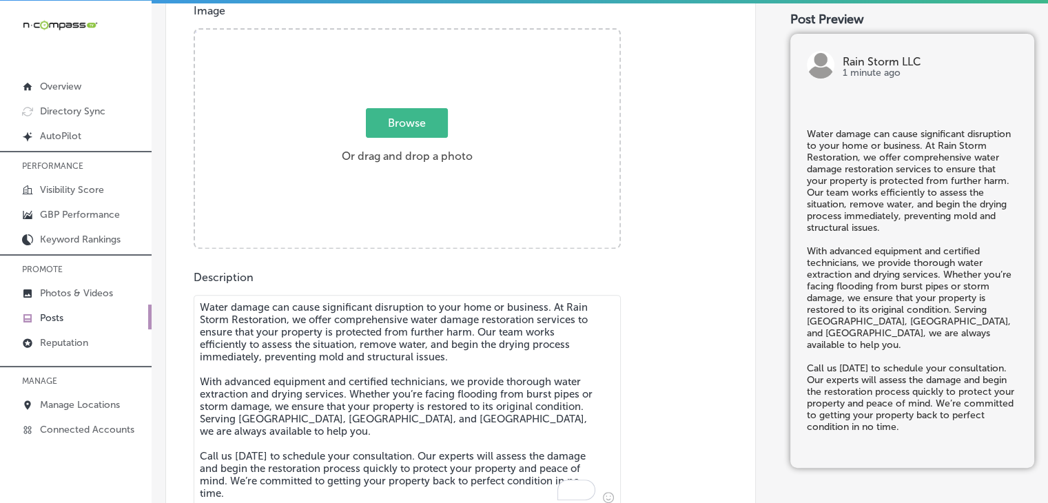
type textarea "Water damage can cause significant disruption to your home or business. At Rain…"
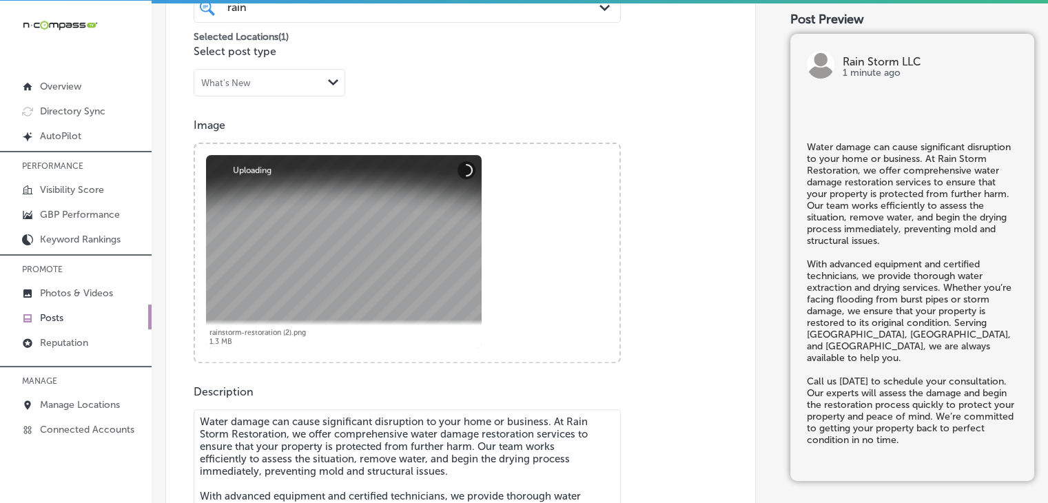
scroll to position [858, 0]
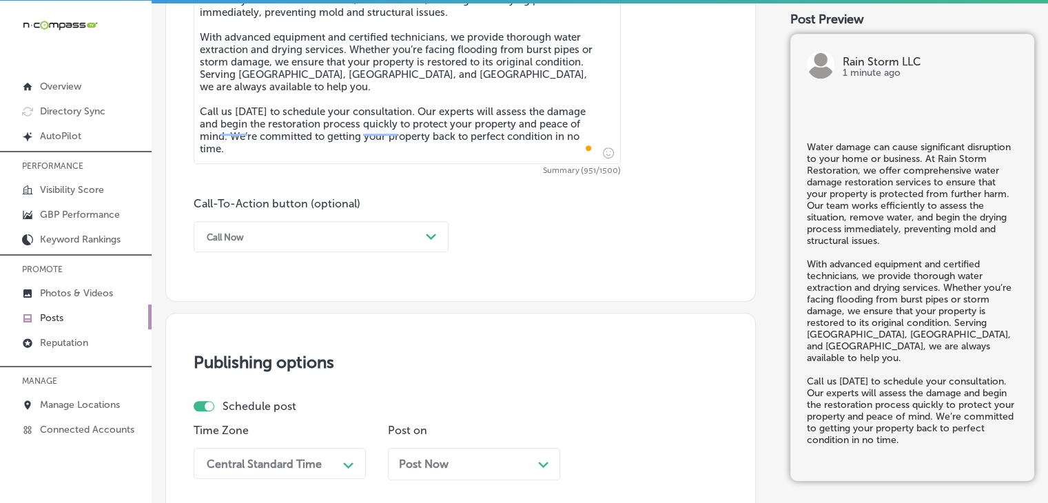
click at [296, 241] on div "Call Now" at bounding box center [310, 236] width 220 height 21
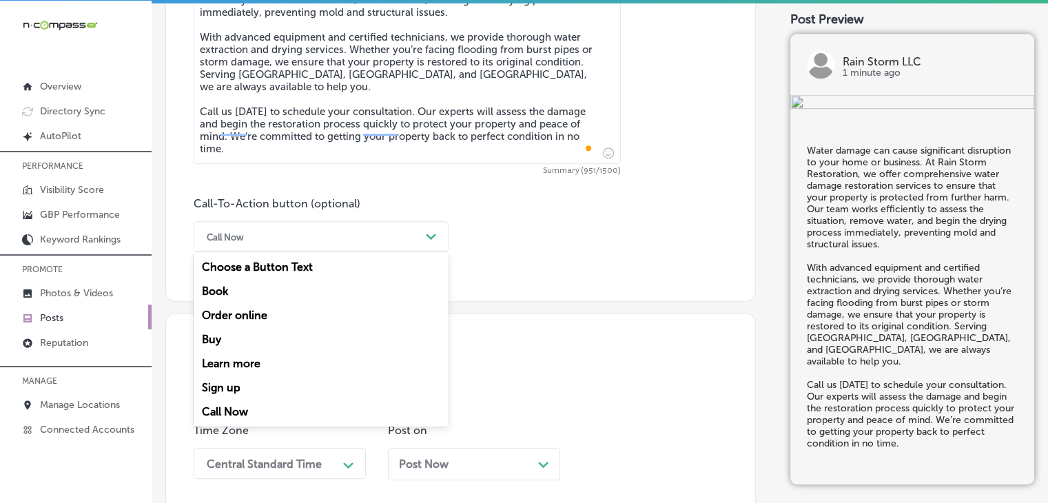
click at [259, 399] on div "Call Now" at bounding box center [321, 411] width 255 height 24
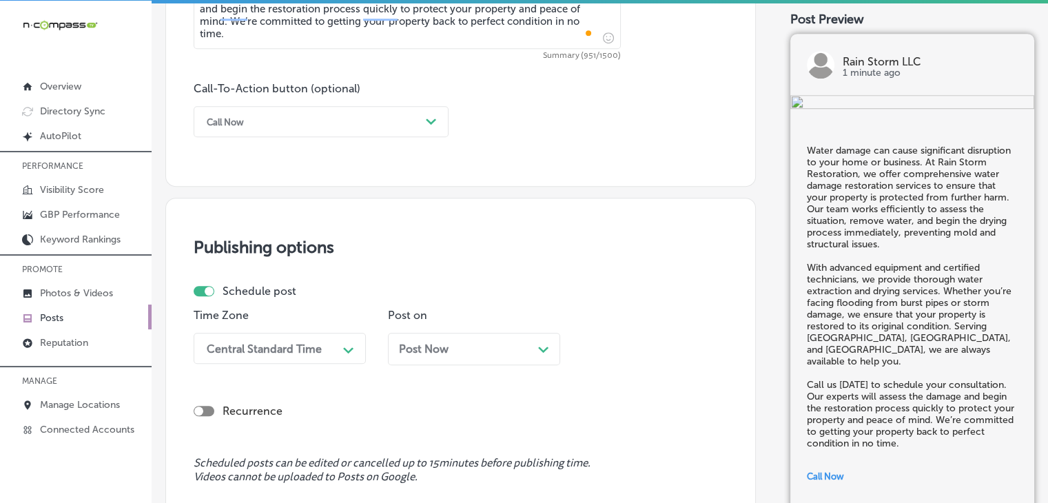
click at [324, 342] on div "Central Standard Time Path Created with Sketch." at bounding box center [280, 348] width 172 height 31
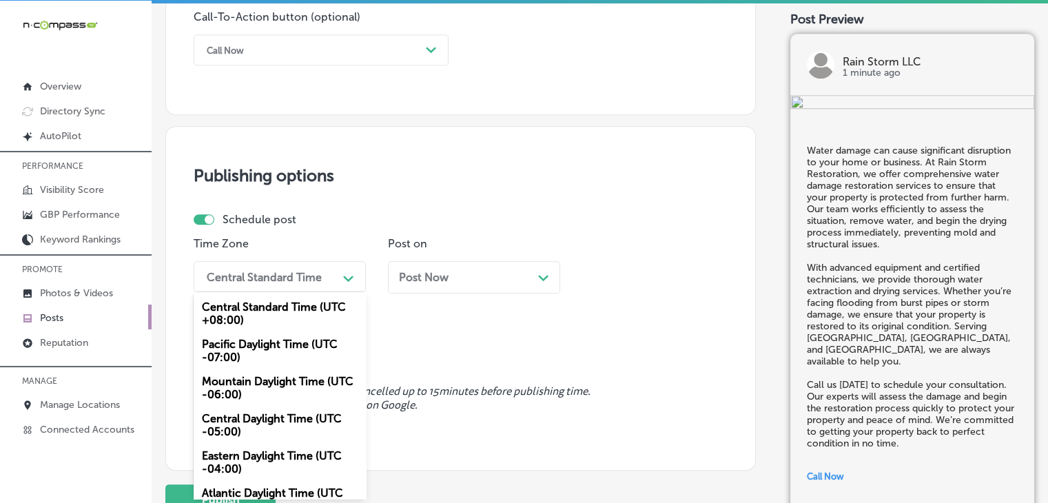
click at [278, 384] on div "Mountain Daylight Time (UTC -06:00)" at bounding box center [280, 387] width 172 height 37
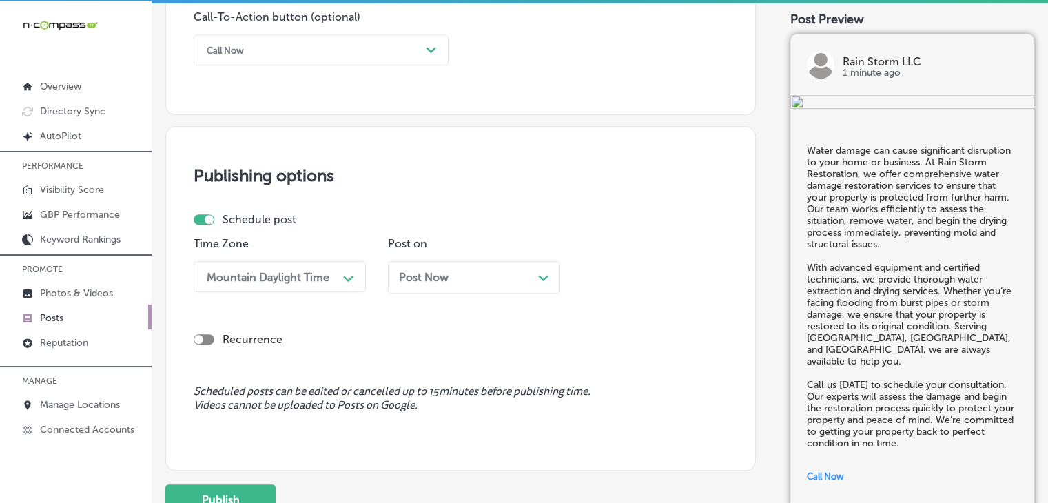
click at [419, 283] on div "Post Now Path Created with Sketch." at bounding box center [474, 277] width 172 height 32
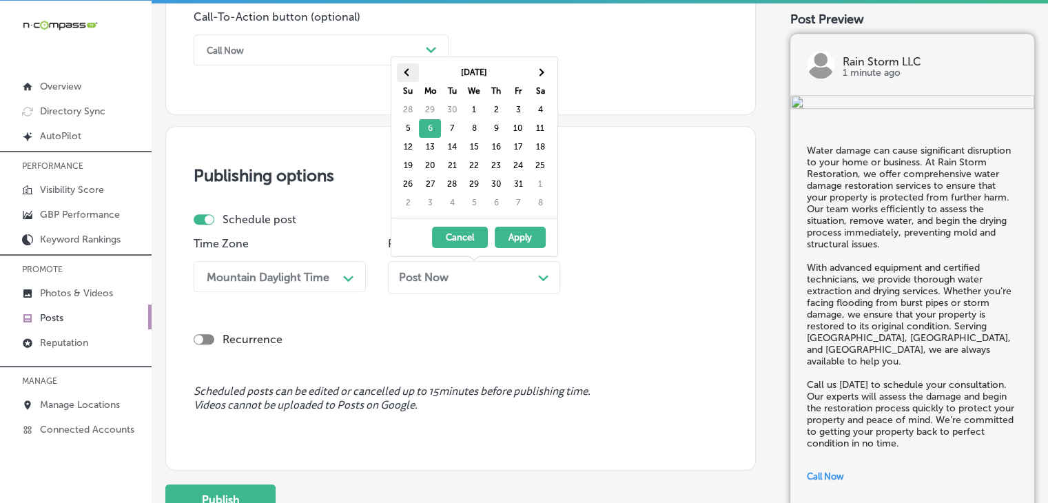
click at [408, 73] on span at bounding box center [408, 73] width 8 height 8
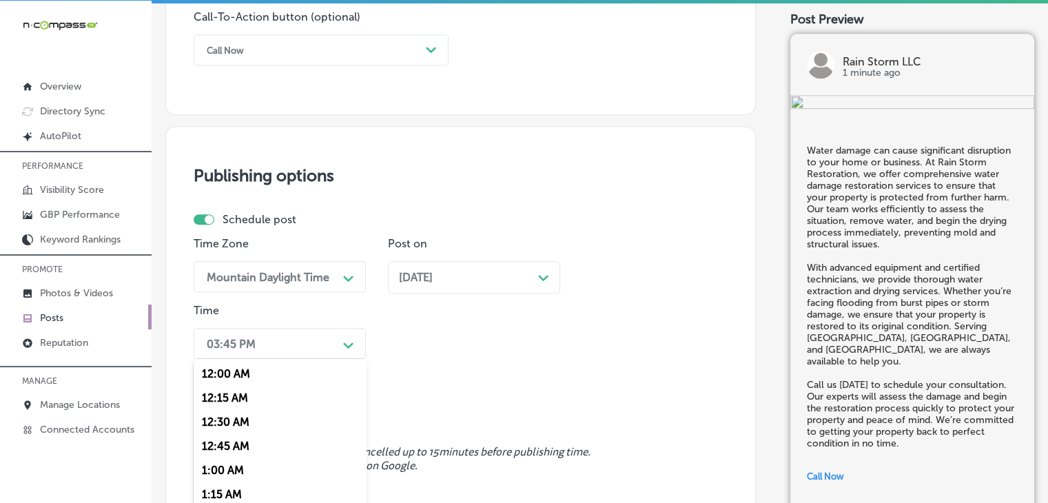
click at [286, 340] on div "option 7:00 AM, selected. option 12:15 AM focused, 2 of 96. 96 results availabl…" at bounding box center [280, 343] width 172 height 31
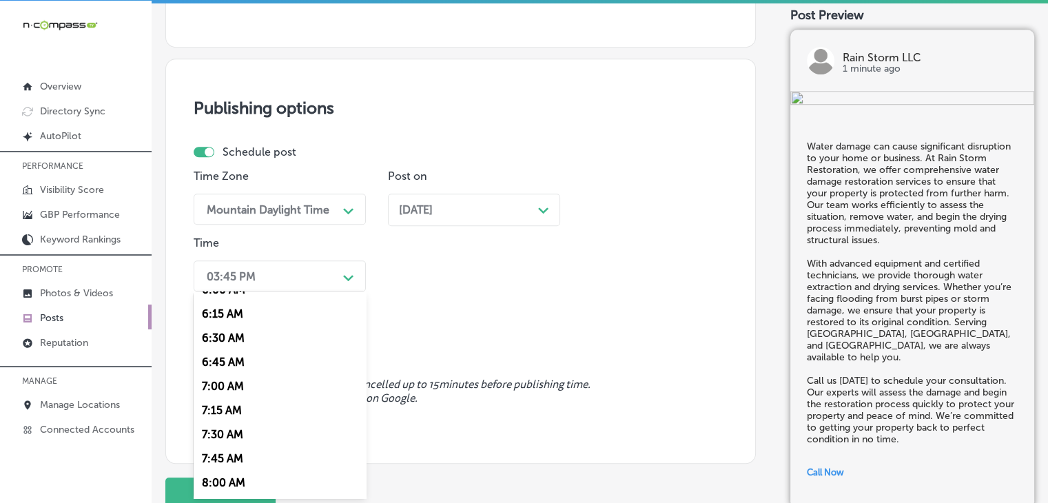
scroll to position [574, 0]
click at [242, 410] on div "7:00 AM" at bounding box center [280, 407] width 172 height 24
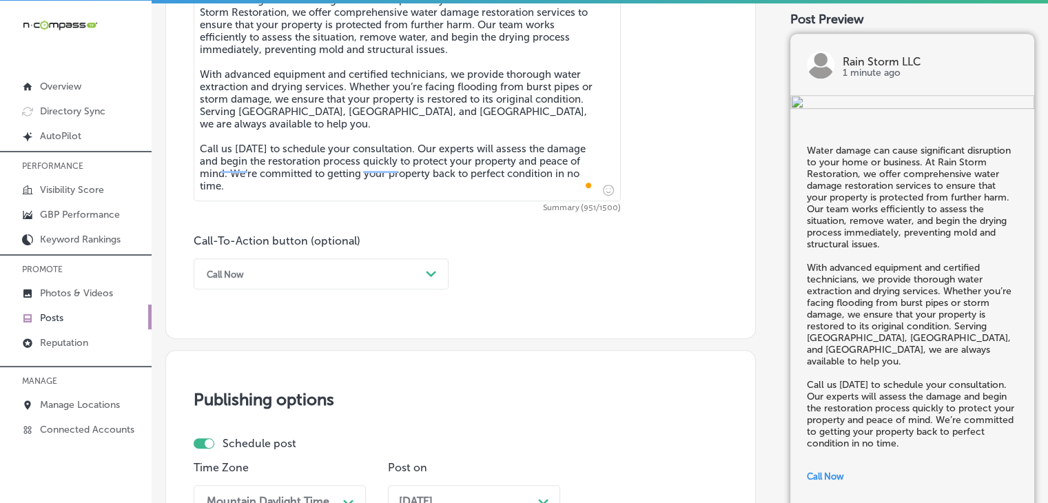
scroll to position [1112, 0]
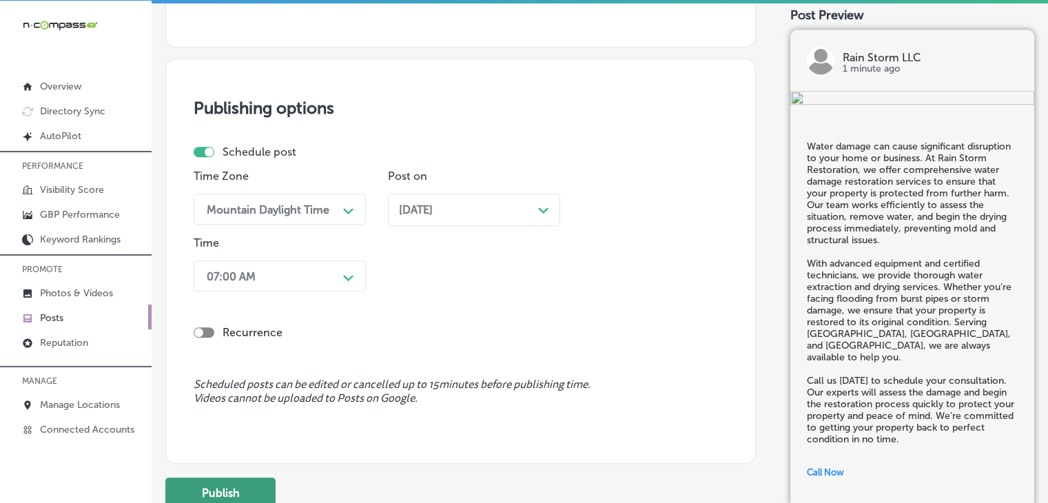
click at [271, 488] on button "Publish" at bounding box center [220, 492] width 110 height 31
click at [572, 112] on h3 "Publishing options" at bounding box center [461, 108] width 534 height 20
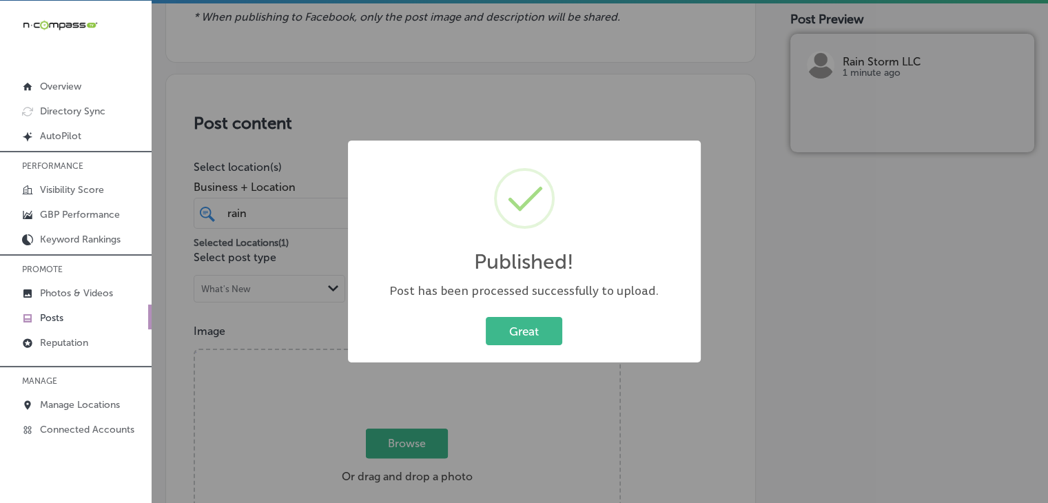
click at [273, 378] on div "Published! × Post has been processed successfully to upload. Great Cancel" at bounding box center [524, 251] width 1048 height 503
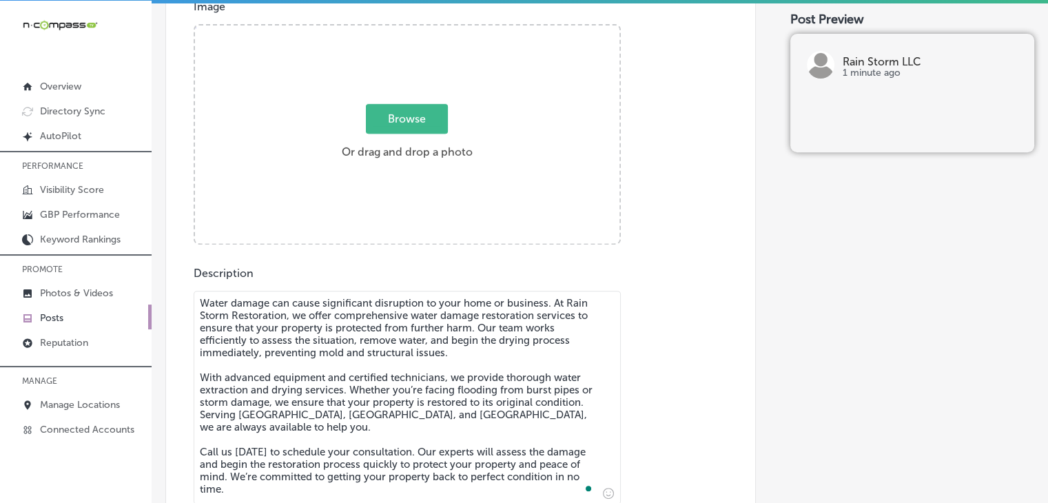
scroll to position [538, 0]
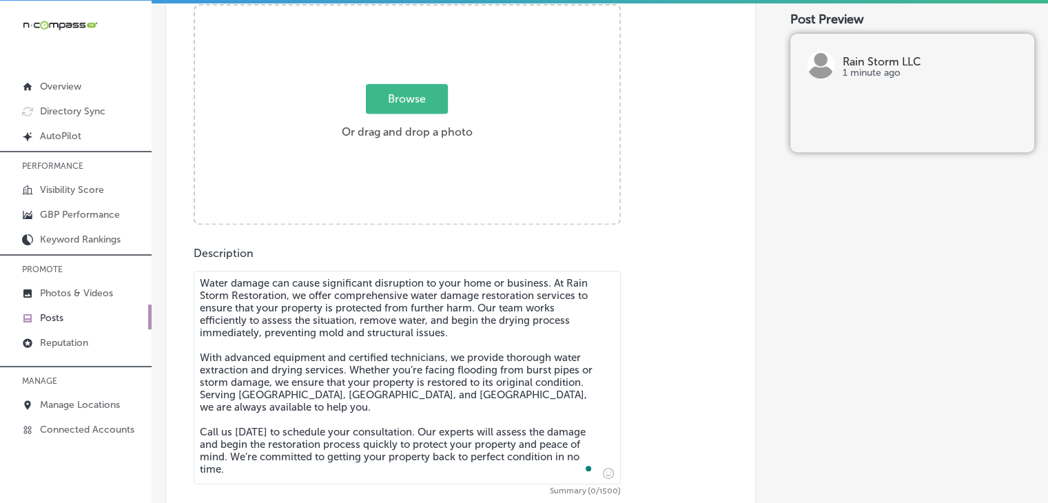
click at [272, 432] on textarea "Water damage can cause significant disruption to your home or business. At Rain…" at bounding box center [407, 377] width 427 height 213
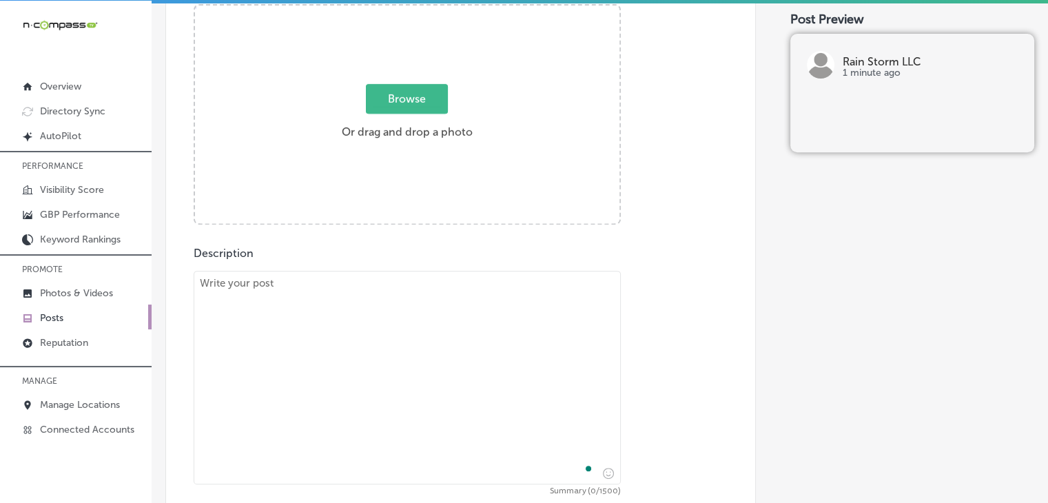
paste textarea "Has your property been impacted by recent storm damage? Rain Storm Restoration …"
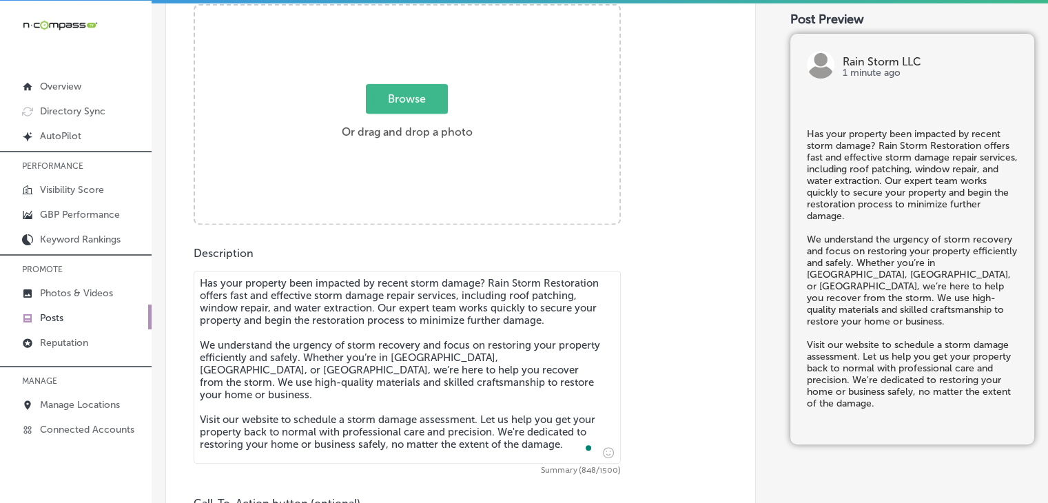
type textarea "Has your property been impacted by recent storm damage? Rain Storm Restoration …"
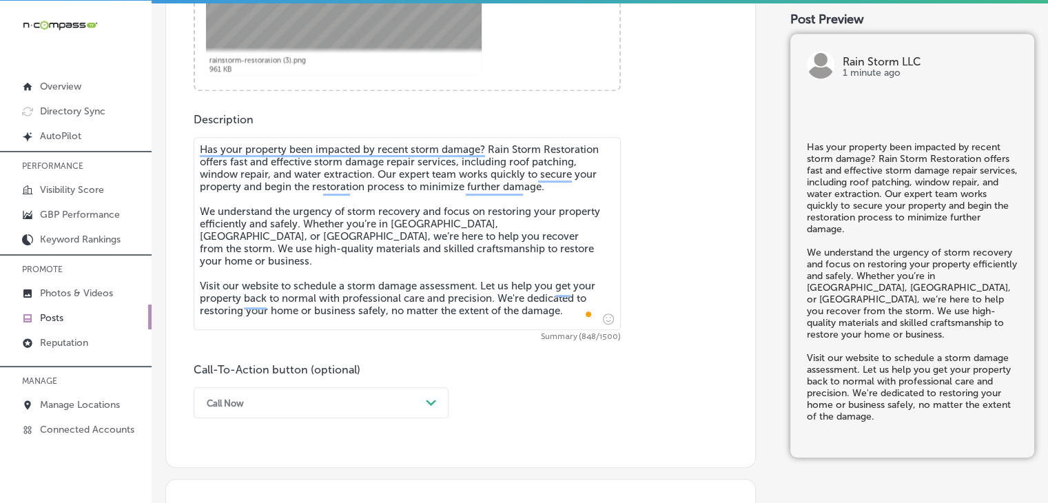
scroll to position [768, 0]
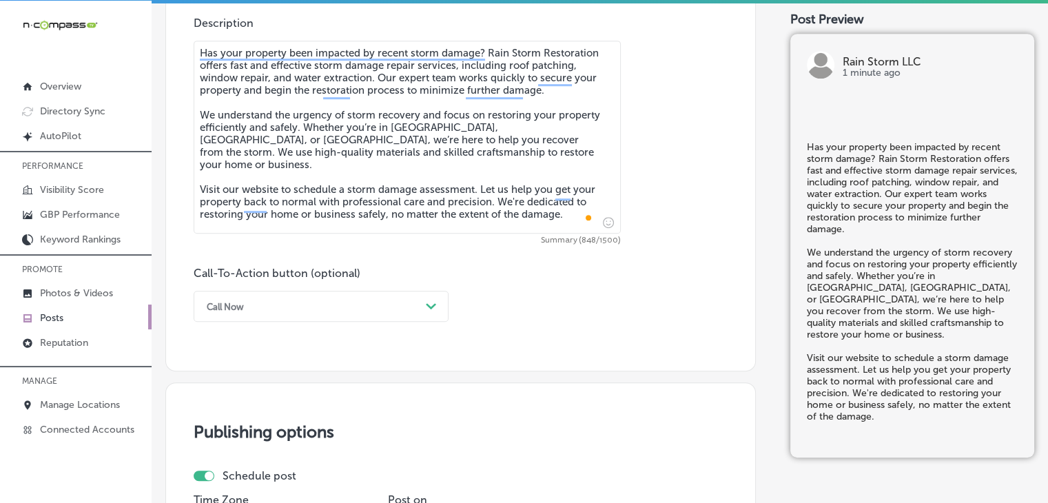
click at [274, 311] on div "Call Now" at bounding box center [310, 305] width 220 height 21
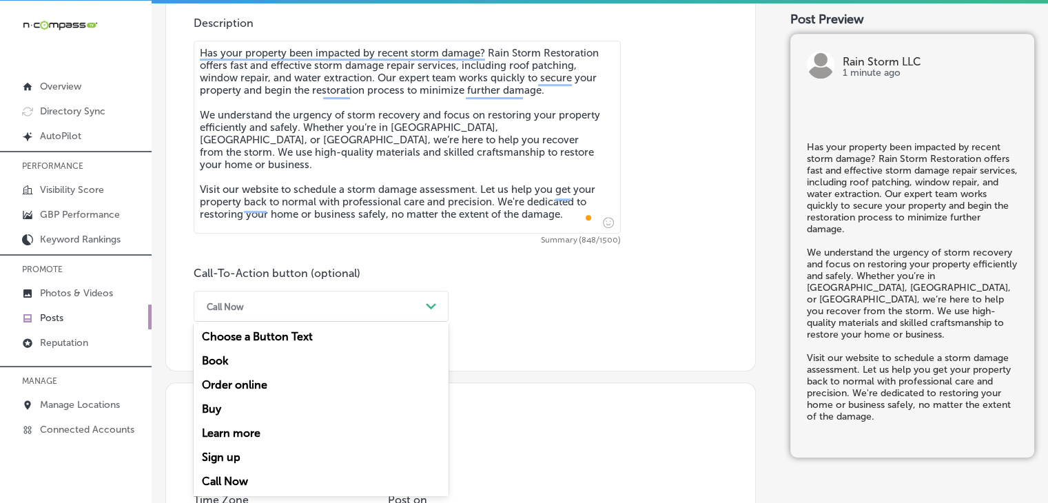
click at [256, 355] on div "Book" at bounding box center [321, 360] width 255 height 24
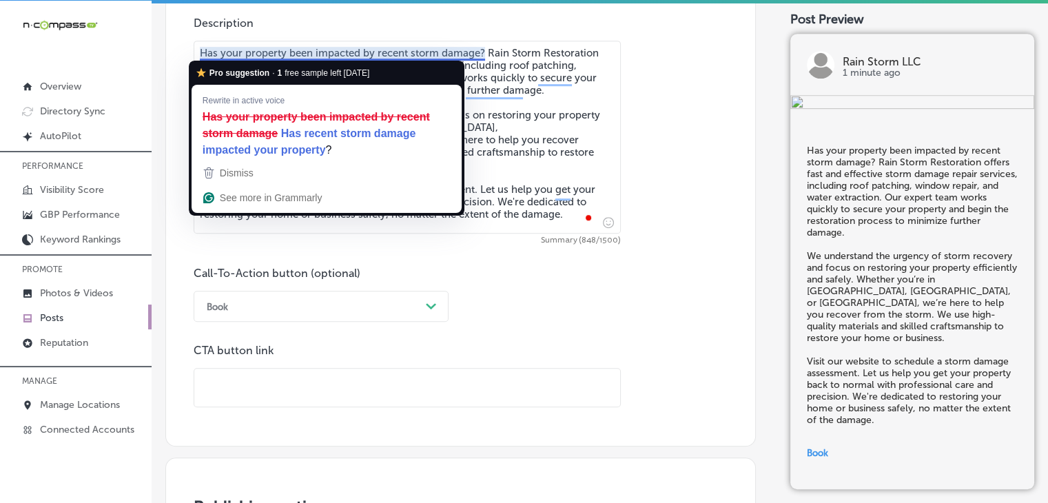
click at [382, 390] on input "text" at bounding box center [407, 387] width 426 height 38
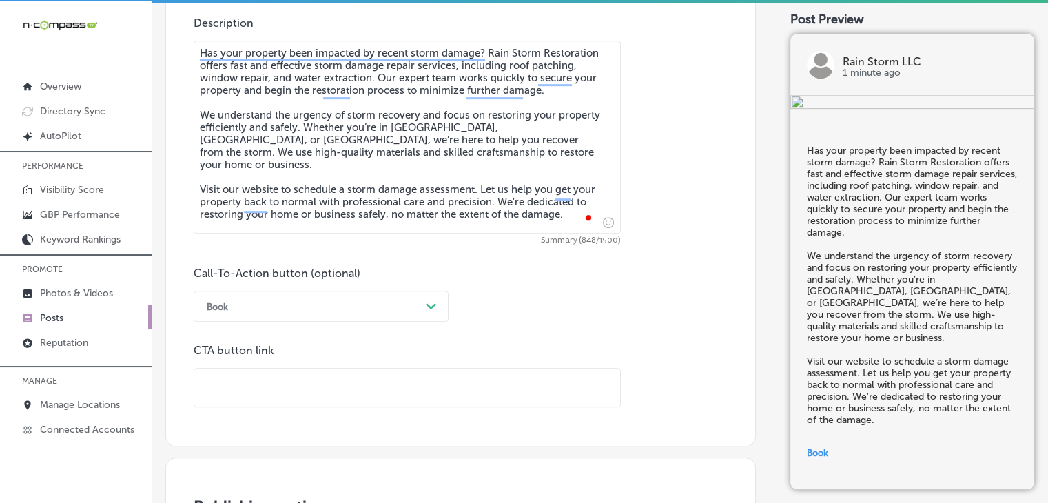
paste input "[URL][DOMAIN_NAME]"
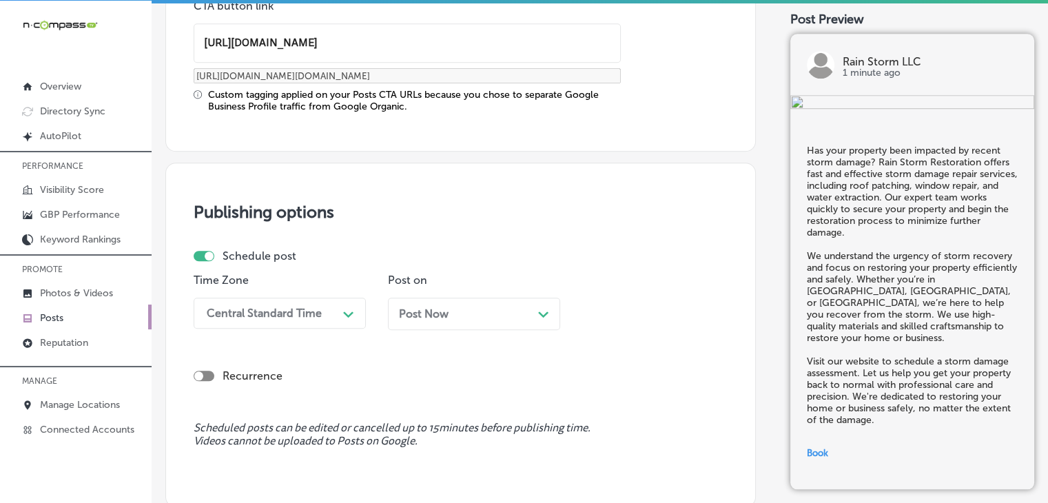
type input "[URL][DOMAIN_NAME]"
click at [309, 309] on div "Central Standard Time Path Created with Sketch." at bounding box center [280, 313] width 172 height 31
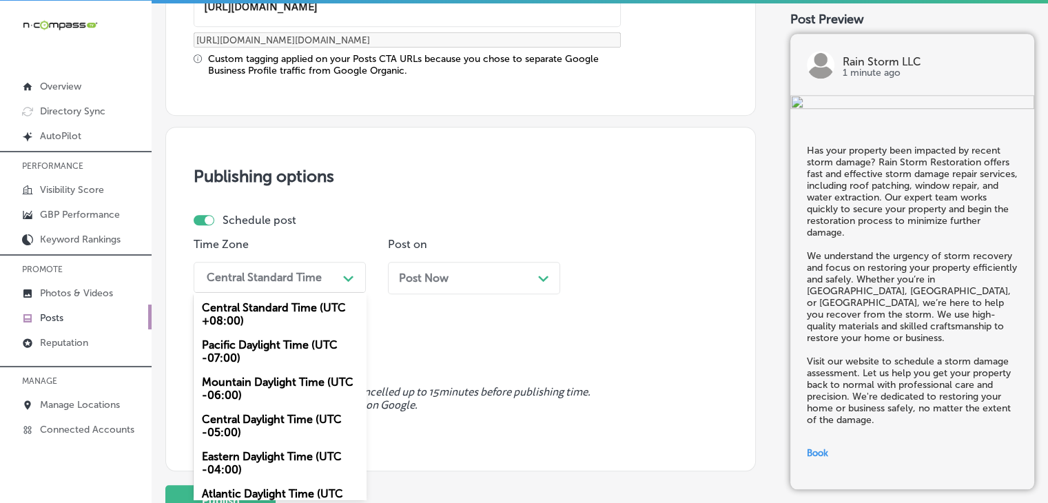
click at [271, 384] on div "Mountain Daylight Time (UTC -06:00)" at bounding box center [280, 388] width 172 height 37
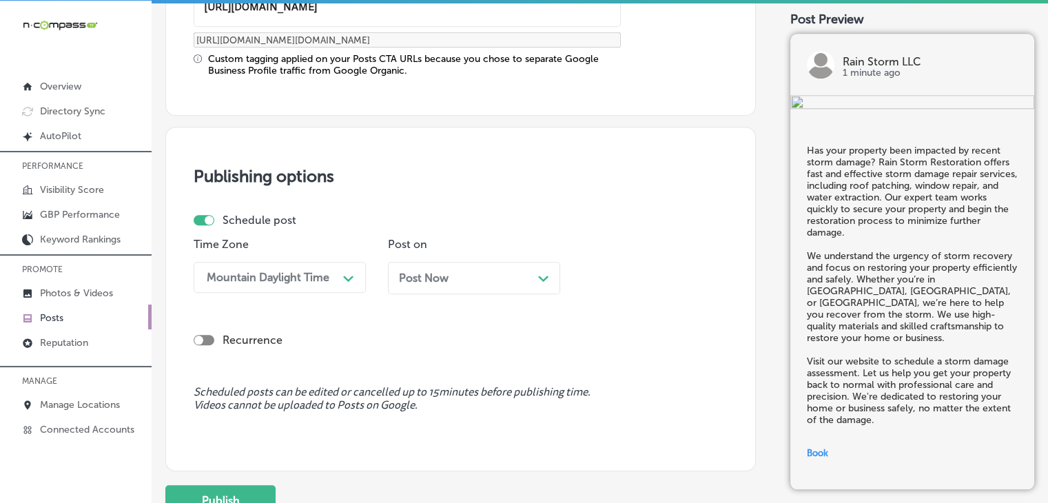
click at [437, 275] on span "Post Now" at bounding box center [424, 277] width 50 height 13
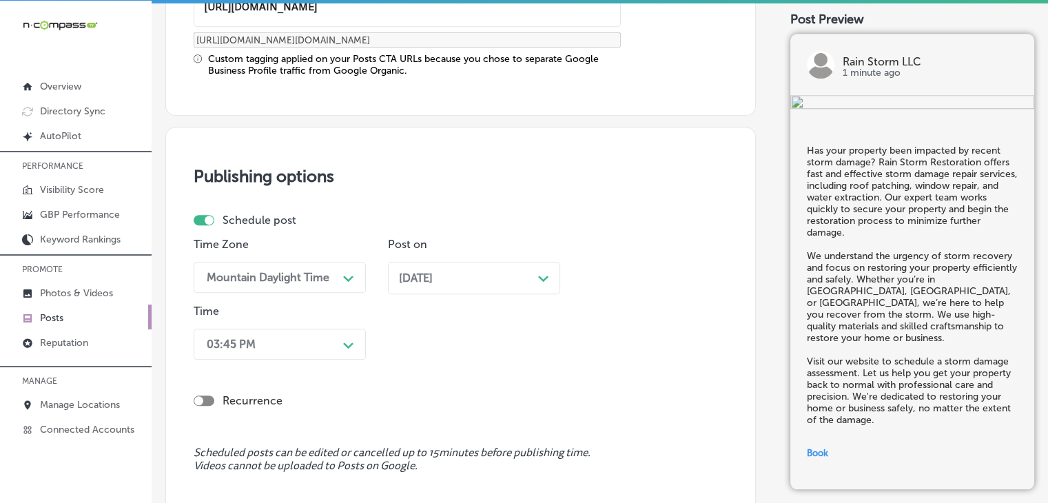
click at [296, 365] on div "Recurrence" at bounding box center [461, 389] width 534 height 49
click at [297, 362] on div "Time 03:45 PM Path Created with Sketch." at bounding box center [280, 334] width 172 height 61
click at [299, 357] on div "Time 03:45 PM Path Created with Sketch." at bounding box center [280, 334] width 172 height 61
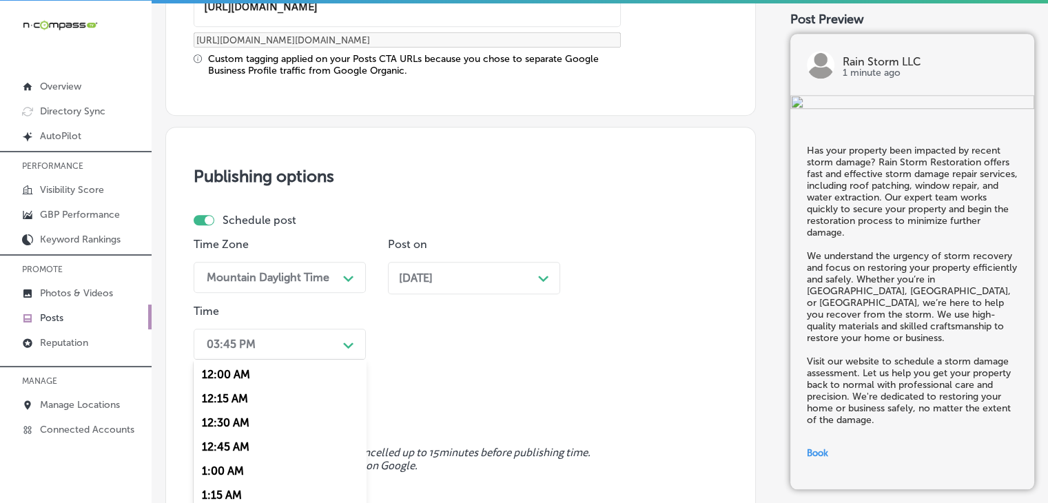
click at [299, 355] on div "option 7:00 AM, selected. option 12:30 AM focused, 3 of 96. 96 results availabl…" at bounding box center [280, 344] width 172 height 31
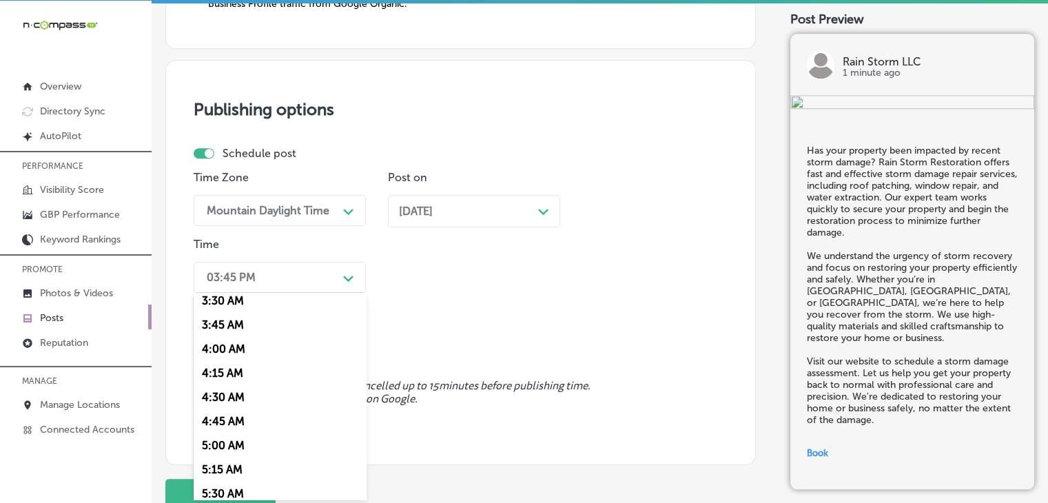
scroll to position [574, 0]
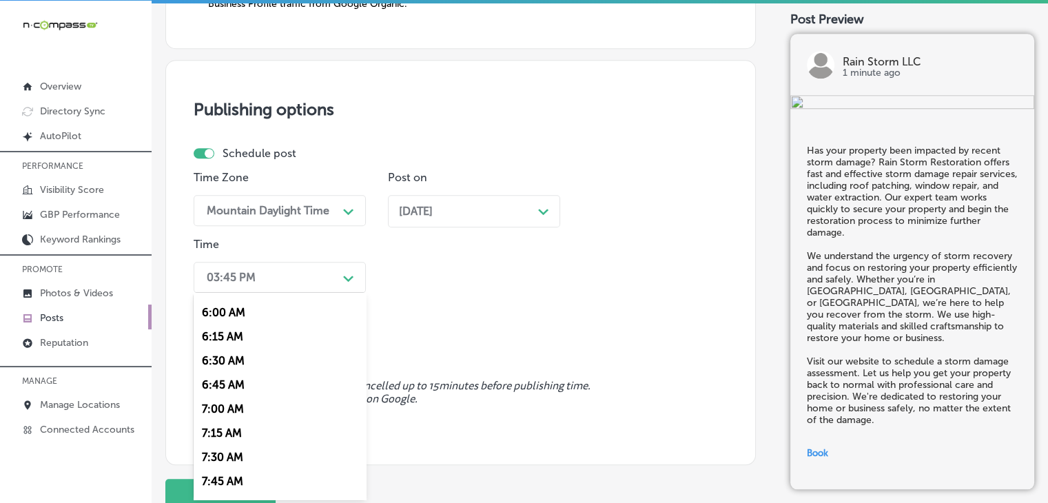
click at [239, 413] on div "7:00 AM" at bounding box center [280, 409] width 172 height 24
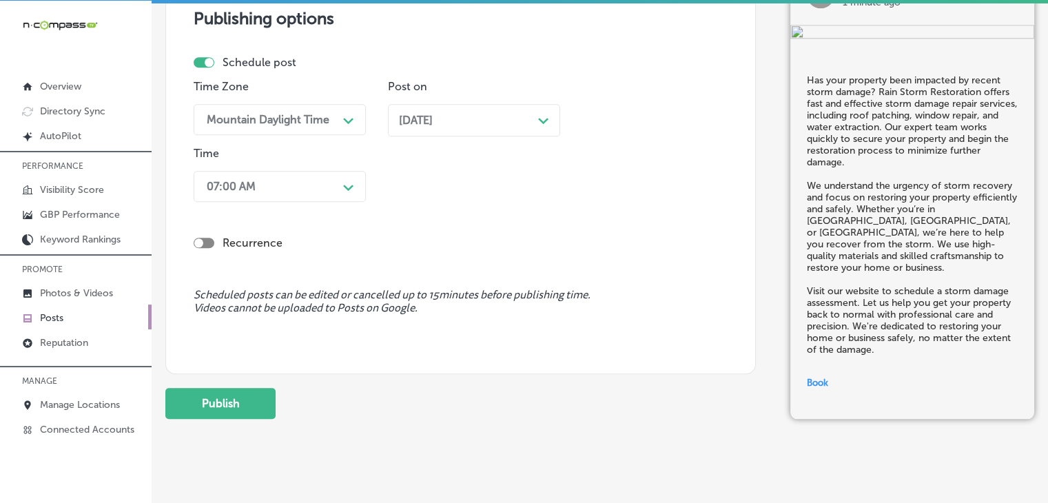
scroll to position [1323, 0]
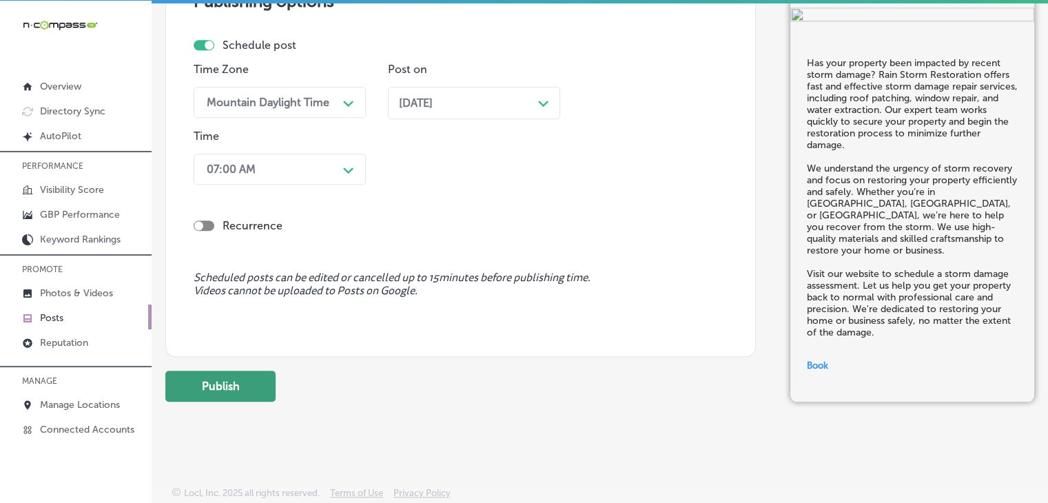
click at [251, 395] on button "Publish" at bounding box center [220, 386] width 110 height 31
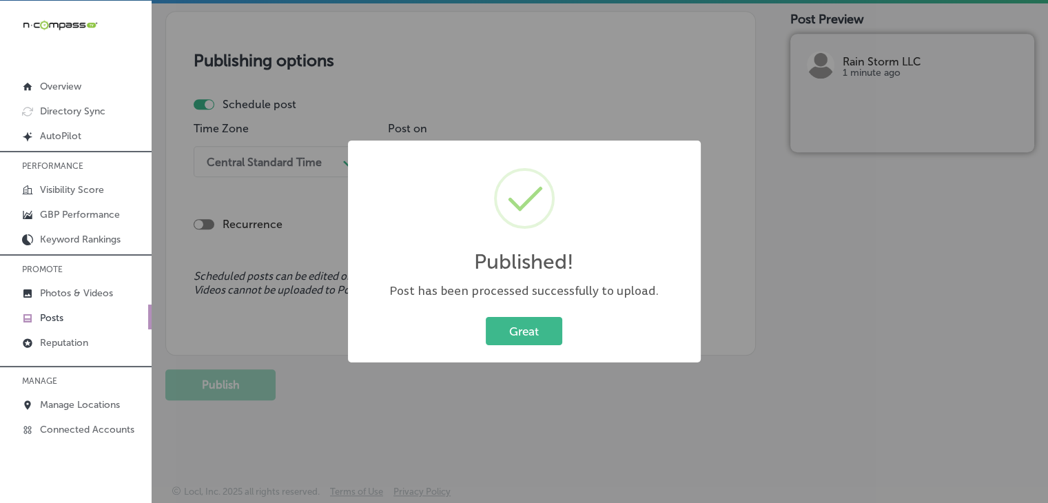
click at [616, 92] on div "Published! × Post has been processed successfully to upload. Great Cancel" at bounding box center [524, 251] width 1048 height 503
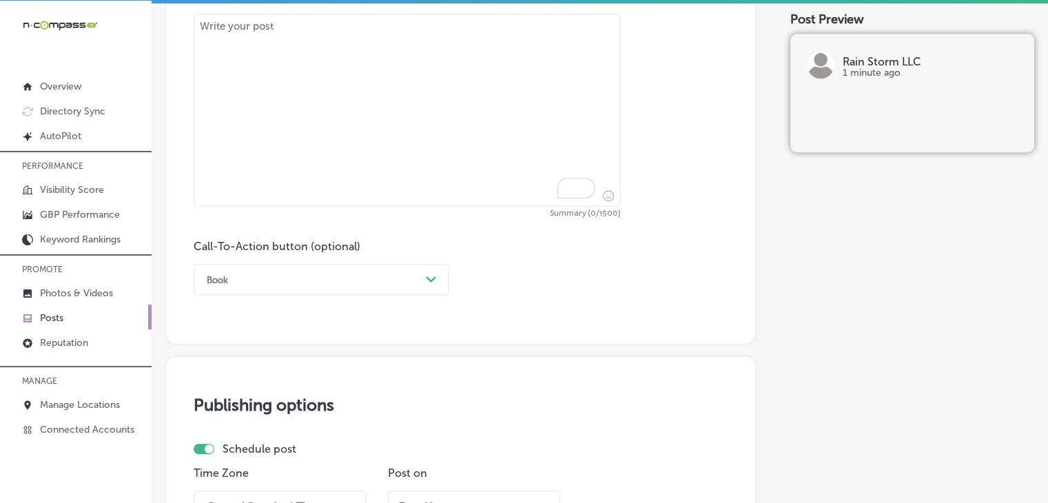
click at [448, 180] on textarea "To enrich screen reader interactions, please activate Accessibility in Grammarl…" at bounding box center [407, 110] width 427 height 193
paste textarea "Worried about mold growth after water damage? Rain Storm Restoration offers pro…"
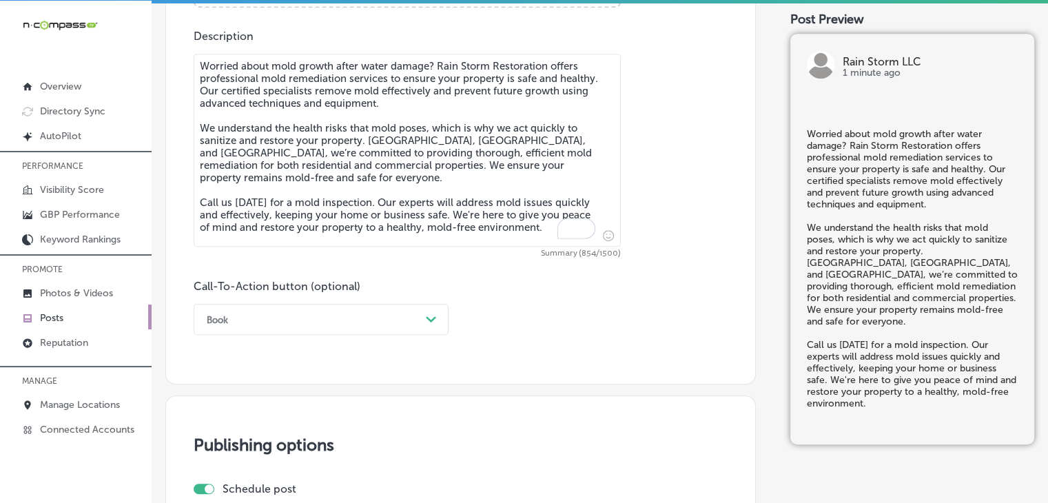
scroll to position [680, 0]
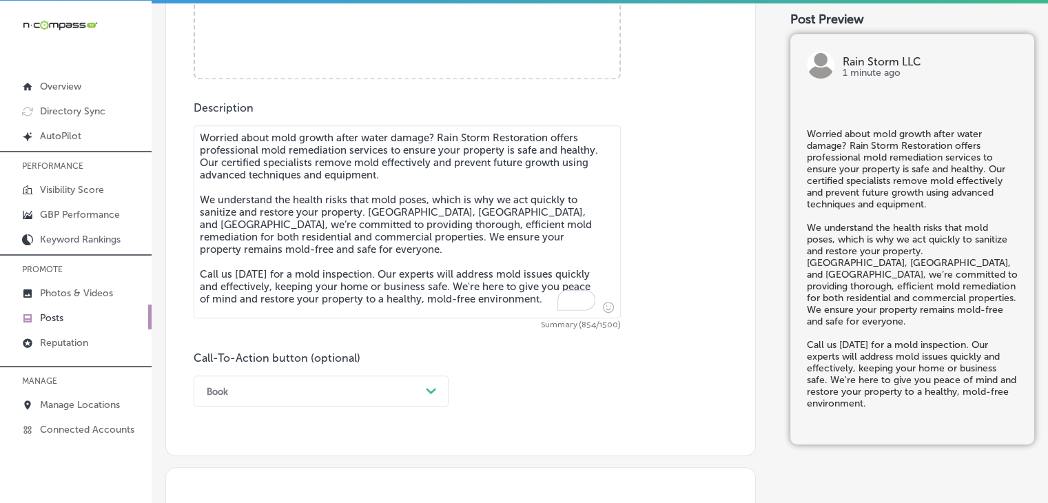
type textarea "Worried about mold growth after water damage? Rain Storm Restoration offers pro…"
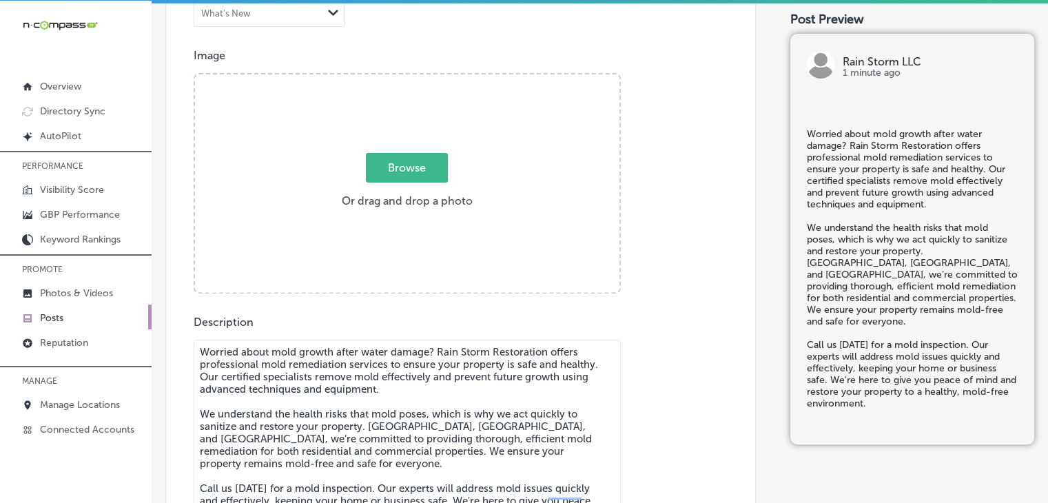
scroll to position [336, 0]
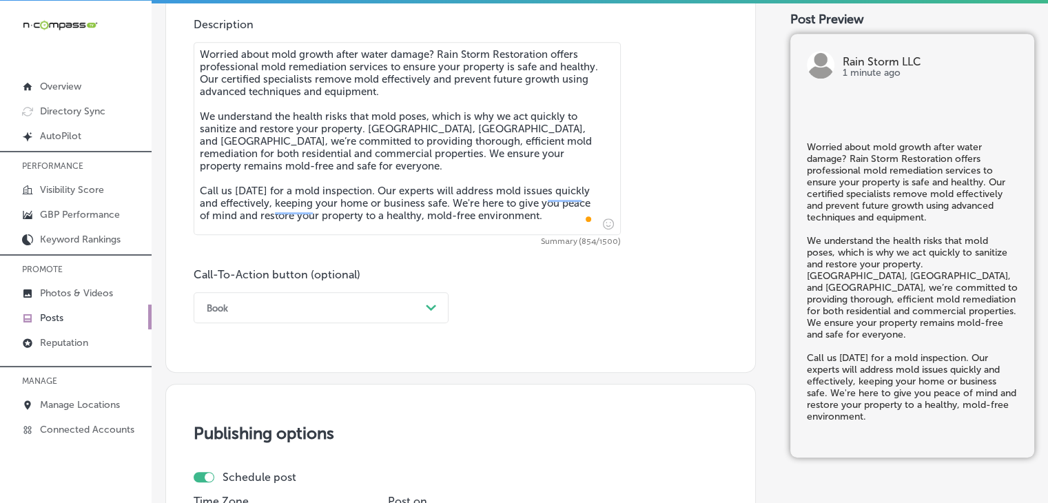
click at [256, 323] on div "Book Path Created with Sketch." at bounding box center [321, 307] width 255 height 31
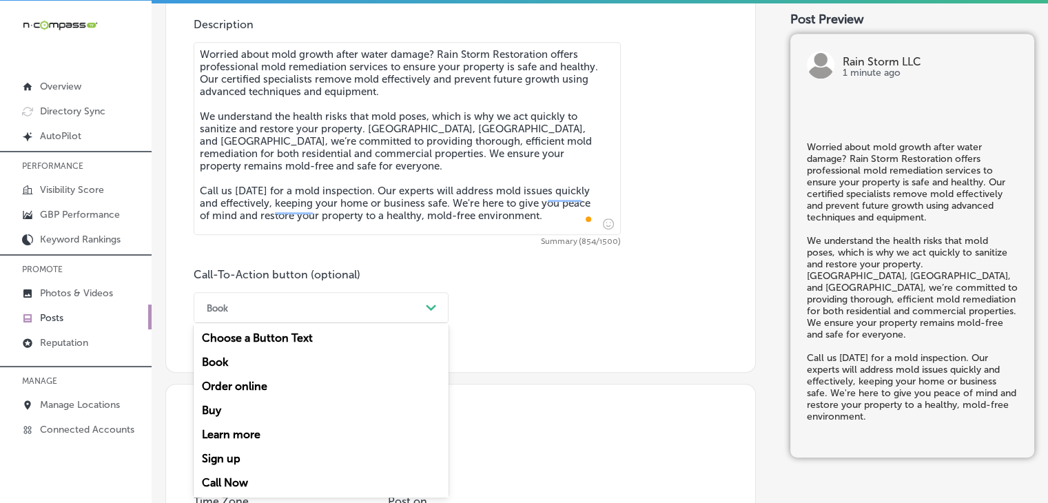
click at [223, 486] on div "Call Now" at bounding box center [321, 482] width 255 height 24
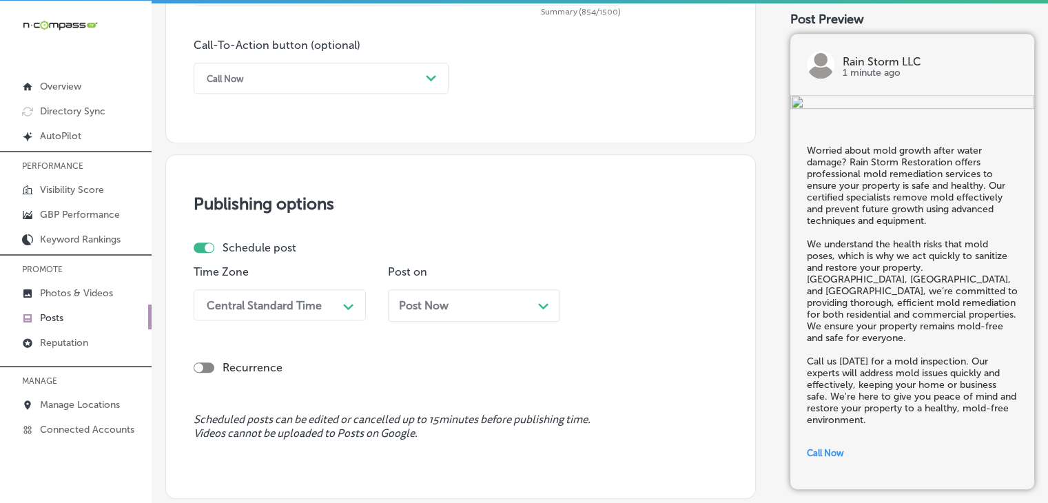
click at [311, 329] on div "Time Zone Central Standard Time Path Created with Sketch." at bounding box center [280, 298] width 172 height 67
click at [311, 316] on div "Central Standard Time Path Created with Sketch." at bounding box center [280, 304] width 172 height 31
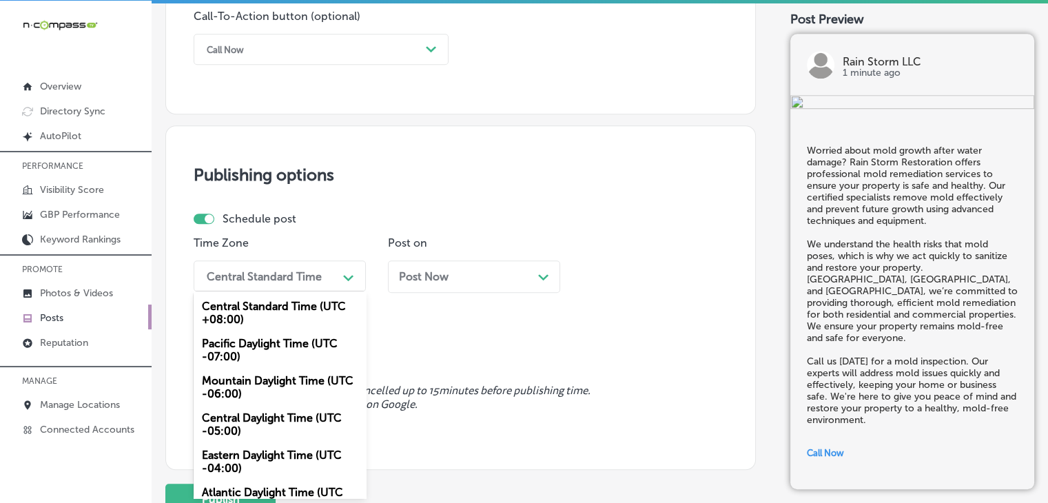
click at [246, 381] on div "Mountain Daylight Time (UTC -06:00)" at bounding box center [280, 386] width 172 height 37
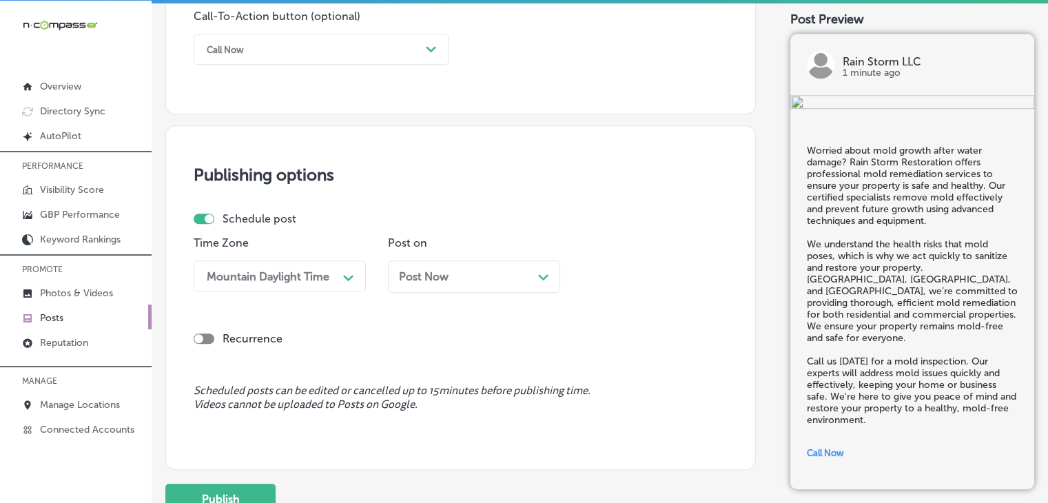
click at [478, 258] on div "Post on Post Now Path Created with Sketch." at bounding box center [474, 269] width 172 height 67
click at [472, 273] on div "Post Now Path Created with Sketch." at bounding box center [474, 276] width 150 height 13
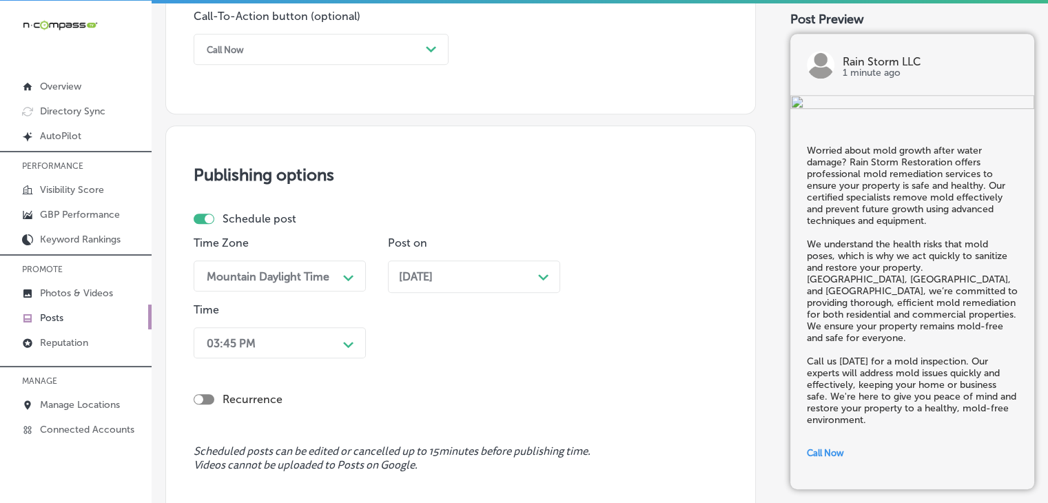
click at [329, 346] on div "03:45 PM Path Created with Sketch." at bounding box center [280, 342] width 172 height 31
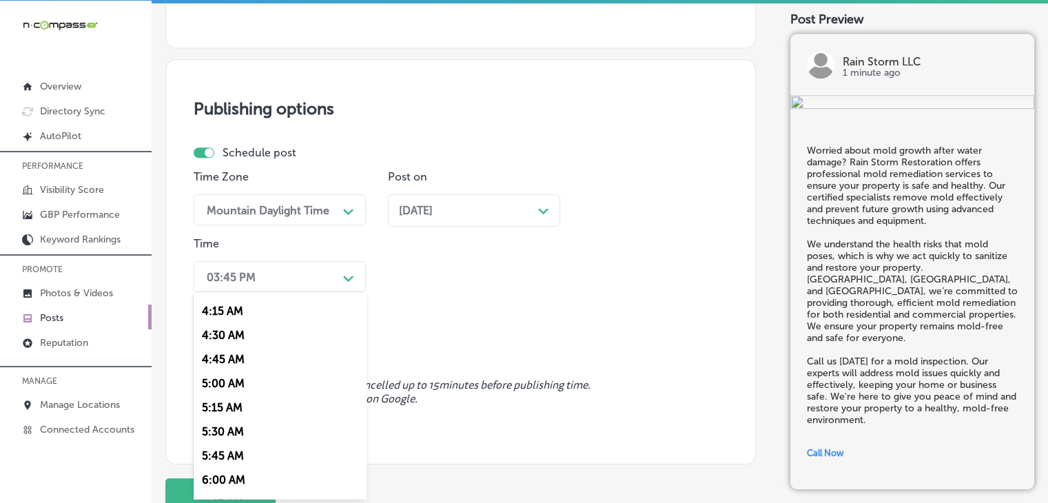
scroll to position [528, 0]
click at [217, 450] on div "7:00 AM" at bounding box center [280, 453] width 172 height 24
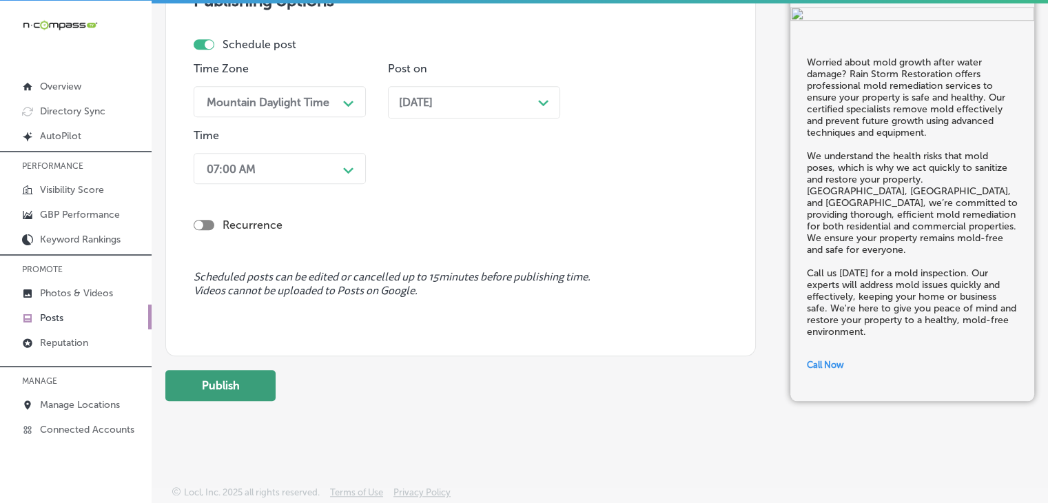
scroll to position [1200, 0]
click at [237, 385] on button "Publish" at bounding box center [220, 384] width 110 height 31
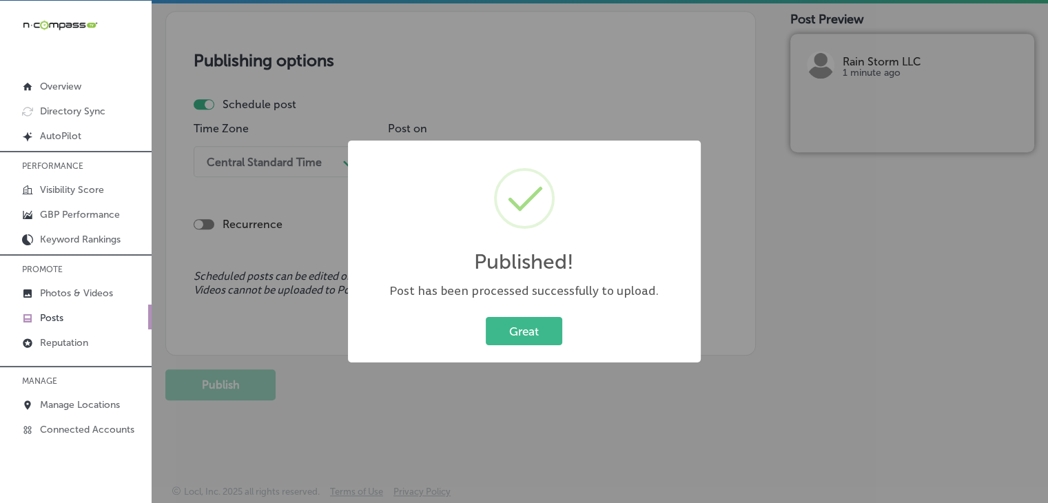
click at [548, 88] on div "Published! × Post has been processed successfully to upload. Great Cancel" at bounding box center [524, 251] width 1048 height 503
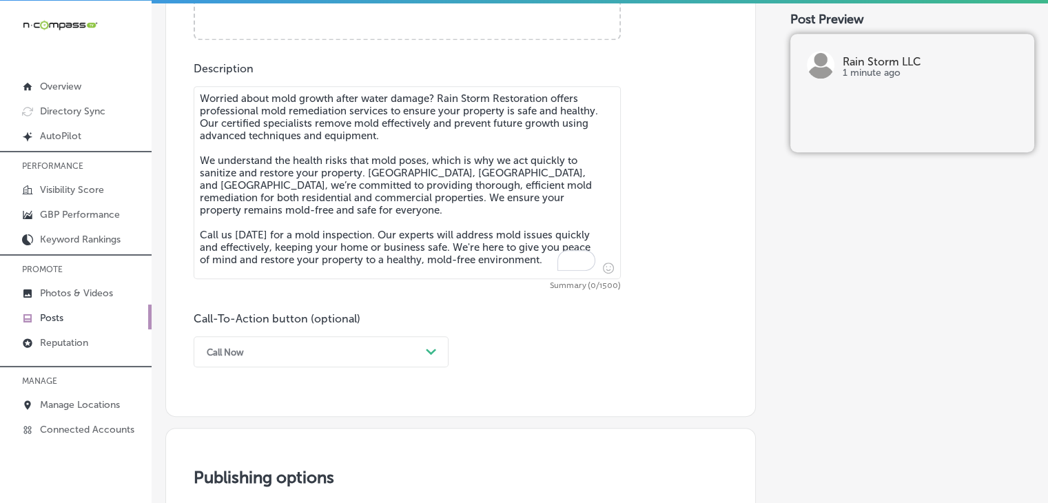
scroll to position [680, 0]
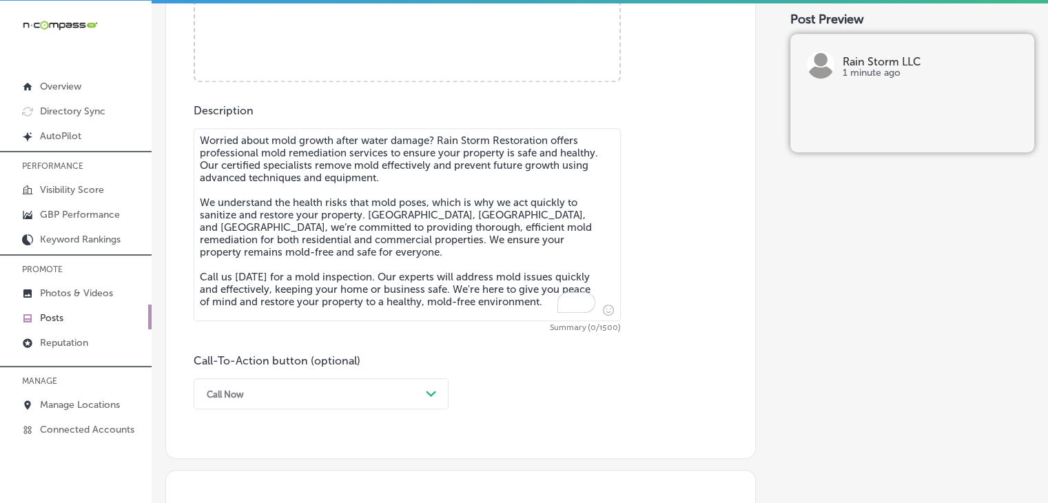
click at [501, 160] on textarea "Worried about mold growth after water damage? Rain Storm Restoration offers pro…" at bounding box center [407, 224] width 427 height 193
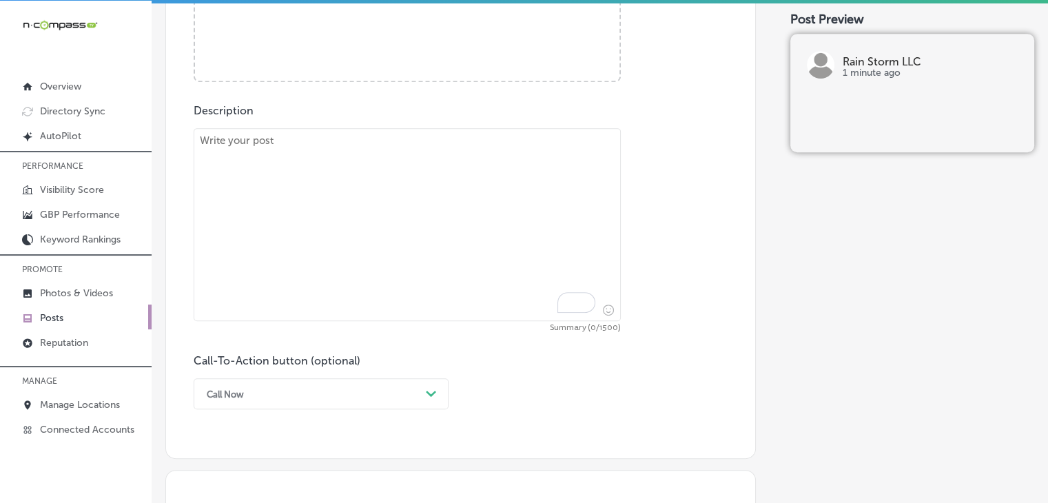
paste textarea "Is a sewage backup causing problems at your property? Rain Storm Restoration of…"
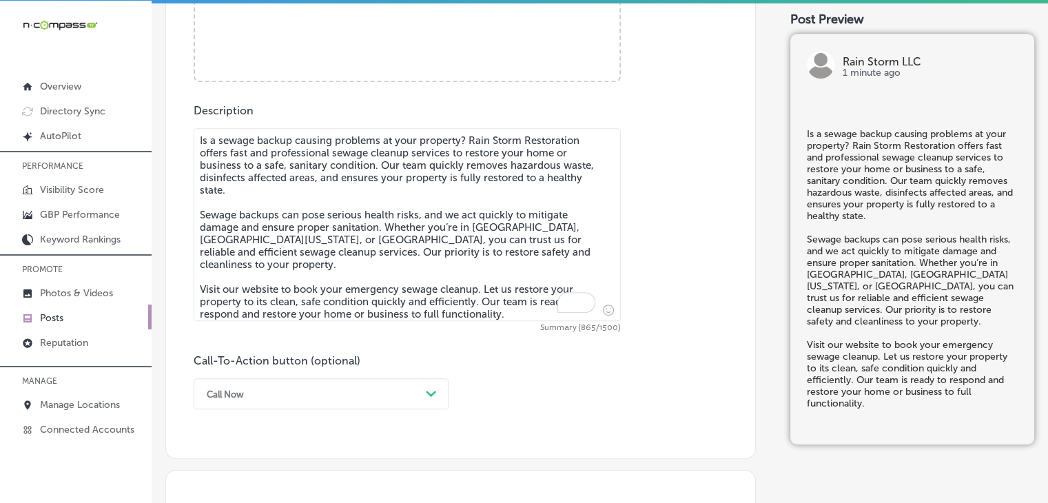
type textarea "Is a sewage backup causing problems at your property? Rain Storm Restoration of…"
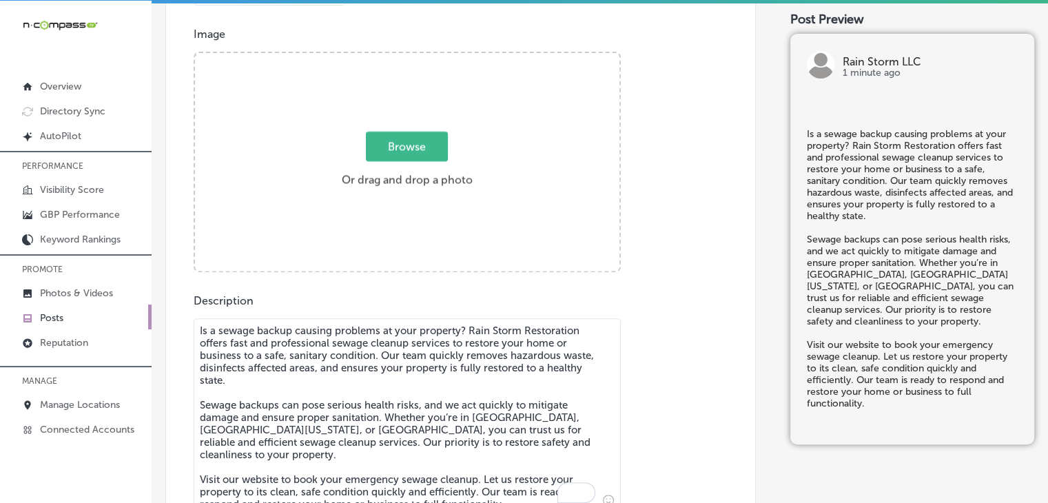
scroll to position [450, 0]
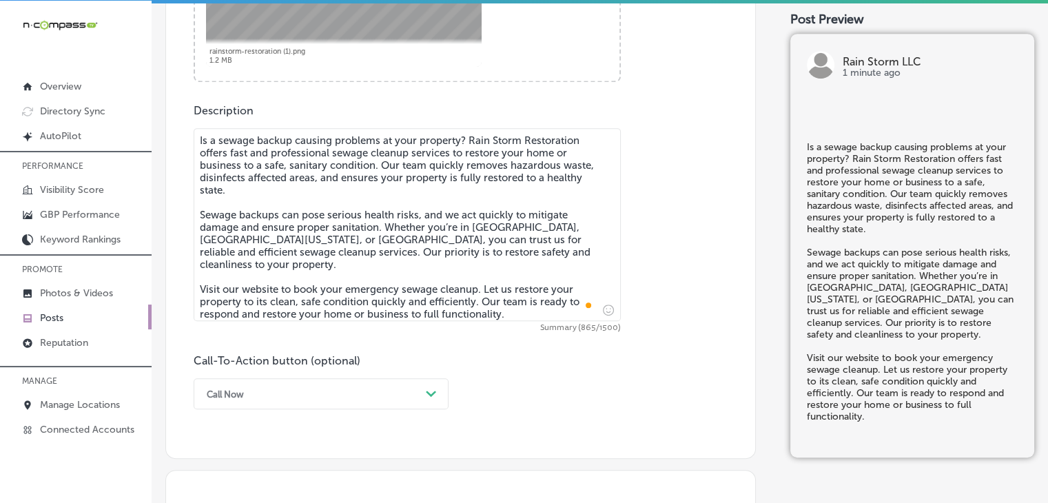
click at [331, 375] on div "Call-To-Action button (optional) Call Now Path Created with Sketch." at bounding box center [321, 381] width 255 height 55
click at [323, 390] on div "option Call Now, selected. option Order online focused, 3 of 7. 7 results avail…" at bounding box center [321, 393] width 255 height 31
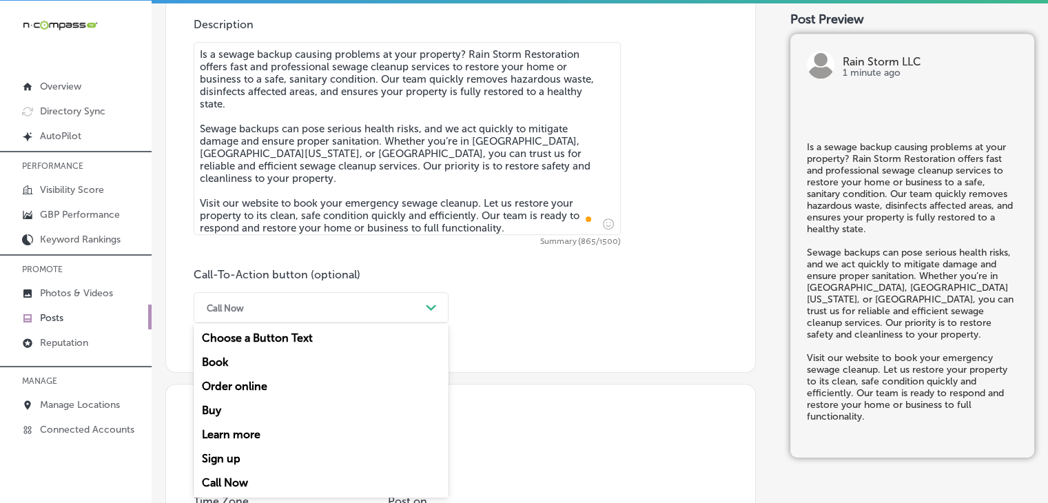
click at [229, 368] on div "Book" at bounding box center [321, 362] width 255 height 24
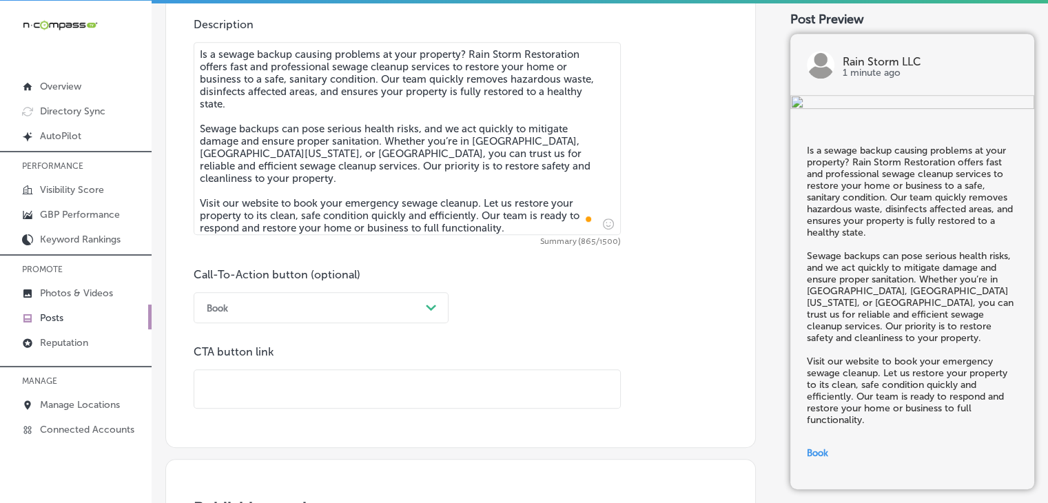
click at [517, 381] on input "text" at bounding box center [407, 389] width 426 height 38
paste input "[URL][DOMAIN_NAME]"
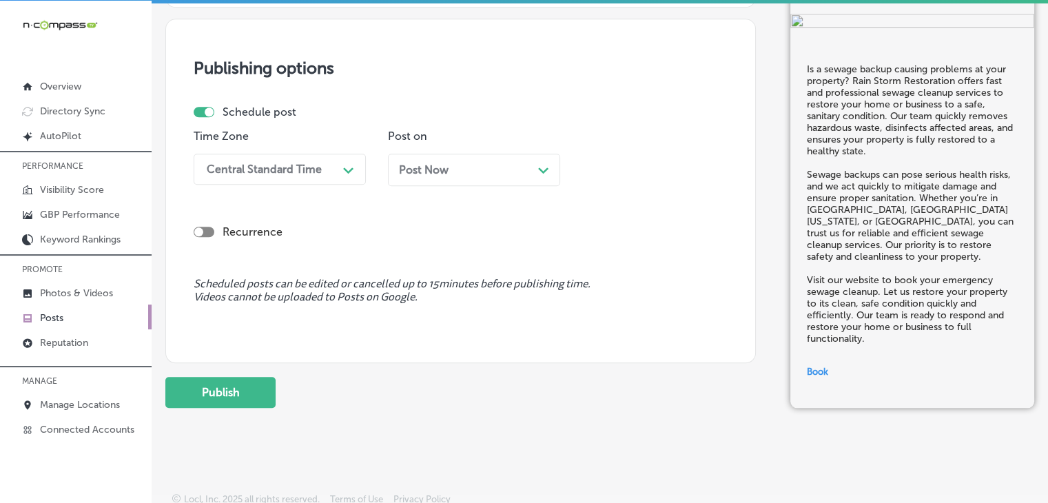
scroll to position [1262, 0]
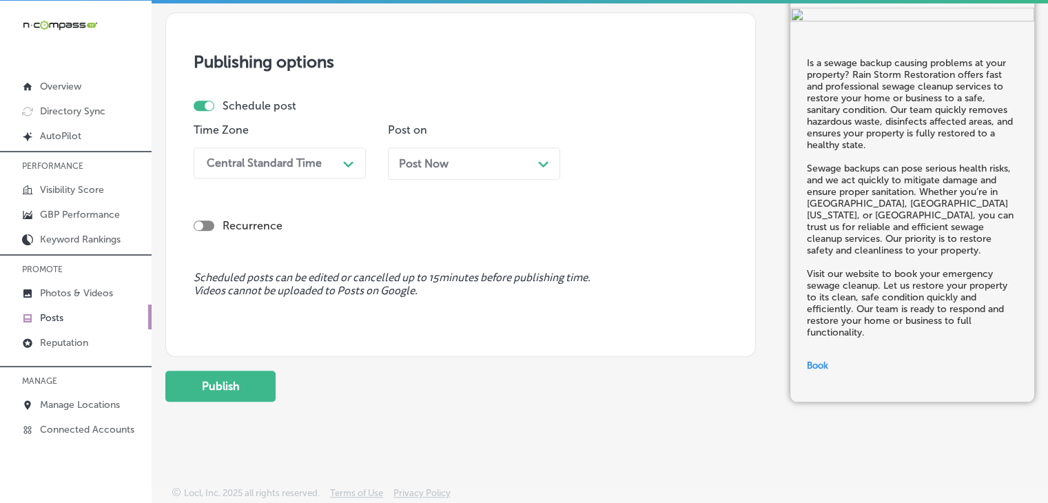
type input "[URL][DOMAIN_NAME]"
click at [326, 160] on div "Central Standard Time" at bounding box center [269, 163] width 138 height 24
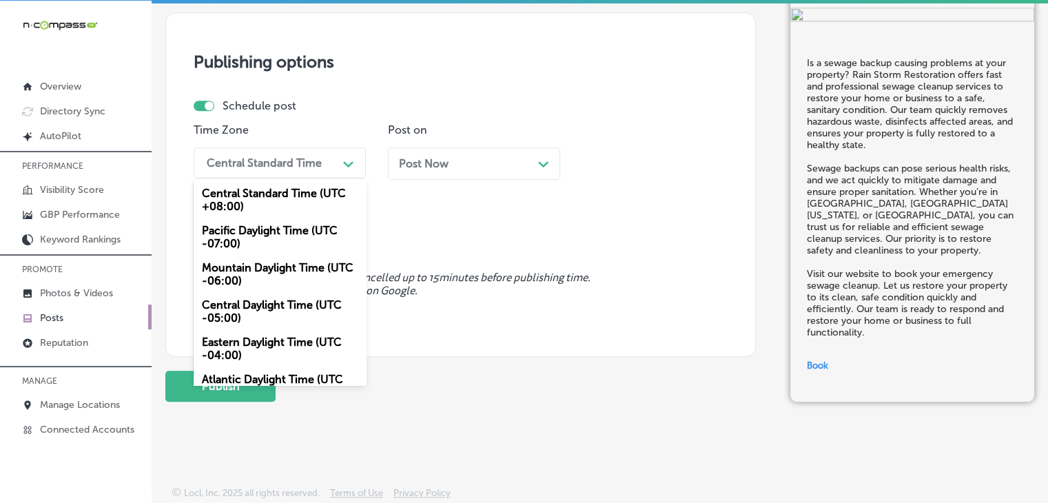
click at [264, 278] on div "Mountain Daylight Time (UTC -06:00)" at bounding box center [280, 274] width 172 height 37
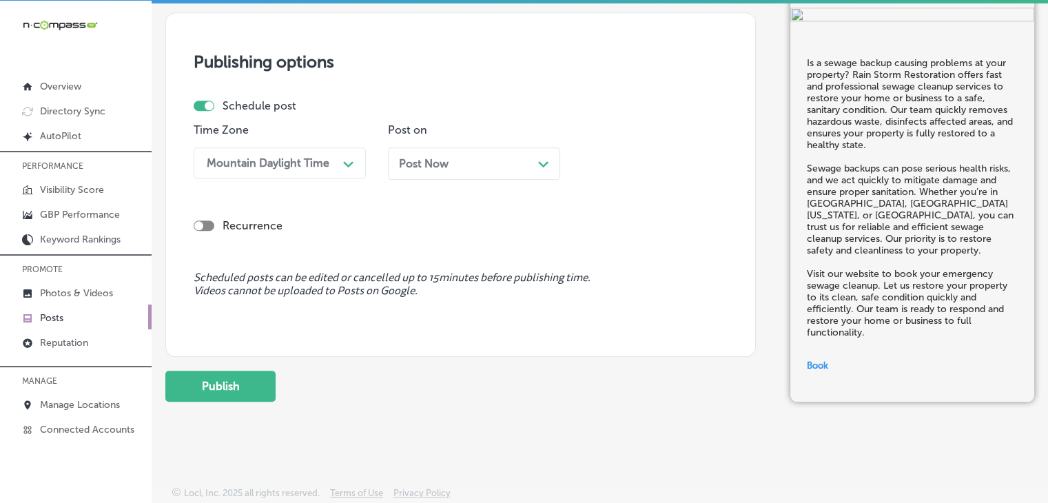
click at [433, 183] on div "Post Now Path Created with Sketch." at bounding box center [474, 168] width 172 height 43
click at [440, 172] on div "Post Now Path Created with Sketch." at bounding box center [474, 163] width 172 height 32
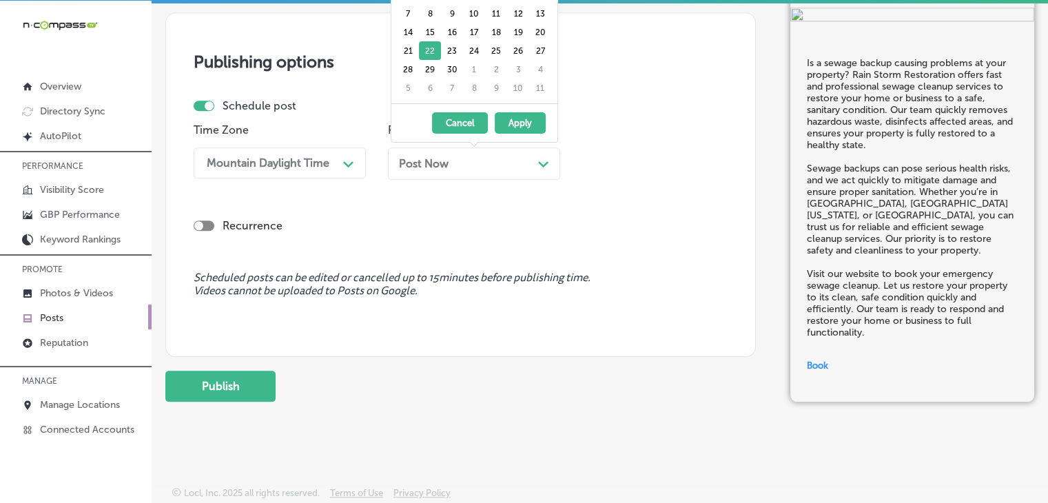
drag, startPoint x: 433, startPoint y: 73, endPoint x: 427, endPoint y: 80, distance: 8.8
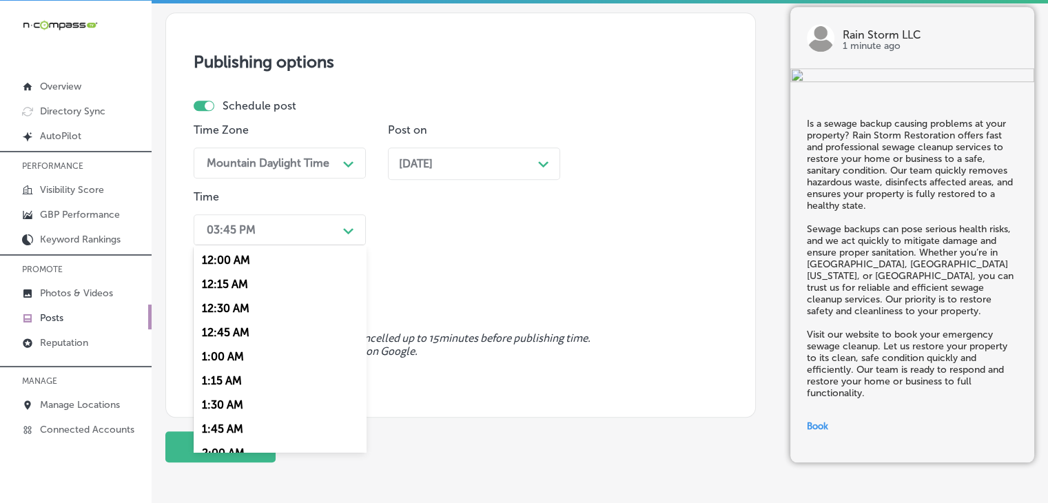
click at [297, 240] on div "03:45 PM Path Created with Sketch." at bounding box center [280, 229] width 172 height 31
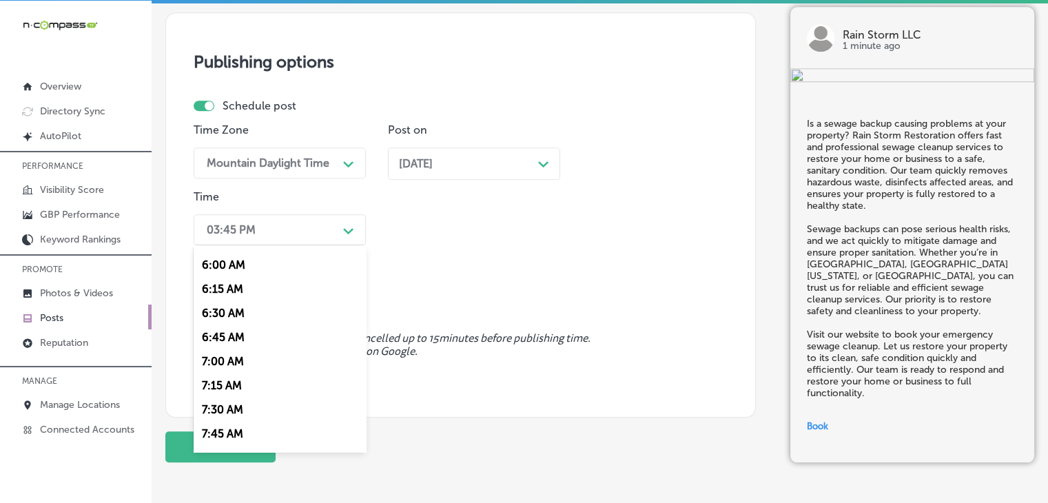
click at [235, 363] on div "7:00 AM" at bounding box center [280, 361] width 172 height 24
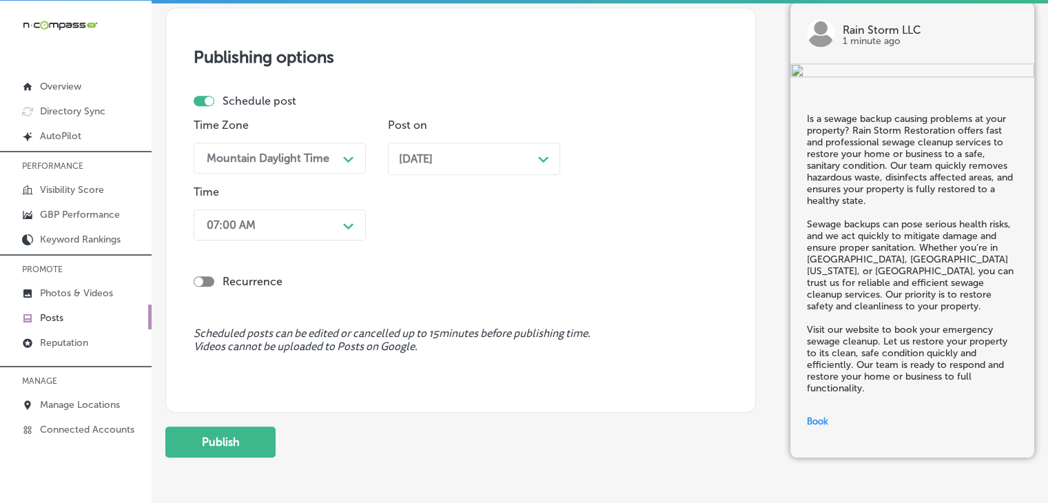
scroll to position [1323, 0]
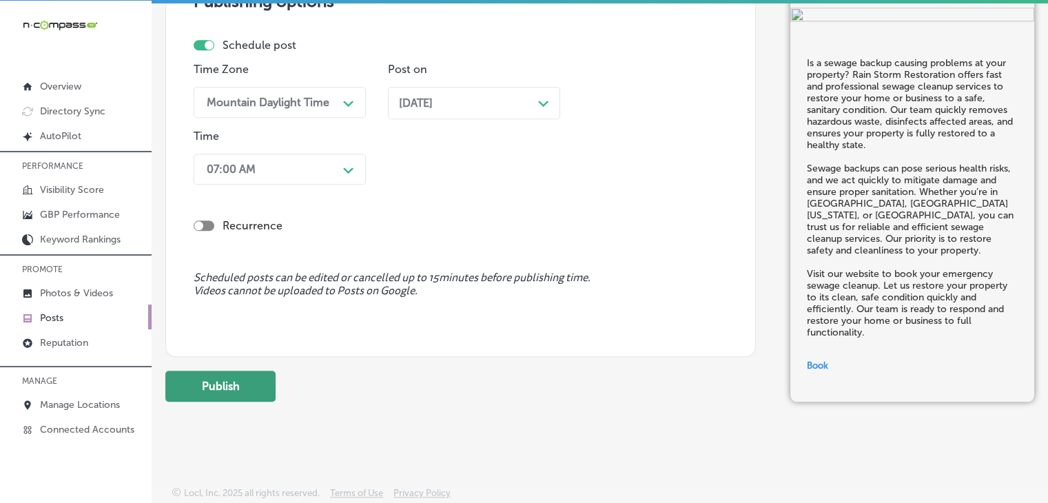
click at [273, 392] on button "Publish" at bounding box center [220, 386] width 110 height 31
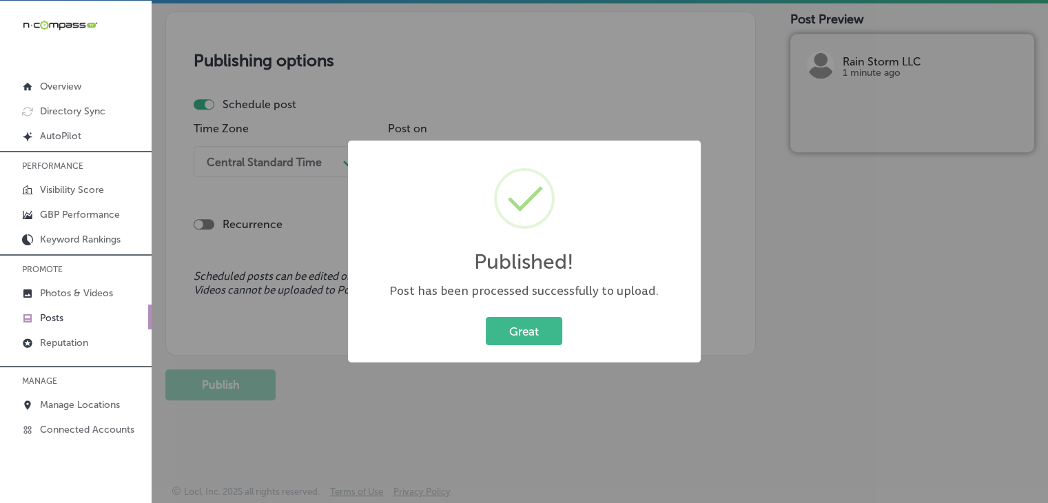
click at [634, 21] on div "Published! × Post has been processed successfully to upload. Great Cancel" at bounding box center [524, 251] width 1048 height 503
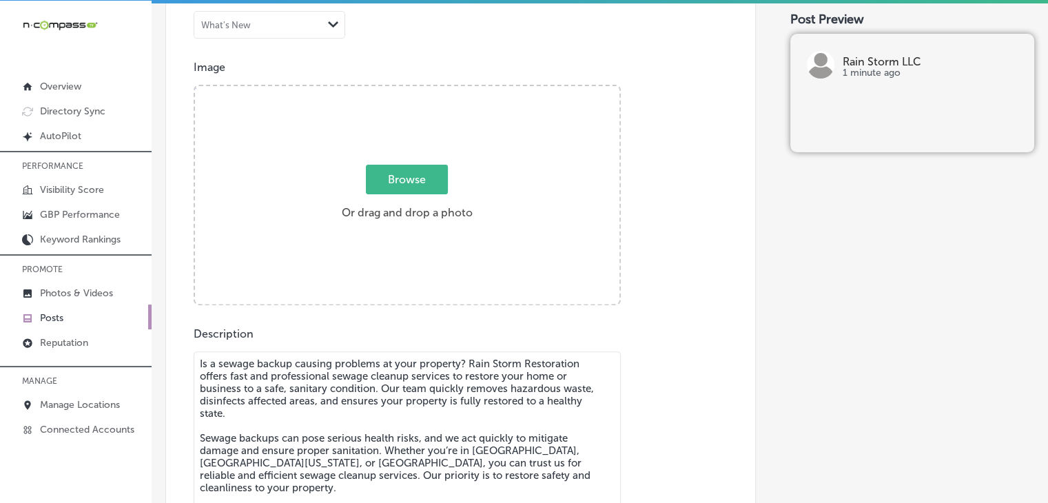
scroll to position [450, 0]
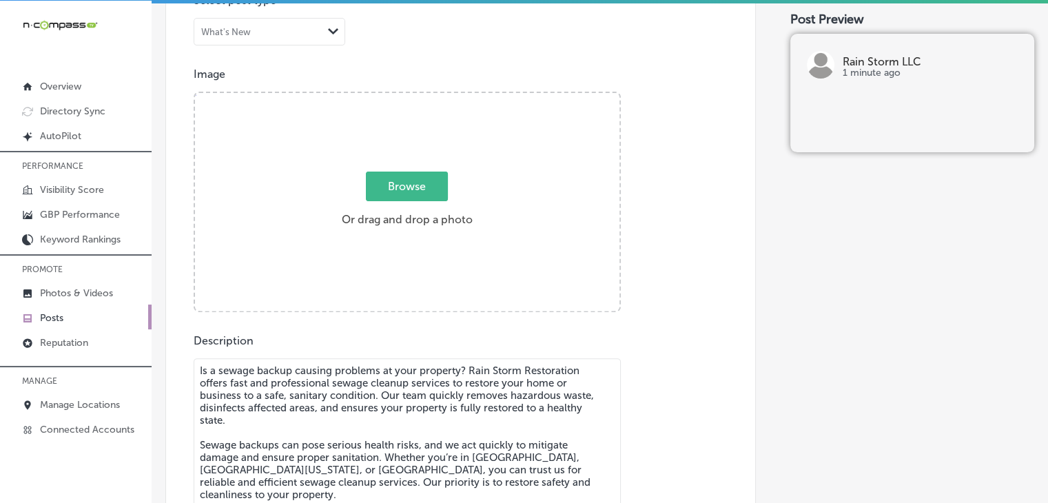
drag, startPoint x: 526, startPoint y: 146, endPoint x: 525, endPoint y: 160, distance: 14.5
click at [525, 156] on div "Browse Or drag and drop a photo" at bounding box center [407, 203] width 424 height 220
click at [195, 93] on input "Browse Or drag and drop a photo" at bounding box center [407, 95] width 424 height 4
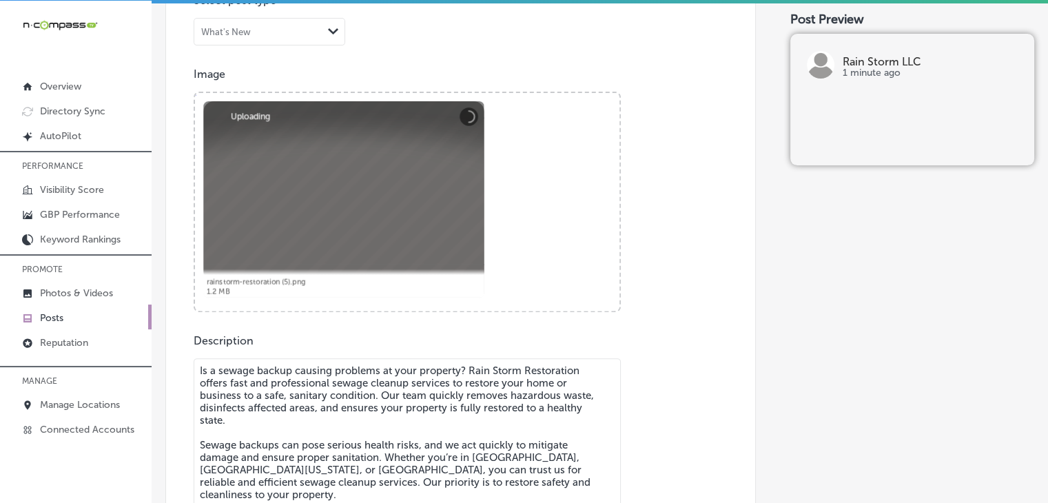
click at [310, 387] on textarea "Is a sewage backup causing problems at your property? Rain Storm Restoration of…" at bounding box center [407, 454] width 427 height 193
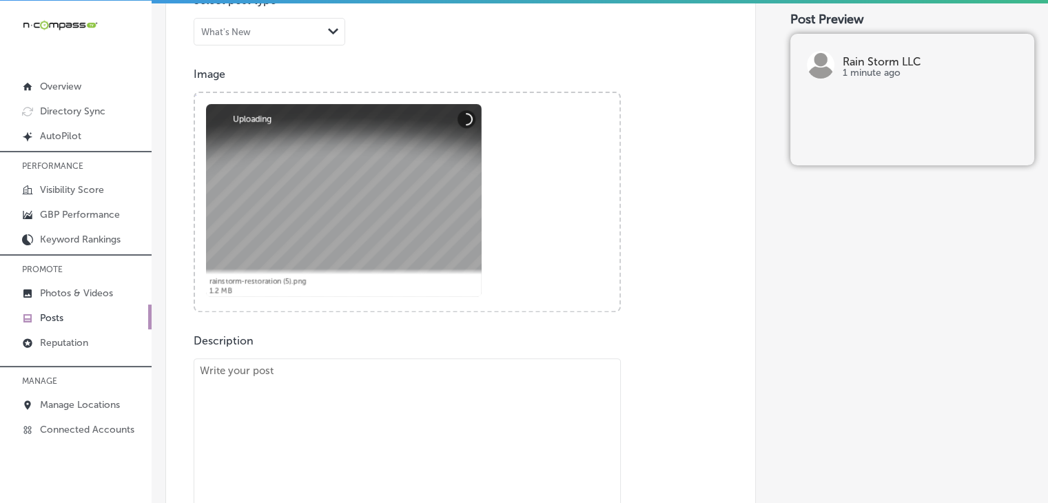
paste textarea "Rebuilding after water or storm damage requires expert craftsmanship and attent…"
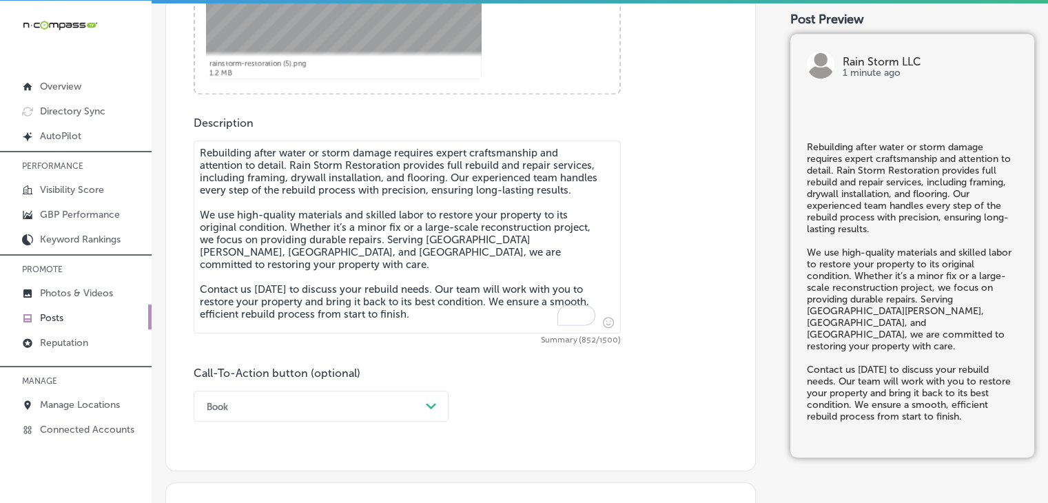
scroll to position [820, 0]
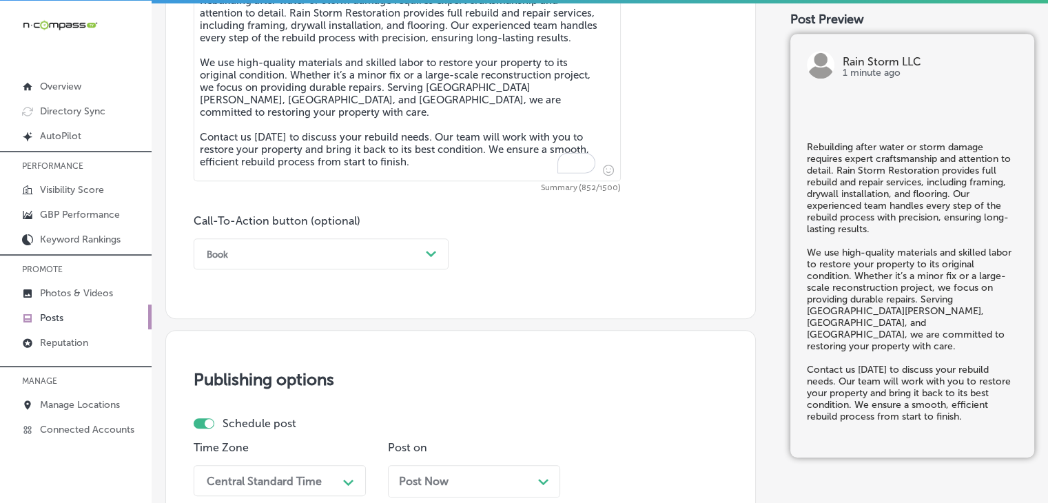
type textarea "Rebuilding after water or storm damage requires expert craftsmanship and attent…"
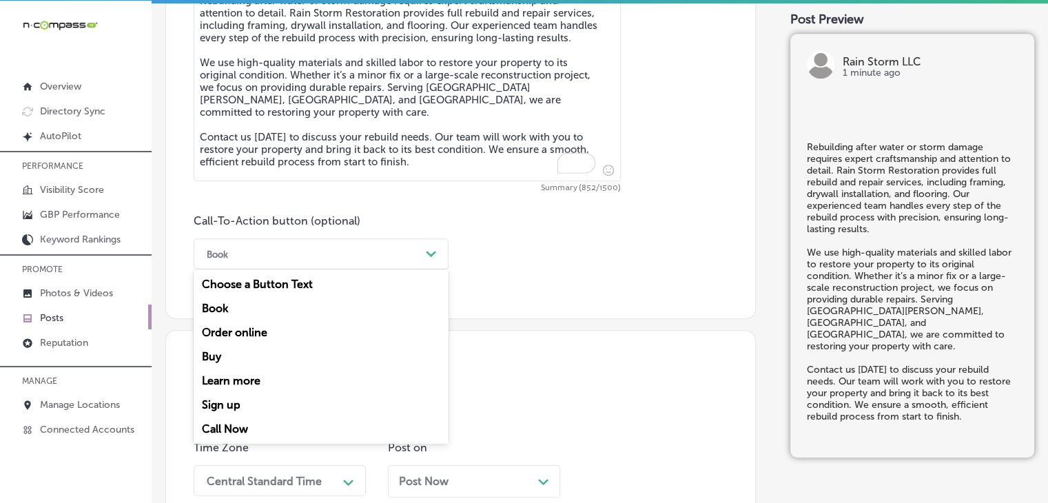
click at [304, 257] on div "Book" at bounding box center [310, 253] width 220 height 21
click at [252, 430] on div "Call Now" at bounding box center [321, 429] width 255 height 24
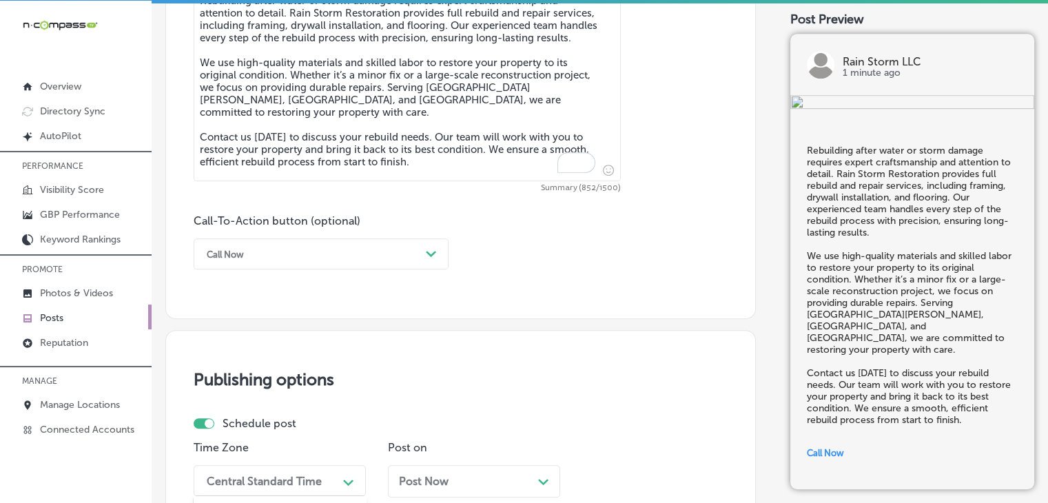
click at [274, 472] on div "option Mountain Daylight Time (UTC -06:00), selected. option Eastern Daylight T…" at bounding box center [280, 480] width 172 height 31
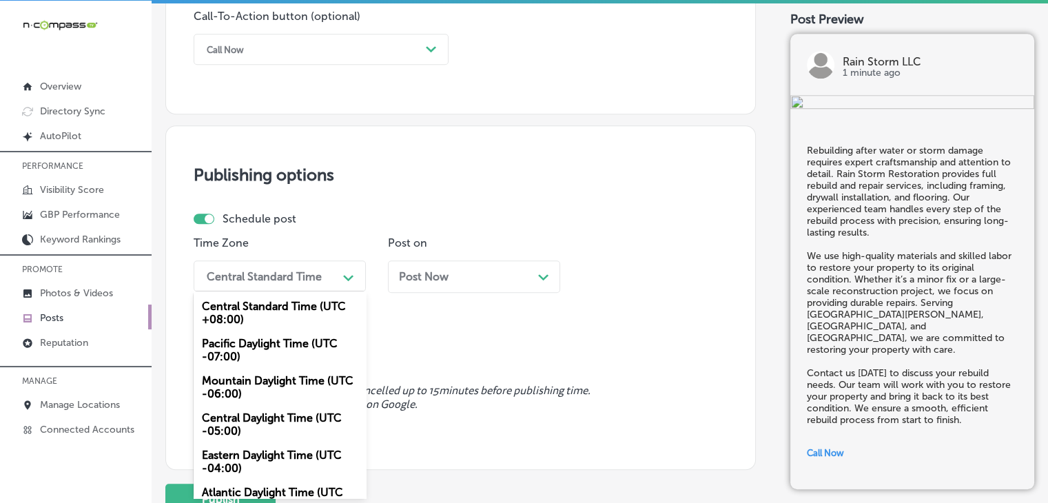
click at [289, 377] on div "Mountain Daylight Time (UTC -06:00)" at bounding box center [280, 386] width 172 height 37
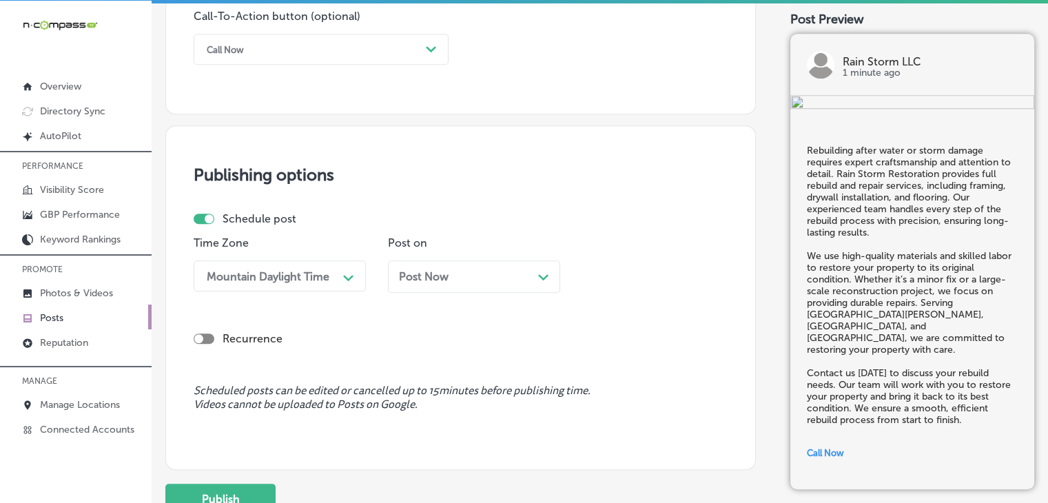
click at [402, 276] on span "Post Now" at bounding box center [424, 276] width 50 height 13
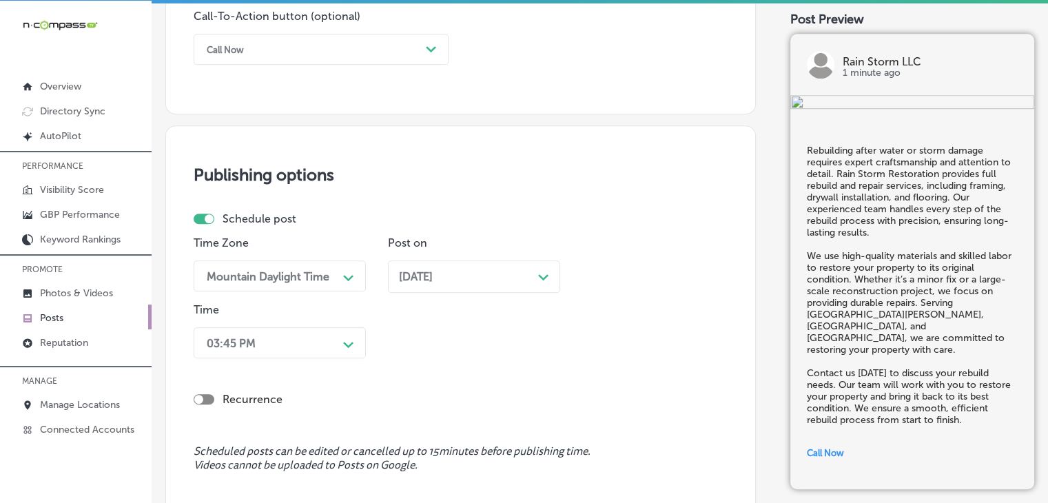
click at [333, 317] on div "Time 03:45 PM Path Created with Sketch." at bounding box center [280, 333] width 172 height 61
click at [331, 335] on div "03:45 PM Path Created with Sketch." at bounding box center [280, 342] width 172 height 31
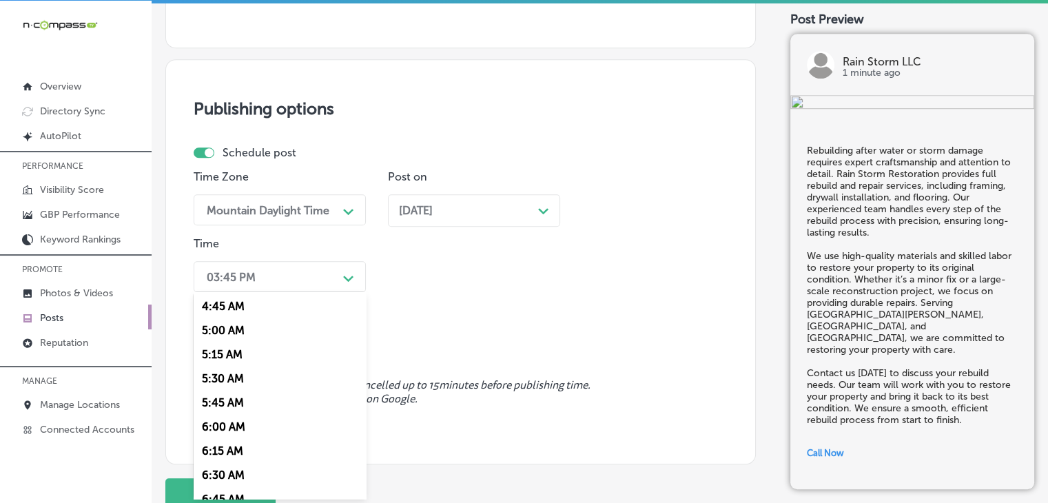
scroll to position [574, 0]
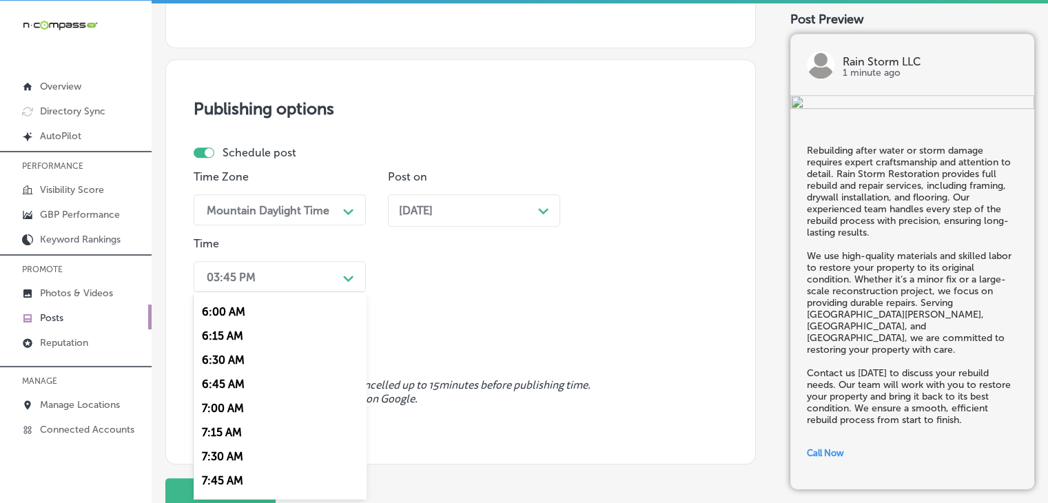
click at [235, 410] on div "7:00 AM" at bounding box center [280, 408] width 172 height 24
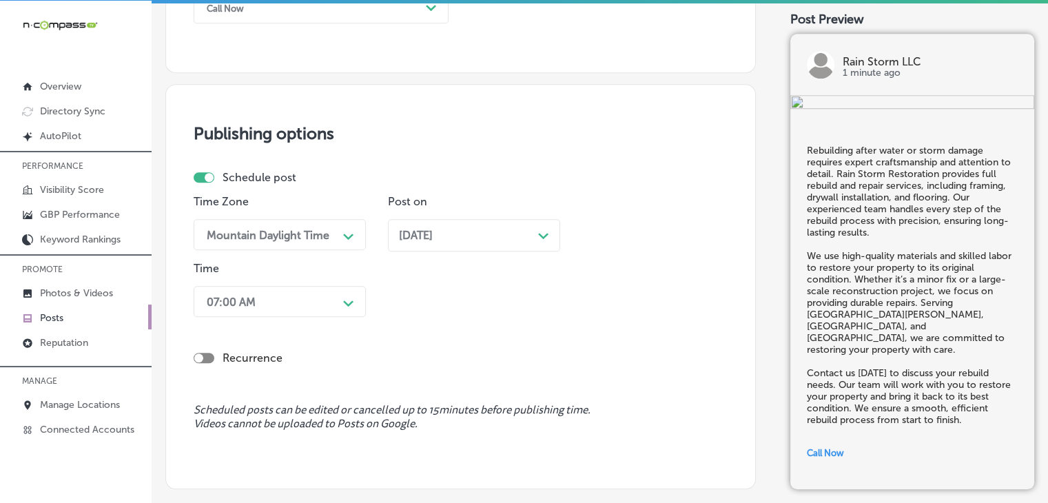
scroll to position [1200, 0]
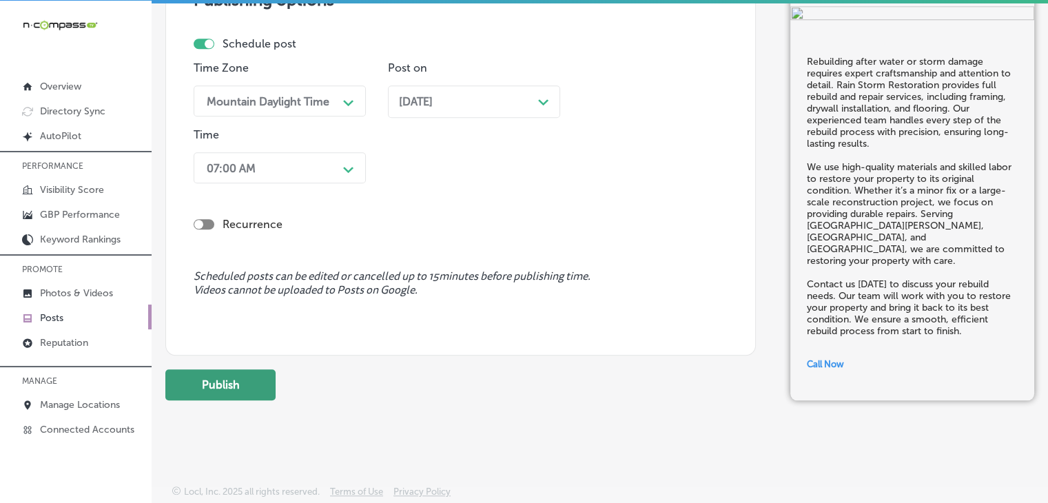
click at [267, 380] on button "Publish" at bounding box center [220, 384] width 110 height 31
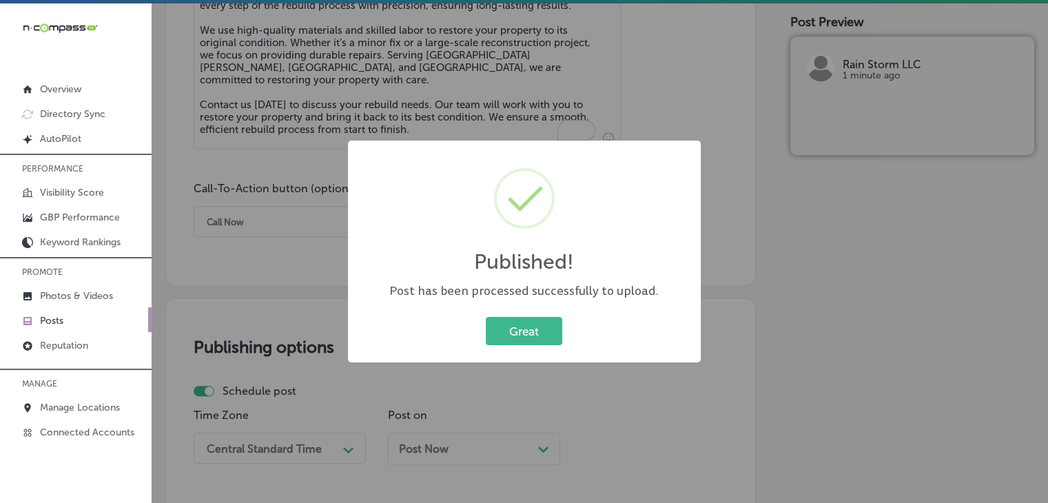
scroll to position [0, 0]
click at [418, 89] on div "Published! × Post has been processed successfully to upload. Great Cancel" at bounding box center [524, 251] width 1048 height 503
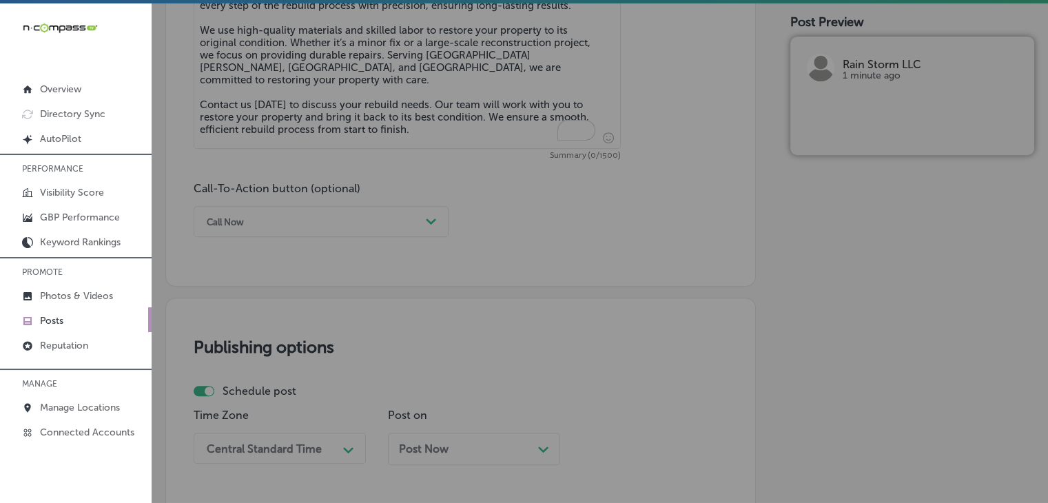
click at [411, 100] on textarea "Rebuilding after water or storm damage requires expert craftsmanship and attent…" at bounding box center [407, 52] width 427 height 193
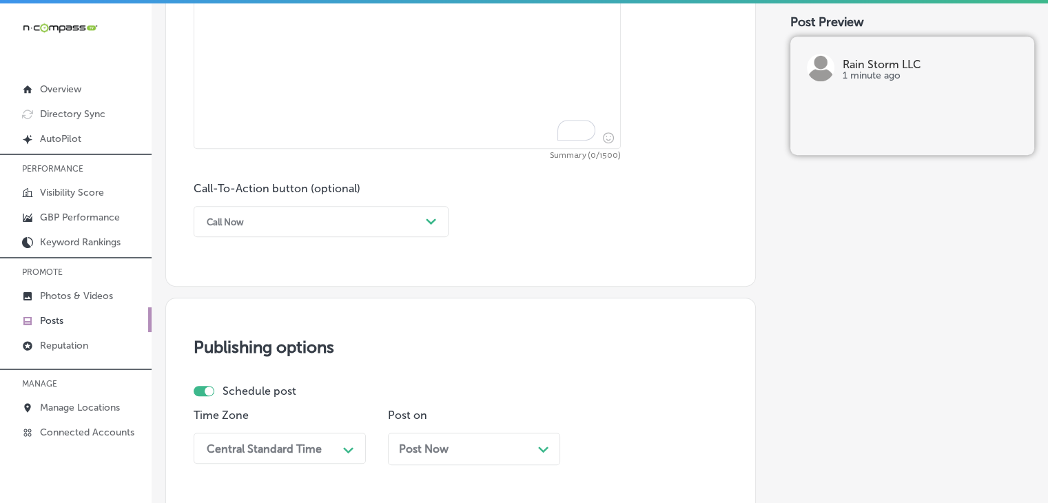
paste textarea "Water damage requires immediate action to prevent further damage and mold growt…"
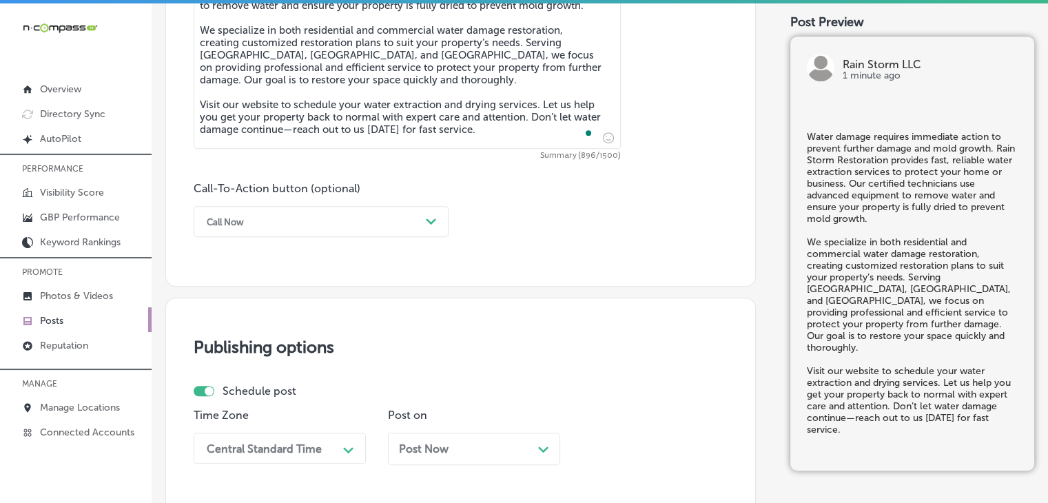
type textarea "Water damage requires immediate action to prevent further damage and mold growt…"
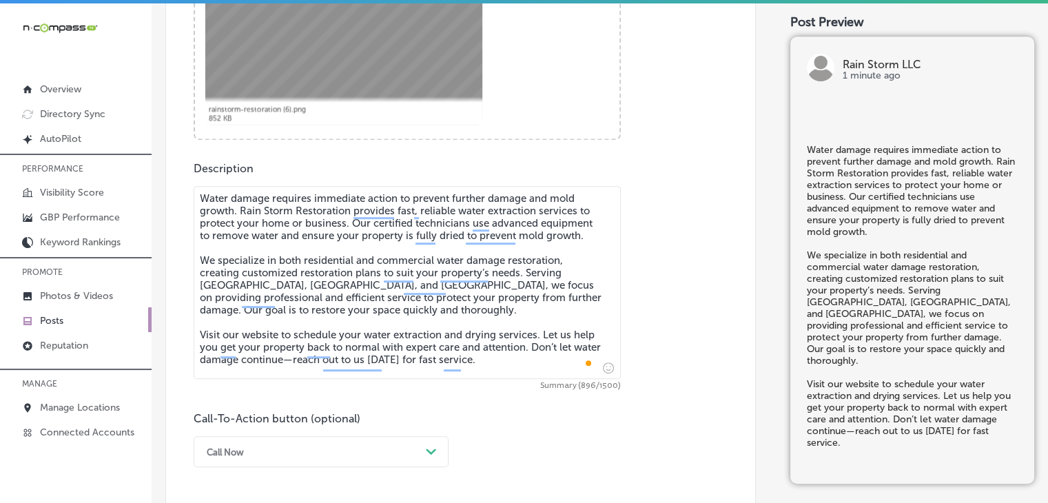
click at [257, 447] on div "Call Now Path Created with Sketch." at bounding box center [321, 451] width 255 height 31
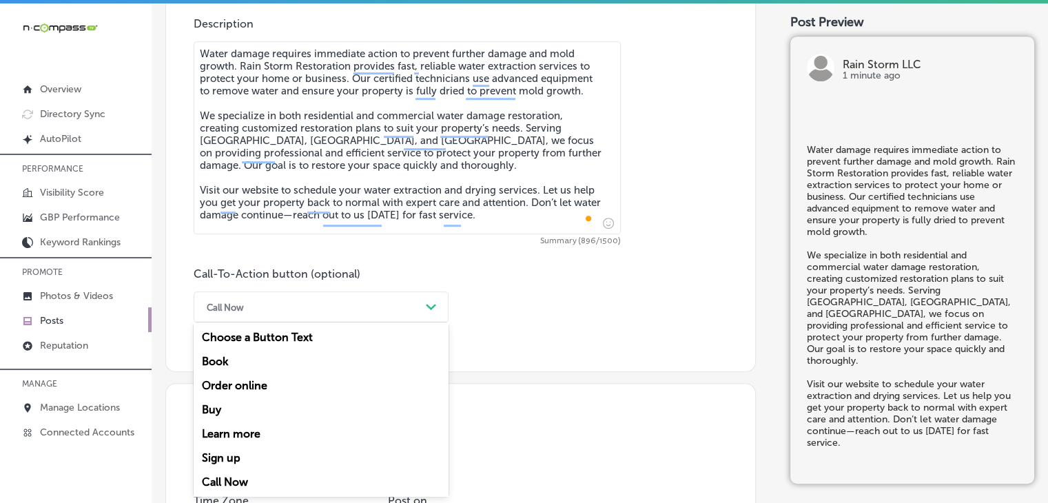
click at [240, 362] on div "Book" at bounding box center [321, 361] width 255 height 24
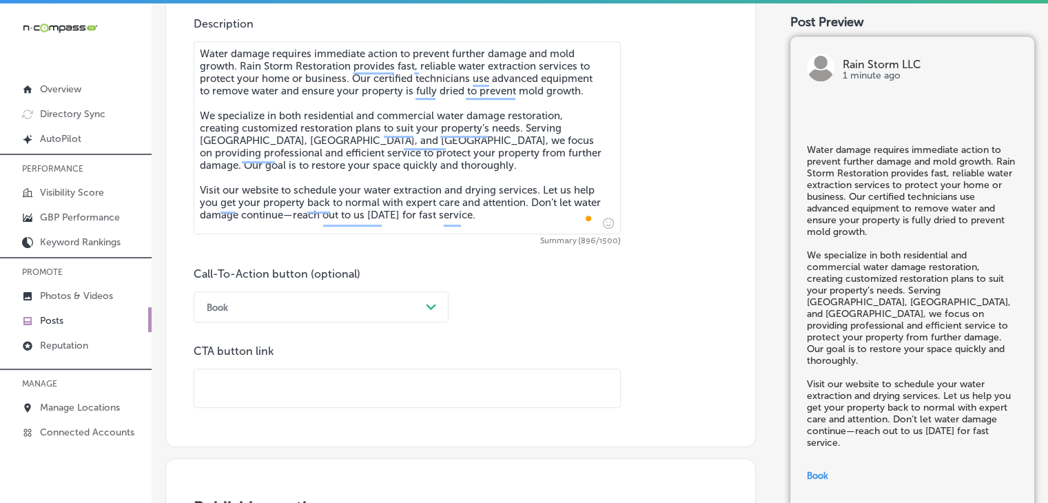
click at [352, 383] on input "text" at bounding box center [407, 388] width 426 height 38
paste input "[URL][DOMAIN_NAME]"
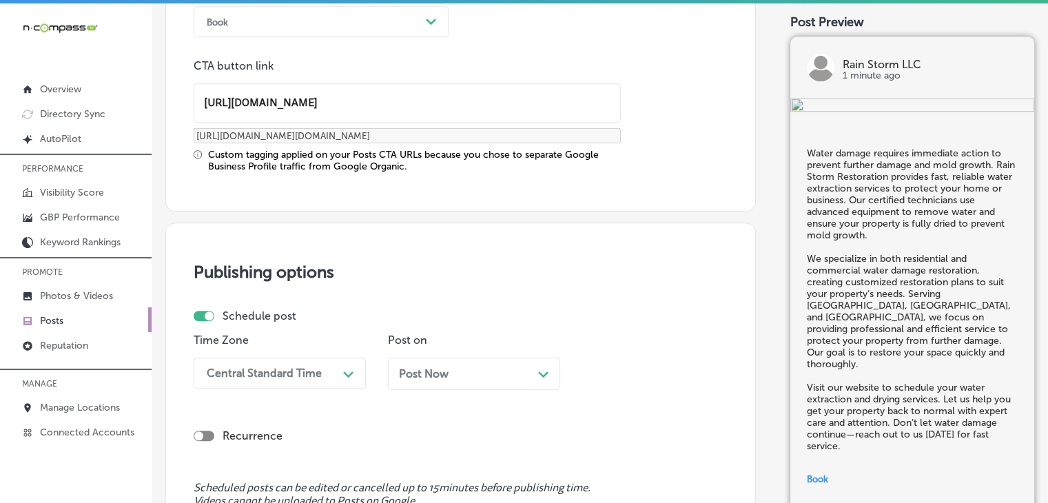
scroll to position [1262, 0]
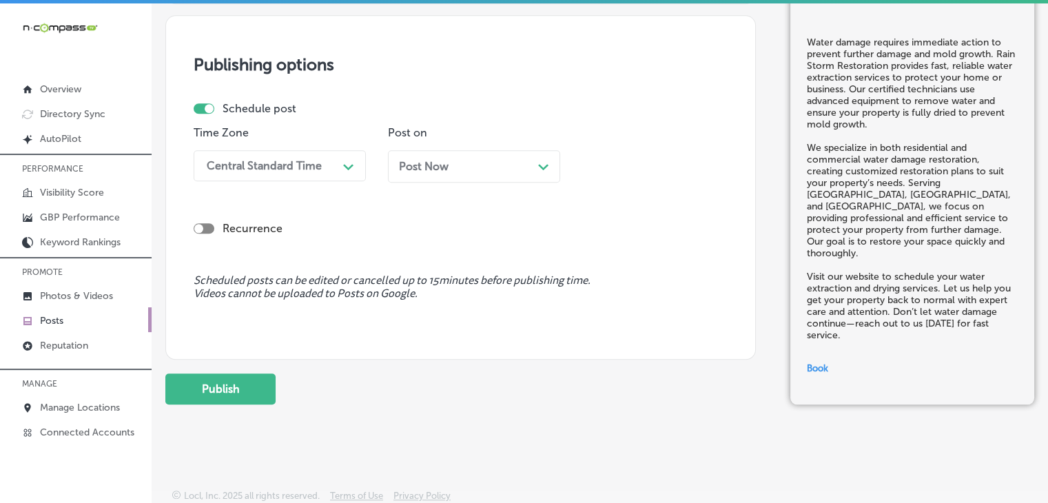
type input "[URL][DOMAIN_NAME]"
click at [312, 155] on div "Central Standard Time" at bounding box center [269, 166] width 138 height 24
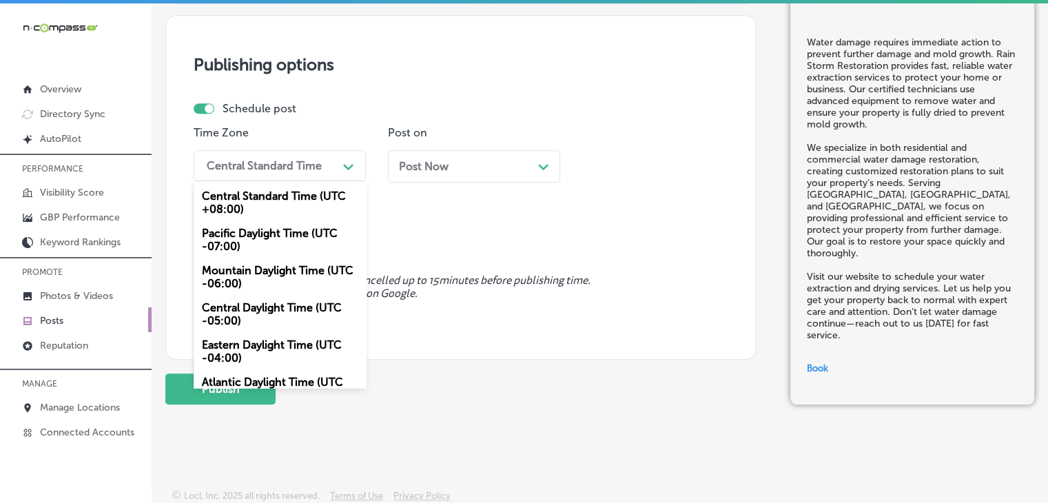
click at [237, 291] on div "Mountain Daylight Time (UTC -06:00)" at bounding box center [280, 276] width 172 height 37
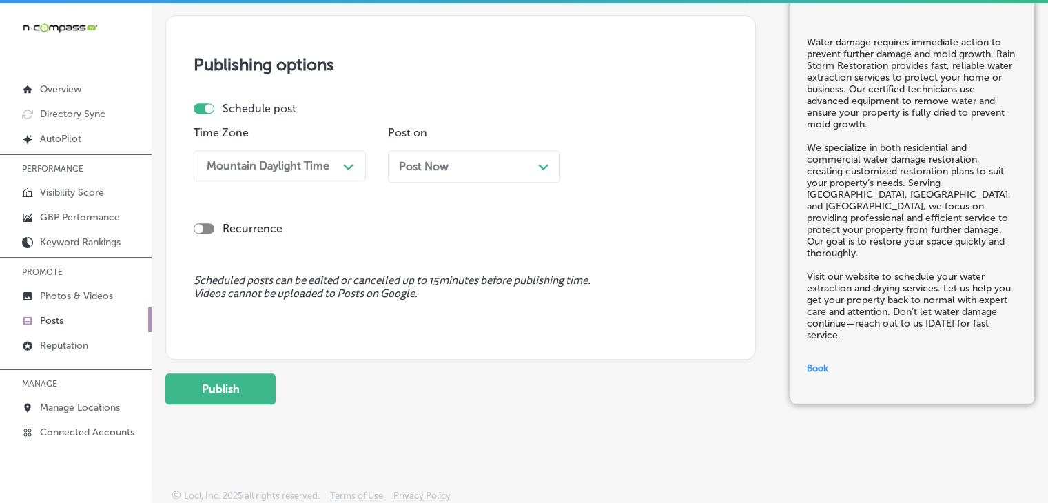
click at [439, 169] on span "Post Now" at bounding box center [424, 166] width 50 height 13
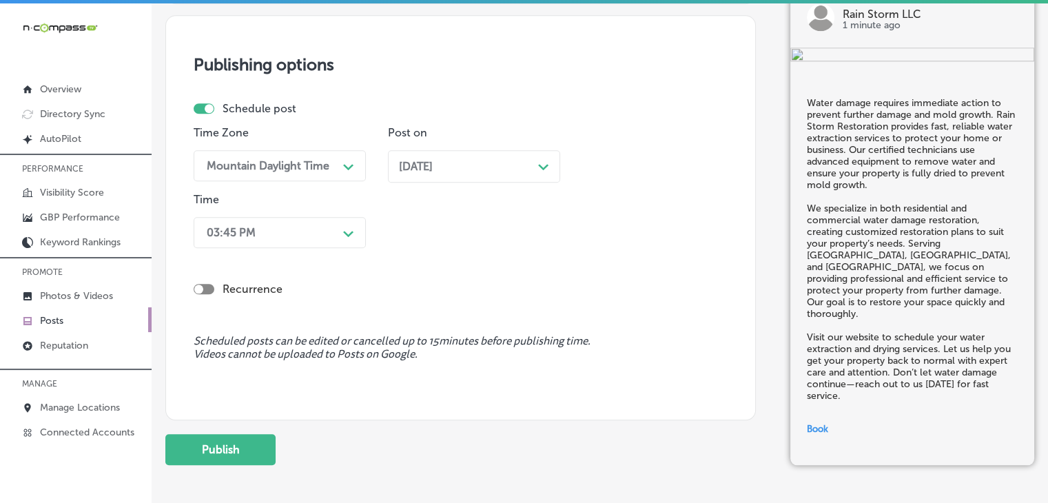
click at [292, 245] on div "03:45 PM Path Created with Sketch." at bounding box center [280, 232] width 172 height 31
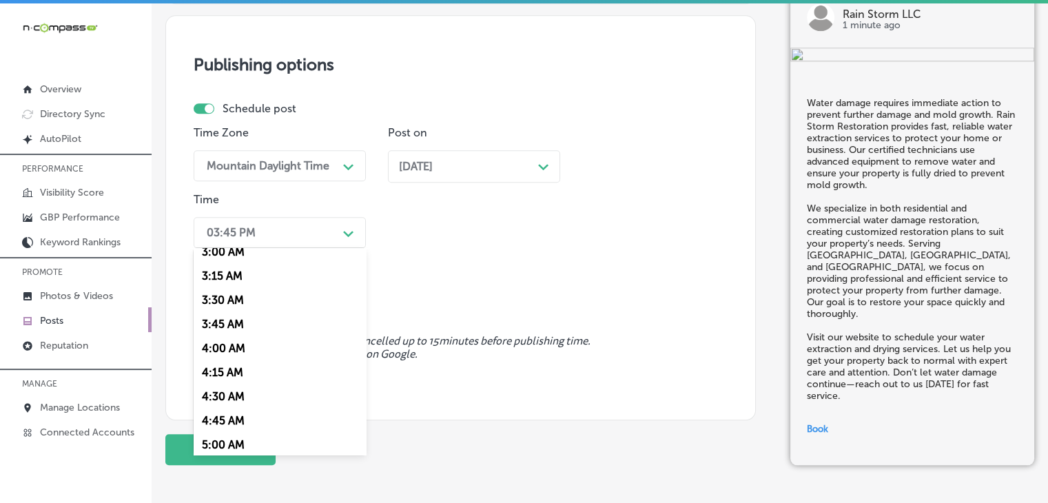
scroll to position [574, 0]
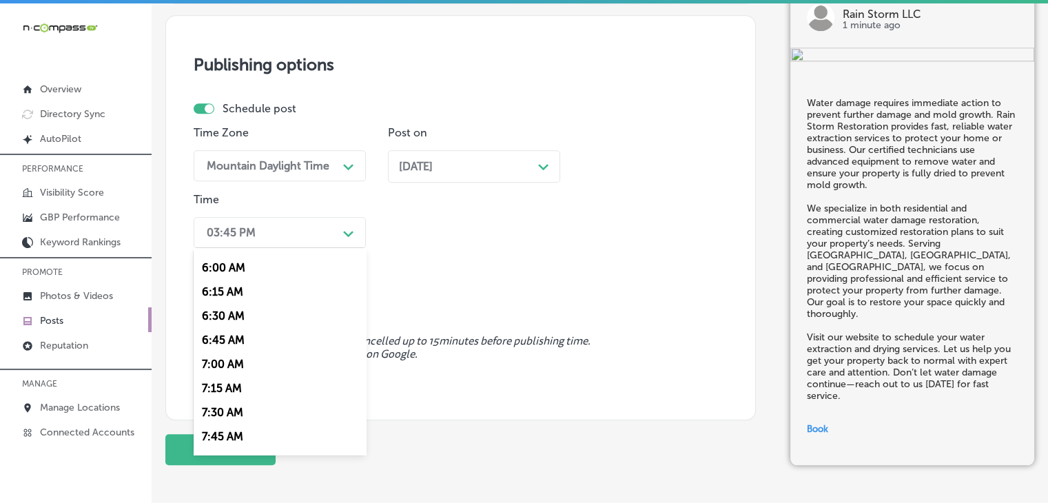
click at [222, 359] on div "7:00 AM" at bounding box center [280, 364] width 172 height 24
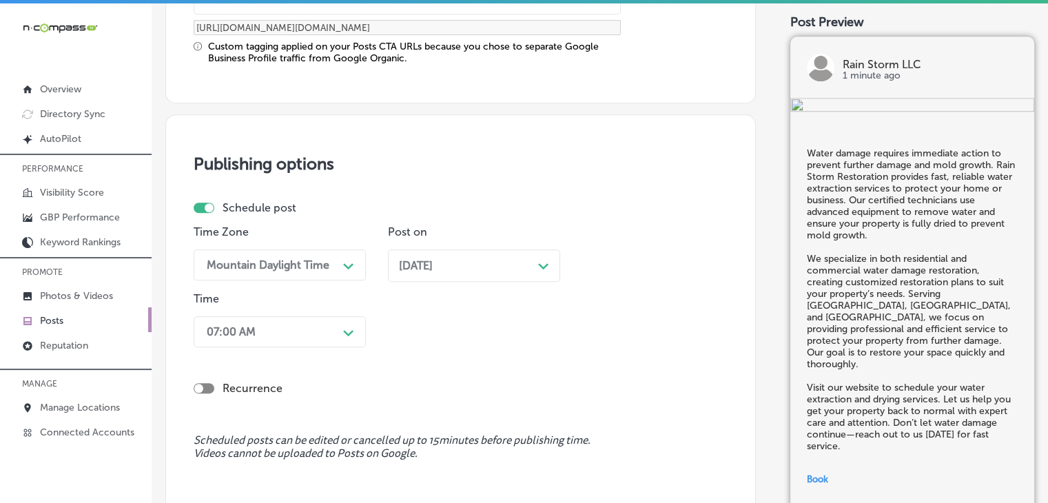
scroll to position [1262, 0]
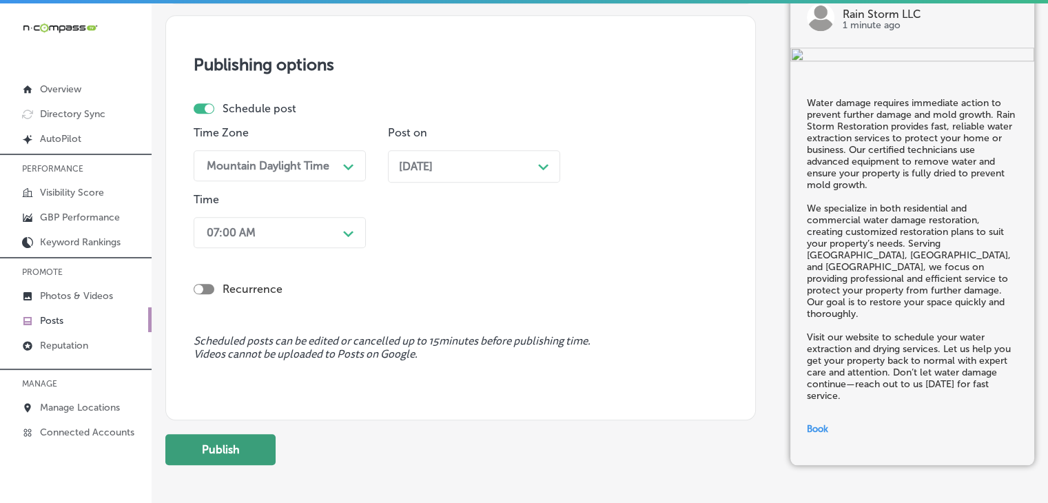
click at [232, 446] on button "Publish" at bounding box center [220, 449] width 110 height 31
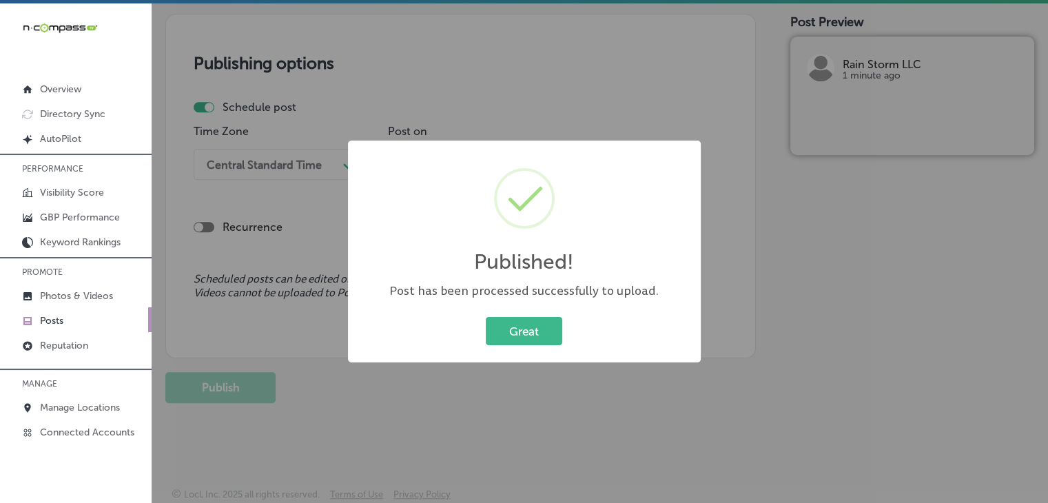
click at [599, 81] on div "Published! × Post has been processed successfully to upload. Great Cancel" at bounding box center [524, 251] width 1048 height 503
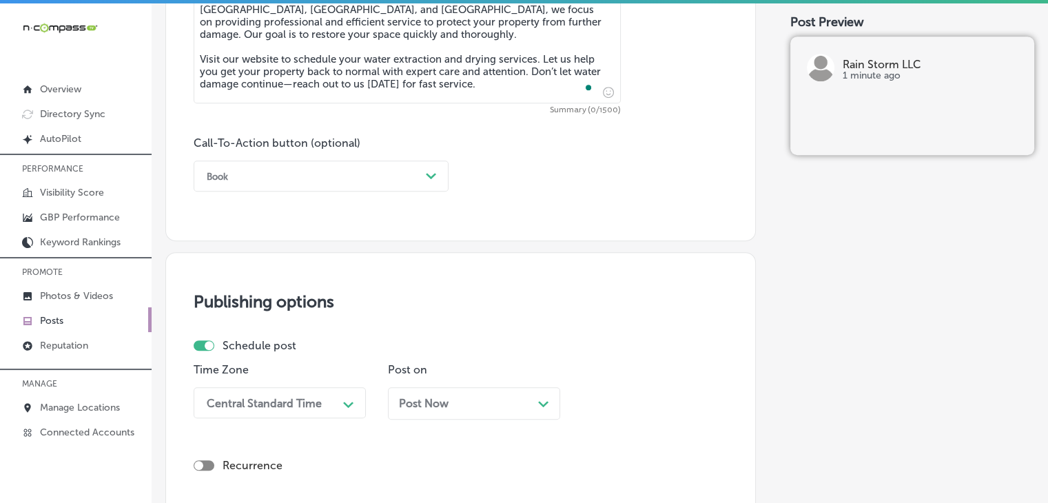
scroll to position [680, 0]
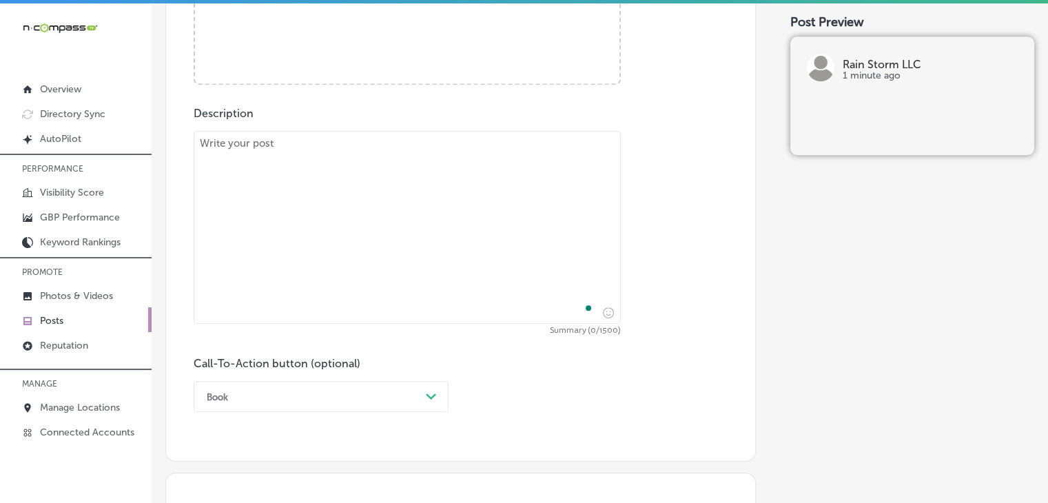
click at [476, 182] on textarea "To enrich screen reader interactions, please activate Accessibility in Grammarl…" at bounding box center [407, 227] width 427 height 193
paste textarea "When disaster strikes, you need immediate help—and Rain Storm Restoration is he…"
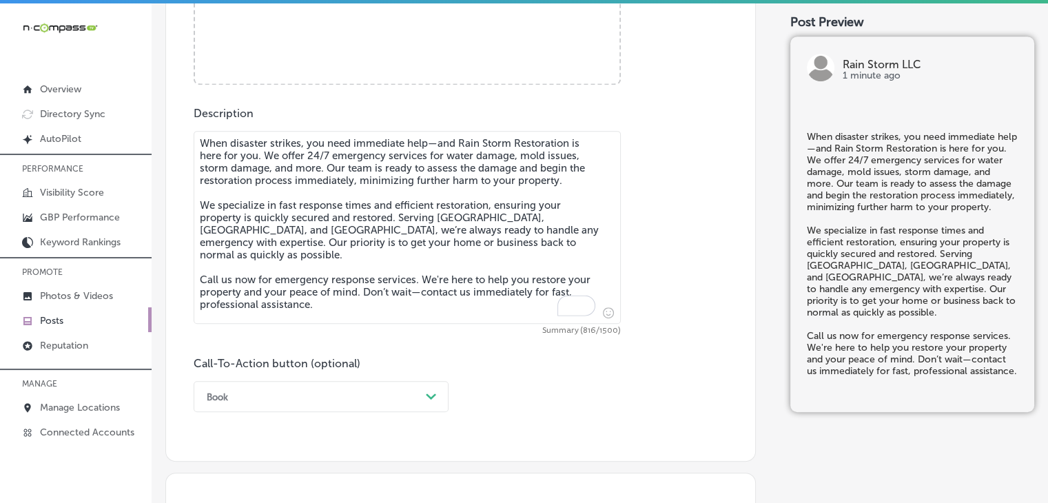
type textarea "When disaster strikes, you need immediate help—and Rain Storm Restoration is he…"
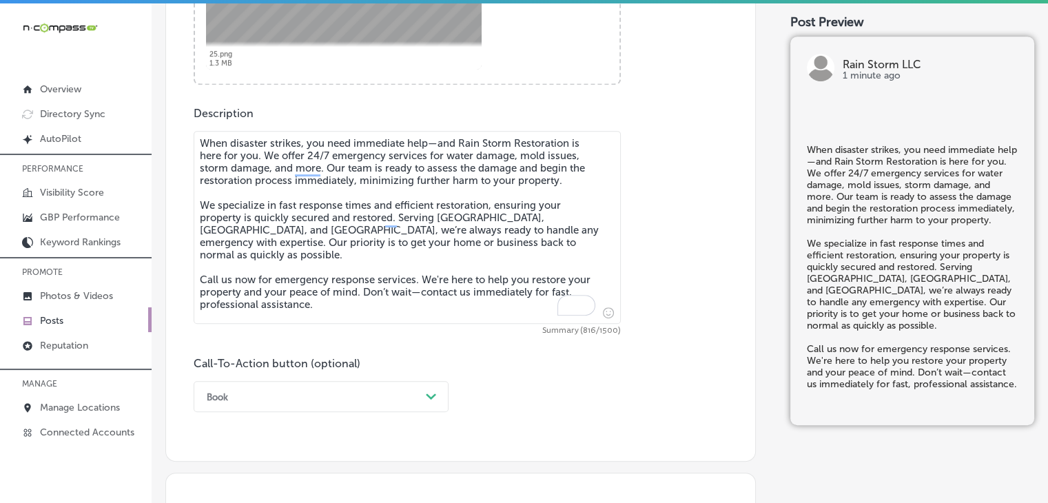
click at [261, 402] on div "Book Path Created with Sketch." at bounding box center [321, 396] width 255 height 31
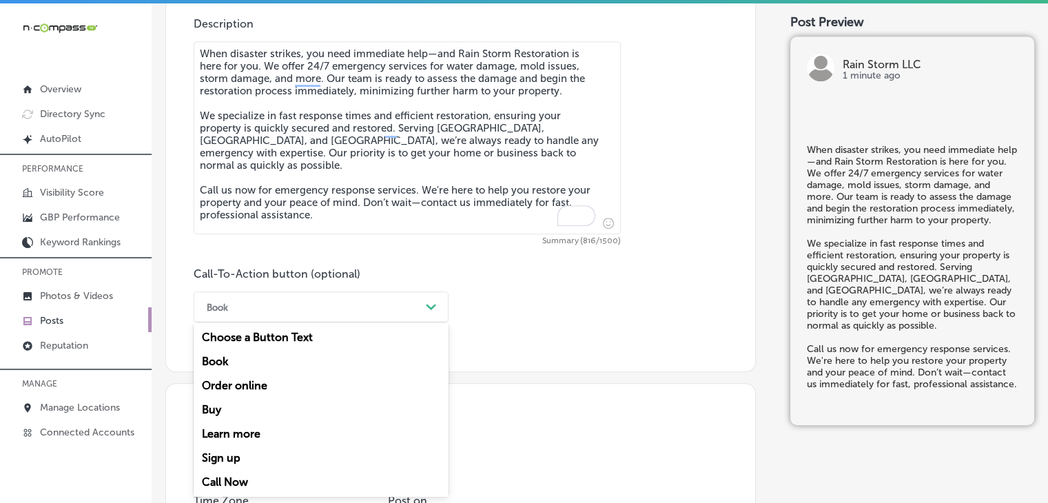
click at [231, 477] on div "Call Now" at bounding box center [321, 482] width 255 height 24
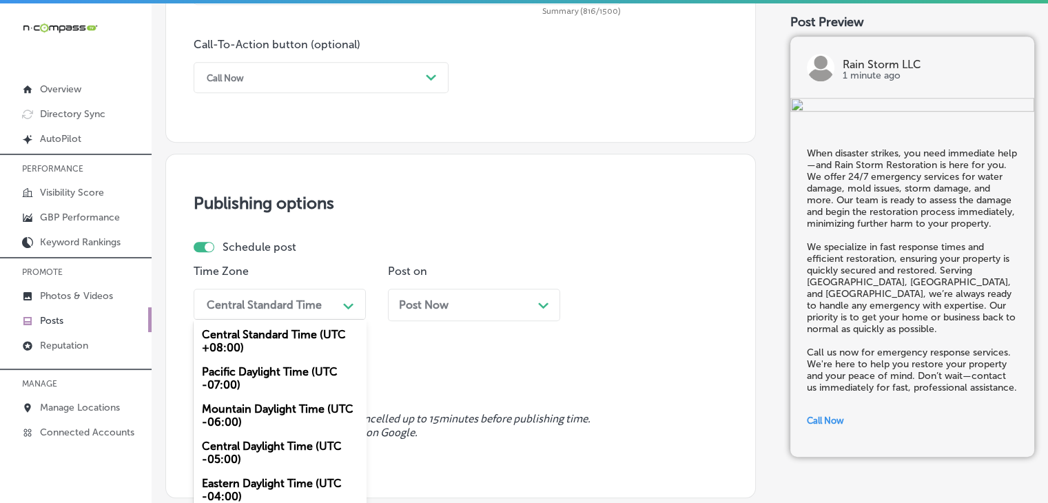
click at [325, 308] on div "option Mountain Daylight Time (UTC -06:00), selected. option Central Standard T…" at bounding box center [280, 304] width 172 height 31
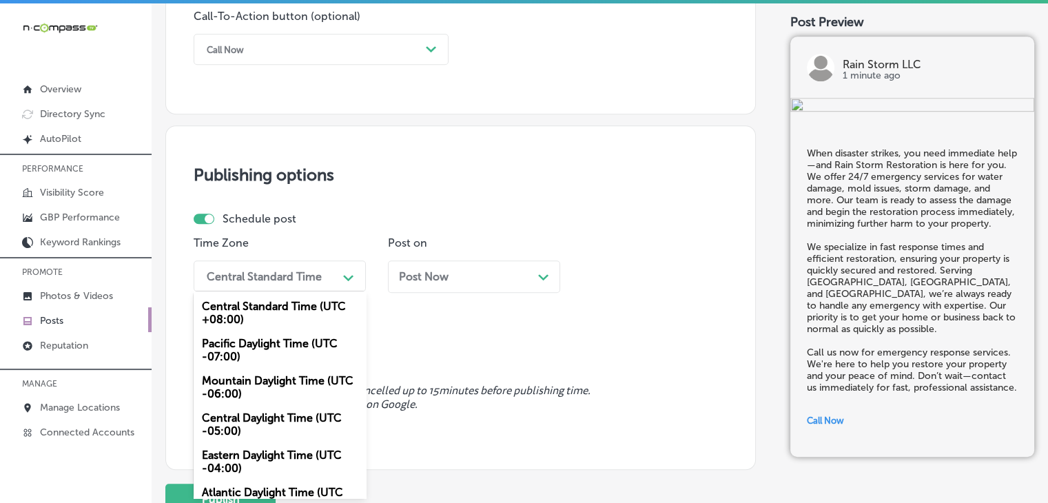
click at [317, 372] on div "Mountain Daylight Time (UTC -06:00)" at bounding box center [280, 386] width 172 height 37
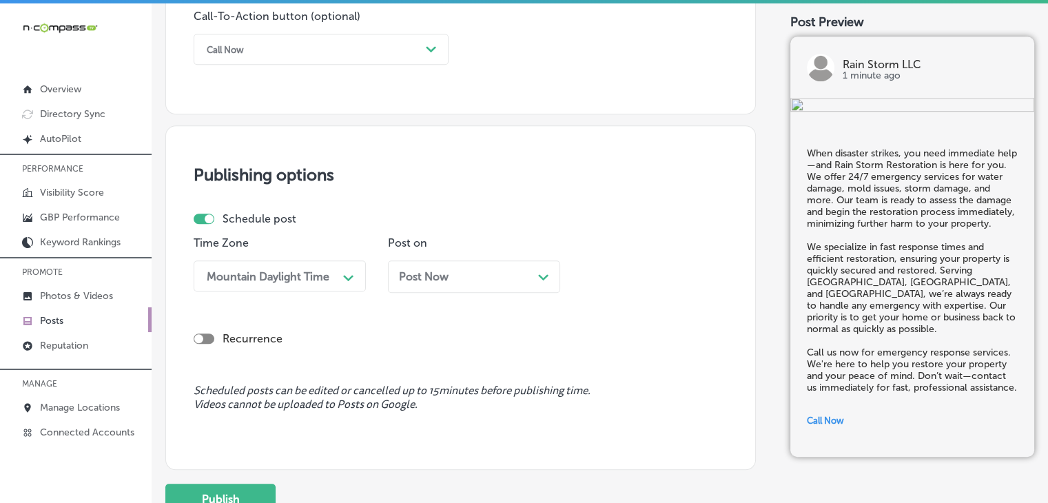
click at [435, 251] on div "Post on Post Now Path Created with Sketch." at bounding box center [474, 269] width 172 height 67
click at [438, 274] on span "Post Now" at bounding box center [424, 276] width 50 height 13
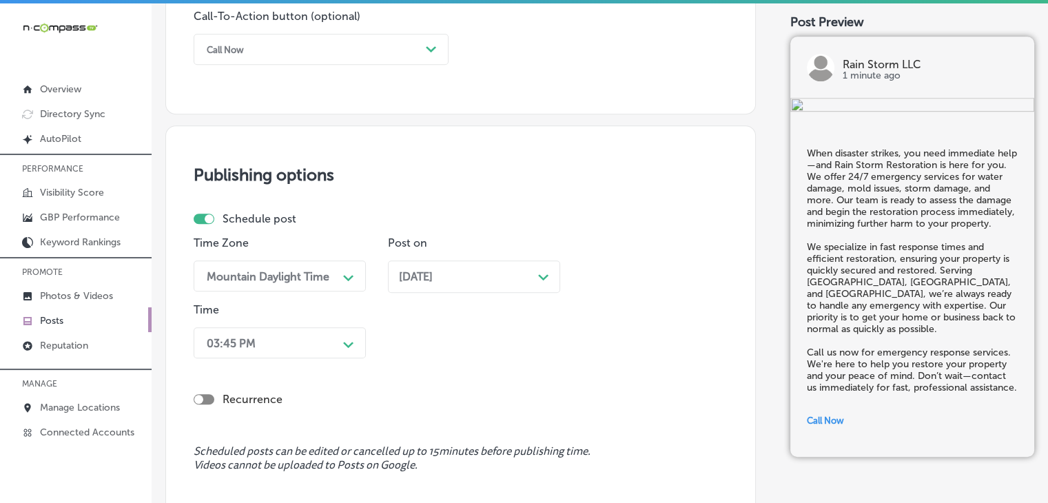
click at [334, 317] on div "Time 03:45 PM Path Created with Sketch." at bounding box center [280, 333] width 172 height 61
click at [331, 342] on div "03:45 PM Path Created with Sketch." at bounding box center [280, 342] width 172 height 31
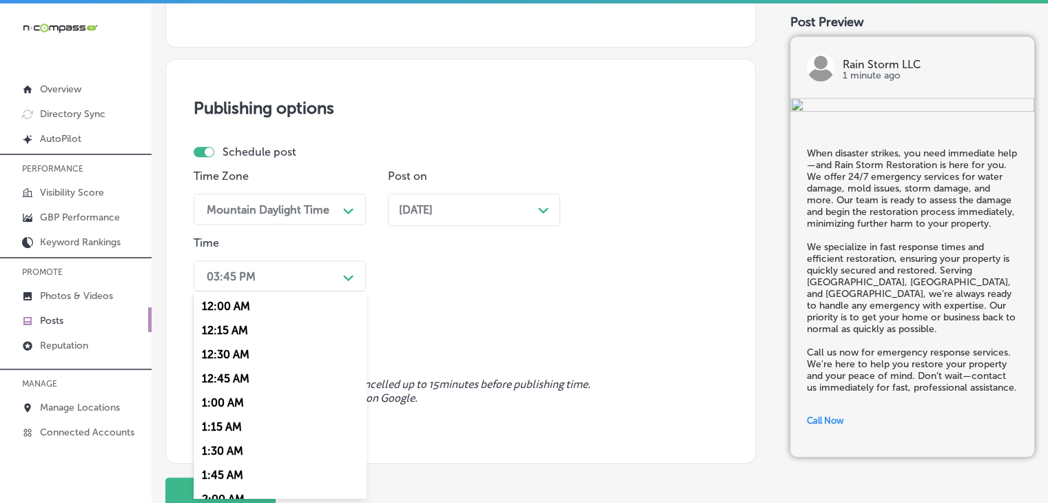
scroll to position [574, 0]
click at [256, 417] on div "7:00 AM" at bounding box center [280, 407] width 172 height 24
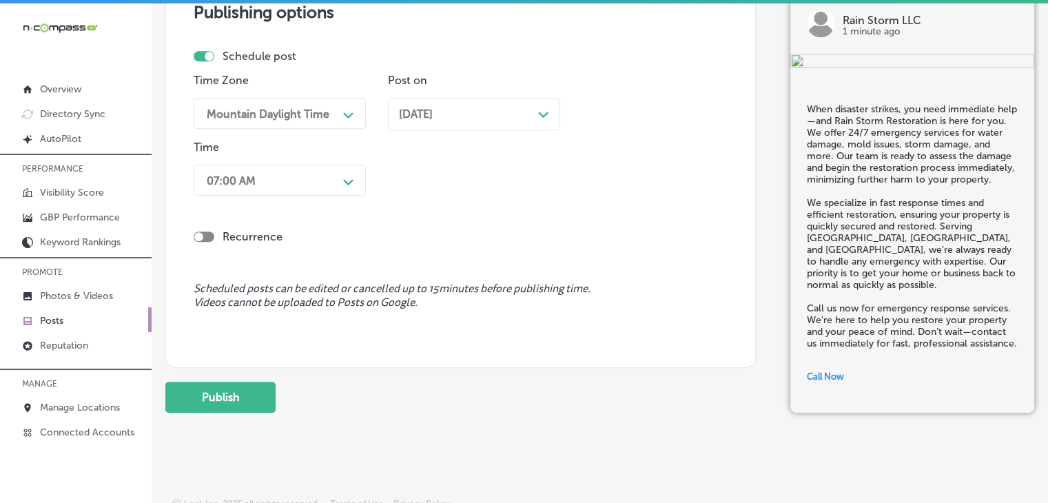
scroll to position [1200, 0]
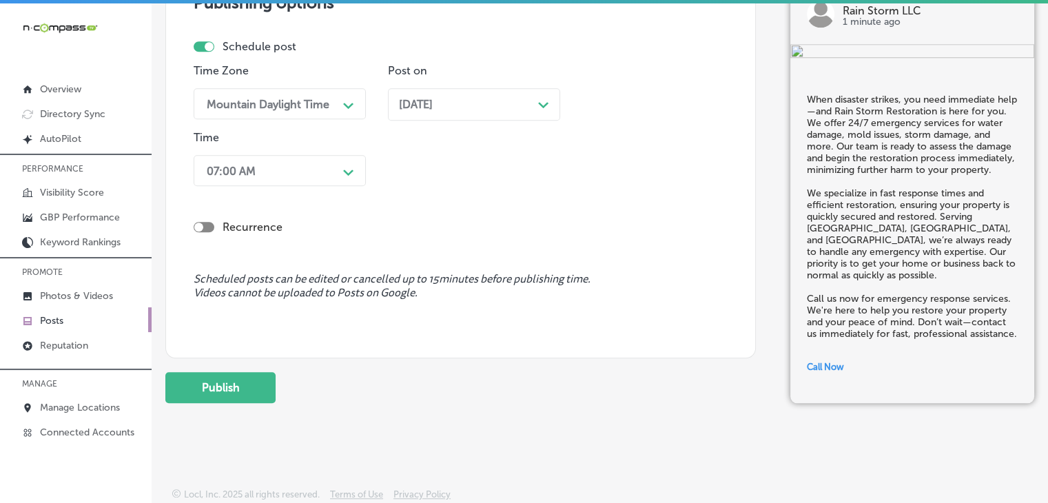
click at [284, 384] on div "Publish" at bounding box center [460, 387] width 590 height 31
click at [262, 386] on button "Publish" at bounding box center [220, 387] width 110 height 31
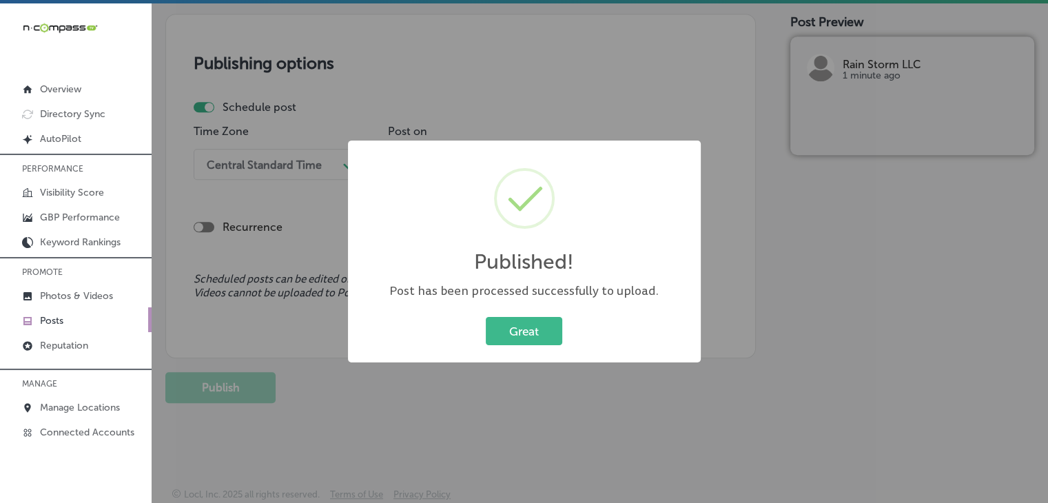
click at [641, 65] on div "Published! × Post has been processed successfully to upload. Great Cancel" at bounding box center [524, 251] width 1048 height 503
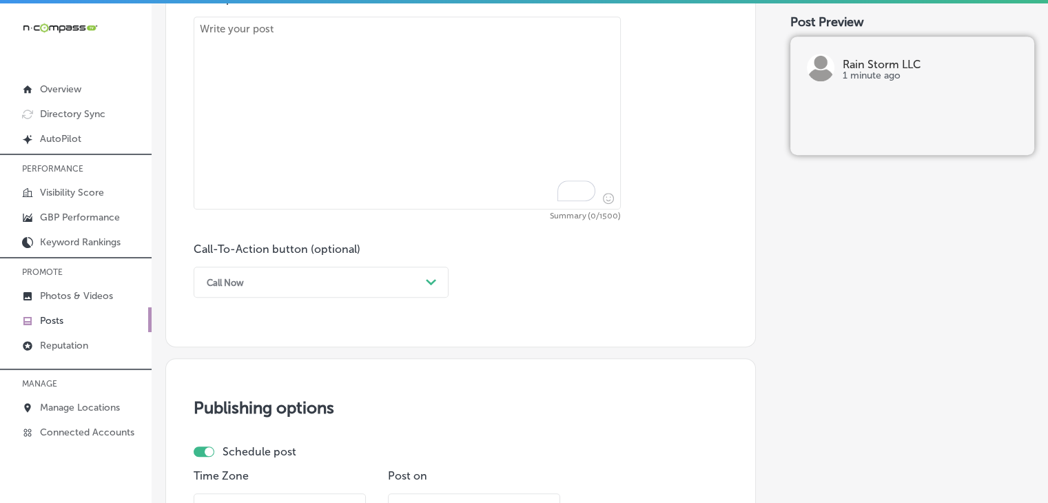
click at [506, 185] on textarea "To enrich screen reader interactions, please activate Accessibility in Grammarl…" at bounding box center [407, 113] width 427 height 193
paste textarea "After a fire, restoring your property to its original condition is crucial. Rai…"
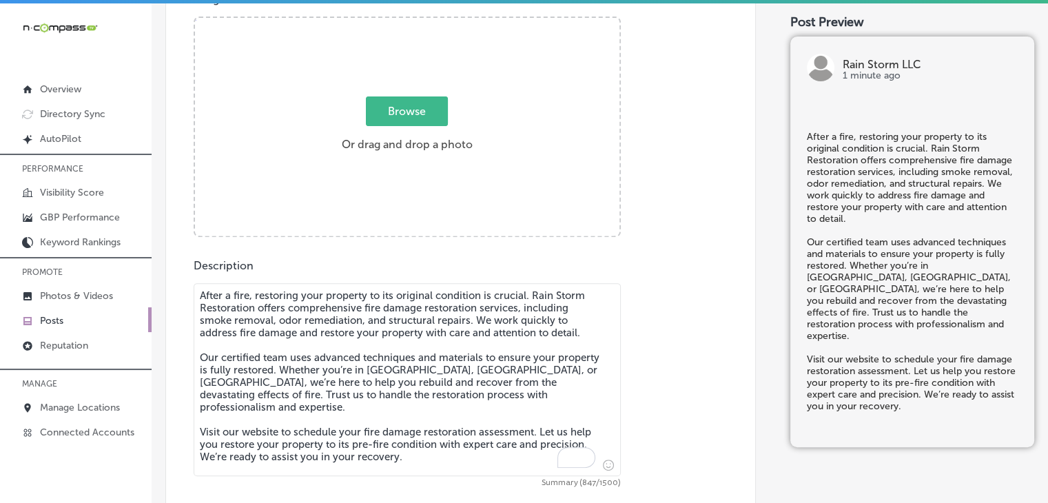
type textarea "After a fire, restoring your property to its original condition is crucial. Rai…"
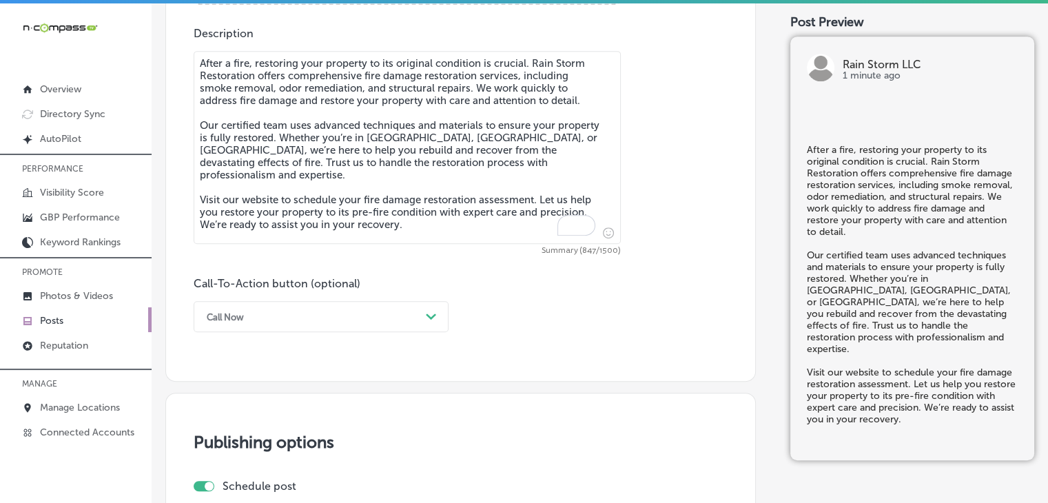
scroll to position [795, 0]
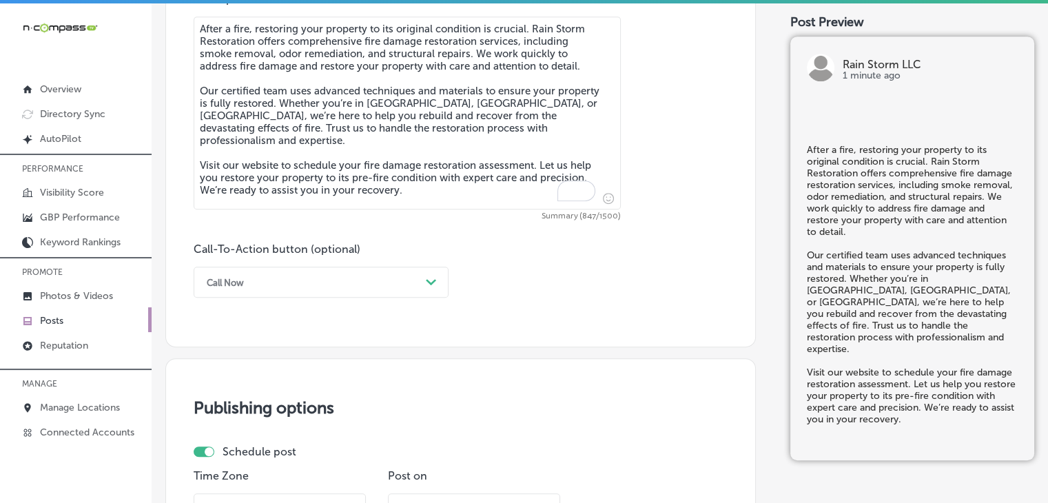
click at [294, 285] on div "Call Now" at bounding box center [310, 281] width 220 height 21
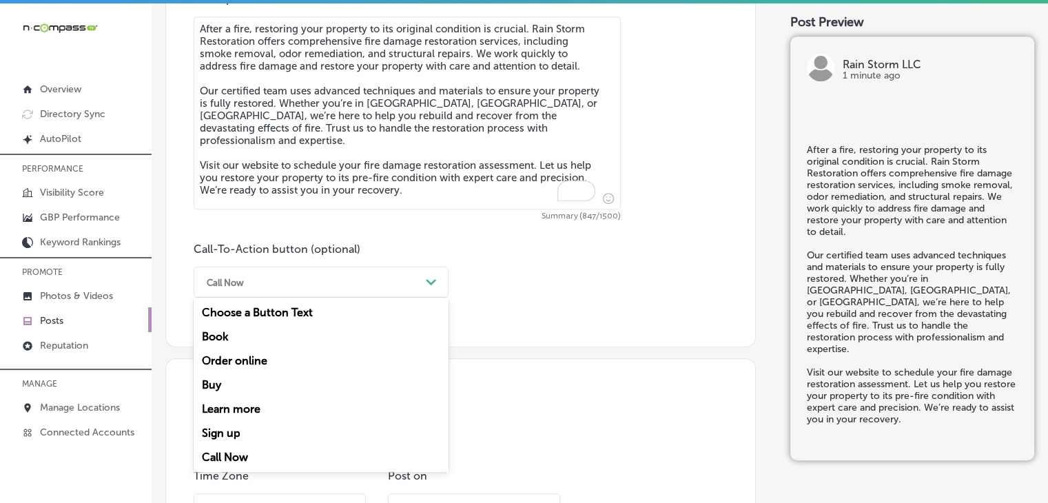
click at [236, 336] on div "Book" at bounding box center [321, 336] width 255 height 24
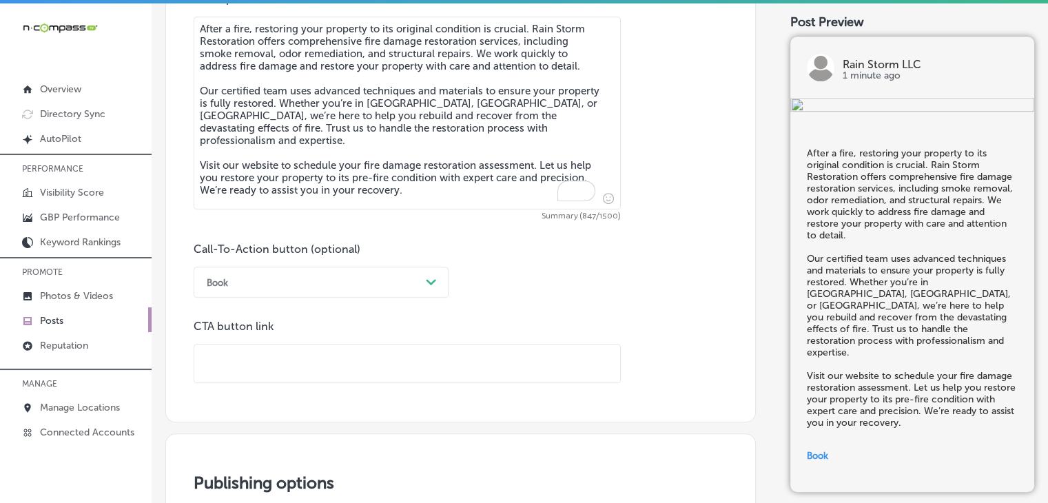
click at [464, 375] on input "text" at bounding box center [407, 363] width 426 height 38
paste input "[URL][DOMAIN_NAME]"
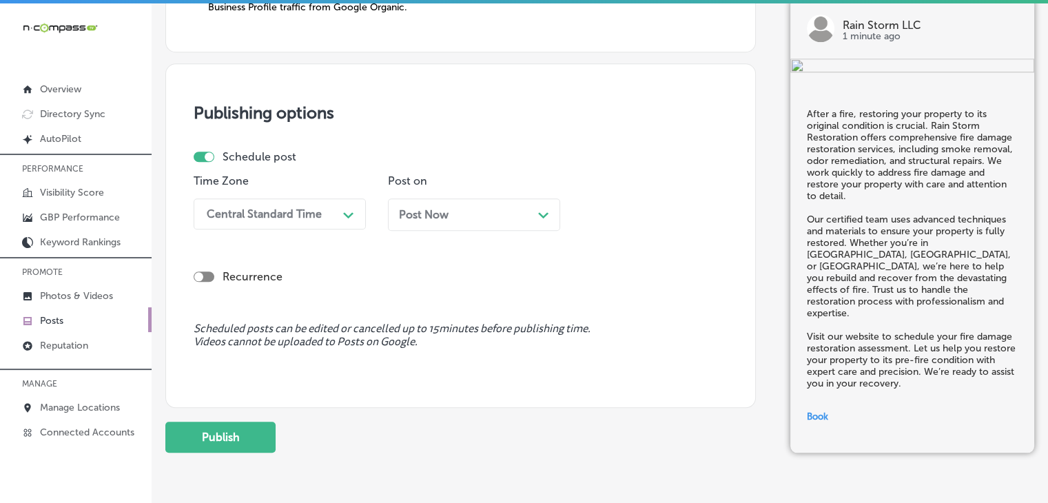
scroll to position [1262, 0]
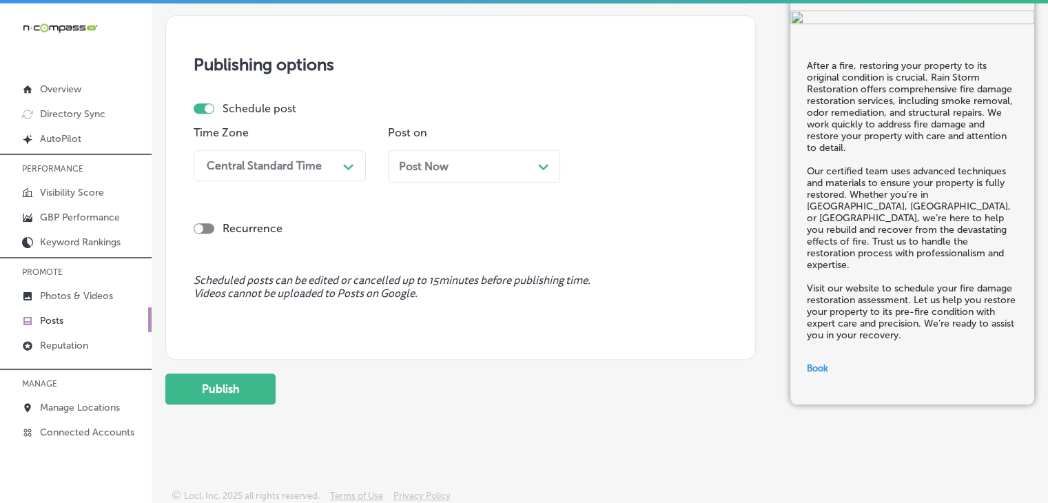
type input "[URL][DOMAIN_NAME]"
click at [302, 168] on div "Central Standard Time" at bounding box center [264, 165] width 115 height 13
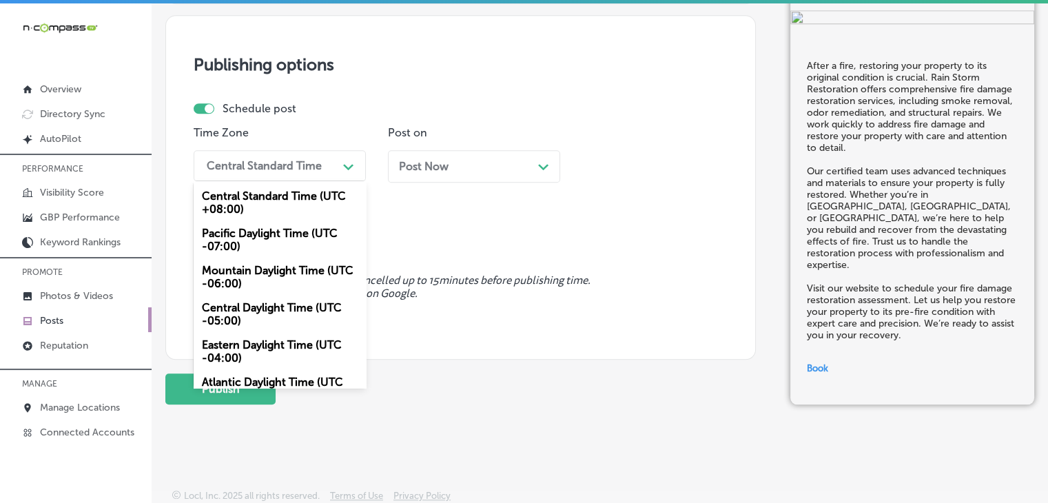
click at [272, 270] on div "Mountain Daylight Time (UTC -06:00)" at bounding box center [280, 276] width 172 height 37
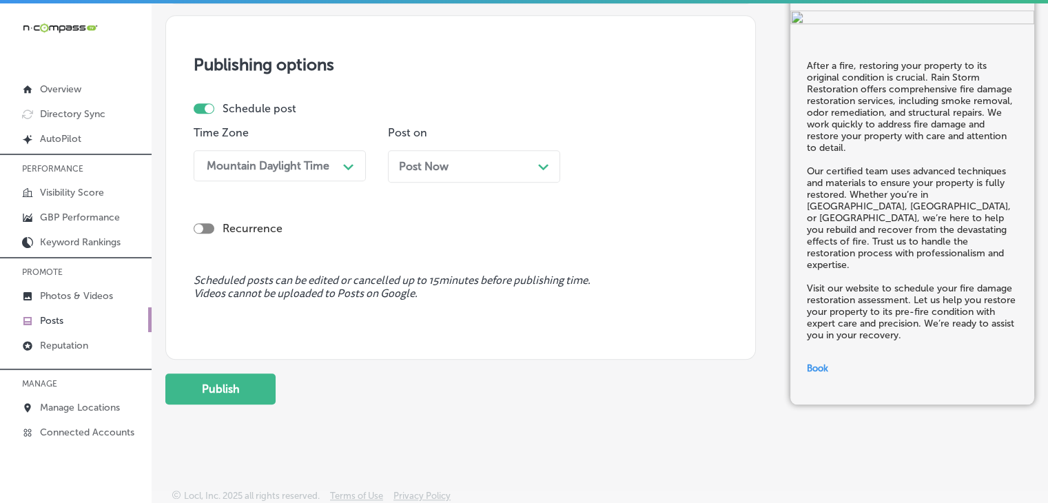
click at [465, 160] on div "Post Now Path Created with Sketch." at bounding box center [474, 166] width 150 height 13
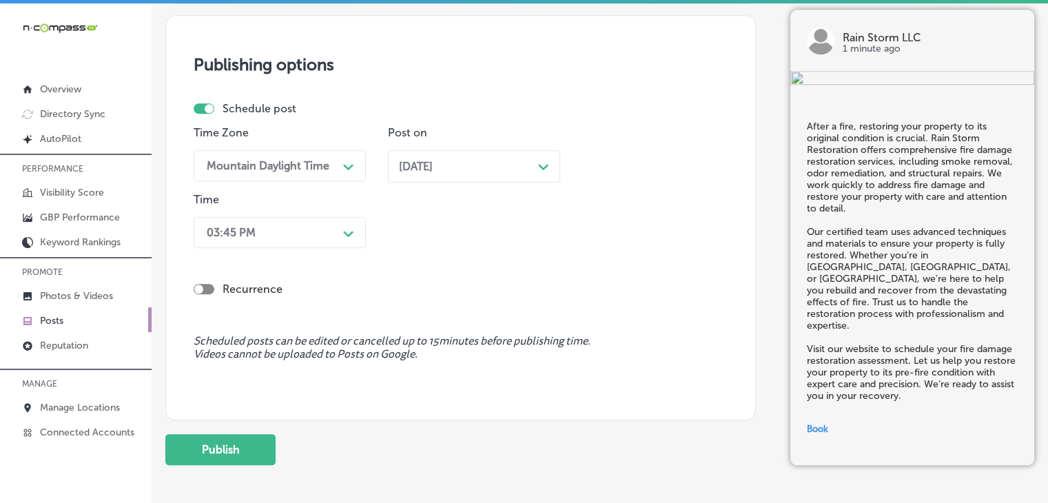
click at [308, 239] on div "03:45 PM" at bounding box center [269, 232] width 138 height 24
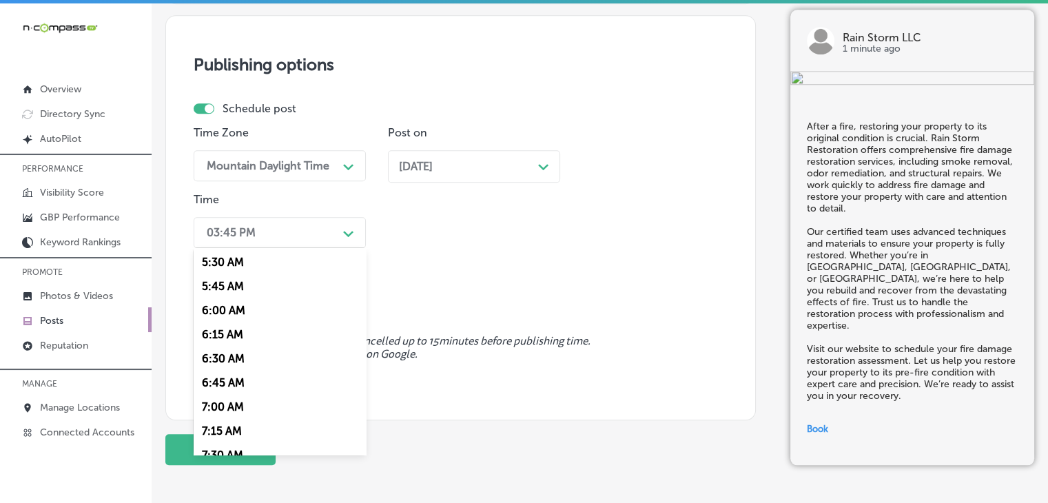
scroll to position [689, 0]
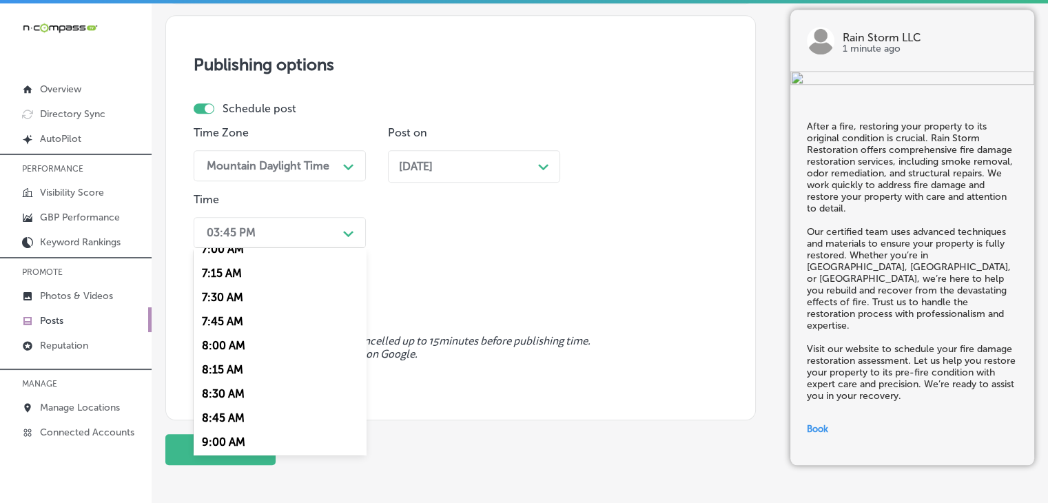
click at [225, 248] on div "7:00 AM" at bounding box center [280, 249] width 172 height 24
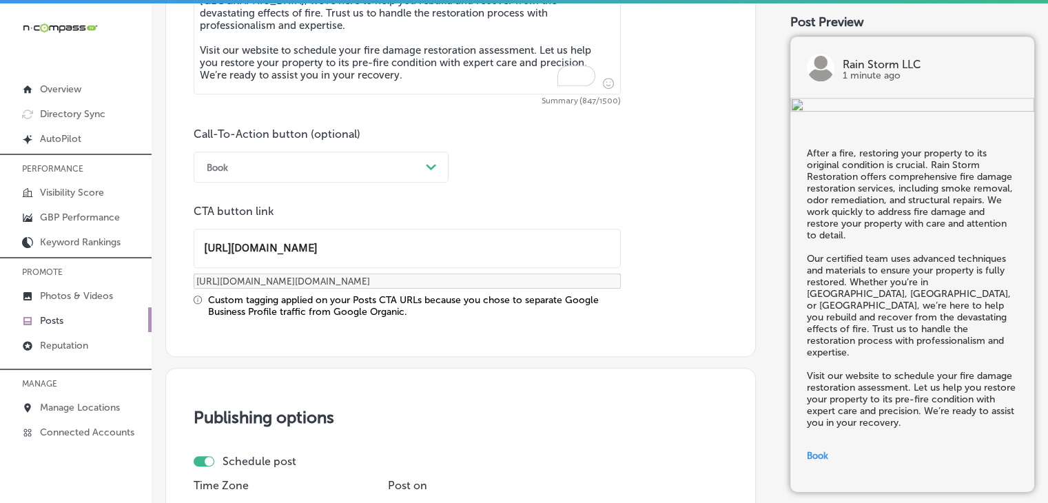
scroll to position [1323, 0]
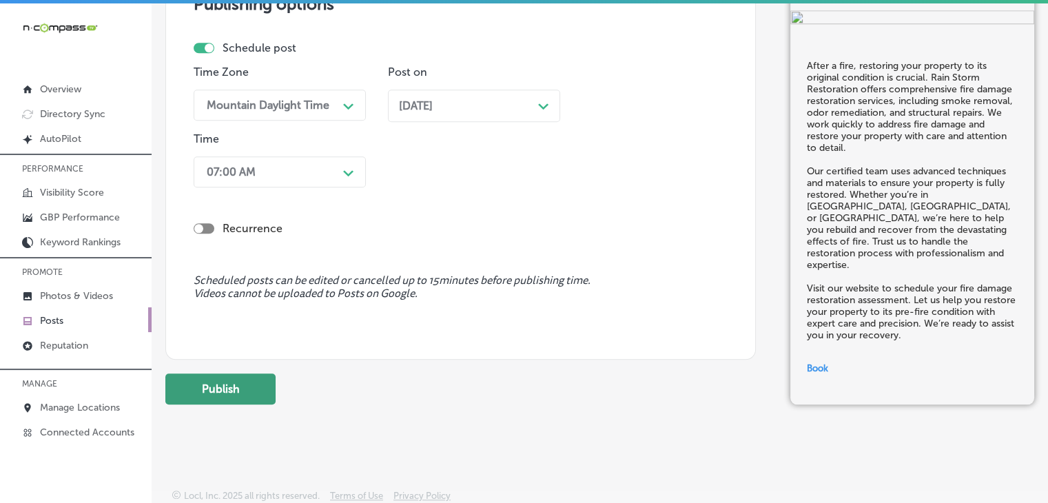
click at [242, 384] on button "Publish" at bounding box center [220, 388] width 110 height 31
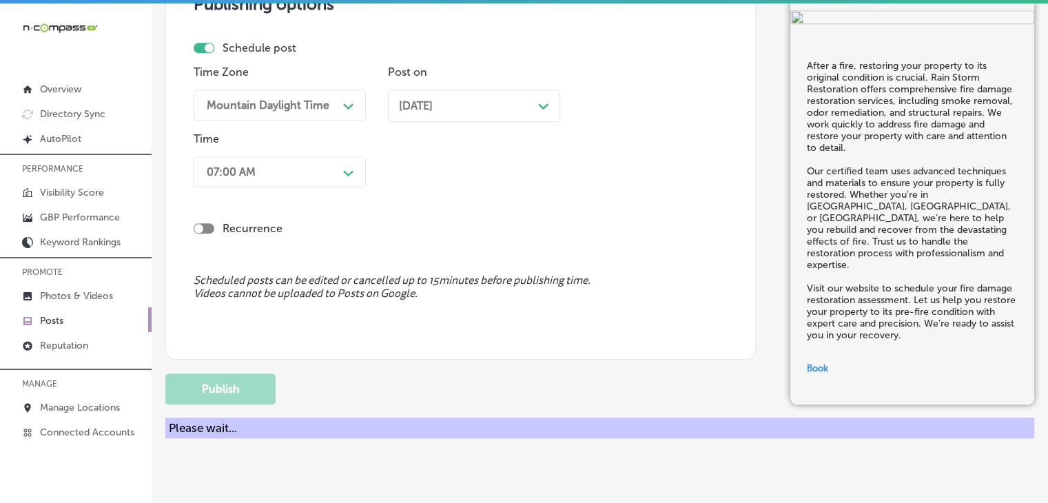
click at [607, 125] on div "Time Zone Mountain Daylight Time Path Created with Sketch. Post on [DATE] Path …" at bounding box center [455, 128] width 523 height 127
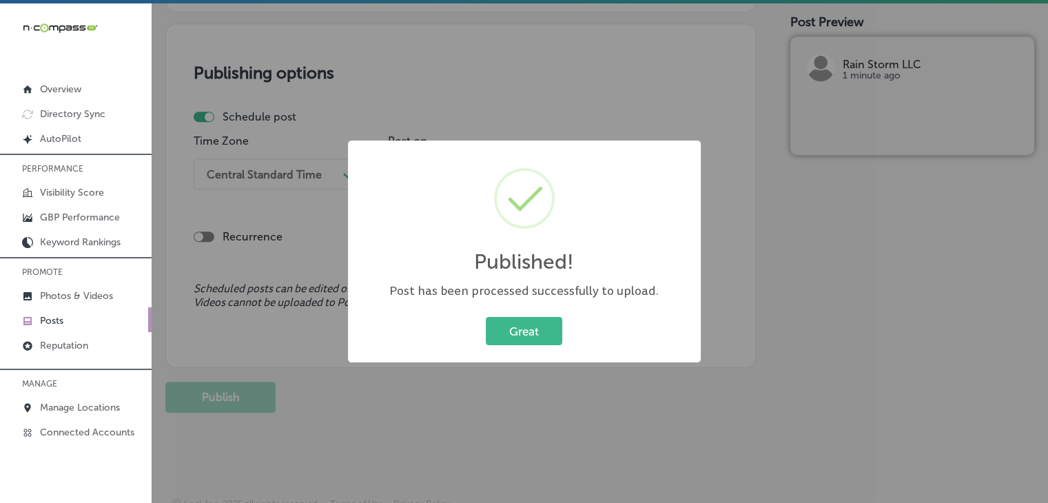
click at [559, 93] on div "Published! × Post has been processed successfully to upload. Great Cancel" at bounding box center [524, 251] width 1048 height 503
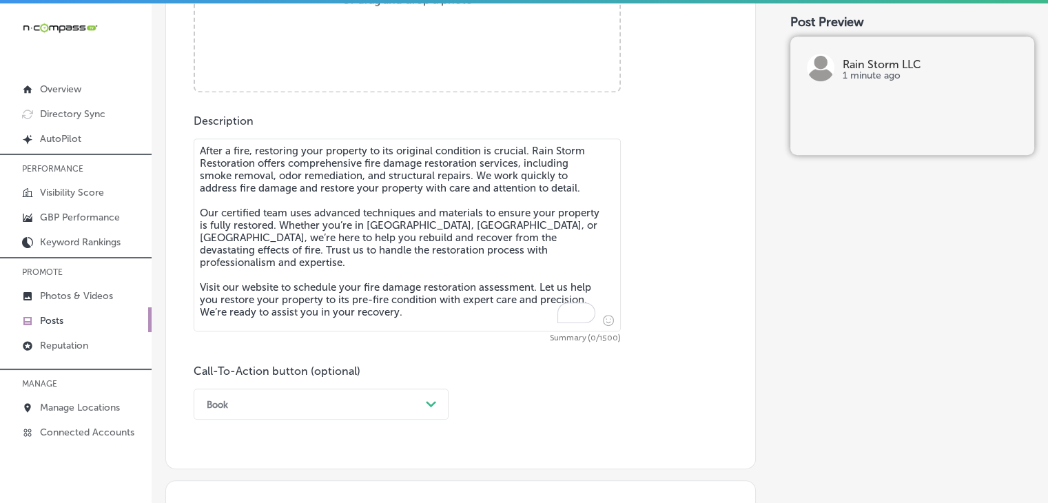
scroll to position [670, 0]
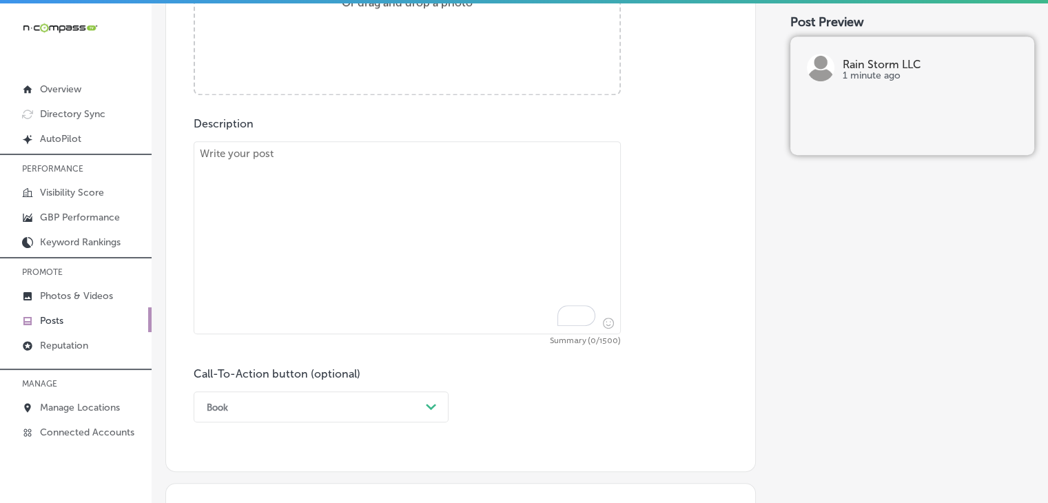
click at [518, 178] on textarea "To enrich screen reader interactions, please activate Accessibility in Grammarl…" at bounding box center [407, 237] width 427 height 193
paste textarea "Has your property suffered damage from a storm? Rain Storm Restoration provides…"
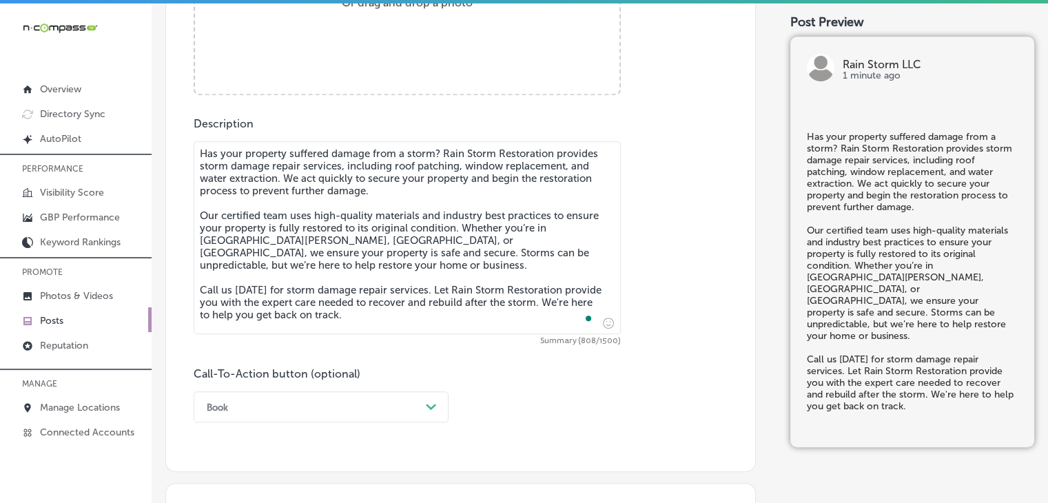
type textarea "Has your property suffered damage from a storm? Rain Storm Restoration provides…"
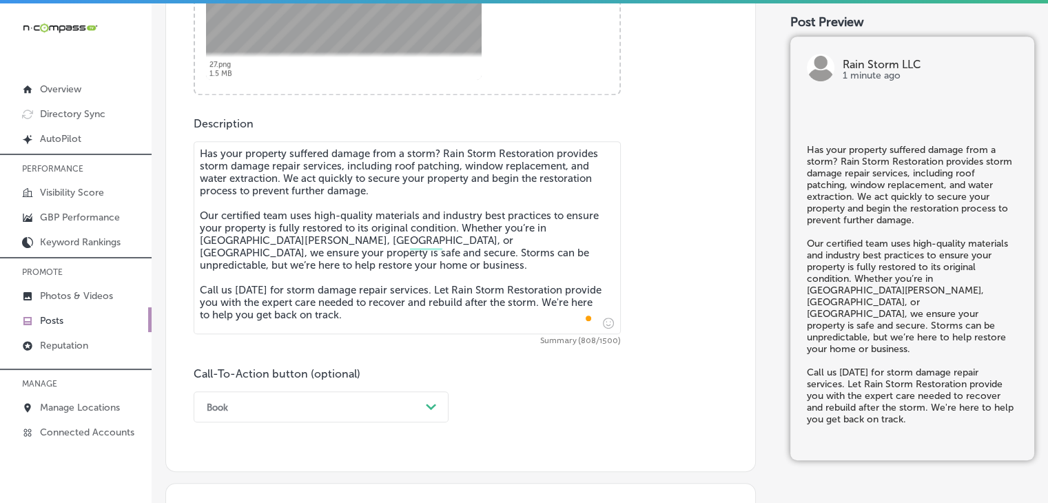
click at [267, 410] on div "Book Path Created with Sketch." at bounding box center [321, 406] width 255 height 31
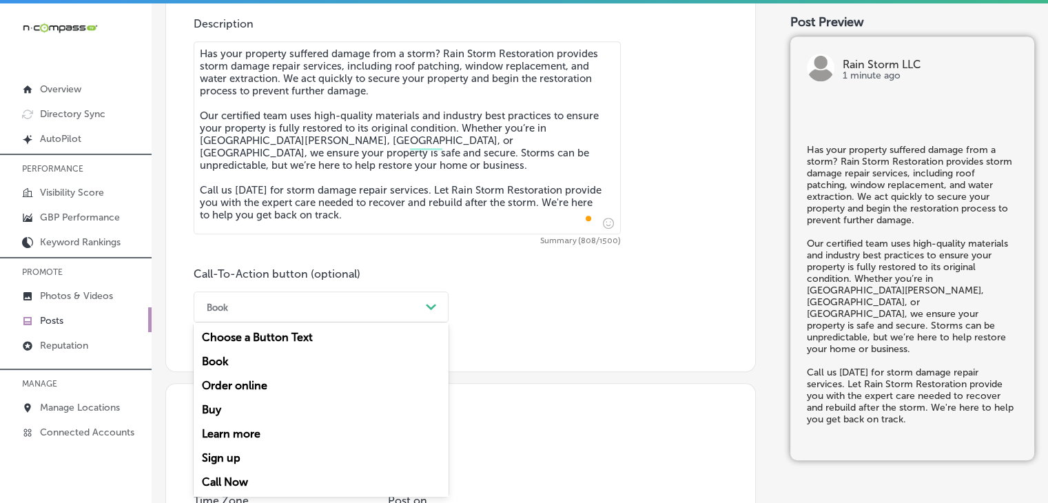
click at [250, 480] on div "Call Now" at bounding box center [321, 482] width 255 height 24
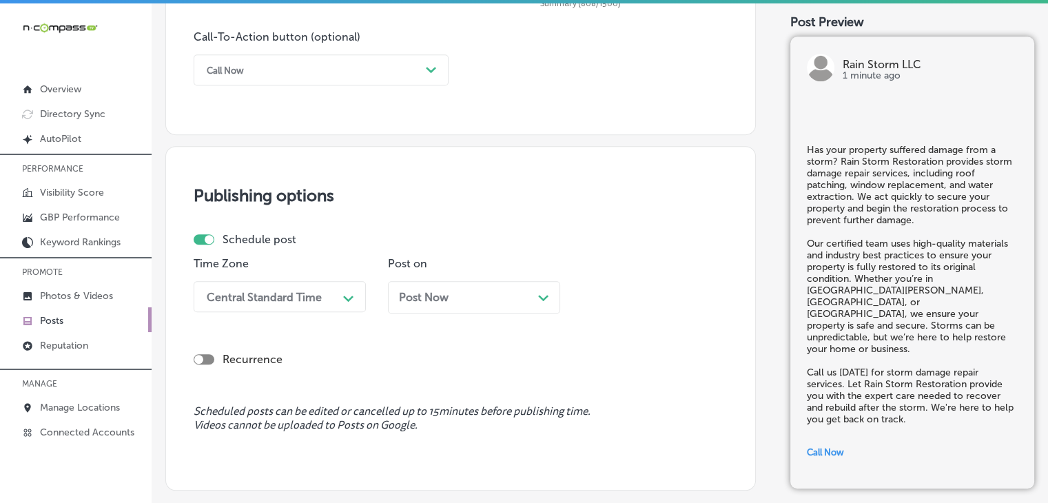
scroll to position [1114, 0]
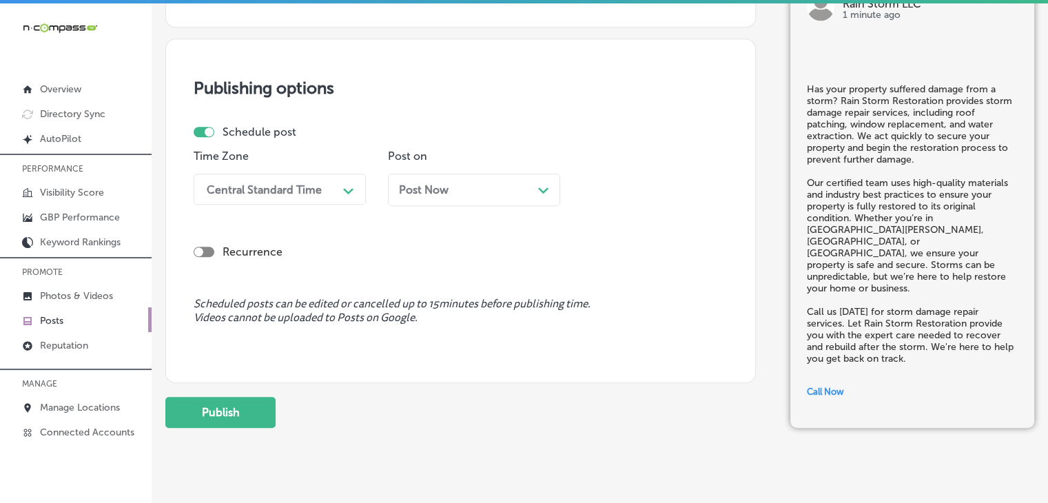
click at [286, 198] on div "Central Standard Time" at bounding box center [269, 189] width 138 height 24
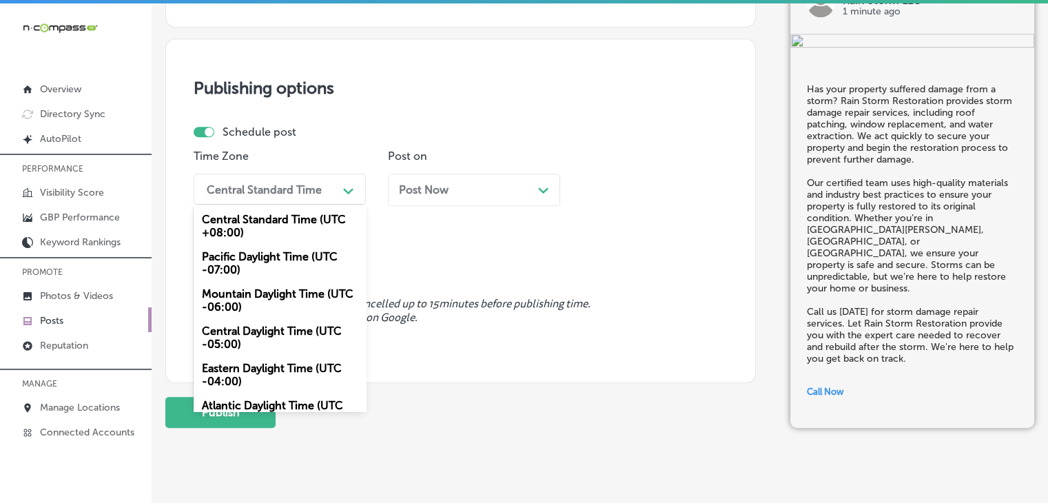
click at [259, 293] on div "Mountain Daylight Time (UTC -06:00)" at bounding box center [280, 300] width 172 height 37
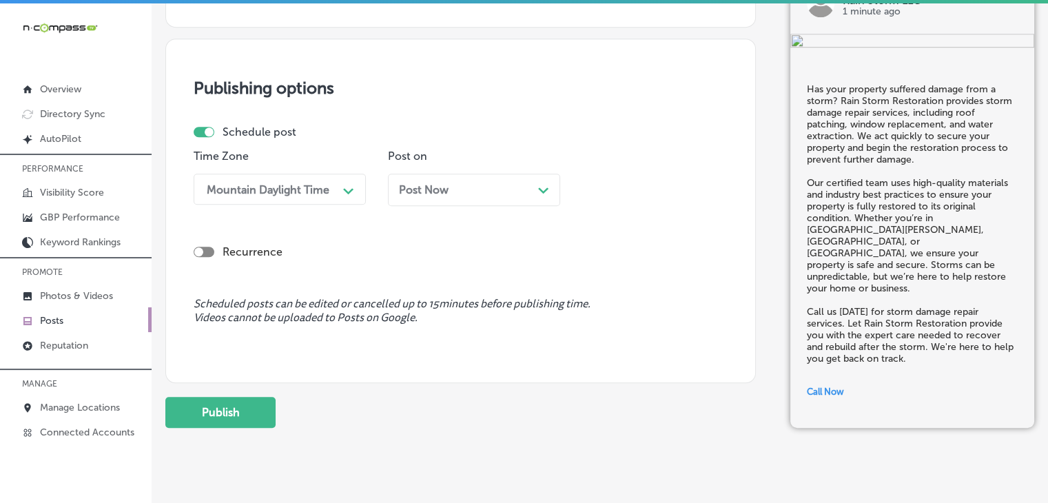
click at [477, 154] on p "Post on" at bounding box center [474, 155] width 172 height 13
click at [477, 186] on div "Post Now Path Created with Sketch." at bounding box center [474, 189] width 150 height 13
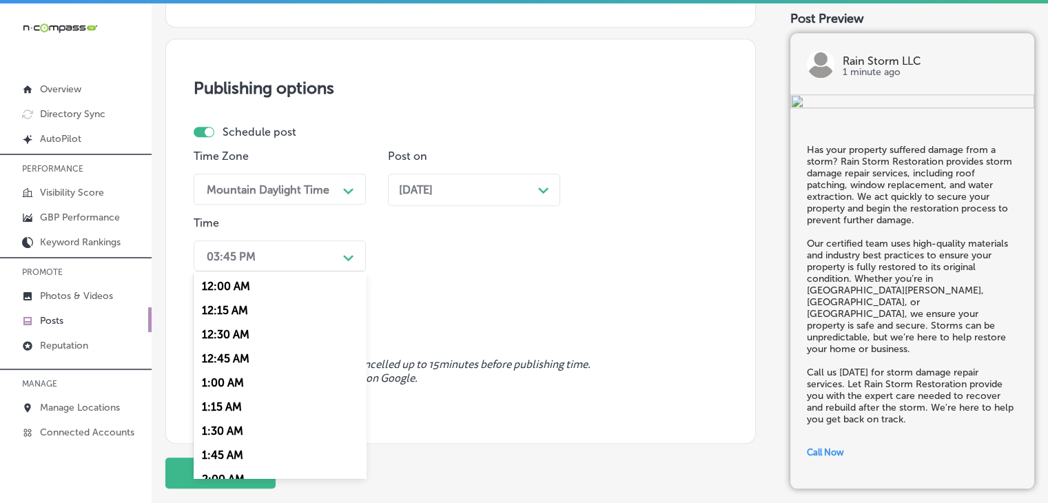
drag, startPoint x: 364, startPoint y: 251, endPoint x: 358, endPoint y: 260, distance: 9.9
click at [362, 254] on div "03:45 PM Path Created with Sketch." at bounding box center [280, 255] width 172 height 31
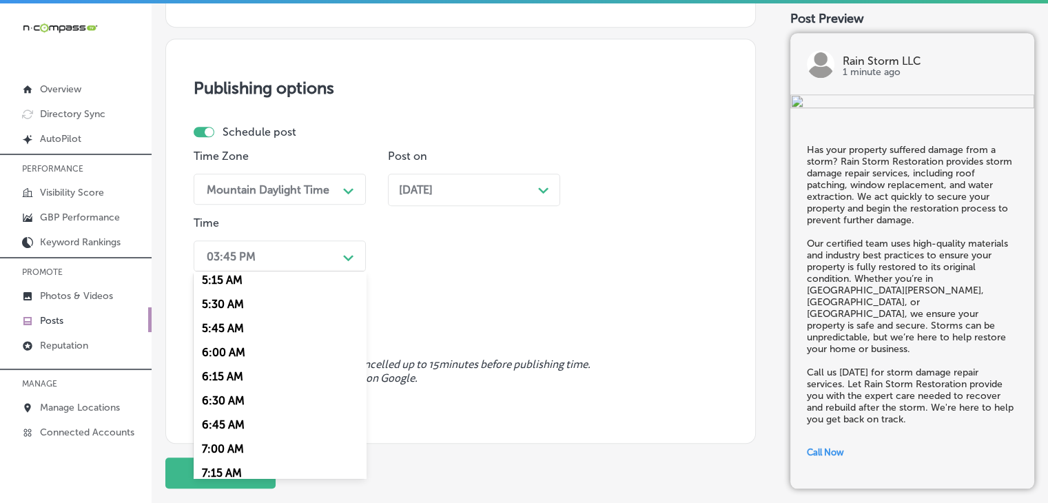
scroll to position [574, 0]
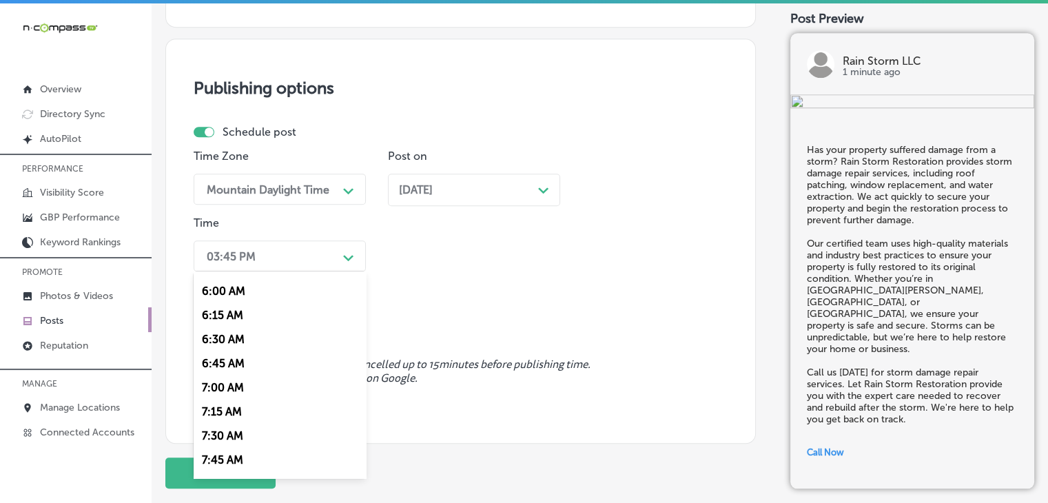
click at [233, 389] on div "7:00 AM" at bounding box center [280, 387] width 172 height 24
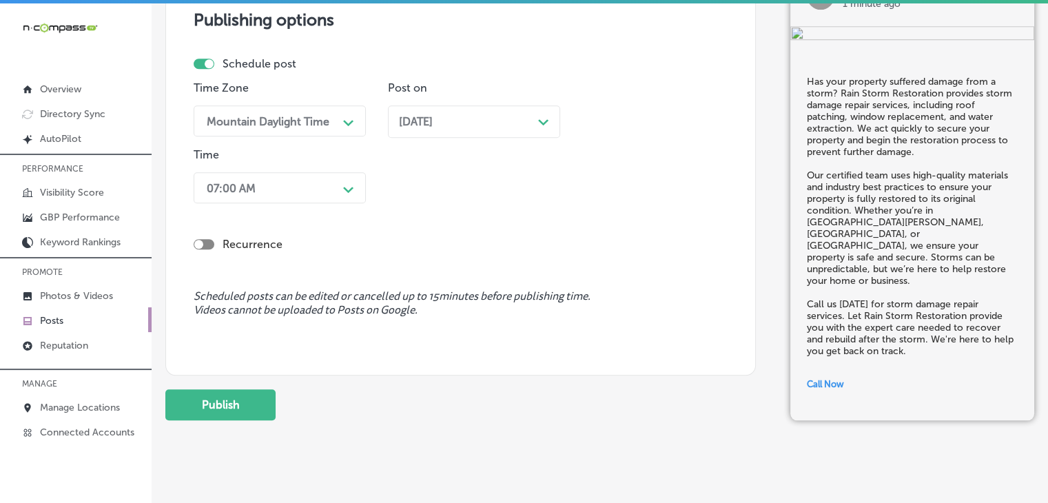
scroll to position [1200, 0]
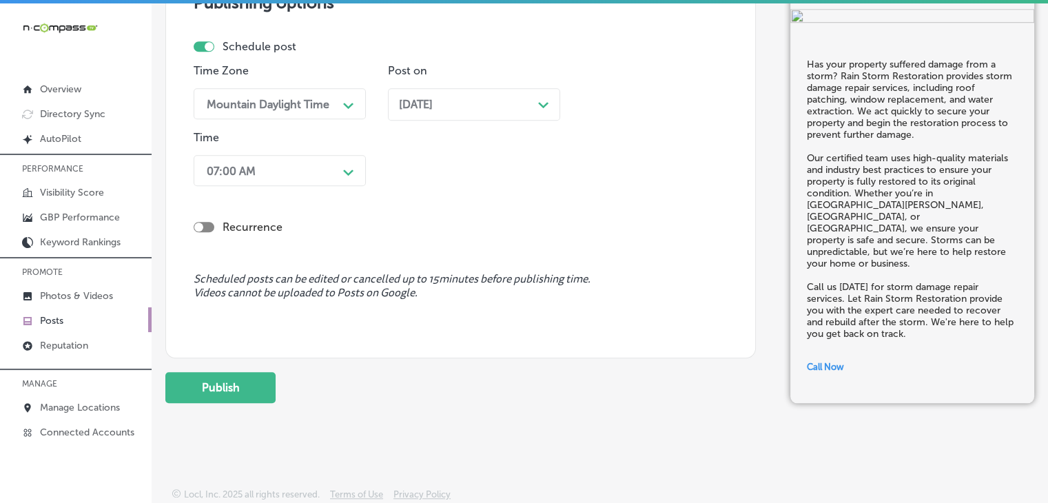
click at [147, 380] on p "MANAGE" at bounding box center [76, 383] width 152 height 21
click at [167, 379] on button "Publish" at bounding box center [220, 387] width 110 height 31
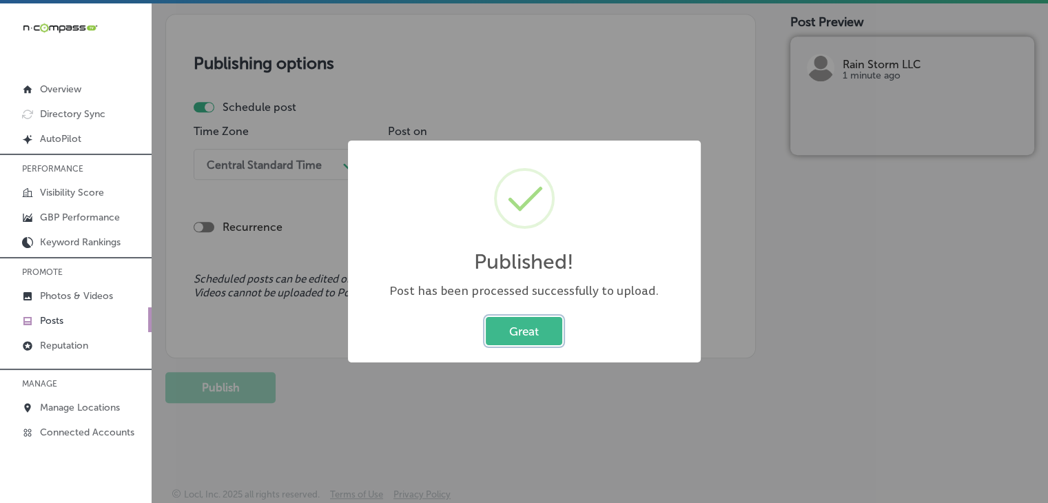
scroll to position [1139, 0]
click at [579, 112] on div "Published! × Post has been processed successfully to upload. Great Cancel" at bounding box center [524, 251] width 1048 height 503
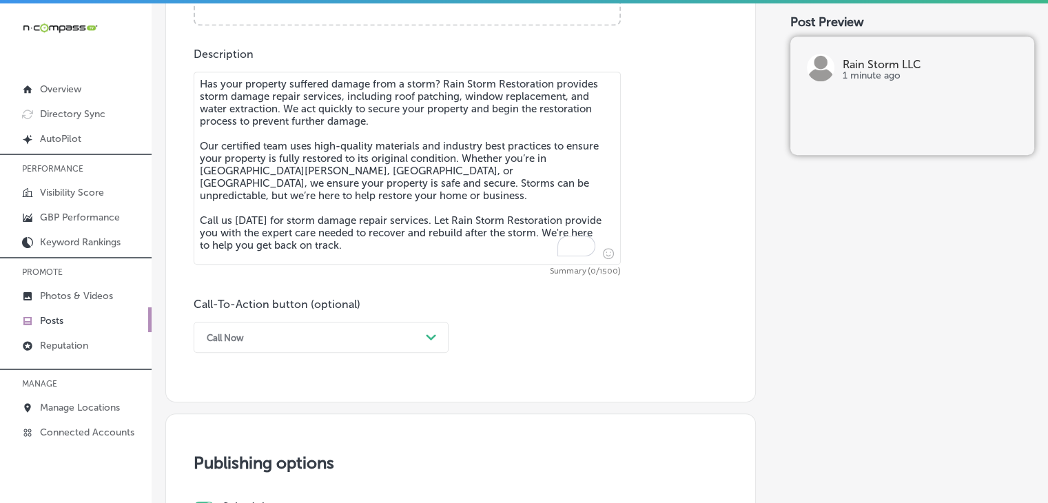
scroll to position [220, 0]
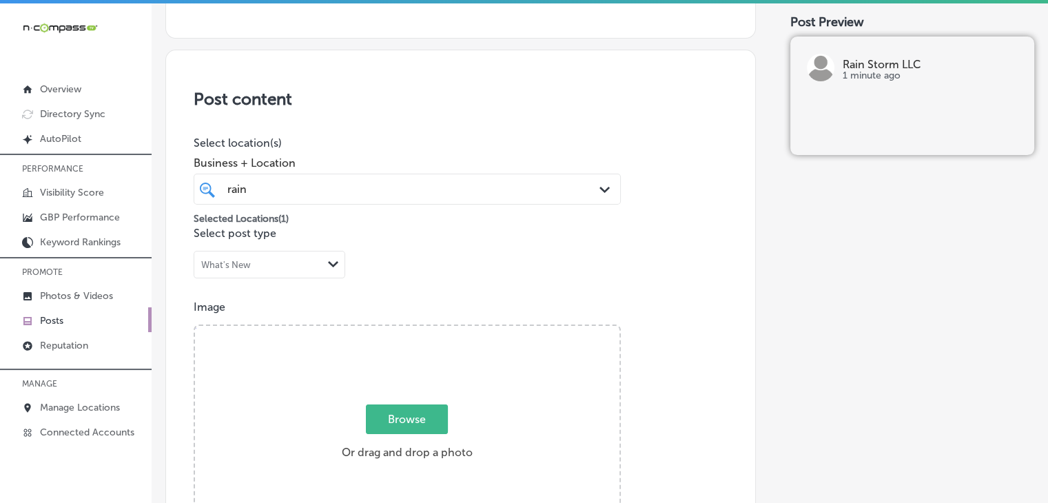
click at [320, 167] on span "Business + Location" at bounding box center [407, 162] width 427 height 13
click at [333, 180] on div "rain rain" at bounding box center [389, 189] width 326 height 19
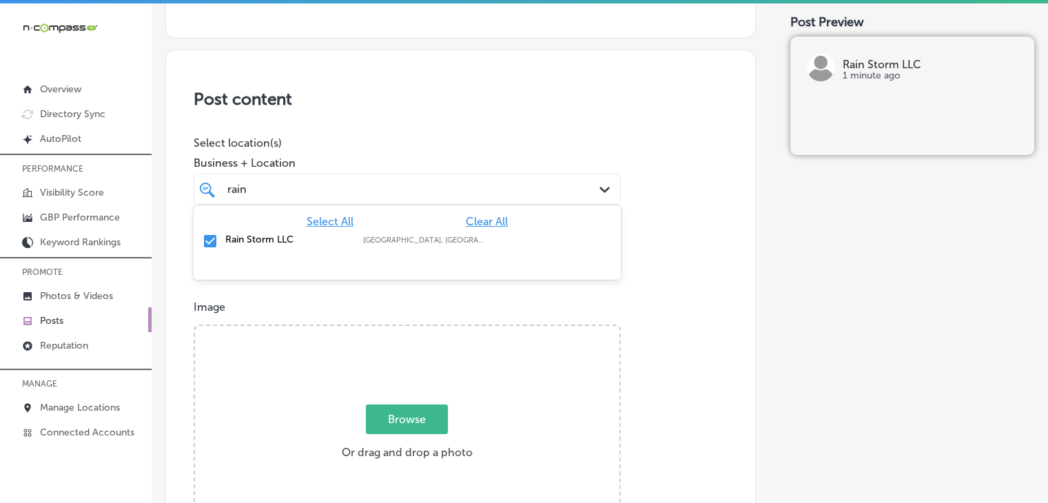
drag, startPoint x: 503, startPoint y: 216, endPoint x: 488, endPoint y: 217, distance: 15.2
click at [488, 217] on span "Clear All" at bounding box center [487, 221] width 42 height 13
type input "n"
click at [473, 236] on label "[STREET_ADDRESS]" at bounding box center [422, 240] width 118 height 9
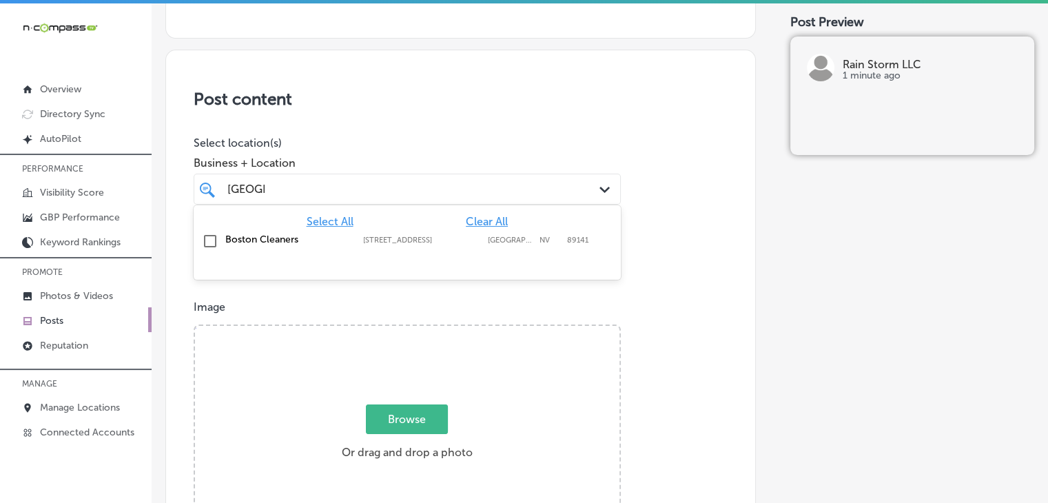
type input "[GEOGRAPHIC_DATA]"
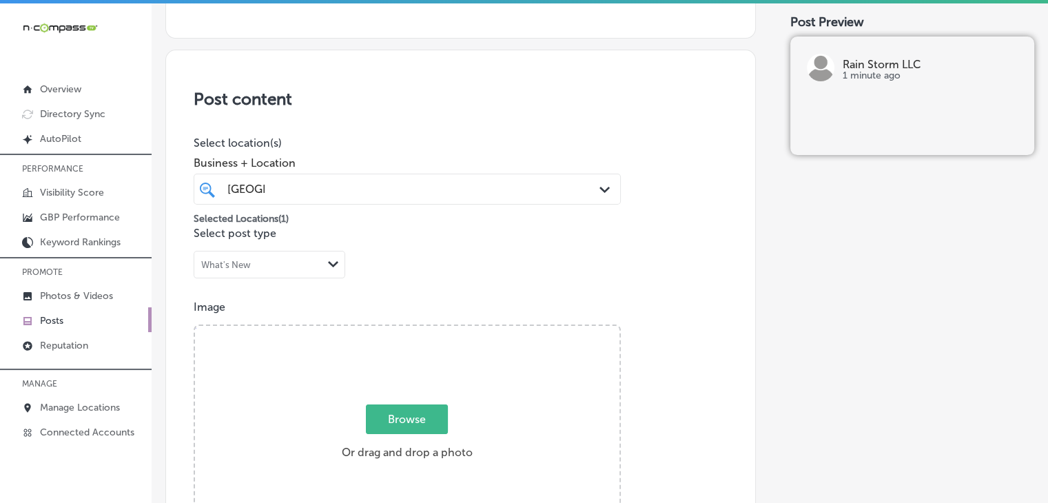
click at [488, 103] on h3 "Post content" at bounding box center [461, 99] width 534 height 20
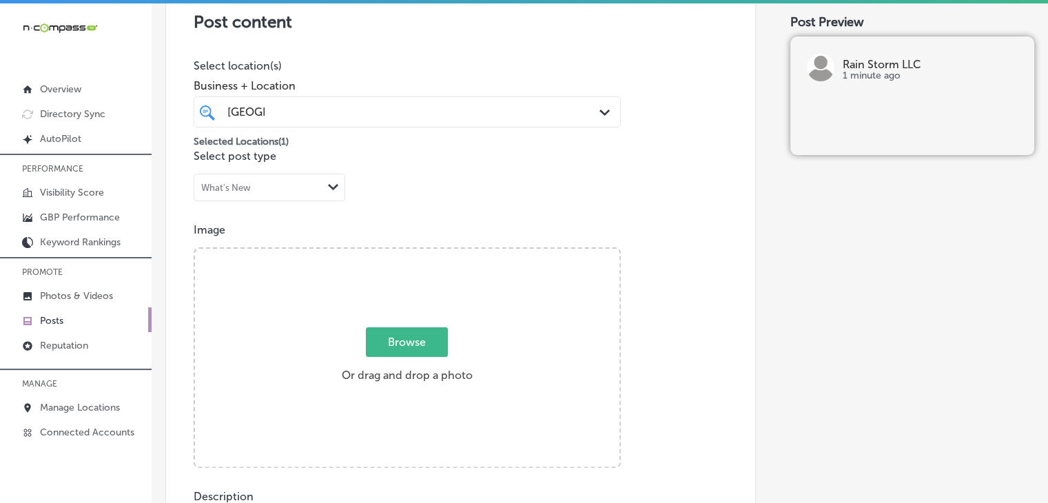
scroll to position [336, 0]
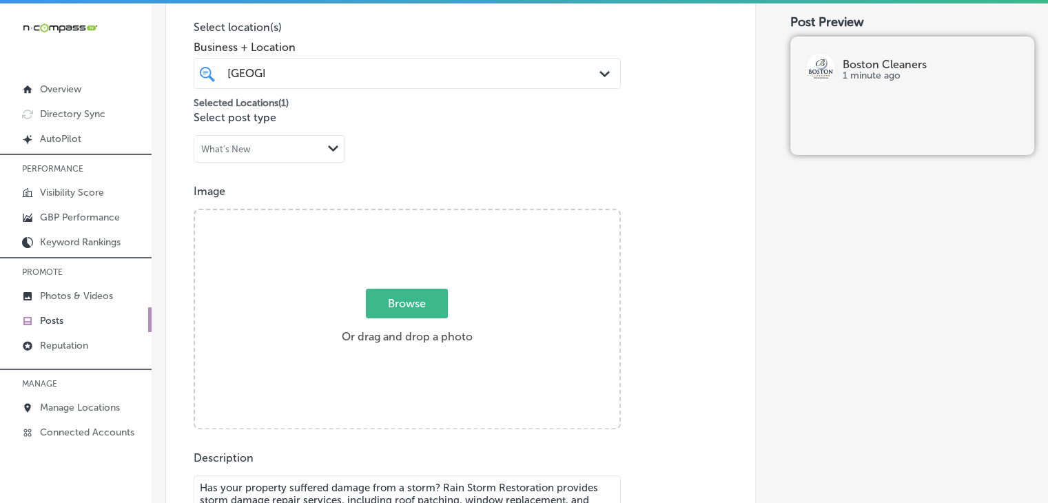
click at [342, 180] on div "Post content Select location(s) Business + Location boston [GEOGRAPHIC_DATA] Pa…" at bounding box center [460, 370] width 590 height 872
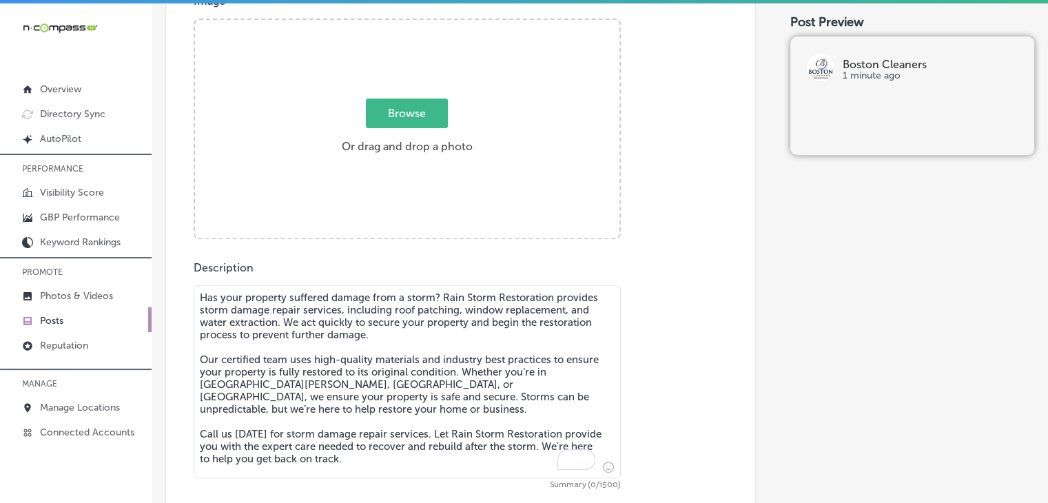
scroll to position [565, 0]
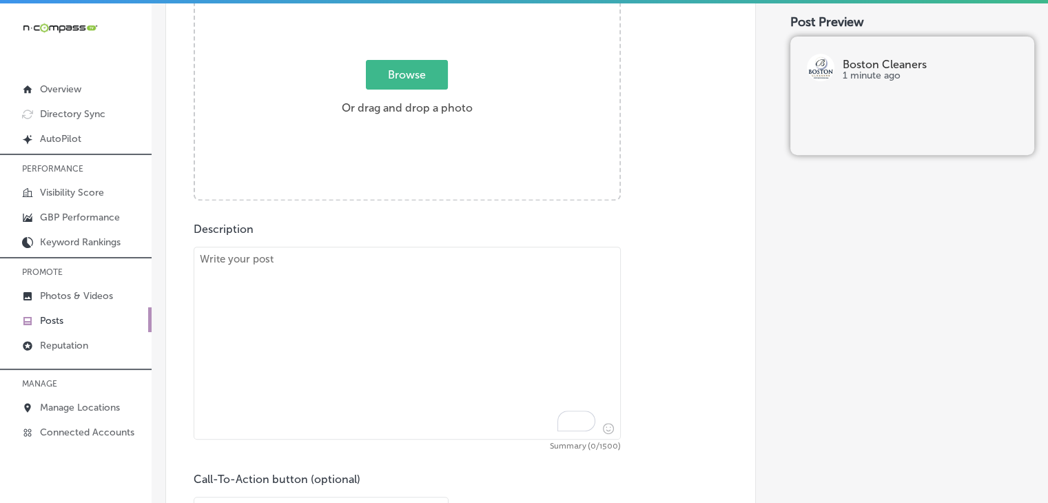
click at [377, 389] on textarea "To enrich screen reader interactions, please activate Accessibility in Grammarl…" at bounding box center [407, 343] width 427 height 193
paste textarea "At Boston Cleaners, we provide luxury [MEDICAL_DATA] that ensures your garments…"
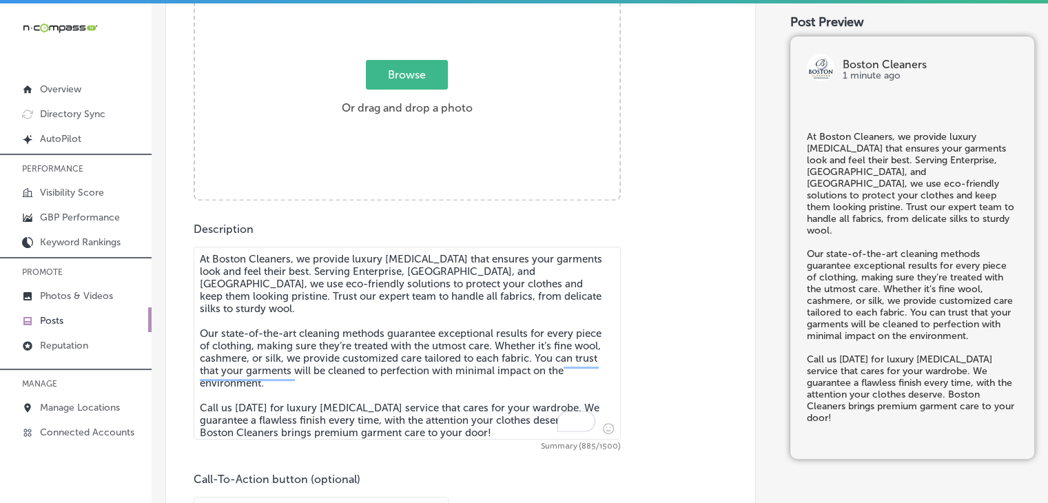
type textarea "At Boston Cleaners, we provide luxury [MEDICAL_DATA] that ensures your garments…"
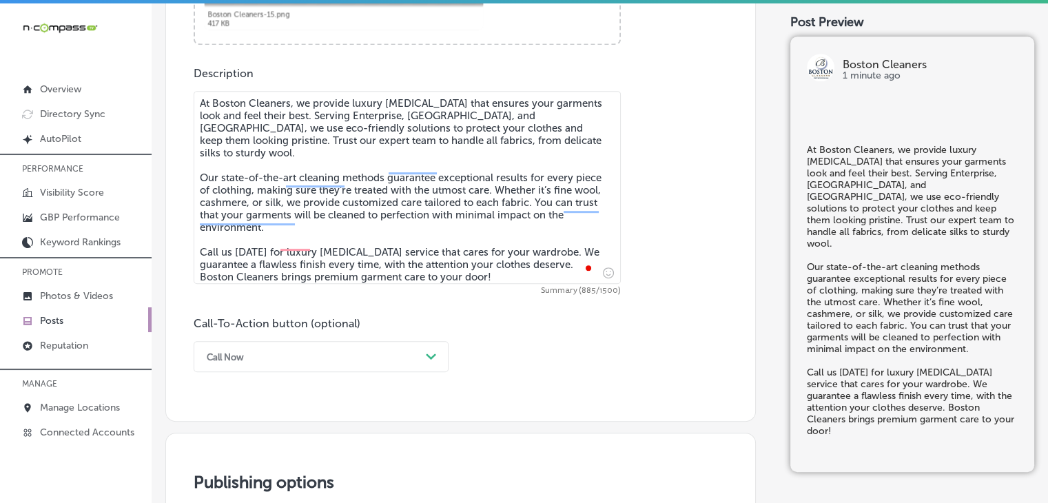
scroll to position [795, 0]
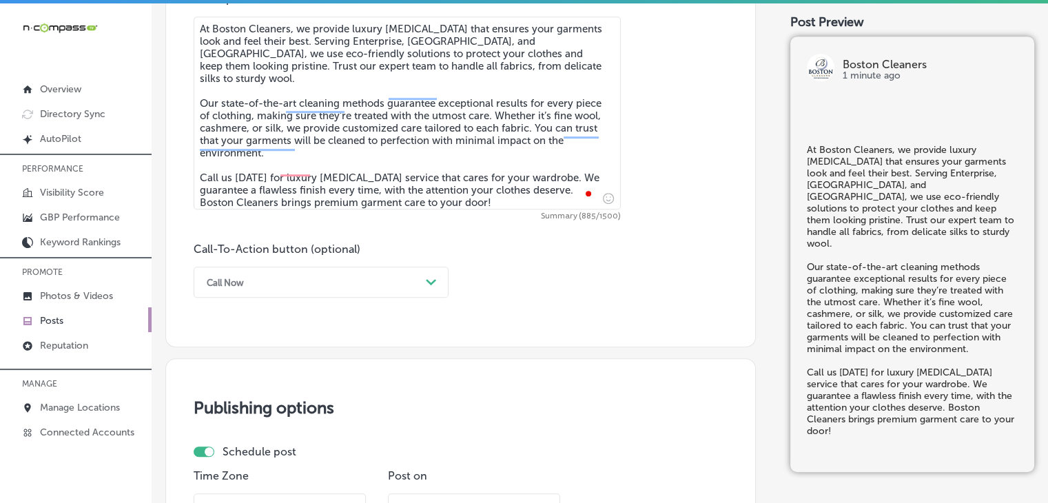
click at [291, 291] on div "Call Now" at bounding box center [310, 281] width 220 height 21
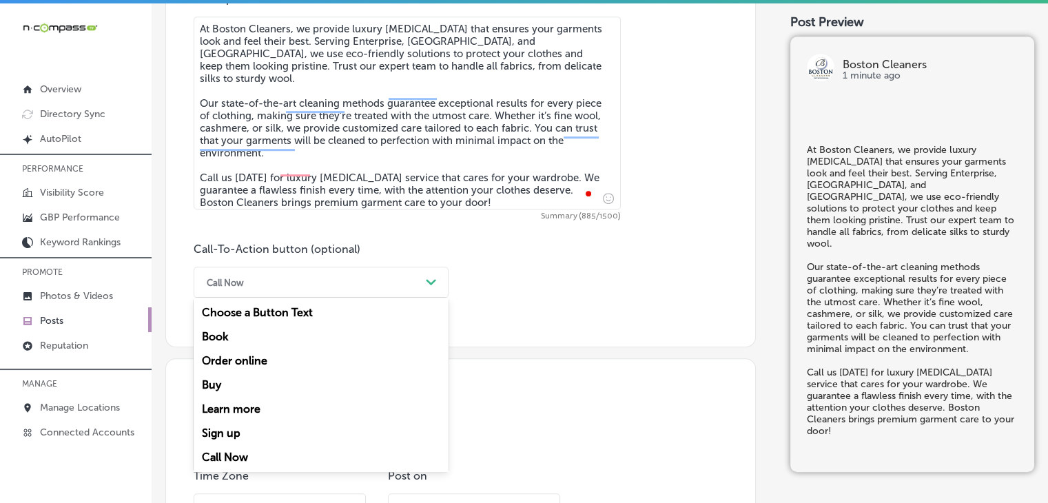
click at [247, 448] on div "Call Now" at bounding box center [321, 457] width 255 height 24
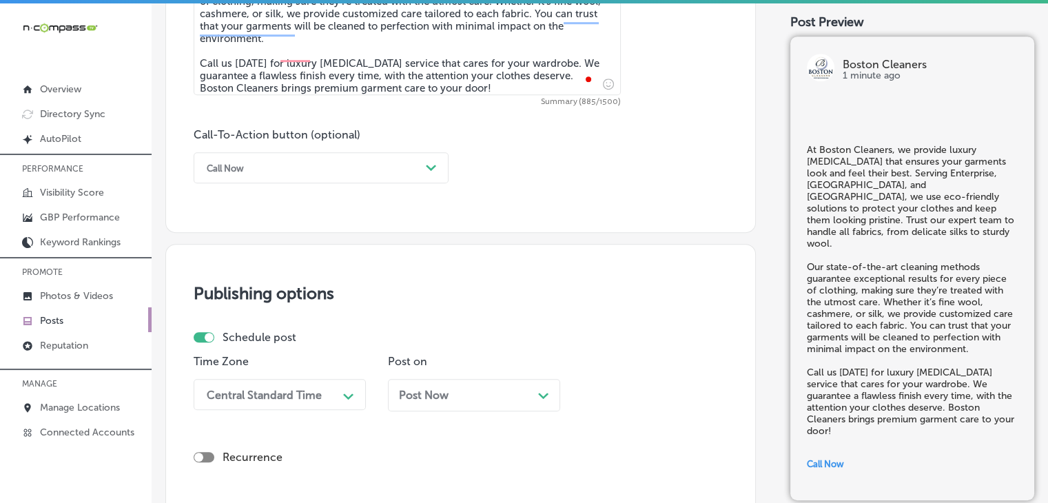
click at [295, 386] on div "Central Standard Time Path Created with Sketch." at bounding box center [280, 394] width 172 height 31
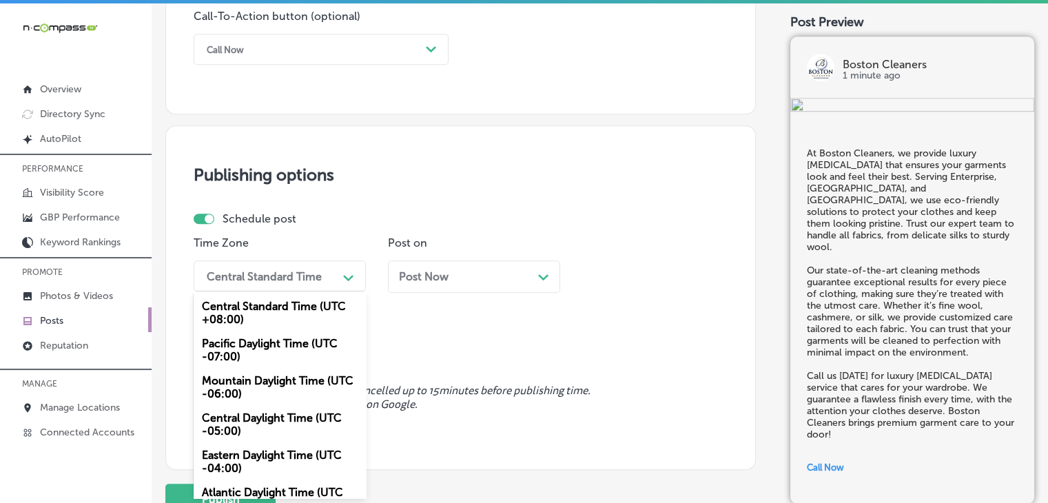
click at [301, 381] on div "Mountain Daylight Time (UTC -06:00)" at bounding box center [280, 386] width 172 height 37
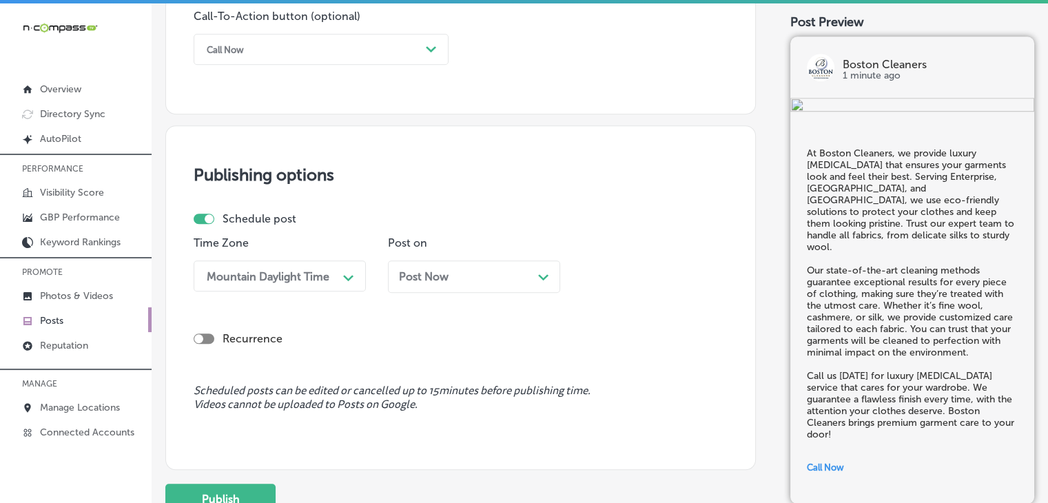
click at [468, 270] on div "Post Now Path Created with Sketch." at bounding box center [474, 276] width 150 height 13
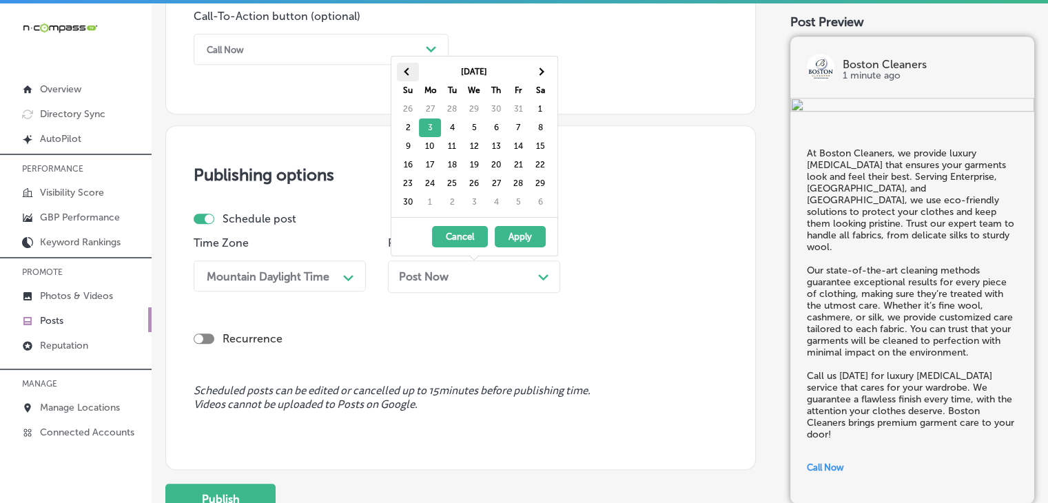
click at [416, 70] on th at bounding box center [408, 72] width 22 height 19
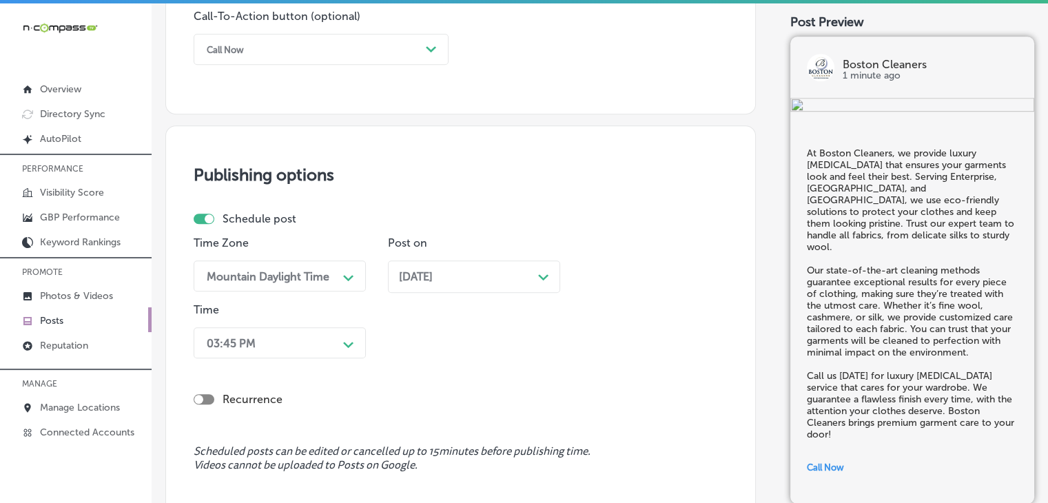
scroll to position [1094, 0]
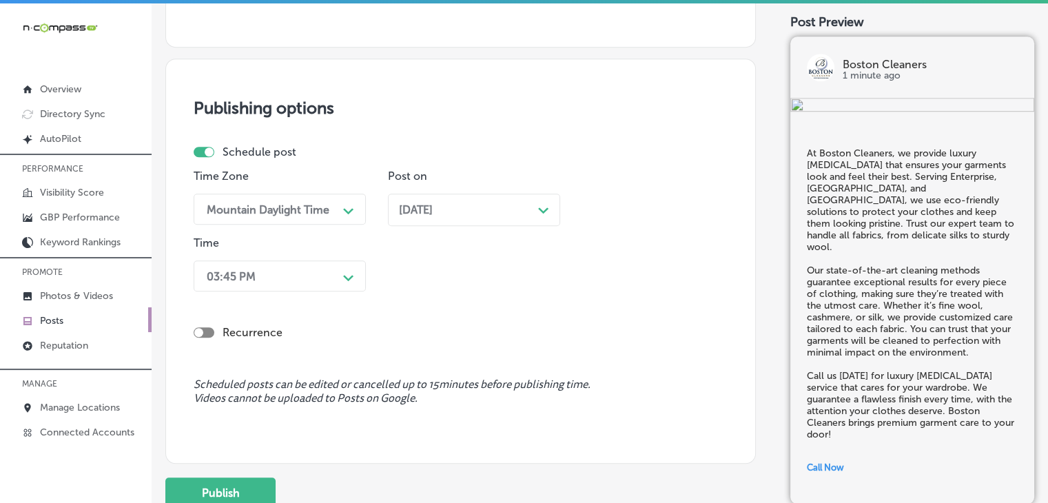
click at [327, 291] on div "03:45 PM Path Created with Sketch." at bounding box center [280, 275] width 172 height 31
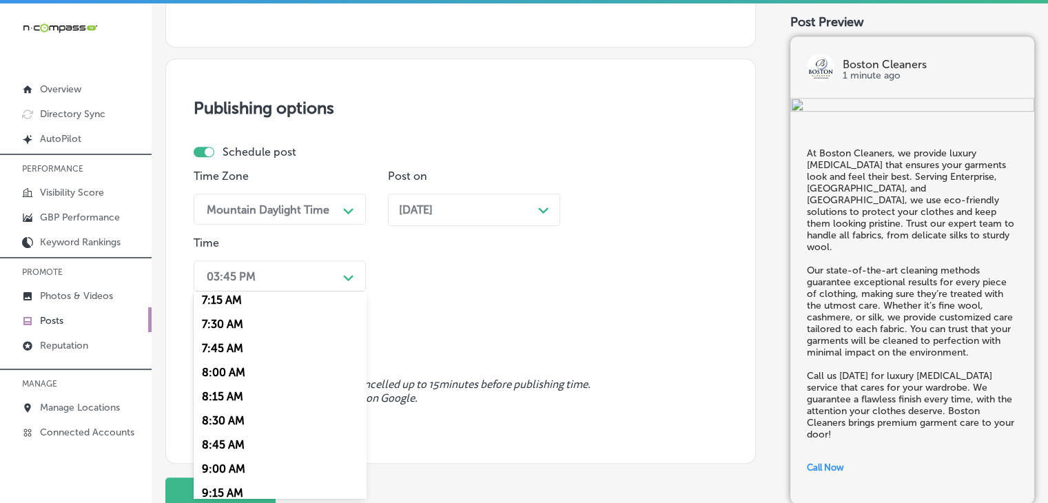
scroll to position [689, 0]
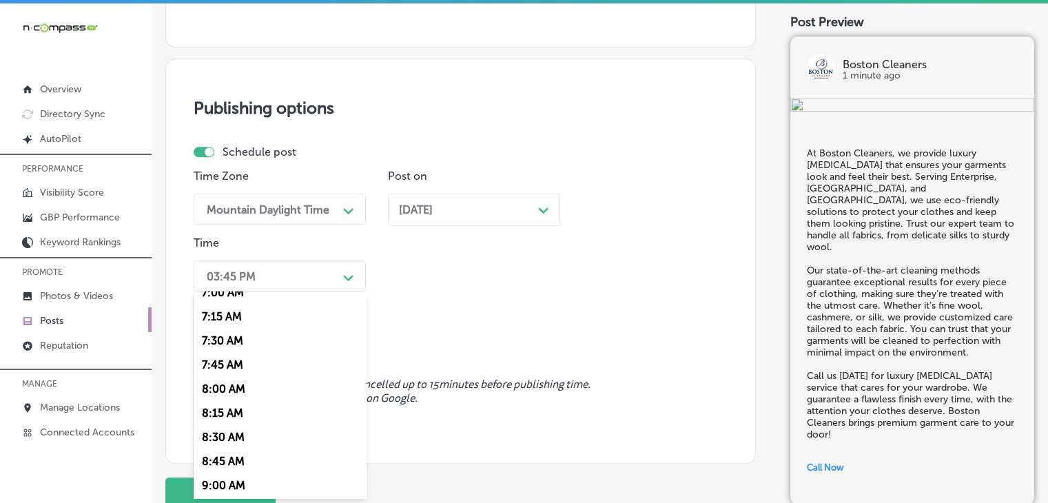
click at [234, 291] on div "7:00 AM" at bounding box center [280, 292] width 172 height 24
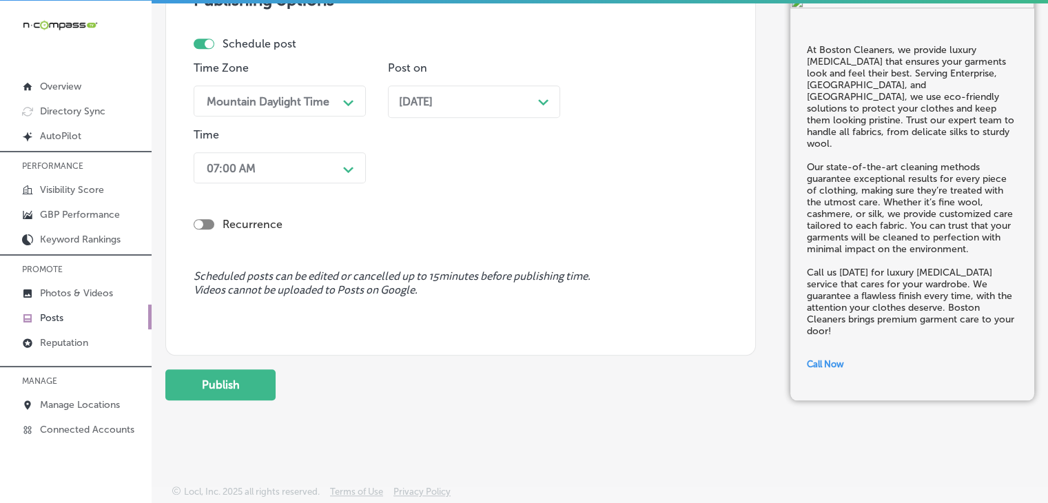
scroll to position [3, 0]
click at [266, 378] on button "Publish" at bounding box center [220, 384] width 110 height 31
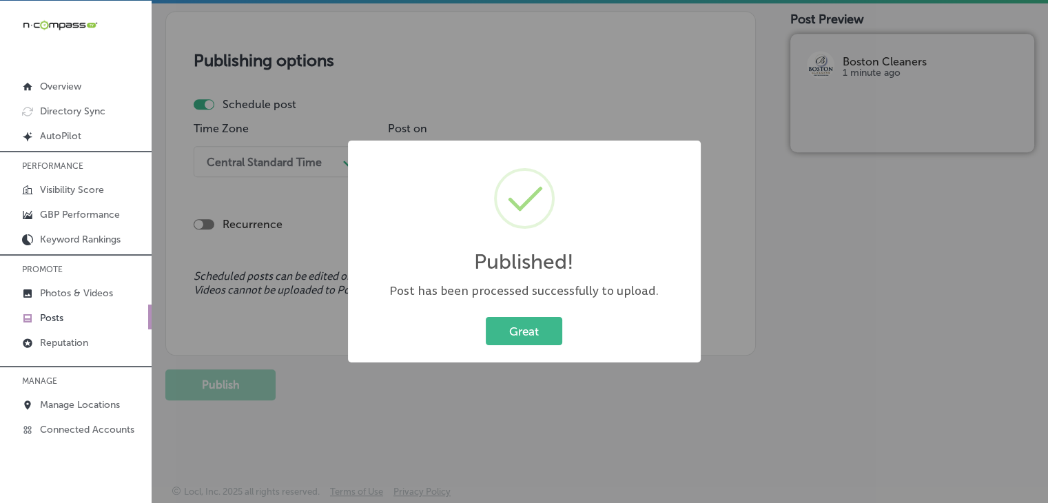
click at [661, 59] on div "Published! × Post has been processed successfully to upload. Great Cancel" at bounding box center [524, 251] width 1048 height 503
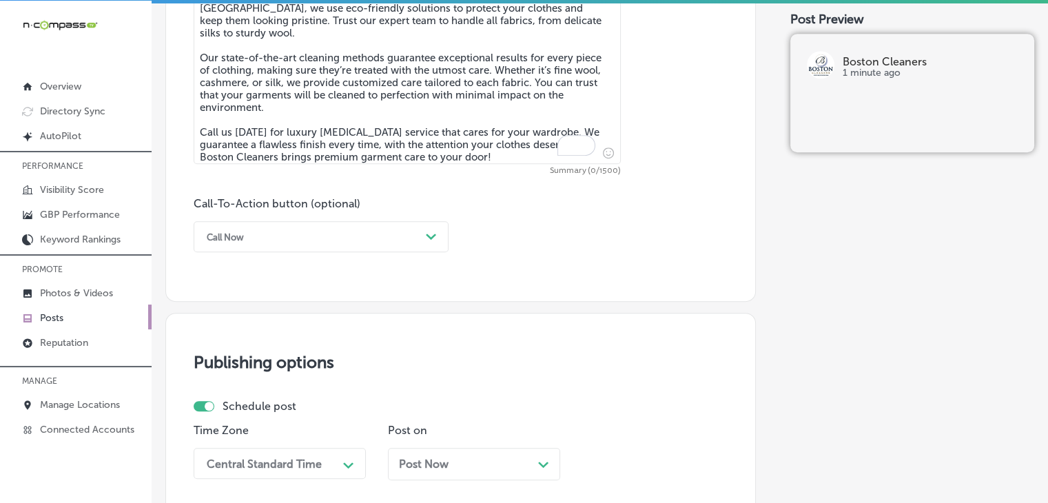
scroll to position [680, 0]
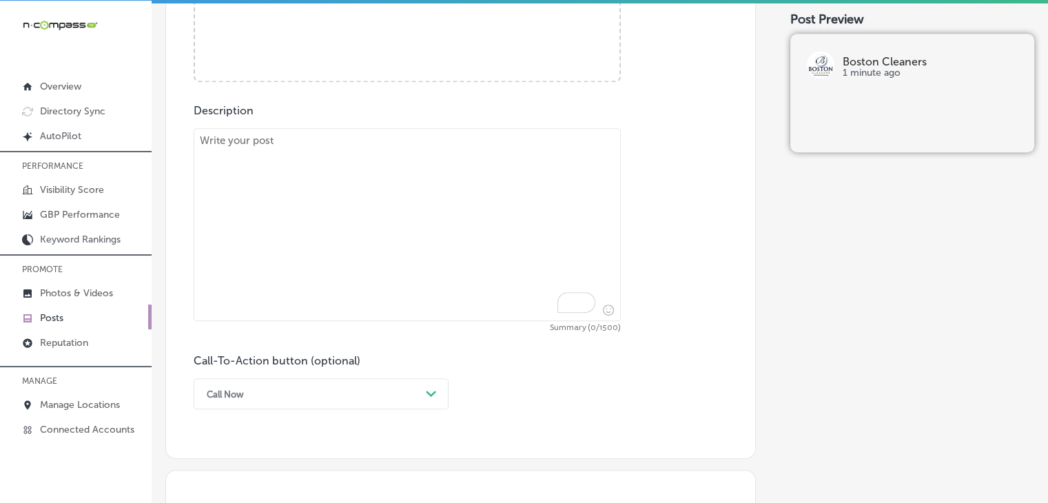
click at [416, 182] on textarea "To enrich screen reader interactions, please activate Accessibility in Grammarl…" at bounding box center [407, 224] width 427 height 193
paste textarea "Your wedding dress deserves the finest care. Boston Cleaners serving [GEOGRAPHI…"
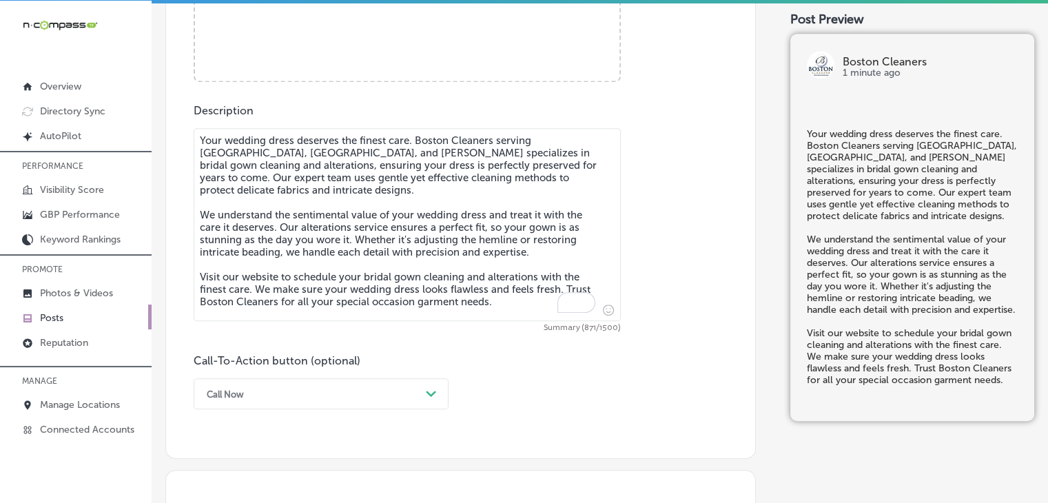
type textarea "Your wedding dress deserves the finest care. Boston Cleaners serving [GEOGRAPHI…"
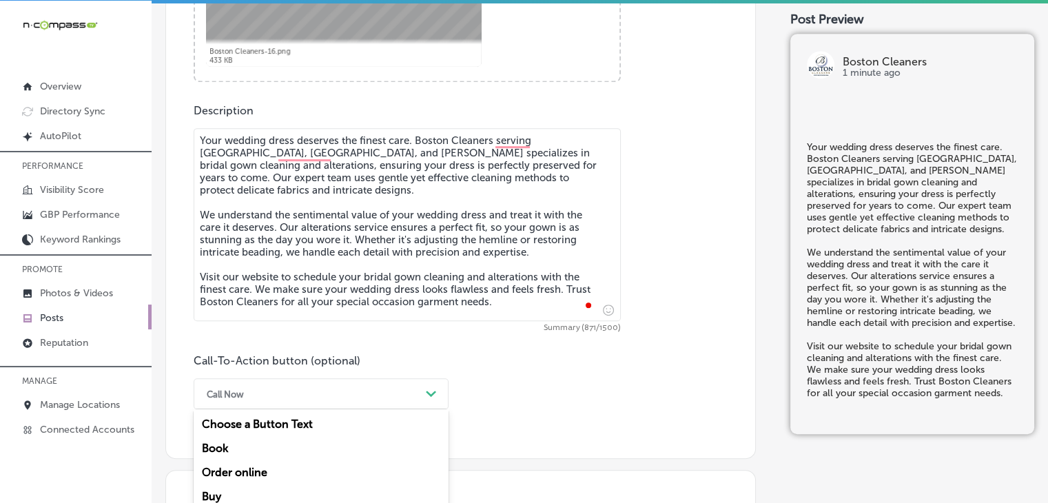
click at [281, 384] on div "option Call Now, selected. option Order online focused, 3 of 7. 7 results avail…" at bounding box center [321, 393] width 255 height 31
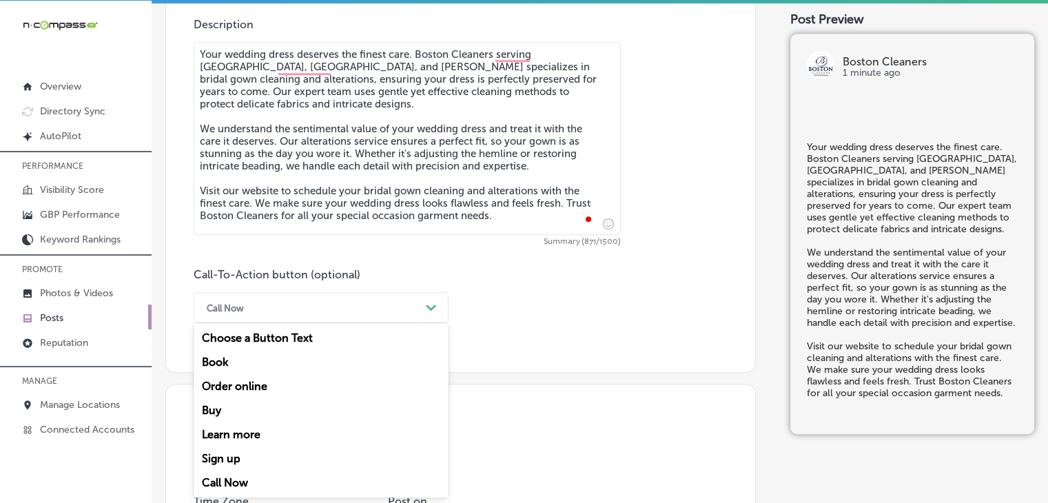
click at [253, 364] on div "Book" at bounding box center [321, 362] width 255 height 24
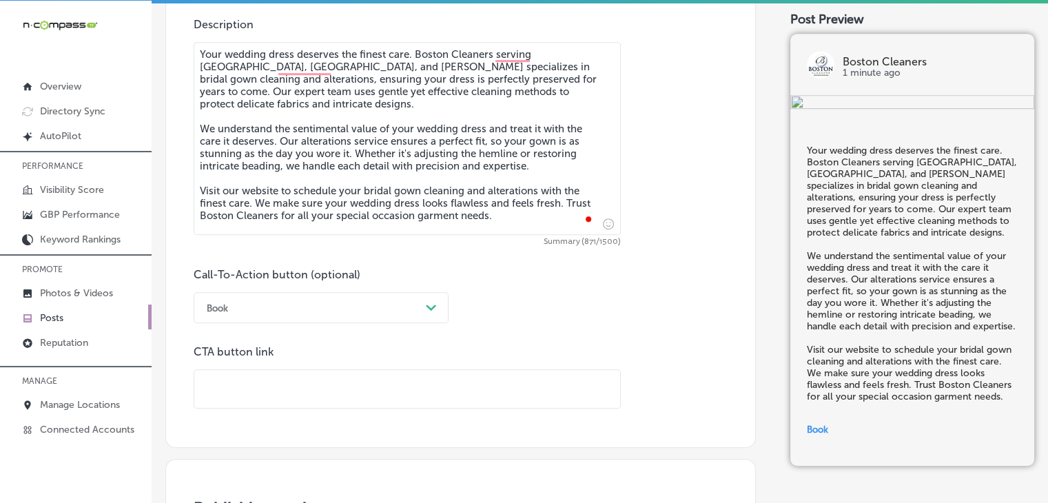
click at [304, 384] on input "text" at bounding box center [407, 389] width 426 height 38
paste input "[URL][DOMAIN_NAME]"
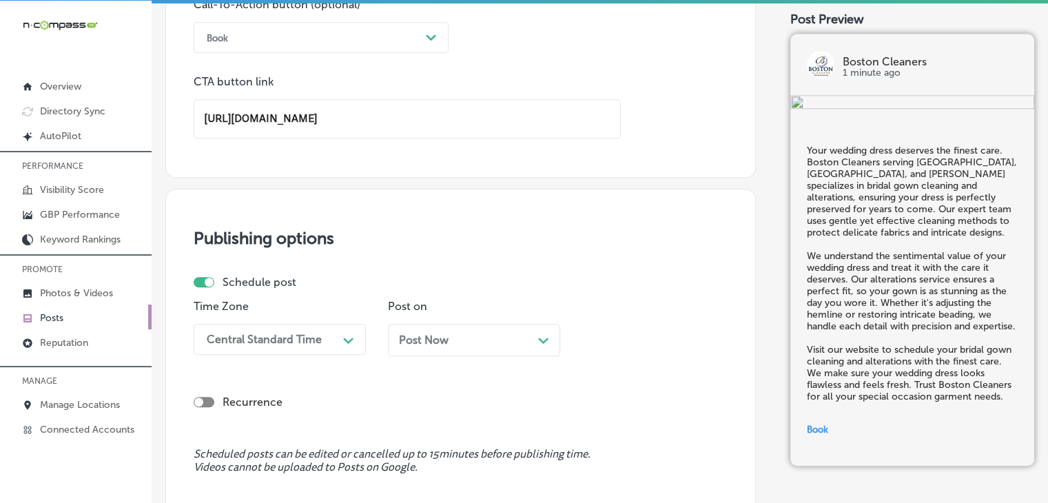
scroll to position [1262, 0]
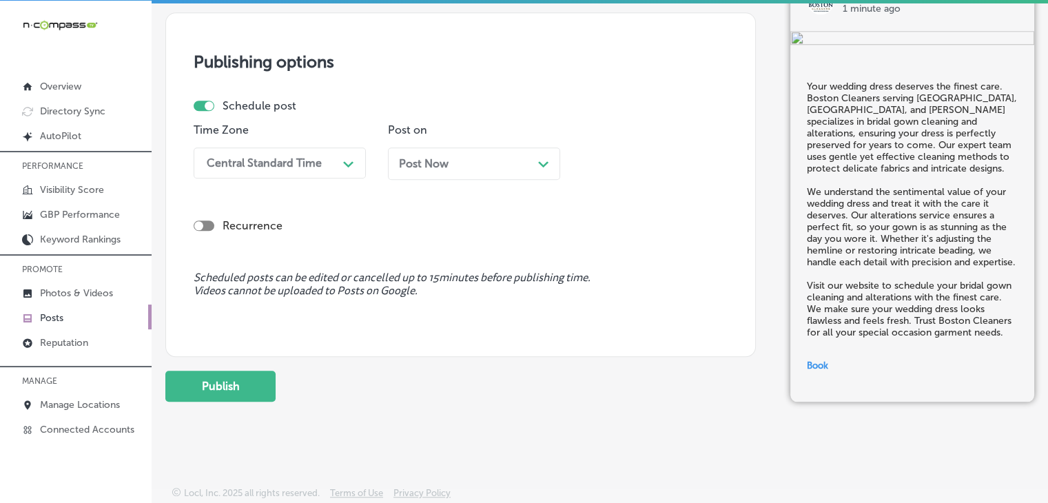
type input "[URL][DOMAIN_NAME]"
click at [282, 168] on div "Central Standard Time" at bounding box center [269, 163] width 138 height 24
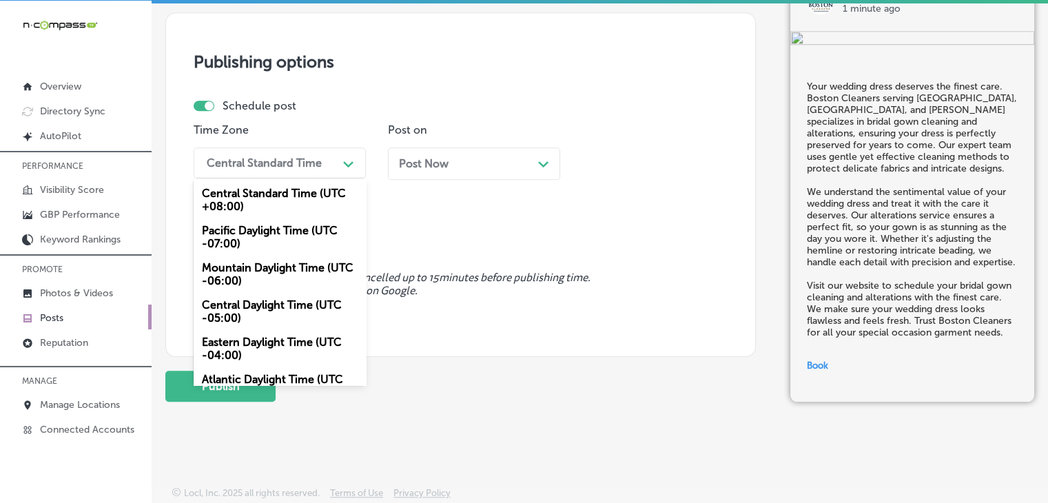
click at [257, 271] on div "Mountain Daylight Time (UTC -06:00)" at bounding box center [280, 274] width 172 height 37
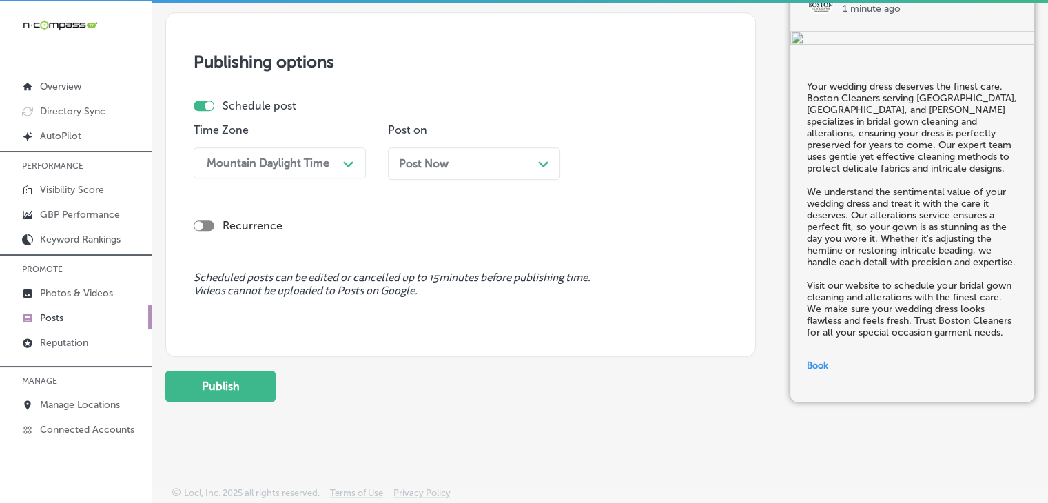
click at [409, 171] on div "Post Now Path Created with Sketch." at bounding box center [474, 163] width 172 height 32
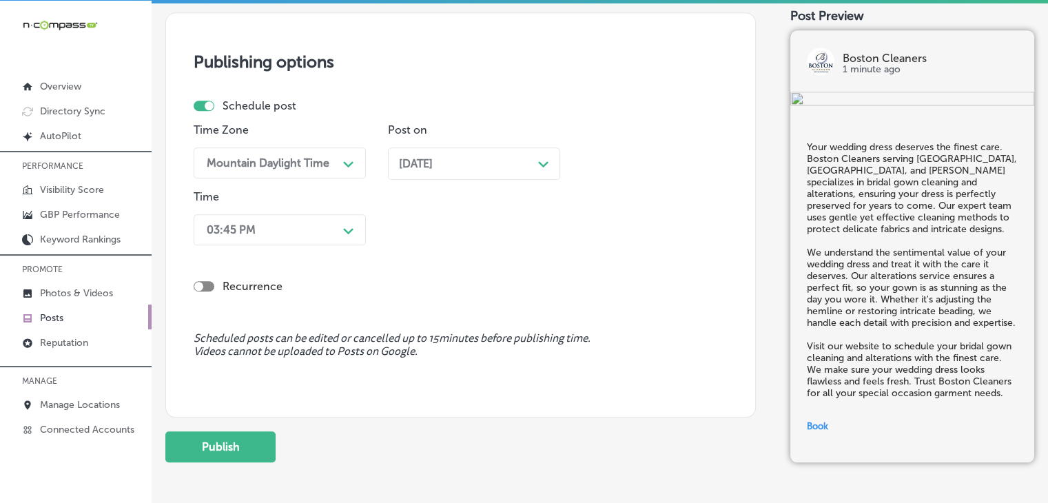
click at [286, 251] on div "Recurrence" at bounding box center [461, 275] width 534 height 49
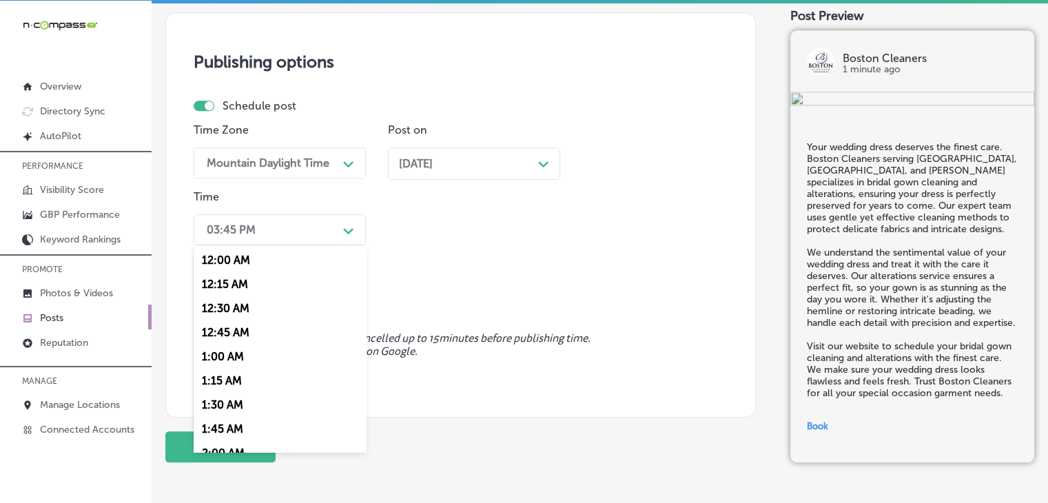
click at [286, 236] on div "03:45 PM" at bounding box center [269, 230] width 138 height 24
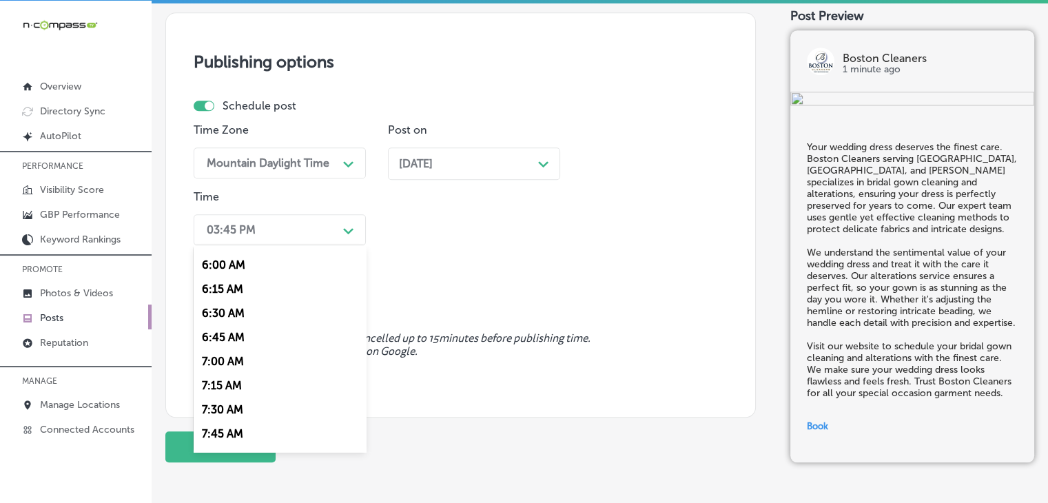
click at [238, 368] on div "7:00 AM" at bounding box center [280, 361] width 172 height 24
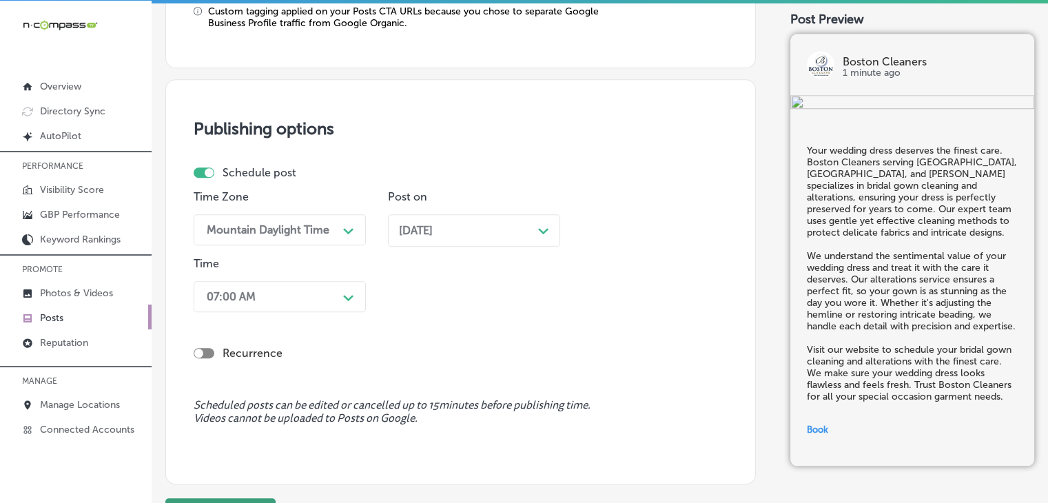
scroll to position [1323, 0]
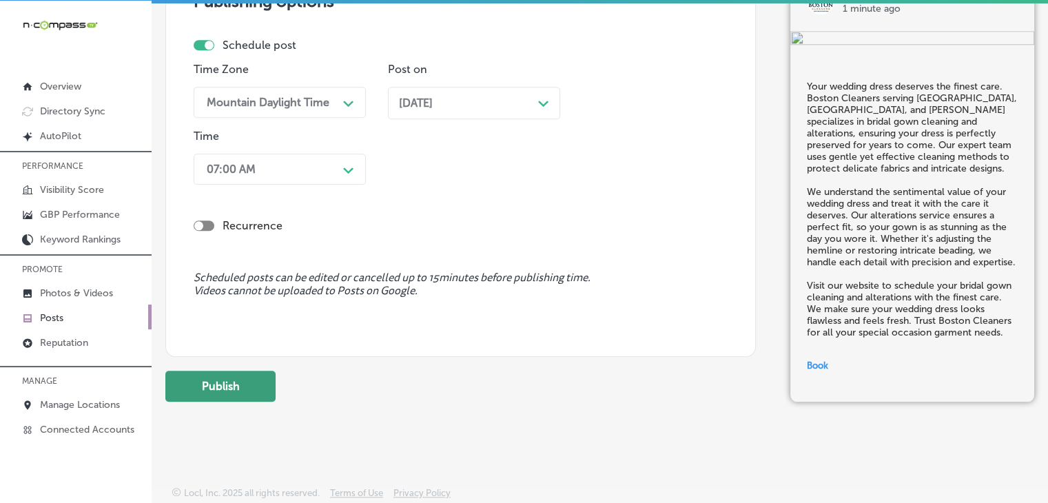
click at [253, 384] on button "Publish" at bounding box center [220, 386] width 110 height 31
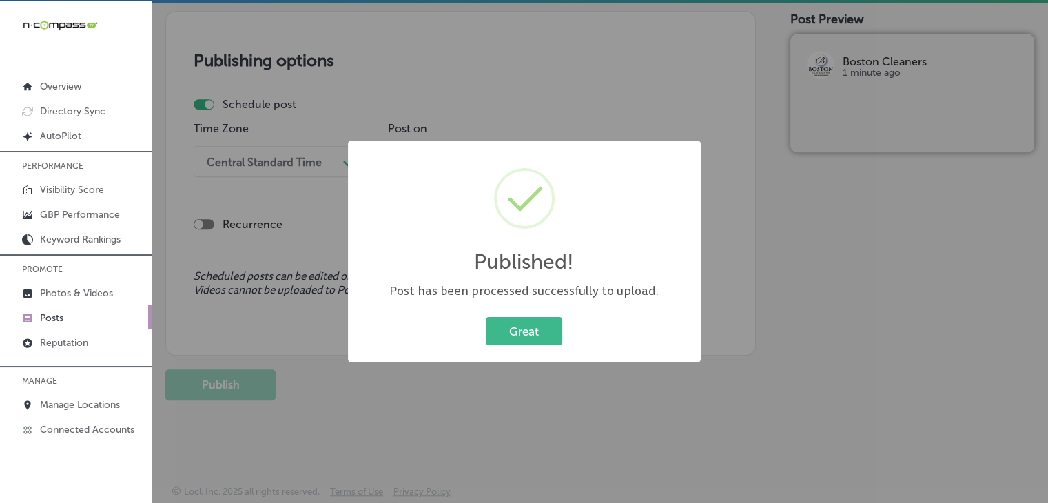
click at [643, 49] on div "Published! × Post has been processed successfully to upload. Great Cancel" at bounding box center [524, 251] width 1048 height 503
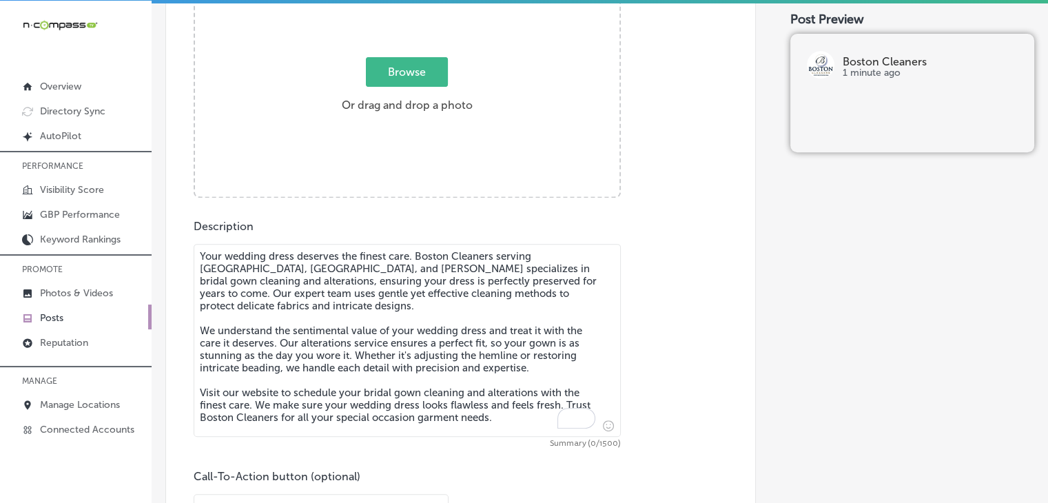
click at [483, 153] on div "Browse Or drag and drop a photo" at bounding box center [407, 89] width 424 height 220
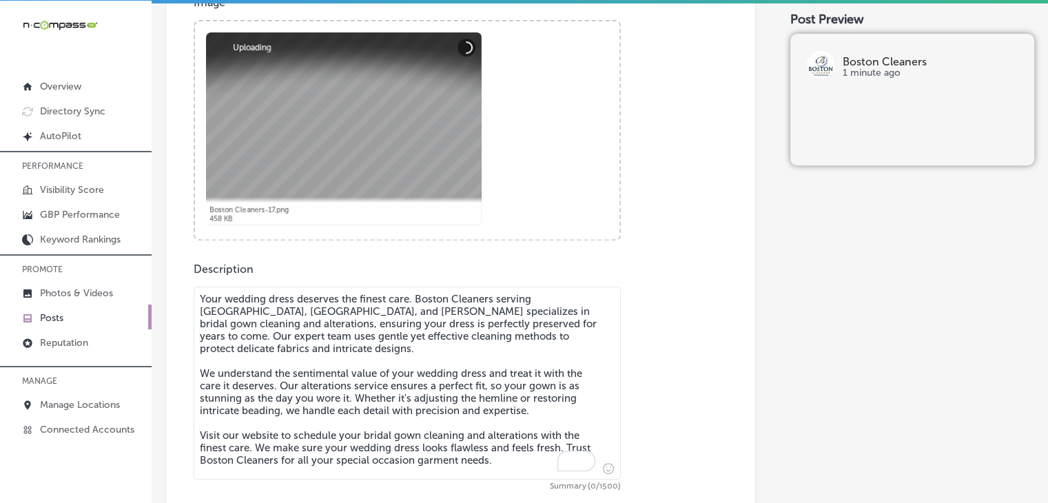
click at [288, 363] on textarea "Your wedding dress deserves the finest care. Boston Cleaners serving [GEOGRAPHI…" at bounding box center [407, 382] width 427 height 193
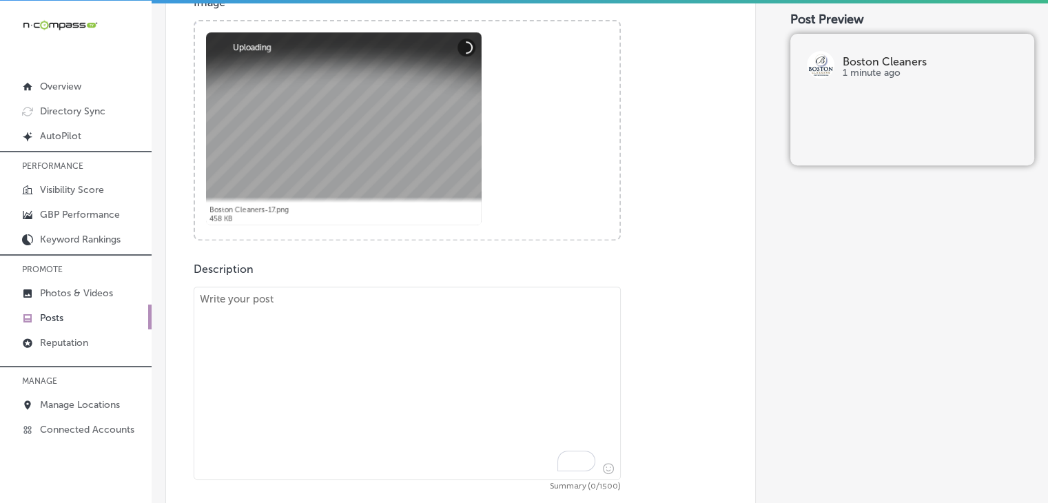
paste textarea "Life doesn’t slow down, and neither do we! Boston Cleaners offers same-day [MED…"
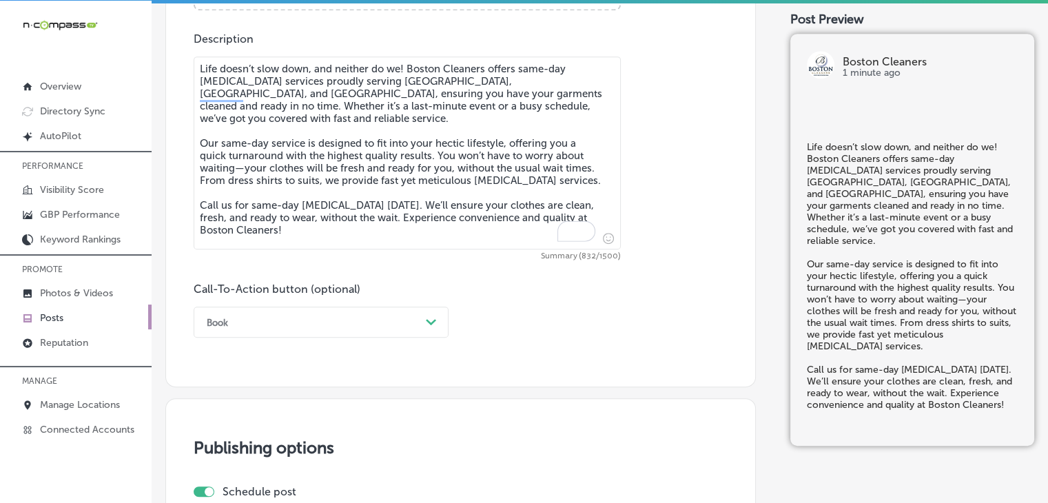
type textarea "Life doesn’t slow down, and neither do we! Boston Cleaners offers same-day [MED…"
drag, startPoint x: 319, startPoint y: 309, endPoint x: 314, endPoint y: 320, distance: 12.0
click at [319, 311] on div "Book Path Created with Sketch." at bounding box center [321, 321] width 255 height 31
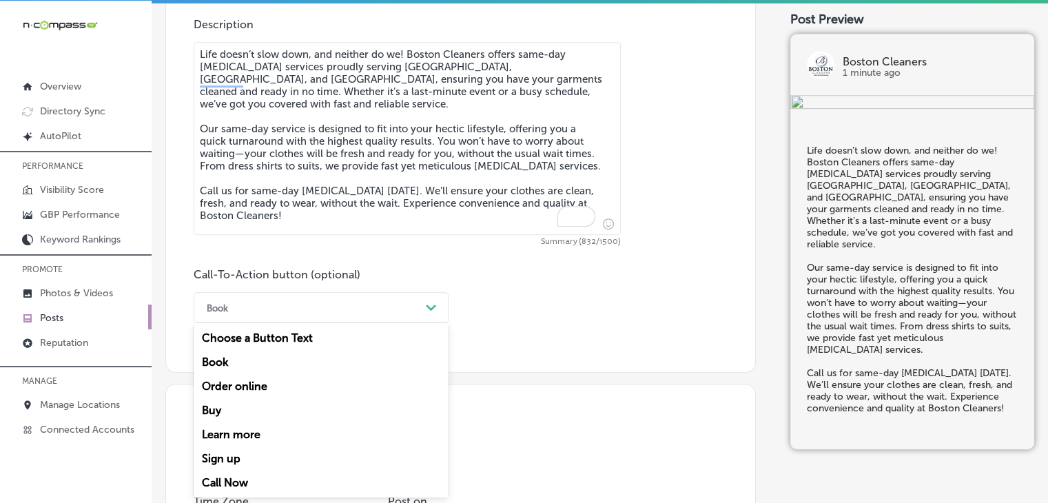
click at [244, 483] on div "Call Now" at bounding box center [321, 482] width 255 height 24
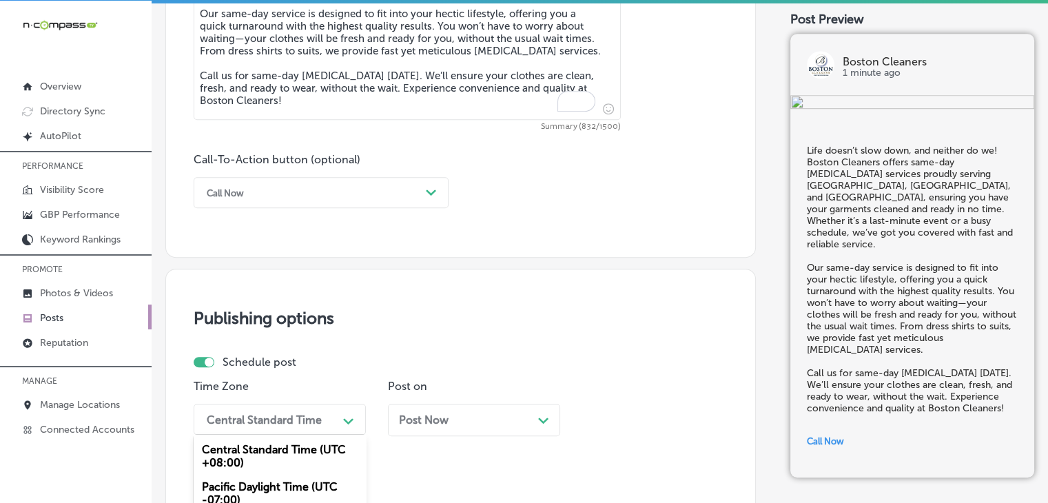
click at [291, 425] on div "option Mountain Daylight Time (UTC -06:00), selected. option Central Daylight T…" at bounding box center [280, 419] width 172 height 31
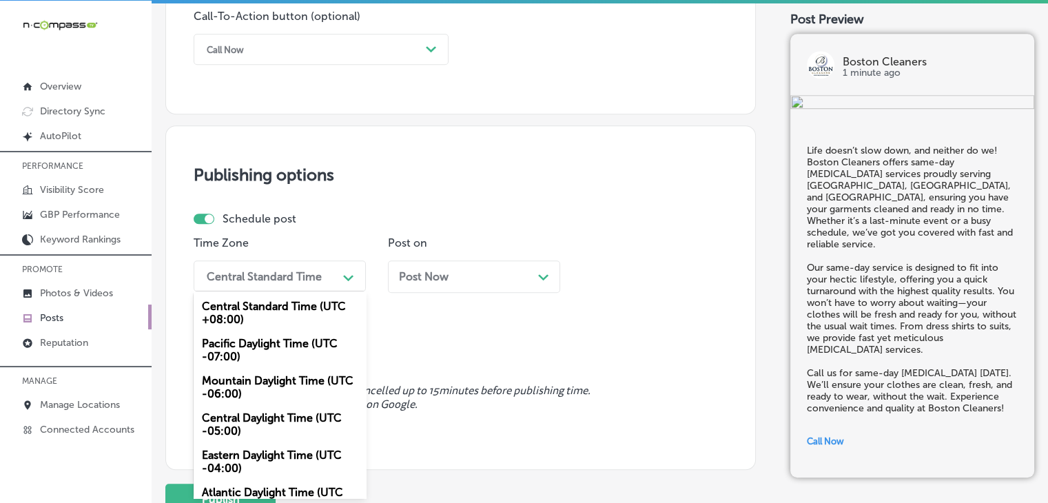
click at [280, 410] on div "Central Daylight Time (UTC -05:00)" at bounding box center [280, 424] width 172 height 37
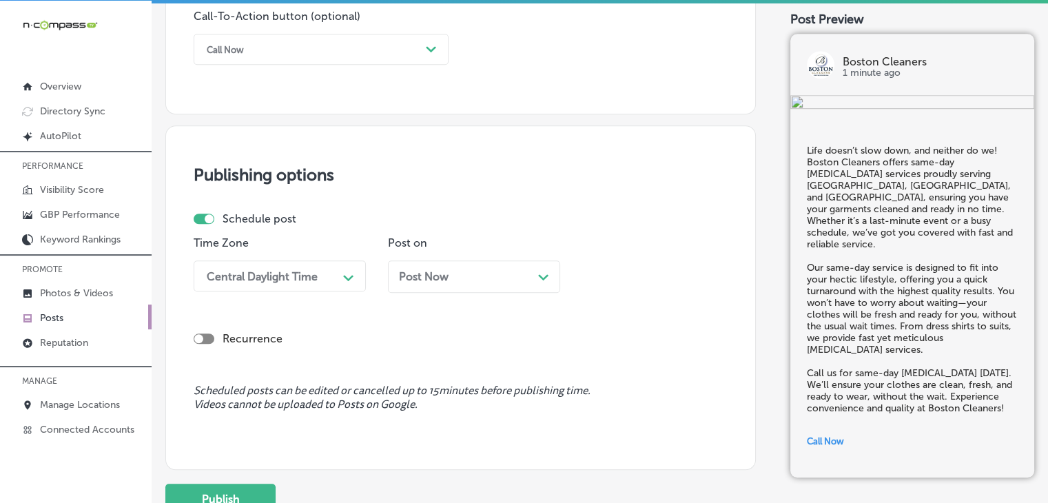
click at [301, 279] on div "Central Daylight Time" at bounding box center [262, 275] width 111 height 13
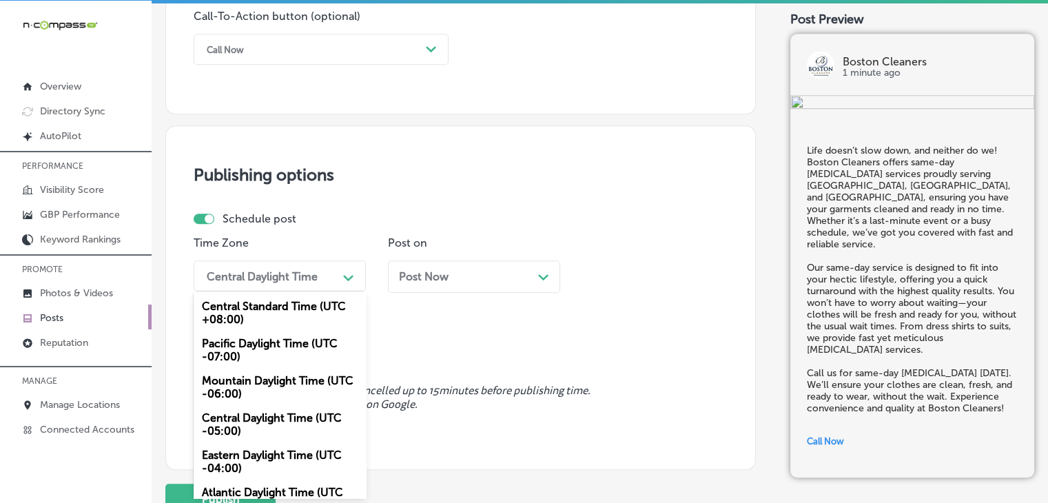
click at [269, 404] on div "Mountain Daylight Time (UTC -06:00)" at bounding box center [280, 386] width 172 height 37
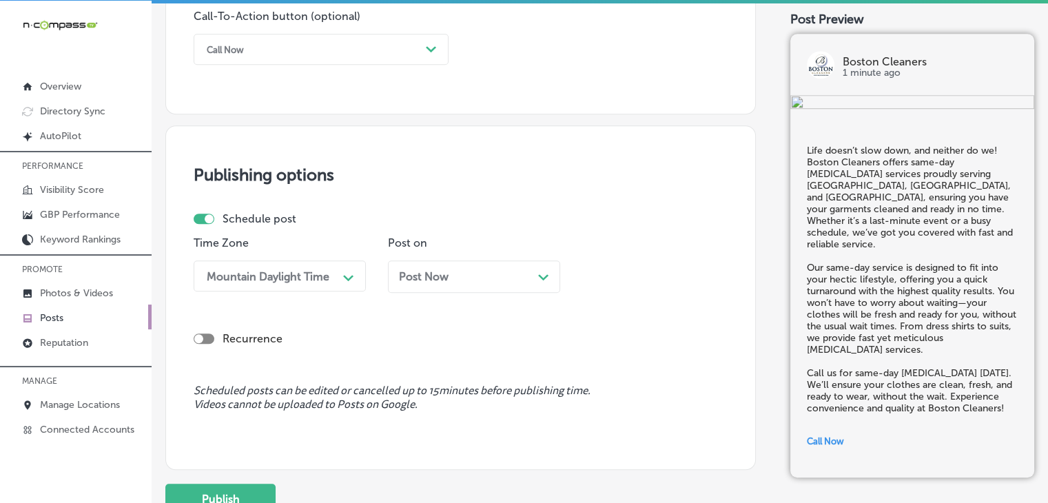
click at [425, 282] on div "Post Now Path Created with Sketch." at bounding box center [474, 276] width 172 height 32
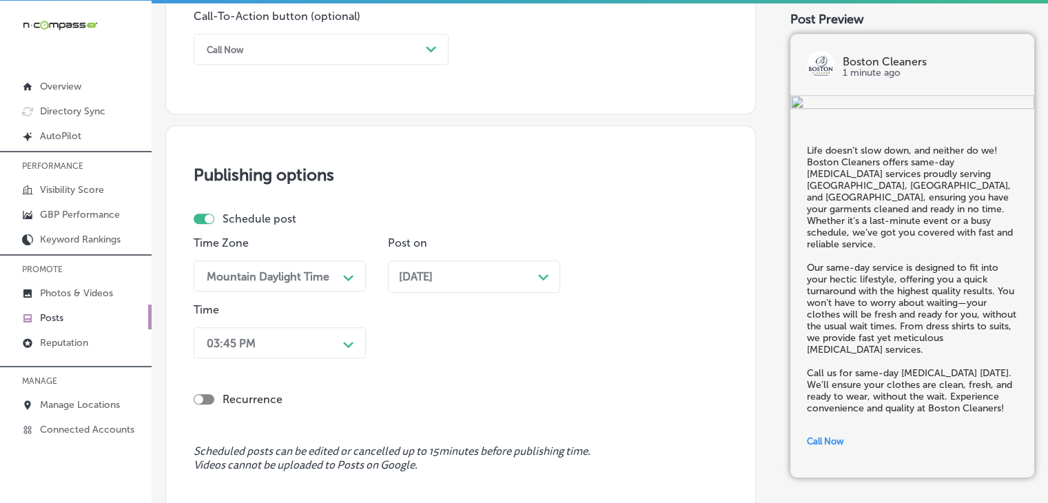
click at [310, 313] on p "Time" at bounding box center [280, 309] width 172 height 13
click at [301, 351] on div "03:45 PM Path Created with Sketch." at bounding box center [280, 342] width 172 height 31
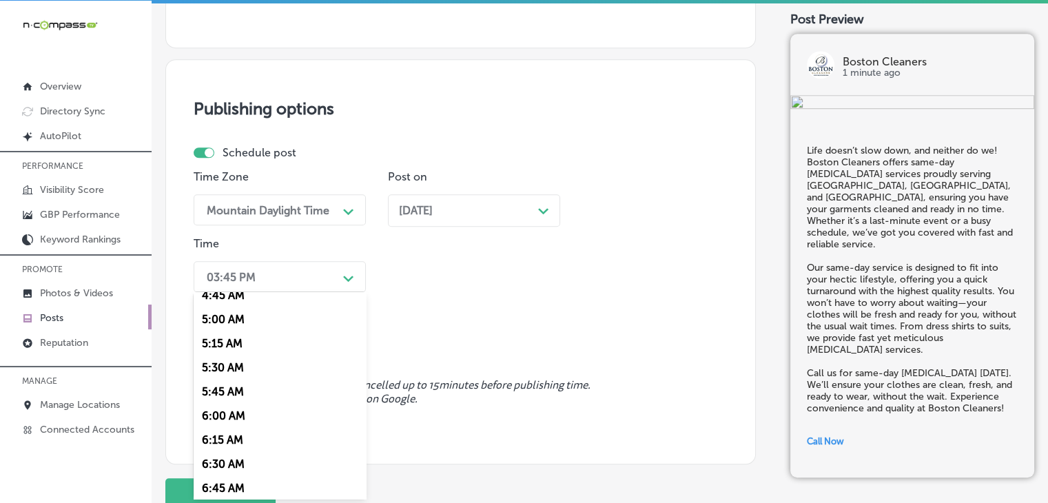
scroll to position [574, 0]
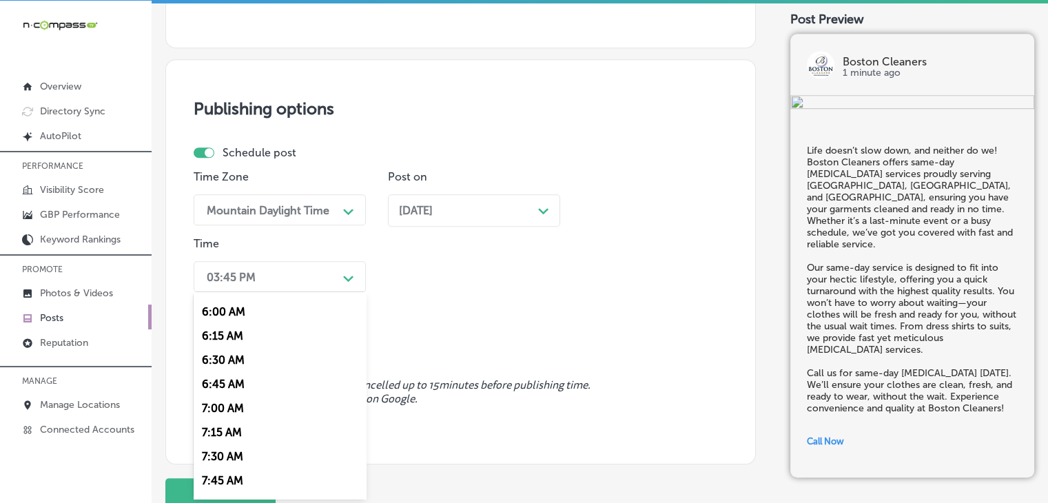
click at [236, 415] on div "7:00 AM" at bounding box center [280, 408] width 172 height 24
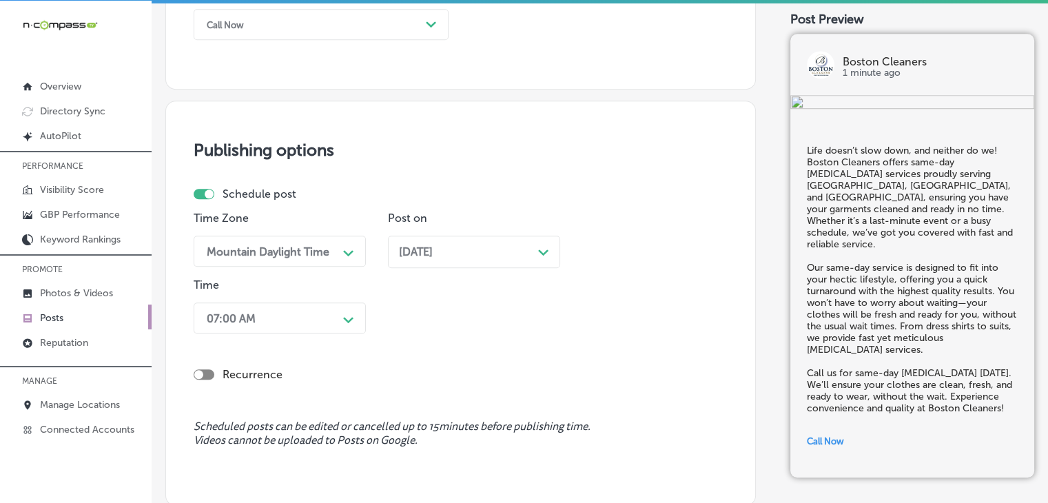
scroll to position [1200, 0]
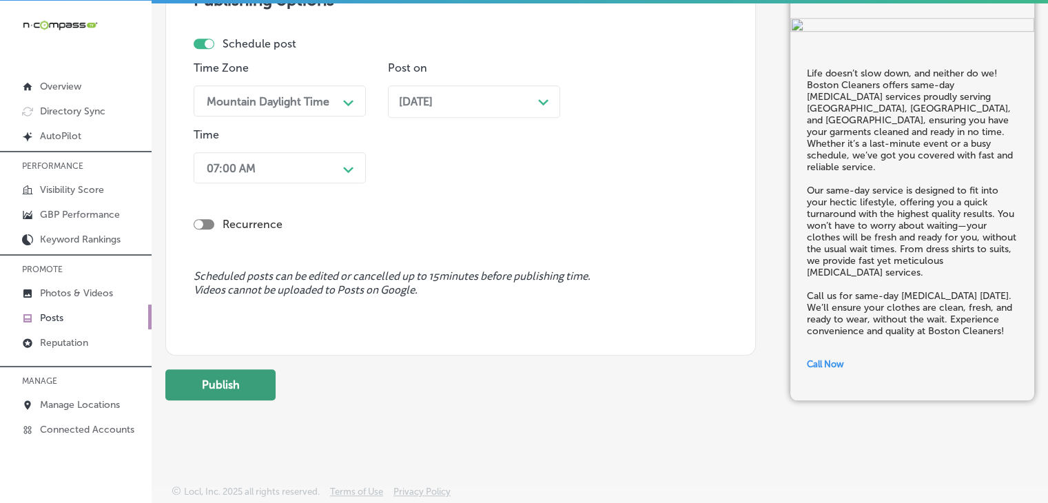
click at [233, 373] on button "Publish" at bounding box center [220, 384] width 110 height 31
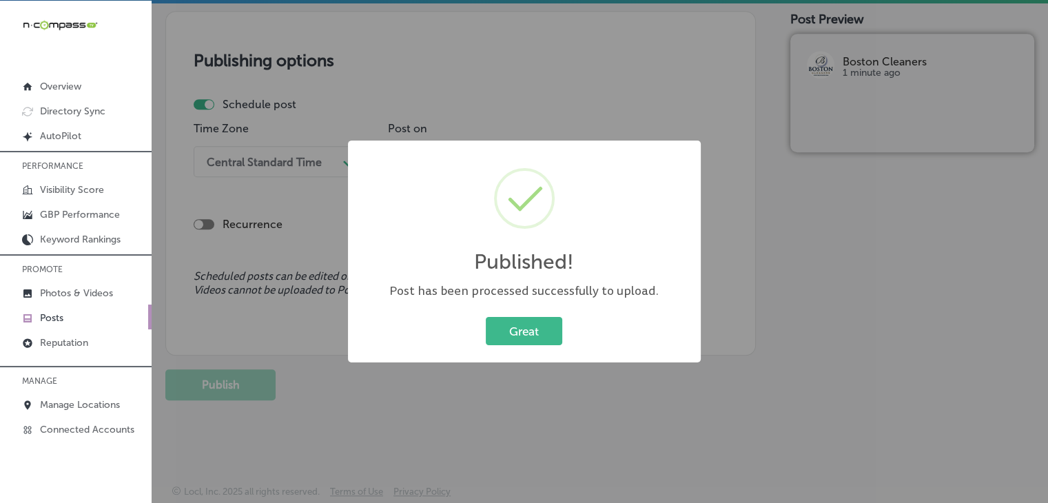
click at [722, 116] on div "Published! × Post has been processed successfully to upload. Great Cancel" at bounding box center [524, 251] width 1048 height 503
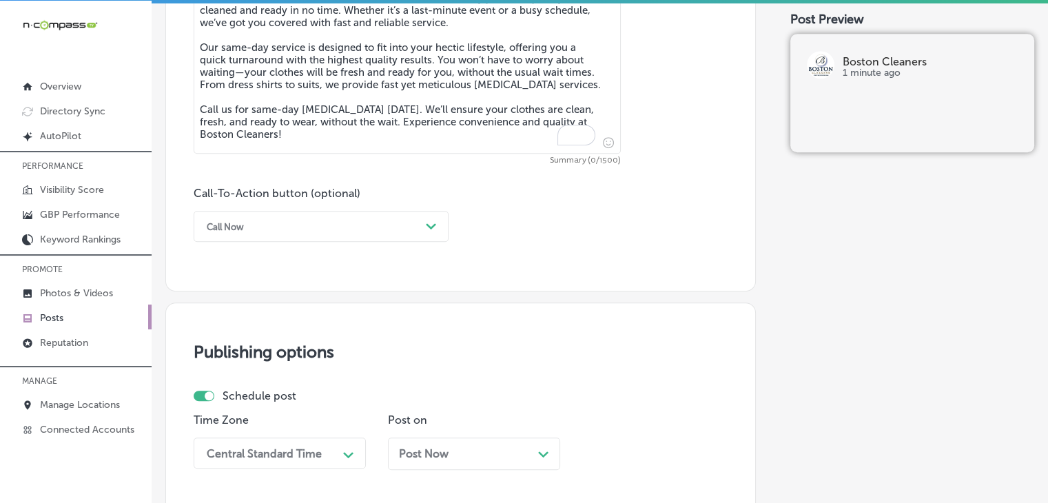
scroll to position [680, 0]
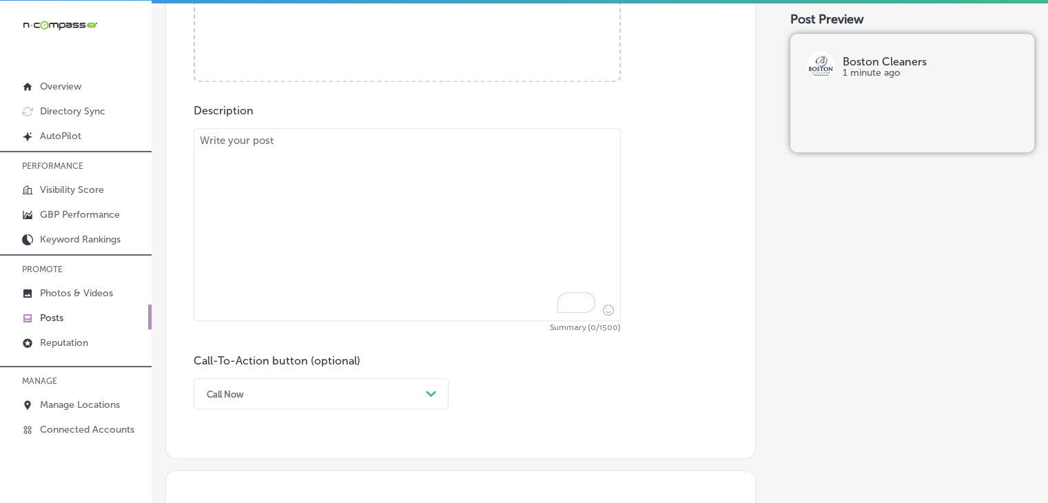
click at [428, 196] on textarea "To enrich screen reader interactions, please activate Accessibility in Grammarl…" at bounding box center [407, 224] width 427 height 193
paste textarea "Need [MEDICAL_DATA] but don’t have the time? Boston Cleaners in [GEOGRAPHIC_DAT…"
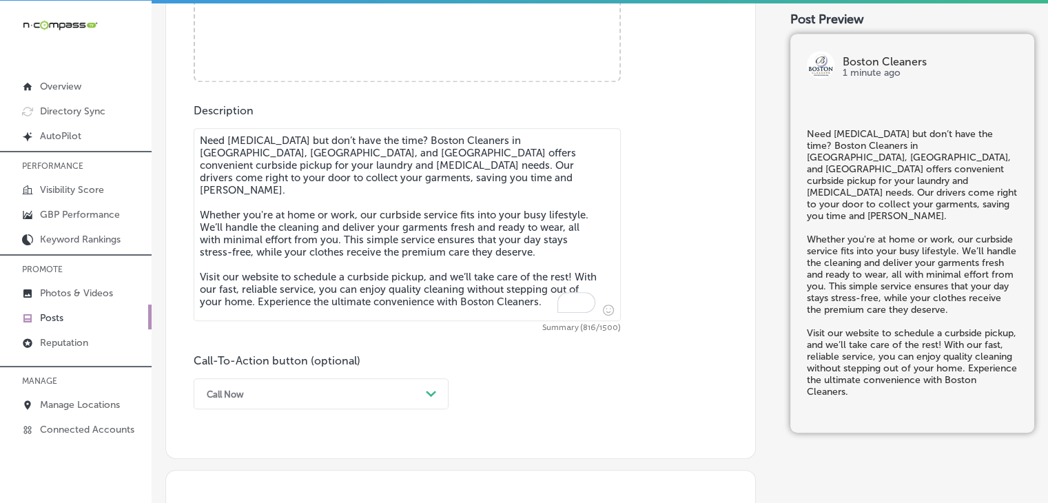
type textarea "Need [MEDICAL_DATA] but don’t have the time? Boston Cleaners in [GEOGRAPHIC_DAT…"
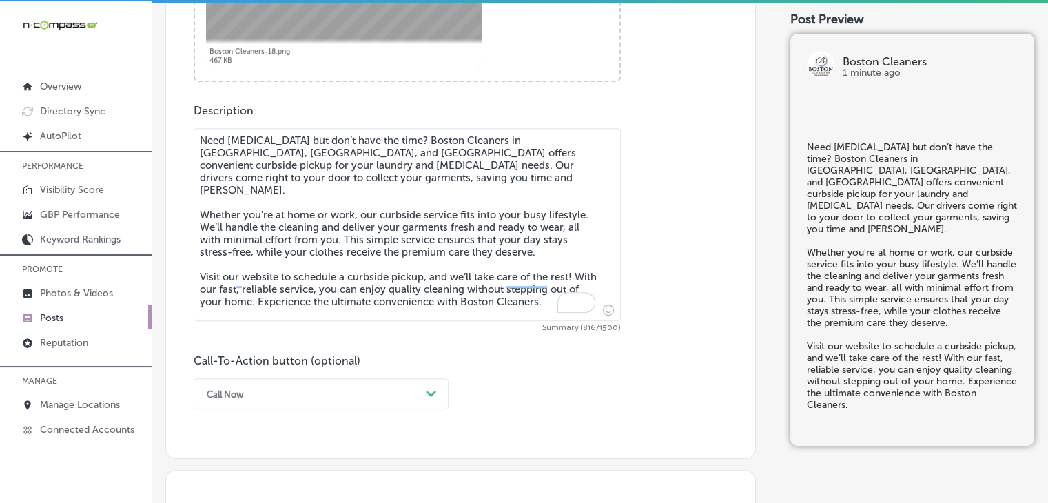
click at [211, 384] on div "Call Now Path Created with Sketch." at bounding box center [321, 393] width 255 height 31
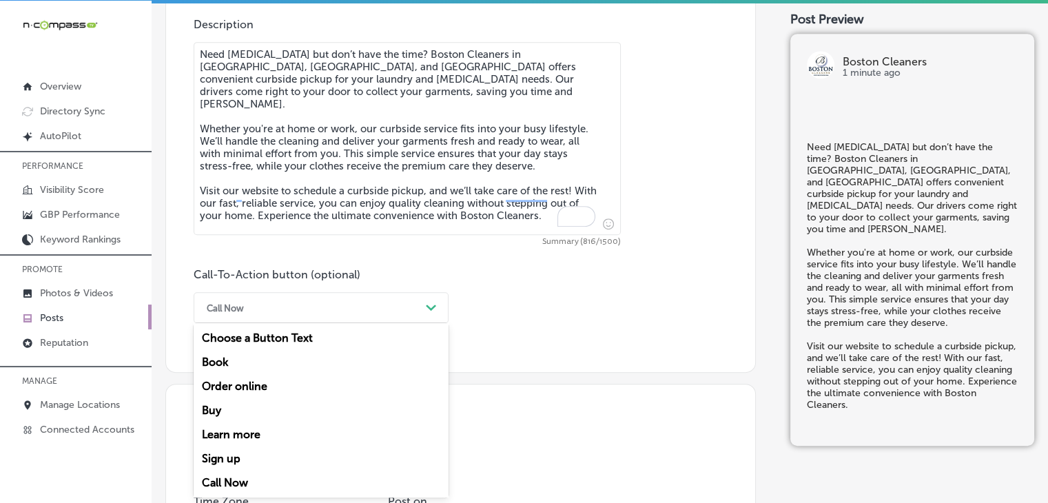
click at [236, 362] on div "Book" at bounding box center [321, 362] width 255 height 24
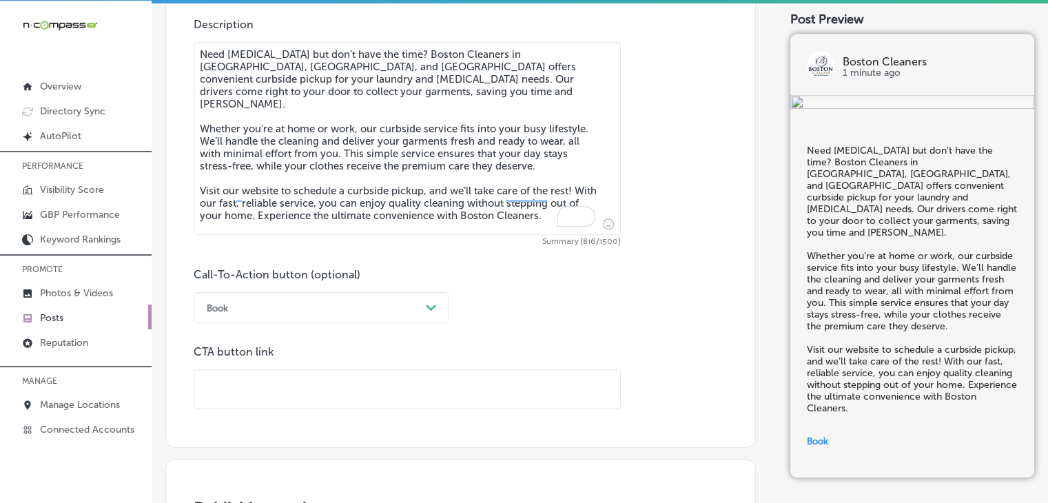
click at [401, 405] on input "text" at bounding box center [407, 389] width 426 height 38
paste input "[URL][DOMAIN_NAME]"
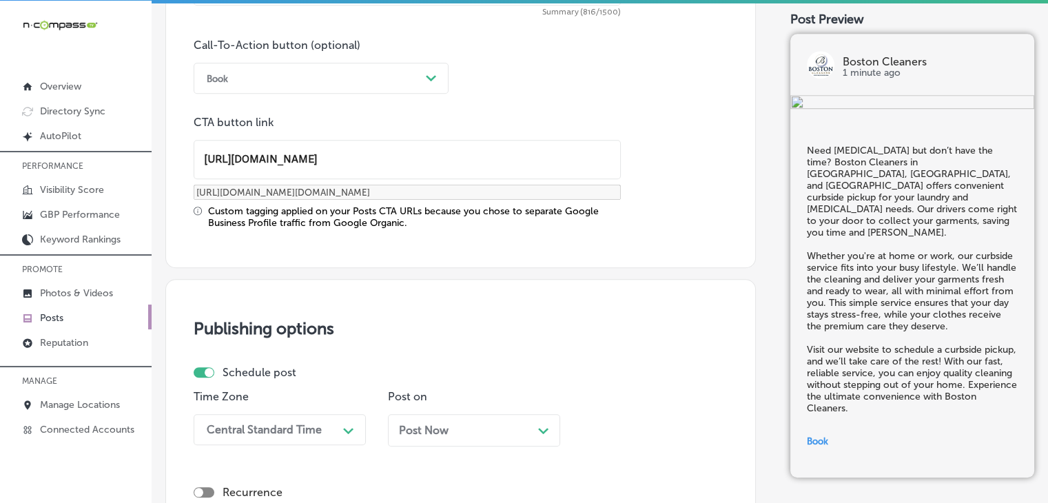
type input "[URL][DOMAIN_NAME]"
click at [345, 395] on p "Time Zone" at bounding box center [280, 396] width 172 height 13
click at [337, 433] on div "Central Standard Time Path Created with Sketch." at bounding box center [280, 429] width 172 height 31
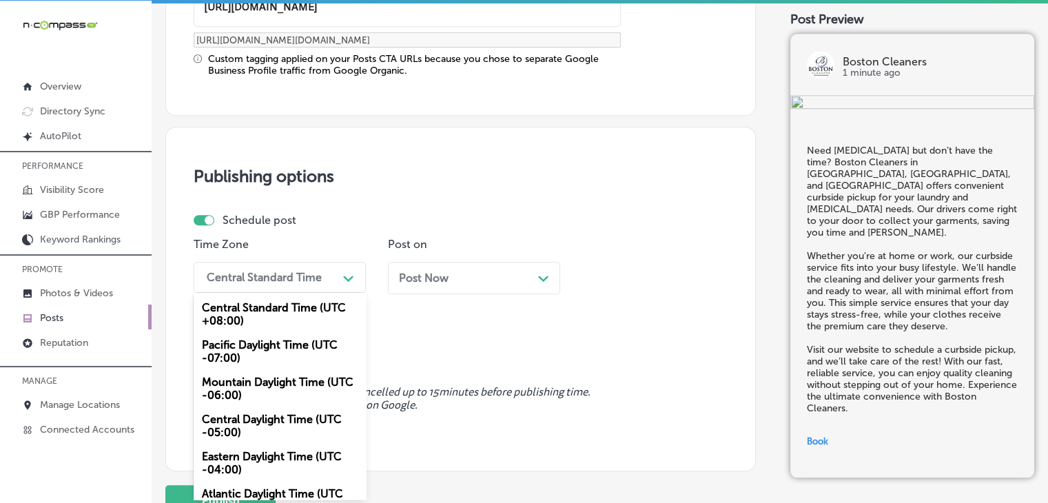
click at [304, 390] on div "Mountain Daylight Time (UTC -06:00)" at bounding box center [280, 388] width 172 height 37
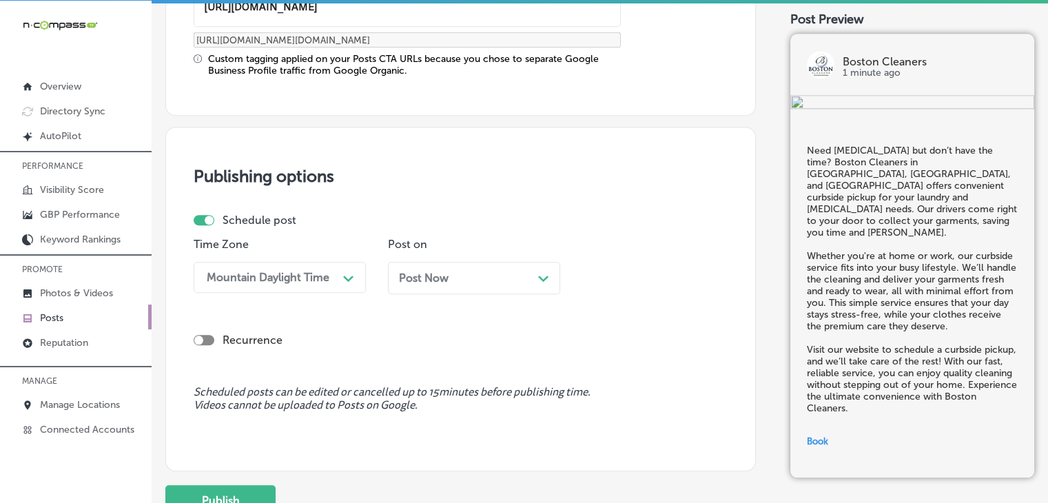
click at [478, 268] on div "Post Now Path Created with Sketch." at bounding box center [474, 278] width 172 height 32
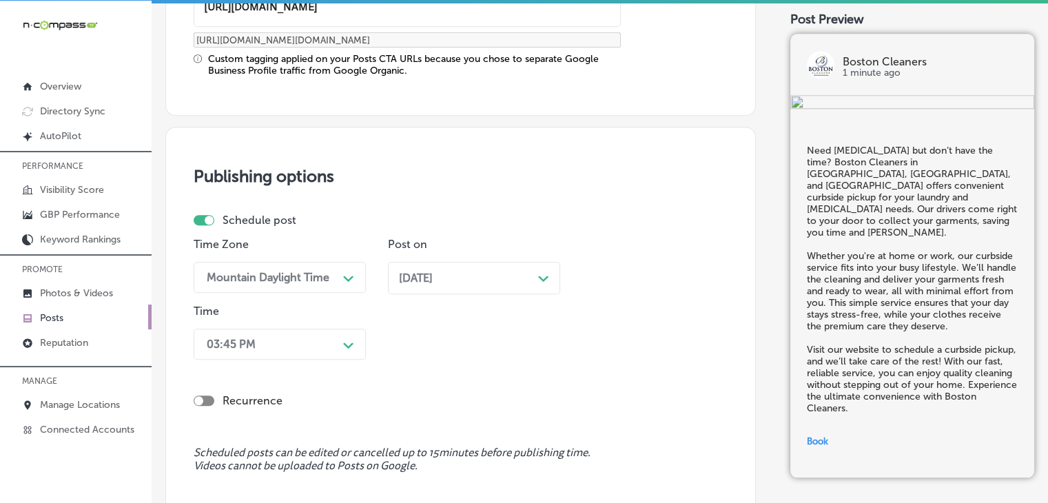
click at [311, 335] on div "03:45 PM Path Created with Sketch." at bounding box center [280, 344] width 172 height 31
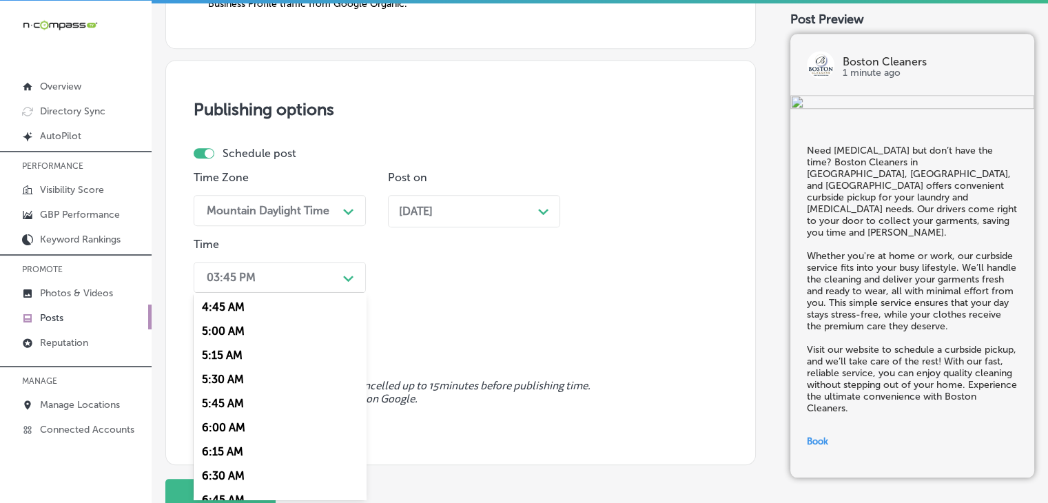
scroll to position [574, 0]
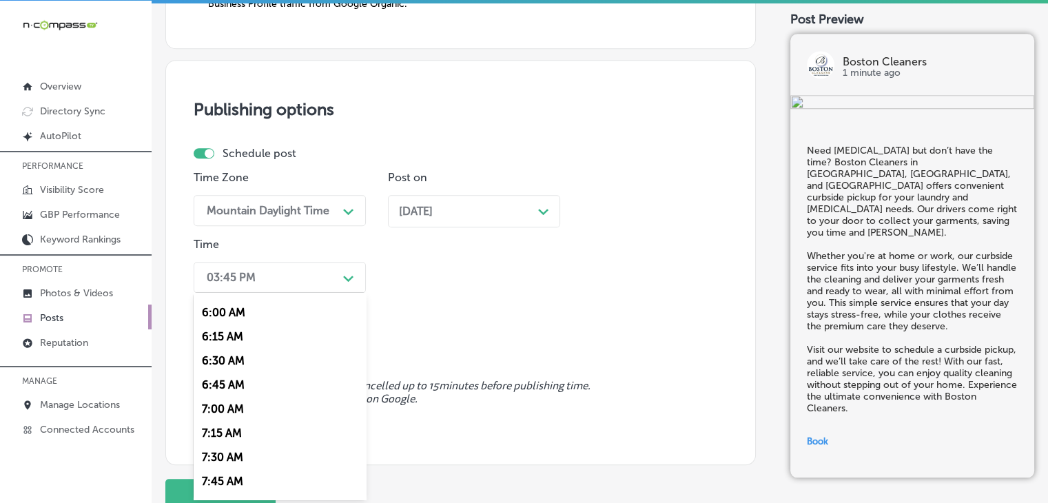
click at [227, 408] on div "7:00 AM" at bounding box center [280, 409] width 172 height 24
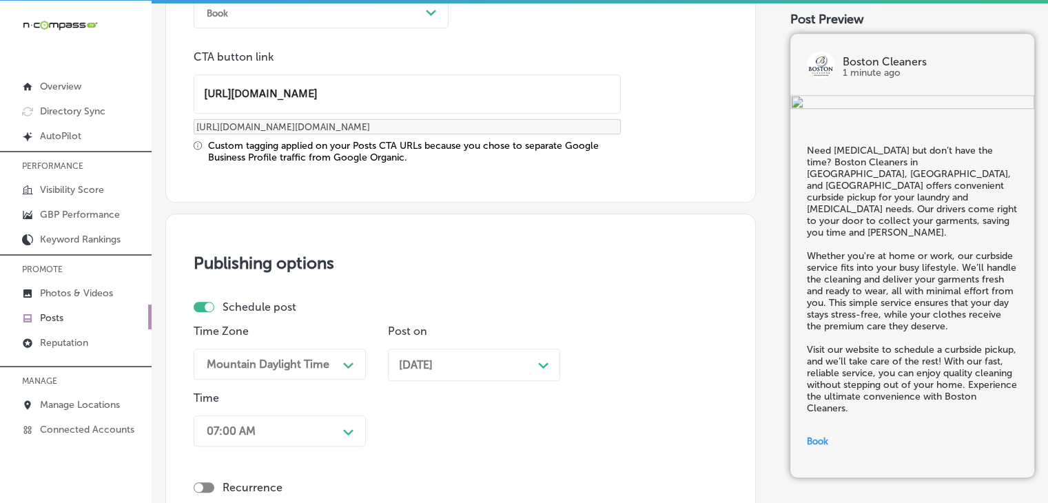
scroll to position [1323, 0]
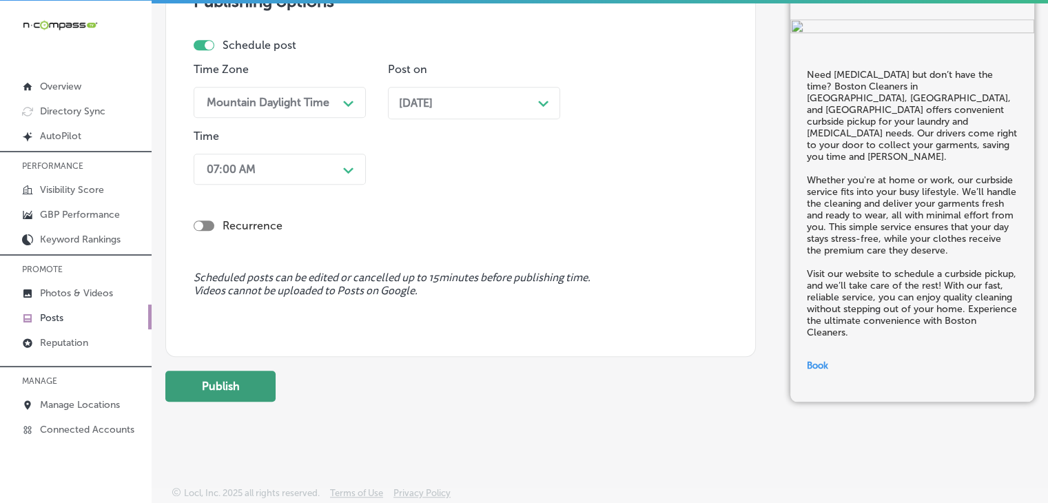
click at [227, 373] on button "Publish" at bounding box center [220, 386] width 110 height 31
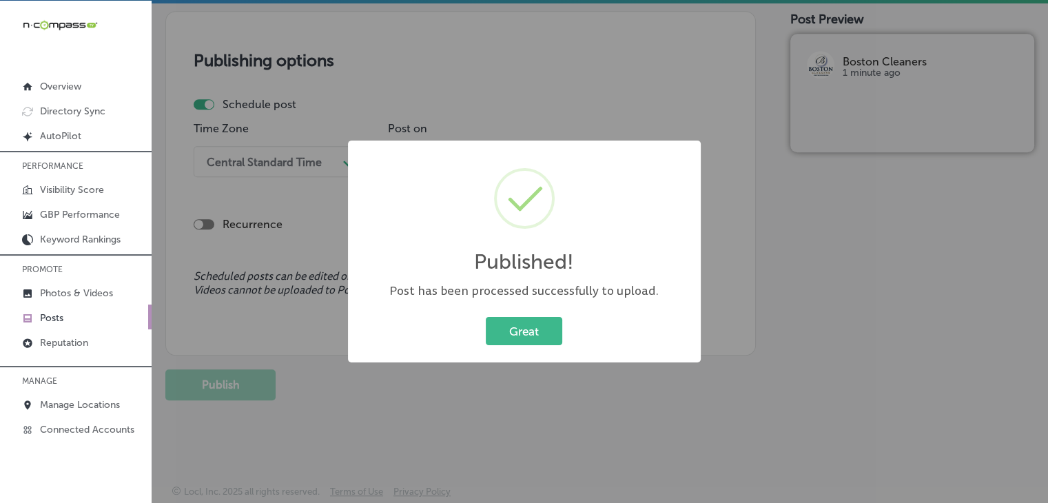
click at [638, 83] on div "Published! × Post has been processed successfully to upload. Great Cancel" at bounding box center [524, 251] width 1048 height 503
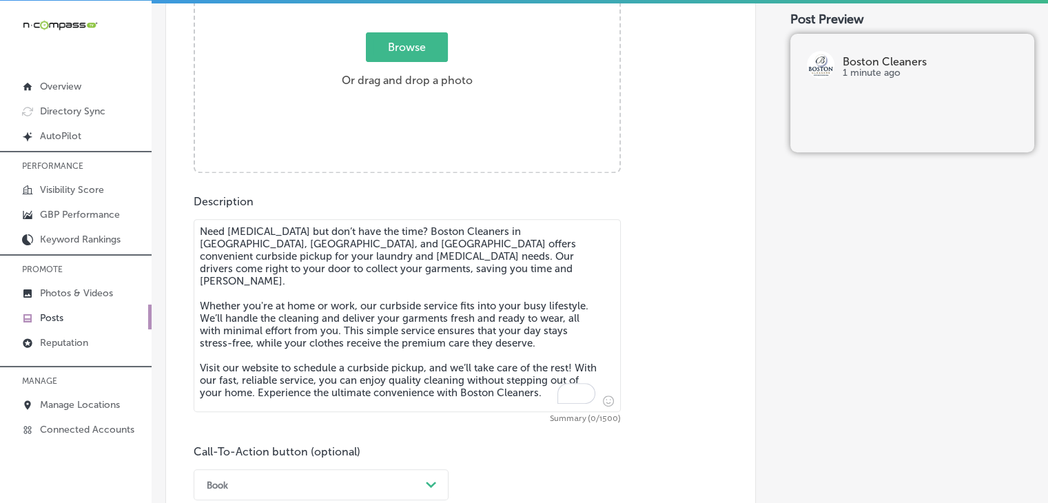
click at [533, 174] on div "Browse Or drag and drop a photo" at bounding box center [407, 64] width 424 height 220
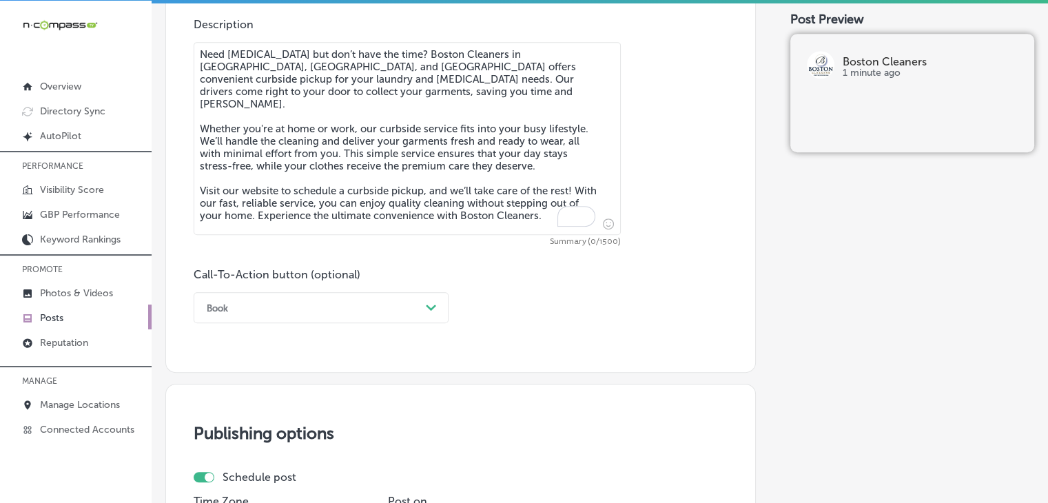
click at [441, 310] on div "Path Created with Sketch." at bounding box center [431, 308] width 22 height 22
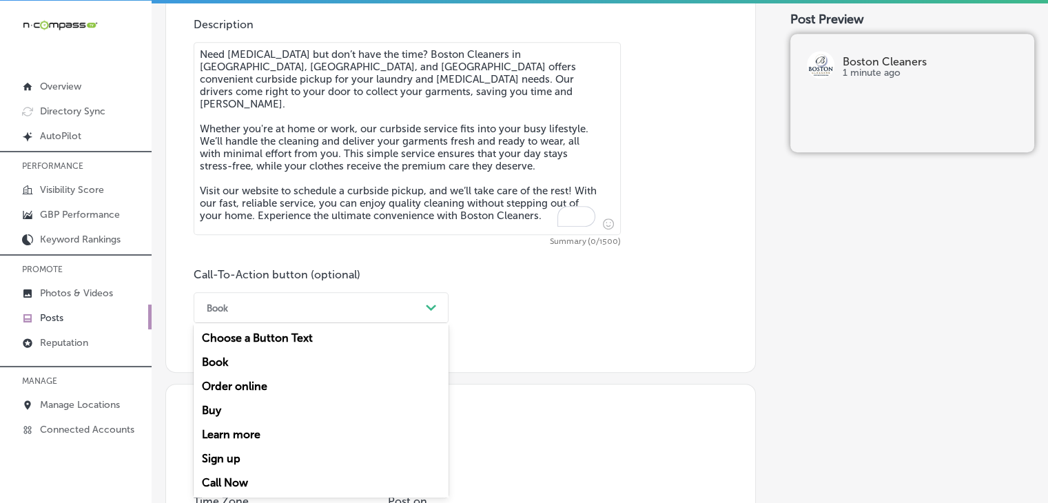
click at [452, 216] on textarea "Need [MEDICAL_DATA] but don’t have the time? Boston Cleaners in [GEOGRAPHIC_DAT…" at bounding box center [407, 138] width 427 height 193
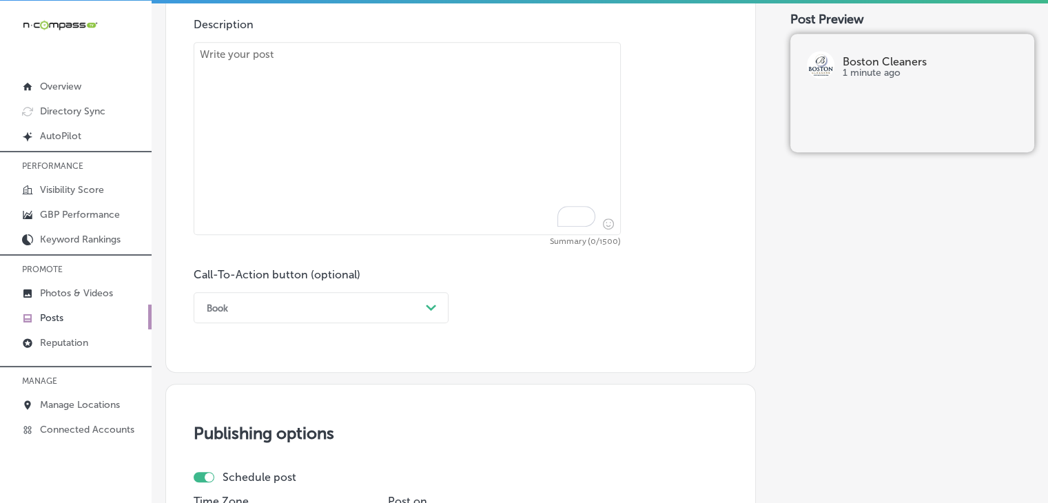
paste textarea "Looking for expert alterations or tailoring? Boston Cleaners serving [GEOGRAPHI…"
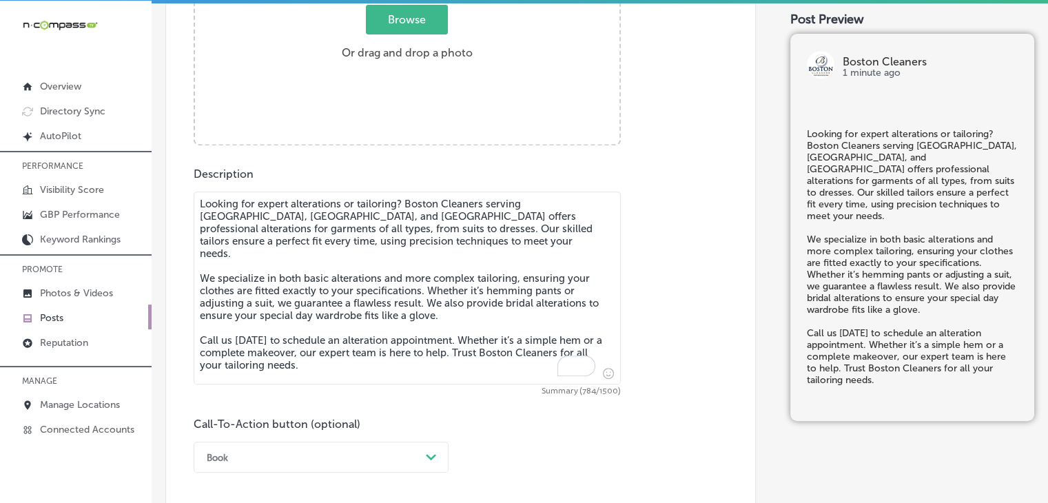
scroll to position [537, 0]
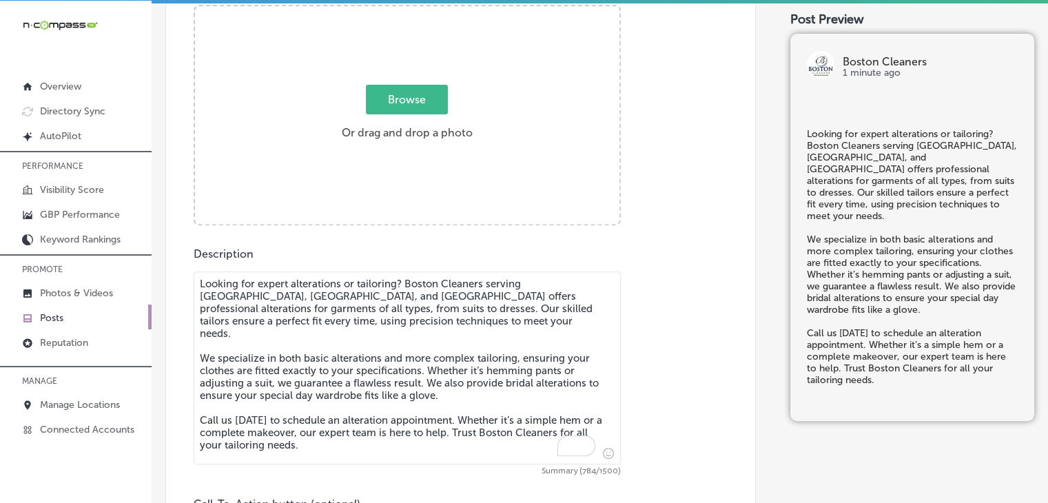
type textarea "Looking for expert alterations or tailoring? Boston Cleaners serving [GEOGRAPHI…"
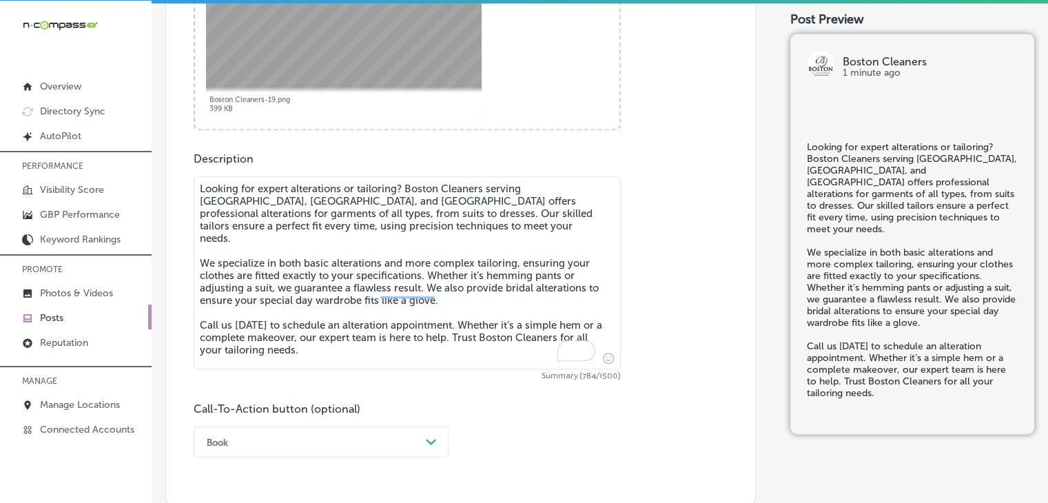
scroll to position [652, 0]
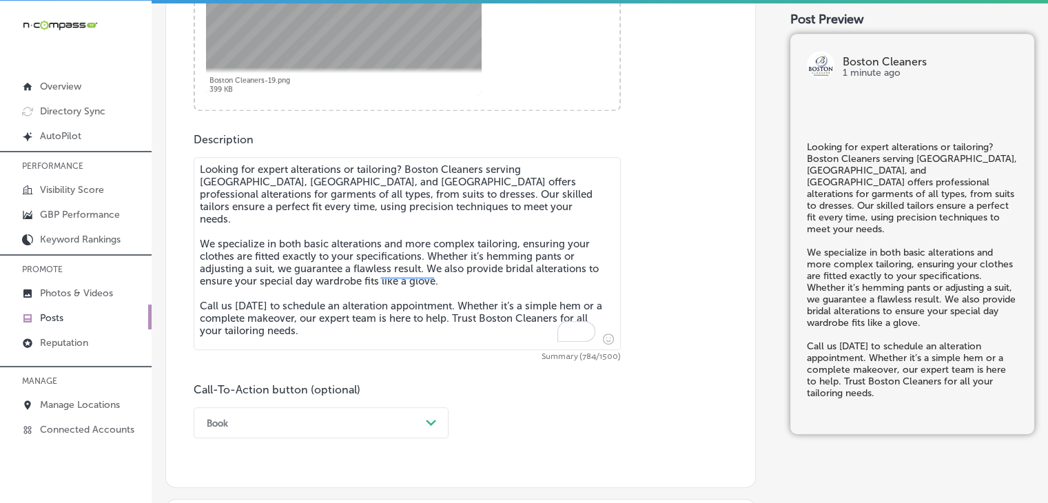
click at [258, 439] on div "Post content Select location(s) Business + Location boston [GEOGRAPHIC_DATA] Pa…" at bounding box center [460, 52] width 590 height 872
click at [257, 437] on div "Post content Select location(s) Business + Location boston [GEOGRAPHIC_DATA] Pa…" at bounding box center [460, 52] width 590 height 872
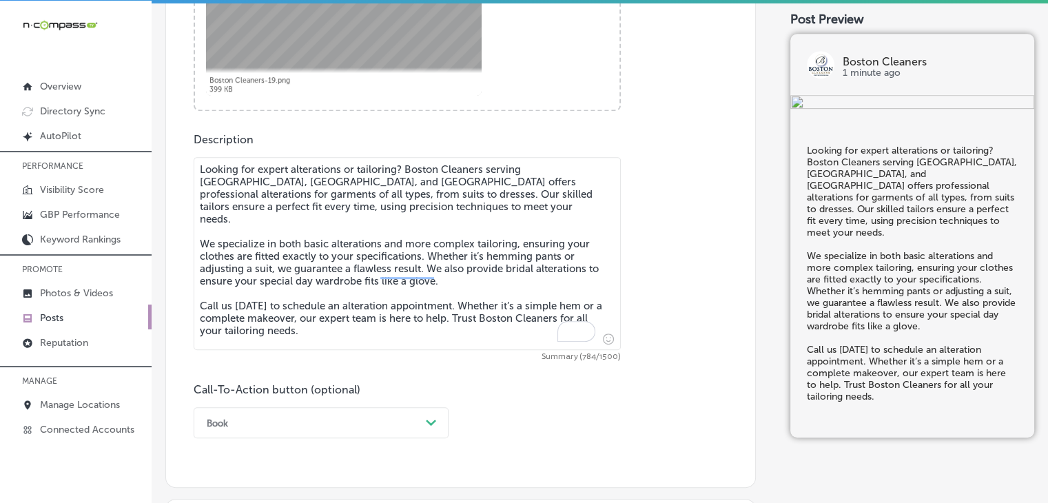
click at [264, 422] on div "Book Path Created with Sketch." at bounding box center [321, 422] width 255 height 31
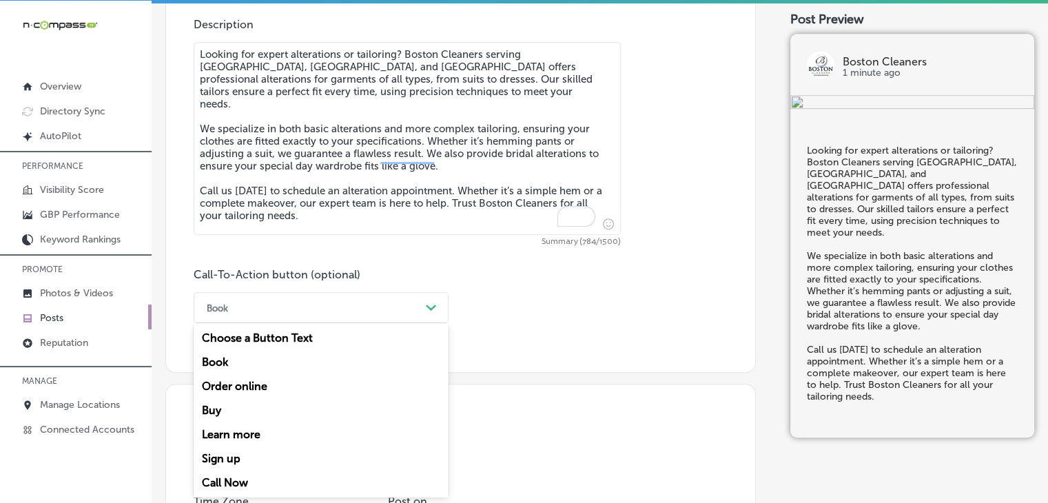
click at [245, 486] on div "Call Now" at bounding box center [321, 482] width 255 height 24
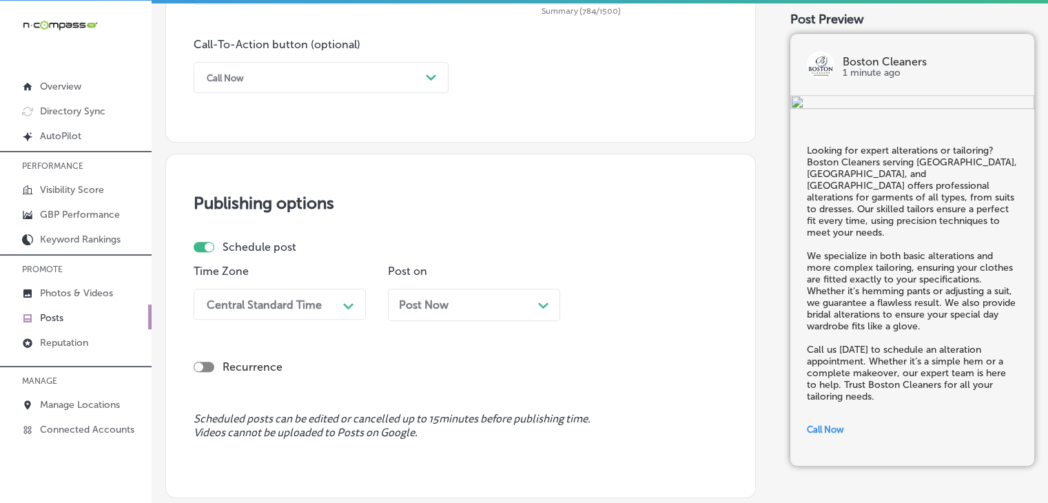
click at [318, 321] on div "Time Zone Central Standard Time Path Created with Sketch." at bounding box center [280, 297] width 172 height 67
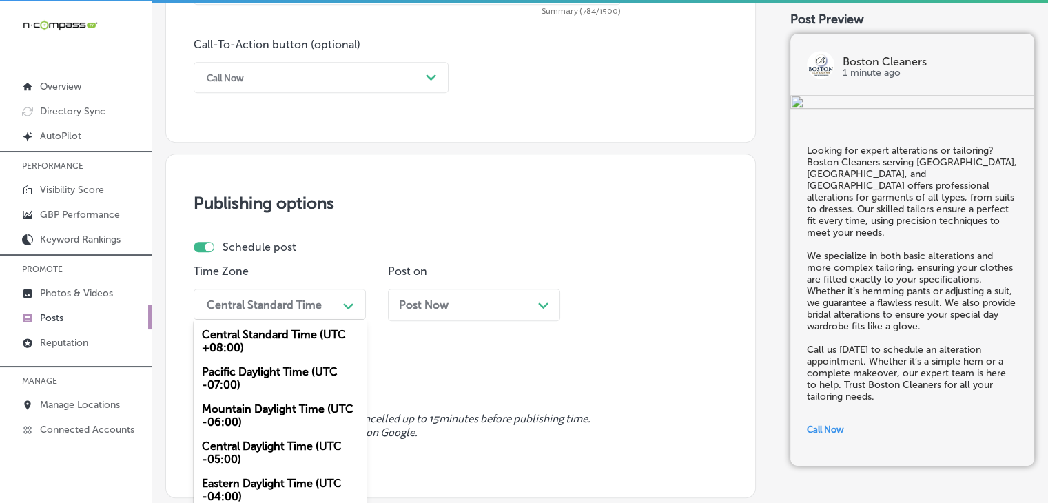
click at [307, 306] on div "option Mountain Daylight Time (UTC -06:00), selected. option Central Standard T…" at bounding box center [280, 304] width 172 height 31
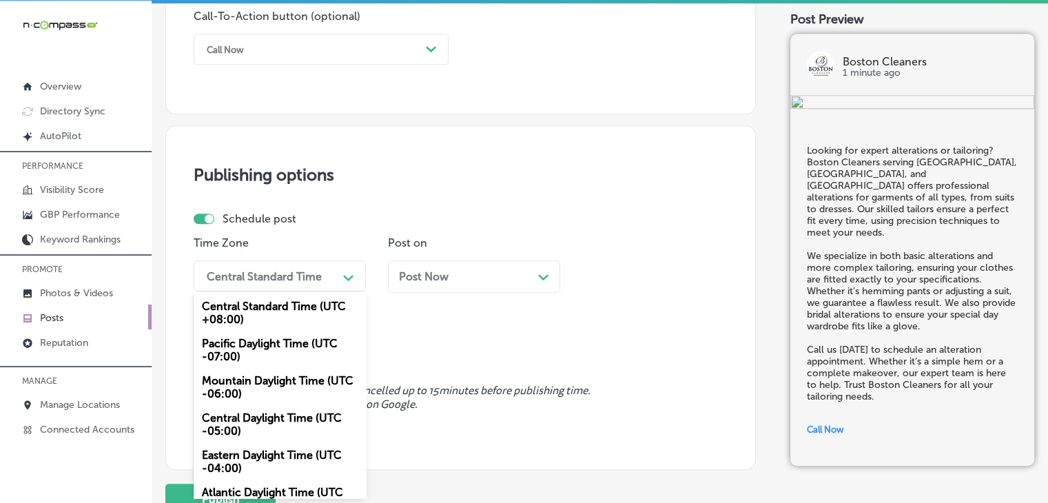
click at [267, 380] on div "Mountain Daylight Time (UTC -06:00)" at bounding box center [280, 386] width 172 height 37
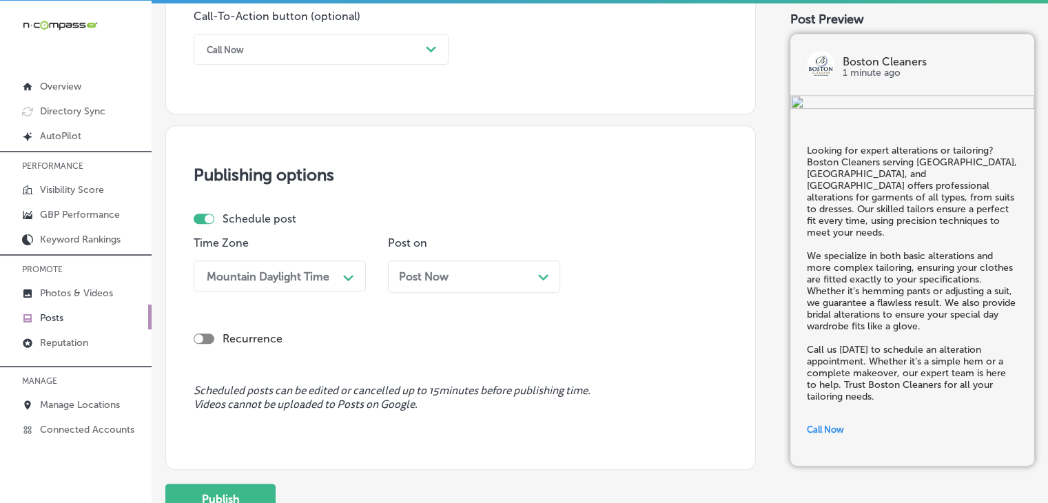
click at [439, 272] on span "Post Now" at bounding box center [424, 276] width 50 height 13
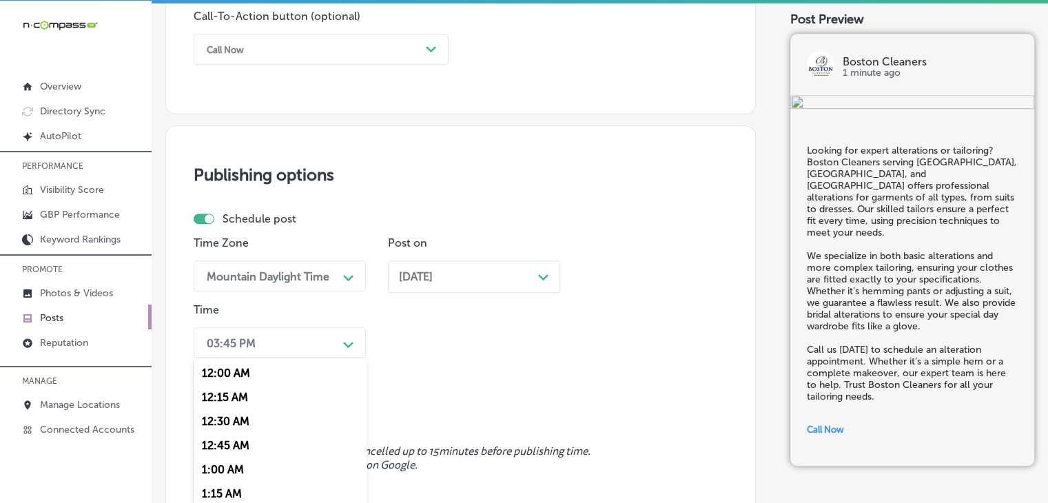
click at [310, 331] on div "option 7:00 AM, selected. option 12:15 AM focused, 2 of 96. 96 results availabl…" at bounding box center [280, 342] width 172 height 31
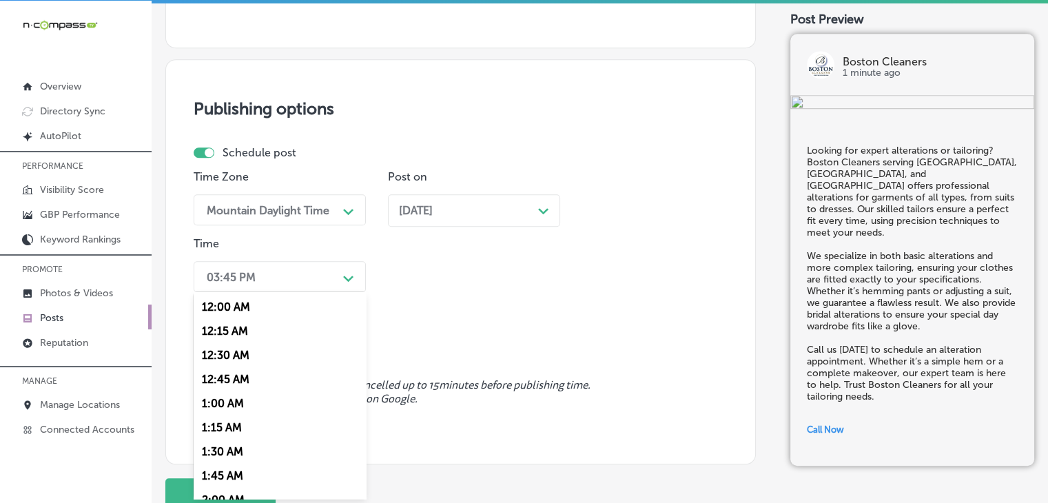
scroll to position [574, 0]
click at [259, 404] on div "7:00 AM" at bounding box center [280, 408] width 172 height 24
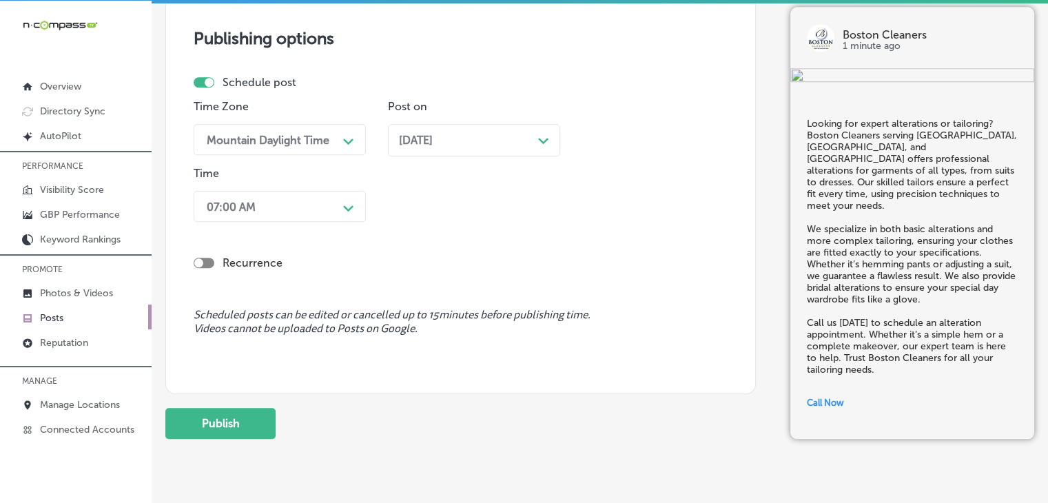
scroll to position [1200, 0]
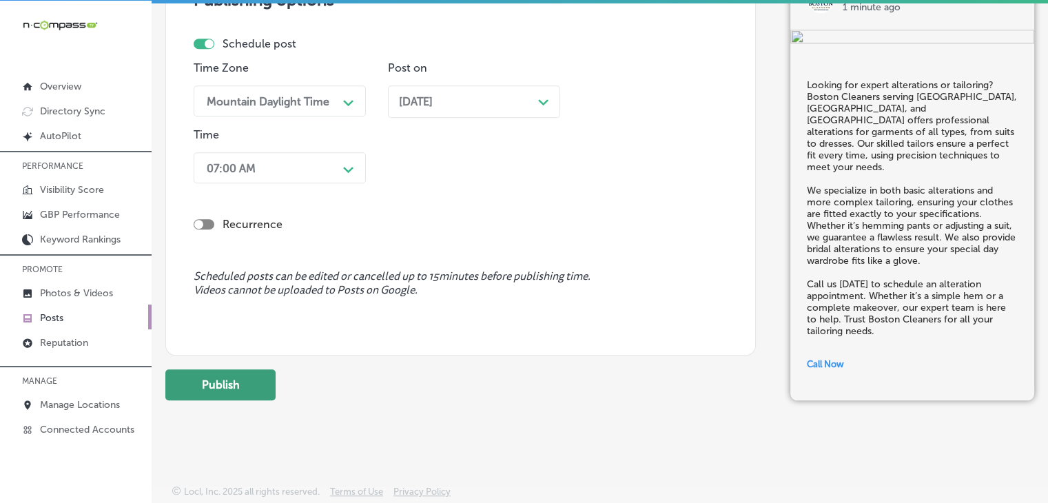
click at [249, 383] on button "Publish" at bounding box center [220, 384] width 110 height 31
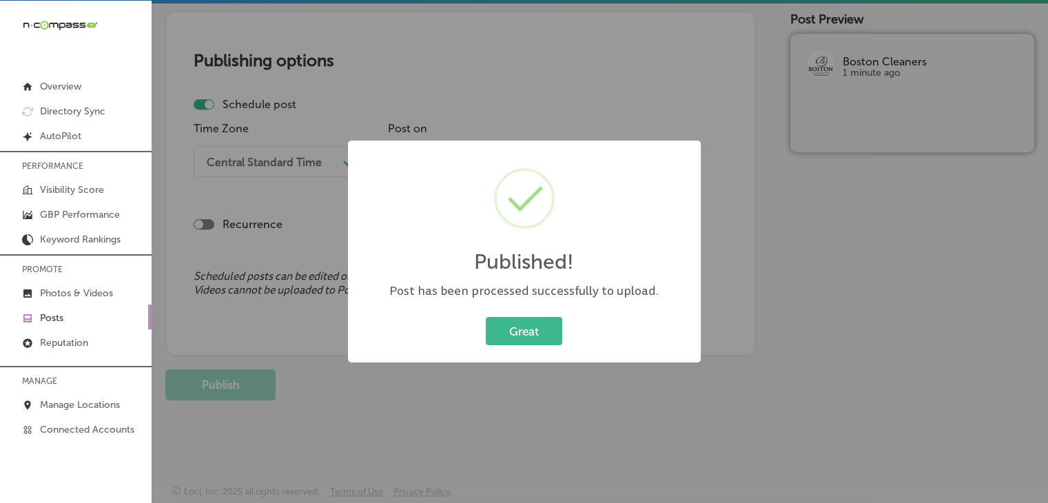
click at [603, 56] on div "Published! × Post has been processed successfully to upload. Great Cancel" at bounding box center [524, 251] width 1048 height 503
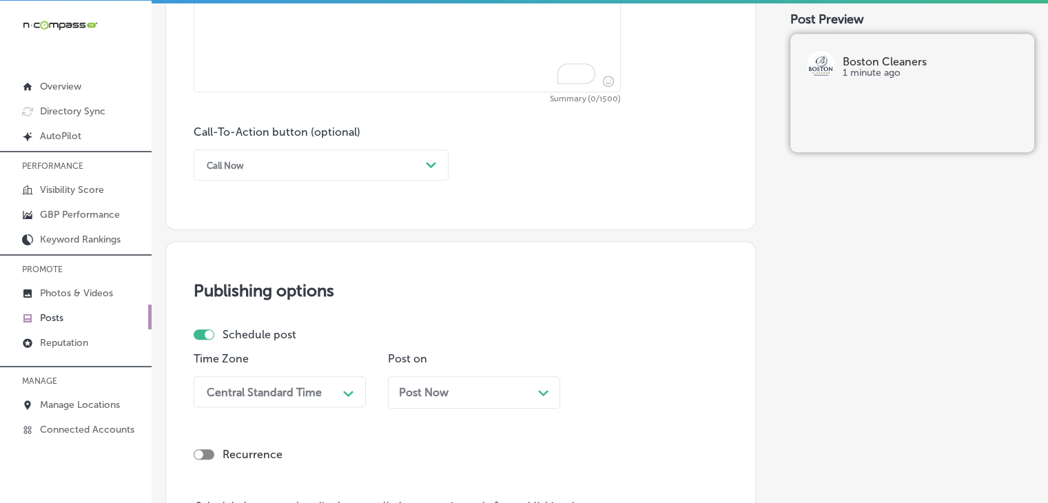
paste textarea "At Boston Cleaners, we’re committed to sustainability with our eco-friendly [ME…"
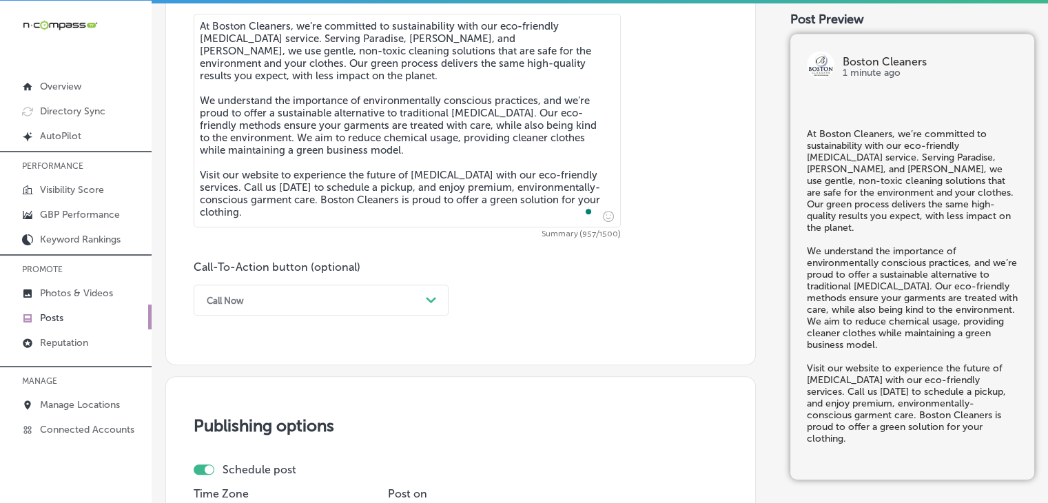
type textarea "At Boston Cleaners, we’re committed to sustainability with our eco-friendly [ME…"
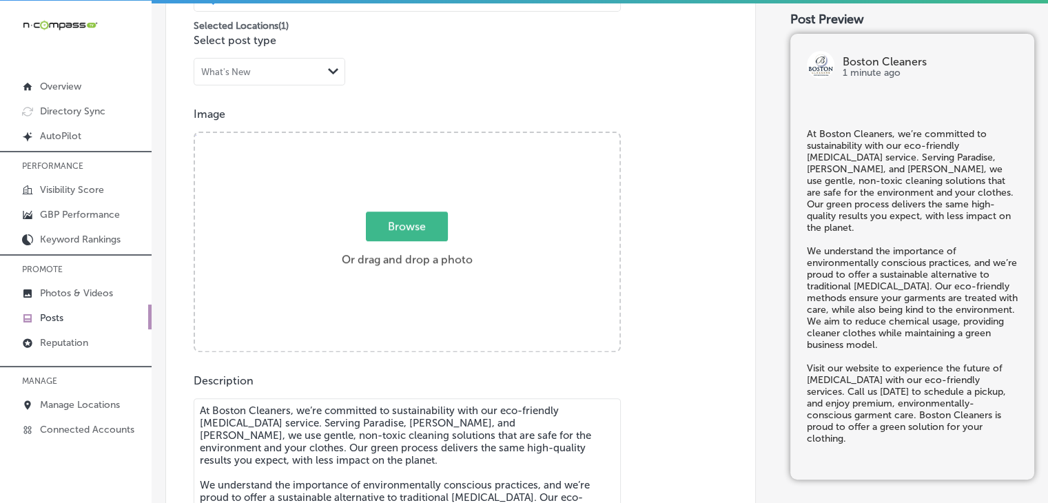
scroll to position [336, 0]
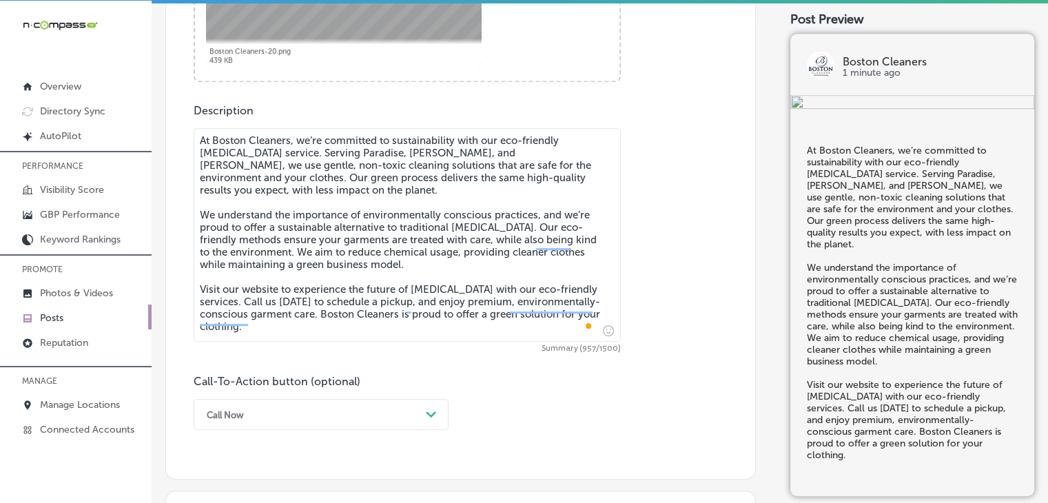
click at [277, 391] on div "Call-To-Action button (optional) Call Now Path Created with Sketch." at bounding box center [321, 402] width 255 height 55
click at [251, 424] on div "option Call Now, selected. option Learn more focused, 5 of 7. 7 results availab…" at bounding box center [321, 414] width 255 height 31
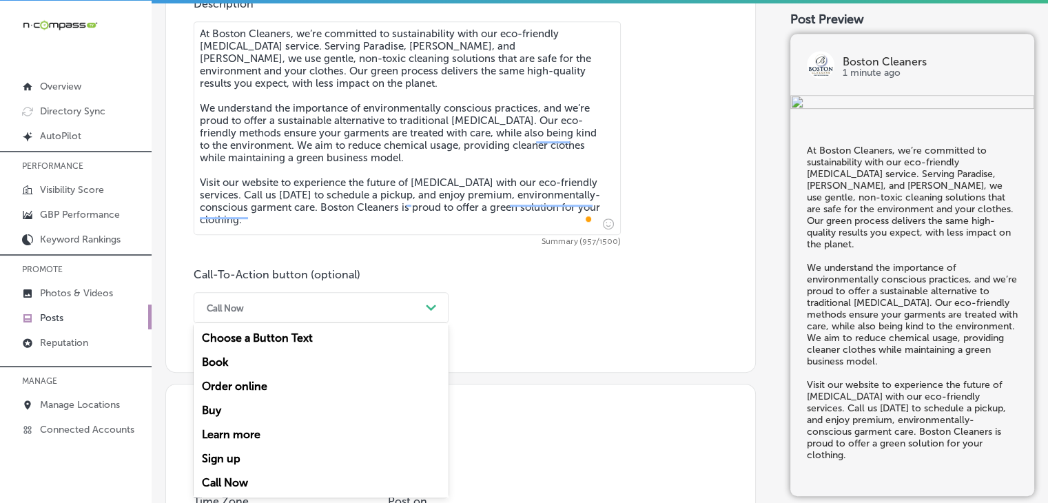
click at [255, 364] on div "Book" at bounding box center [321, 362] width 255 height 24
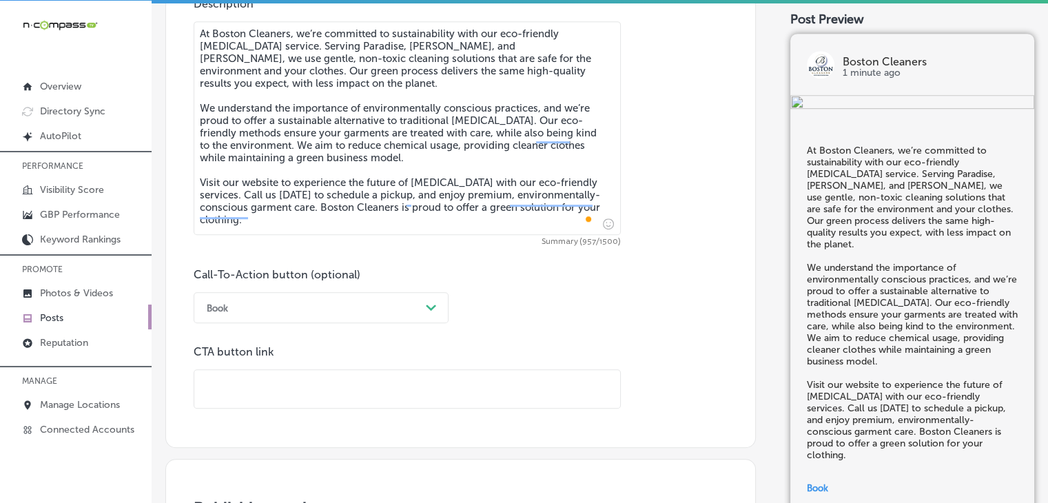
click at [304, 391] on input "text" at bounding box center [407, 389] width 426 height 38
paste input "[URL][DOMAIN_NAME]"
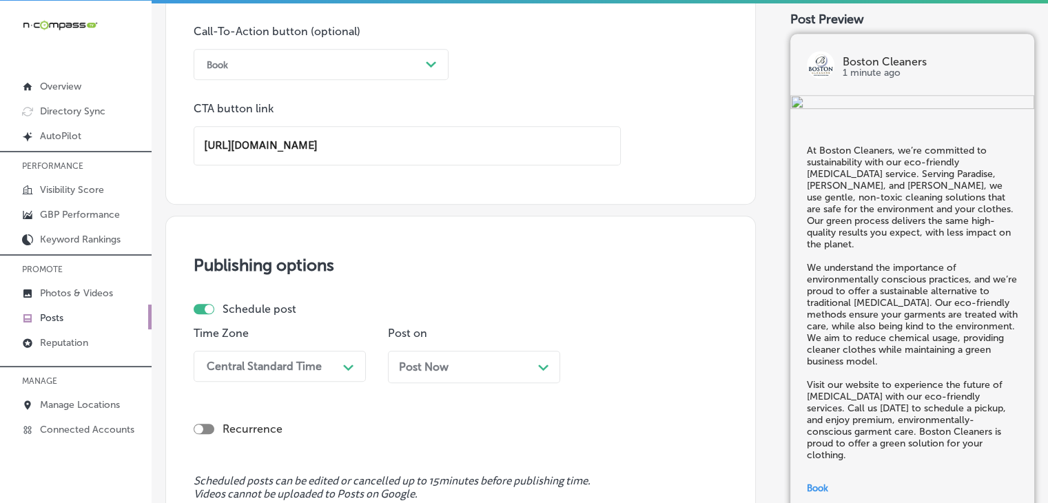
scroll to position [1284, 0]
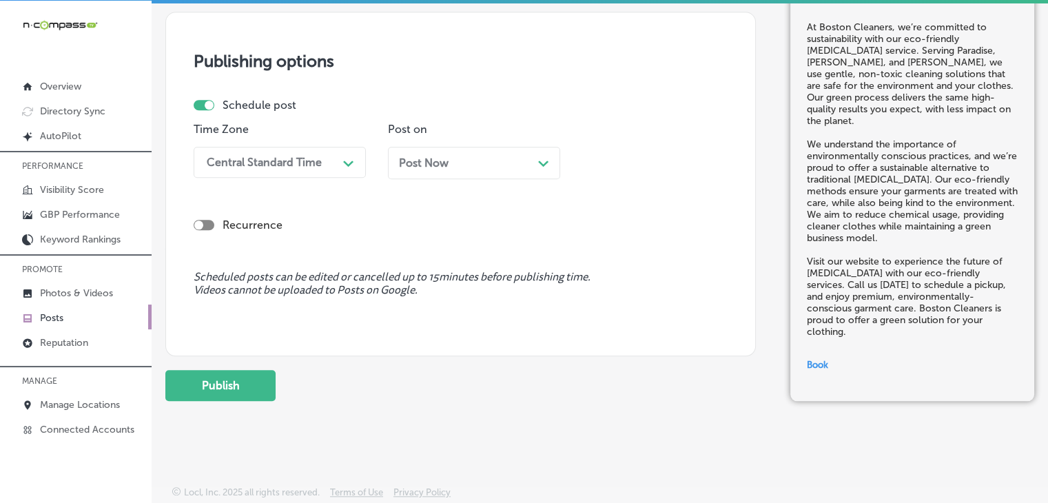
type input "[URL][DOMAIN_NAME]"
click at [289, 165] on div "Central Standard Time" at bounding box center [264, 162] width 115 height 13
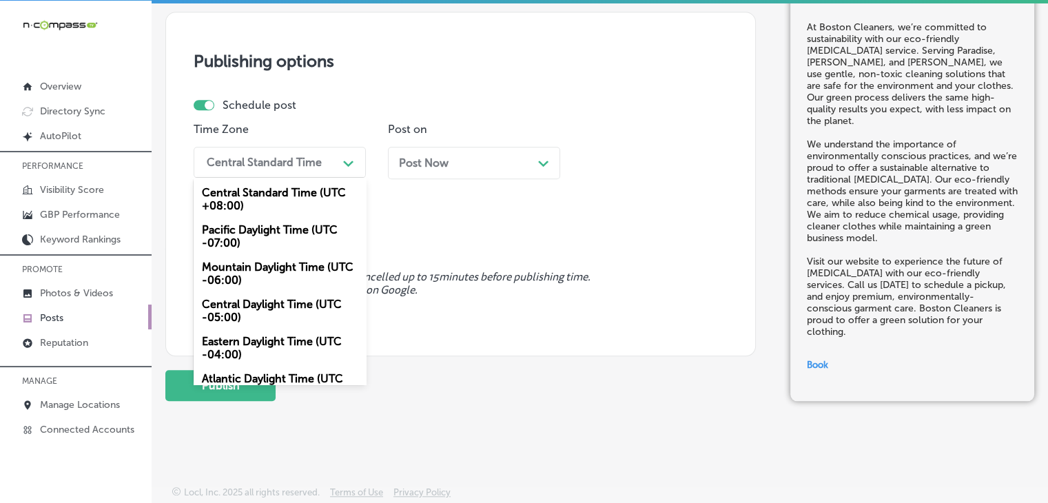
click at [277, 257] on div "Mountain Daylight Time (UTC -06:00)" at bounding box center [280, 273] width 172 height 37
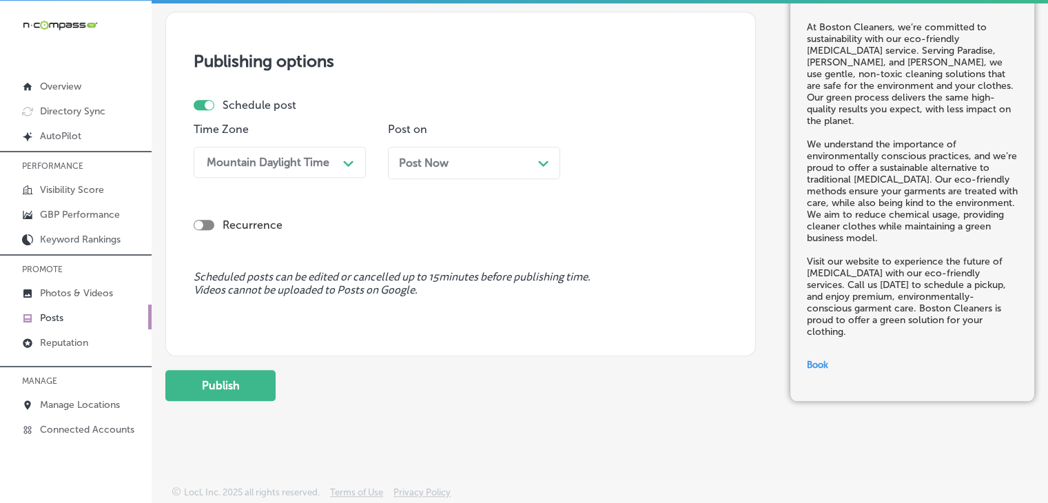
click at [491, 163] on div "Post Now Path Created with Sketch." at bounding box center [474, 162] width 150 height 13
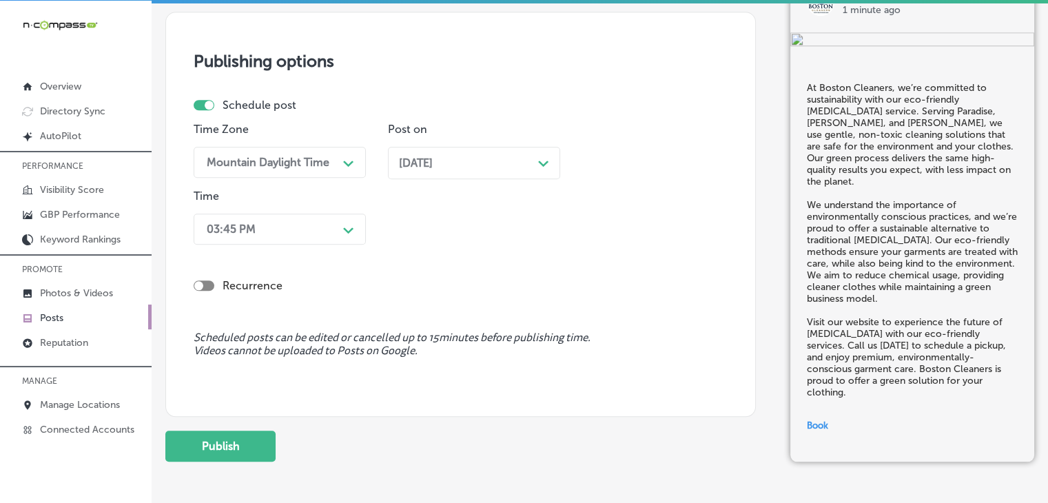
click at [276, 229] on div "03:45 PM" at bounding box center [269, 229] width 138 height 24
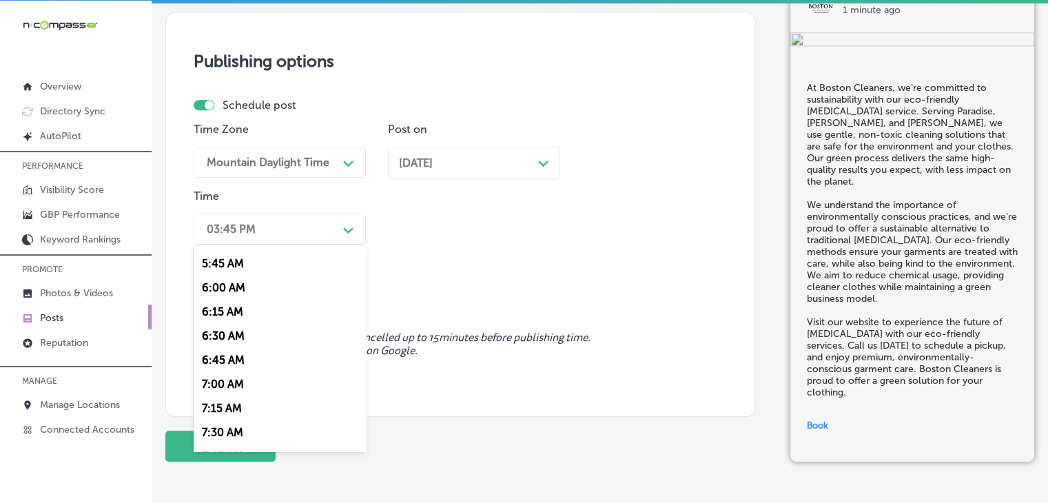
scroll to position [574, 0]
click at [229, 348] on div "6:45 AM" at bounding box center [280, 336] width 172 height 24
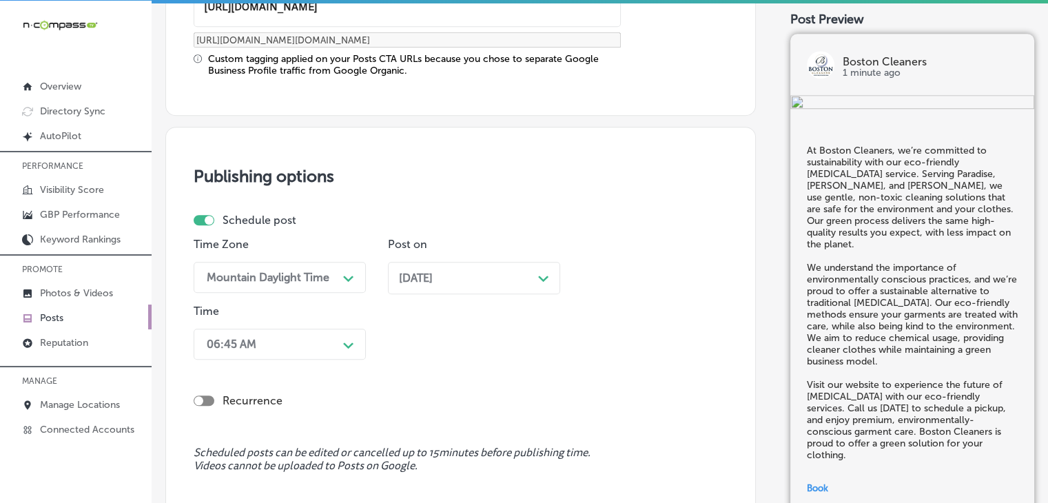
click at [284, 352] on div "option 6:45 AM, selected. 0 results available. Select is focused , press Down t…" at bounding box center [280, 344] width 172 height 31
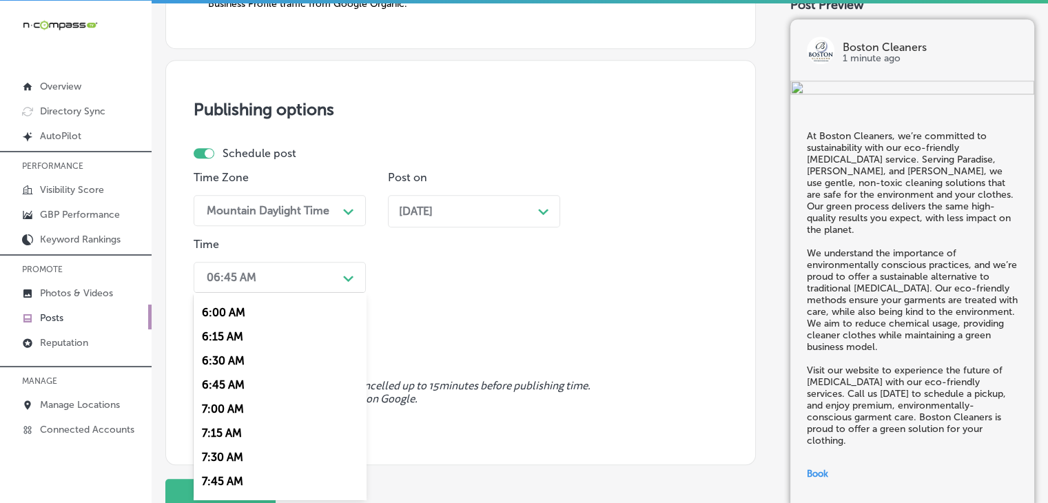
click at [231, 408] on div "7:00 AM" at bounding box center [280, 409] width 172 height 24
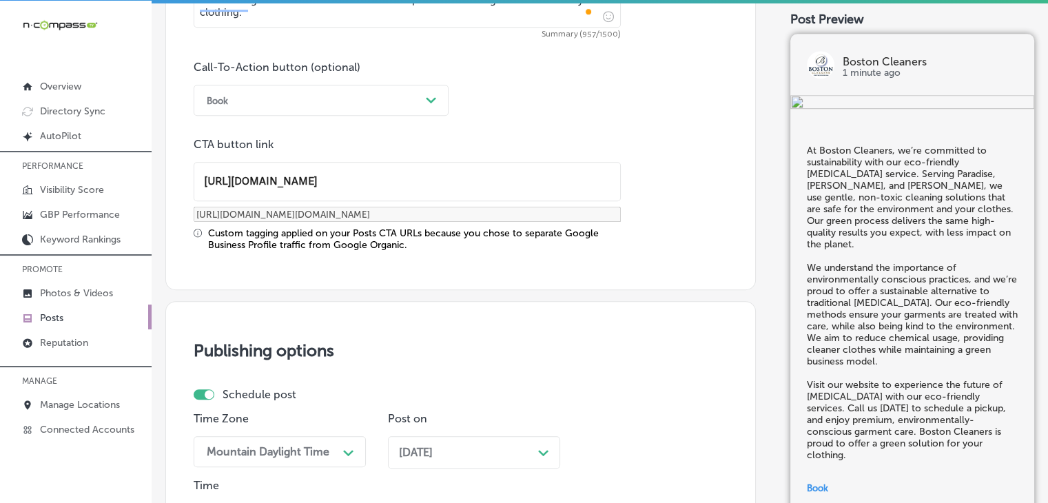
scroll to position [1344, 0]
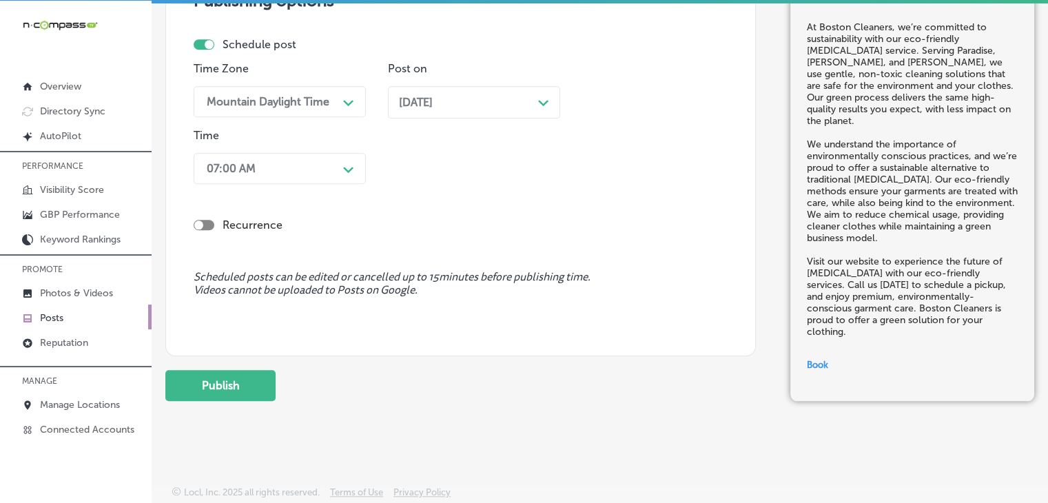
click at [262, 389] on button "Publish" at bounding box center [220, 385] width 110 height 31
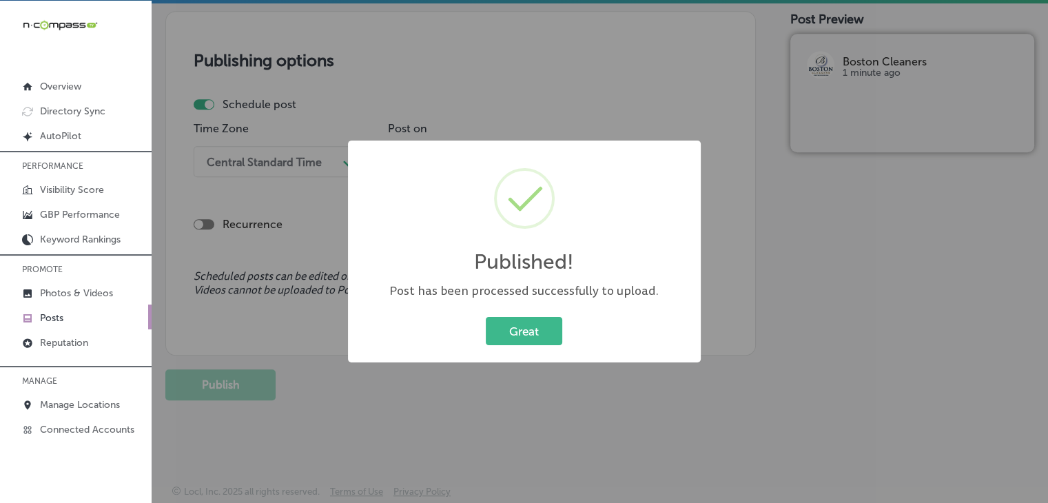
click at [640, 57] on div "Published! × Post has been processed successfully to upload. Great Cancel" at bounding box center [524, 251] width 1048 height 503
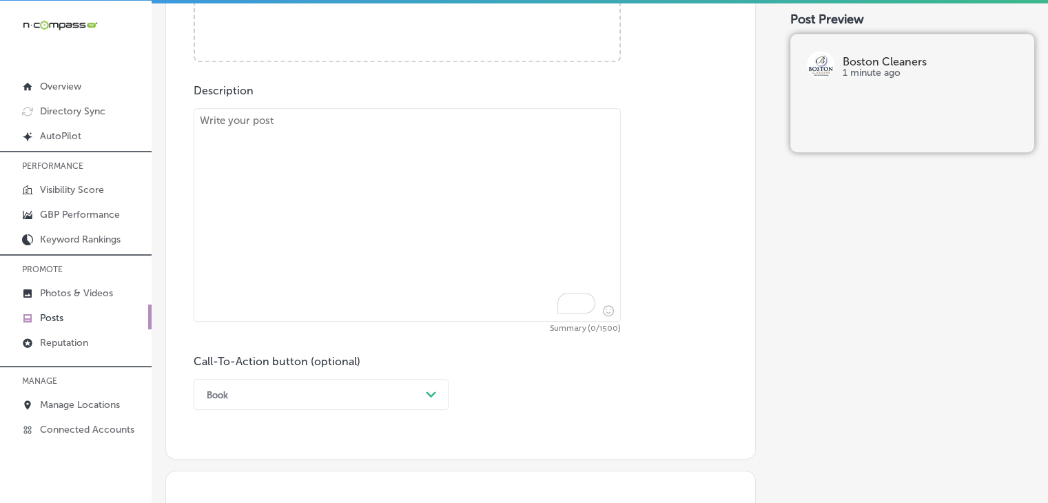
click at [510, 188] on textarea "To enrich screen reader interactions, please activate Accessibility in Grammarl…" at bounding box center [407, 214] width 427 height 213
paste textarea "Enjoy the ultimate convenience with Boston Cleaners’ home delivery service. Ser…"
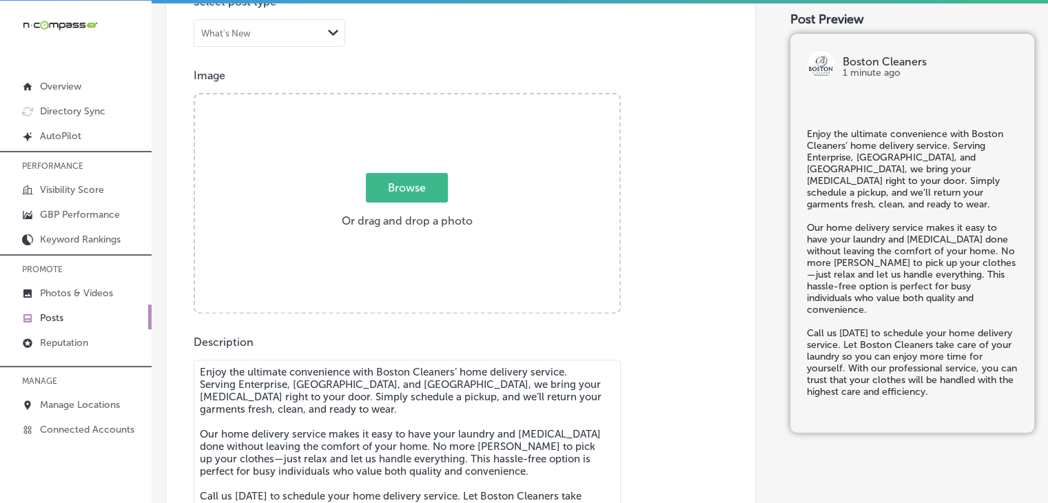
type textarea "Enjoy the ultimate convenience with Boston Cleaners’ home delivery service. Ser…"
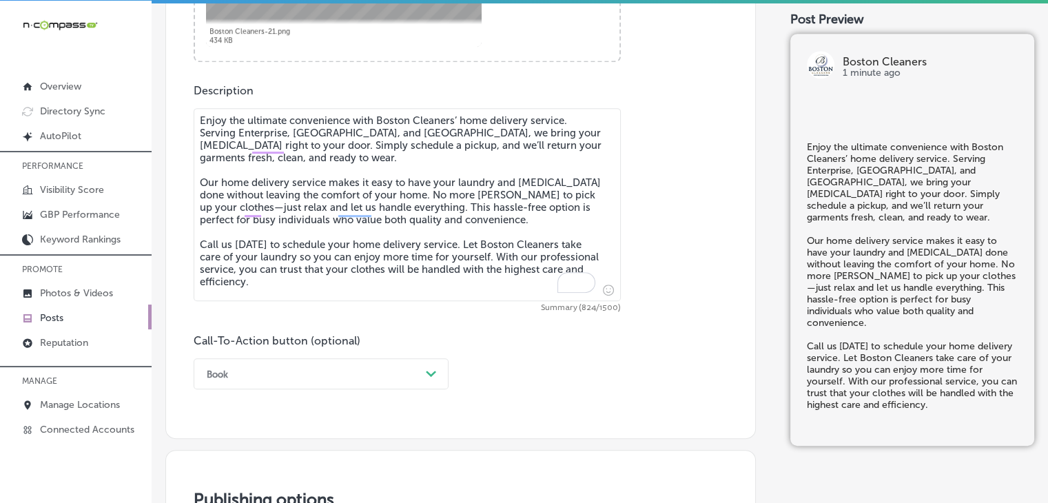
click at [295, 369] on div "Book Path Created with Sketch." at bounding box center [321, 373] width 255 height 31
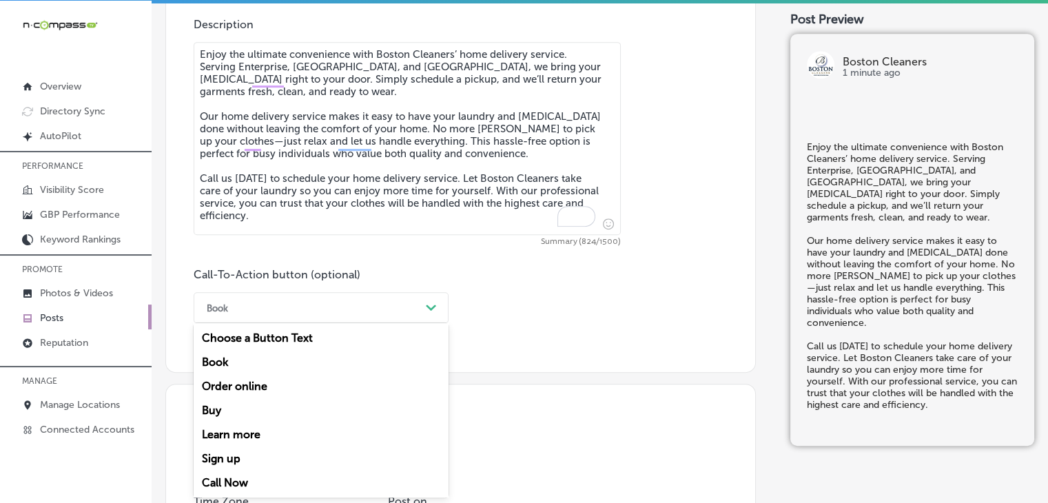
click at [244, 481] on div "Call Now" at bounding box center [321, 482] width 255 height 24
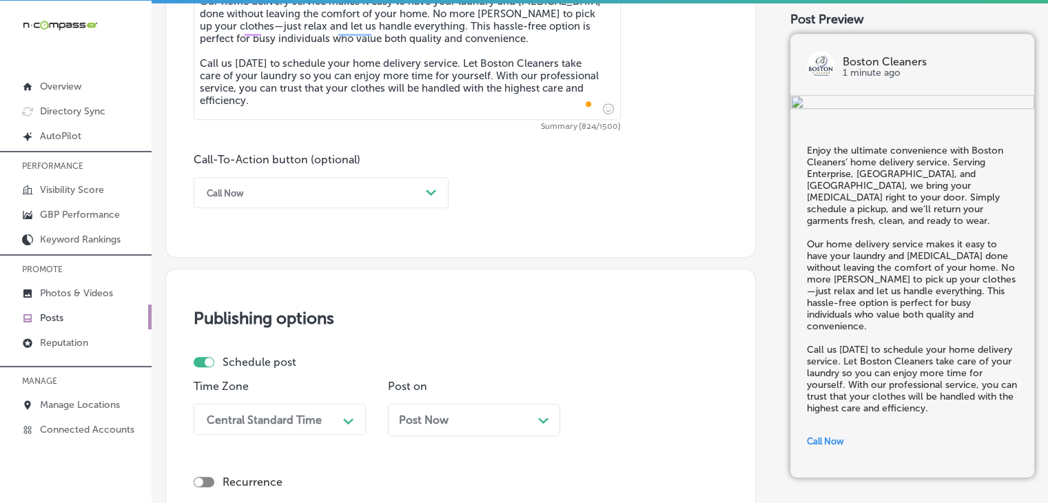
click at [270, 407] on div "Central Standard Time Path Created with Sketch." at bounding box center [280, 419] width 172 height 31
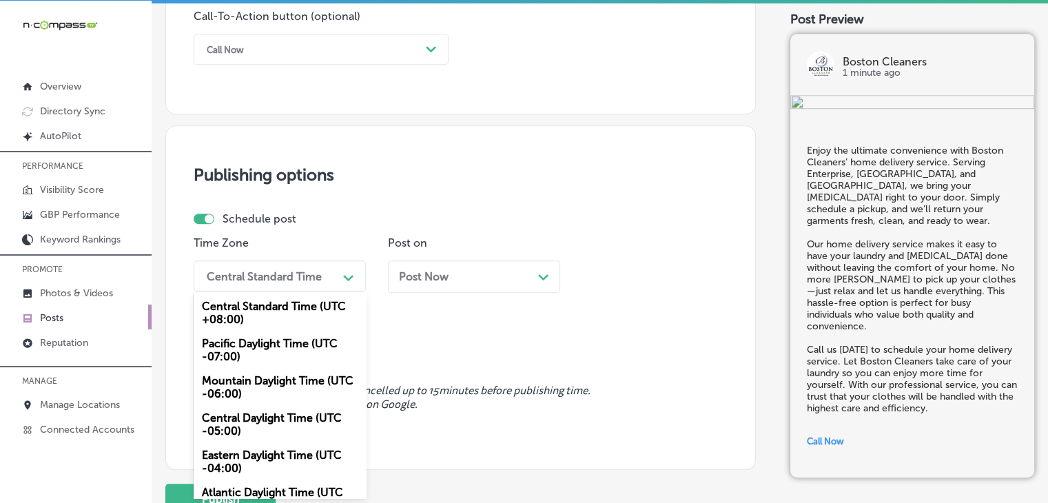
click at [266, 385] on div "Mountain Daylight Time (UTC -06:00)" at bounding box center [280, 386] width 172 height 37
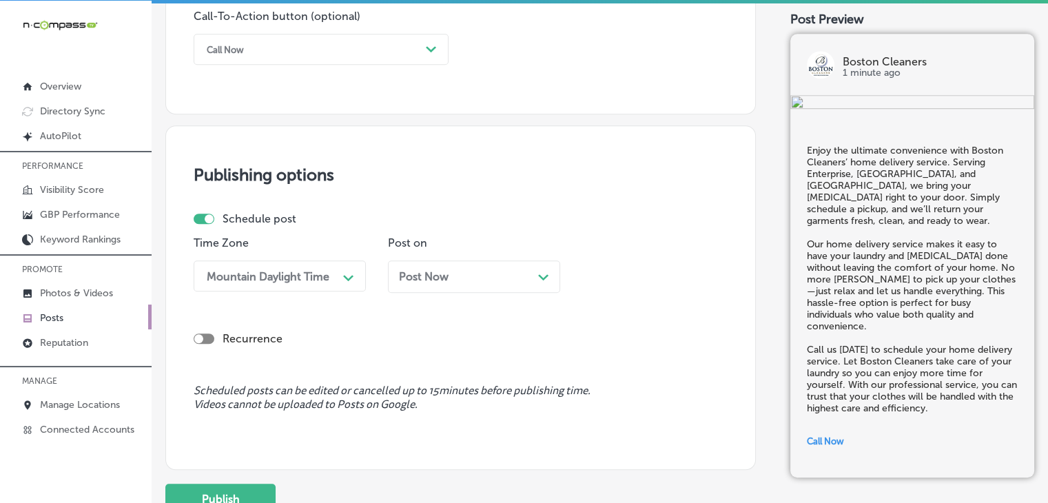
click at [444, 304] on div "Recurrence" at bounding box center [461, 327] width 534 height 49
click at [457, 278] on div "Post Now Path Created with Sketch." at bounding box center [474, 276] width 150 height 13
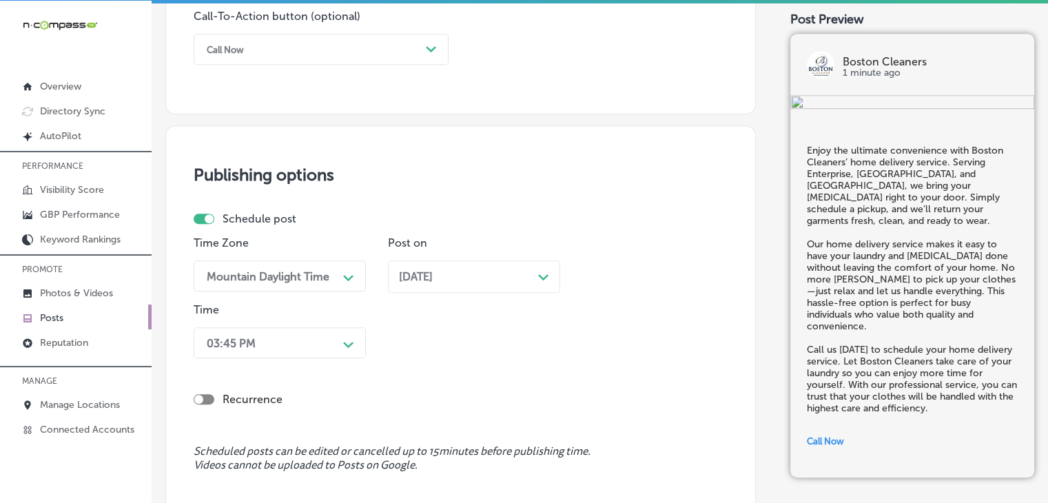
click at [282, 351] on div "03:45 PM Path Created with Sketch." at bounding box center [280, 342] width 172 height 31
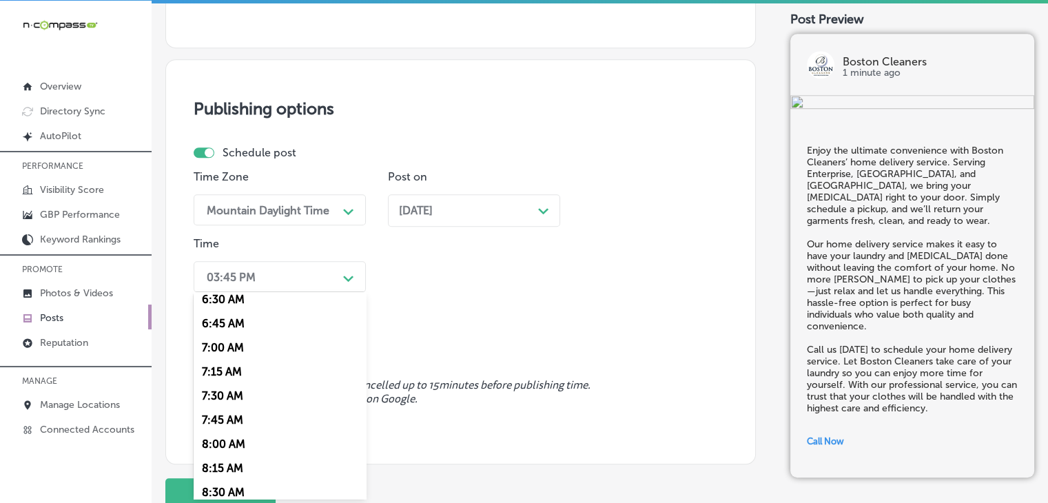
scroll to position [574, 0]
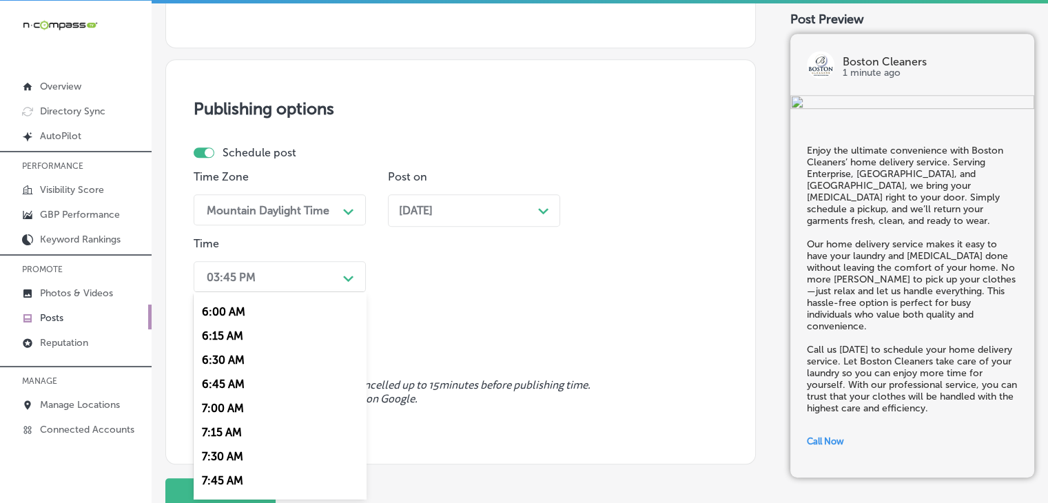
click at [231, 420] on div "7:00 AM" at bounding box center [280, 408] width 172 height 24
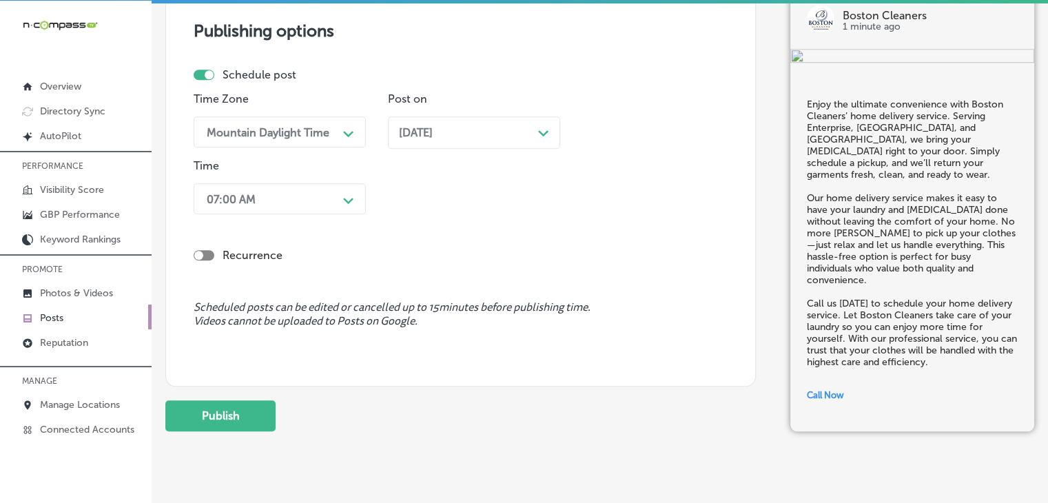
scroll to position [1200, 0]
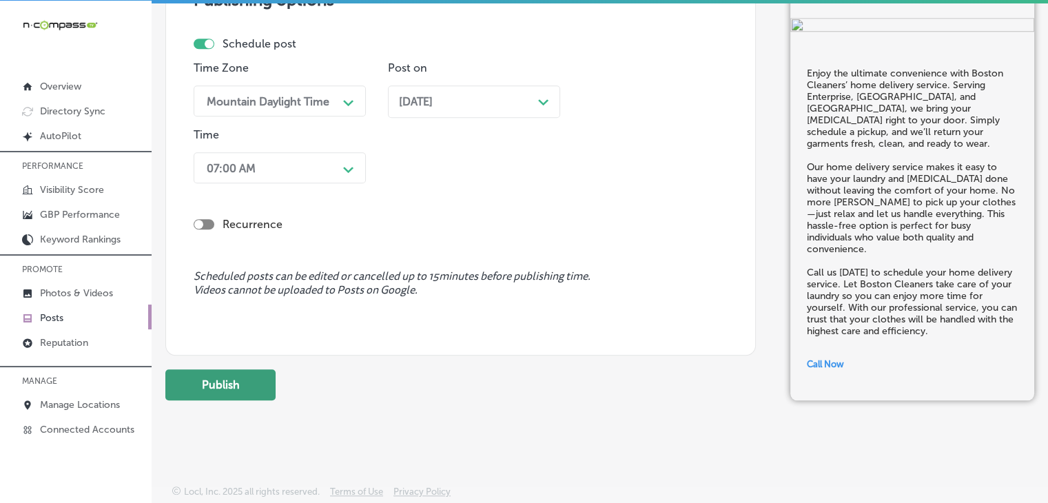
click at [229, 373] on button "Publish" at bounding box center [220, 384] width 110 height 31
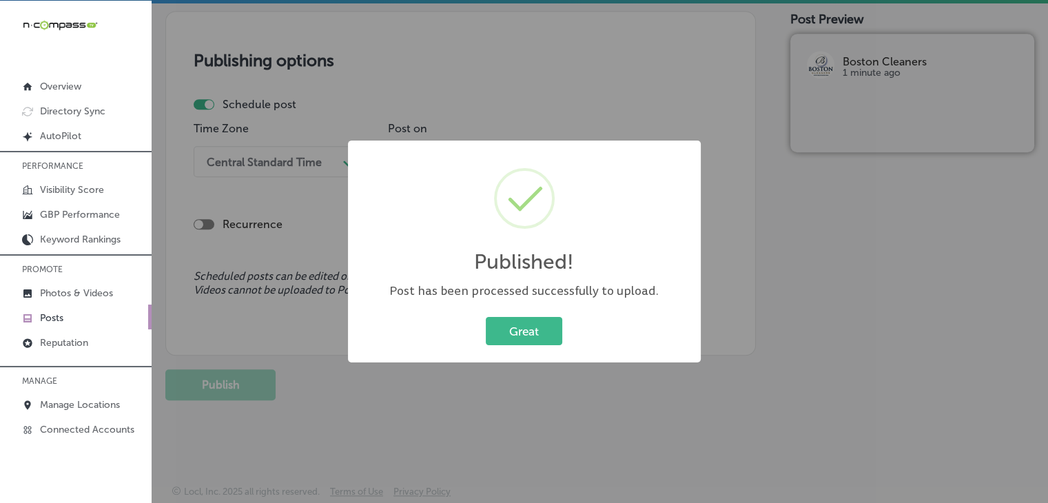
click at [547, 105] on div "Published! × Post has been processed successfully to upload. Great Cancel" at bounding box center [524, 251] width 1048 height 503
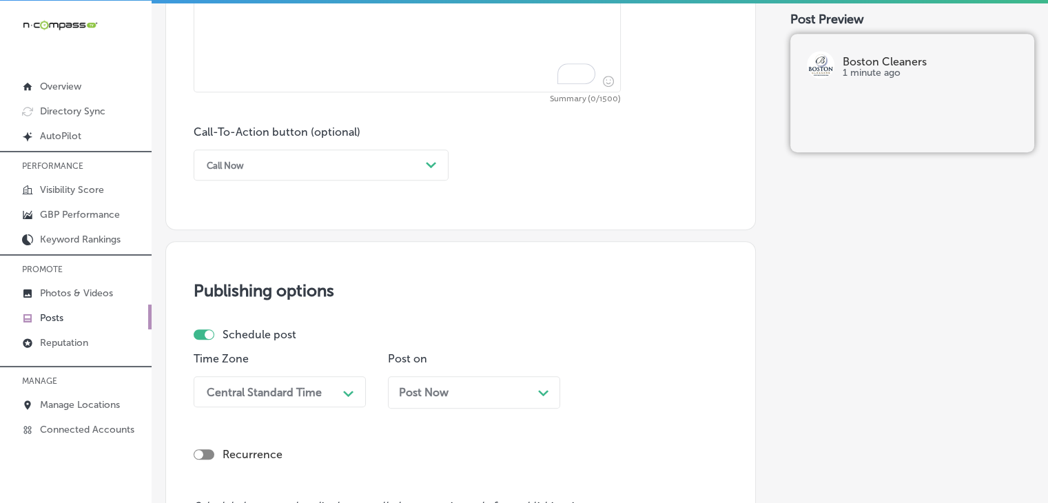
paste textarea "Your suits deserve special care. Boston Cleaners serving [GEOGRAPHIC_DATA], [GE…"
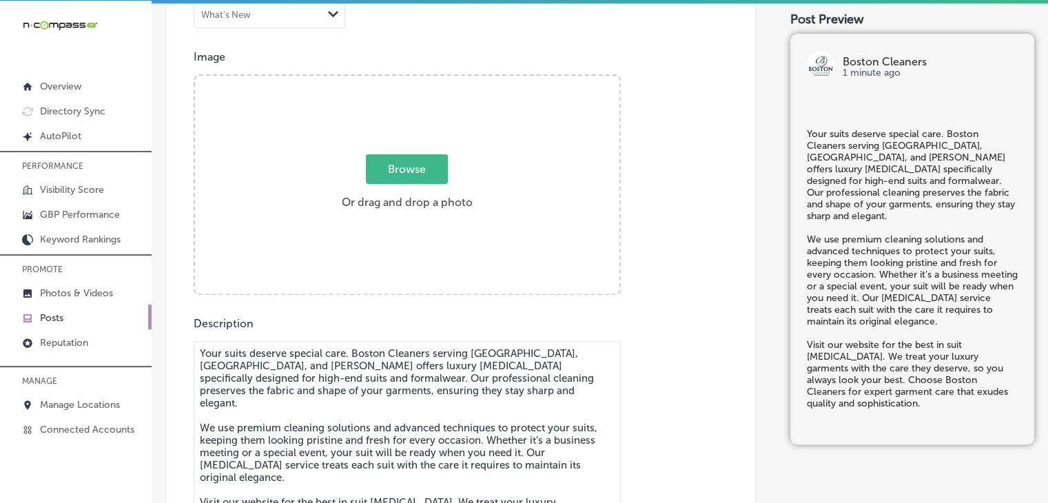
type textarea "Your suits deserve special care. Boston Cleaners serving [GEOGRAPHIC_DATA], [GE…"
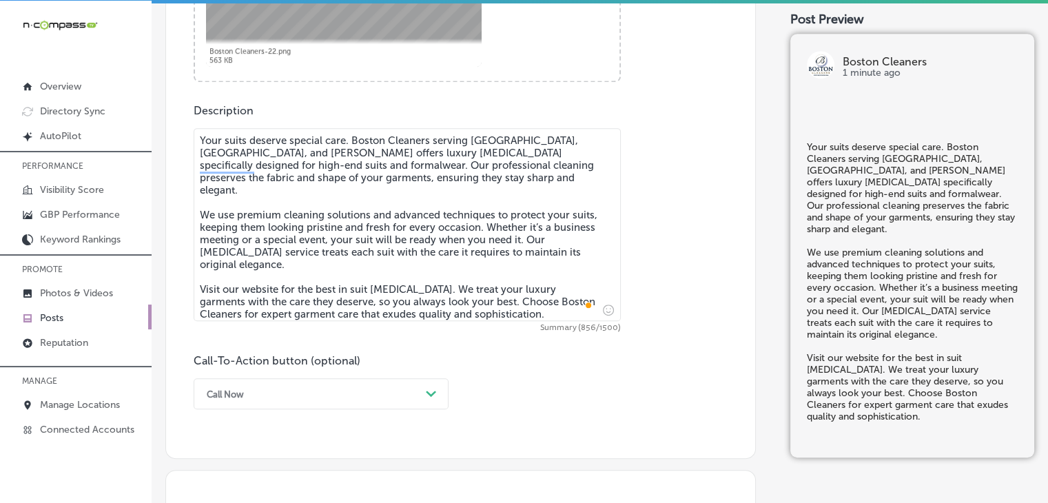
click at [254, 389] on div "Call Now Path Created with Sketch." at bounding box center [321, 393] width 255 height 31
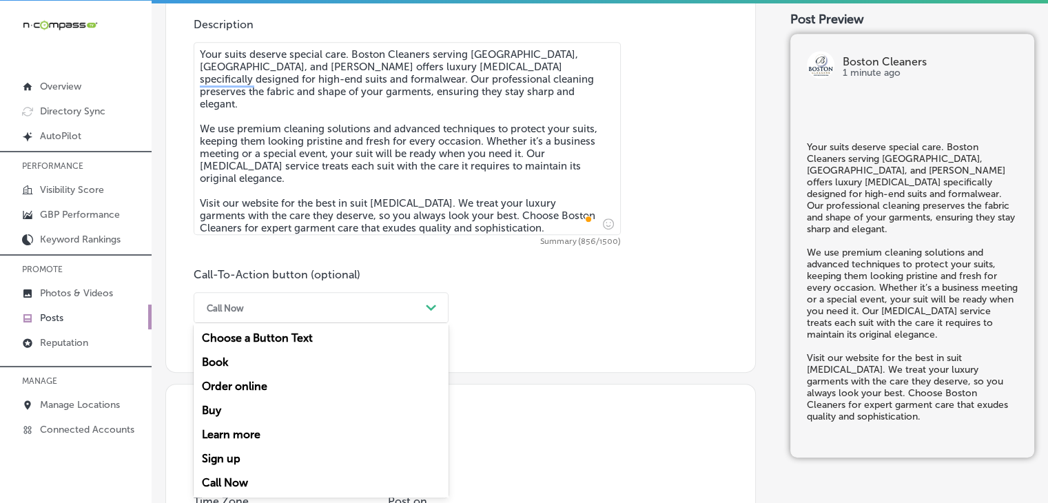
click at [253, 367] on div "Book" at bounding box center [321, 362] width 255 height 24
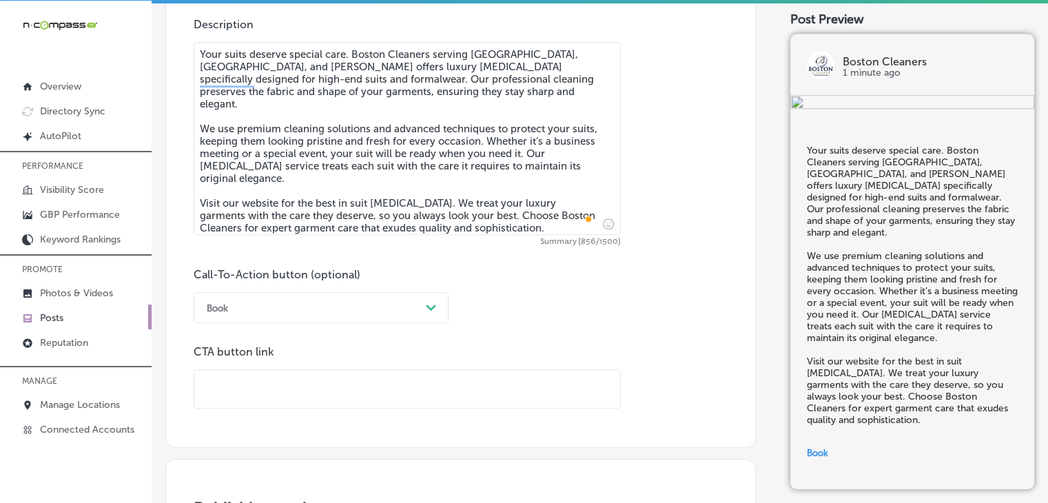
click at [452, 379] on input "text" at bounding box center [407, 389] width 426 height 38
paste input "[URL][DOMAIN_NAME]"
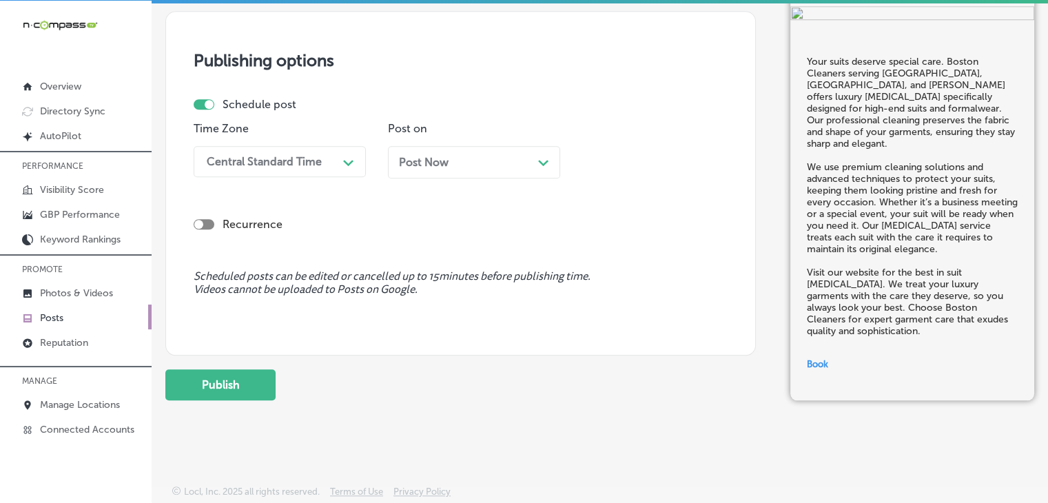
scroll to position [1262, 0]
type input "[URL][DOMAIN_NAME]"
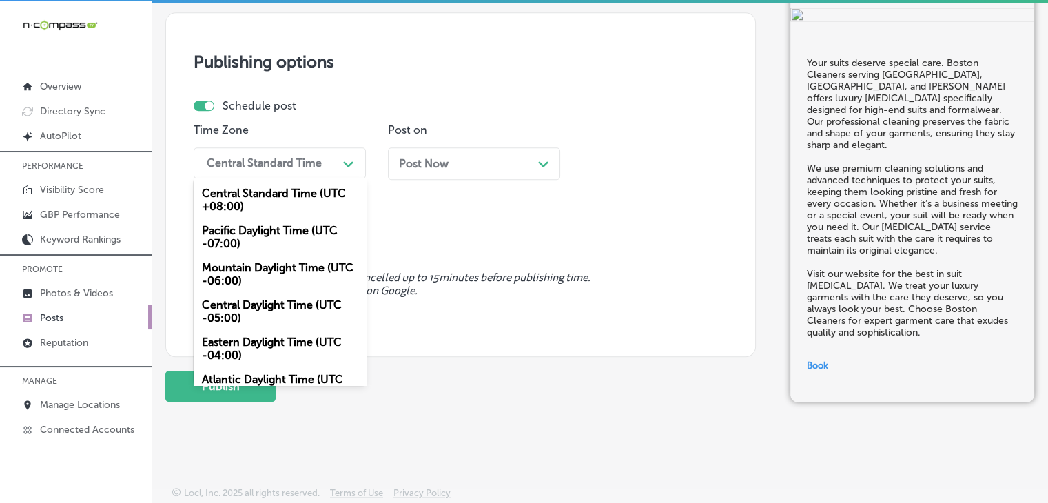
click at [296, 165] on div "Central Standard Time" at bounding box center [264, 162] width 115 height 13
click at [265, 267] on div "Mountain Daylight Time (UTC -06:00)" at bounding box center [280, 274] width 172 height 37
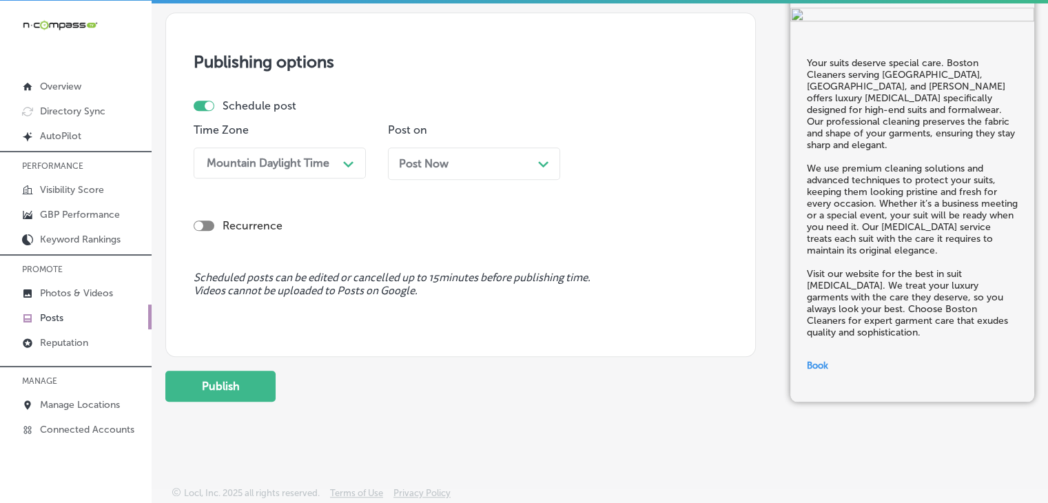
click at [469, 163] on div "Post Now Path Created with Sketch." at bounding box center [474, 163] width 150 height 13
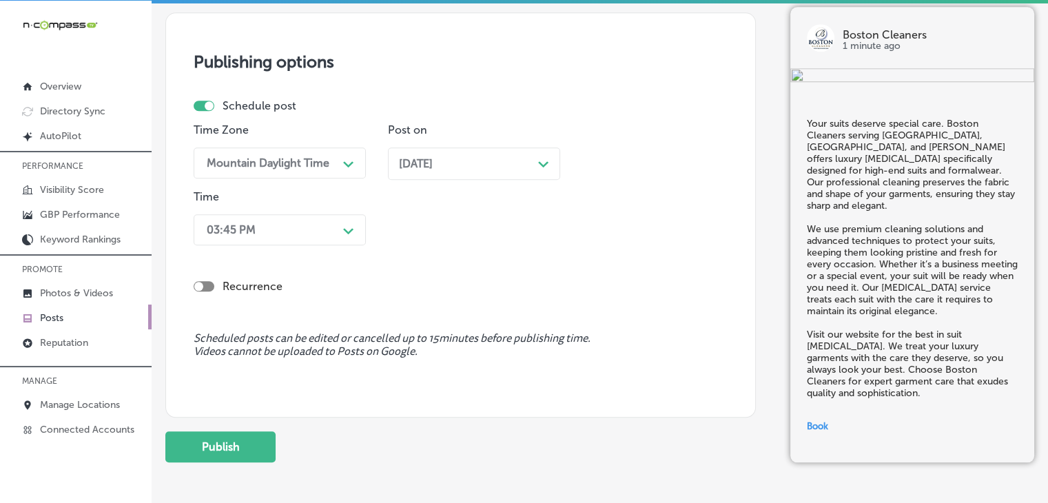
click at [319, 218] on div "03:45 PM Path Created with Sketch." at bounding box center [280, 229] width 172 height 31
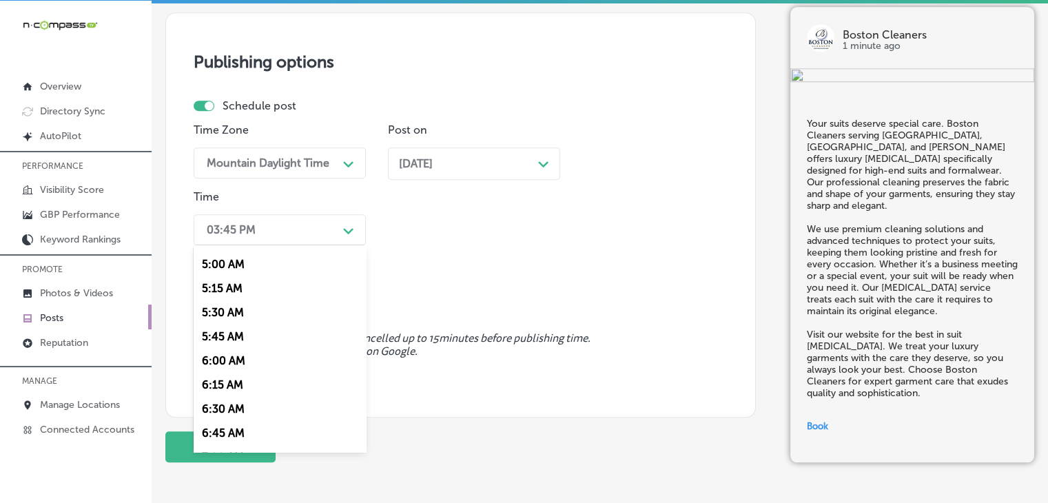
scroll to position [496, 0]
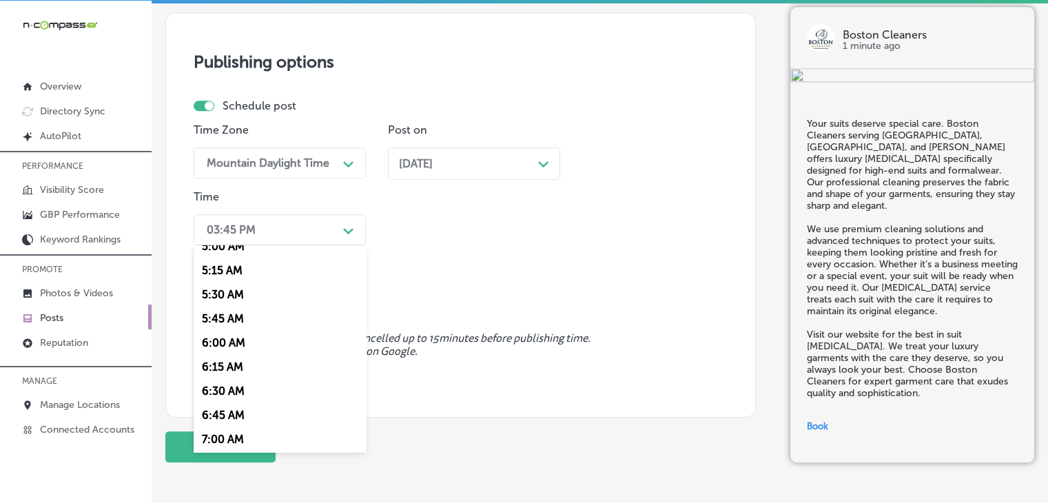
click at [220, 439] on div "7:00 AM" at bounding box center [280, 439] width 172 height 24
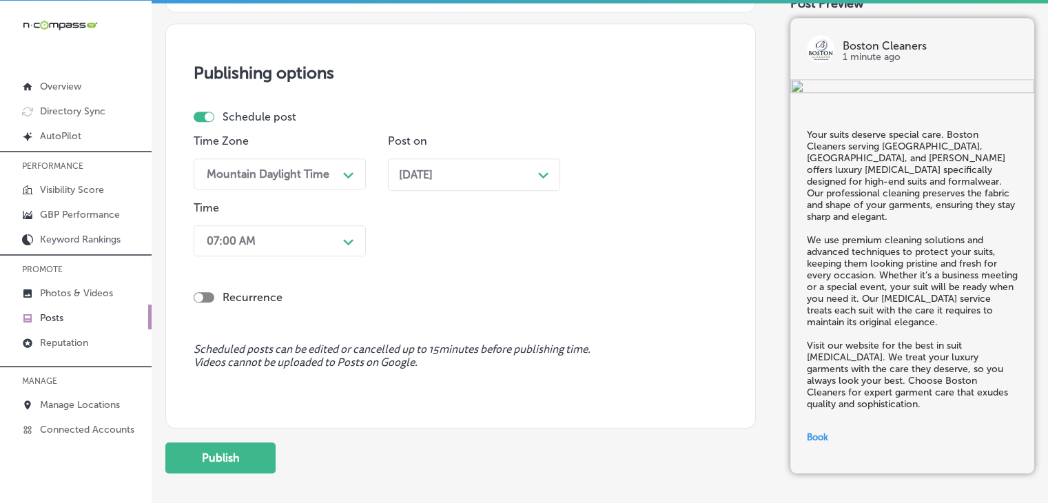
scroll to position [1323, 0]
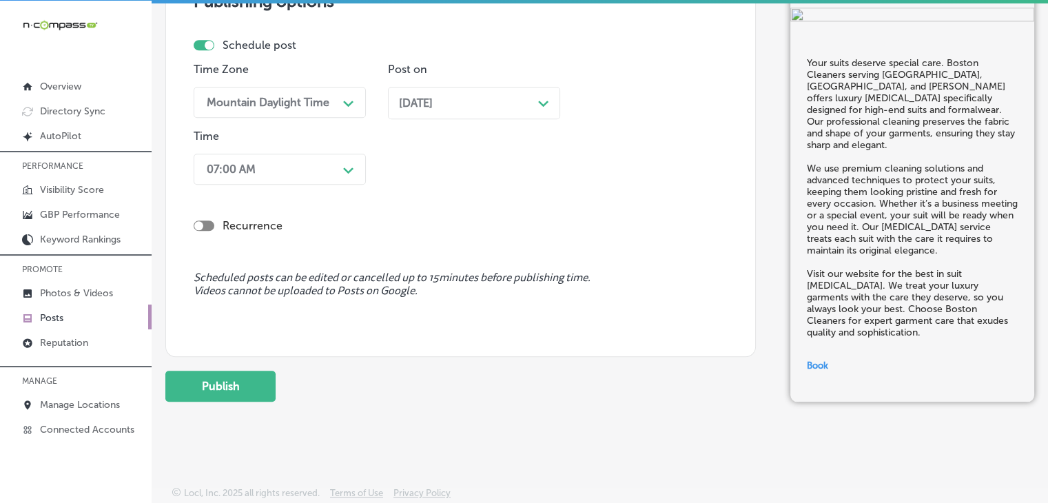
click at [242, 397] on button "Publish" at bounding box center [220, 386] width 110 height 31
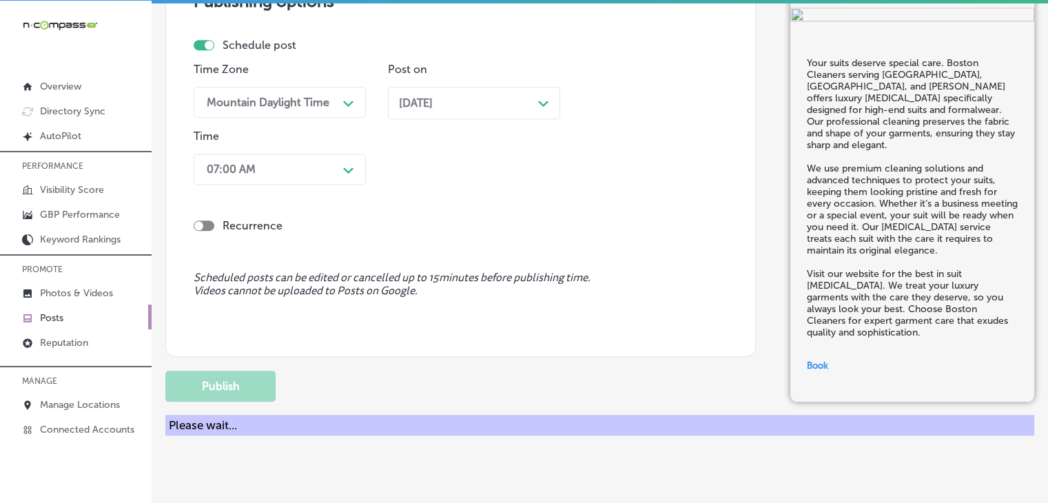
click at [714, 43] on div "Schedule post Time Zone Mountain Daylight Time Path Created with Sketch. Post o…" at bounding box center [461, 115] width 534 height 152
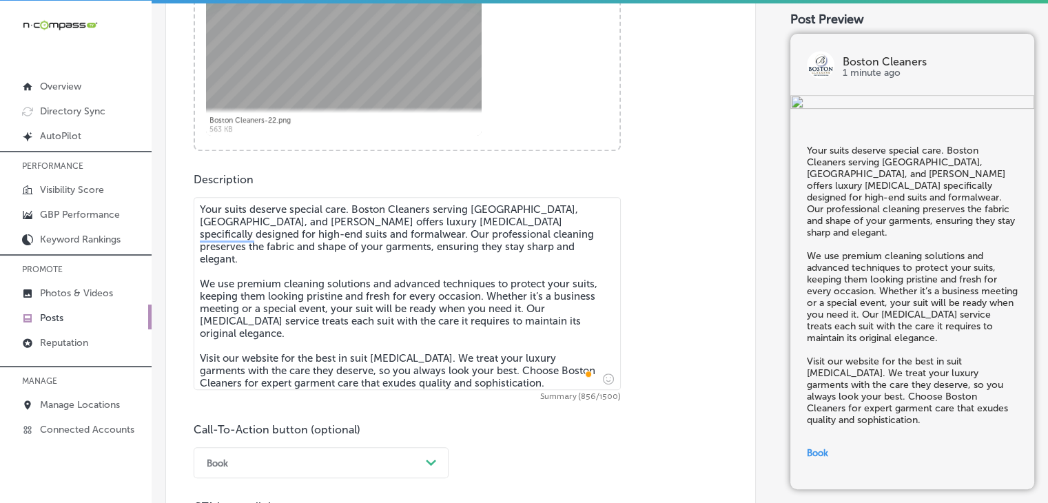
scroll to position [634, 0]
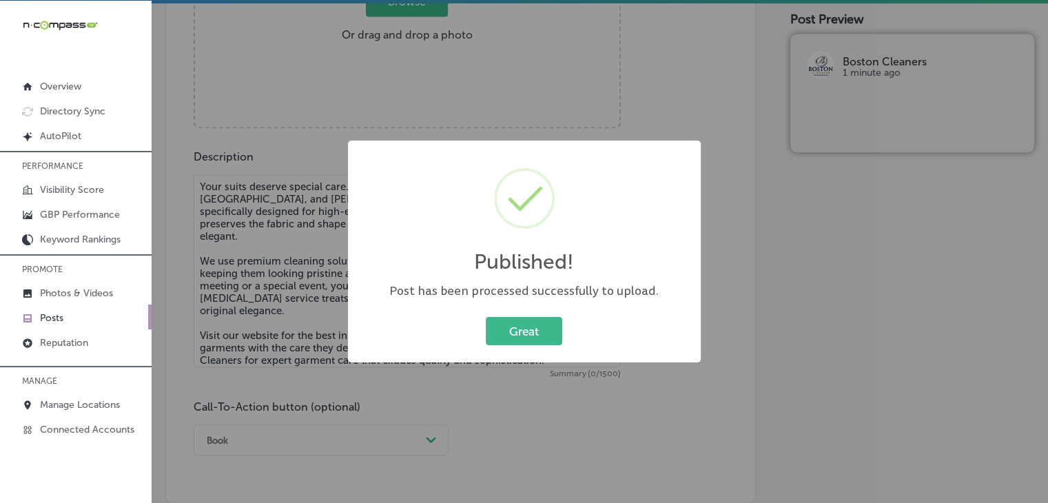
click at [205, 241] on div "Published! × Post has been processed successfully to upload. Great Cancel" at bounding box center [524, 251] width 1048 height 503
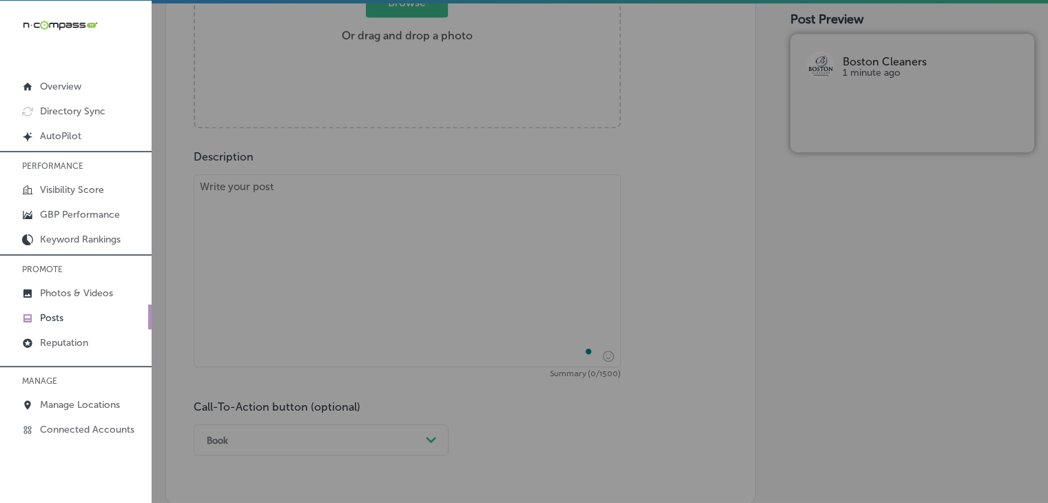
click at [296, 193] on textarea "To enrich screen reader interactions, please activate Accessibility in Grammarl…" at bounding box center [407, 270] width 427 height 193
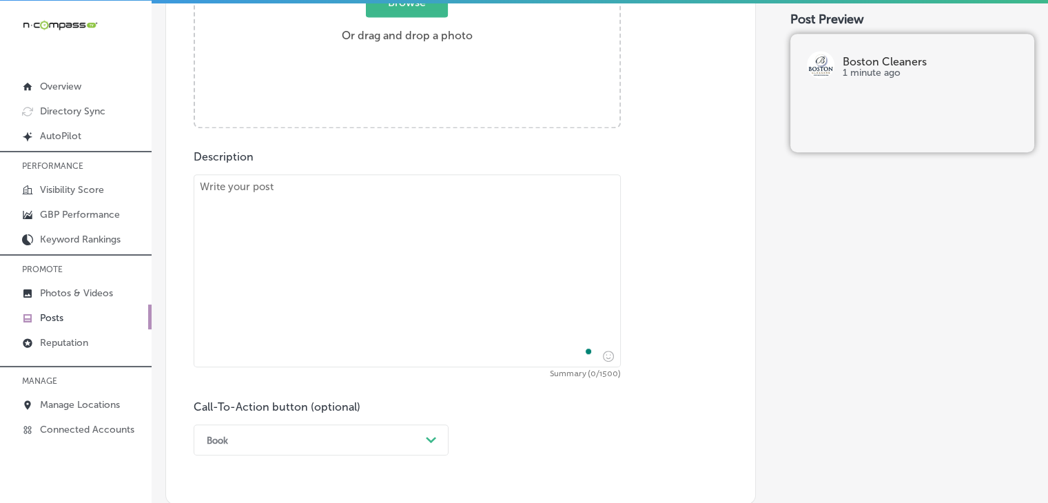
paste textarea "Need your clothes cleaned fast? Boston Cleaners serving [GEOGRAPHIC_DATA], [GEO…"
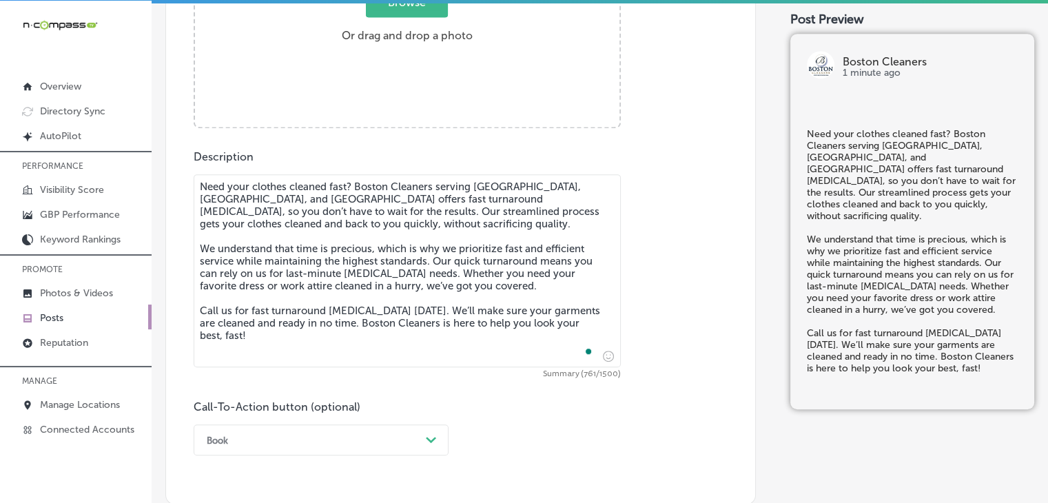
type textarea "Need your clothes cleaned fast? Boston Cleaners serving [GEOGRAPHIC_DATA], [GEO…"
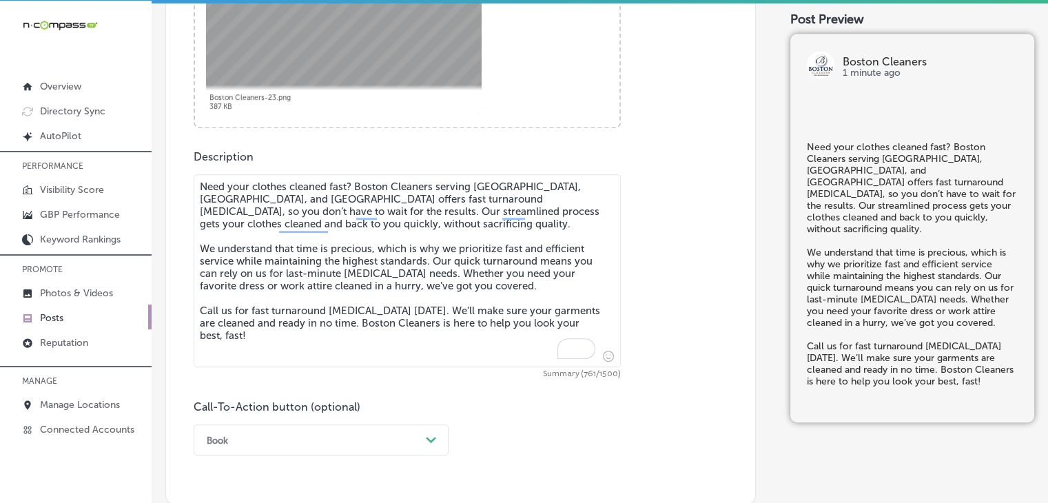
click at [286, 431] on div "Book Path Created with Sketch." at bounding box center [321, 439] width 255 height 31
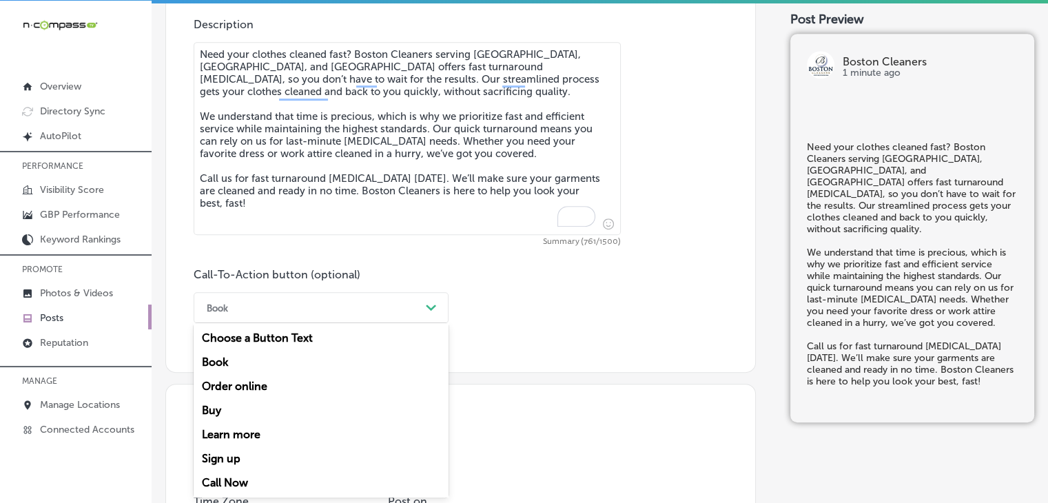
click at [245, 473] on div "Call Now" at bounding box center [321, 482] width 255 height 24
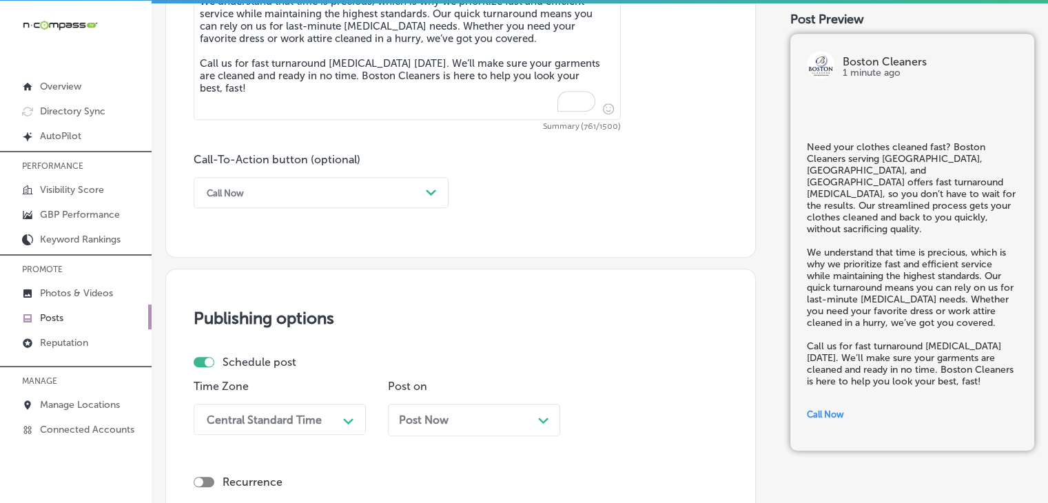
click at [295, 428] on div "Central Standard Time Path Created with Sketch." at bounding box center [280, 419] width 172 height 31
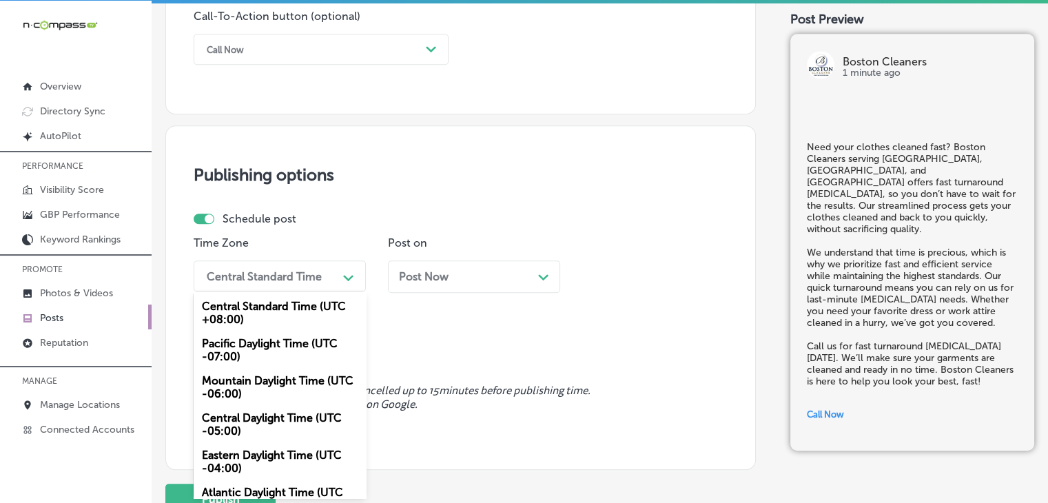
click at [258, 387] on div "Mountain Daylight Time (UTC -06:00)" at bounding box center [280, 386] width 172 height 37
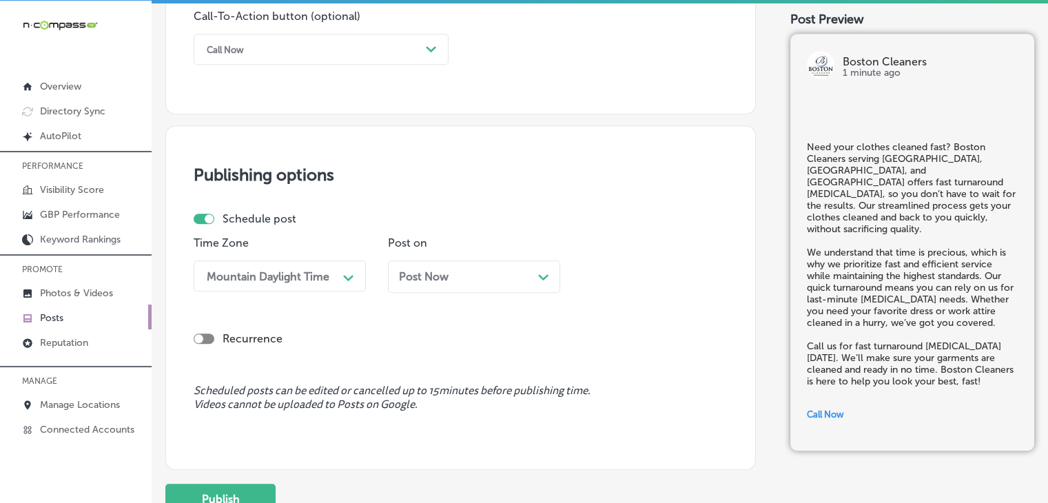
click at [493, 274] on div "Post Now Path Created with Sketch." at bounding box center [474, 276] width 150 height 13
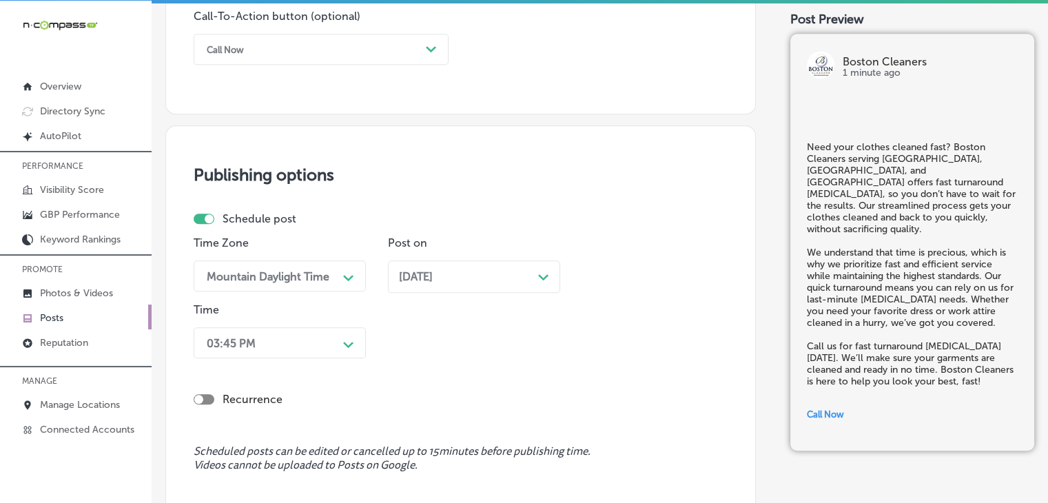
click at [306, 329] on div "03:45 PM Path Created with Sketch." at bounding box center [280, 342] width 172 height 31
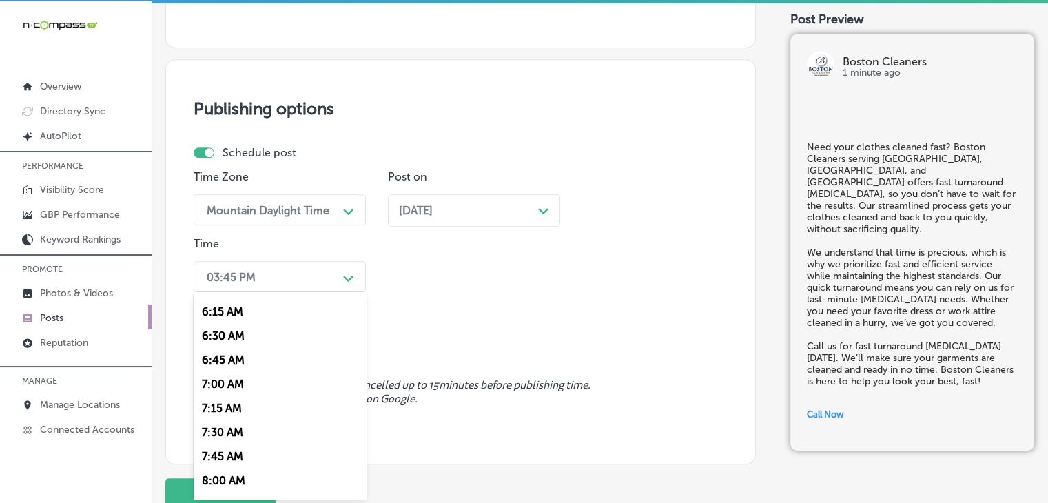
scroll to position [574, 0]
click at [248, 409] on div "7:00 AM" at bounding box center [280, 408] width 172 height 24
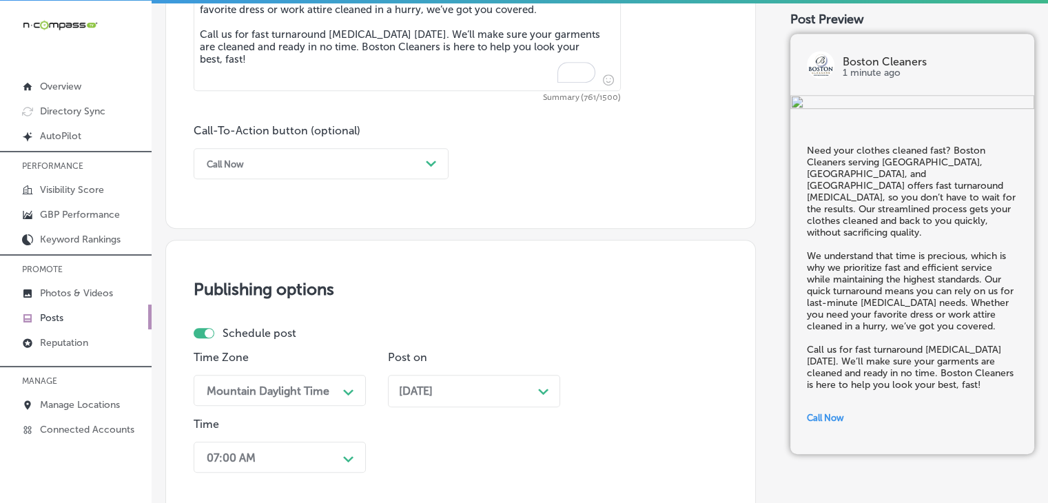
scroll to position [1091, 0]
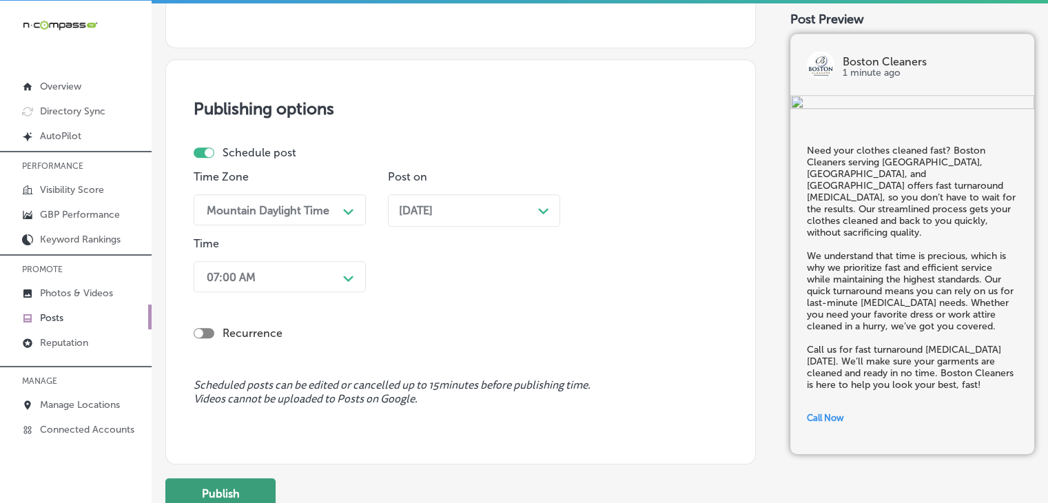
click at [234, 481] on button "Publish" at bounding box center [220, 493] width 110 height 31
